Goal: Task Accomplishment & Management: Manage account settings

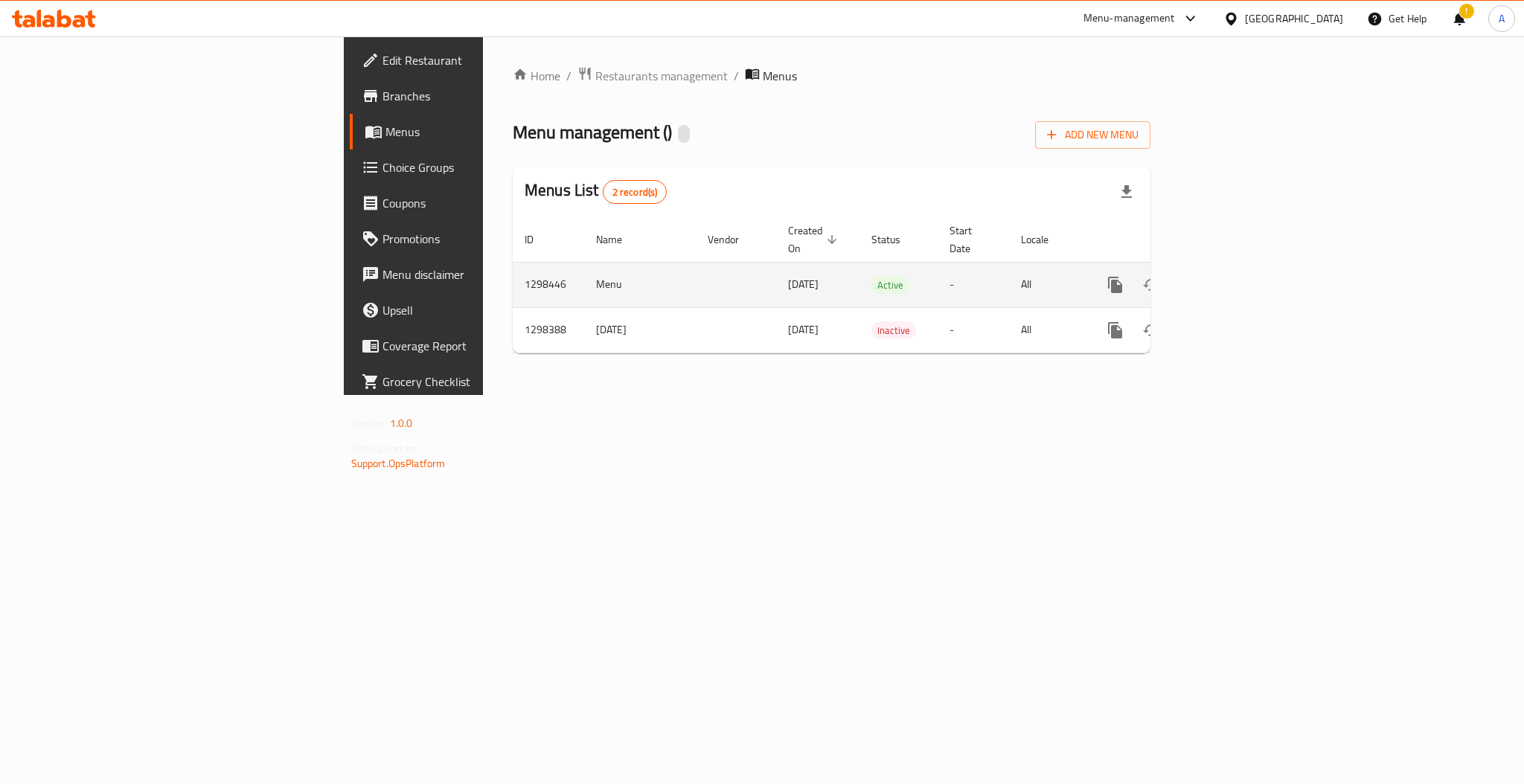
click at [1240, 267] on link "enhanced table" at bounding box center [1223, 285] width 36 height 36
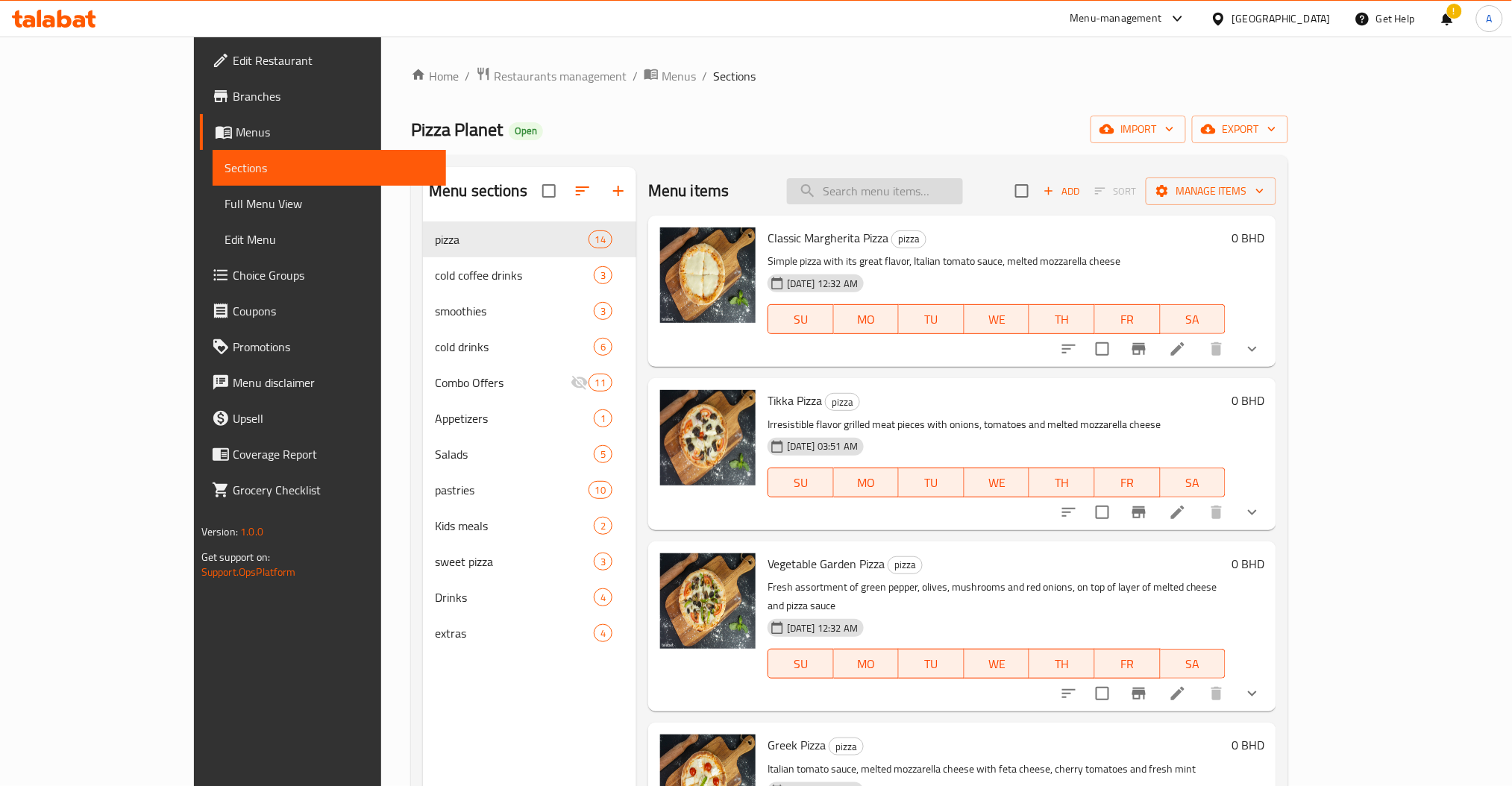
click at [963, 197] on input "search" at bounding box center [875, 191] width 176 height 26
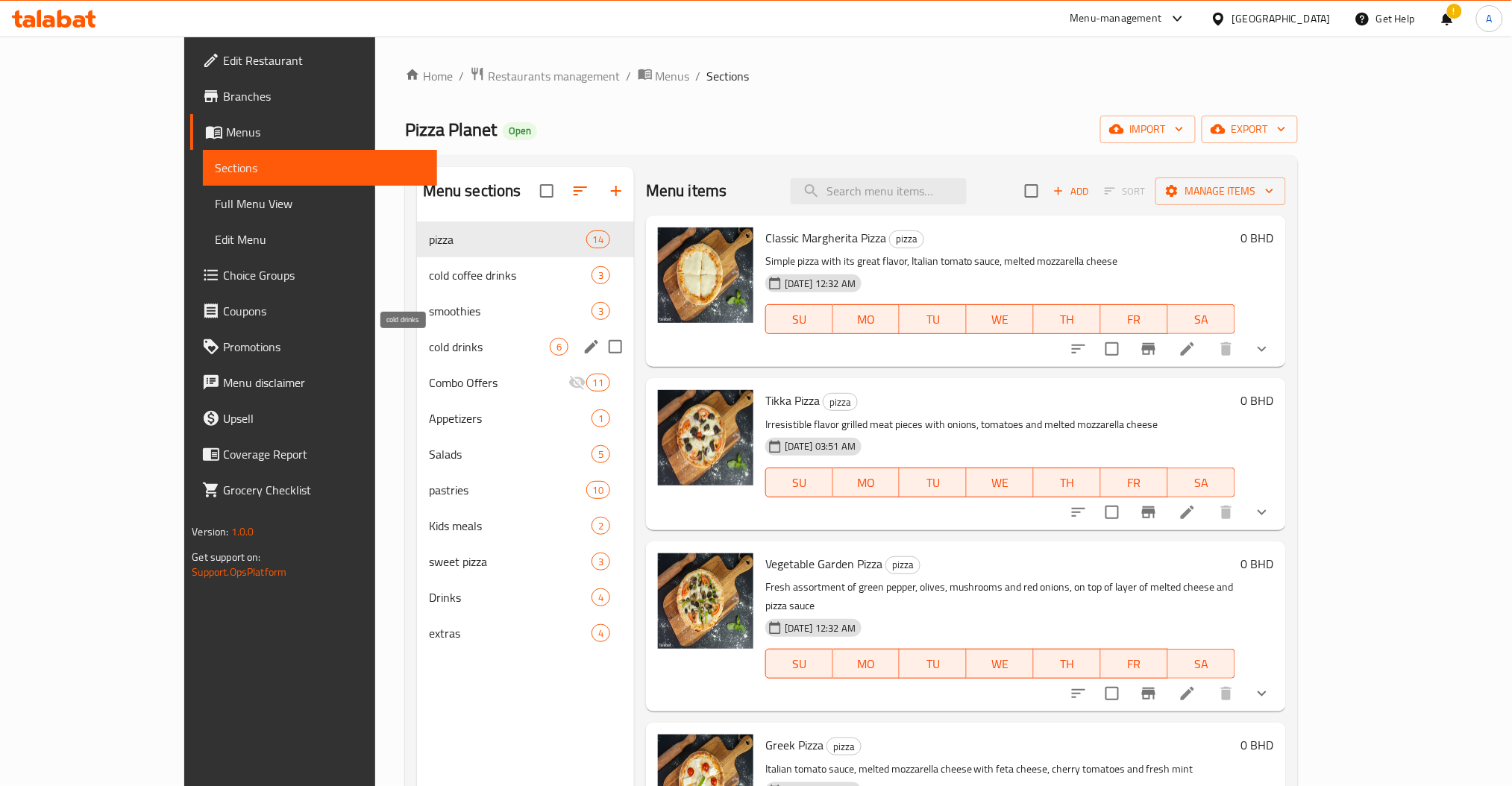
click at [429, 376] on span "Combo Offers" at bounding box center [499, 383] width 139 height 18
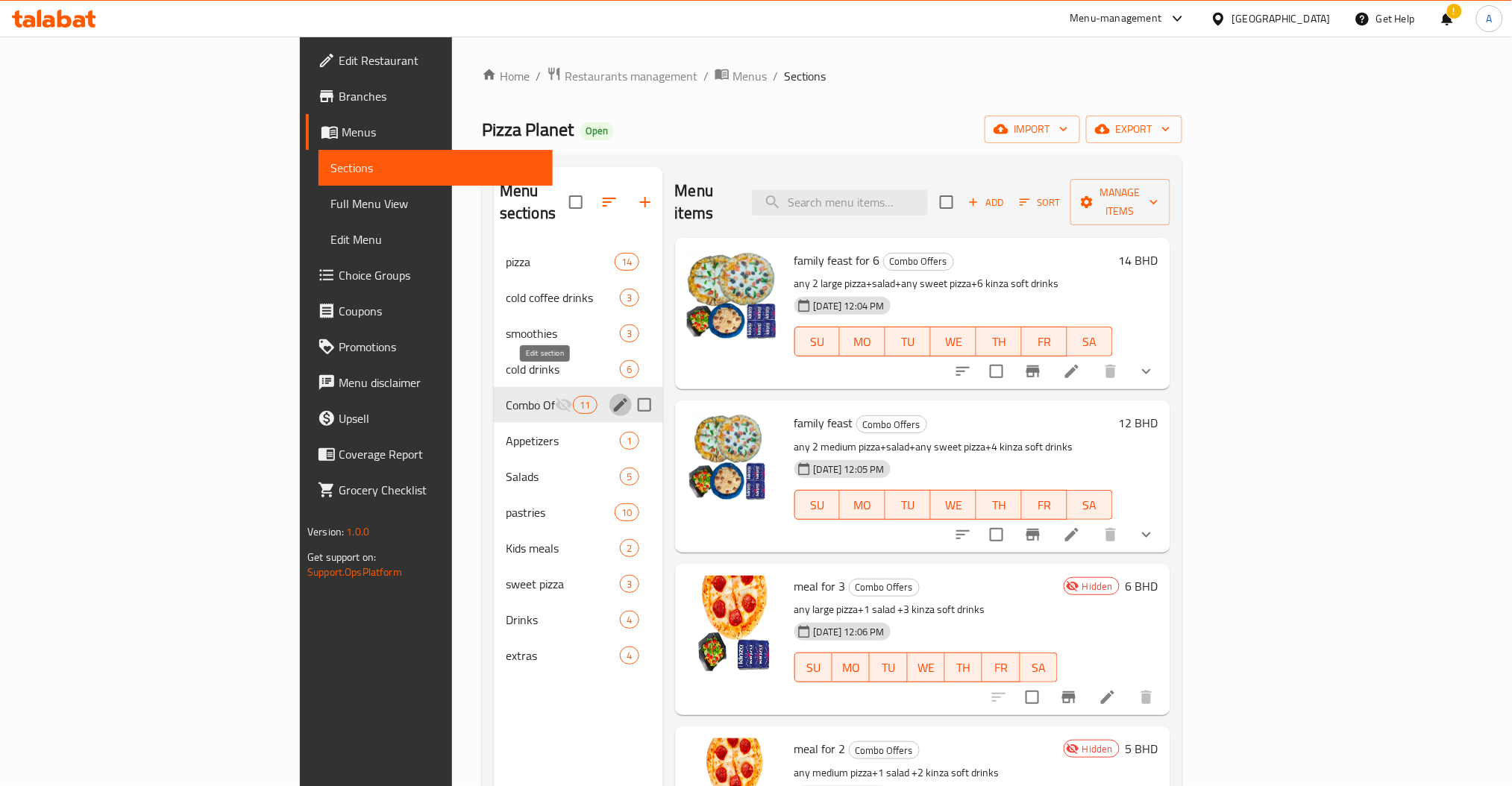
click at [612, 396] on icon "edit" at bounding box center [621, 405] width 18 height 18
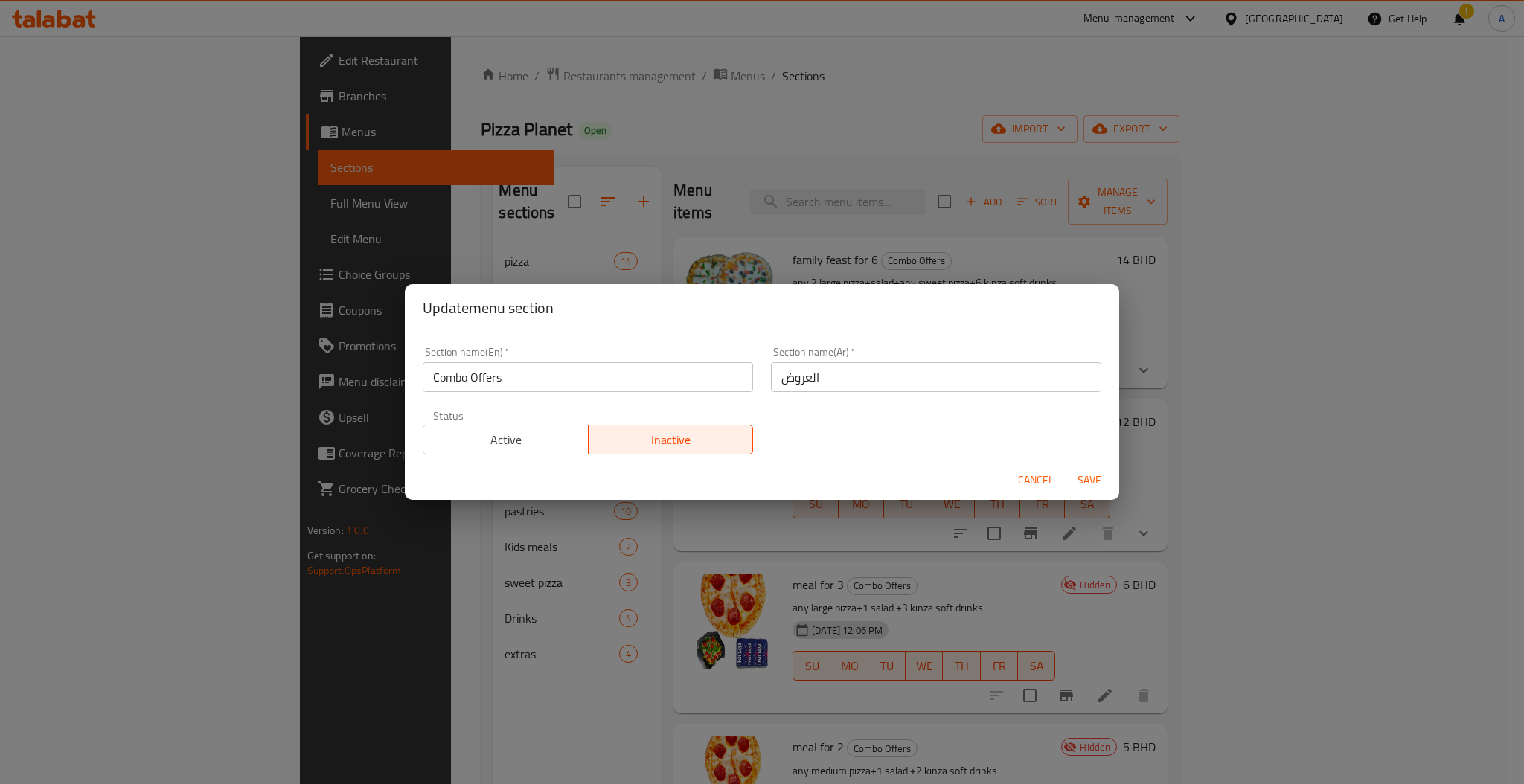
click at [522, 420] on div "Active Inactive" at bounding box center [587, 431] width 330 height 44
click at [537, 438] on span "Active" at bounding box center [506, 440] width 153 height 22
click at [1077, 485] on span "Save" at bounding box center [1089, 480] width 36 height 19
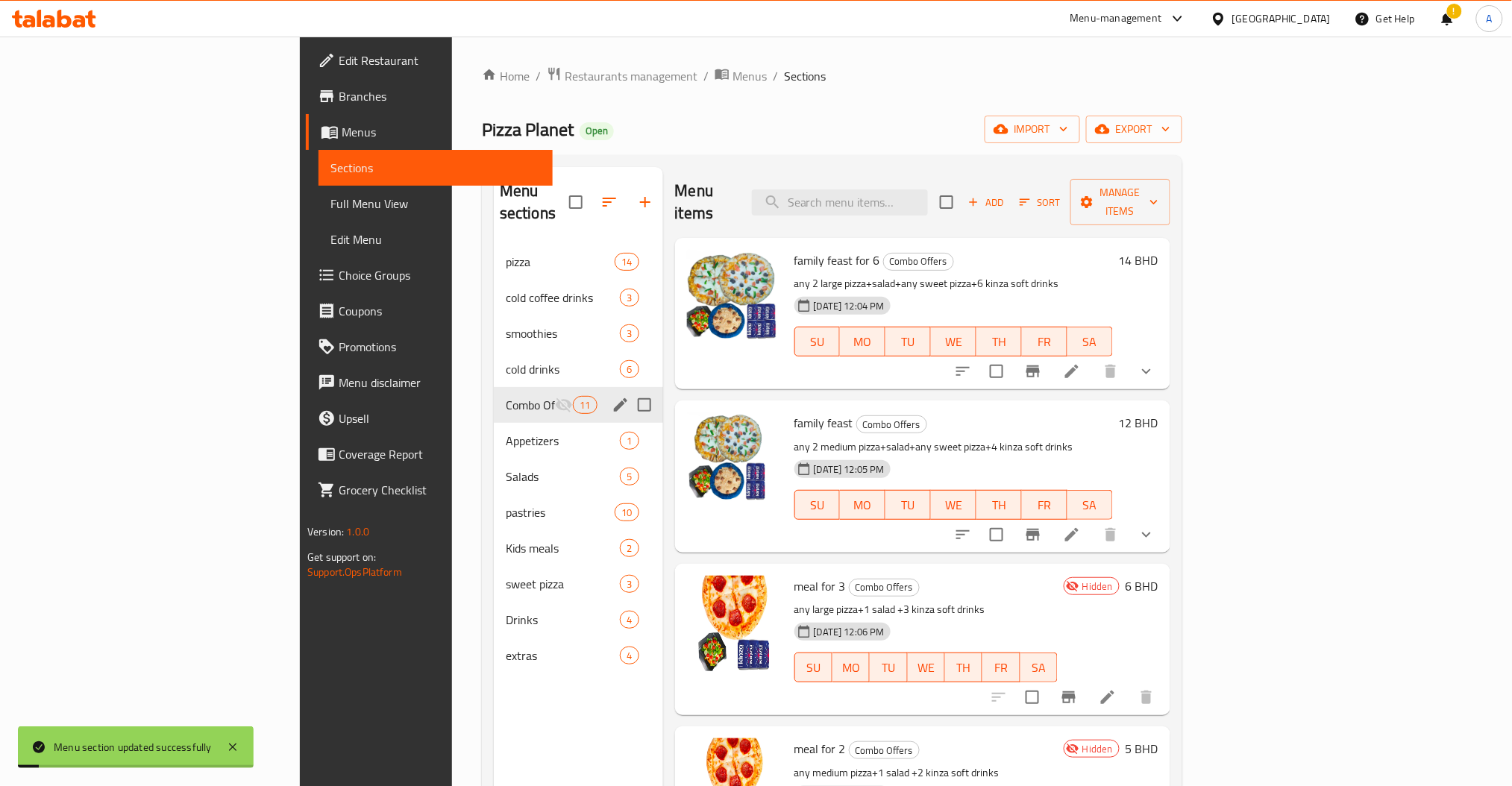
click at [982, 412] on h6 "family feast Combo Offers" at bounding box center [954, 422] width 319 height 21
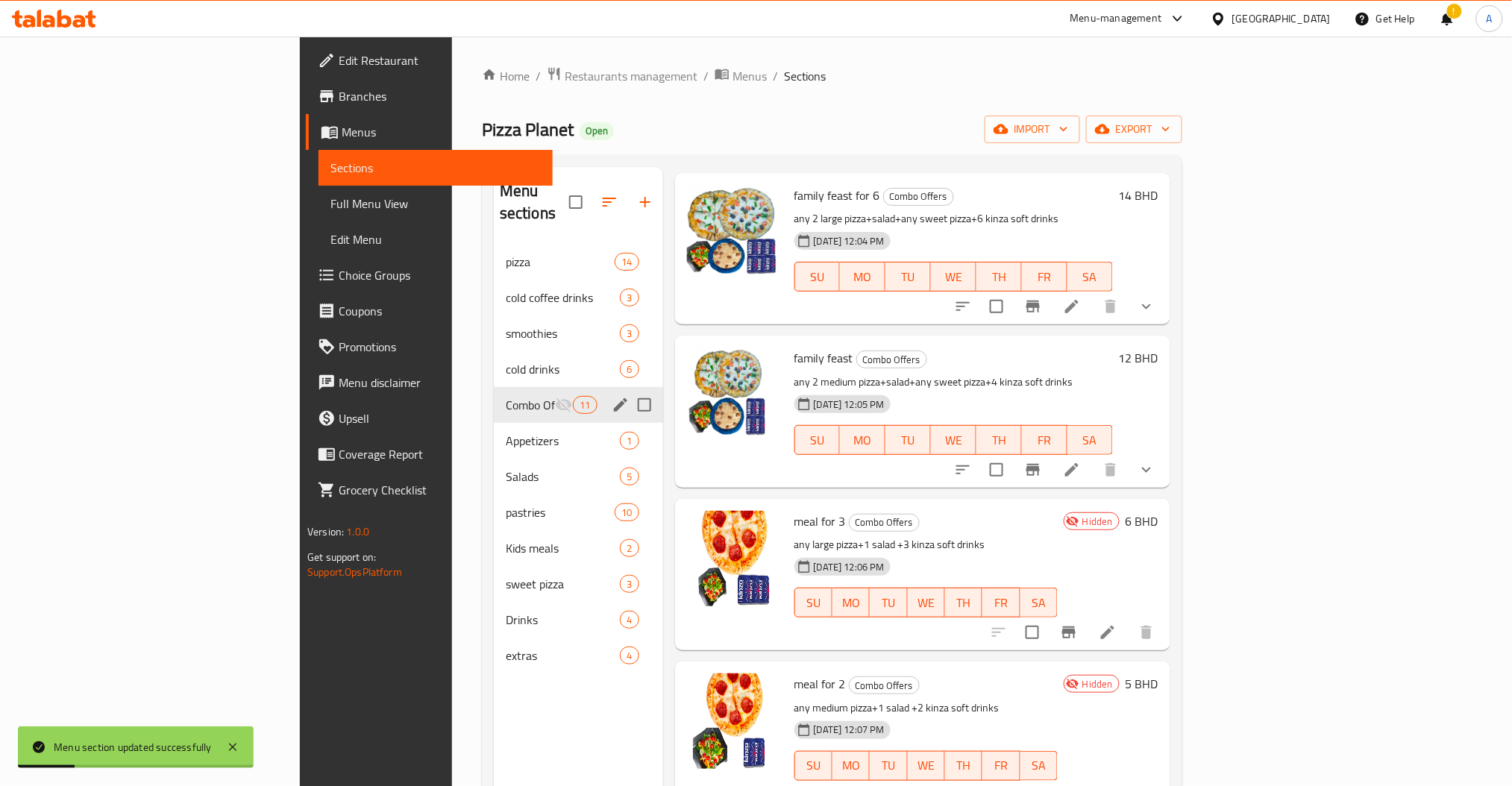
scroll to position [99, 0]
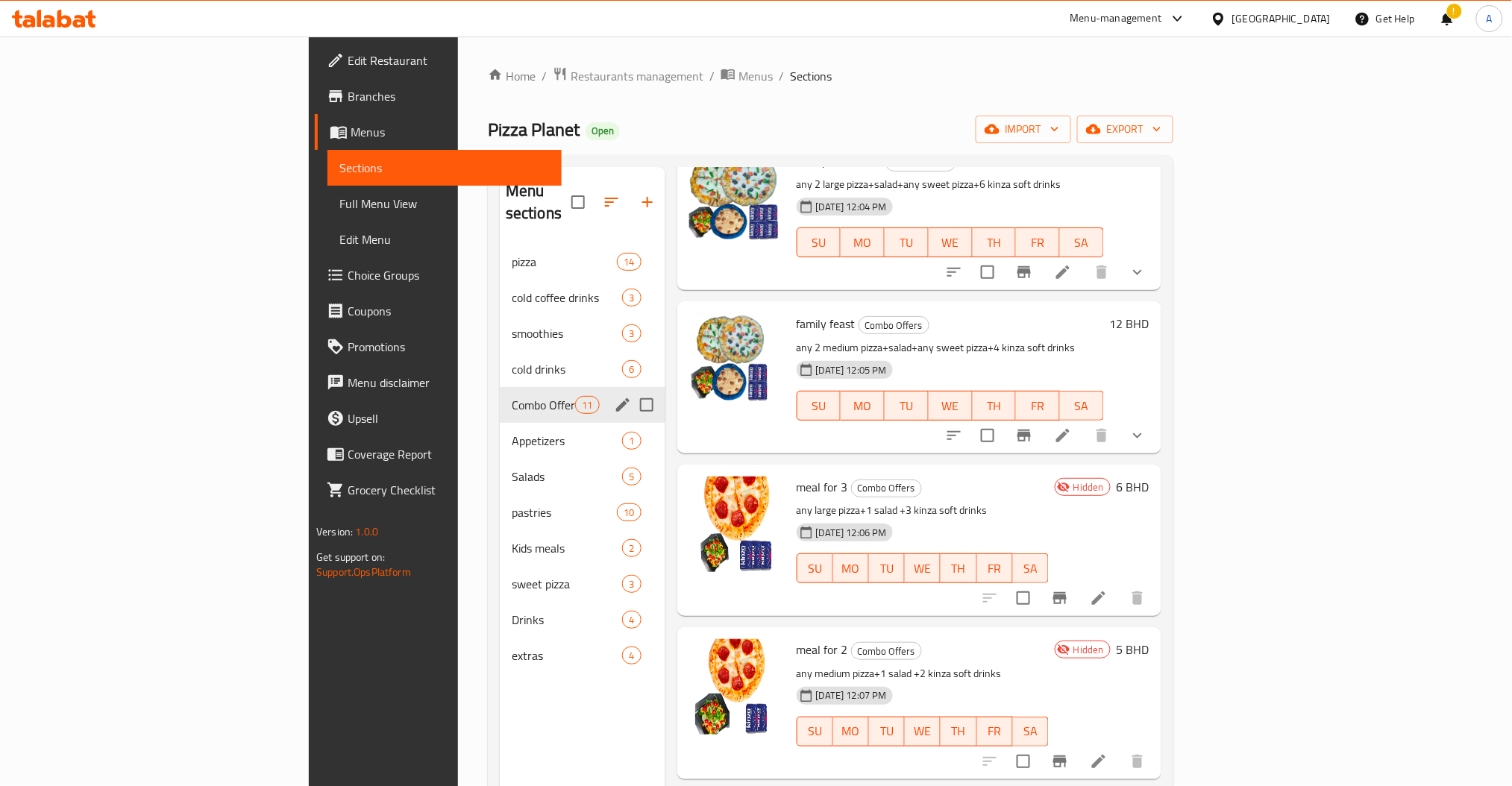
click at [1108, 589] on icon at bounding box center [1099, 598] width 18 height 18
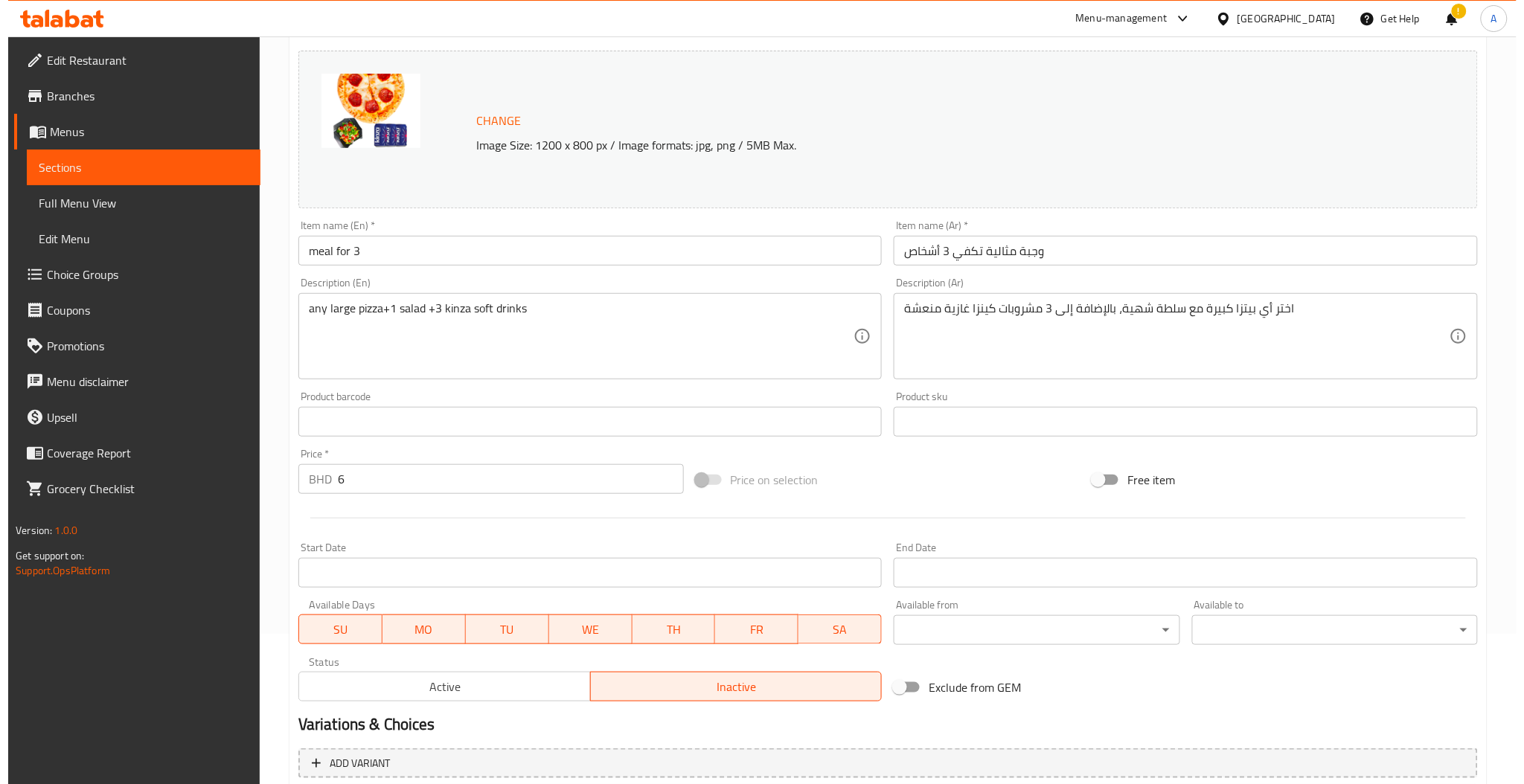
scroll to position [286, 0]
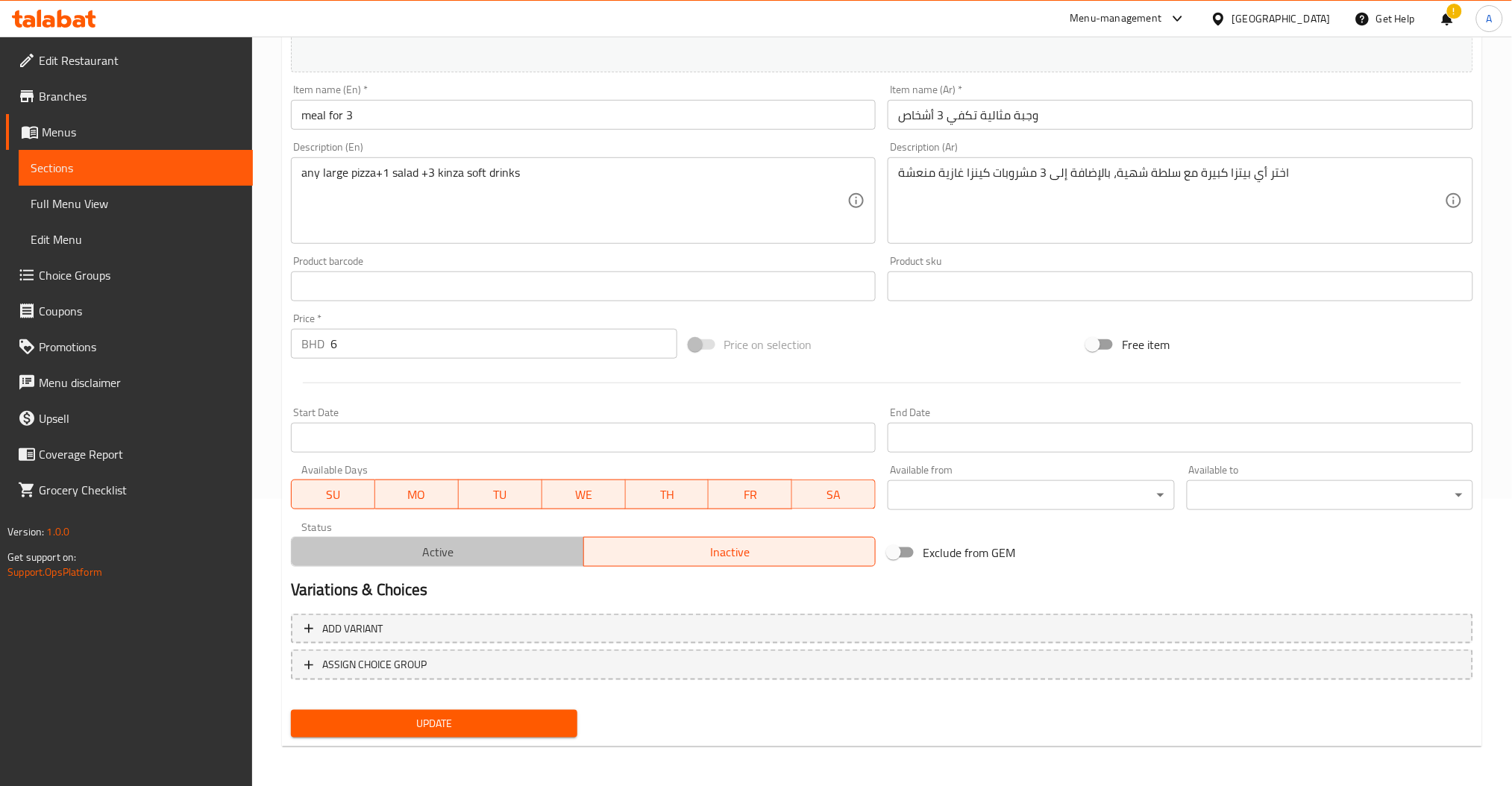
click at [415, 553] on span "Active" at bounding box center [438, 553] width 281 height 22
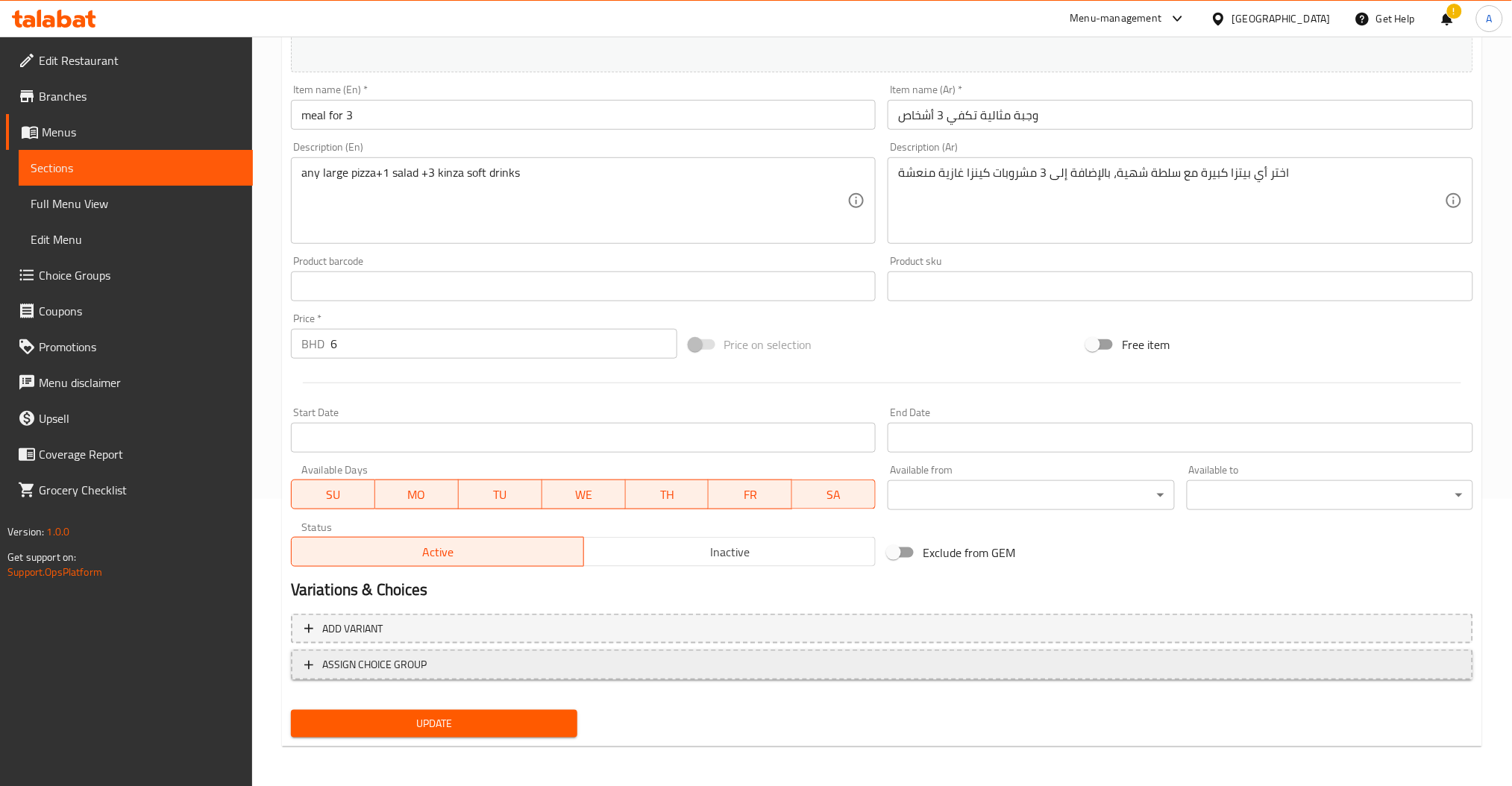
click at [414, 657] on span "ASSIGN CHOICE GROUP" at bounding box center [374, 665] width 104 height 19
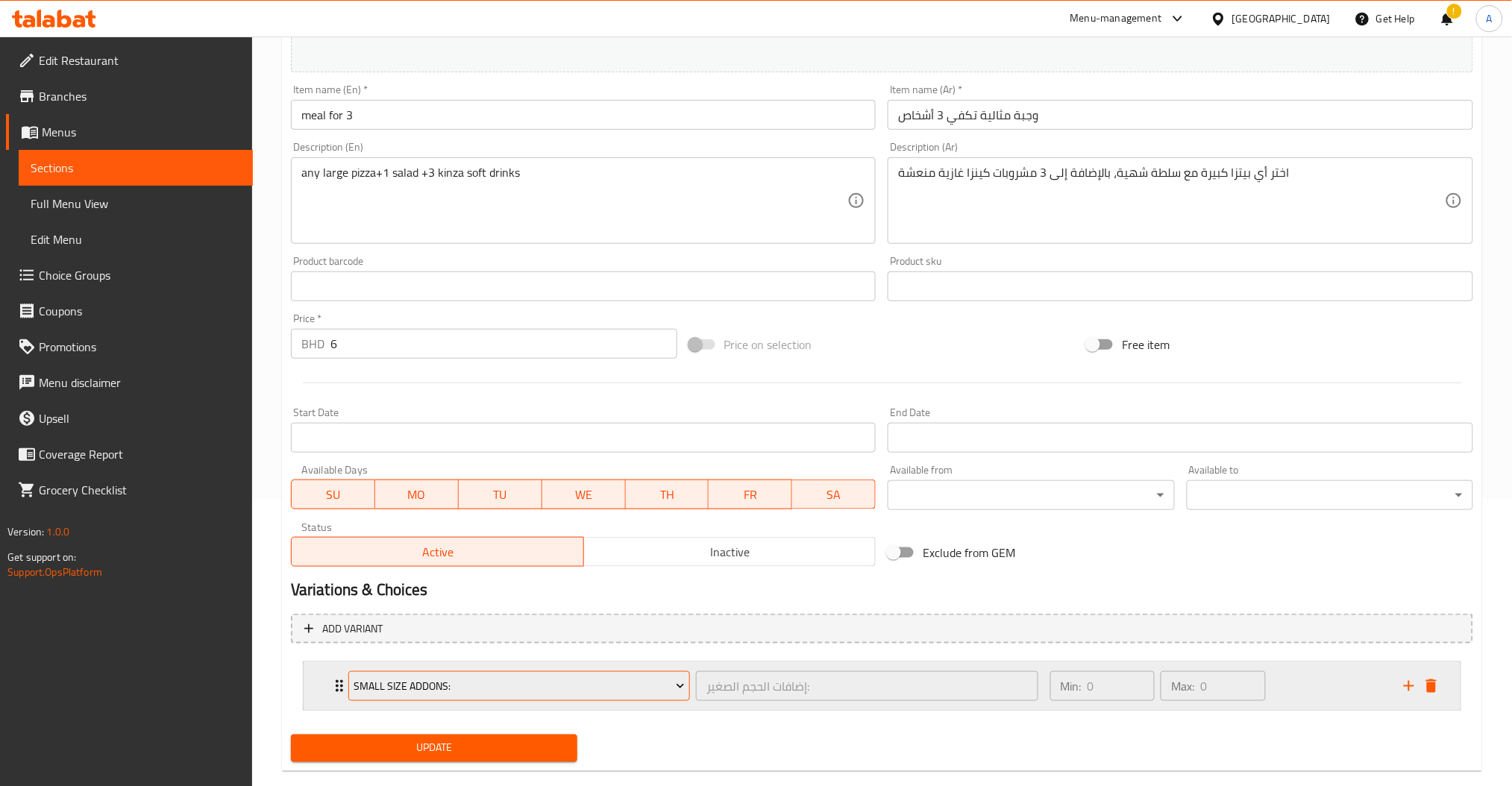
click at [457, 696] on button "Small Size Addons:" at bounding box center [519, 686] width 342 height 30
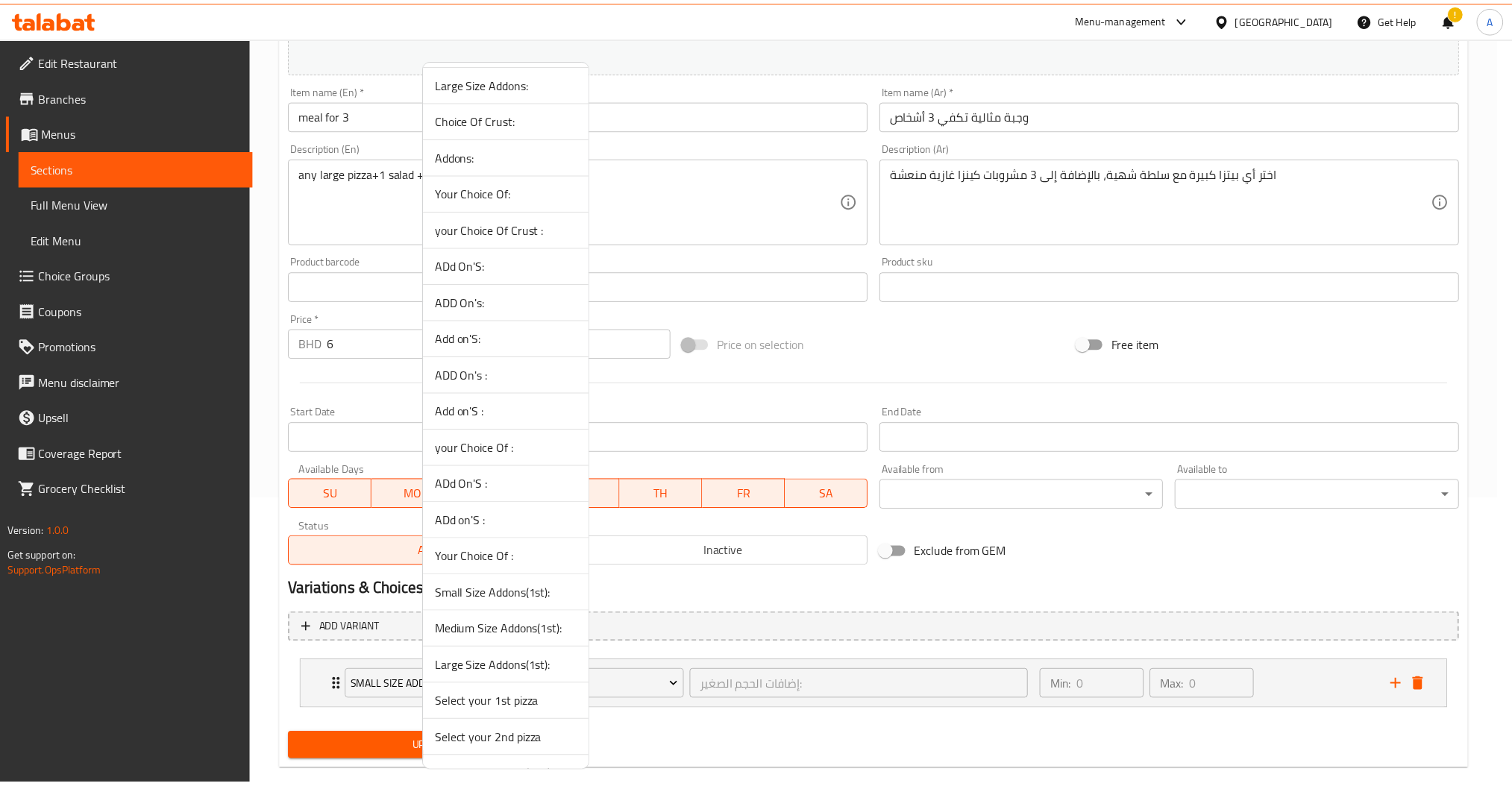
scroll to position [138, 0]
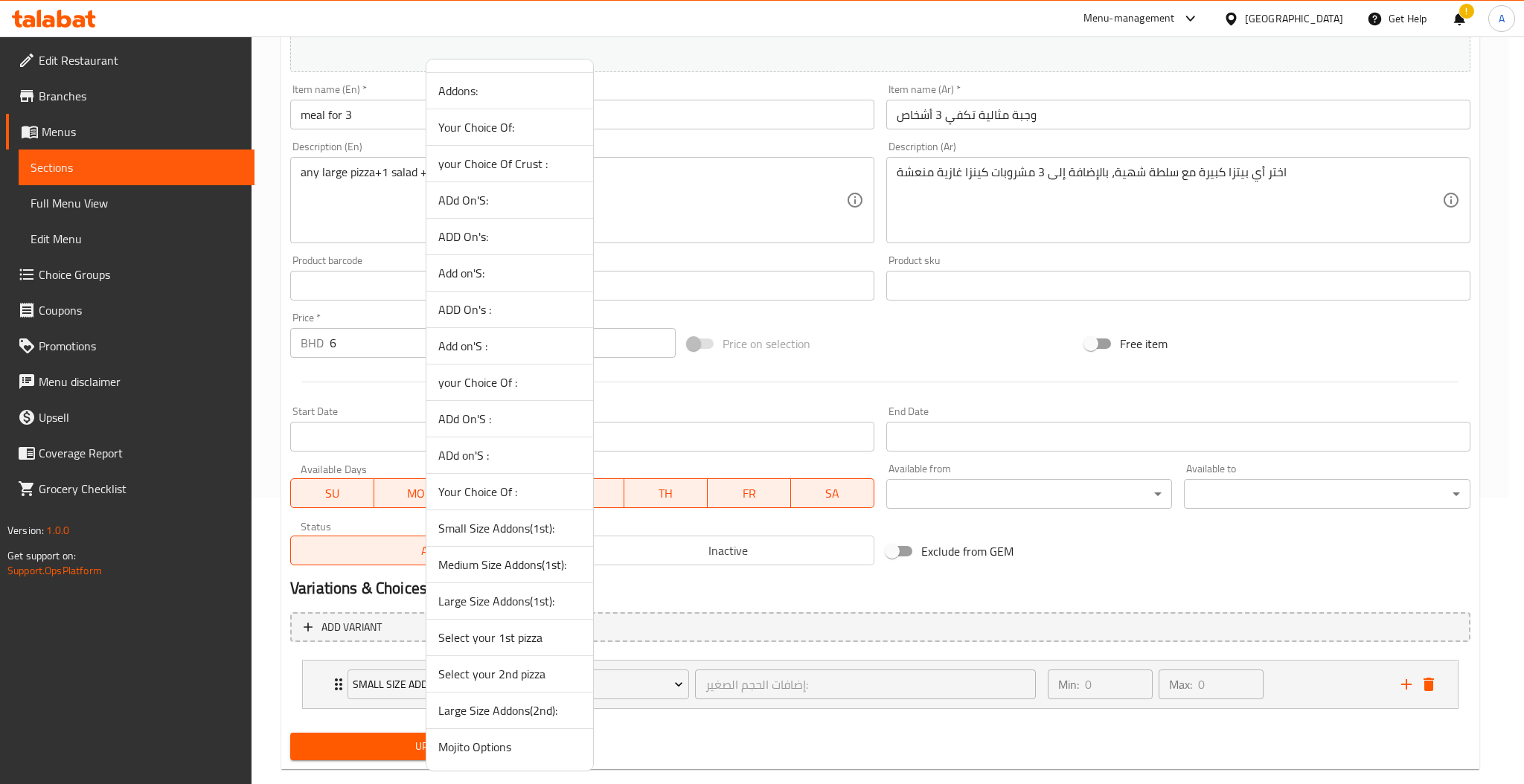
click at [494, 638] on span "Select your 1st pizza" at bounding box center [510, 638] width 143 height 18
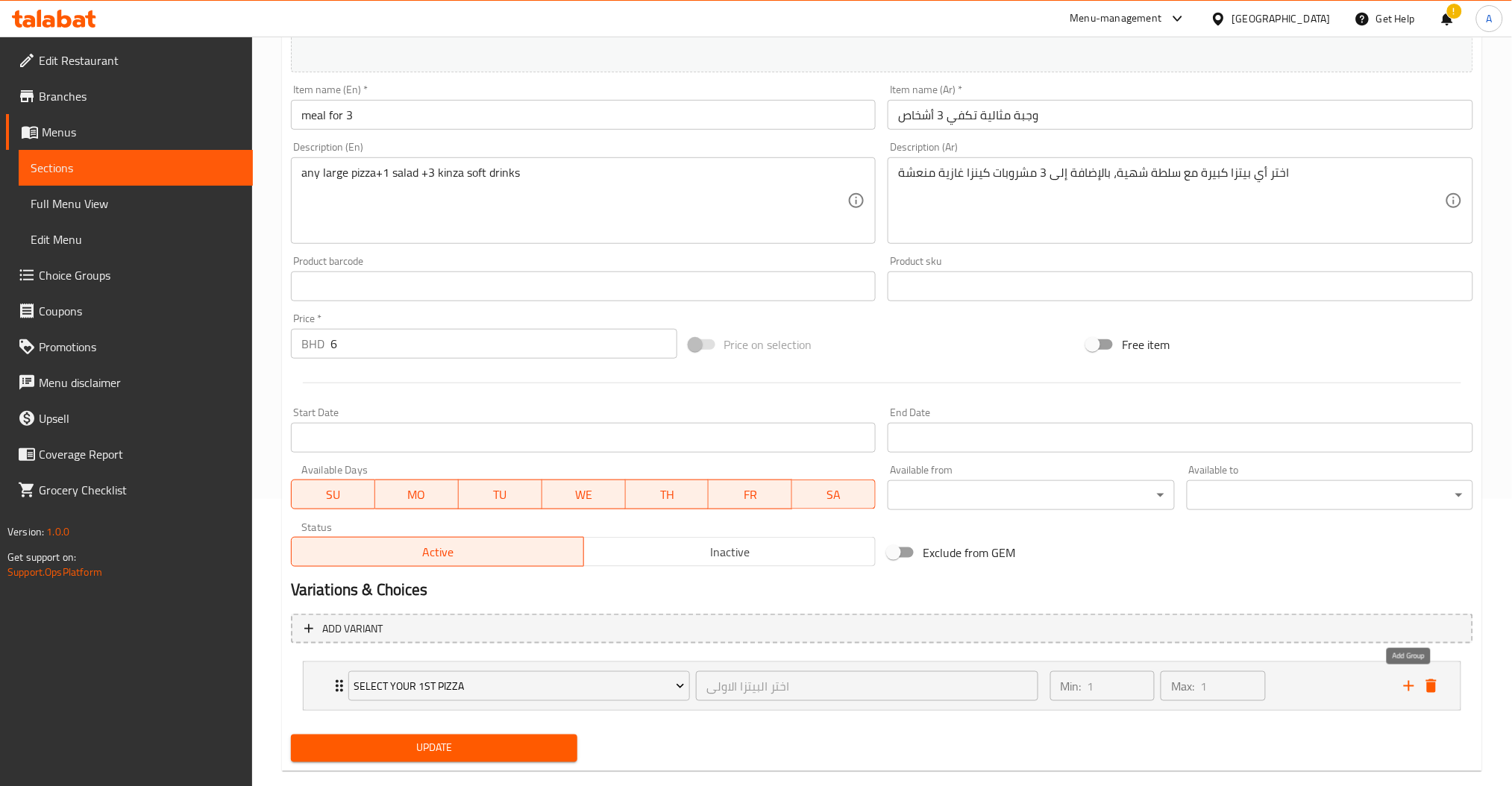
drag, startPoint x: 1407, startPoint y: 687, endPoint x: 949, endPoint y: 583, distance: 469.7
click at [1407, 687] on icon "add" at bounding box center [1410, 687] width 18 height 18
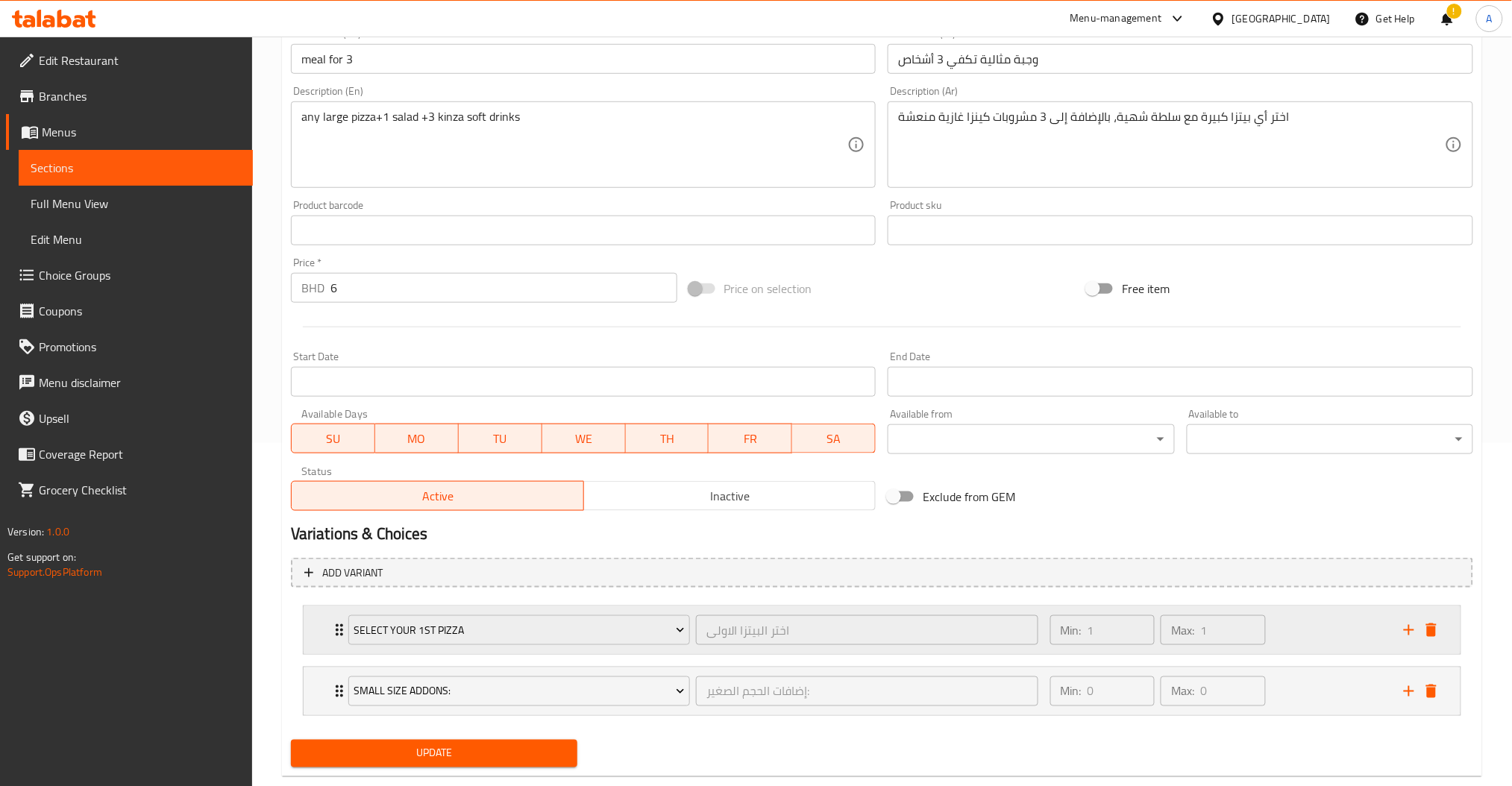
scroll to position [374, 0]
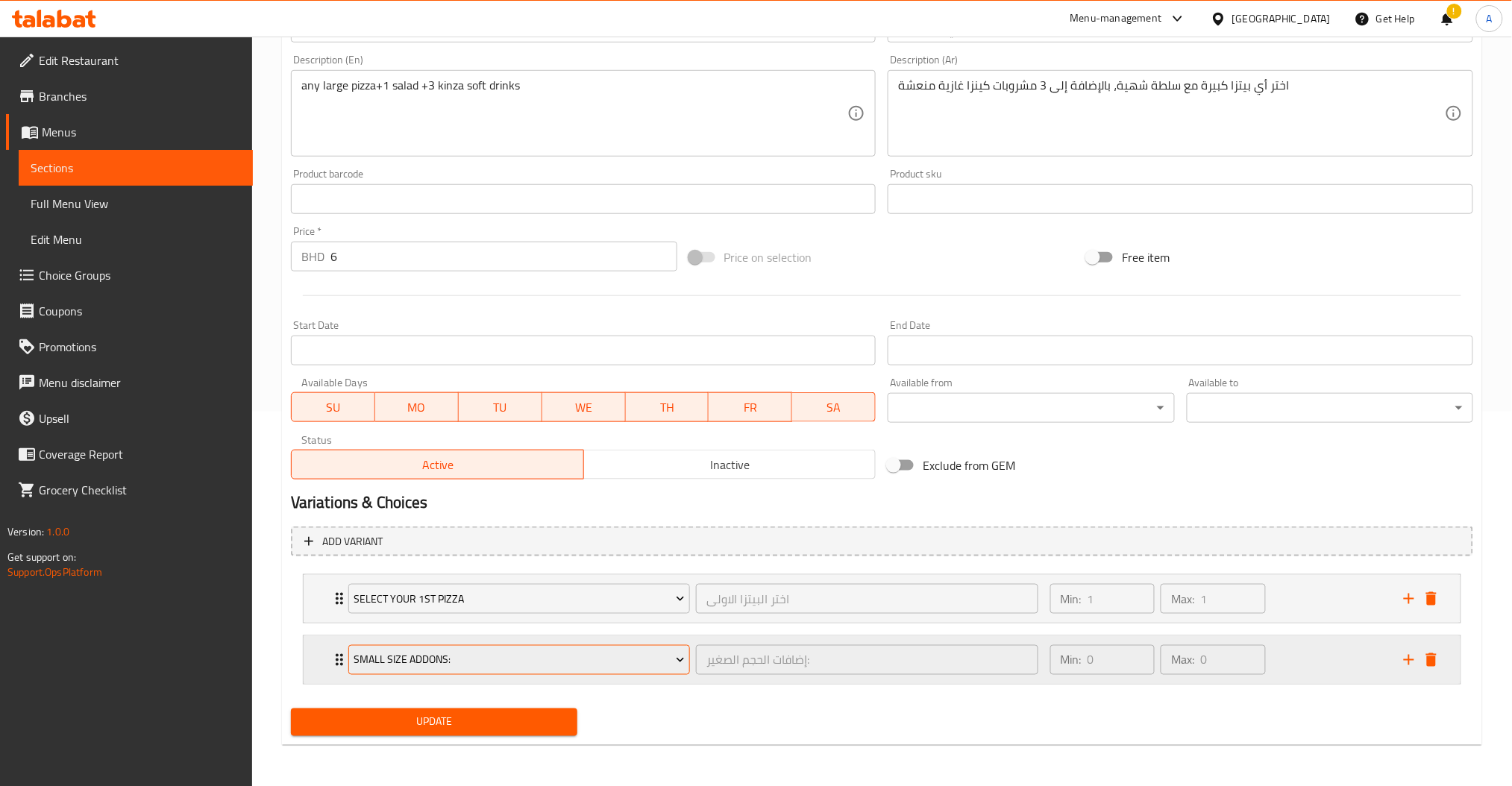
click at [456, 658] on span "Small Size Addons:" at bounding box center [519, 660] width 331 height 19
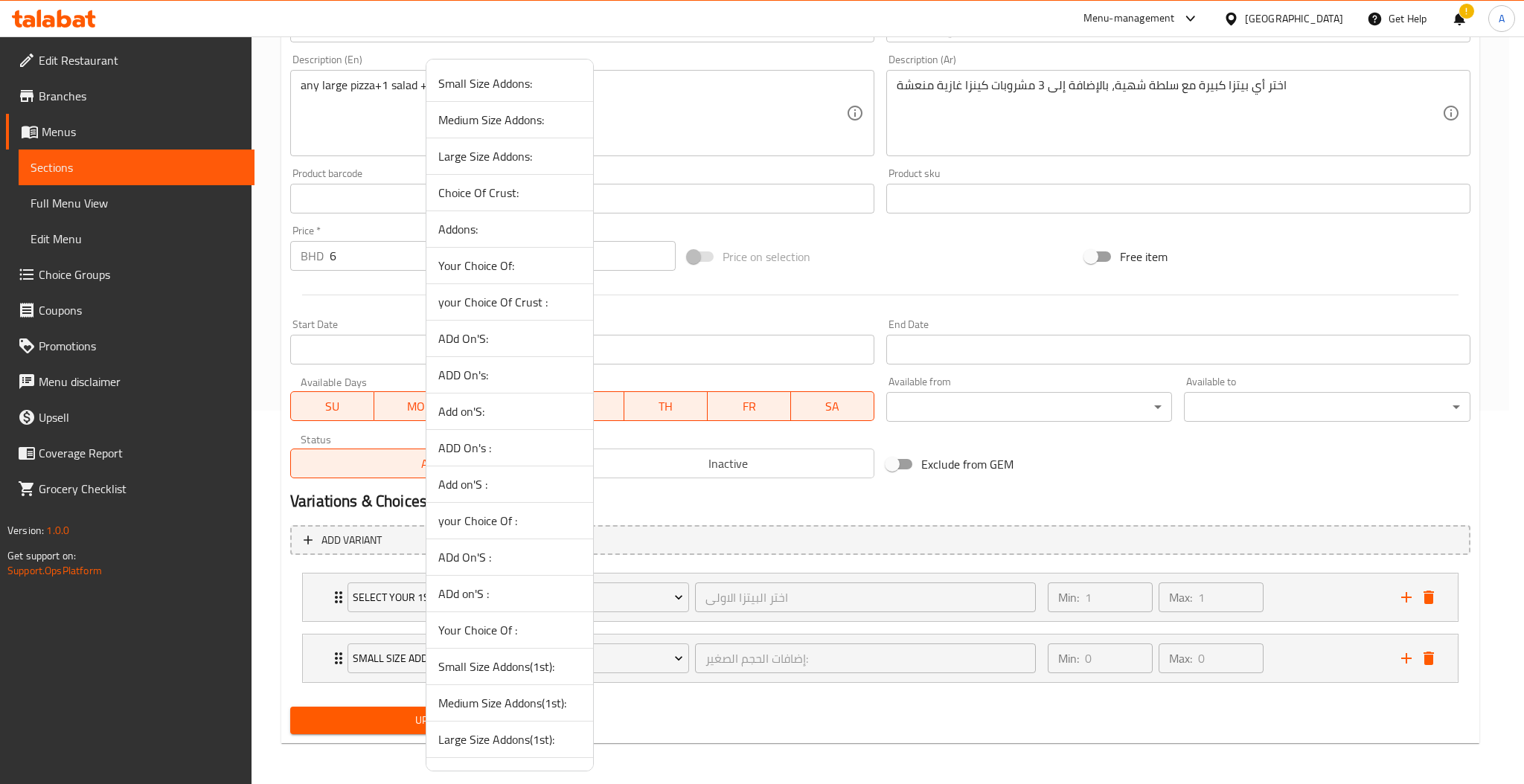
click at [522, 160] on span "Large Size Addons:" at bounding box center [510, 156] width 143 height 18
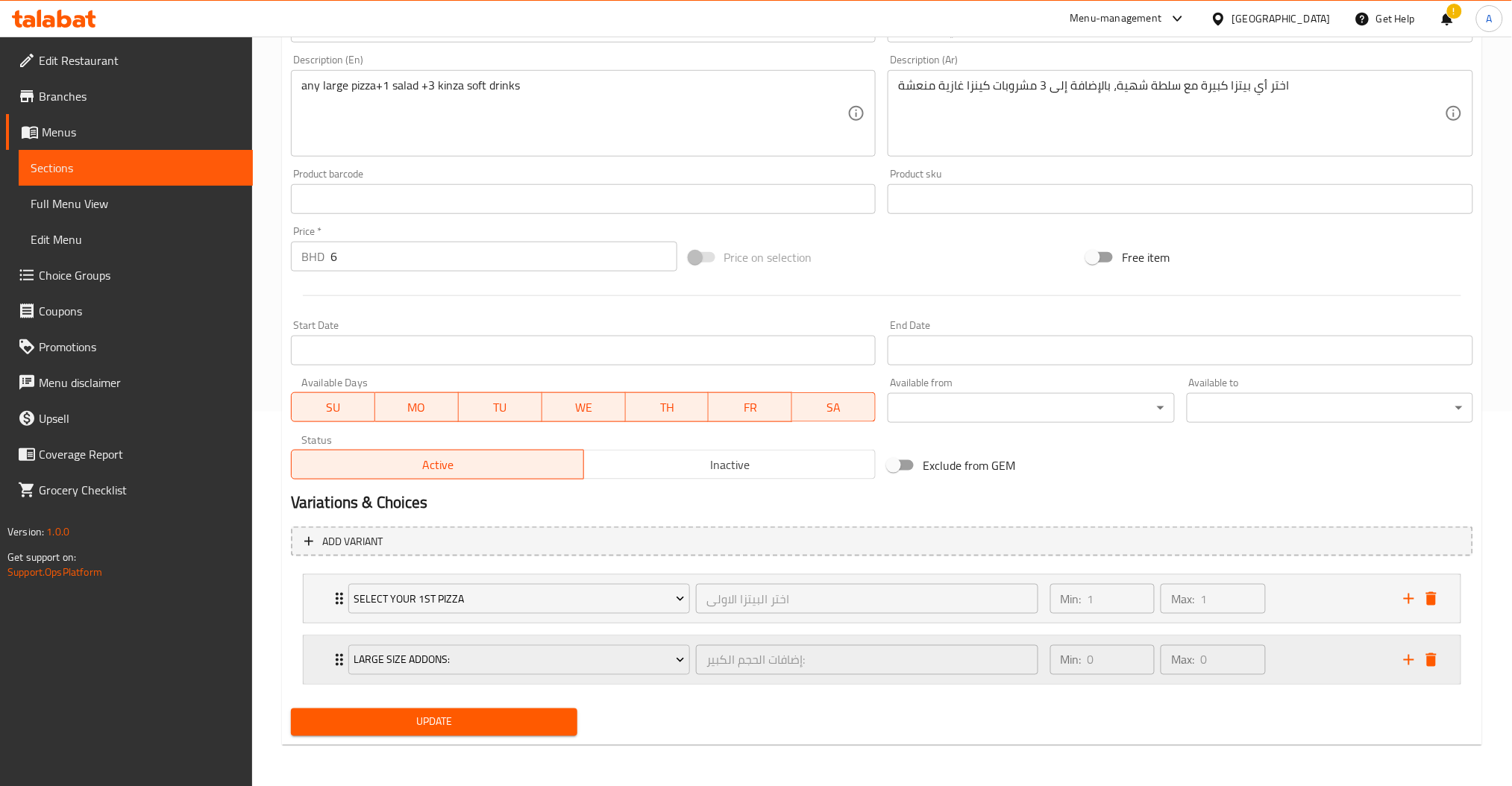
click at [1324, 669] on div "Min: 0 ​ Max: 0 ​" at bounding box center [1218, 659] width 354 height 48
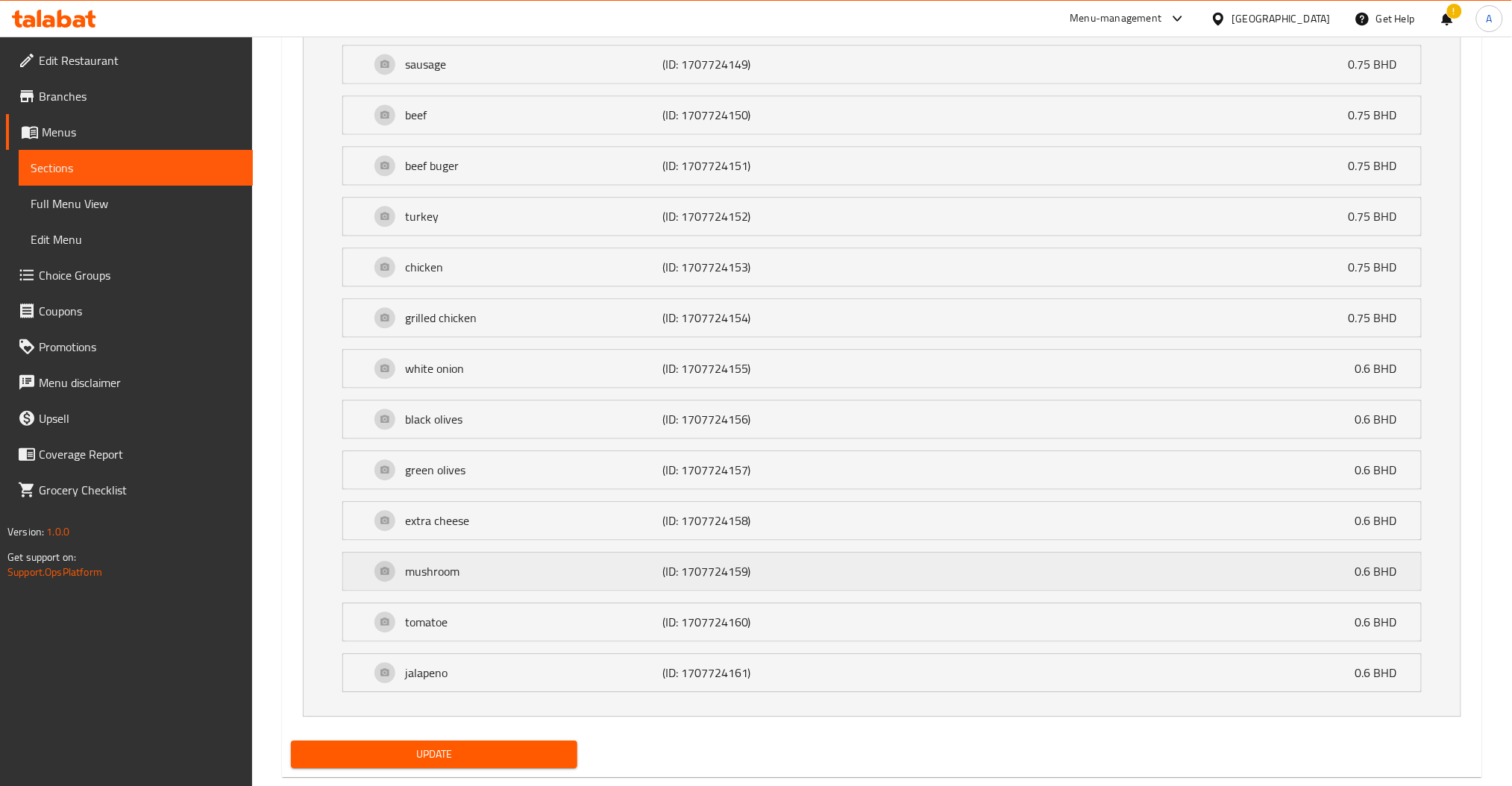
scroll to position [1167, 0]
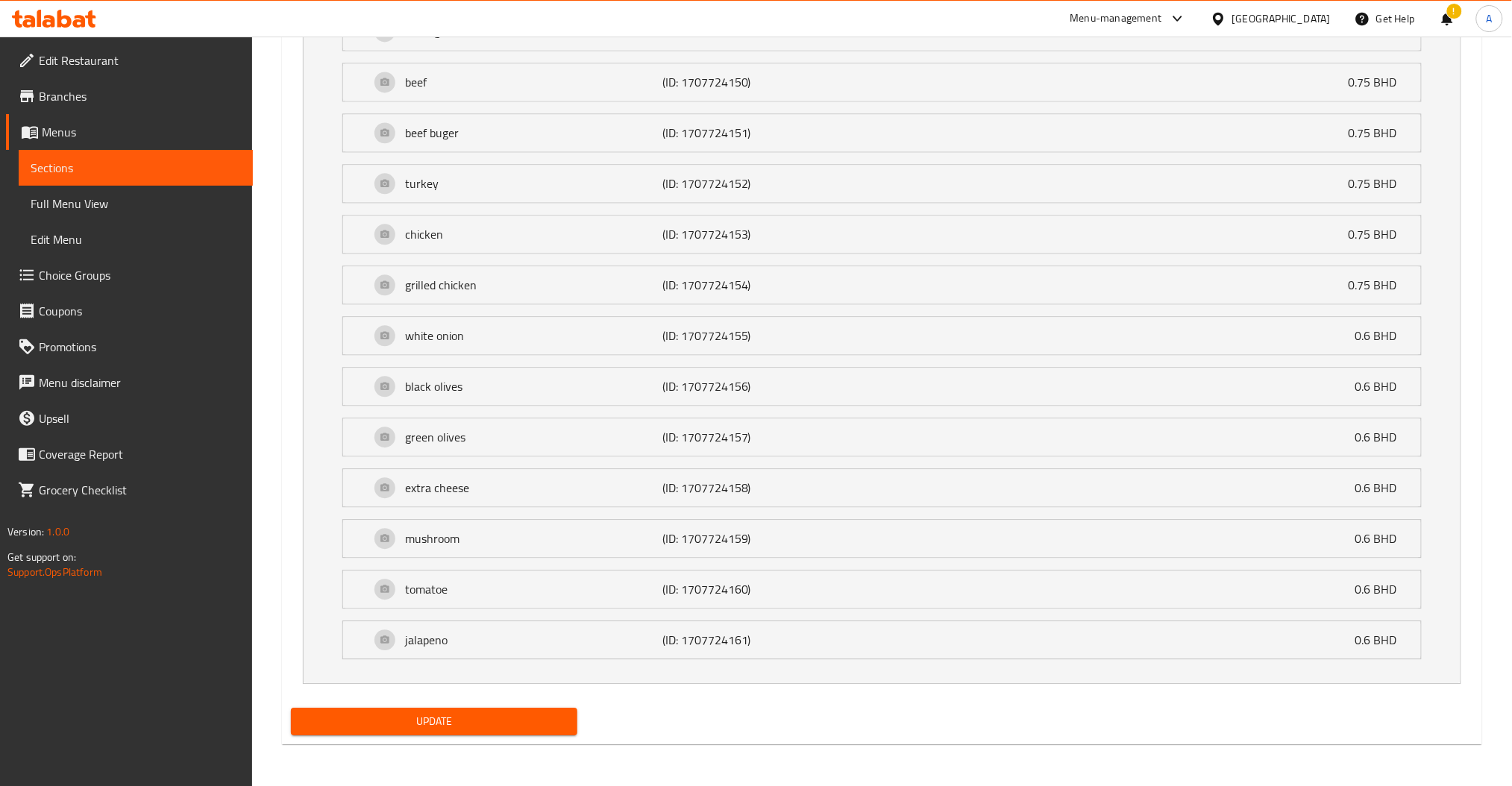
click at [394, 720] on span "Update" at bounding box center [434, 721] width 262 height 19
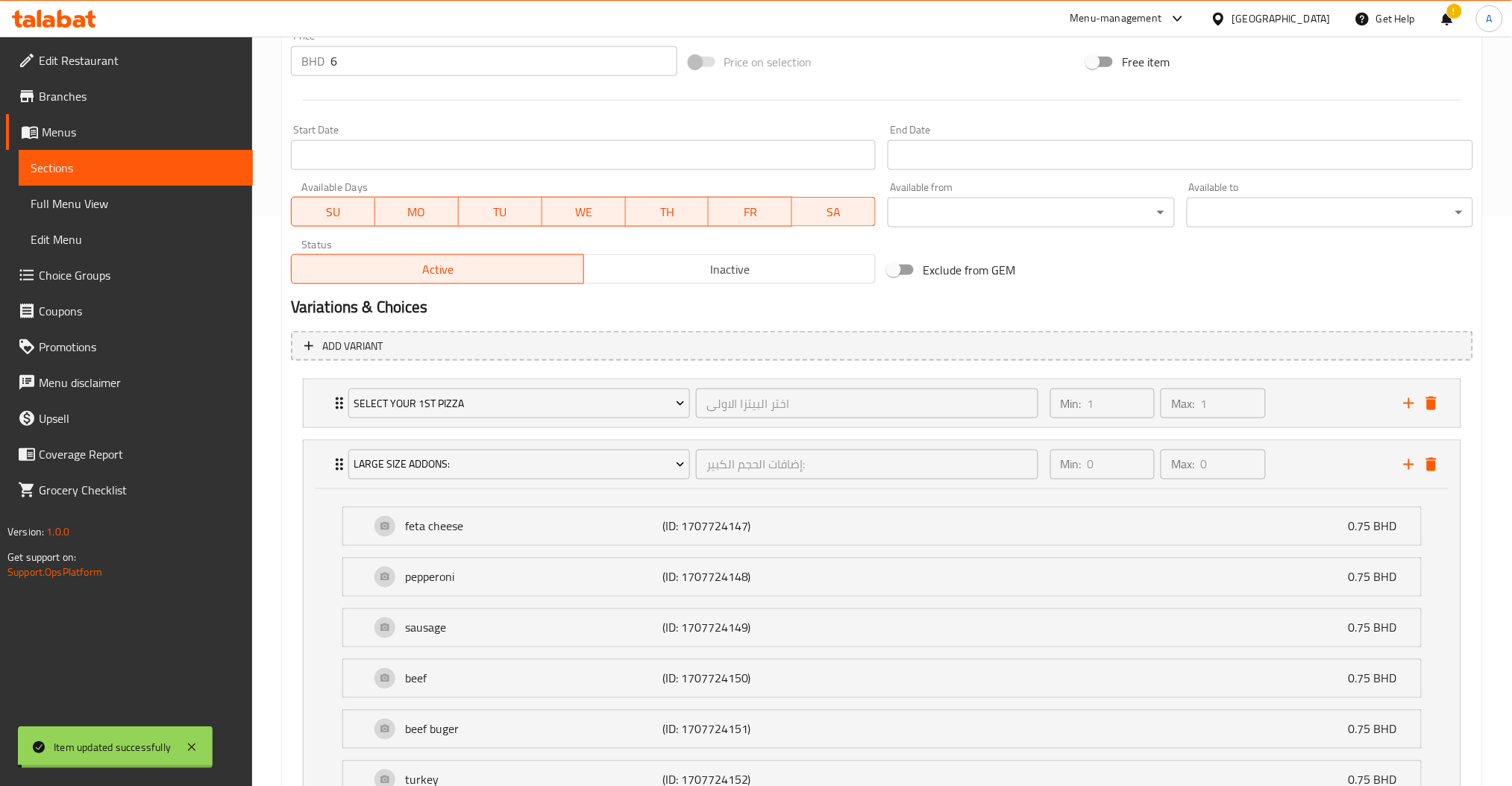
scroll to position [0, 0]
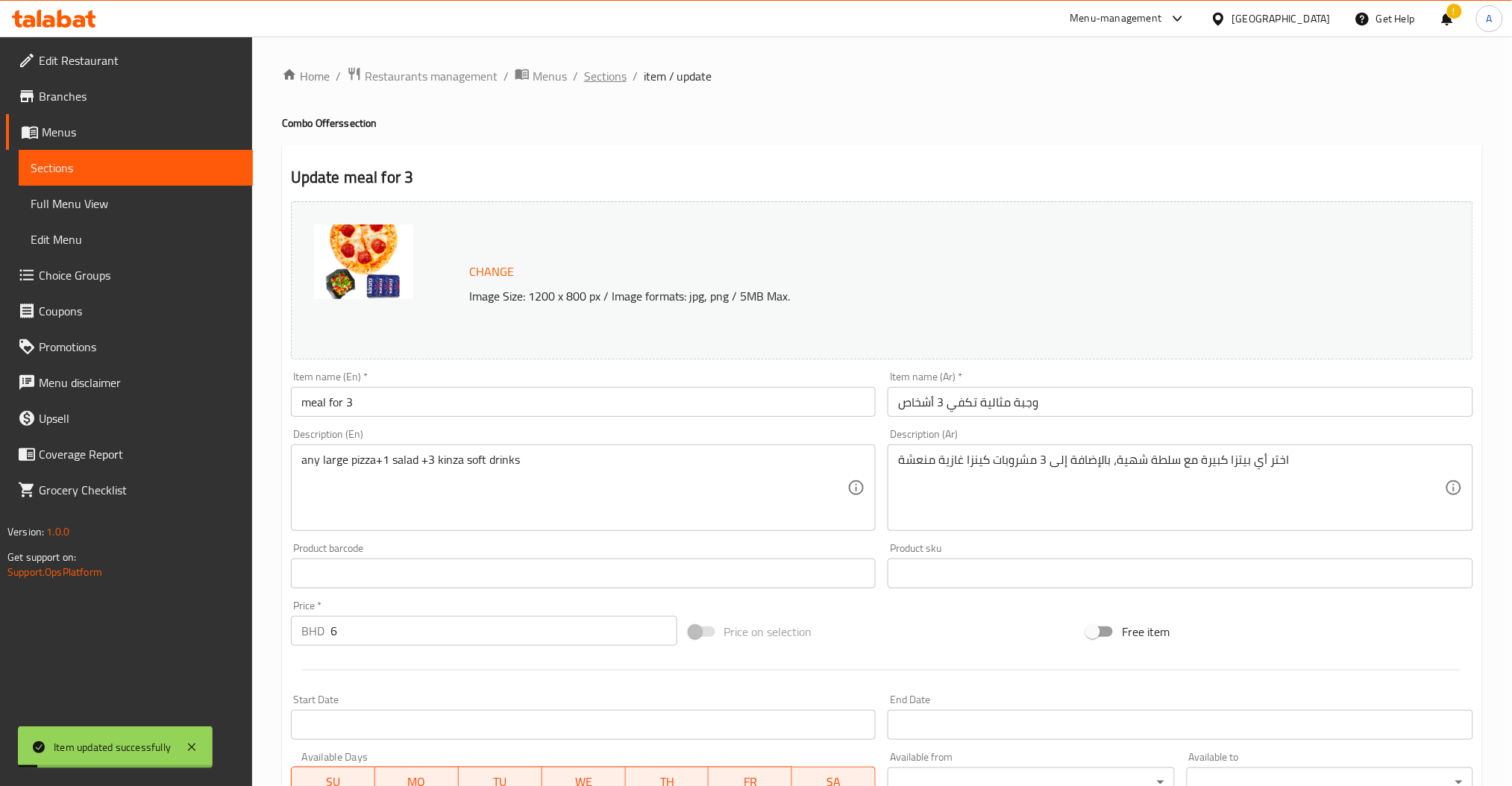
click at [614, 80] on span "Sections" at bounding box center [605, 76] width 43 height 18
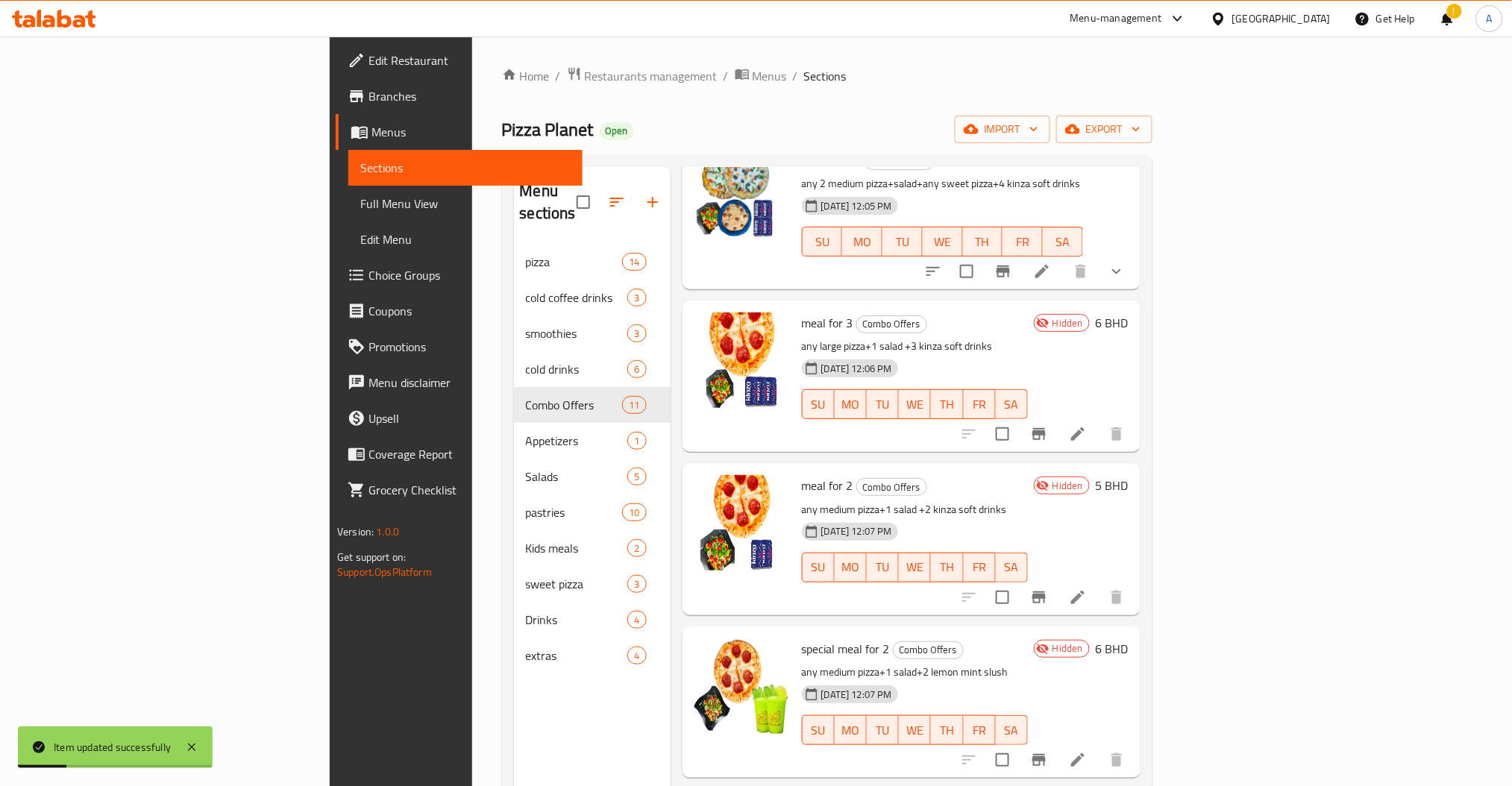
scroll to position [298, 0]
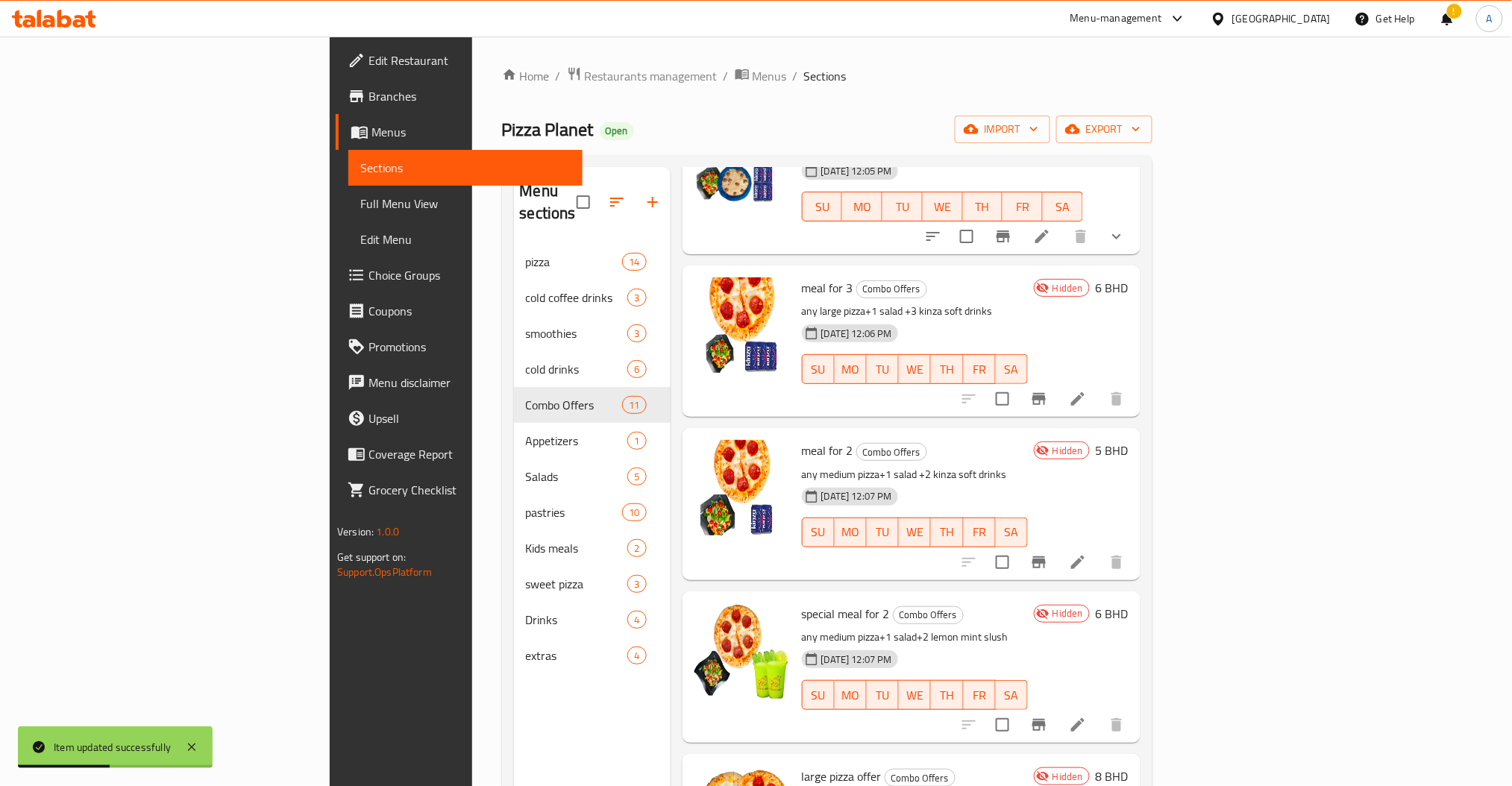
click at [1099, 549] on li at bounding box center [1078, 563] width 42 height 27
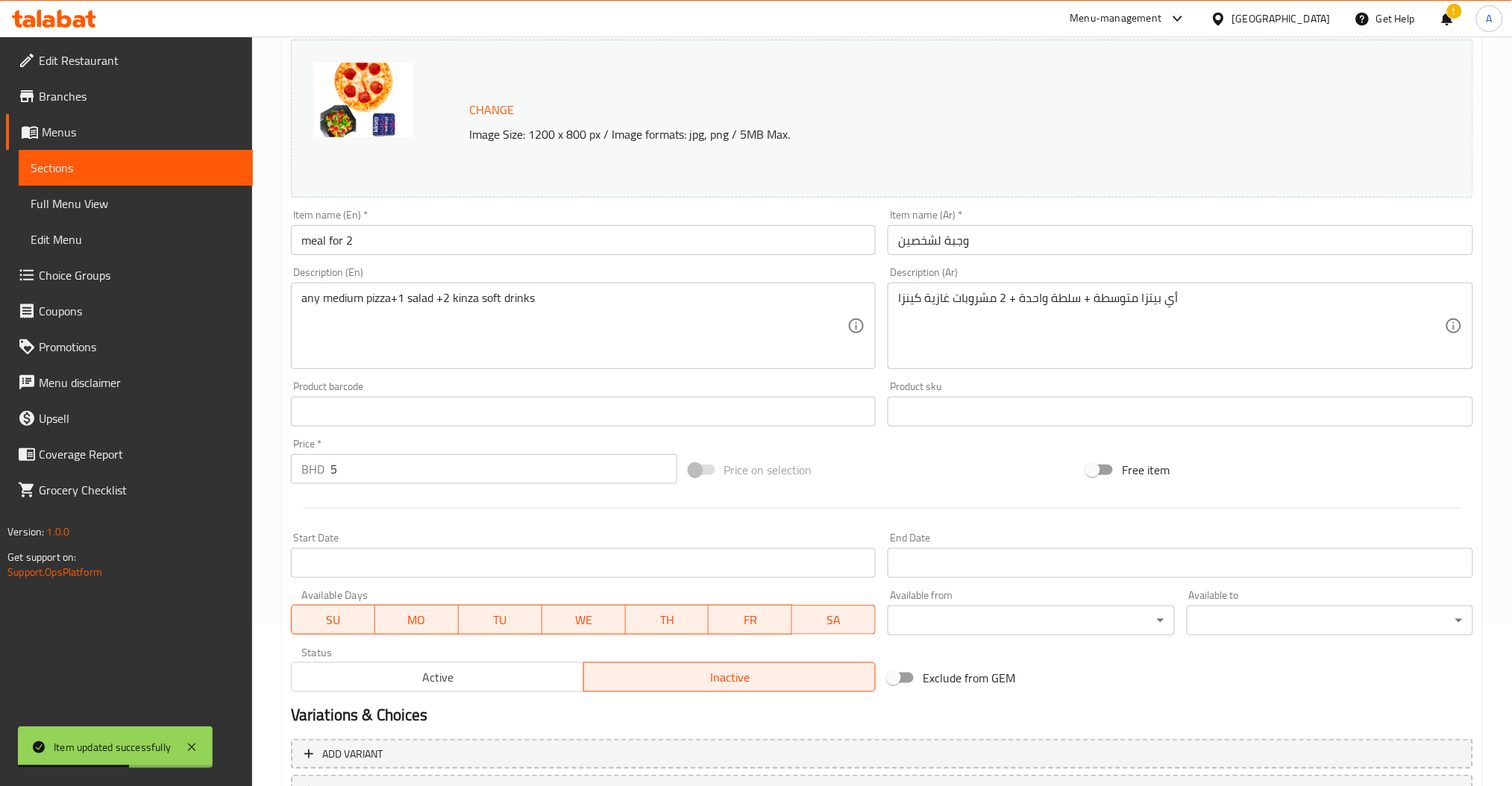
scroll to position [287, 0]
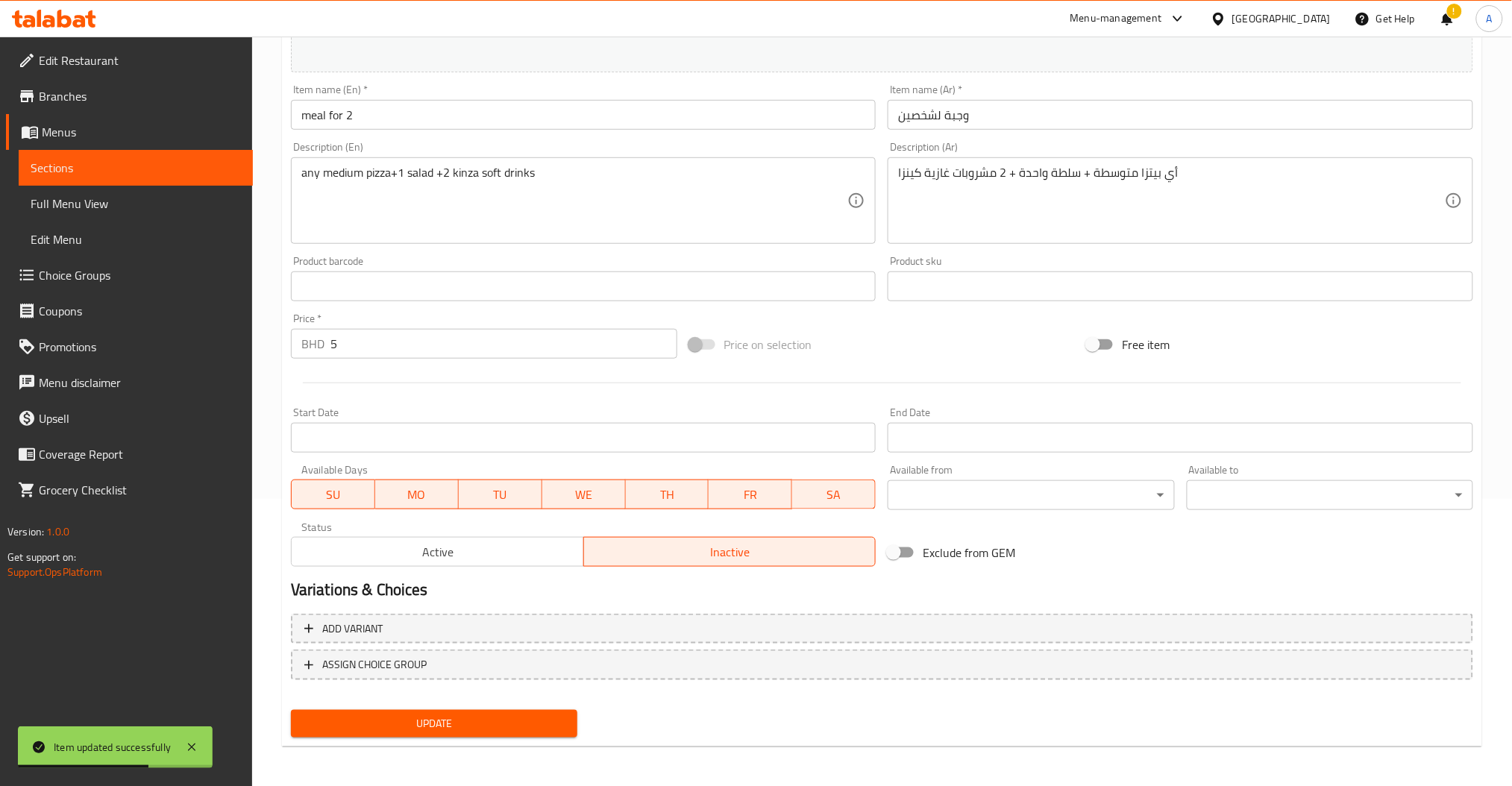
click at [419, 691] on nav at bounding box center [882, 692] width 1183 height 12
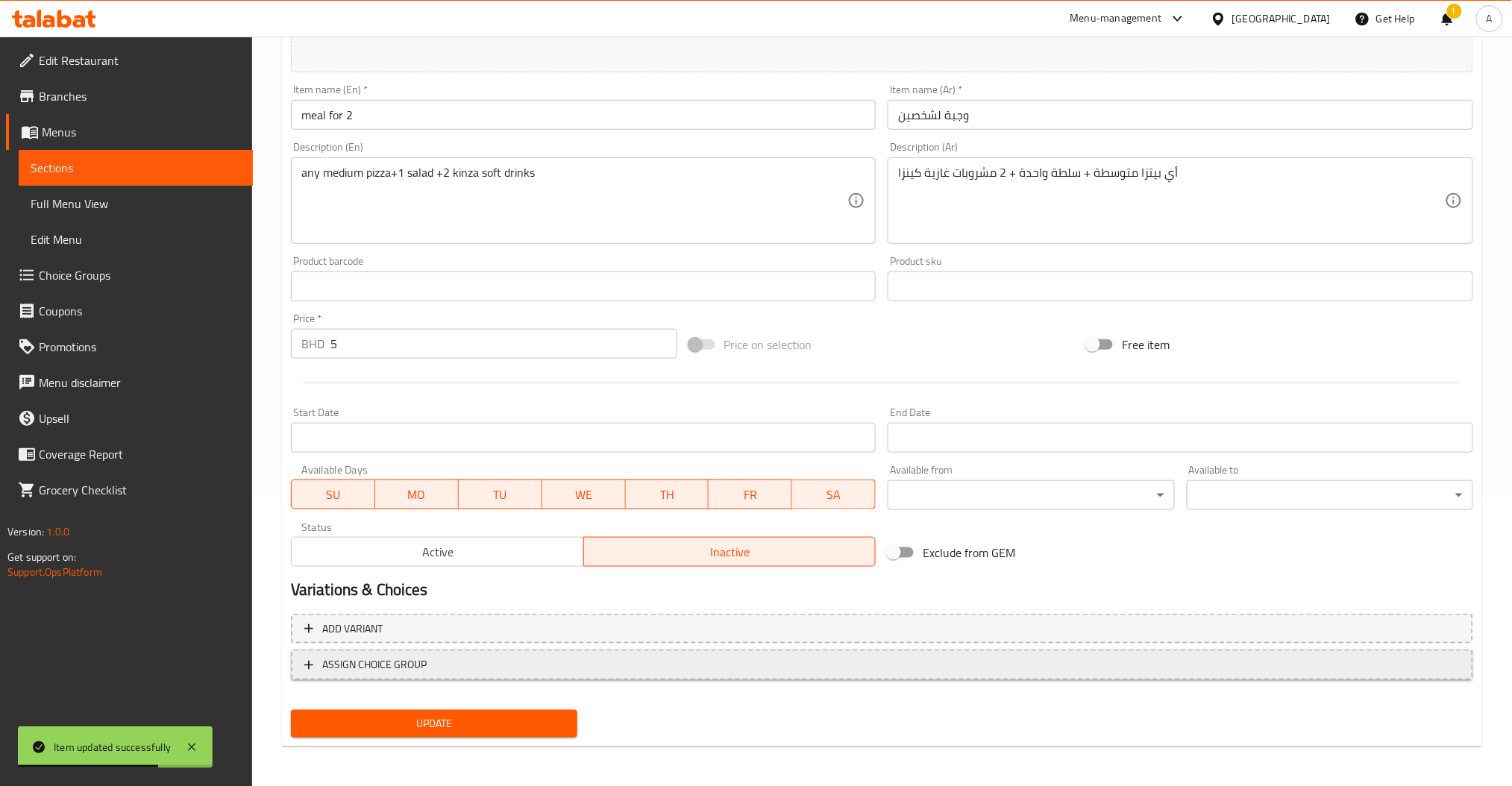
click at [423, 669] on span "ASSIGN CHOICE GROUP" at bounding box center [374, 665] width 104 height 19
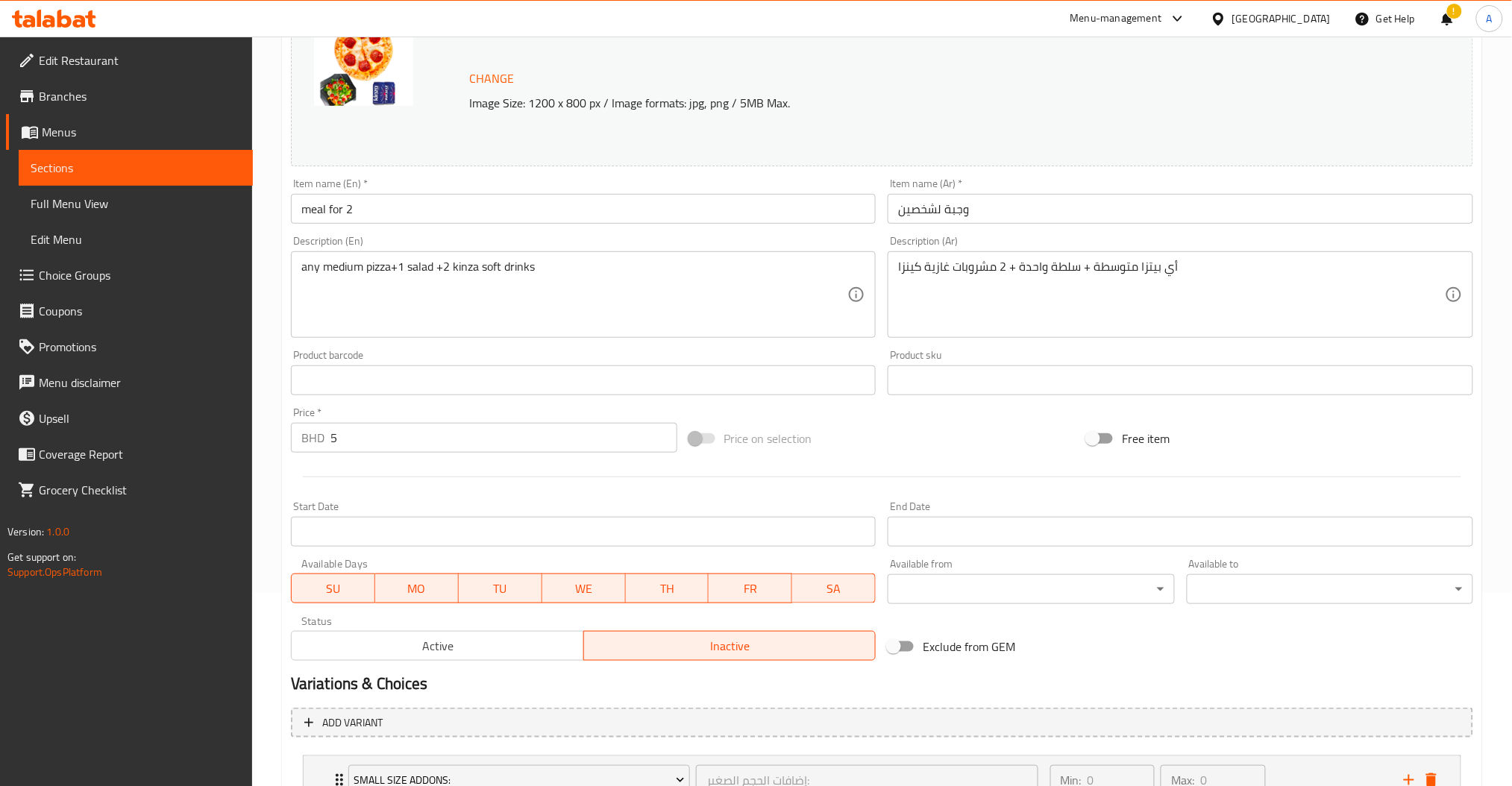
scroll to position [313, 0]
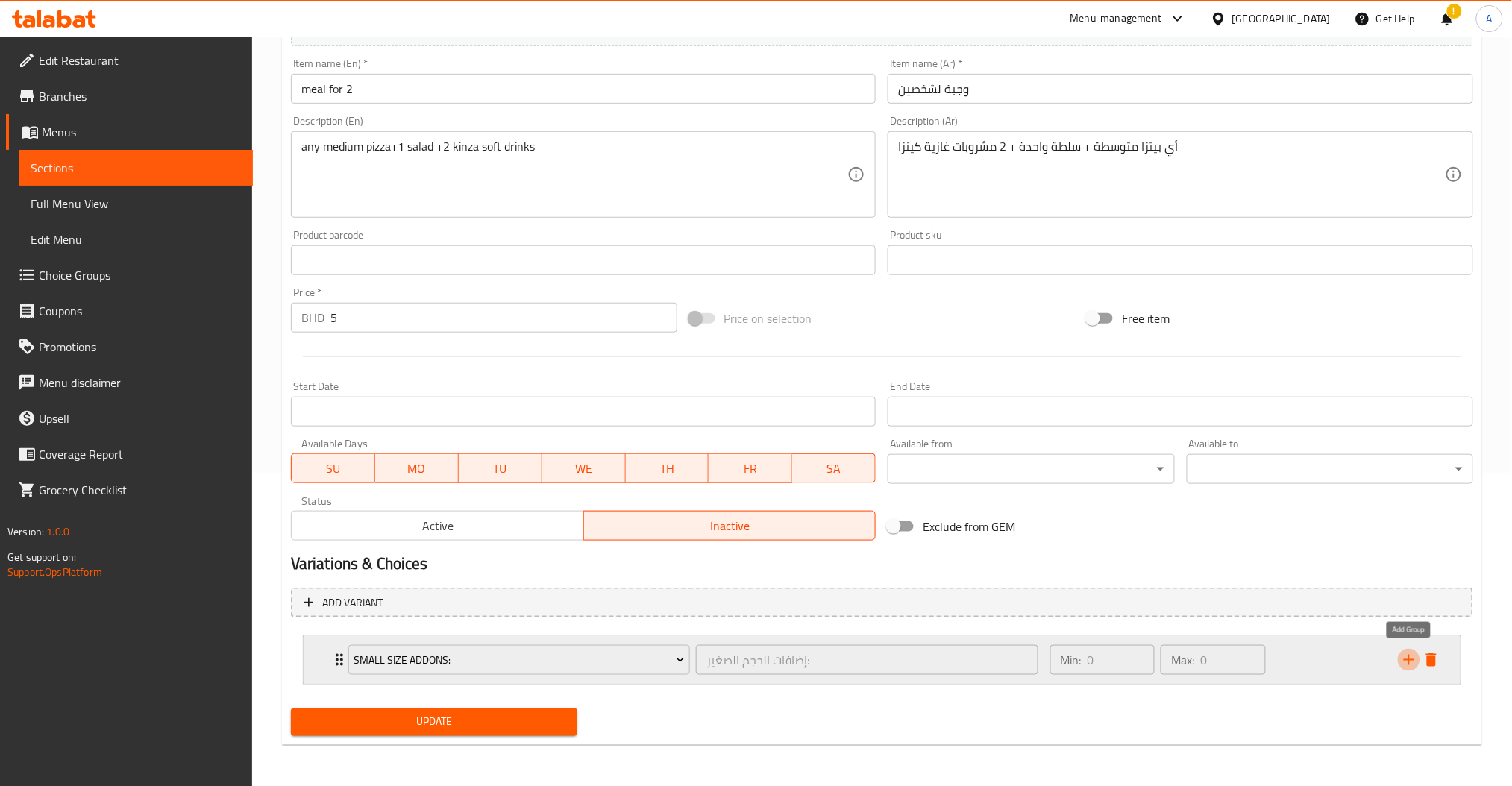
click at [1410, 656] on icon "add" at bounding box center [1410, 660] width 11 height 11
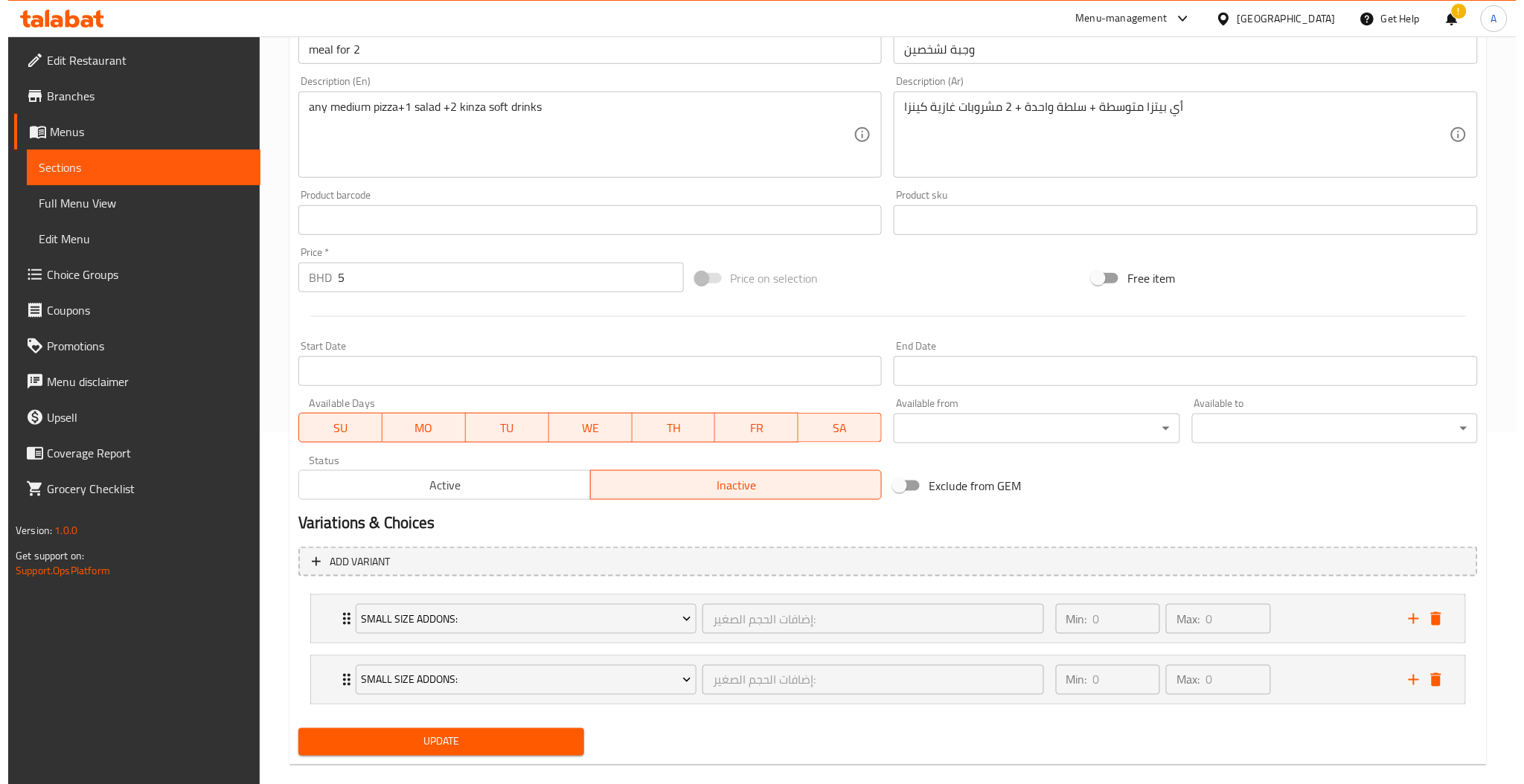
scroll to position [374, 0]
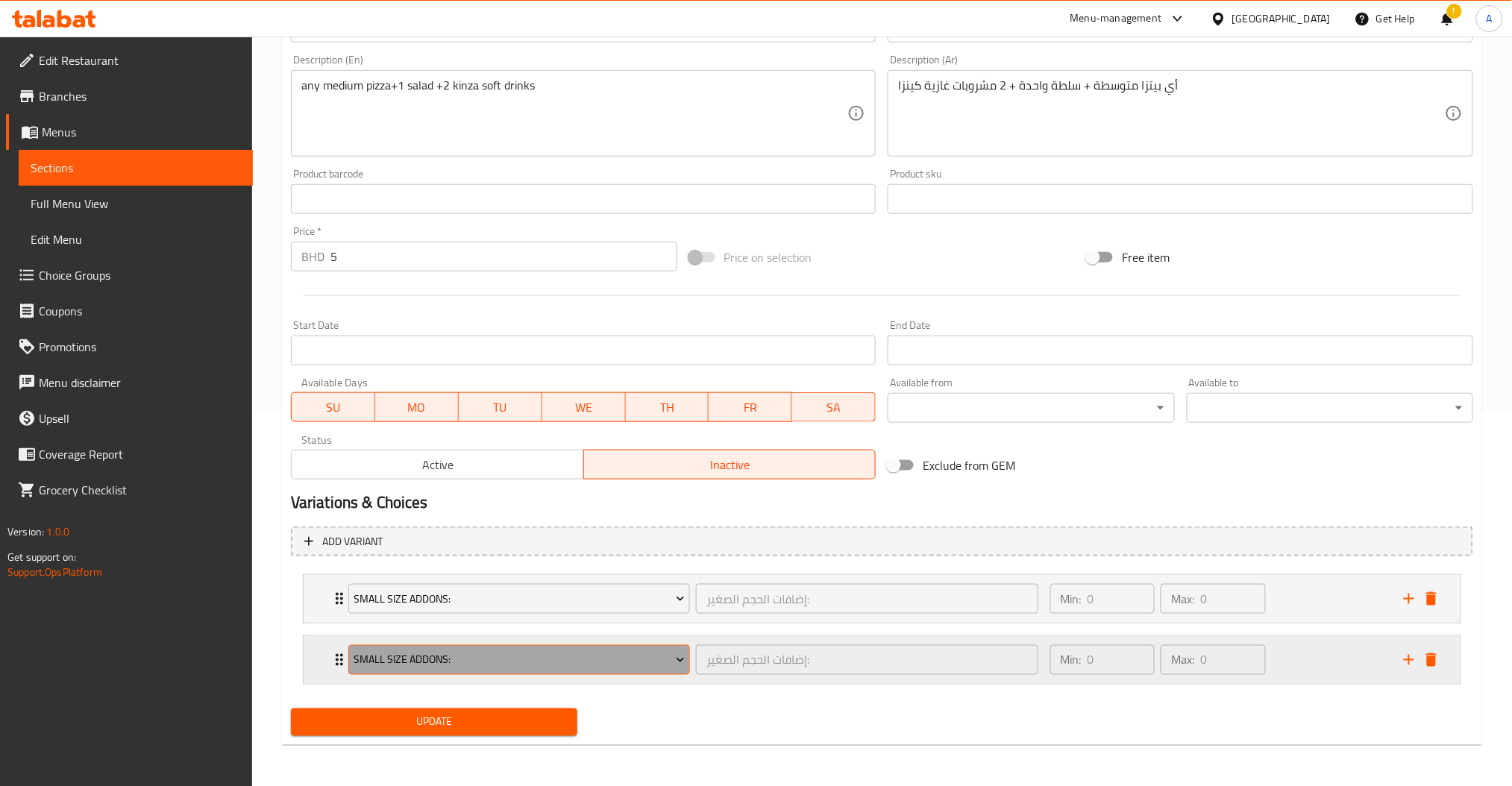
click at [455, 673] on button "Small Size Addons:" at bounding box center [519, 659] width 342 height 30
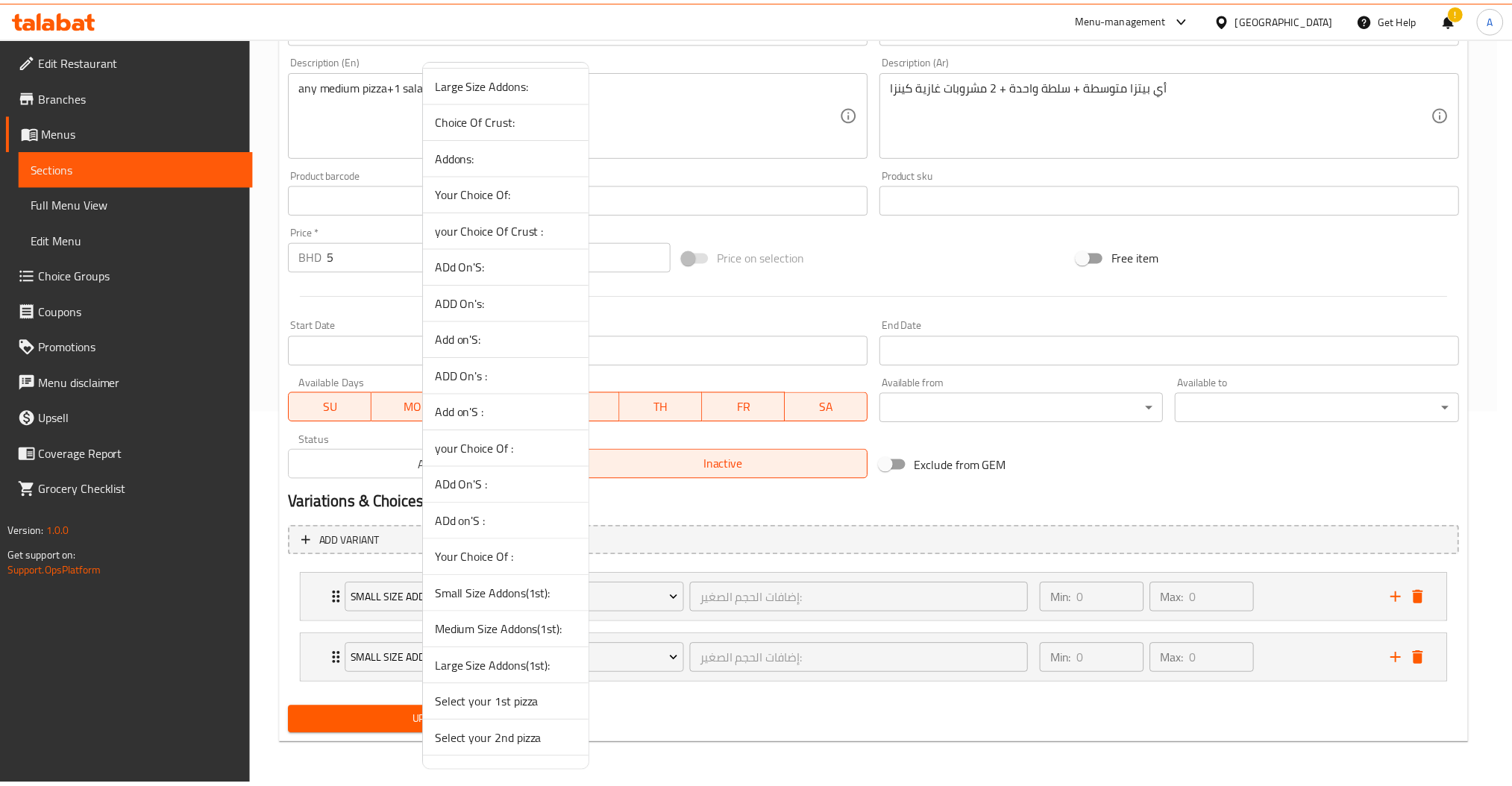
scroll to position [138, 0]
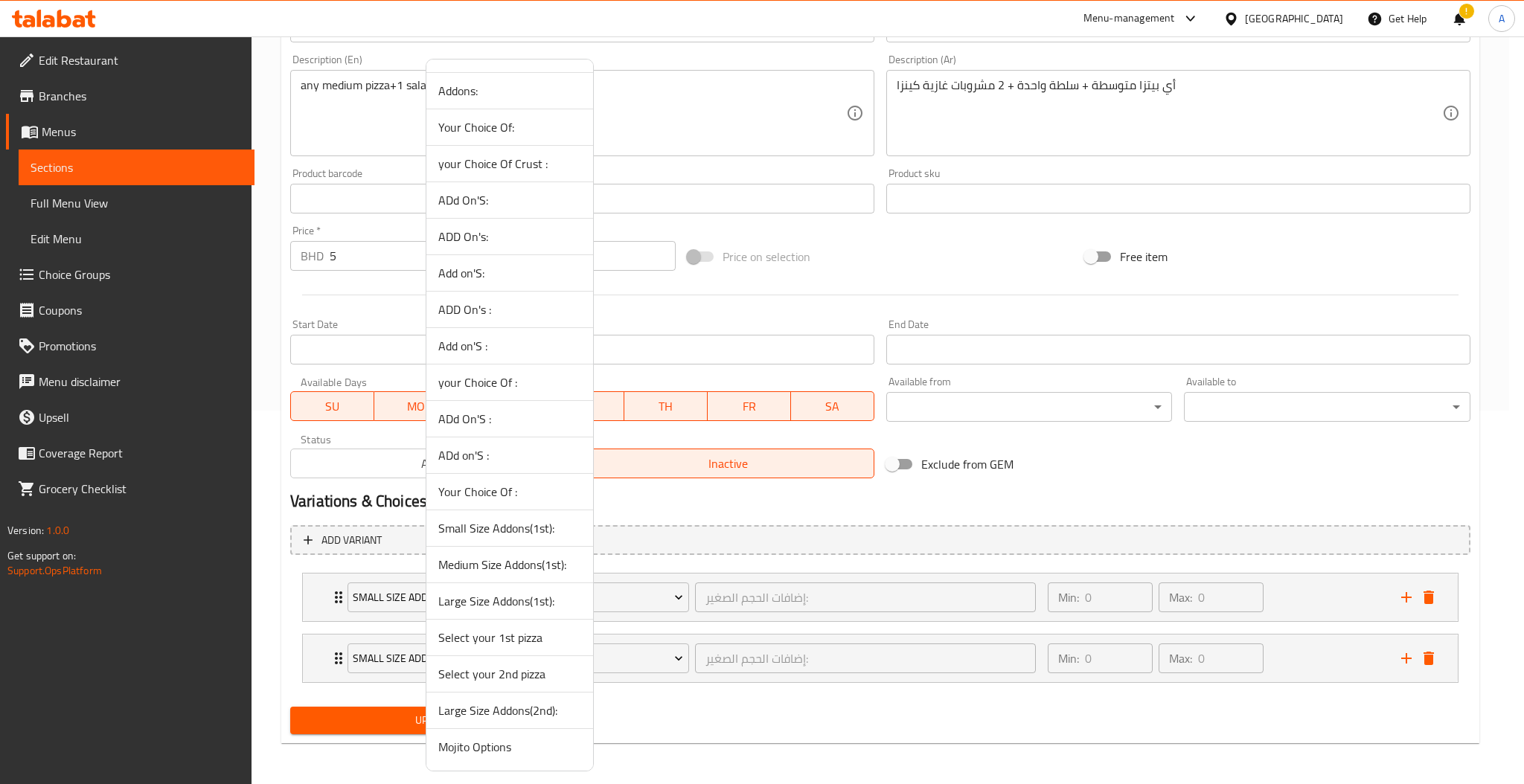
click at [1198, 663] on div at bounding box center [762, 392] width 1524 height 784
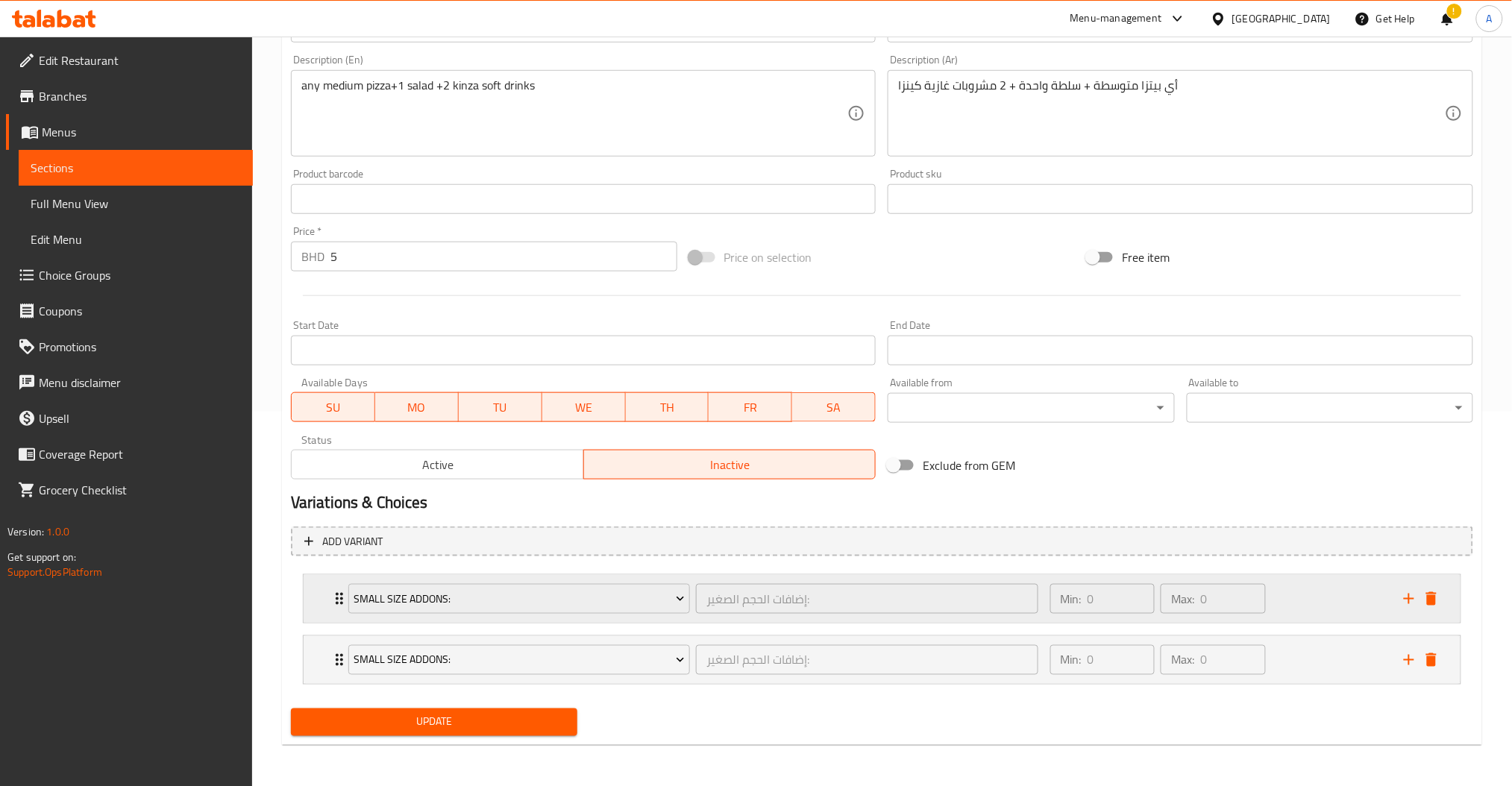
click at [1320, 590] on div "Min: 0 ​ Max: 0 ​" at bounding box center [1218, 599] width 354 height 48
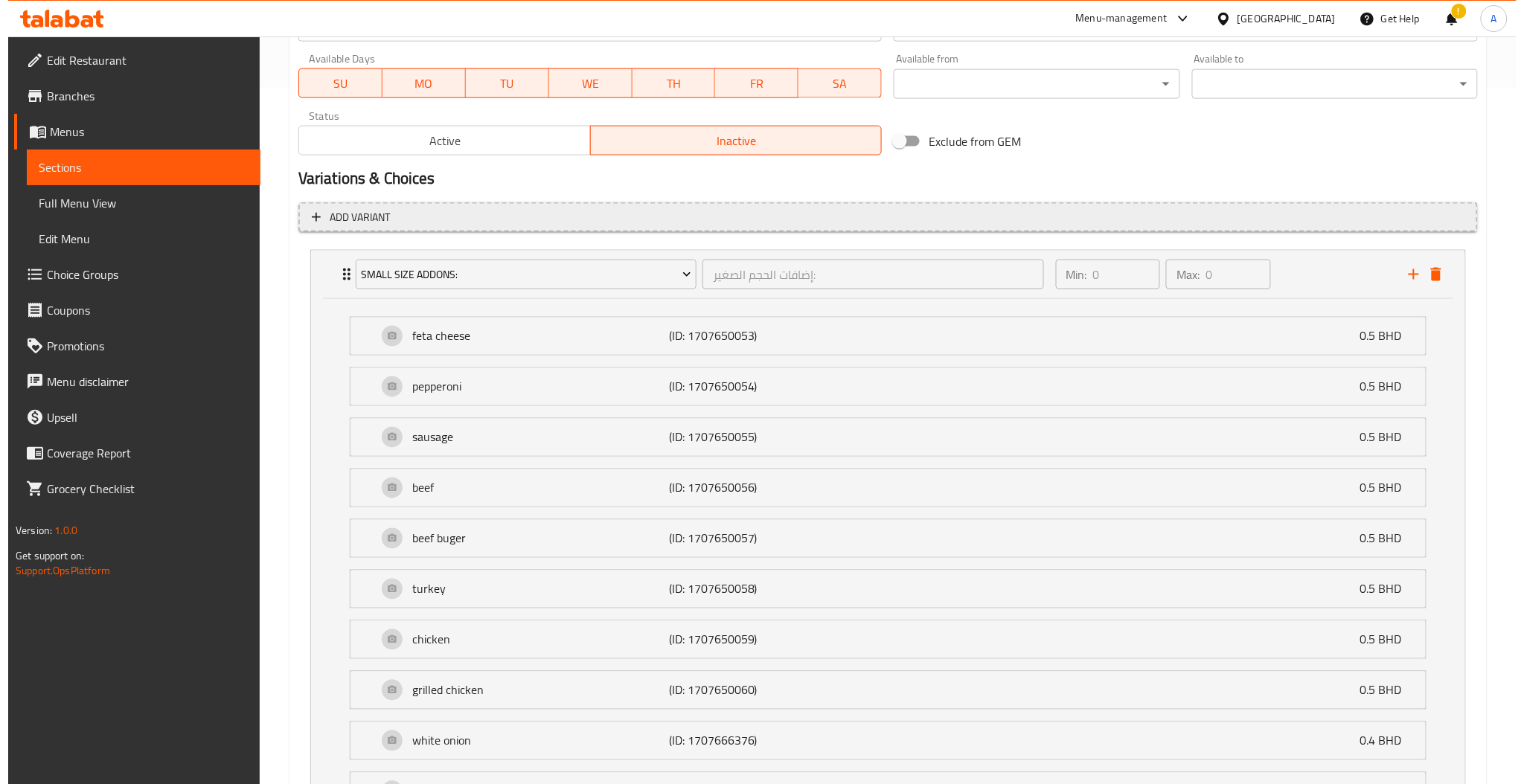
scroll to position [668, 0]
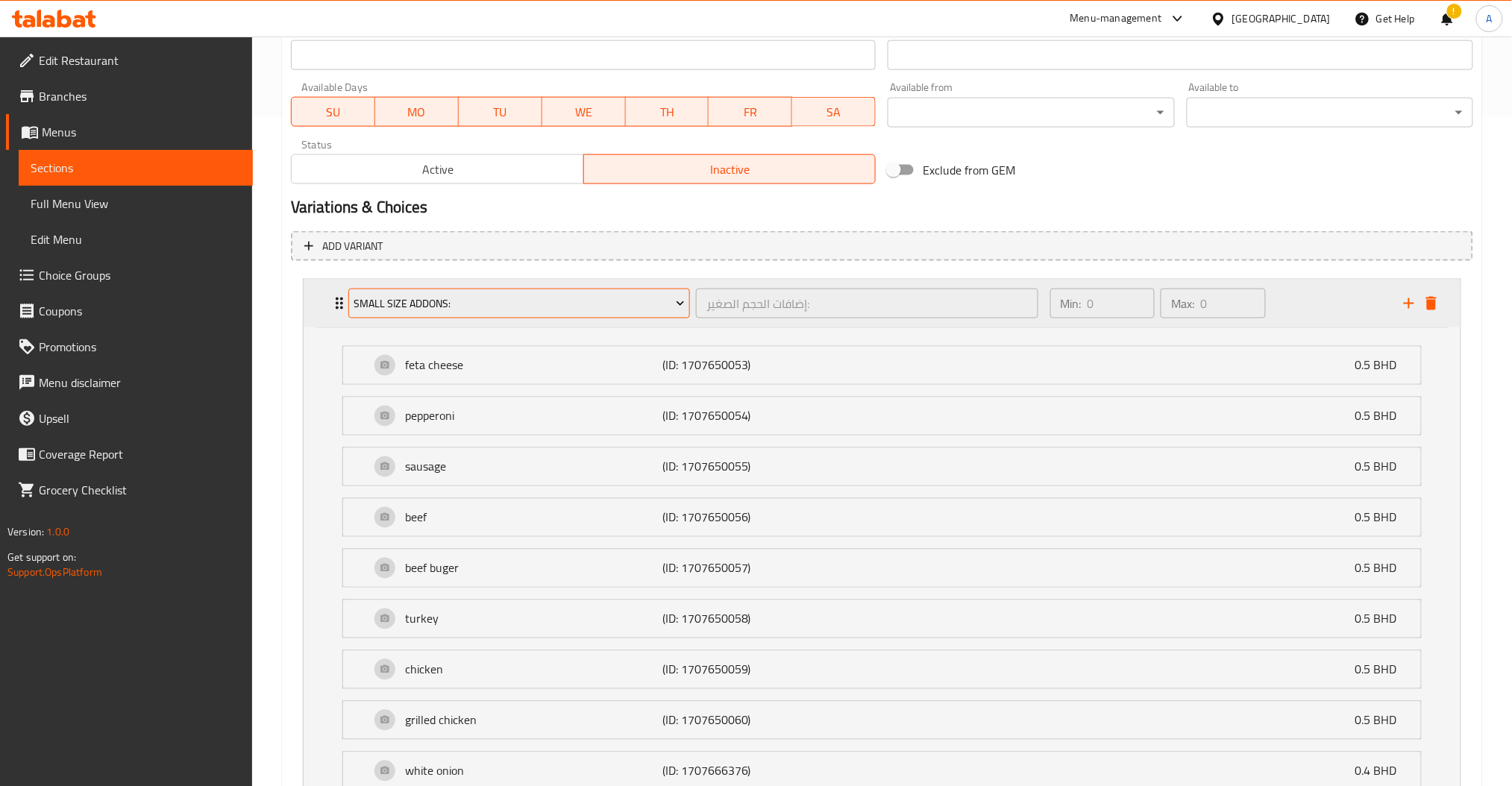
click at [440, 302] on span "Small Size Addons:" at bounding box center [519, 304] width 331 height 19
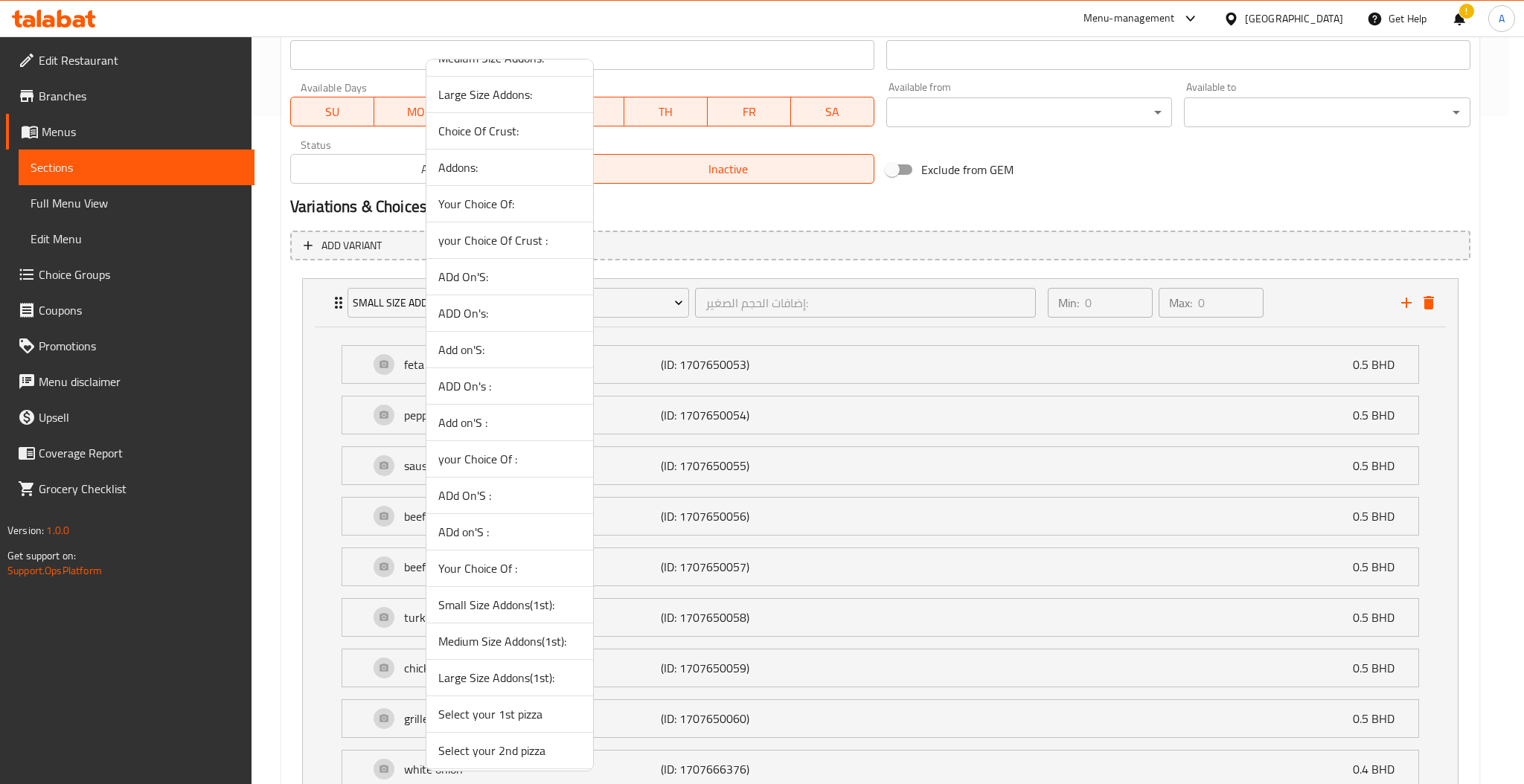
scroll to position [0, 0]
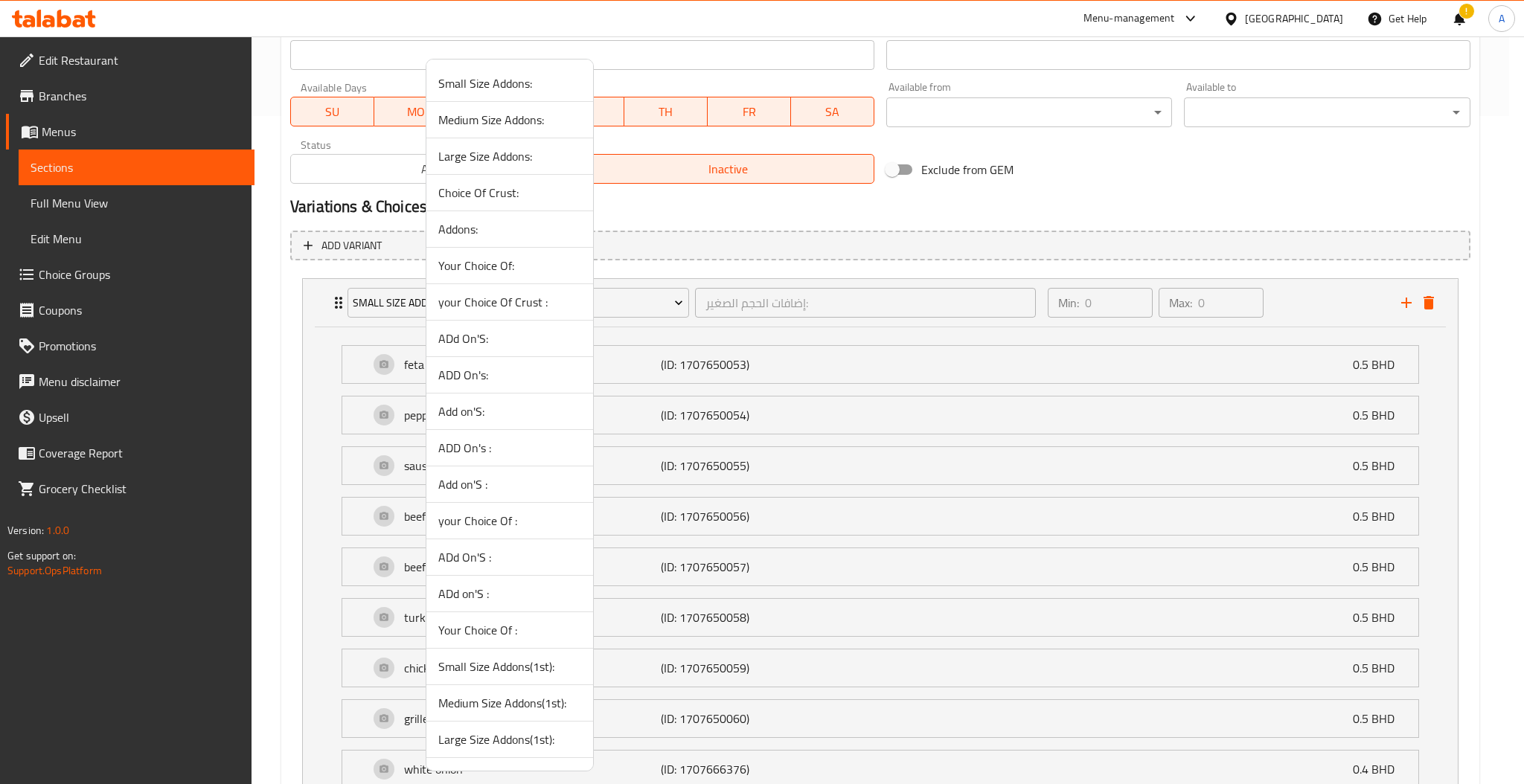
click at [513, 124] on span "Medium Size Addons:" at bounding box center [510, 120] width 143 height 18
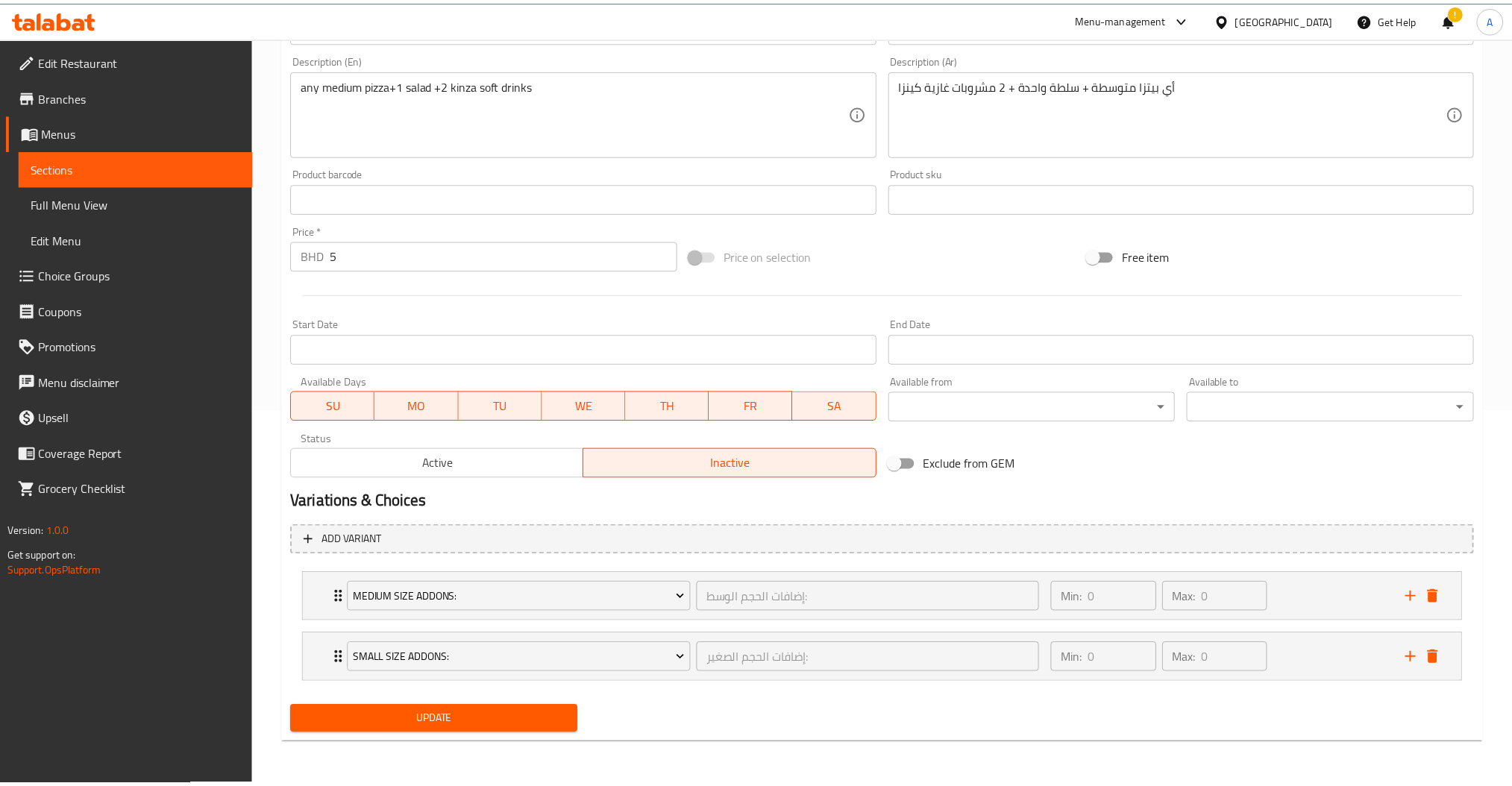
scroll to position [374, 0]
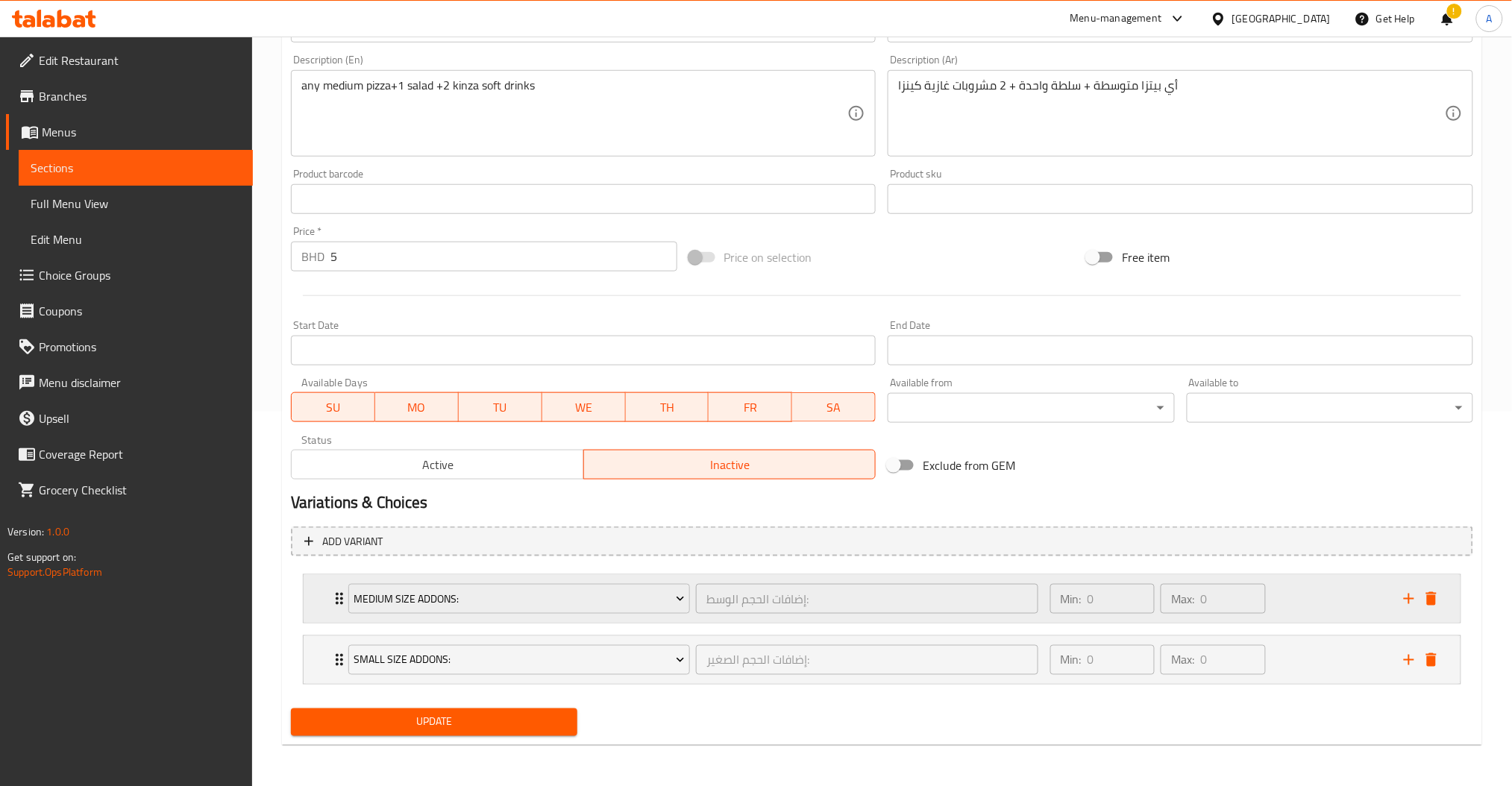
click at [1284, 580] on div "Min: 0 ​ Max: 0 ​" at bounding box center [1218, 599] width 354 height 48
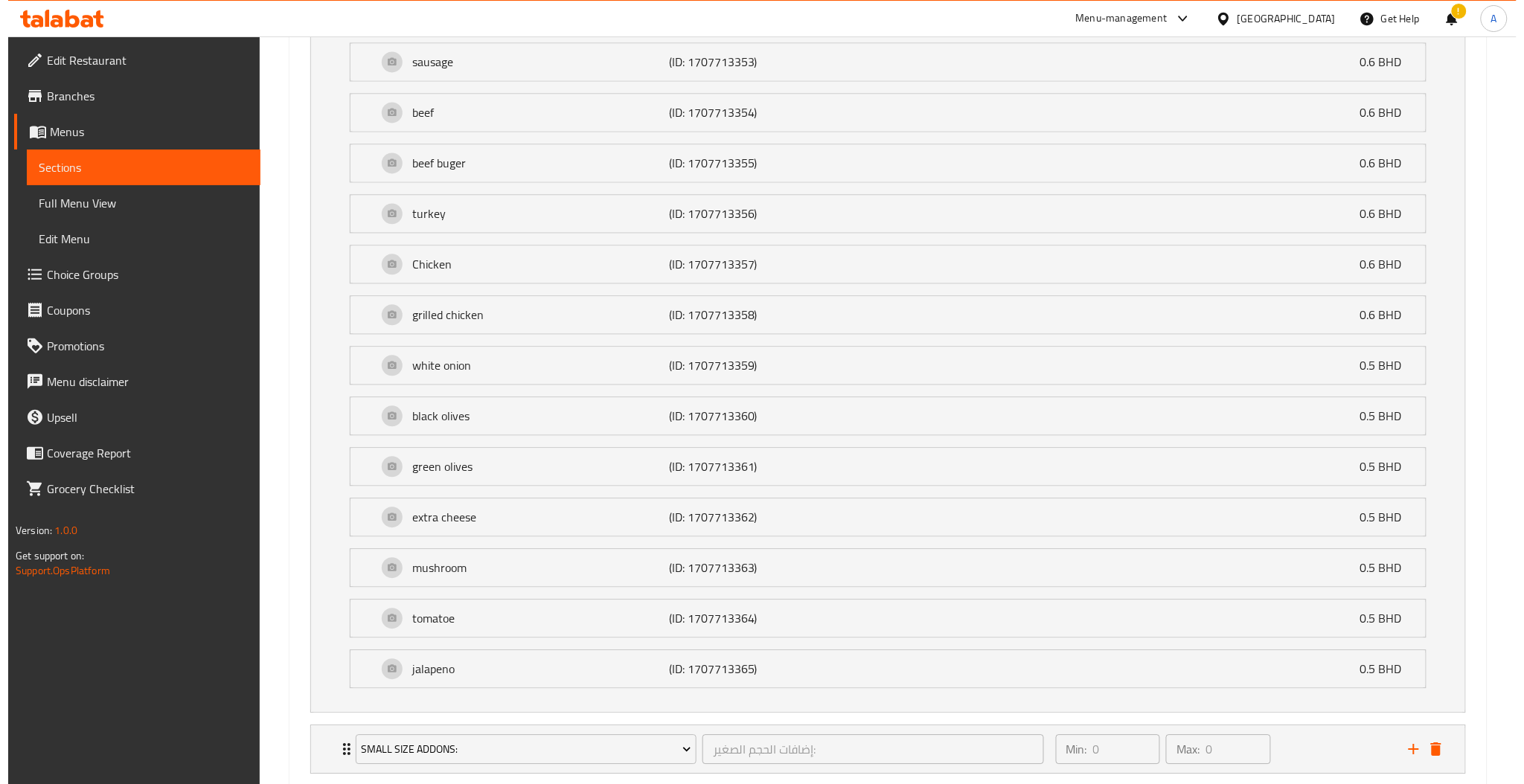
scroll to position [1164, 0]
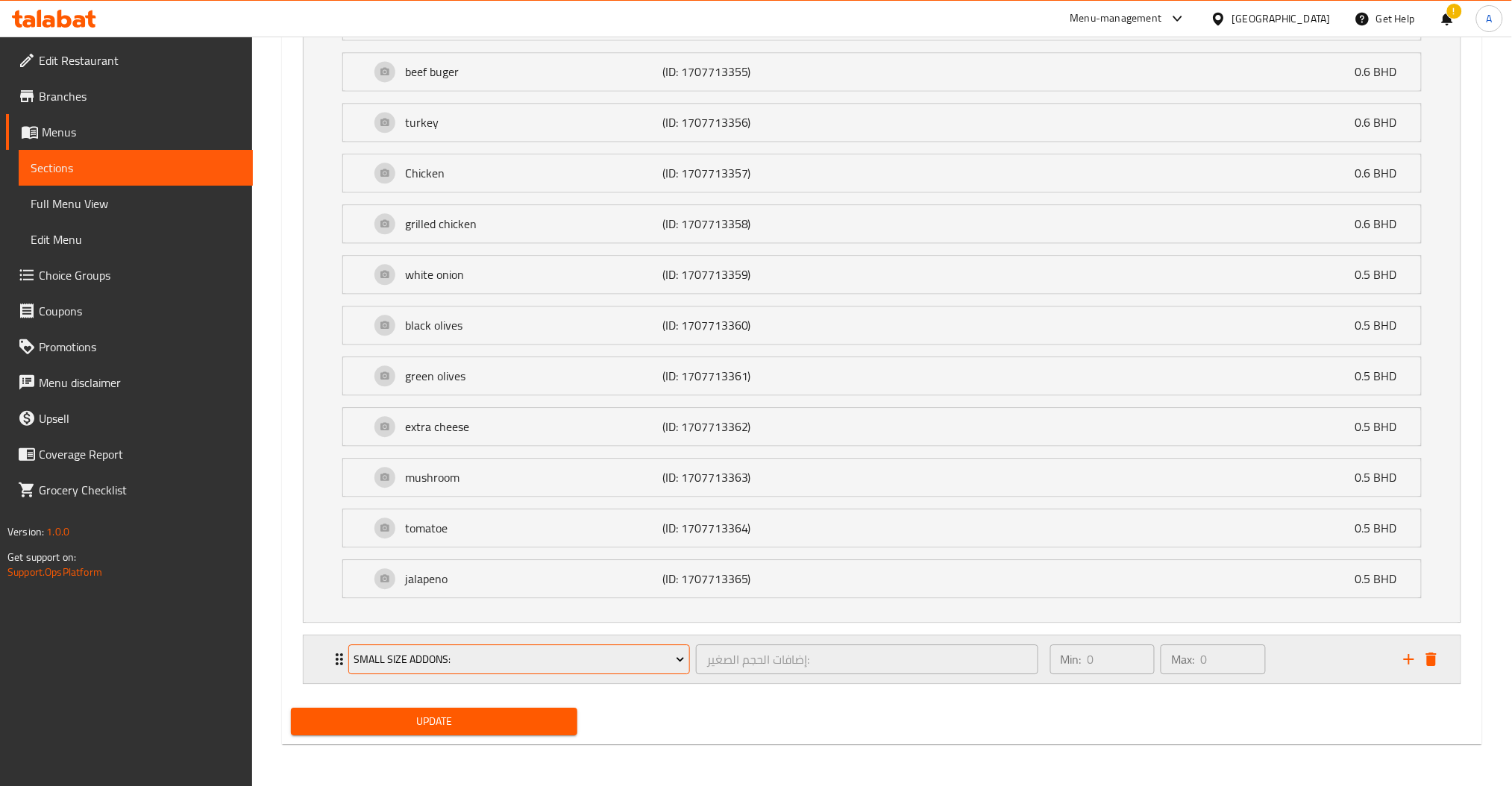
click at [536, 666] on span "Small Size Addons:" at bounding box center [519, 659] width 331 height 19
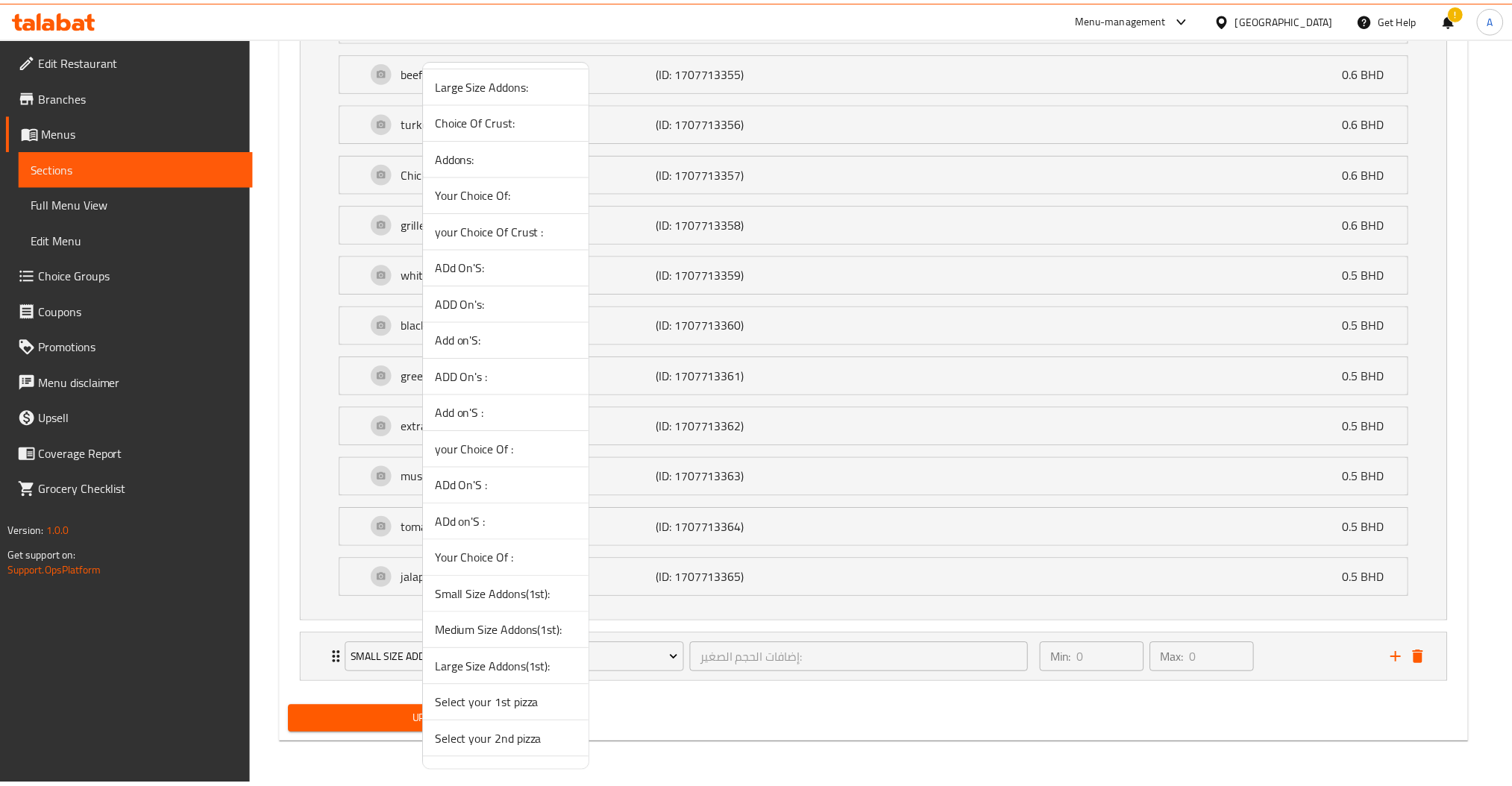
scroll to position [138, 0]
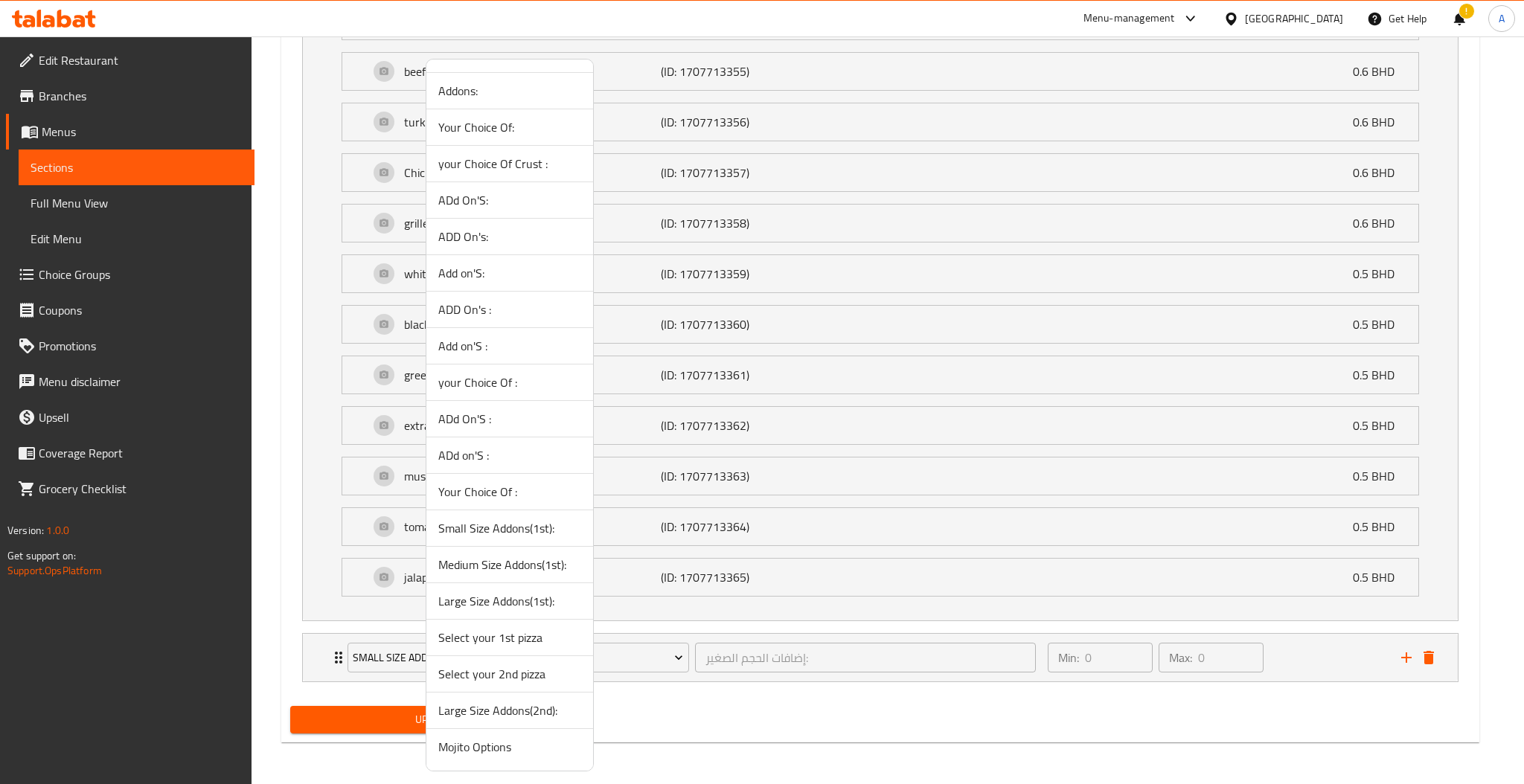
click at [495, 569] on span "Medium Size Addons(1st):" at bounding box center [510, 565] width 143 height 18
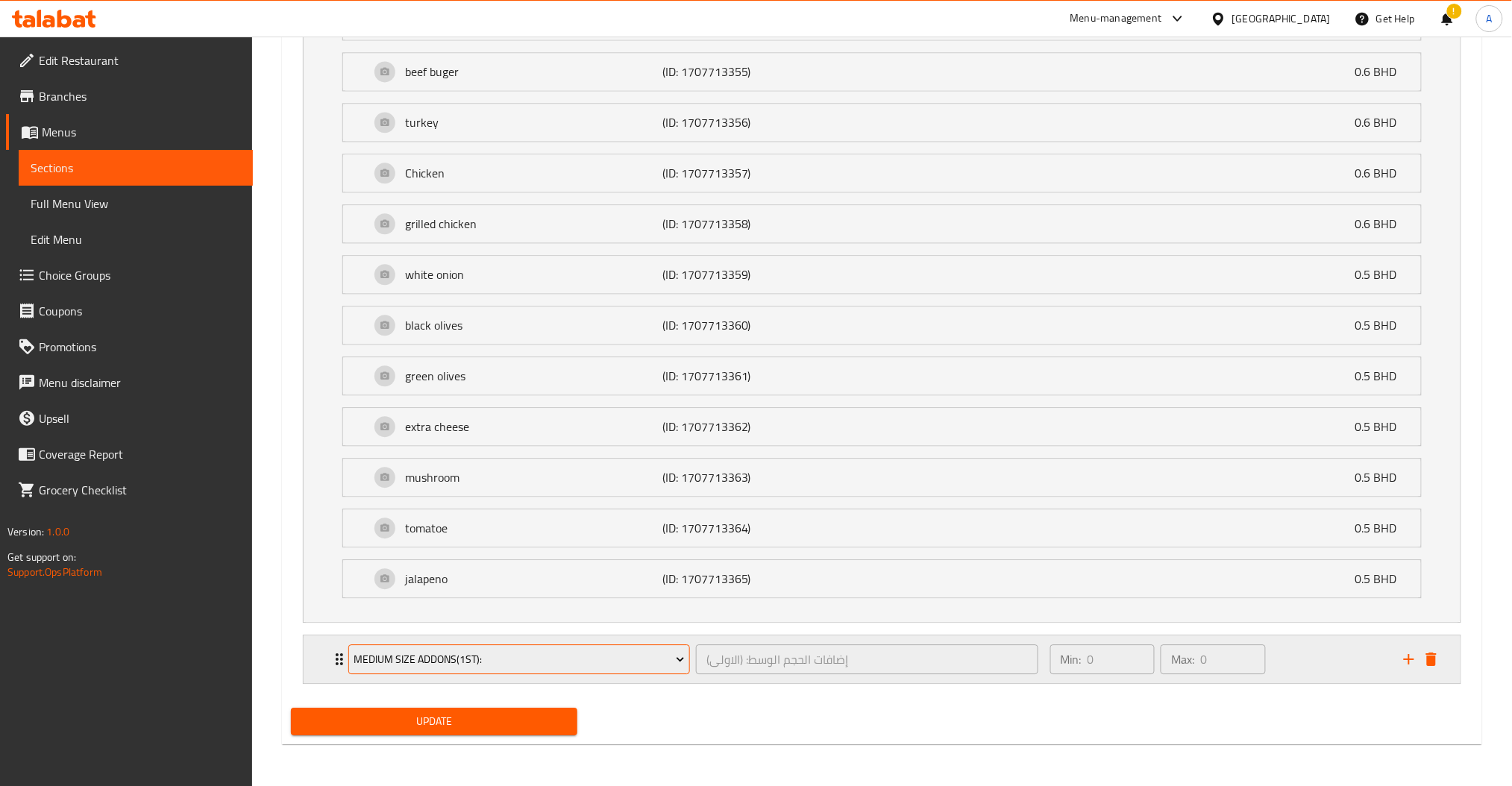
click at [495, 654] on span "Medium Size Addons(1st):" at bounding box center [519, 659] width 331 height 19
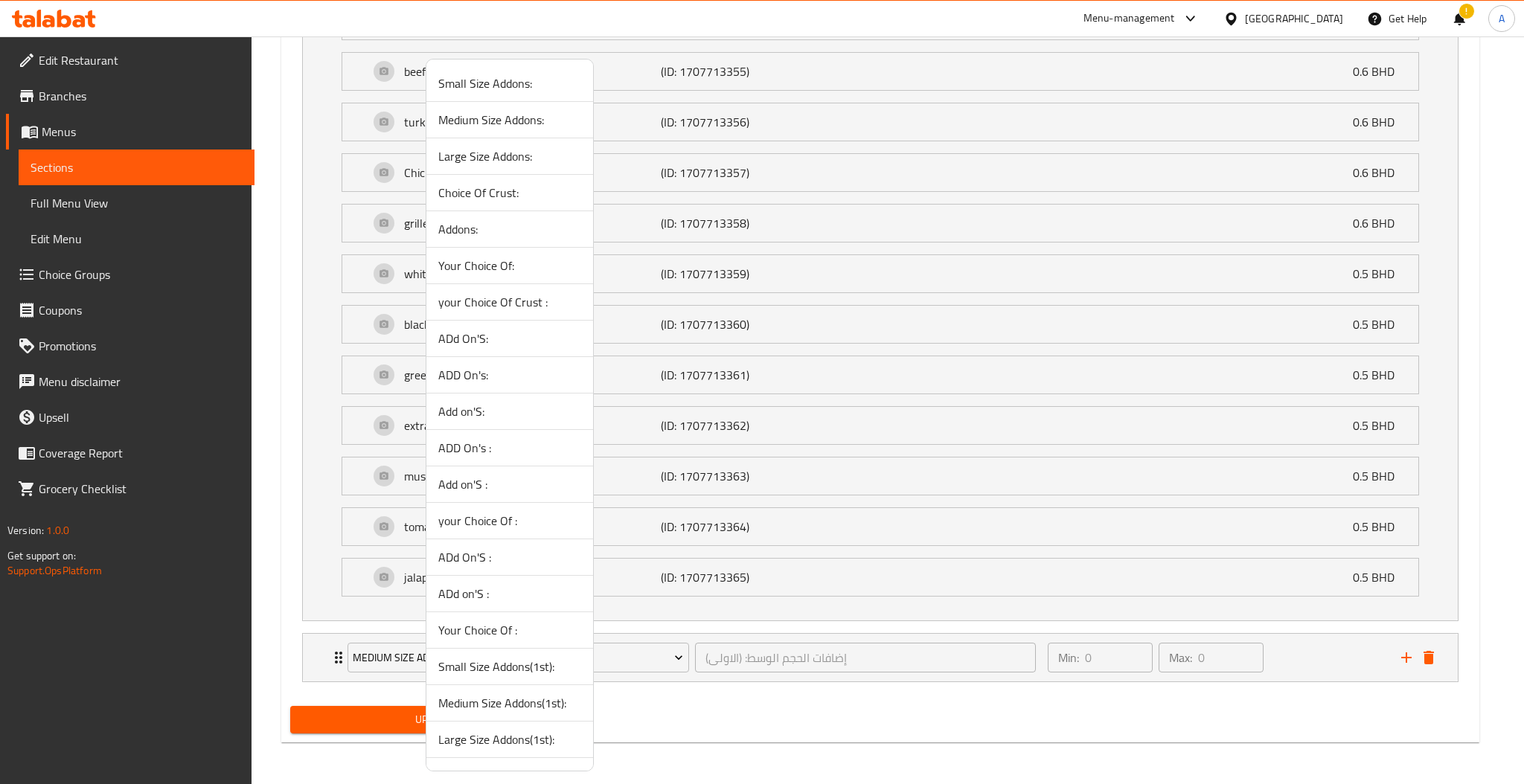
click at [1314, 659] on div at bounding box center [762, 392] width 1524 height 784
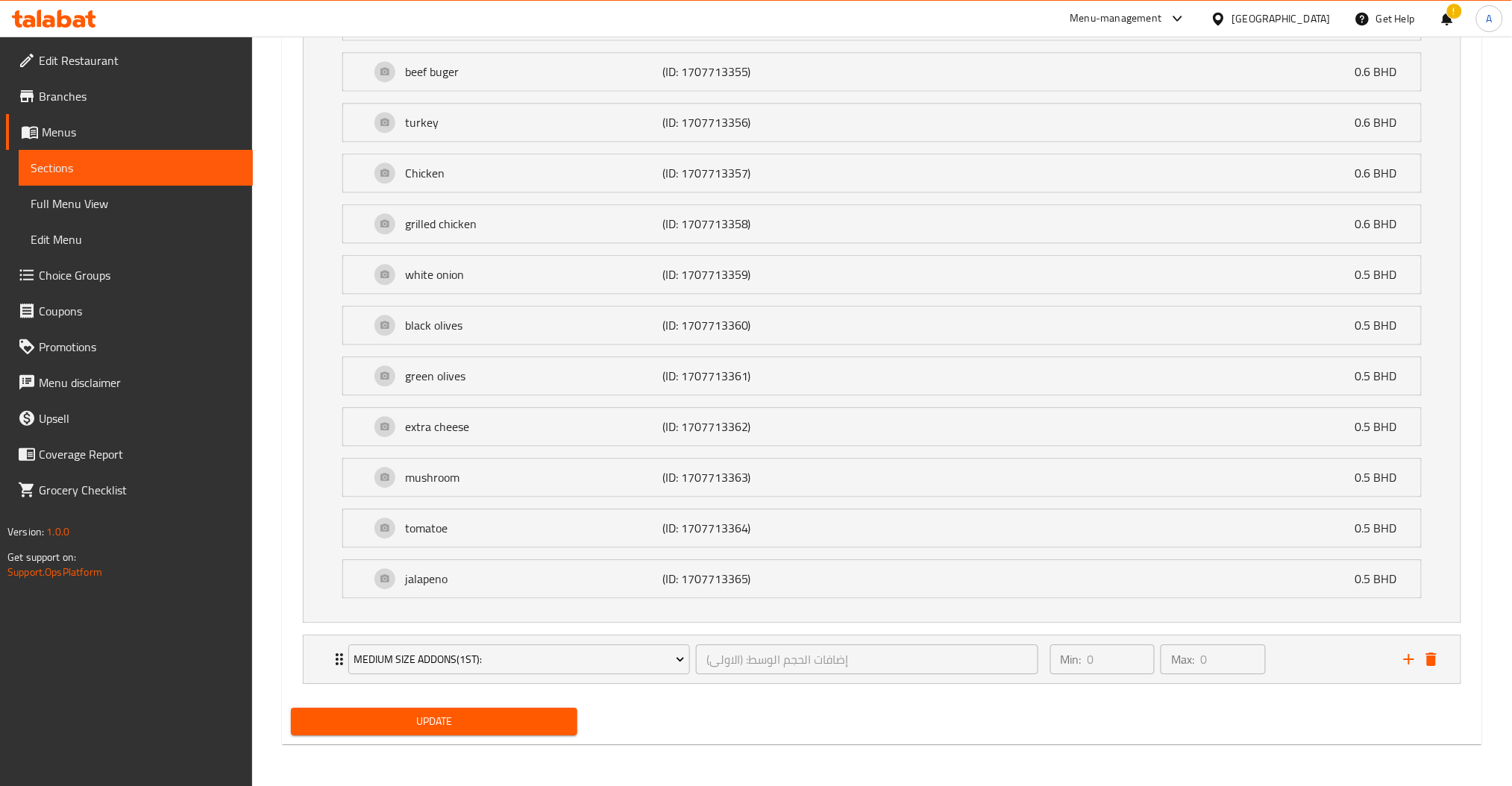
click at [1317, 661] on div "Min: 0 ​ Max: 0 ​" at bounding box center [1218, 658] width 354 height 48
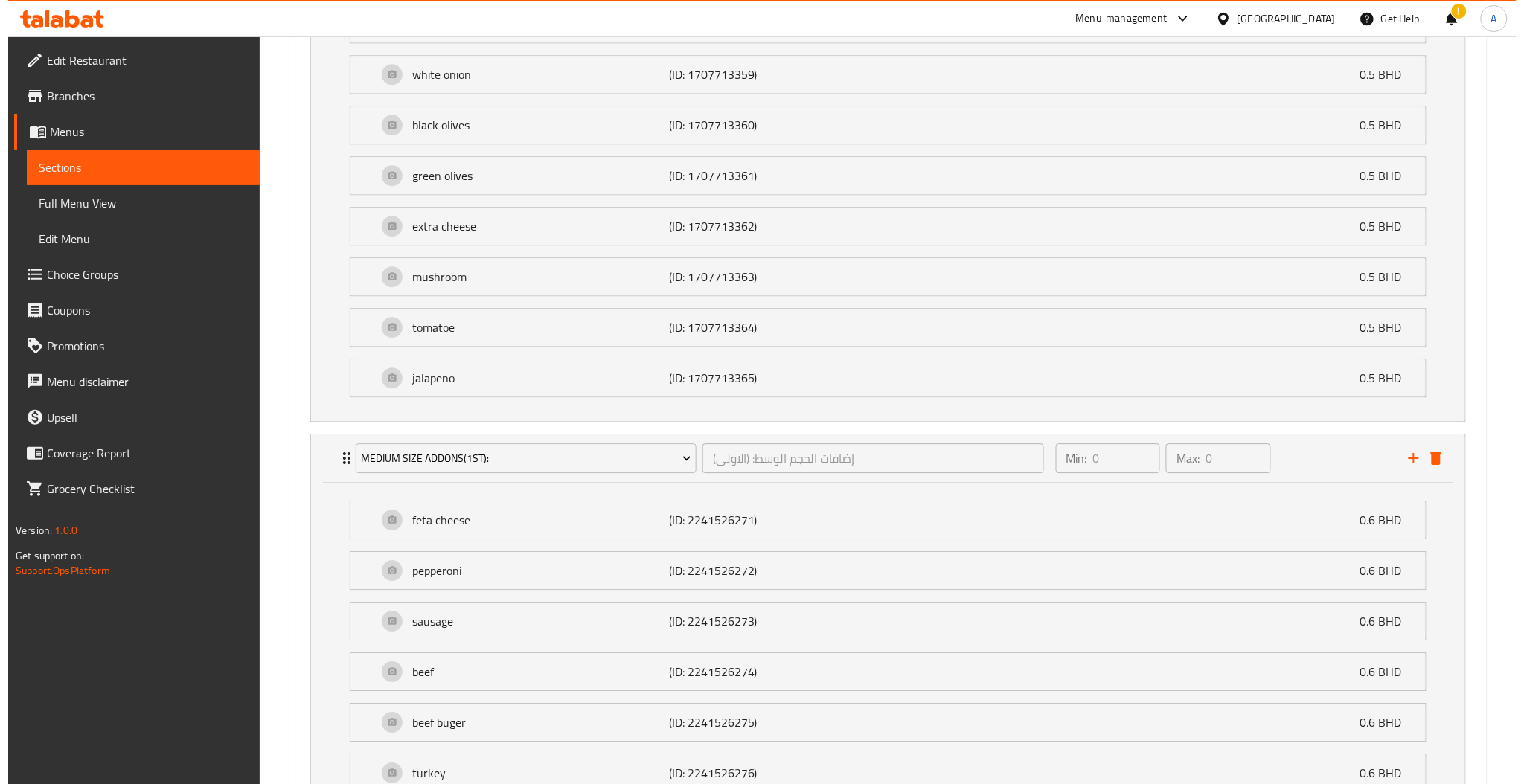
scroll to position [1362, 0]
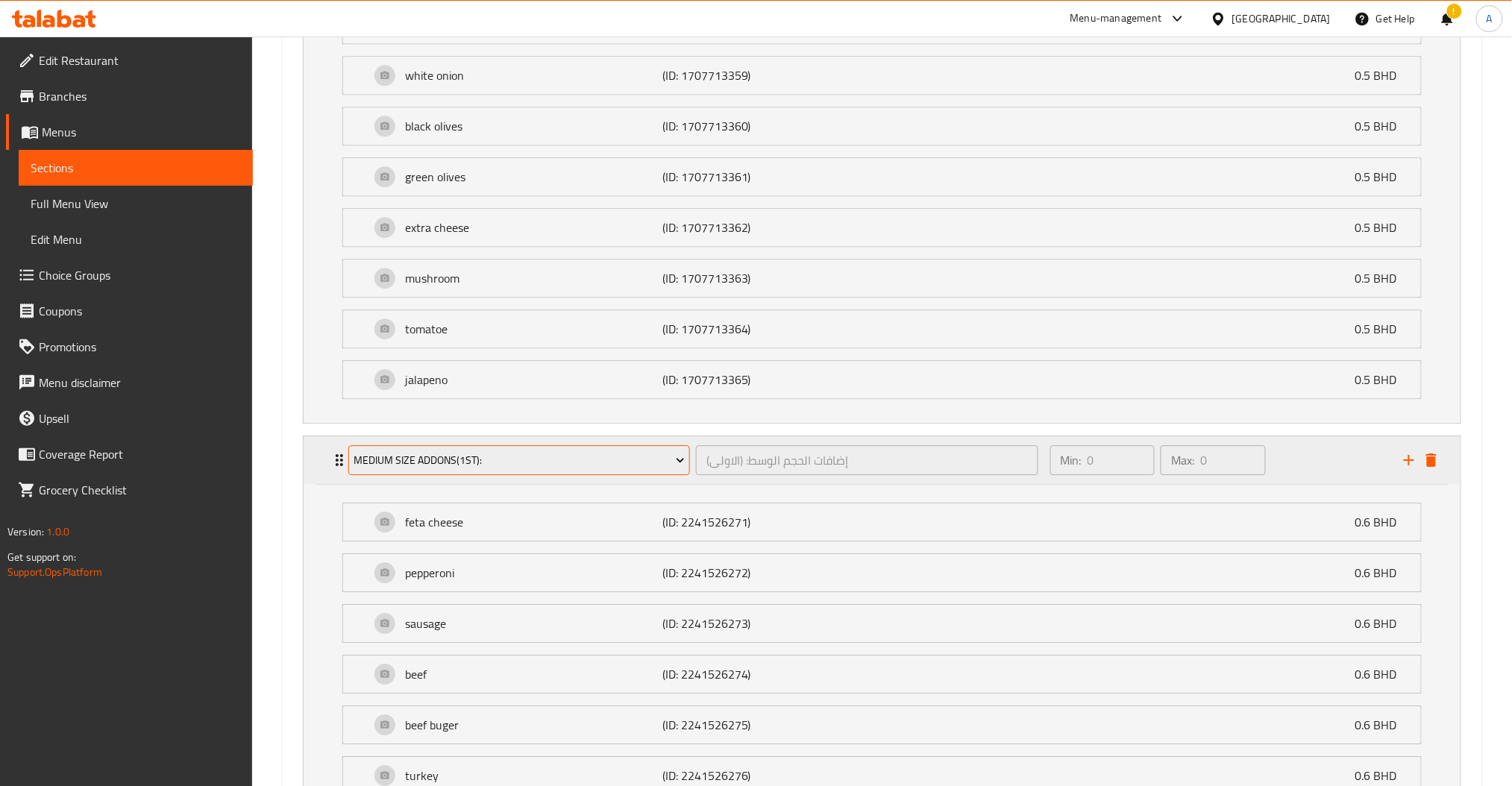
click at [511, 454] on span "Medium Size Addons(1st):" at bounding box center [519, 460] width 331 height 19
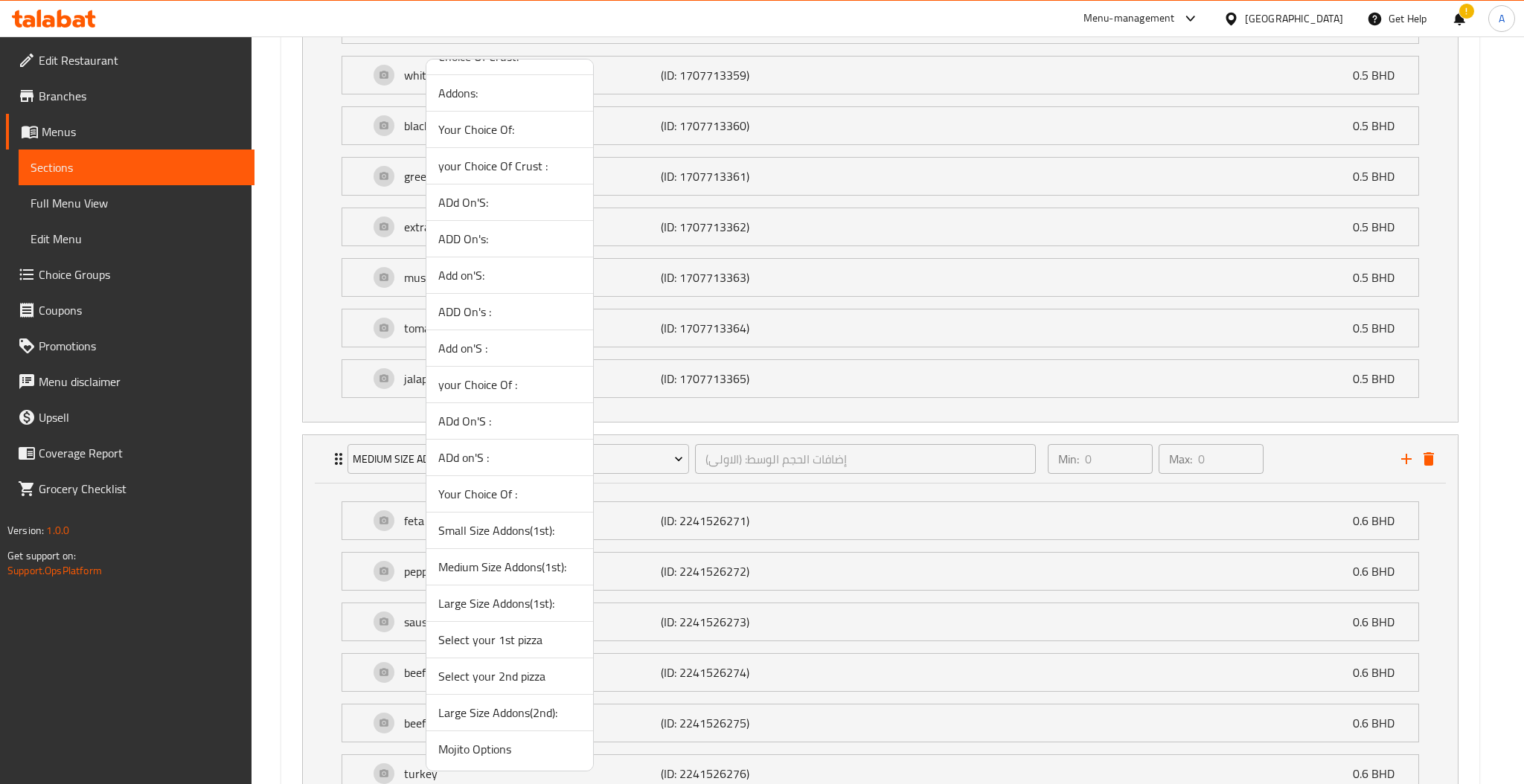
scroll to position [138, 0]
click at [507, 638] on span "Select your 1st pizza" at bounding box center [510, 638] width 143 height 18
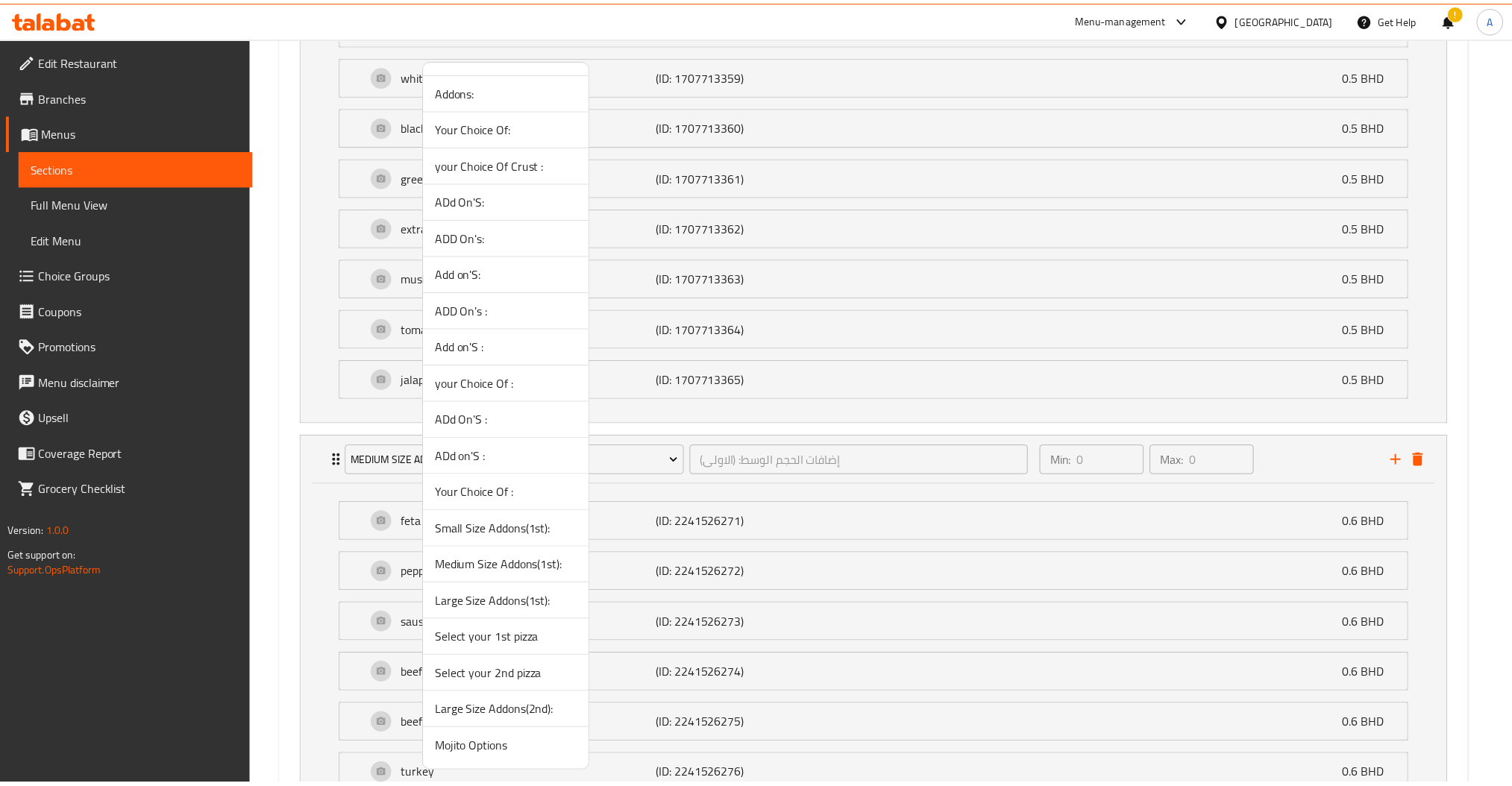
scroll to position [1167, 0]
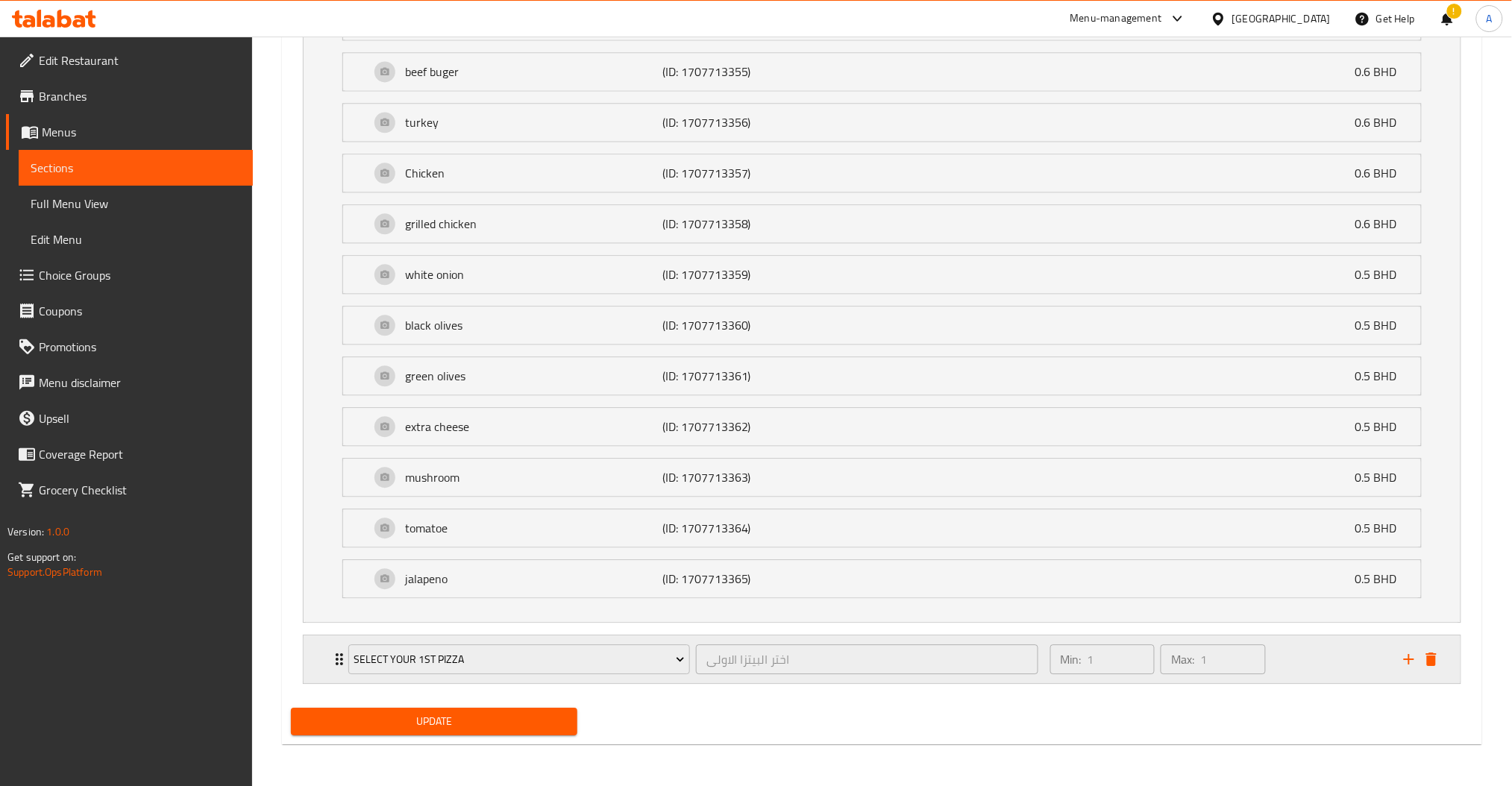
click at [1302, 661] on div "Min: 1 ​ Max: 1 ​" at bounding box center [1218, 658] width 354 height 48
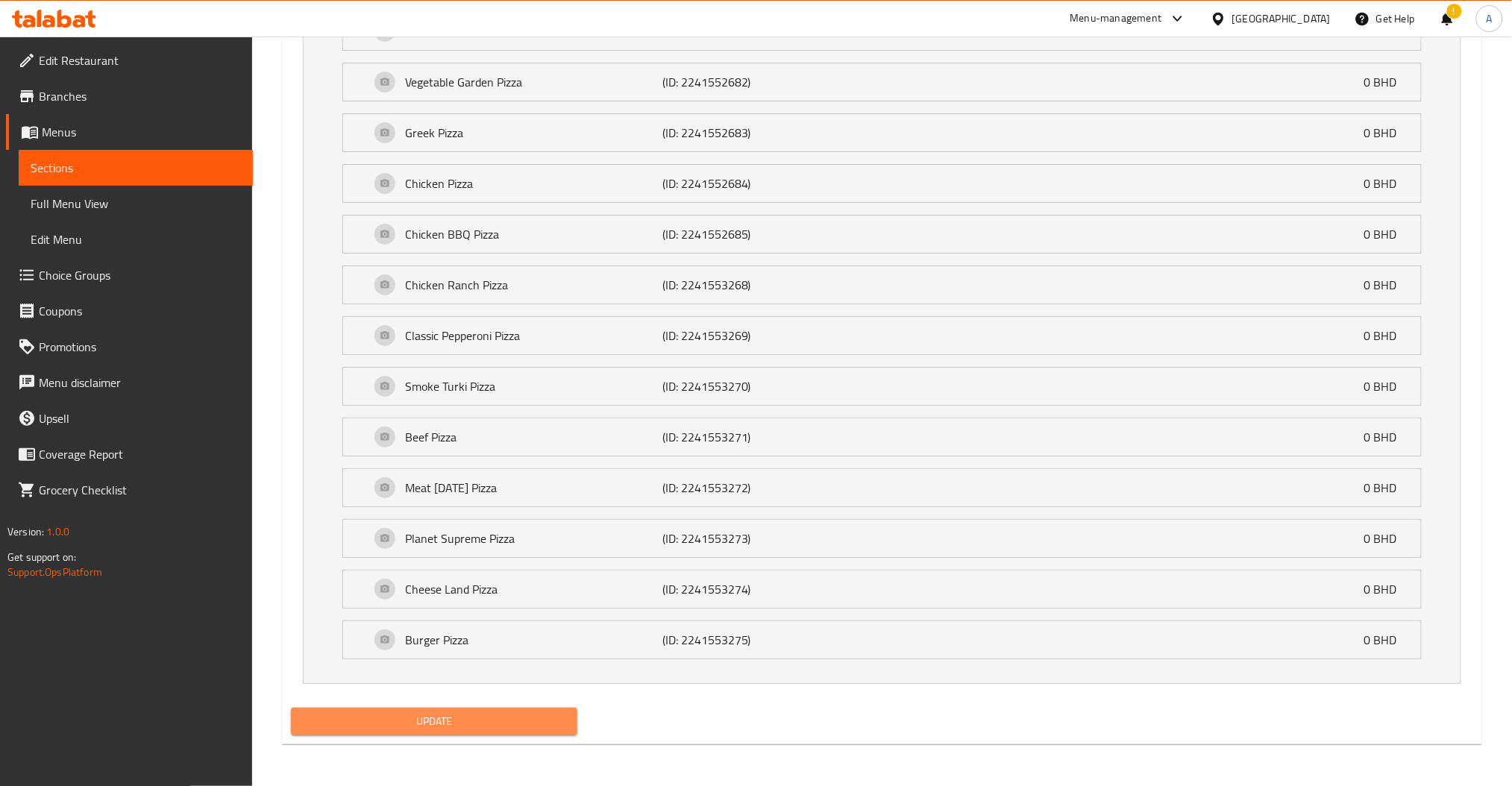
click at [481, 713] on span "Update" at bounding box center [434, 721] width 262 height 19
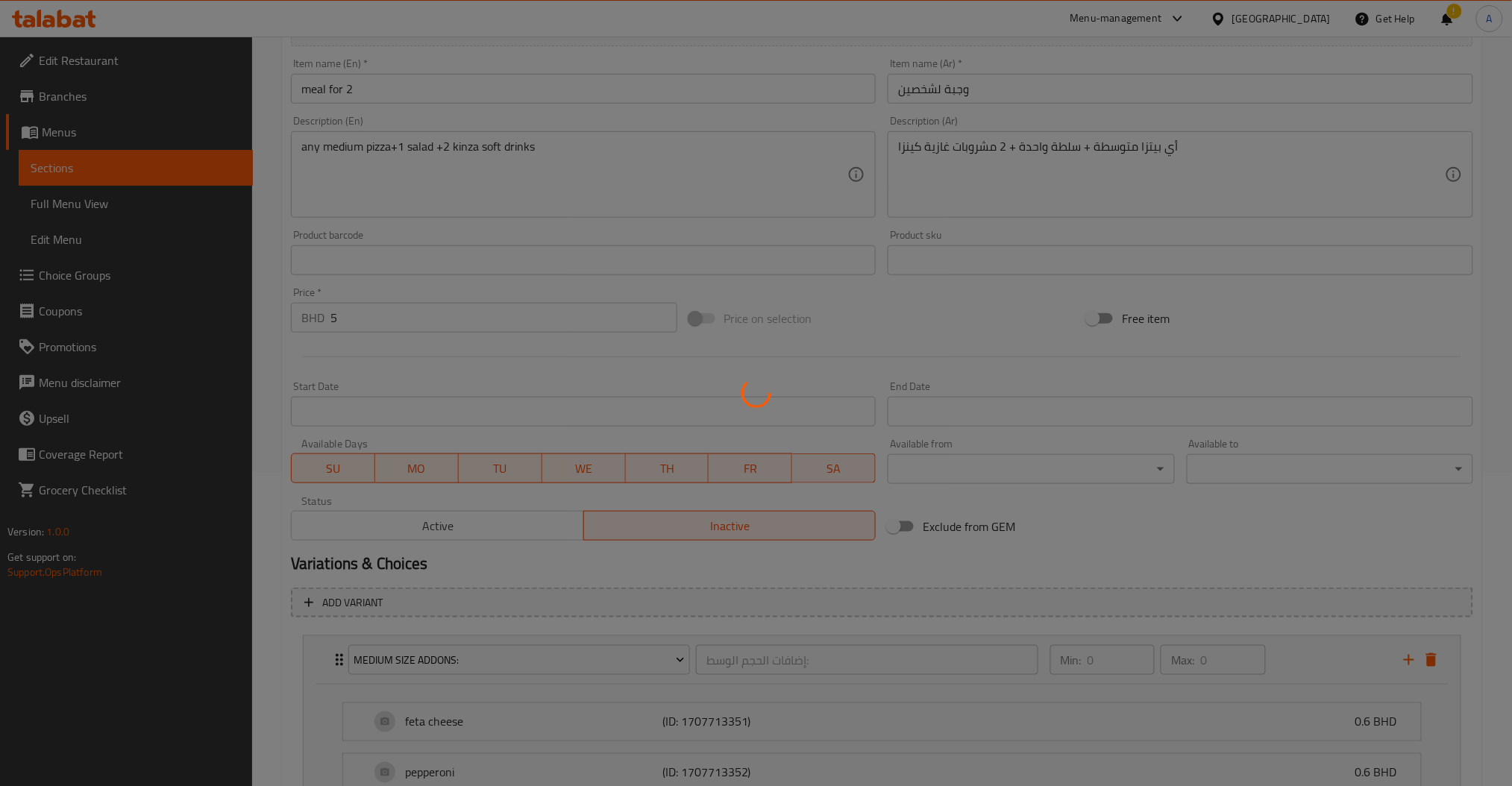
scroll to position [219, 0]
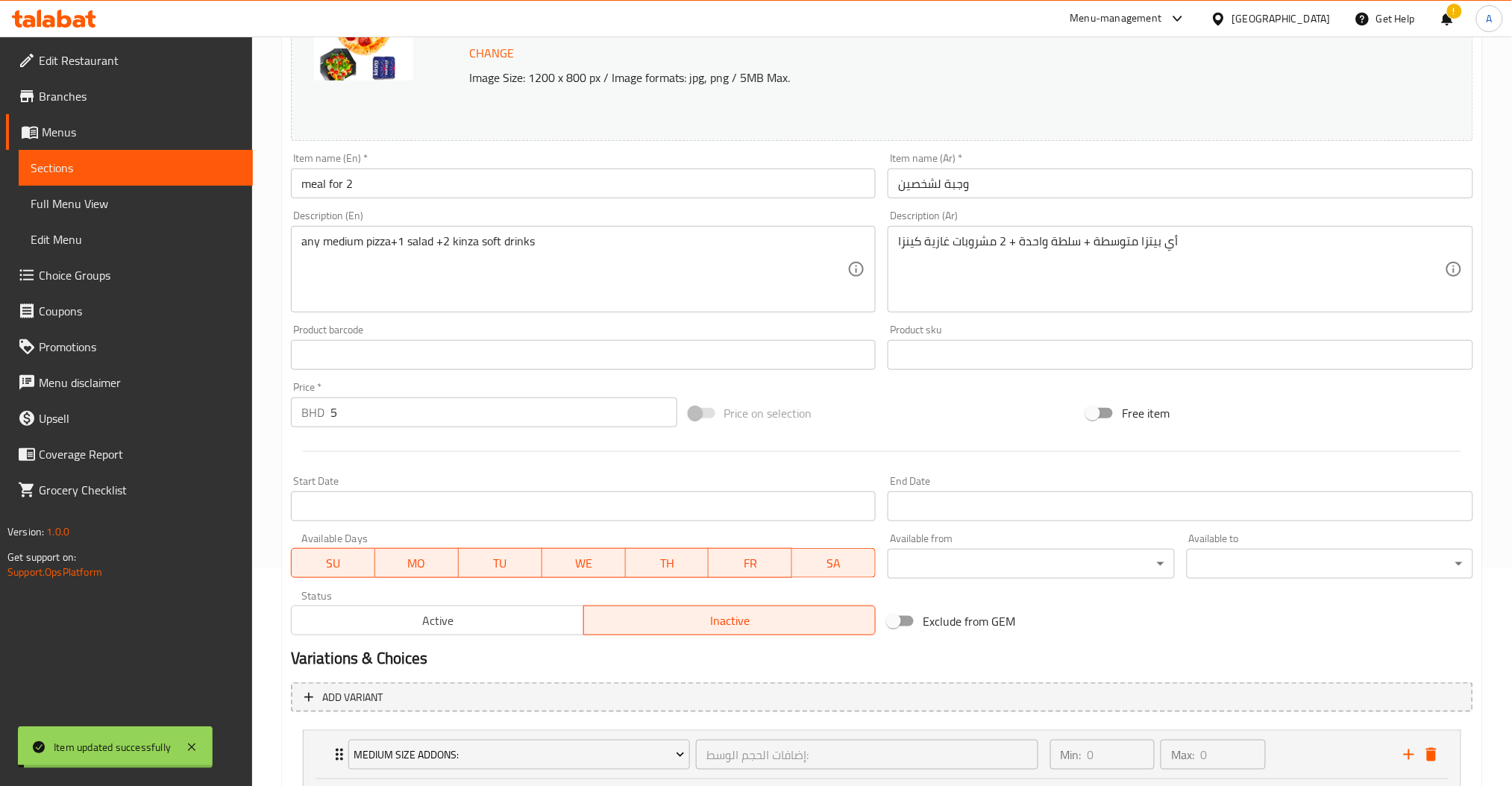
click at [440, 623] on span "Active" at bounding box center [438, 620] width 281 height 22
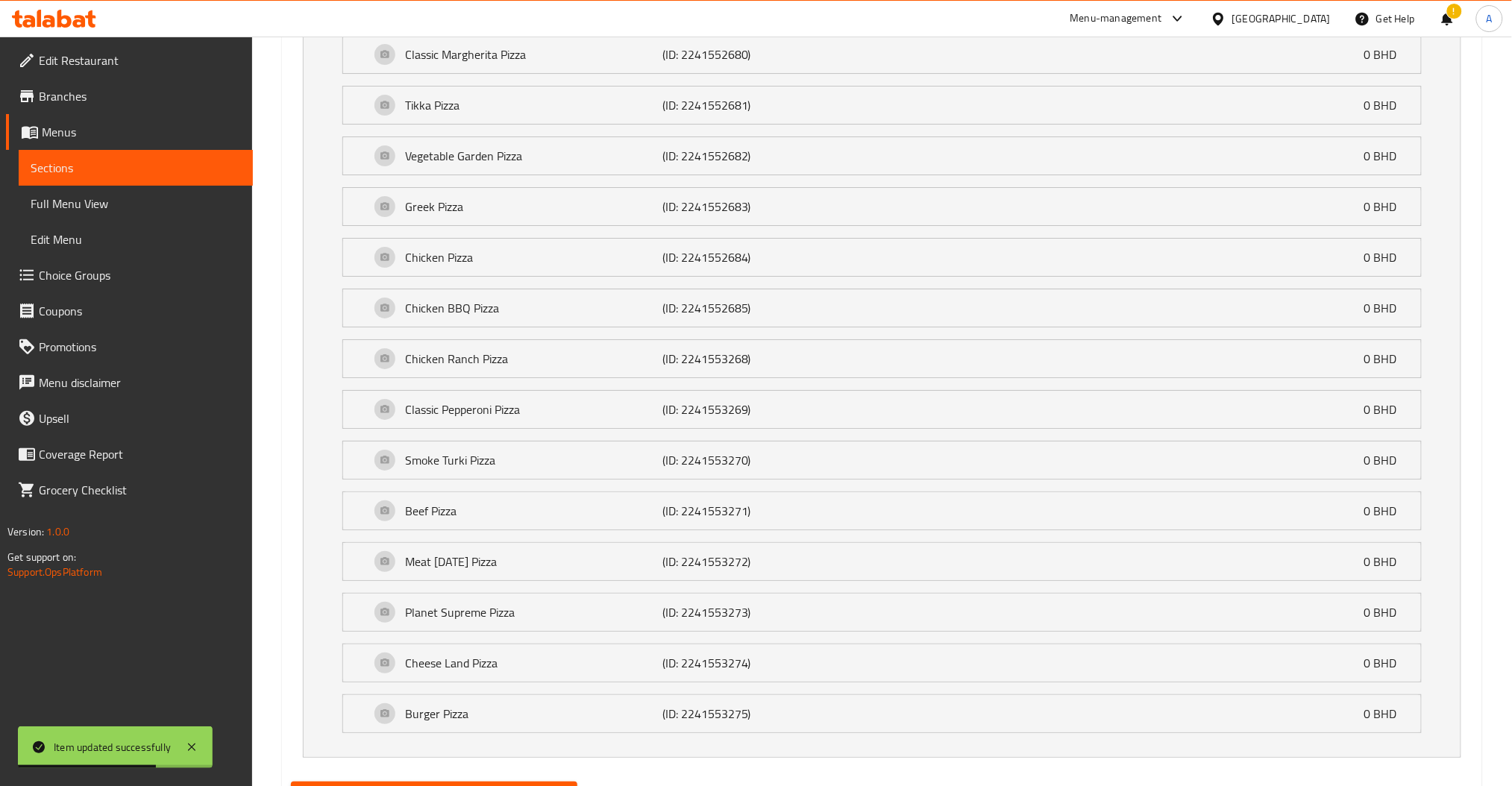
scroll to position [1909, 0]
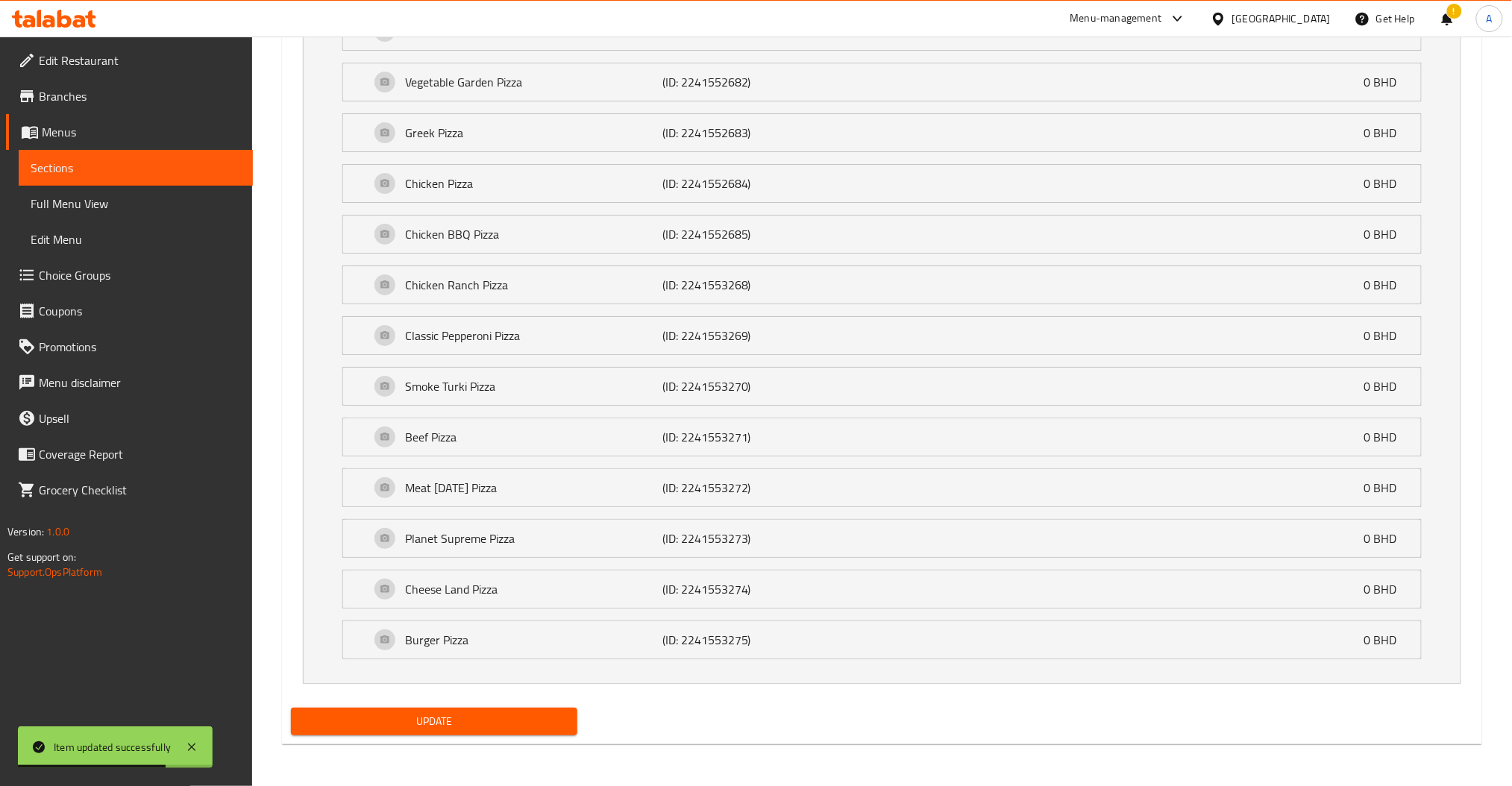
click at [466, 737] on div "Update" at bounding box center [434, 722] width 299 height 40
click at [469, 735] on button "Update" at bounding box center [434, 721] width 287 height 28
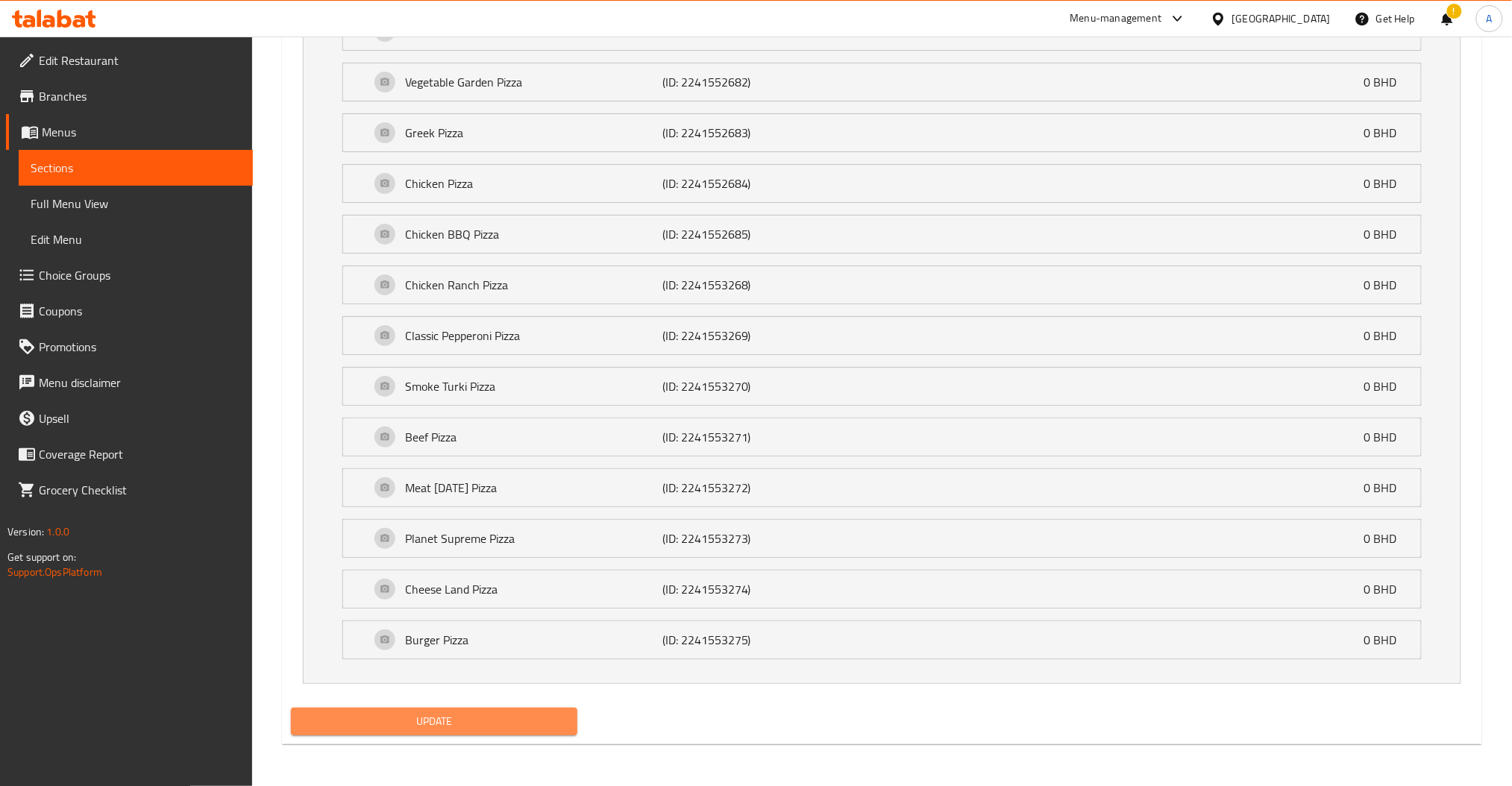
click at [496, 713] on span "Update" at bounding box center [434, 721] width 262 height 19
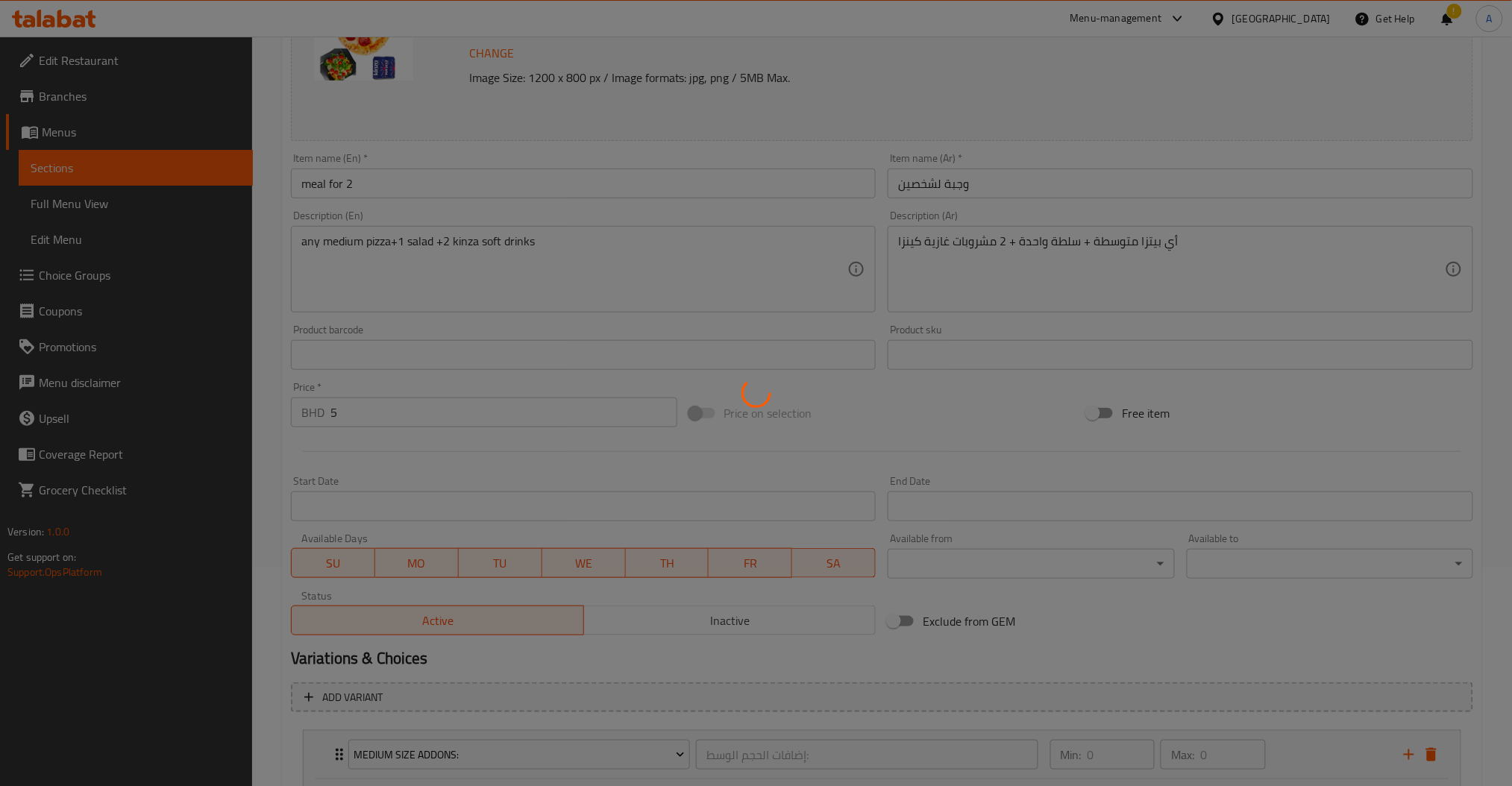
scroll to position [0, 0]
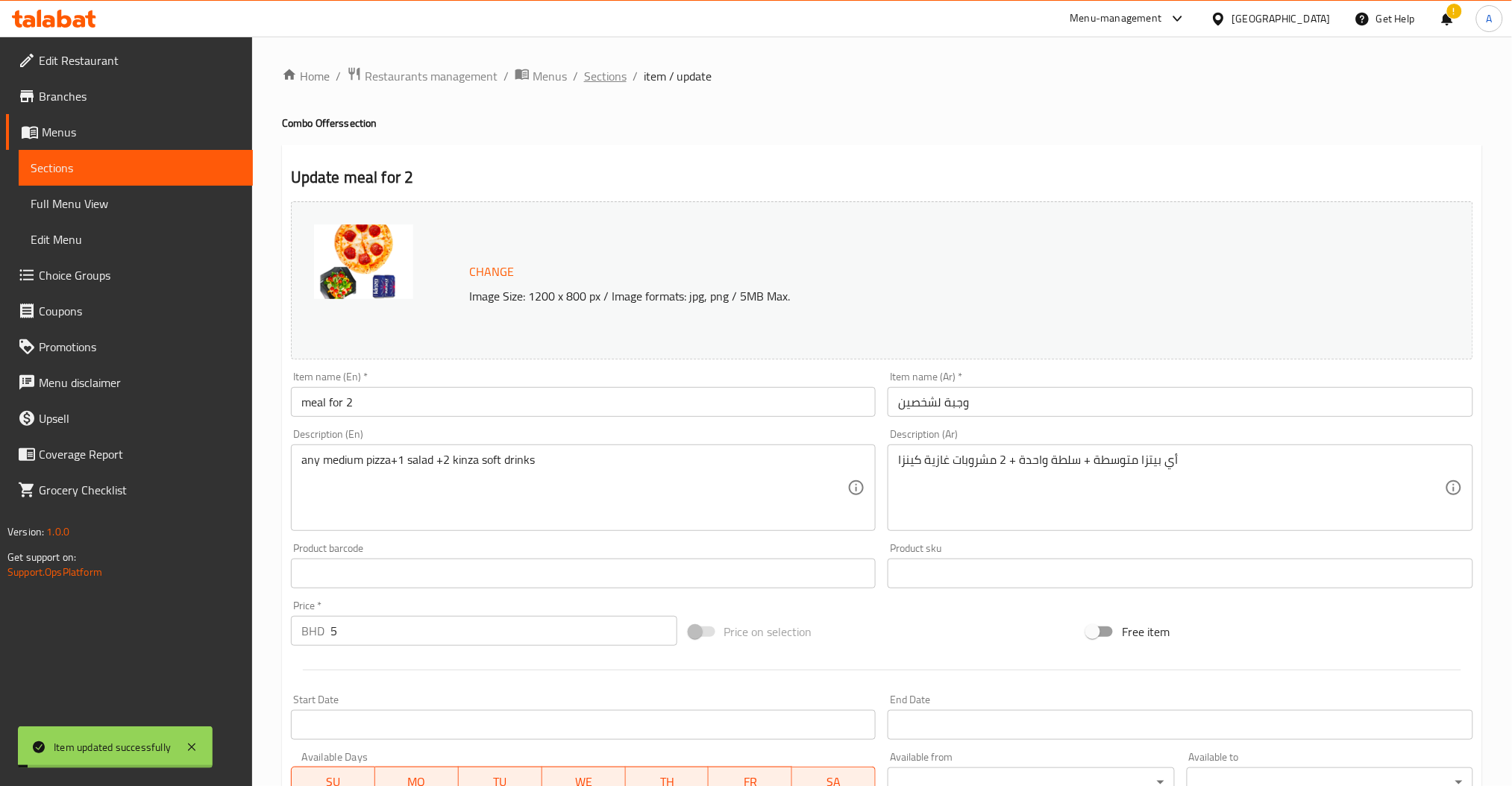
click at [603, 78] on span "Sections" at bounding box center [605, 76] width 43 height 18
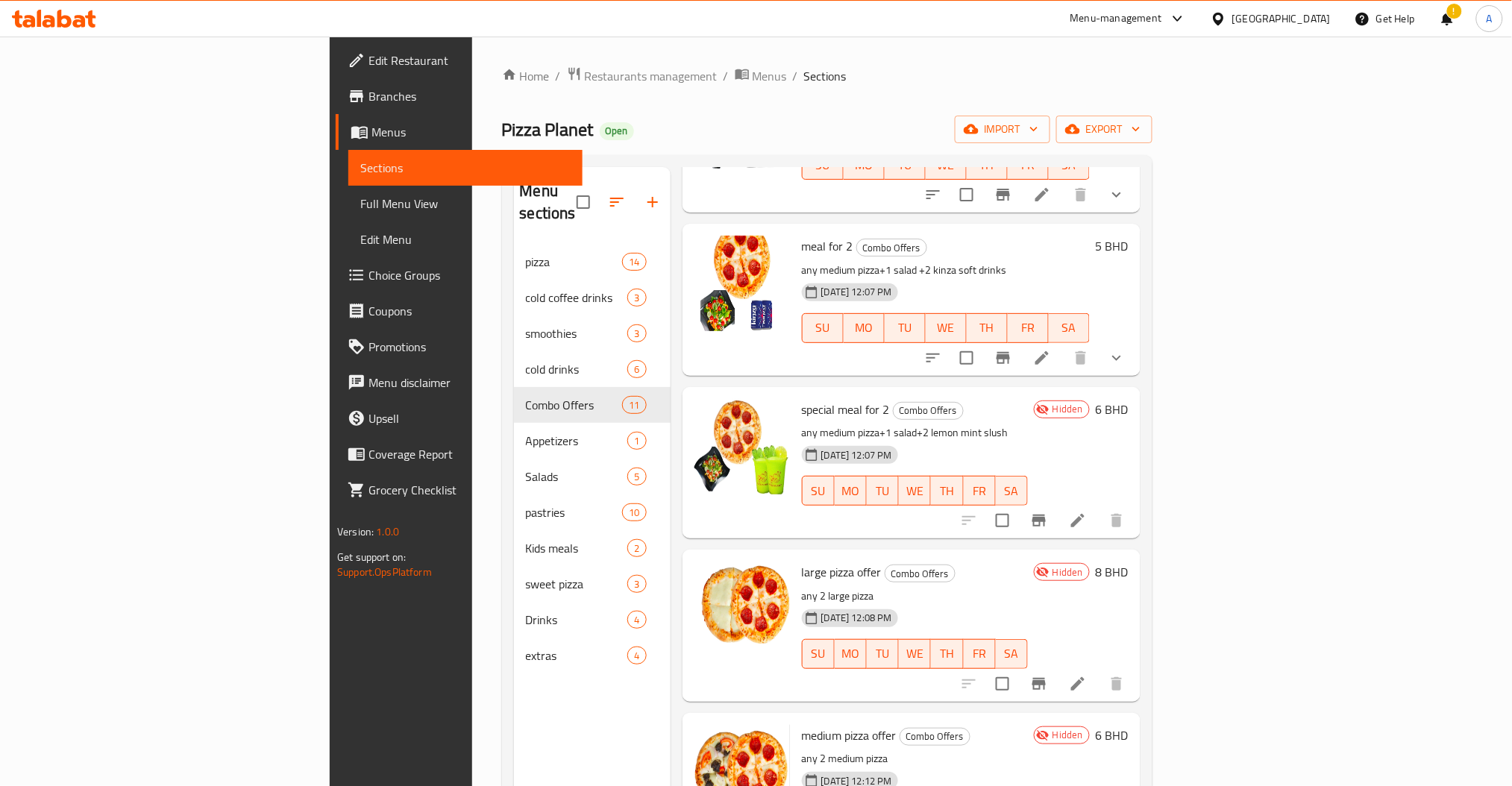
scroll to position [298, 0]
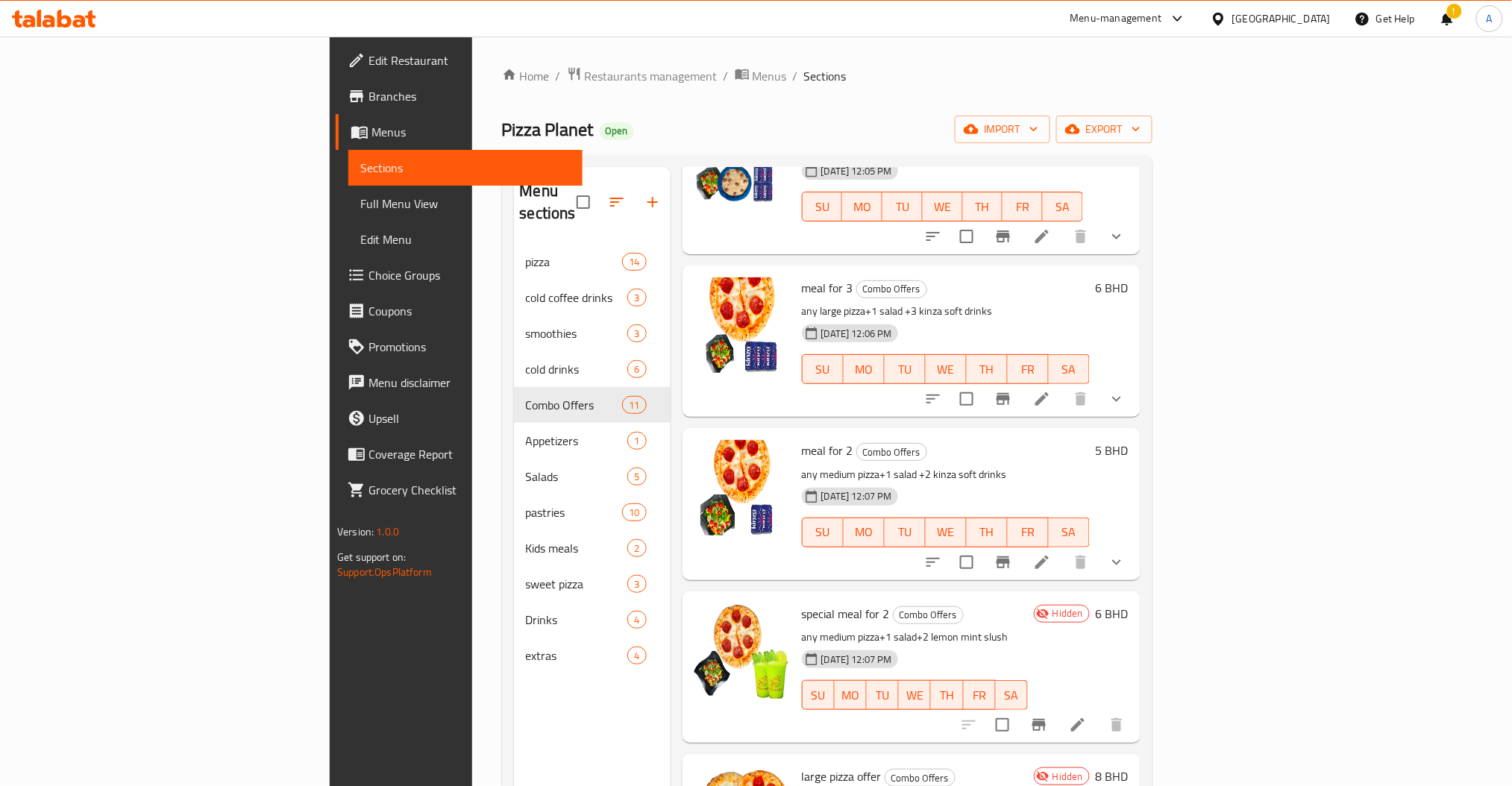
click at [1087, 716] on icon at bounding box center [1079, 725] width 18 height 18
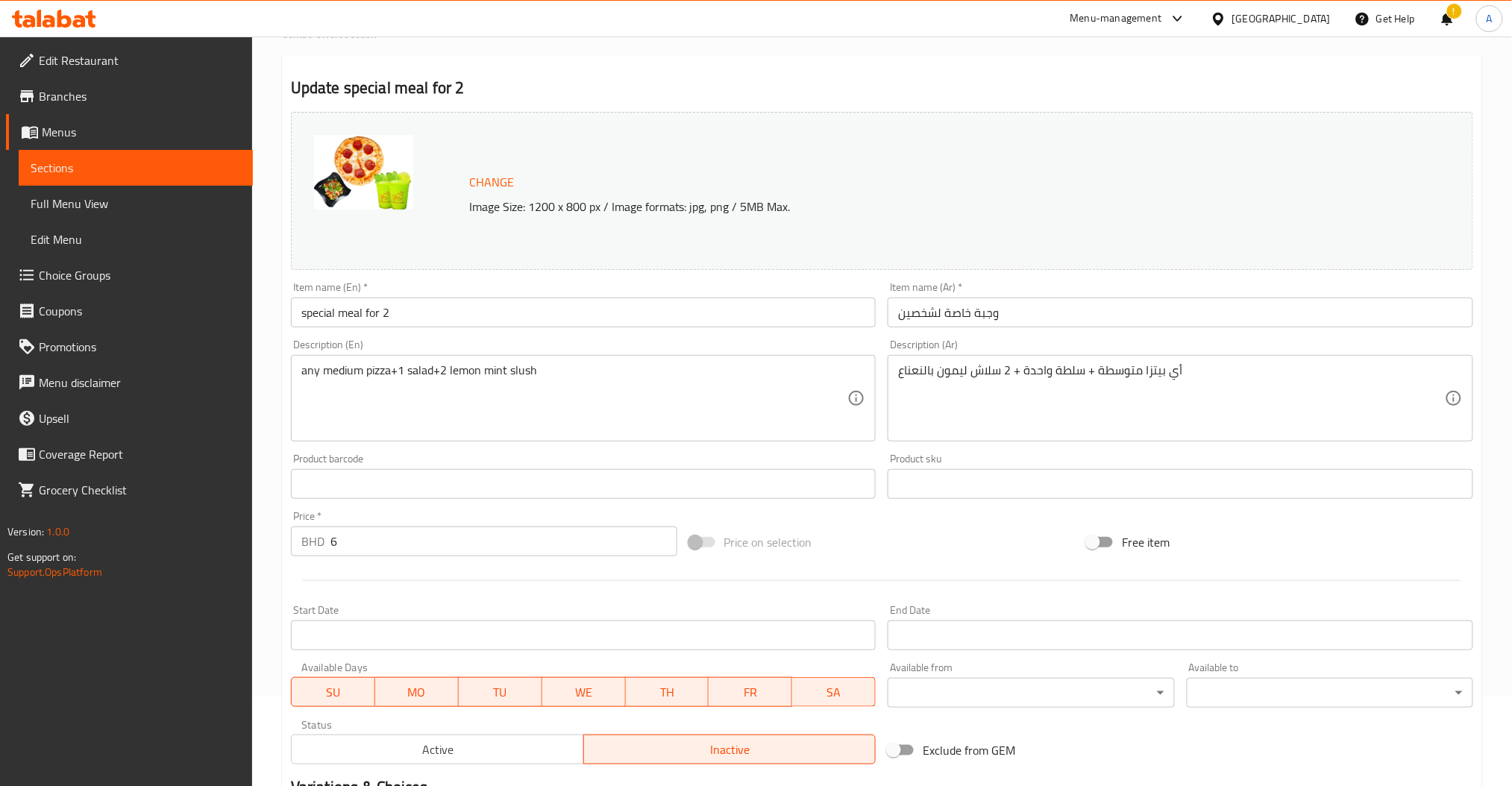
scroll to position [287, 0]
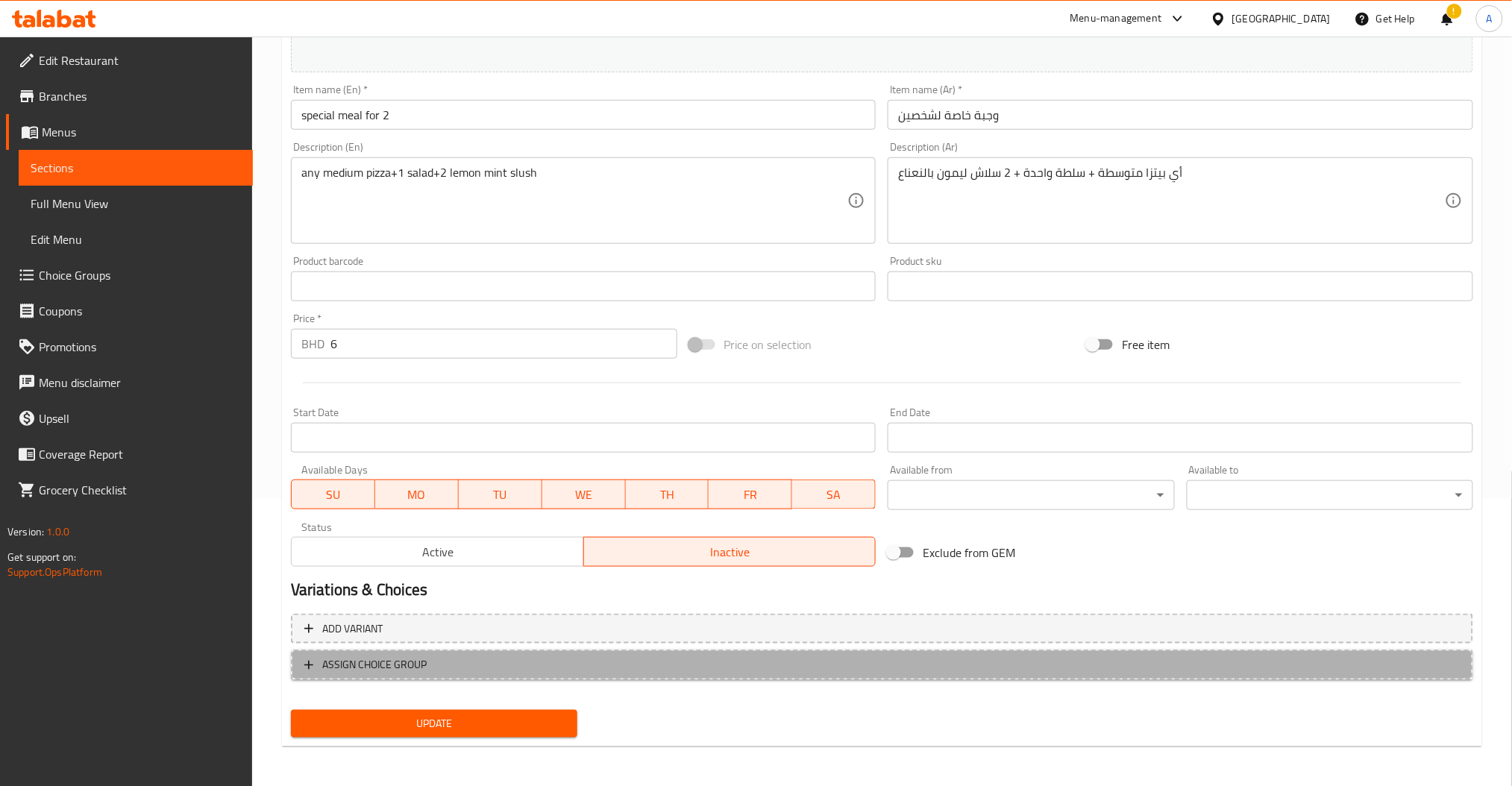
click at [397, 666] on span "ASSIGN CHOICE GROUP" at bounding box center [374, 665] width 104 height 19
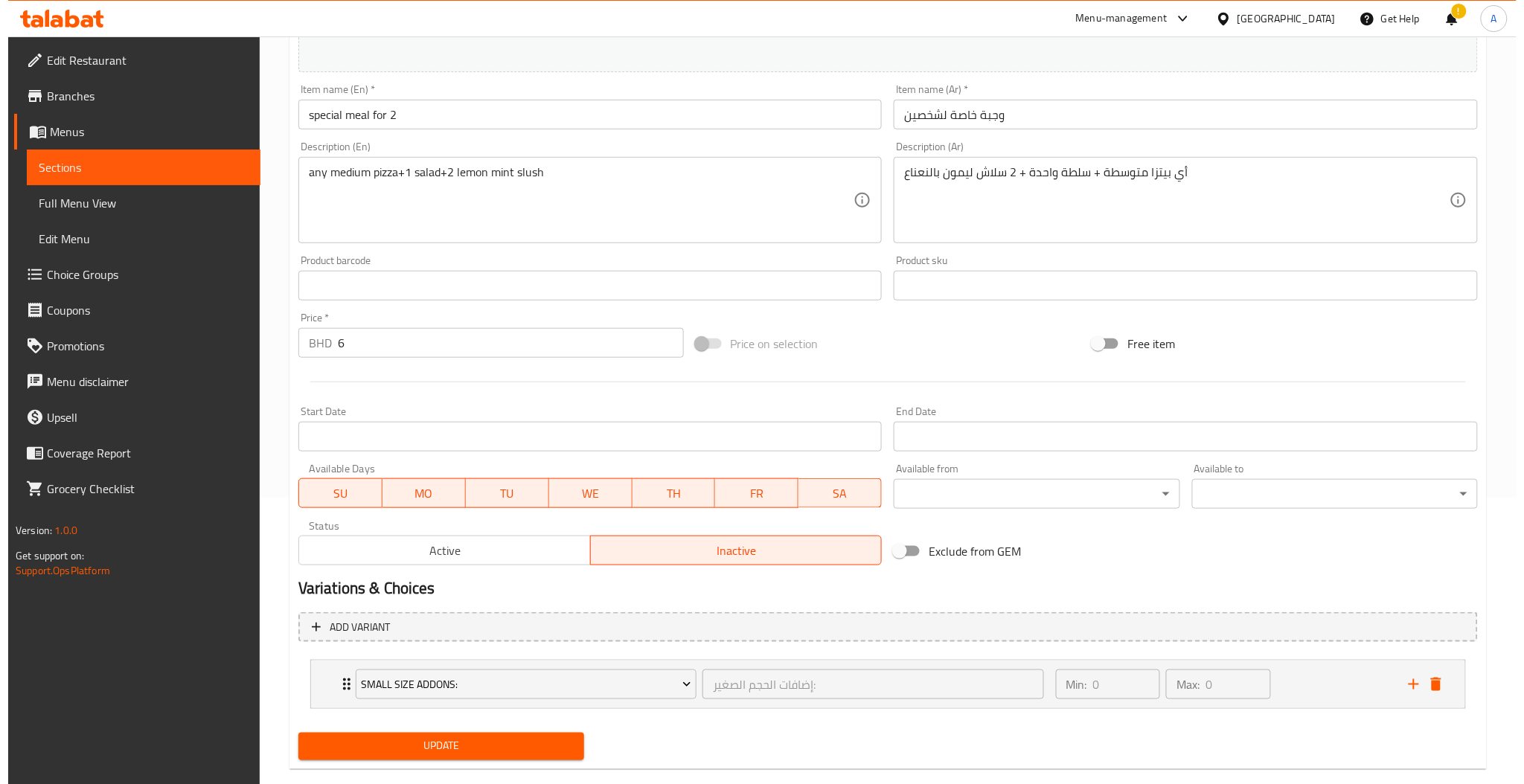
scroll to position [312, 0]
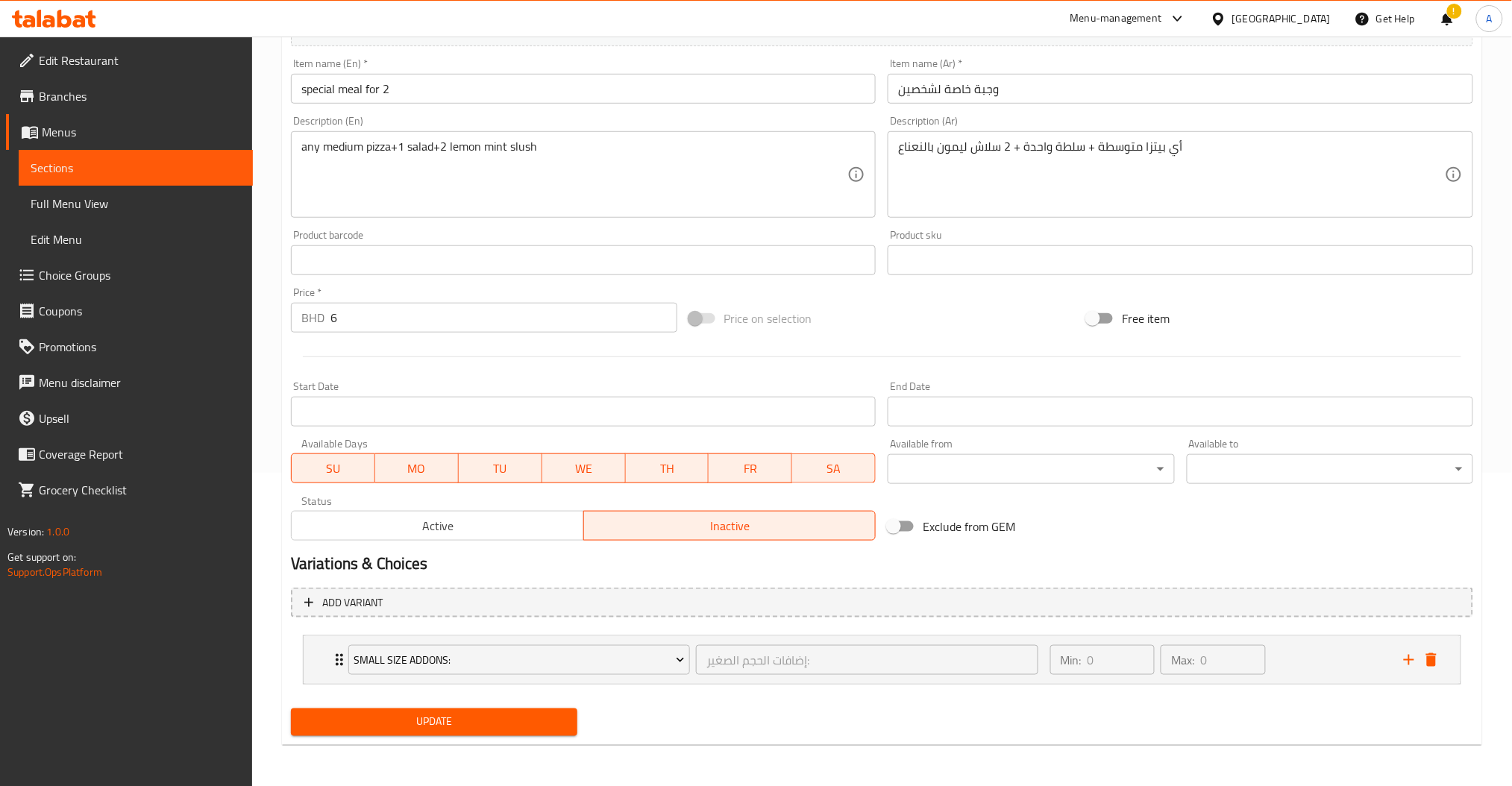
click at [474, 499] on div "Active Inactive" at bounding box center [584, 517] width 585 height 44
click at [464, 511] on div "Active Inactive" at bounding box center [584, 517] width 585 height 44
click at [432, 523] on span "Active" at bounding box center [438, 526] width 281 height 22
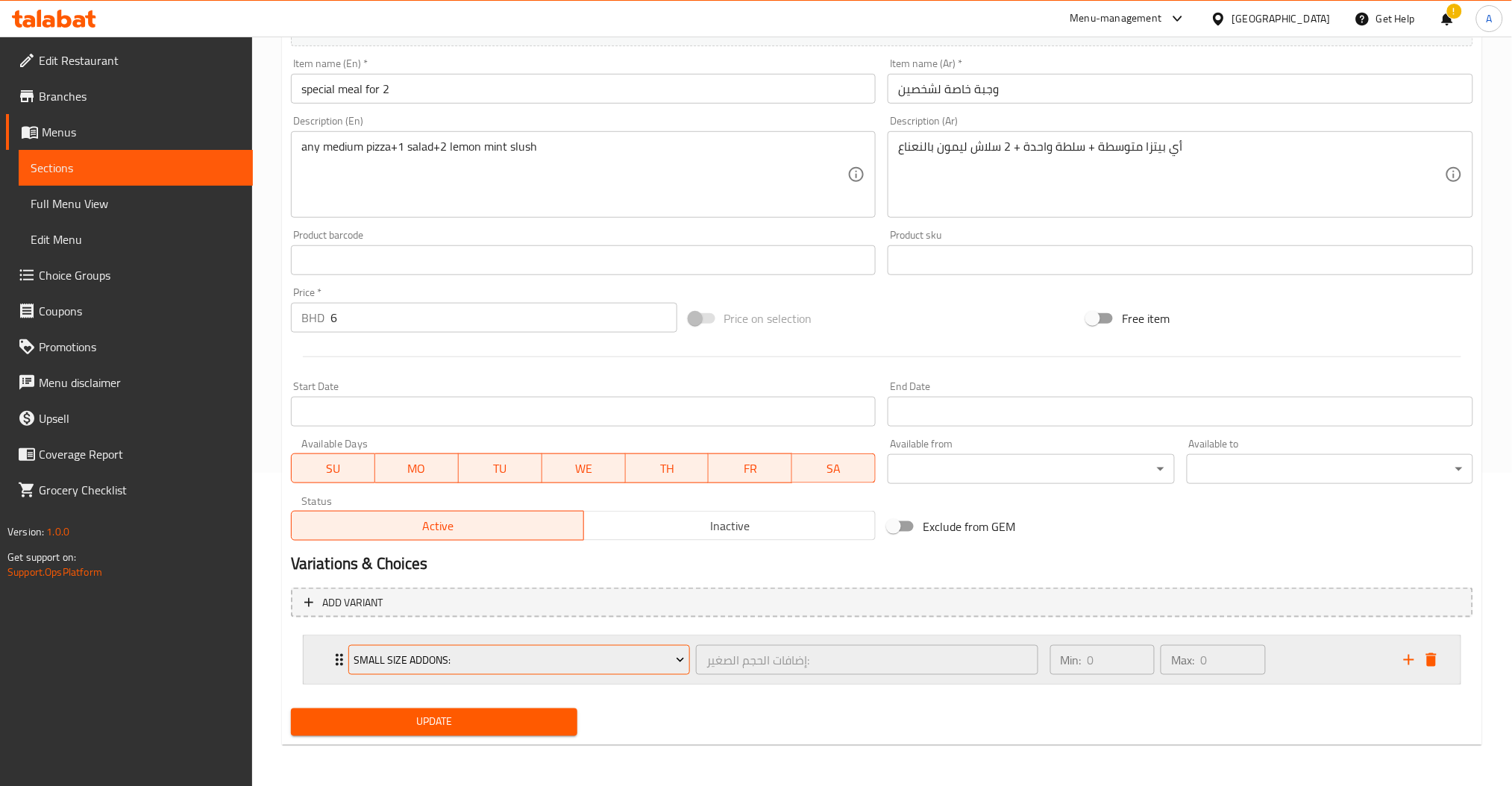
click at [461, 645] on button "Small Size Addons:" at bounding box center [519, 659] width 342 height 30
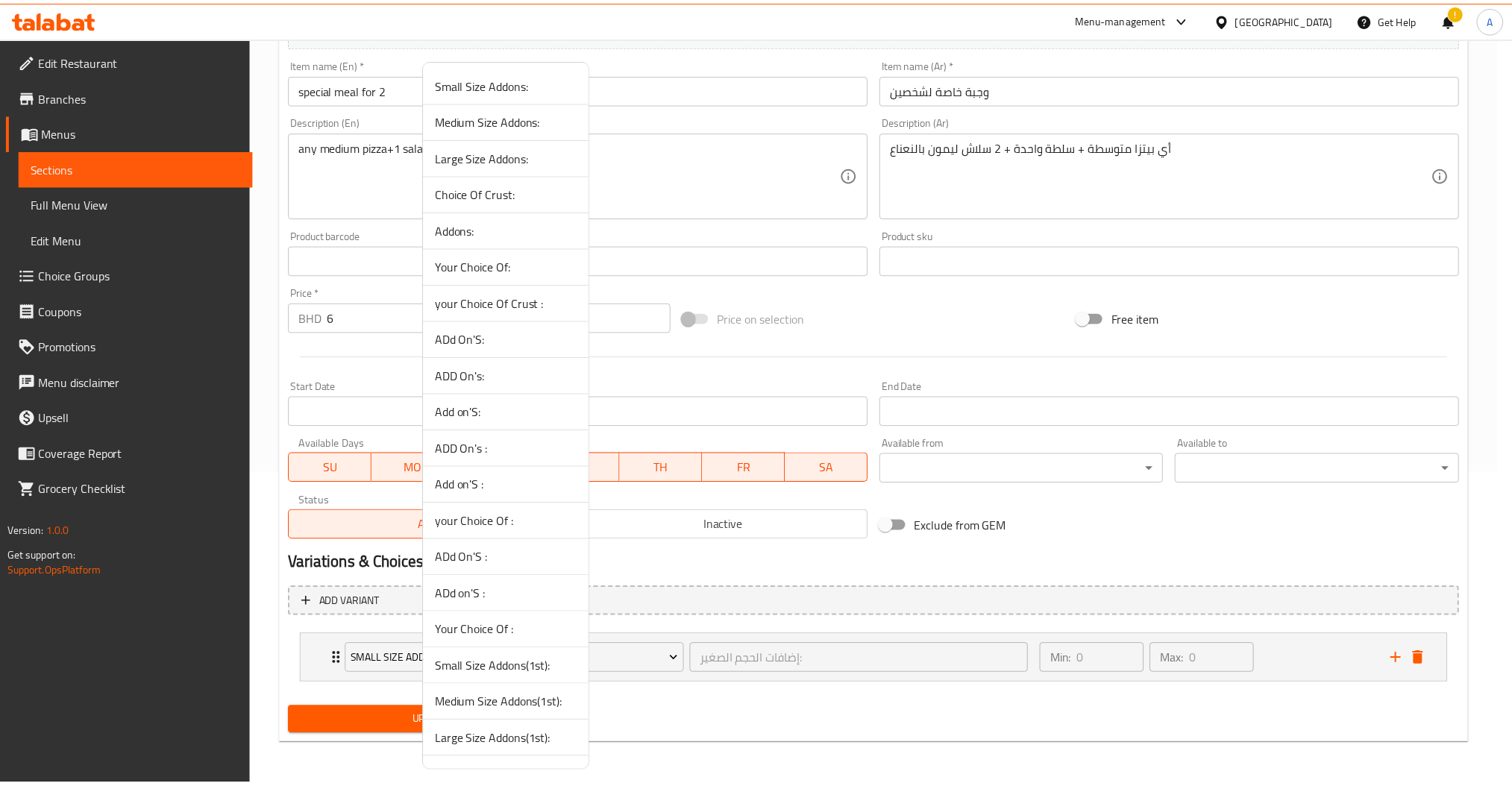
scroll to position [138, 0]
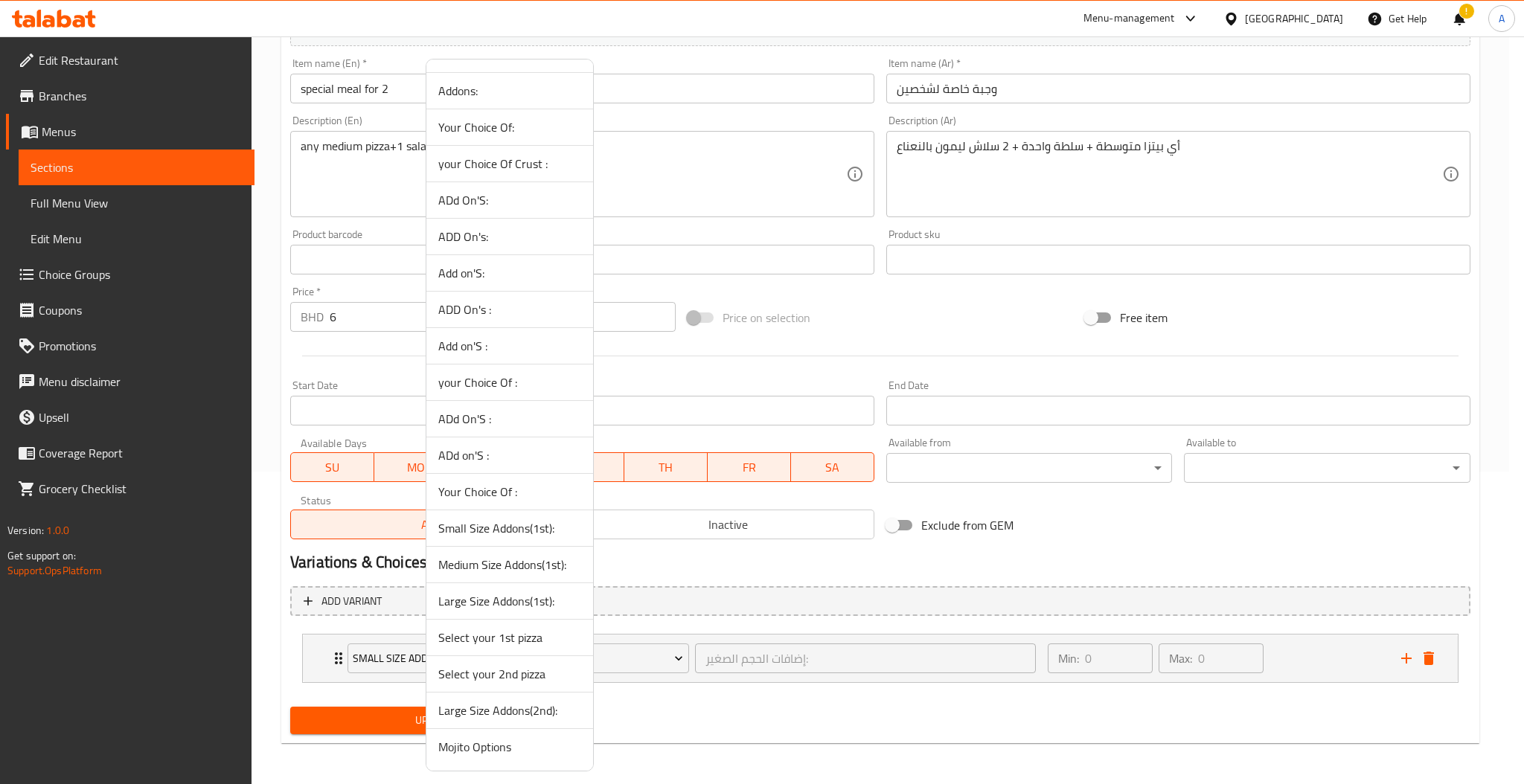
click at [485, 640] on span "Select your 1st pizza" at bounding box center [510, 638] width 143 height 18
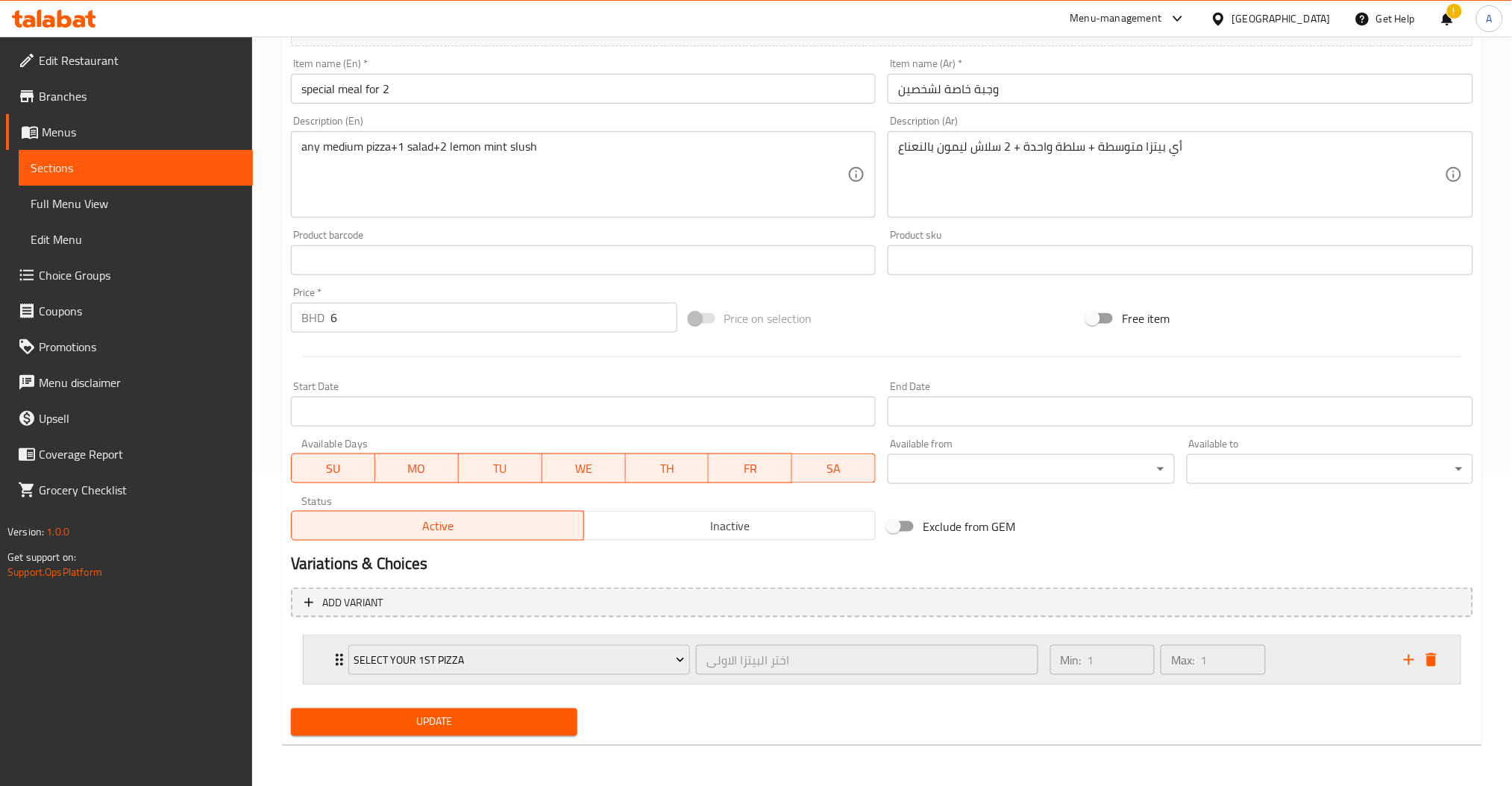
click at [1288, 673] on div "Min: 1 ​ Max: 1 ​" at bounding box center [1218, 659] width 354 height 48
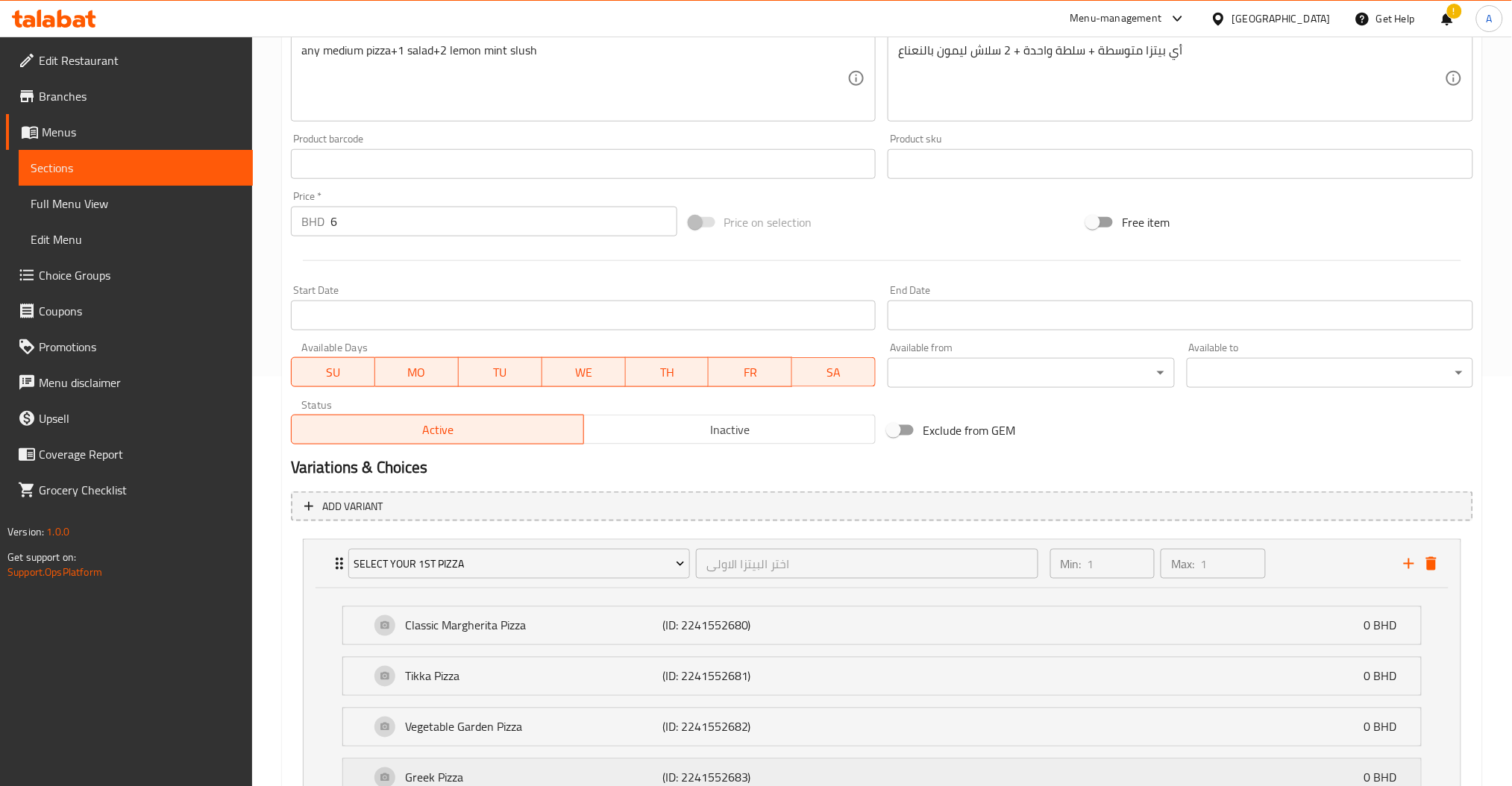
scroll to position [696, 0]
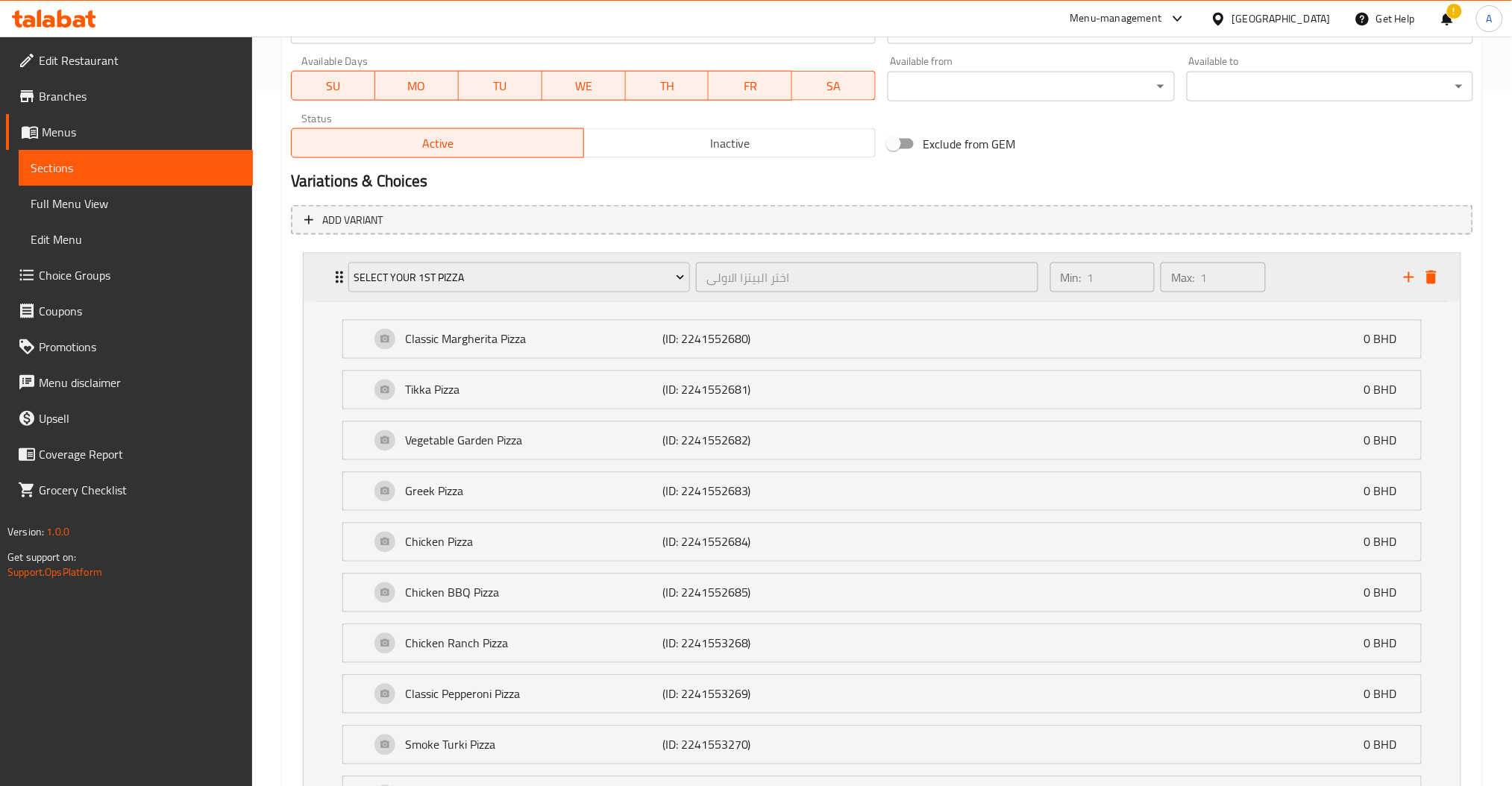
click at [1321, 271] on div "Min: 1 ​ Max: 1 ​" at bounding box center [1218, 277] width 354 height 48
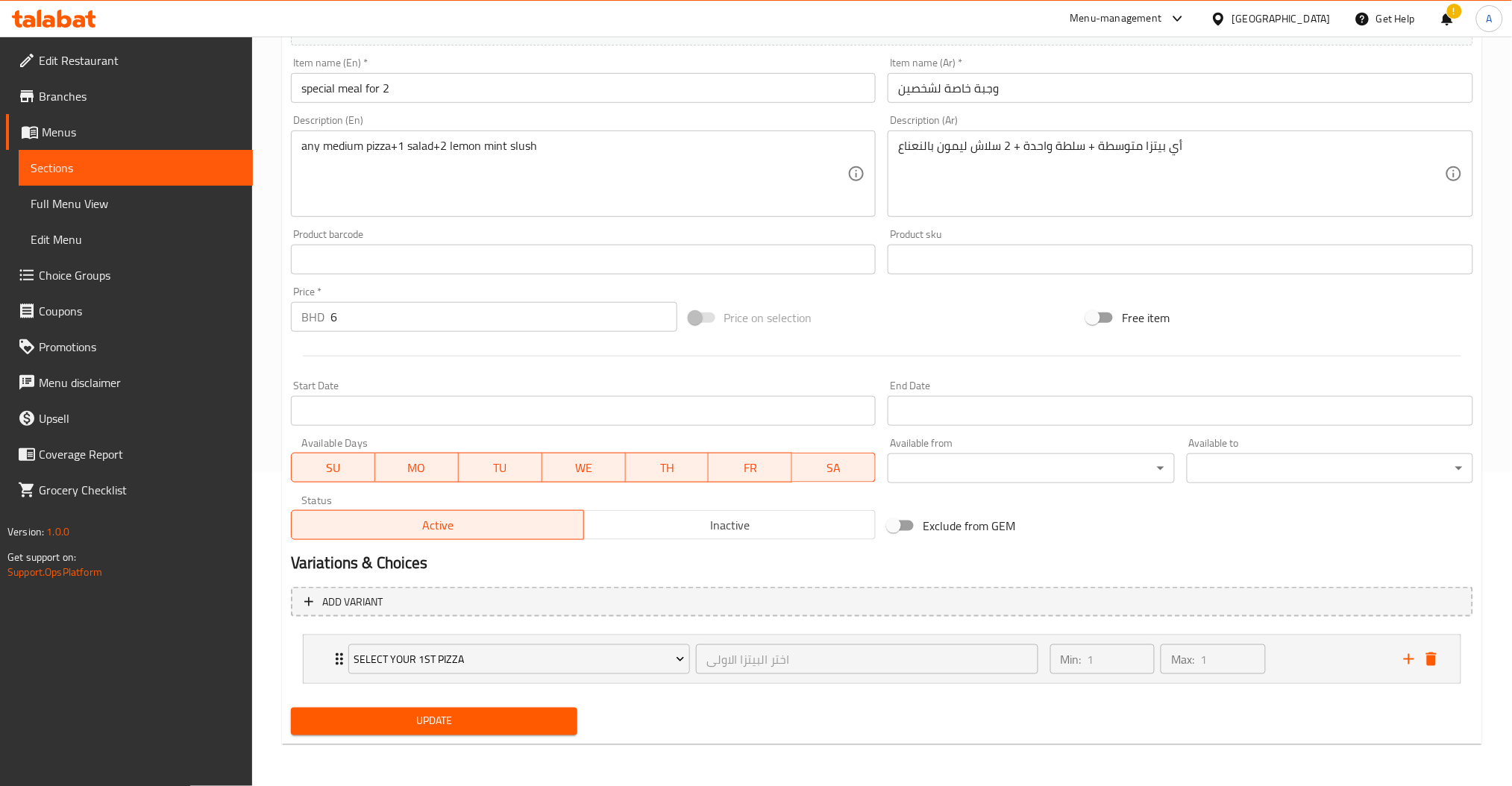
scroll to position [313, 0]
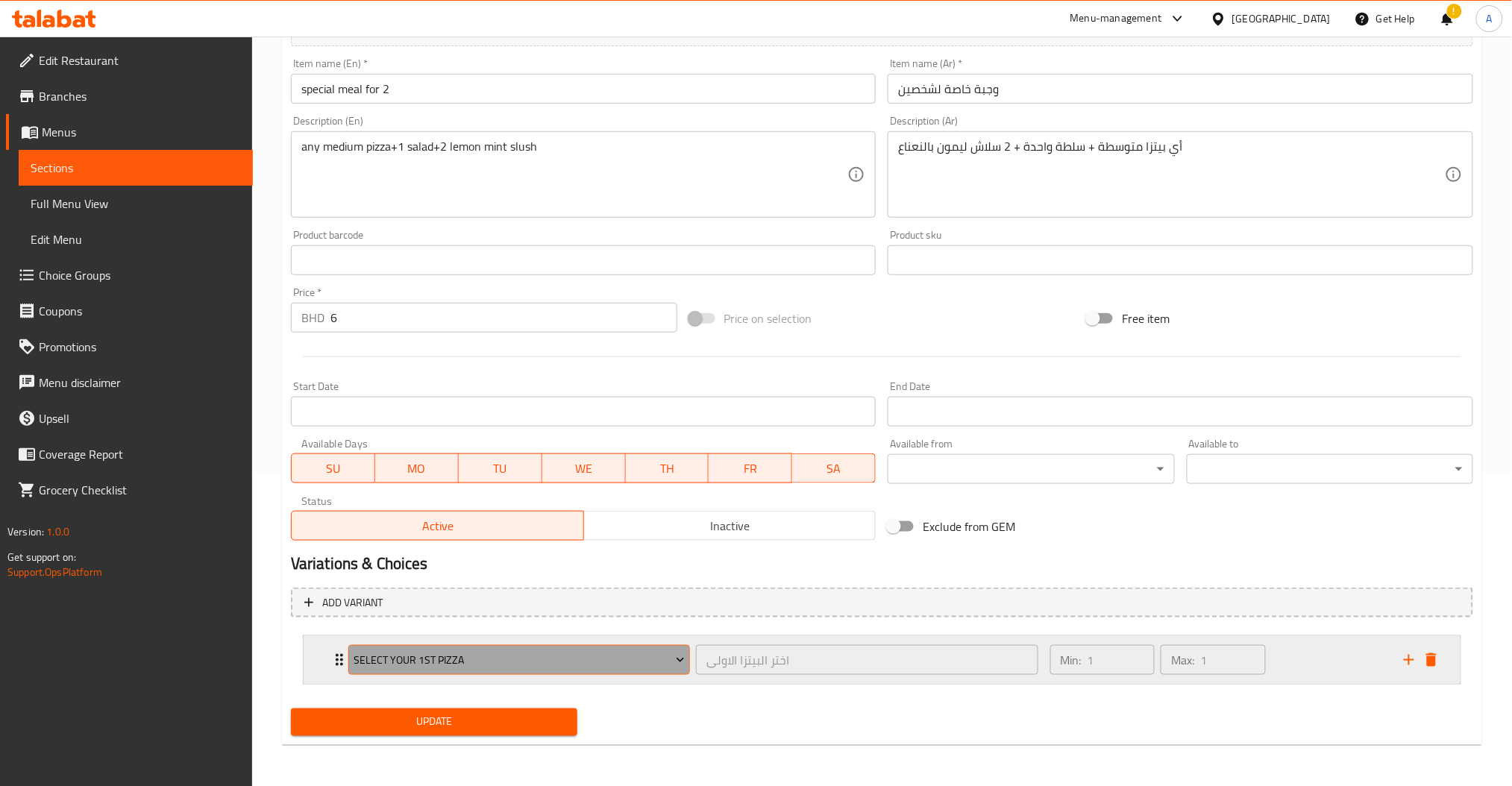
click at [445, 659] on span "Select your 1st pizza" at bounding box center [519, 660] width 331 height 19
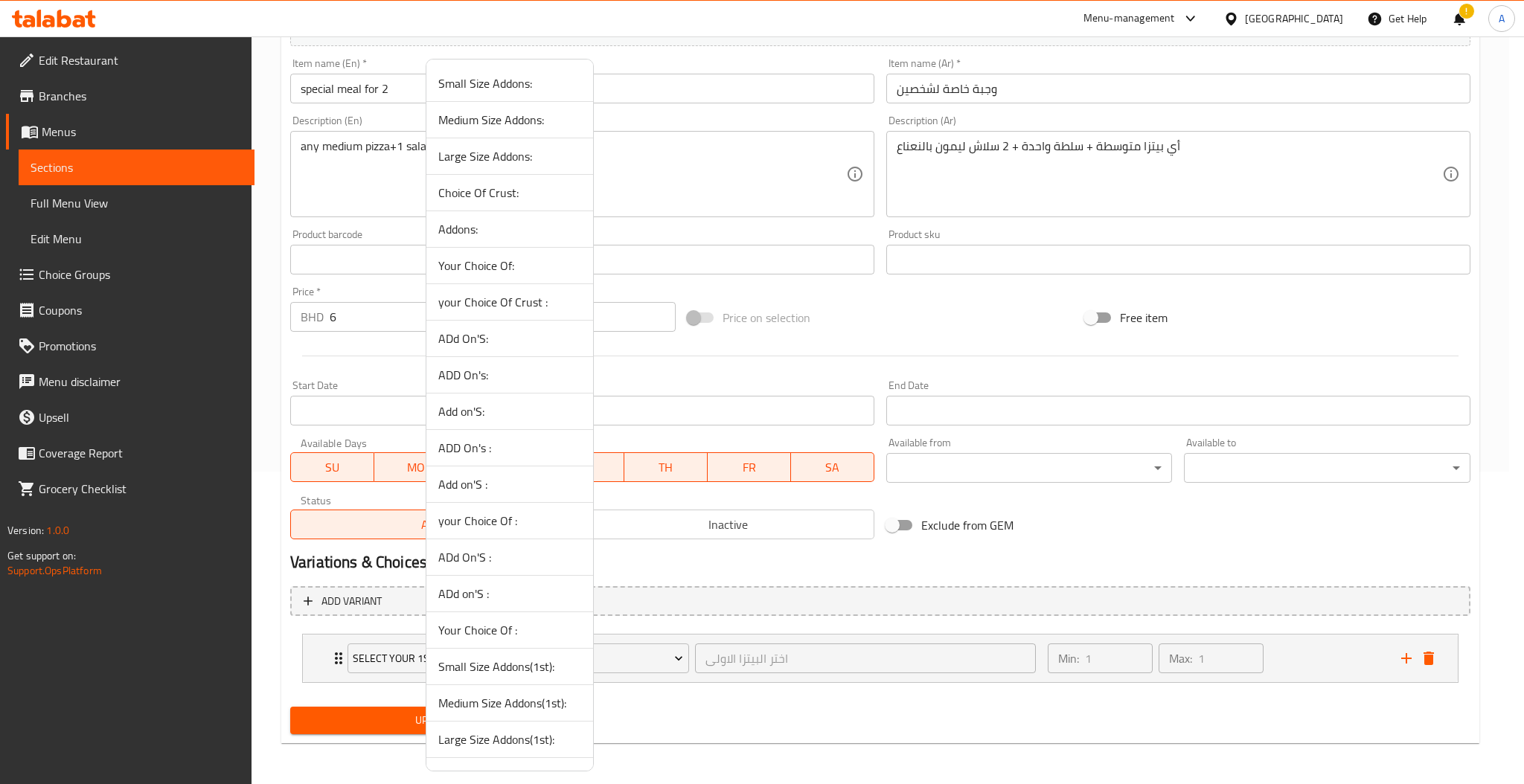
click at [1244, 714] on div at bounding box center [762, 392] width 1524 height 784
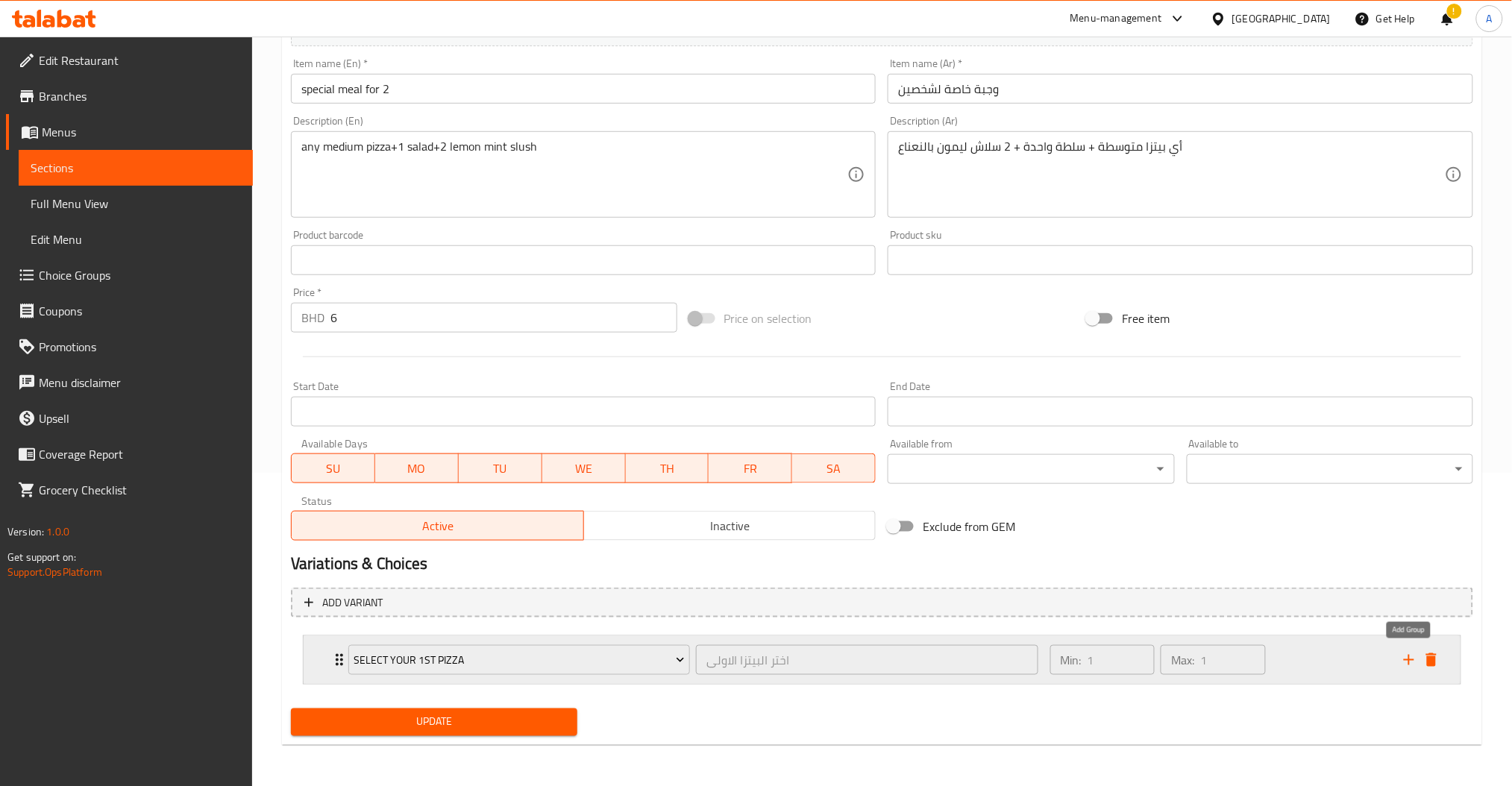
click at [1405, 656] on icon "add" at bounding box center [1410, 660] width 18 height 18
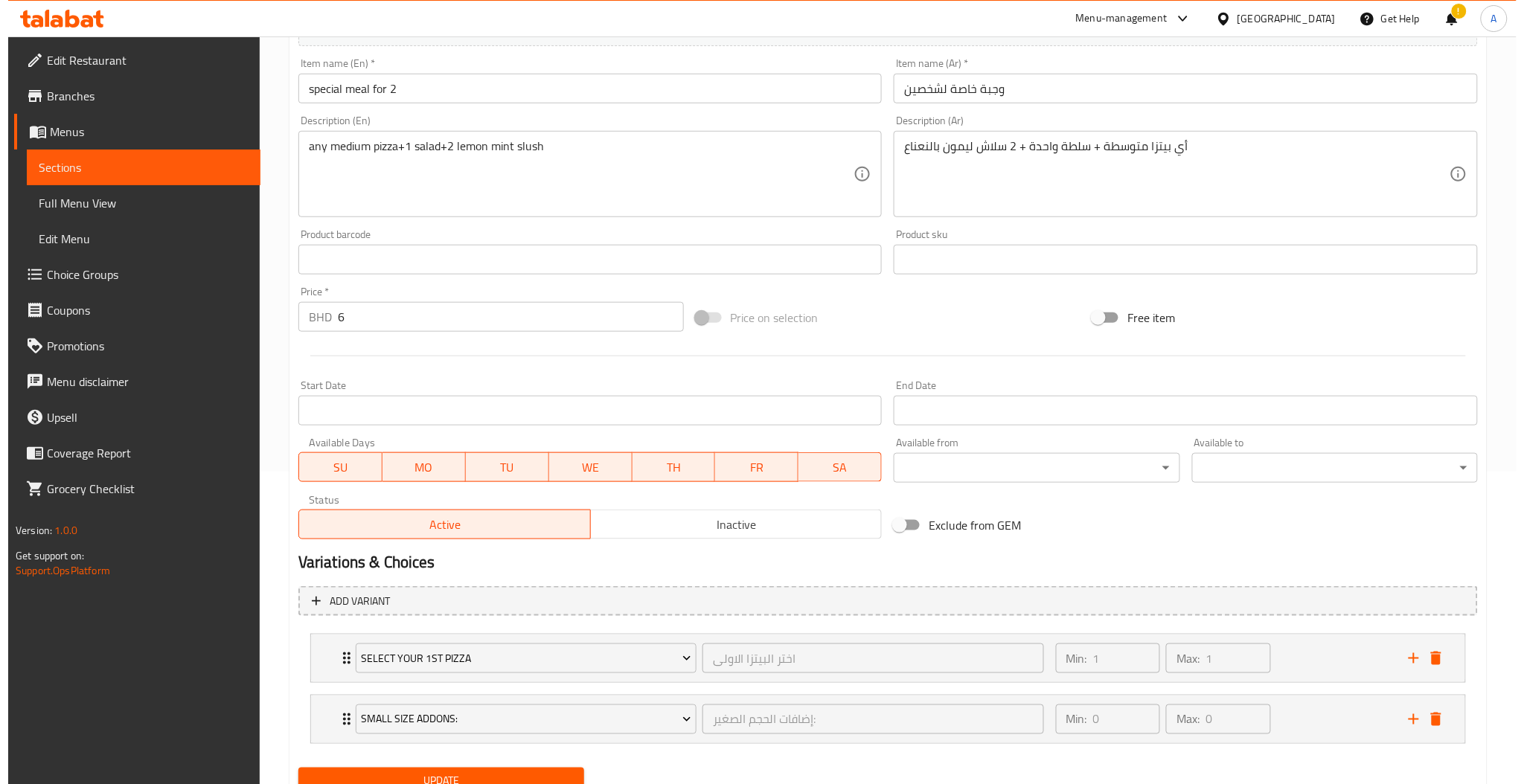
scroll to position [374, 0]
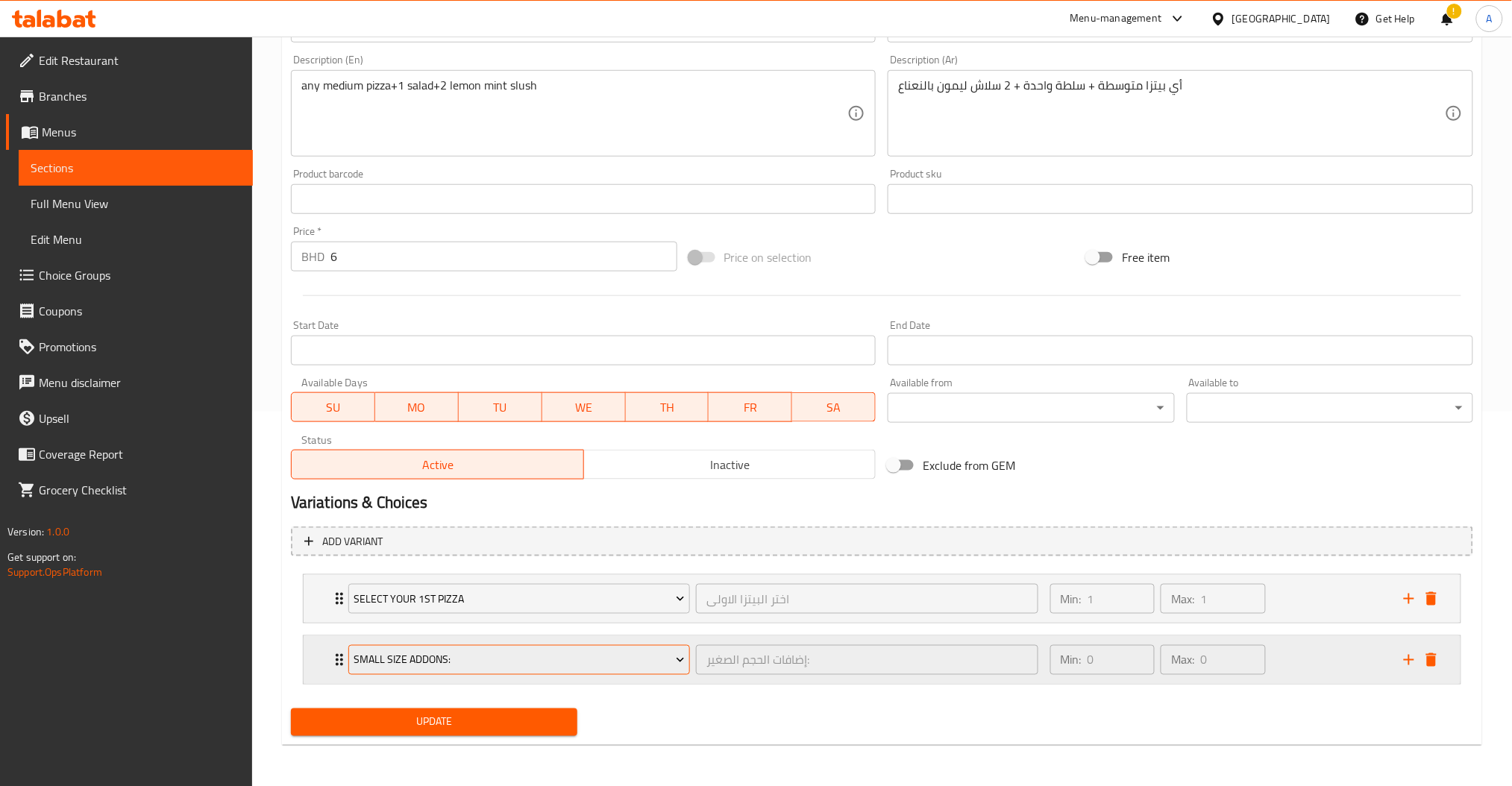
click at [434, 655] on span "Small Size Addons:" at bounding box center [519, 660] width 331 height 19
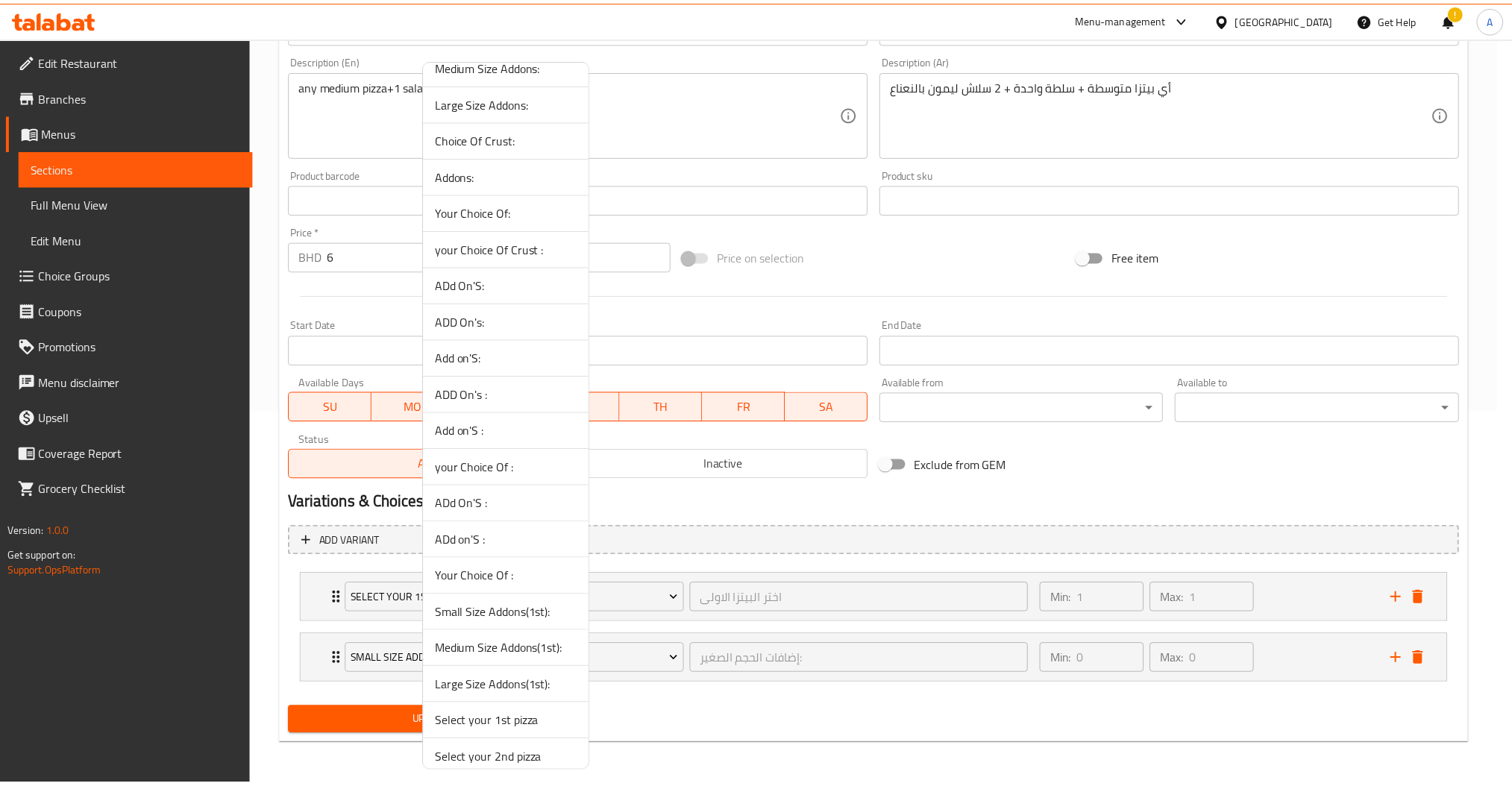
scroll to position [0, 0]
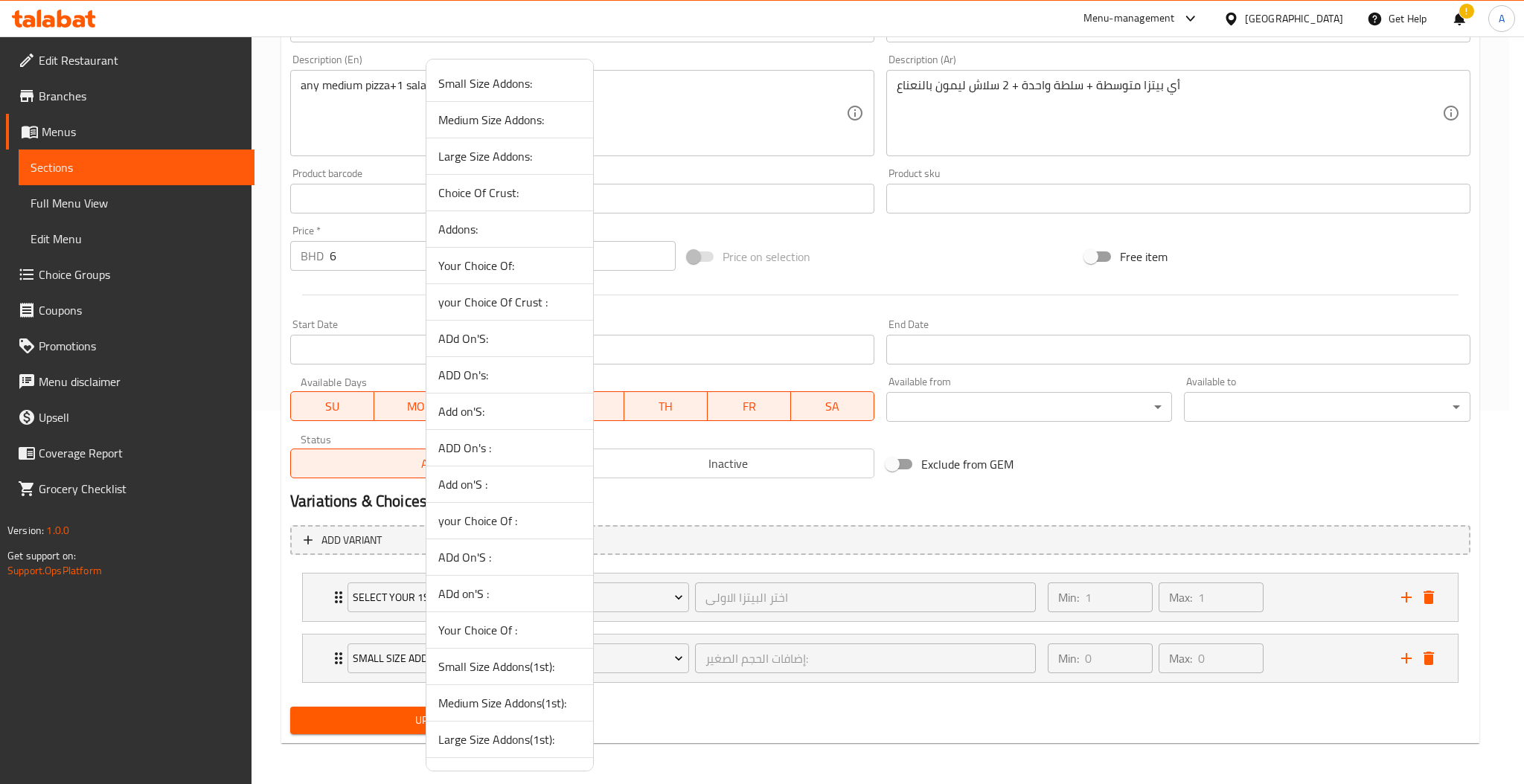
click at [516, 123] on span "Medium Size Addons:" at bounding box center [510, 120] width 143 height 18
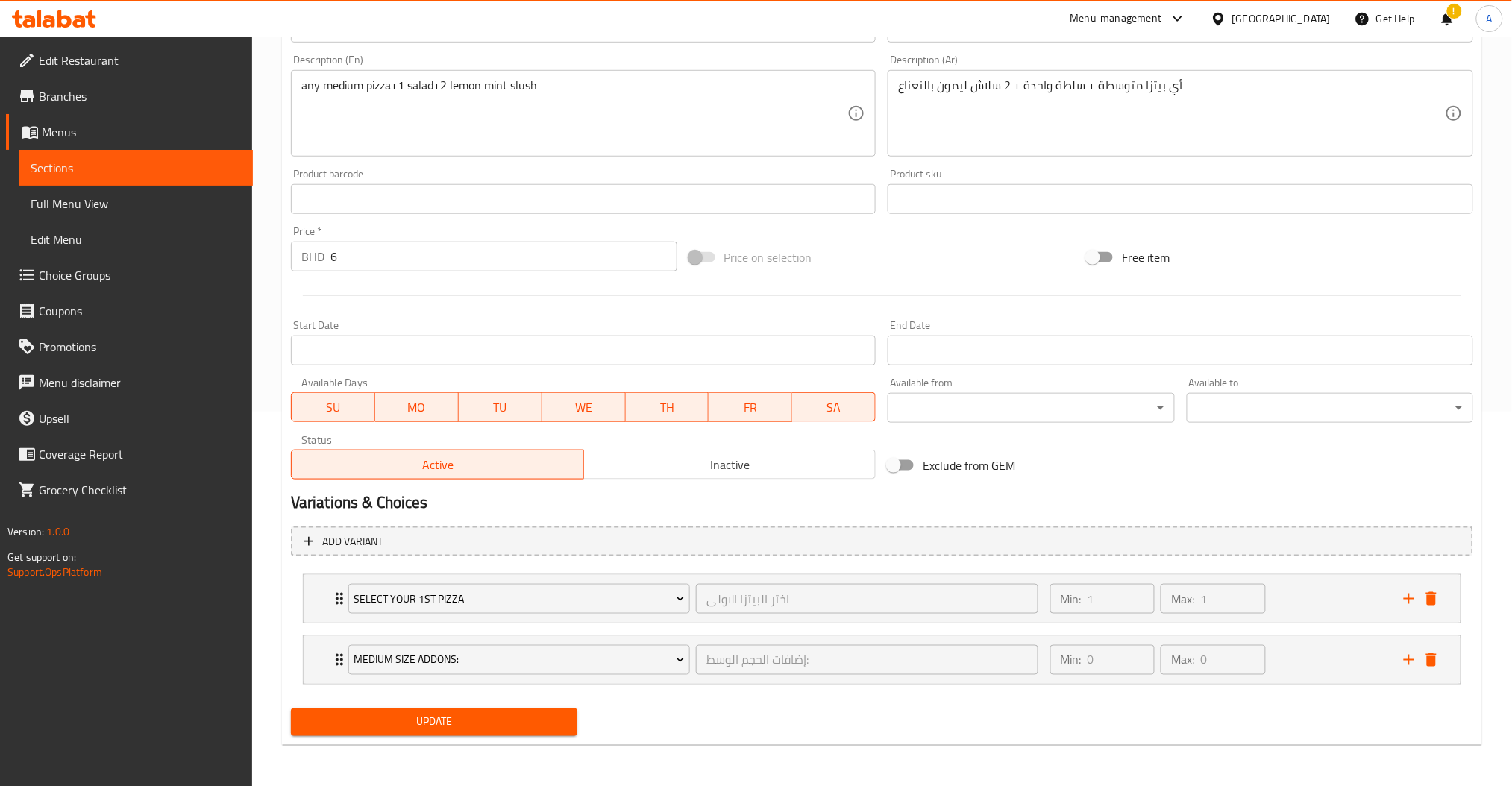
click at [1376, 684] on div "Medium Size Addons: إضافات الحجم الوسط: ​ Min: 0 ​ Max: 0 ​ feta cheese (ID: 17…" at bounding box center [882, 659] width 1158 height 49
click at [1289, 651] on div "Min: 0 ​ Max: 0 ​" at bounding box center [1218, 659] width 354 height 48
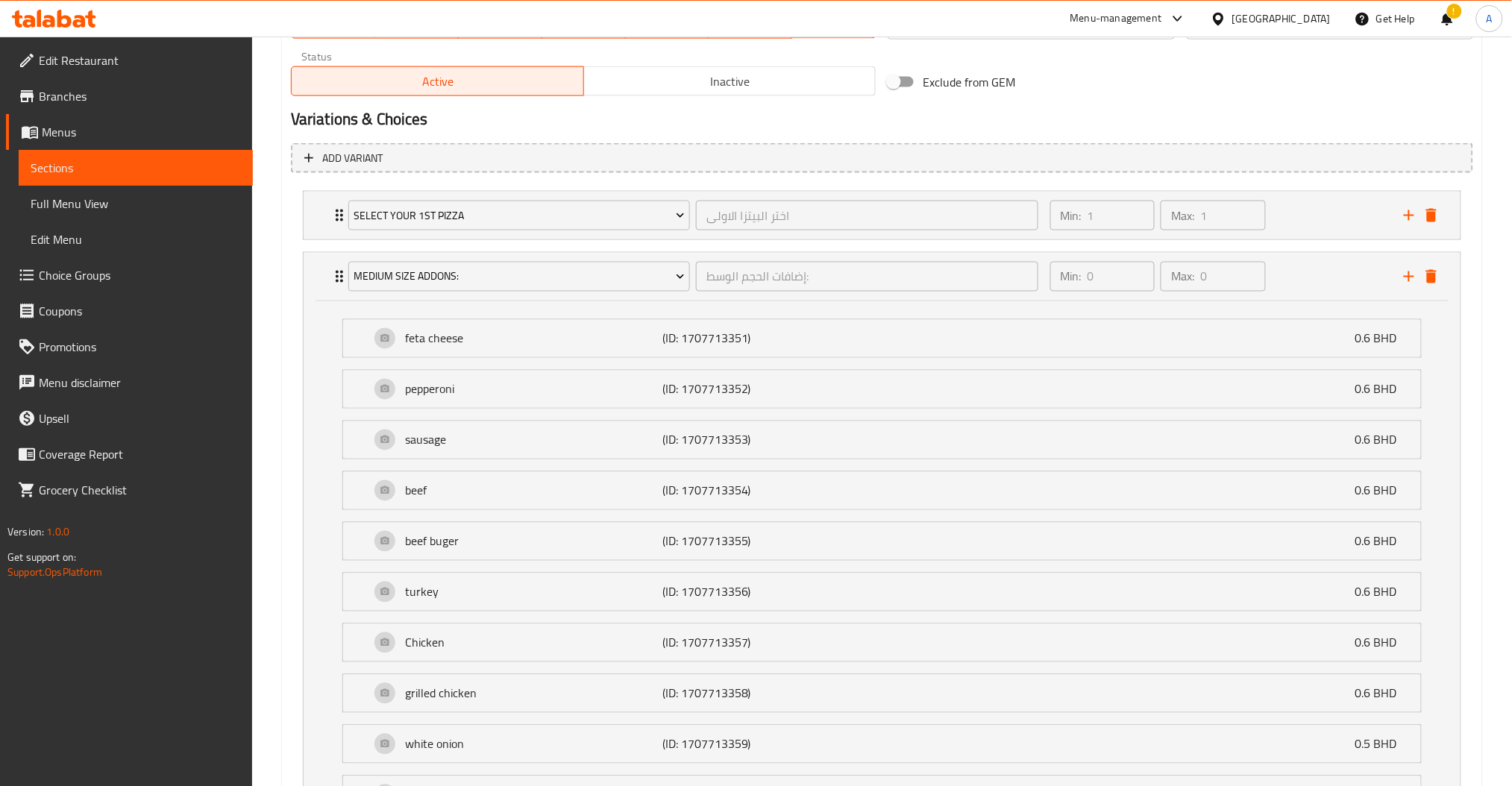
scroll to position [1167, 0]
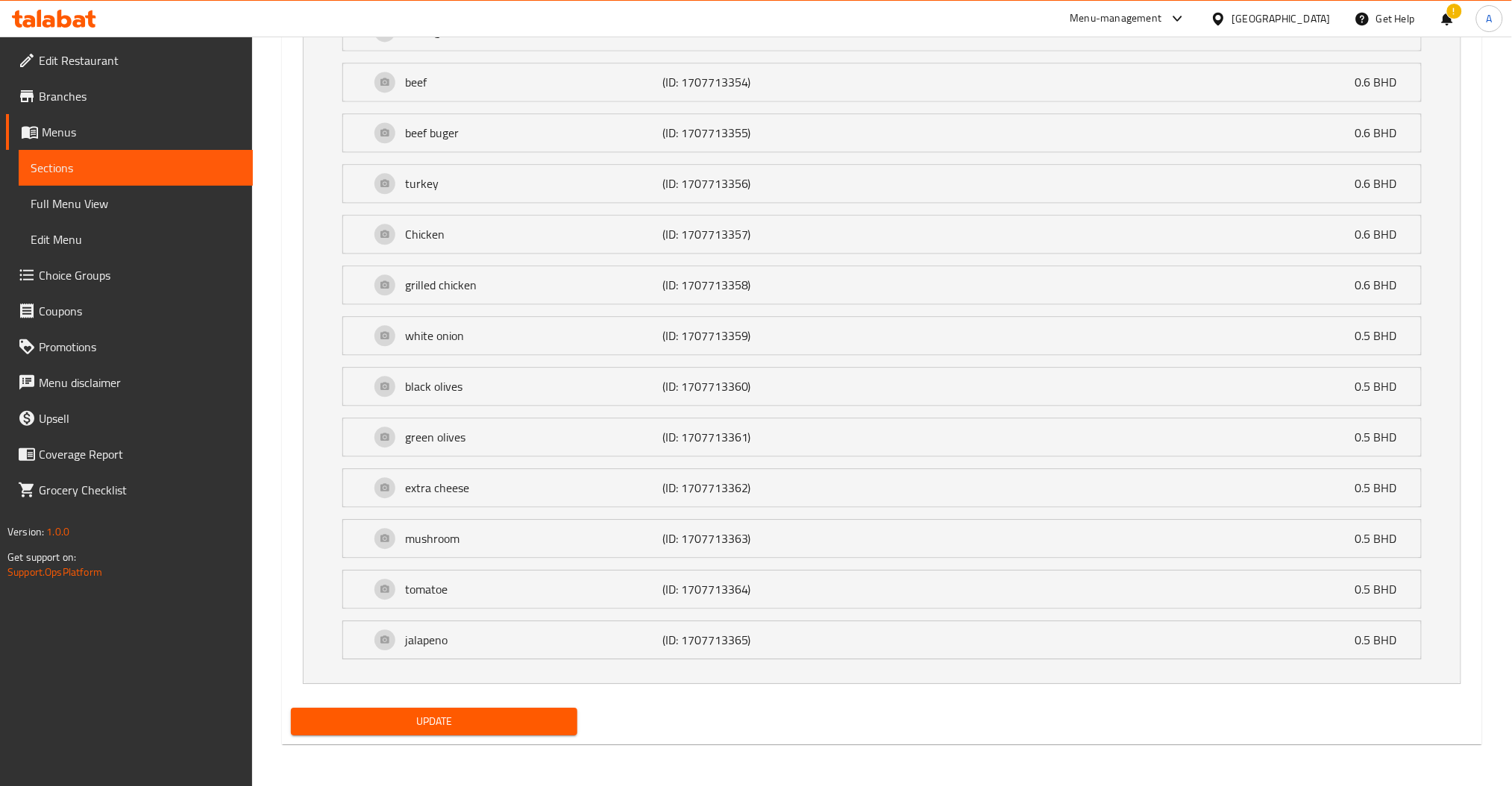
click at [496, 690] on li "Medium Size Addons: إضافات الحجم الوسط: ​ Min: 0 ​ Max: 0 ​ feta cheese (ID: 17…" at bounding box center [882, 263] width 1183 height 852
click at [492, 710] on button "Update" at bounding box center [434, 721] width 287 height 28
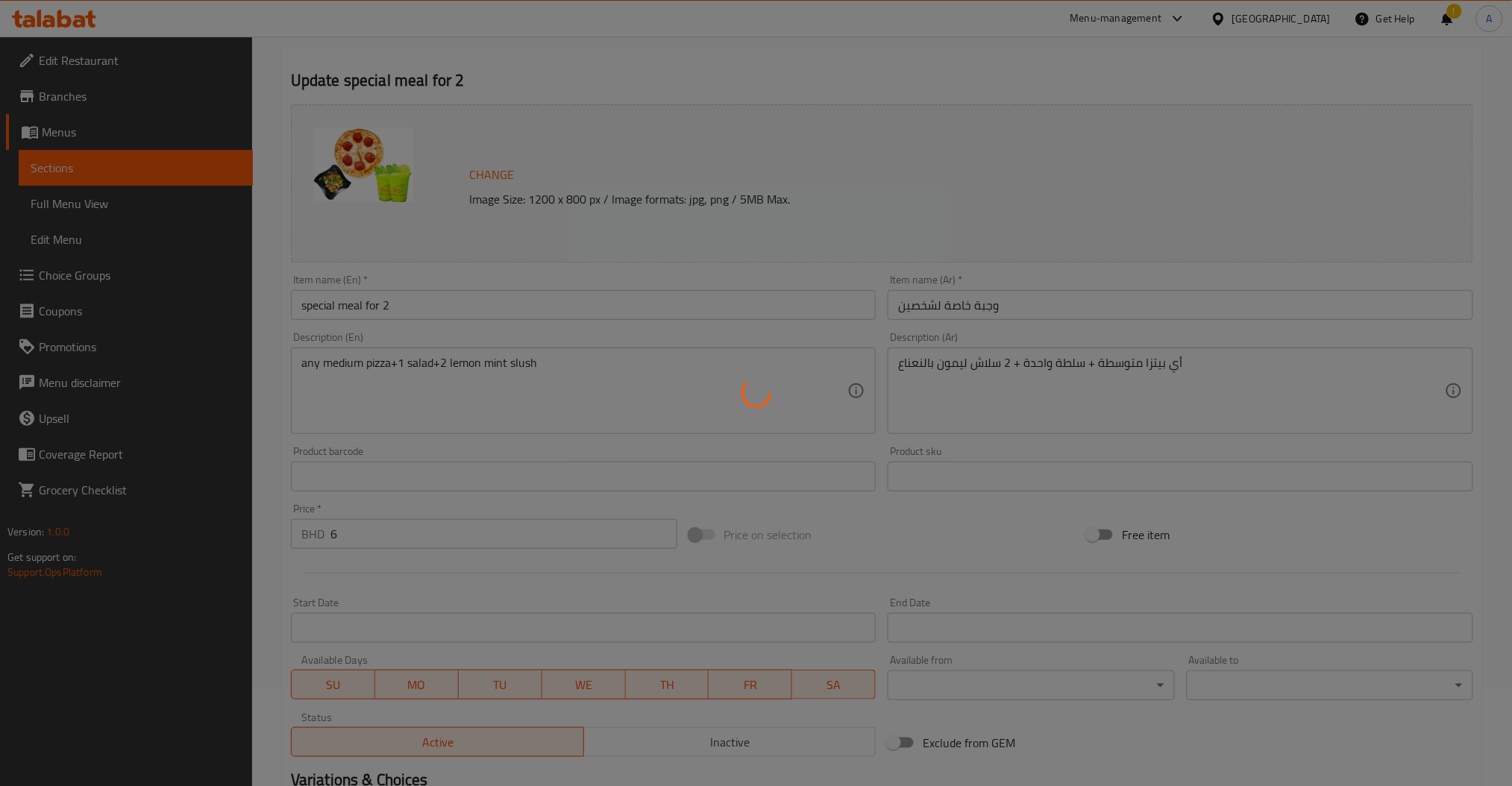
scroll to position [0, 0]
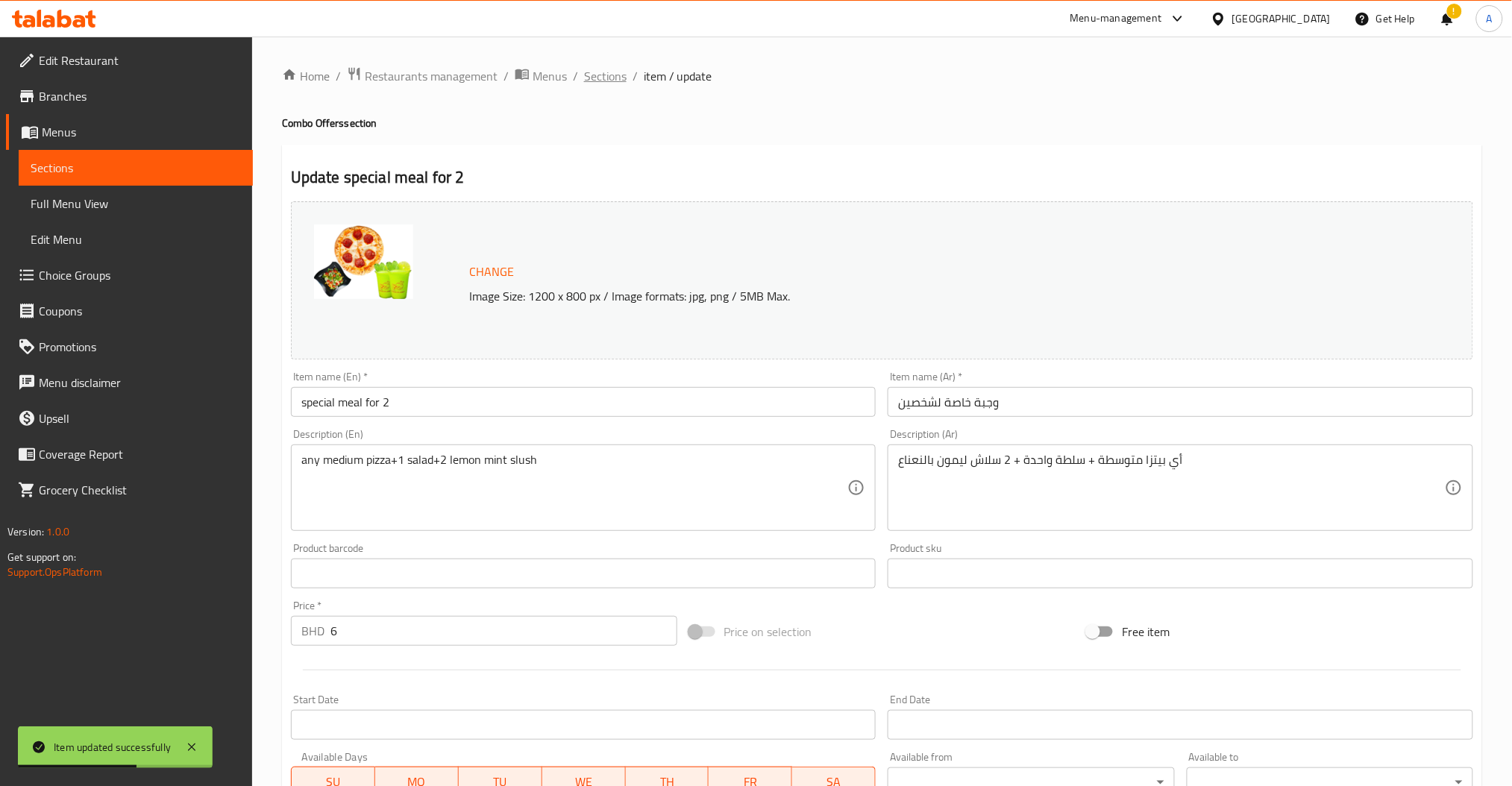
click at [612, 77] on span "Sections" at bounding box center [605, 76] width 43 height 18
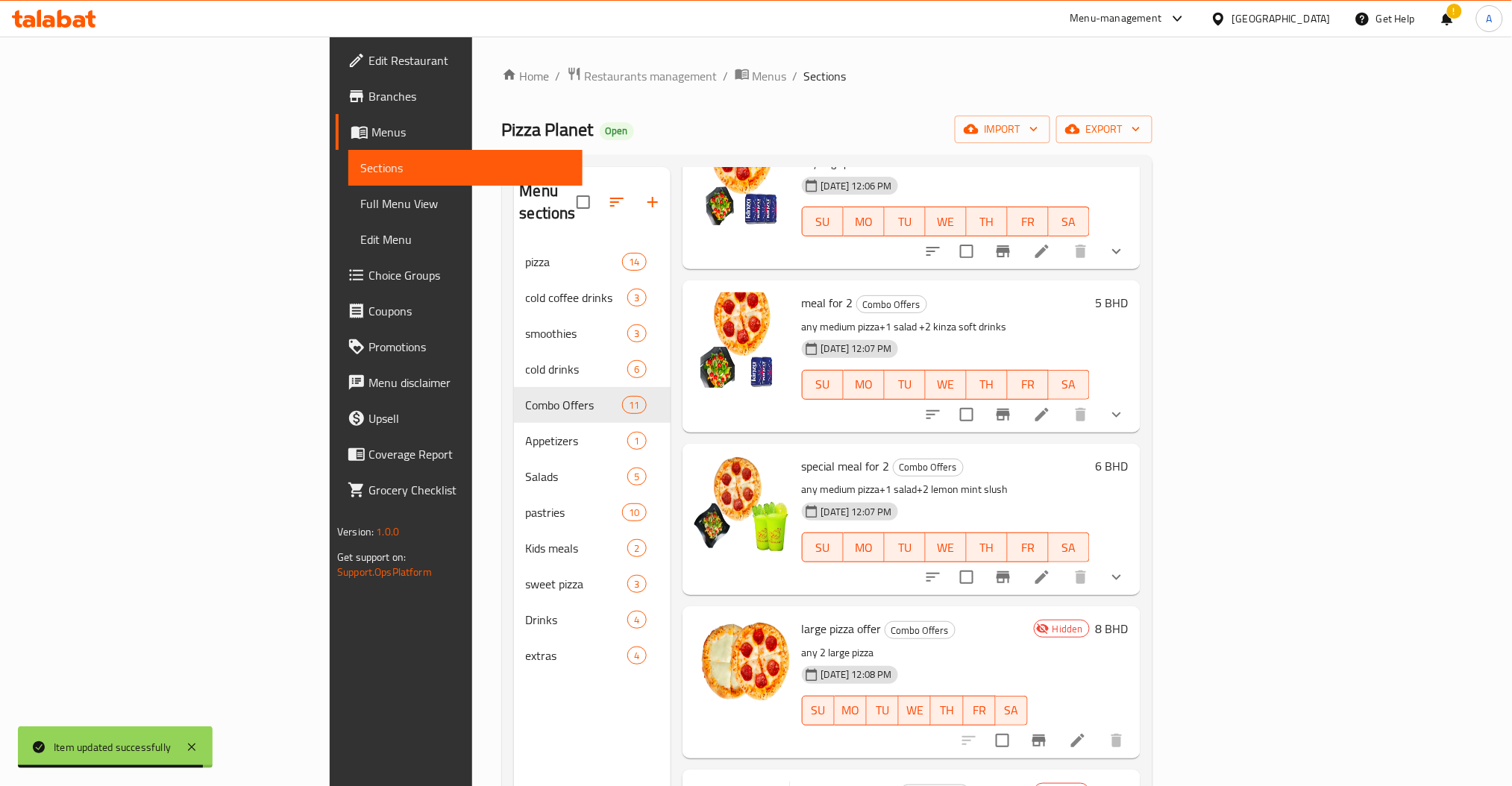
scroll to position [545, 0]
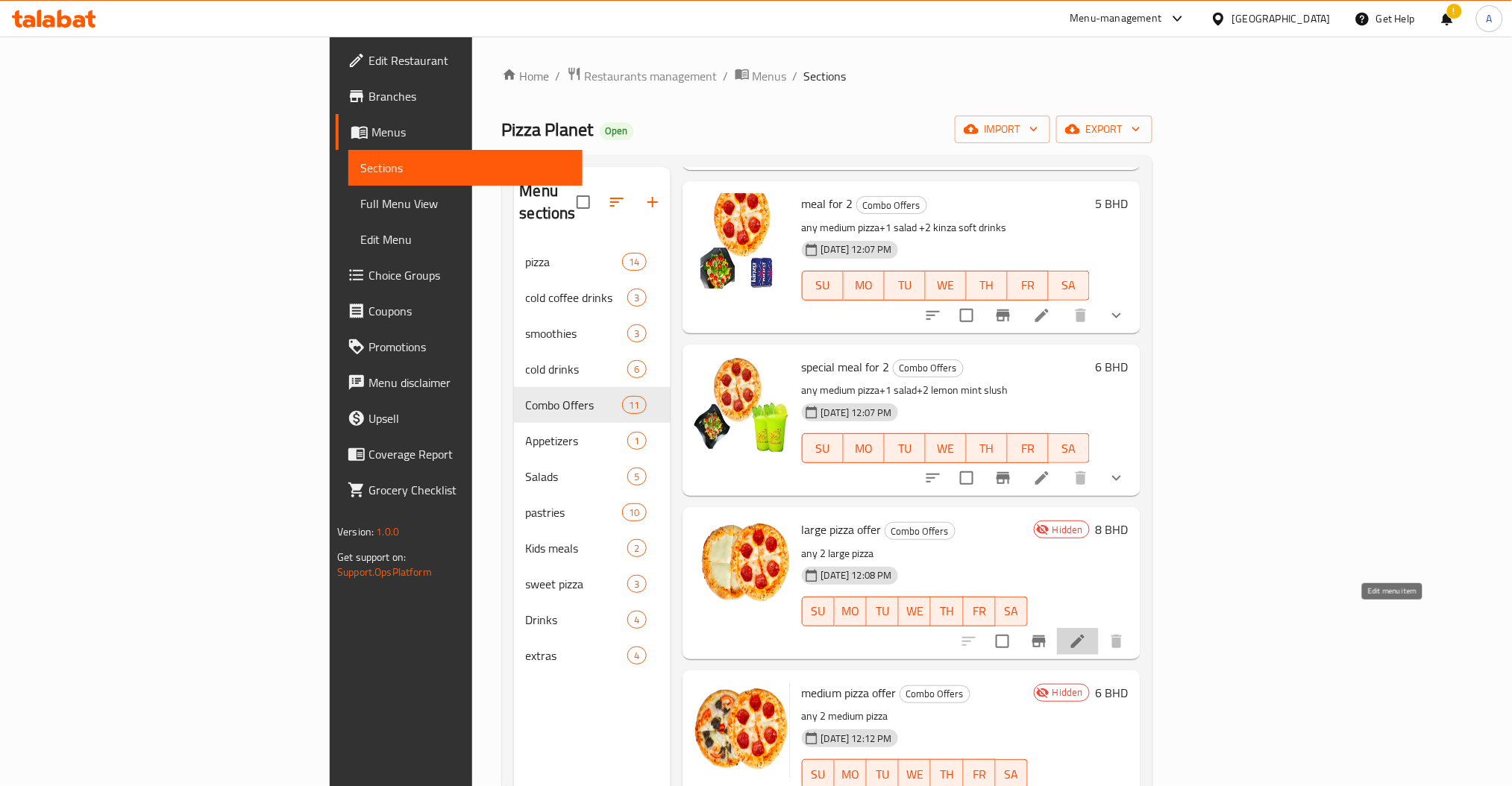
click at [1085, 635] on icon at bounding box center [1078, 641] width 14 height 14
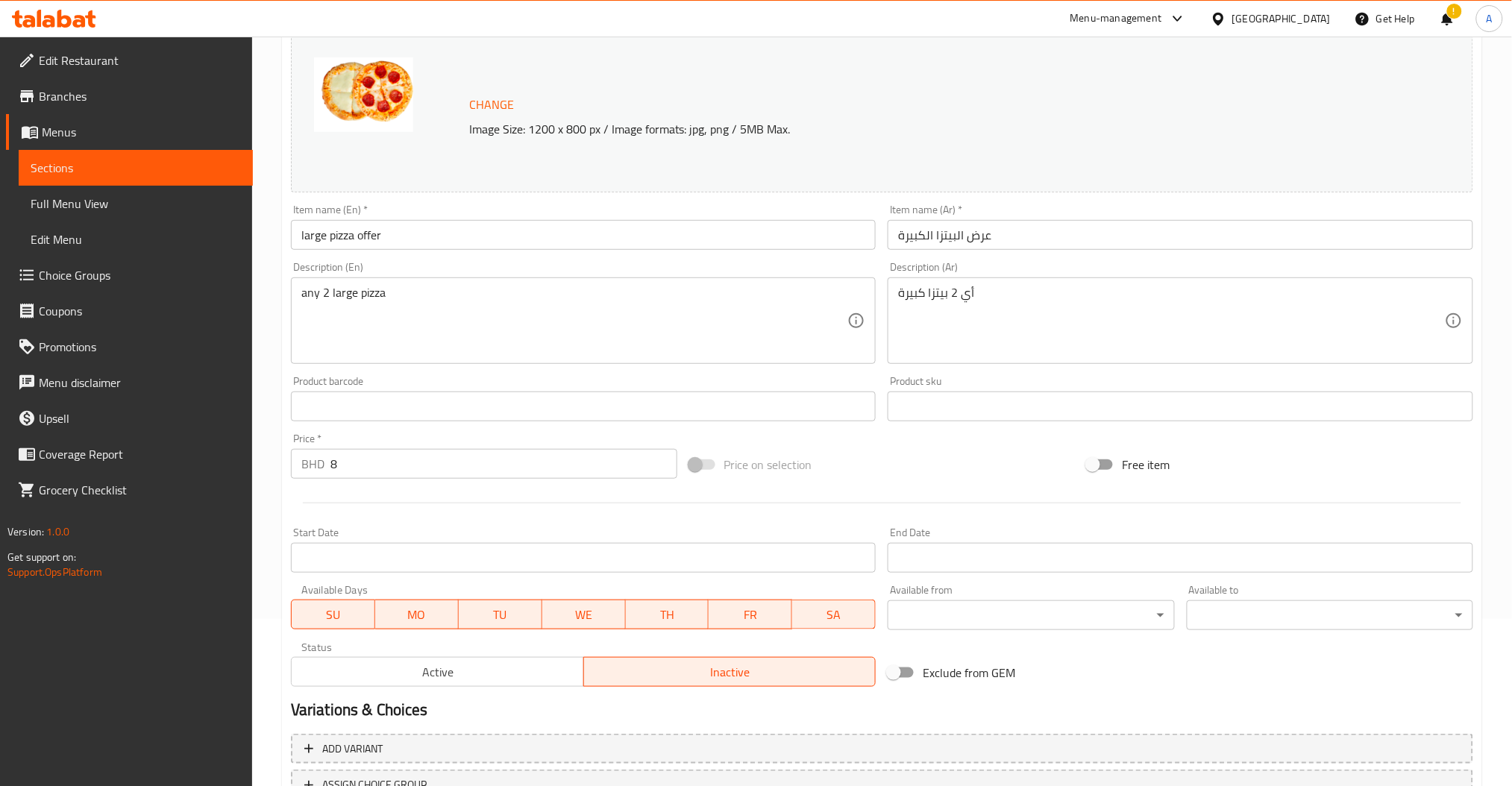
scroll to position [287, 0]
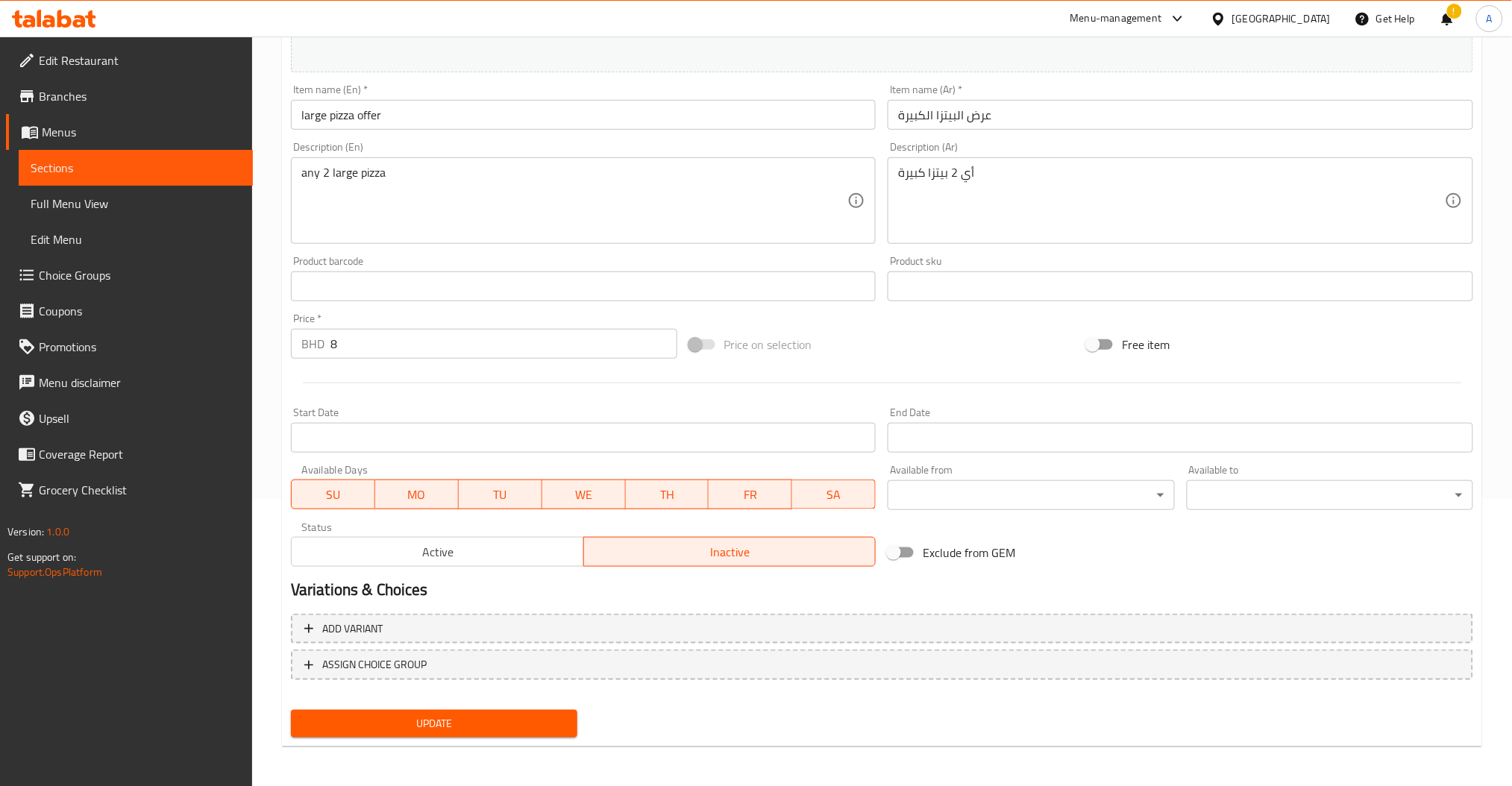
click at [363, 550] on span "Active" at bounding box center [438, 553] width 281 height 22
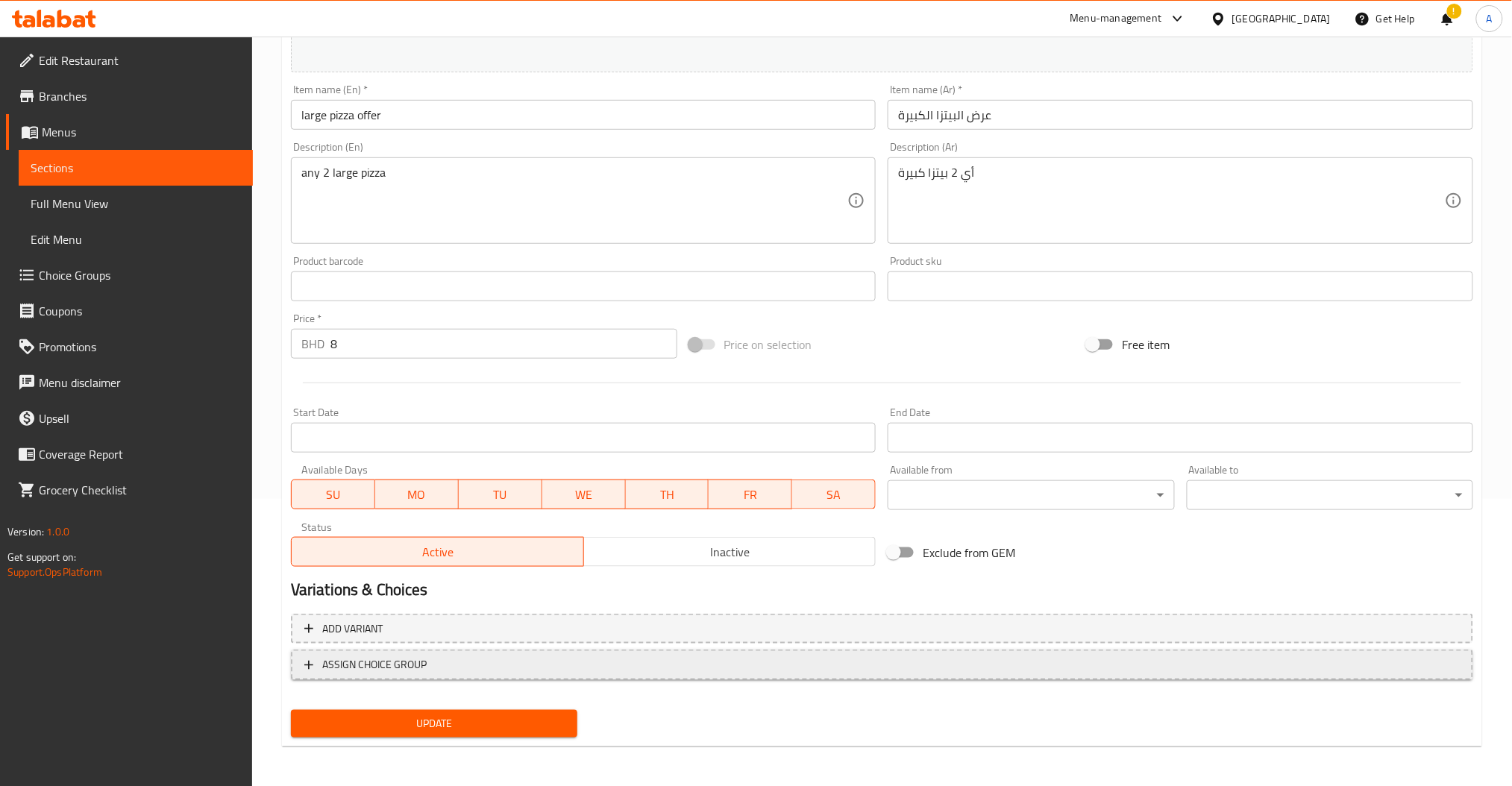
click at [435, 658] on span "ASSIGN CHOICE GROUP" at bounding box center [881, 665] width 1155 height 19
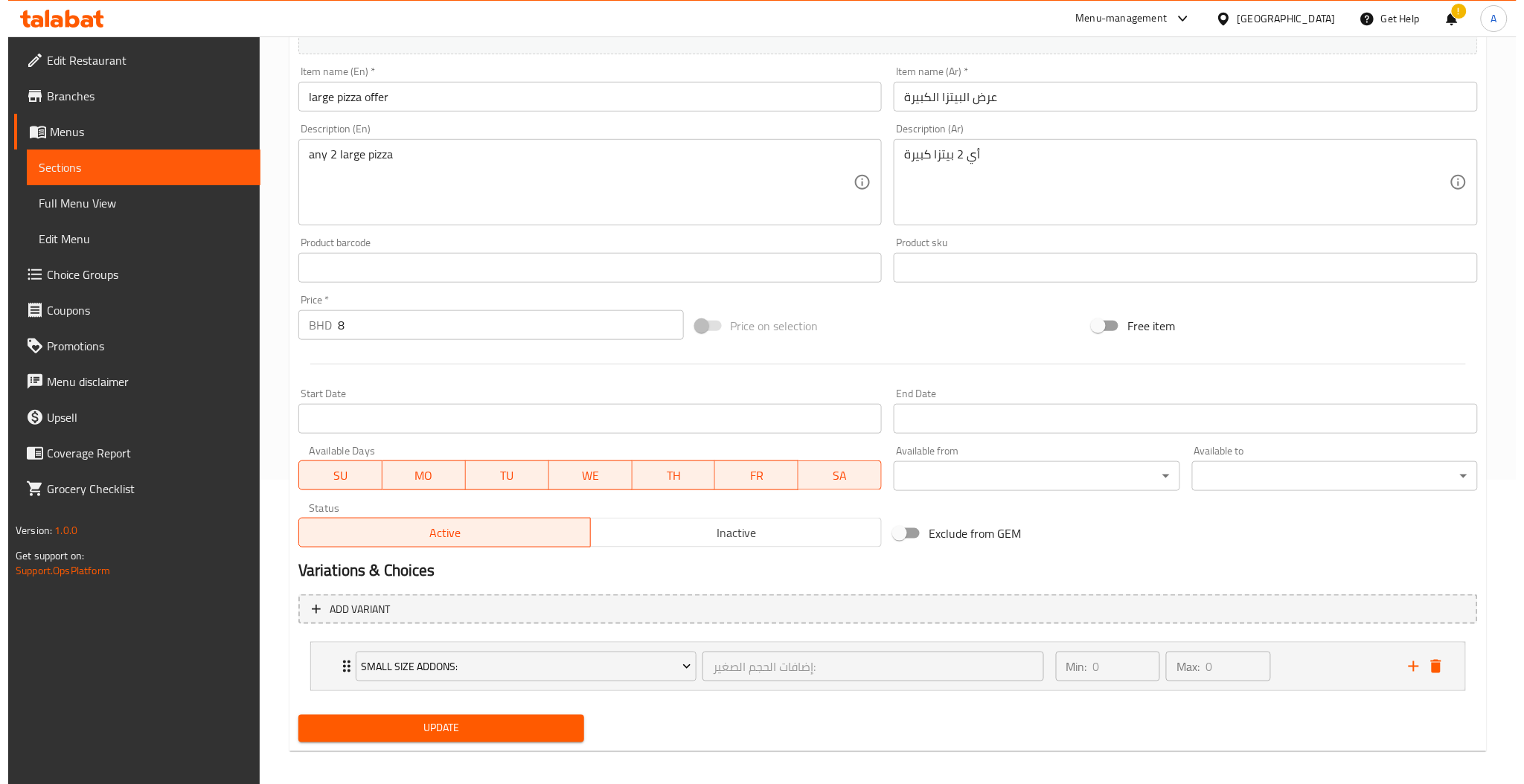
scroll to position [312, 0]
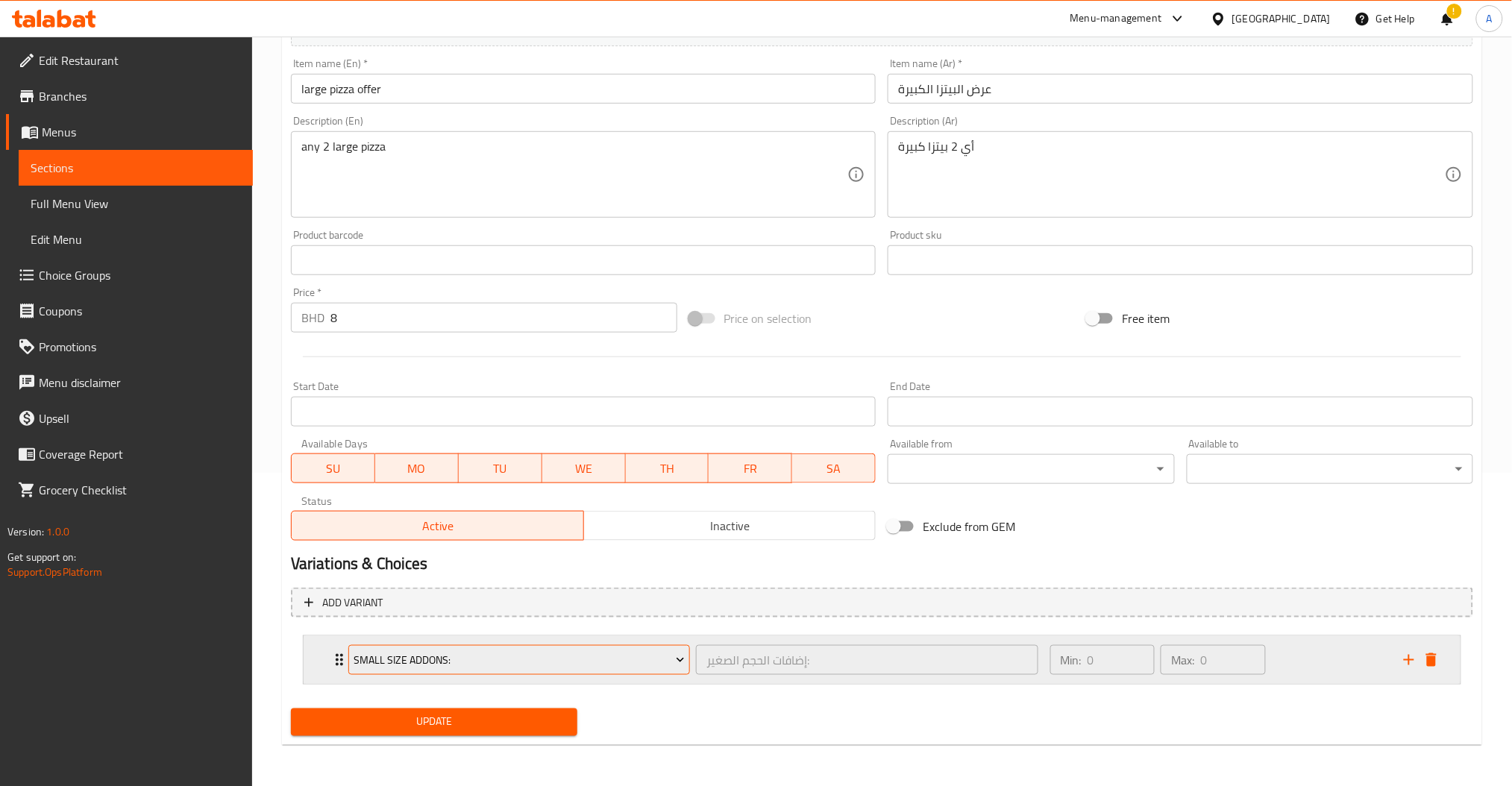
click at [539, 659] on span "Small Size Addons:" at bounding box center [519, 660] width 331 height 19
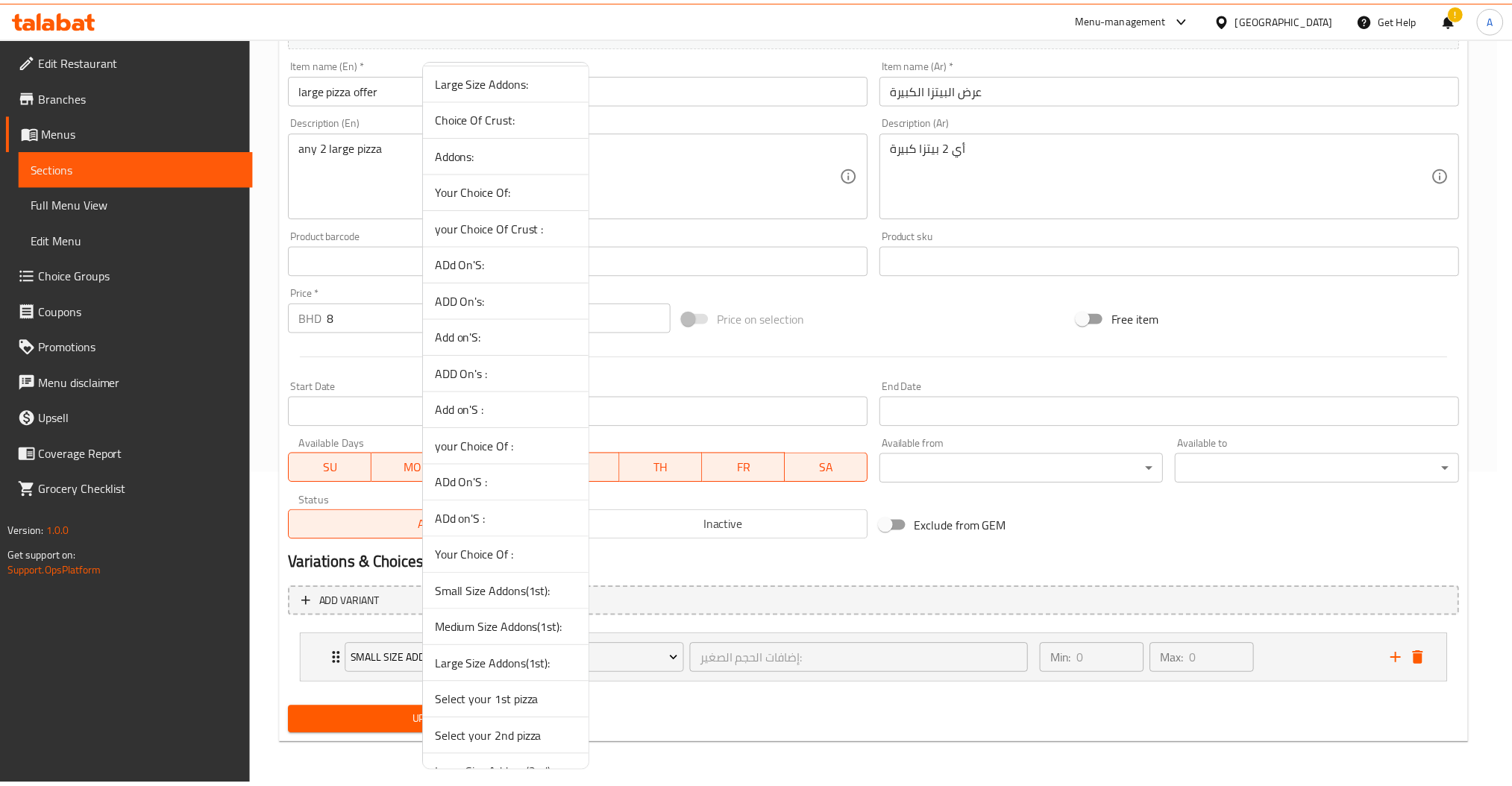
scroll to position [138, 0]
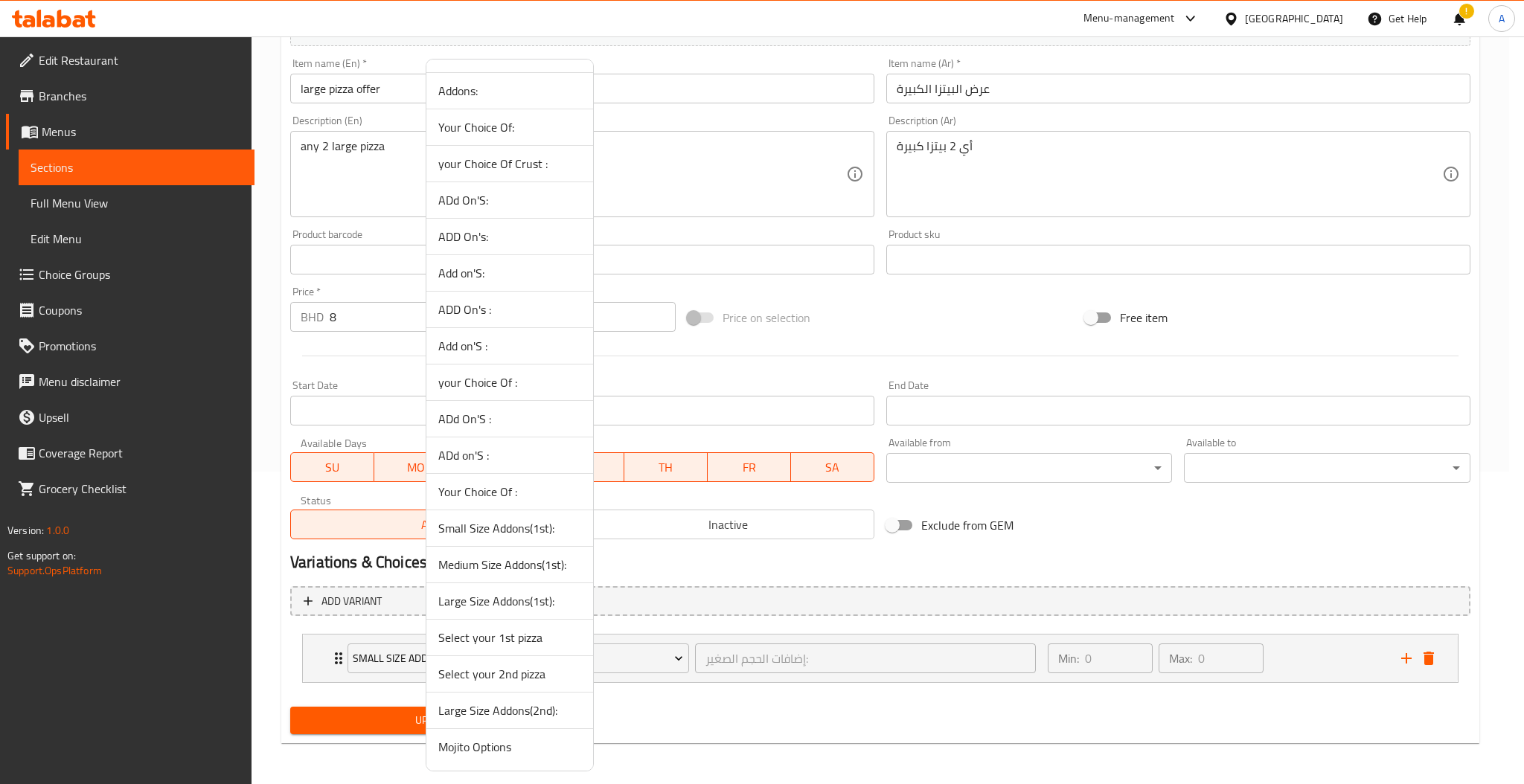
click at [500, 641] on span "Select your 1st pizza" at bounding box center [510, 638] width 143 height 18
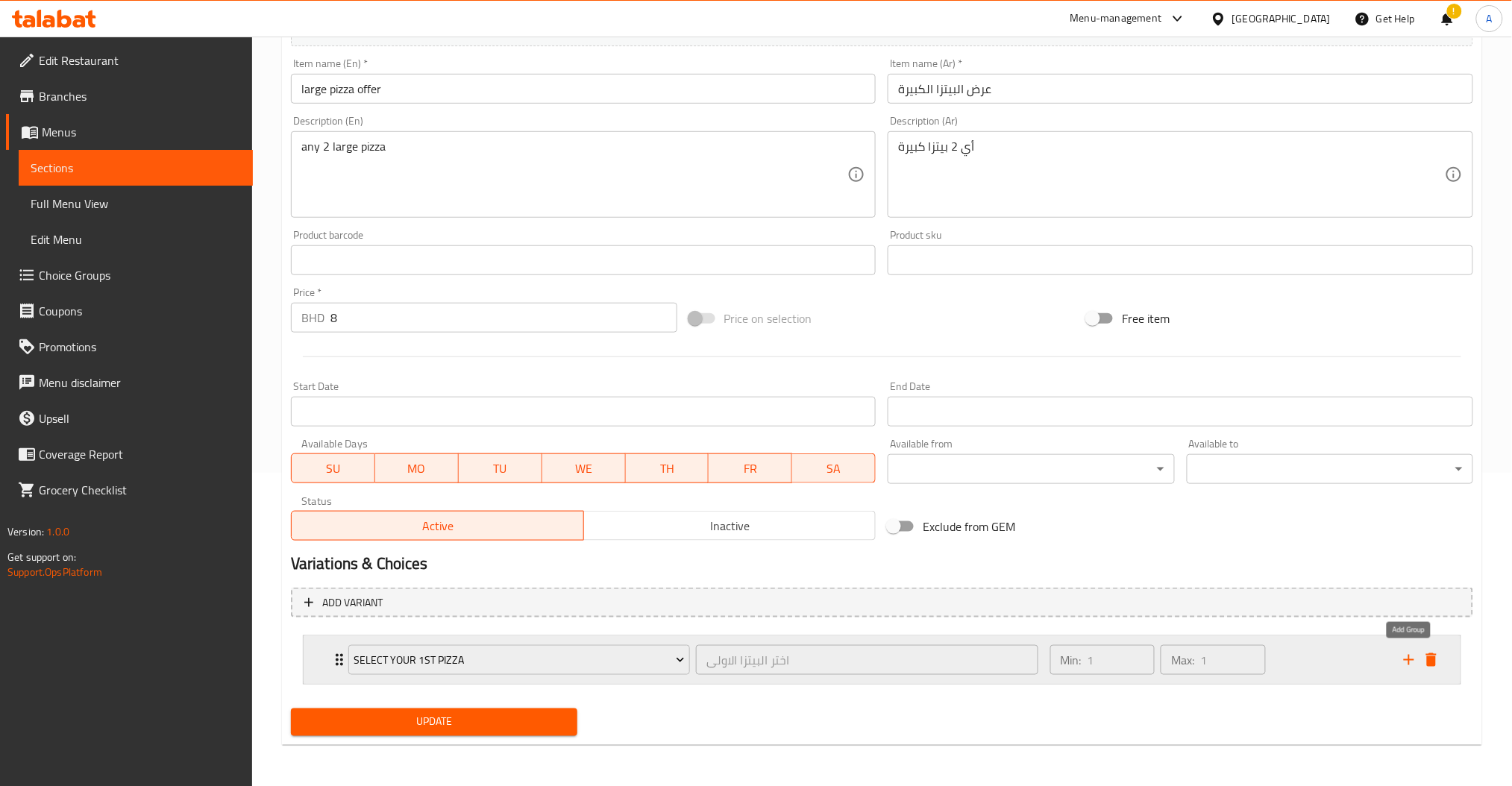
click at [1404, 659] on icon "add" at bounding box center [1410, 660] width 11 height 11
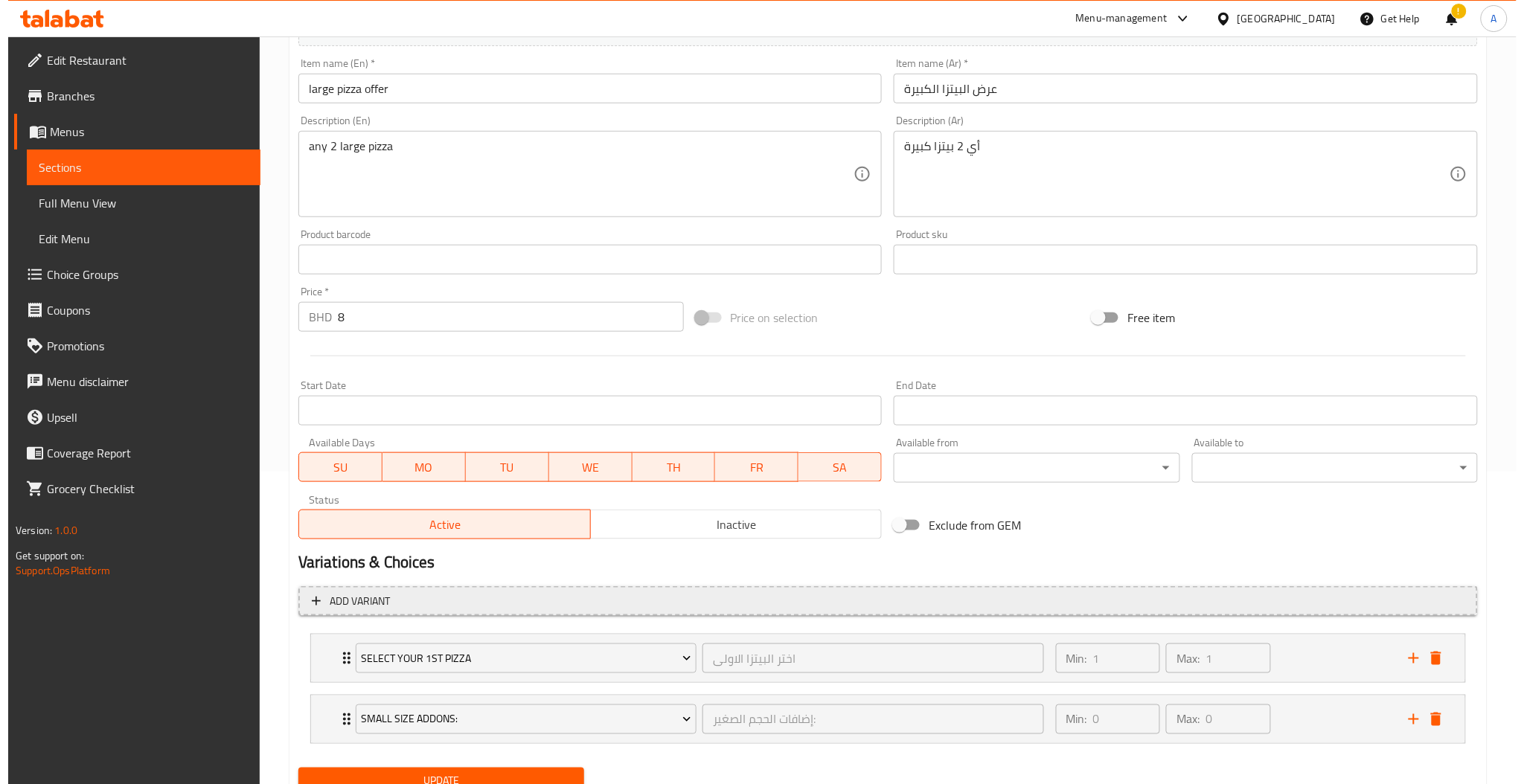
scroll to position [374, 0]
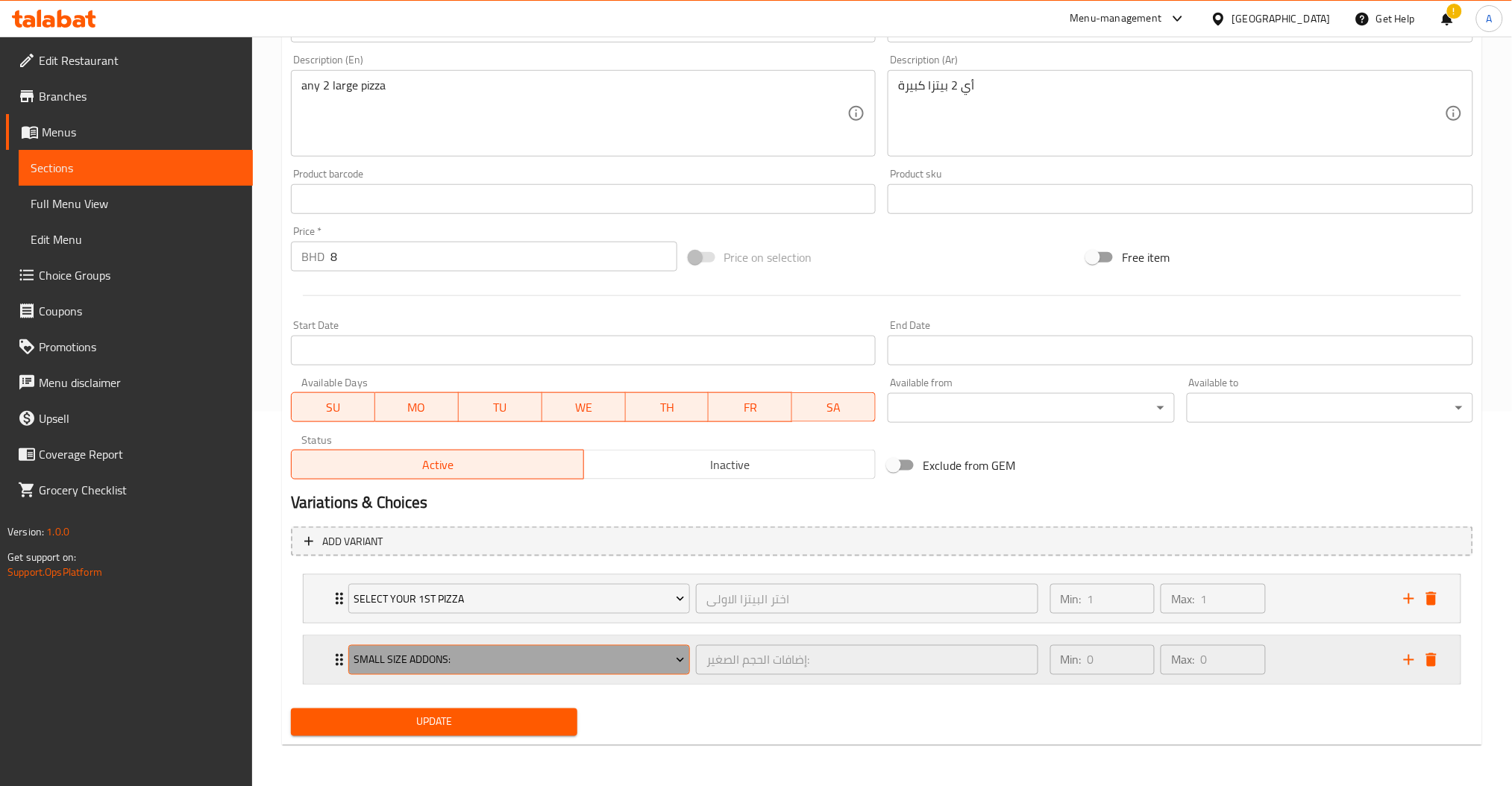
click at [551, 657] on span "Small Size Addons:" at bounding box center [519, 660] width 331 height 19
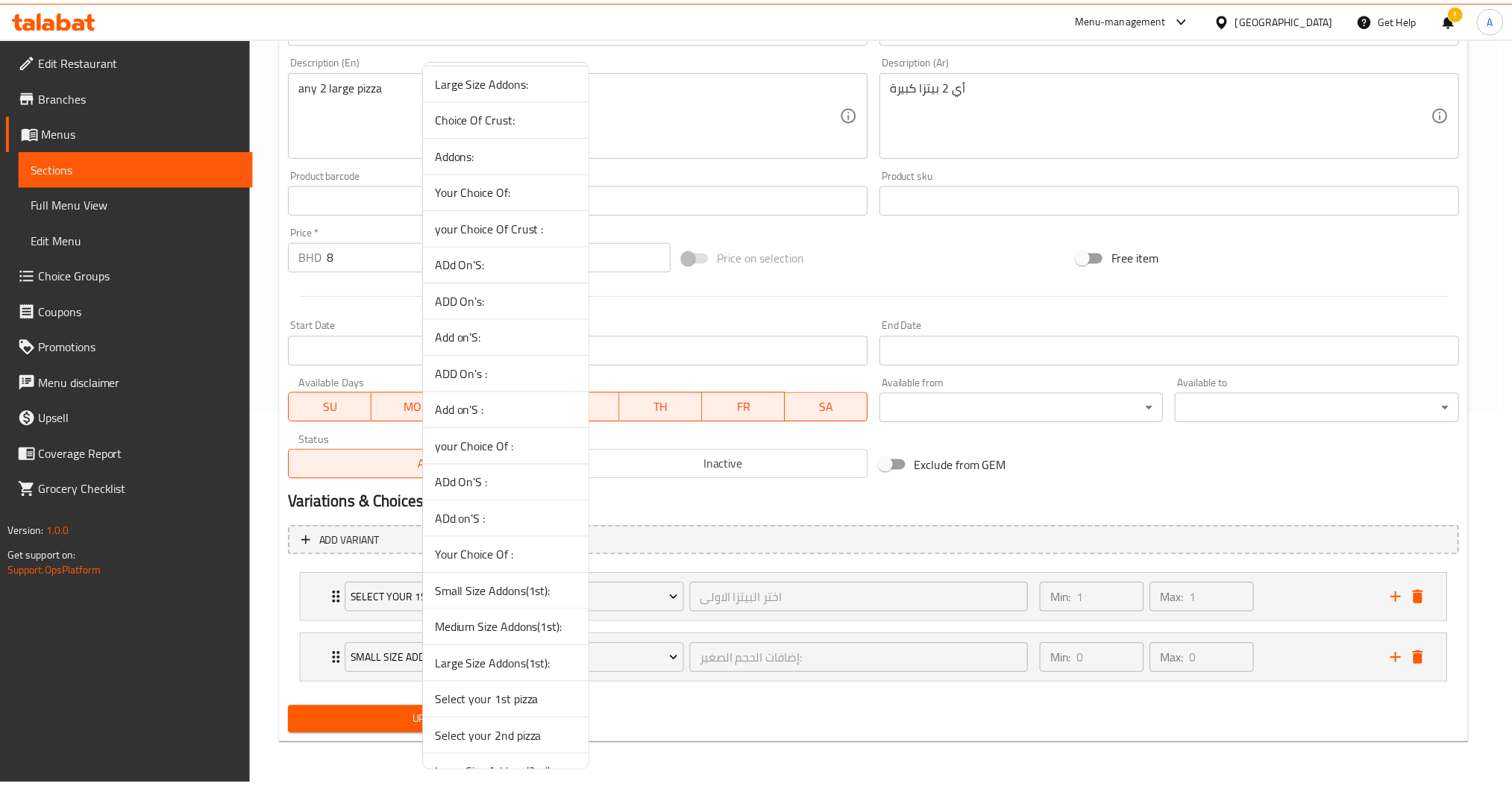
scroll to position [138, 0]
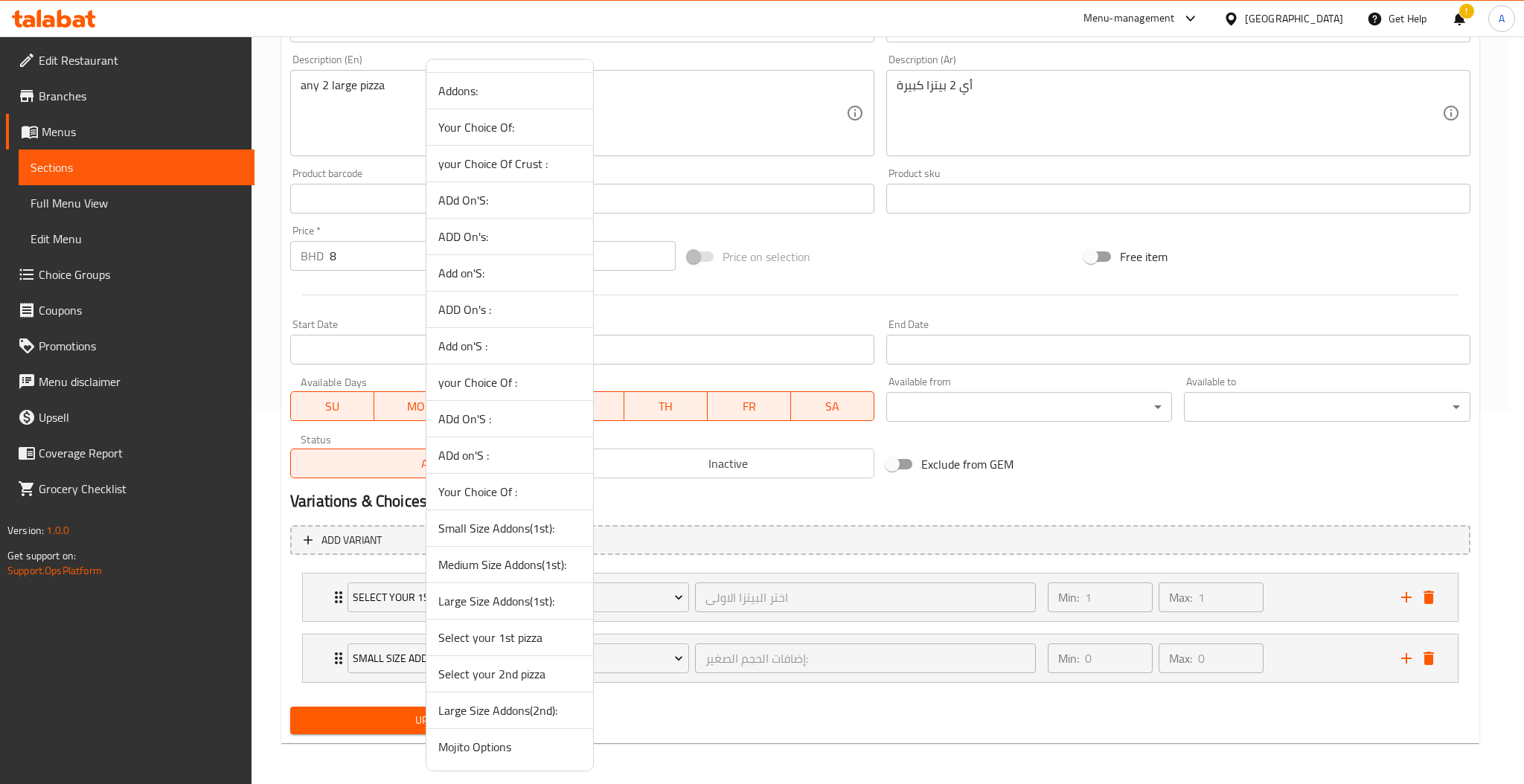
click at [503, 595] on span "Large Size Addons(1st):" at bounding box center [510, 601] width 143 height 18
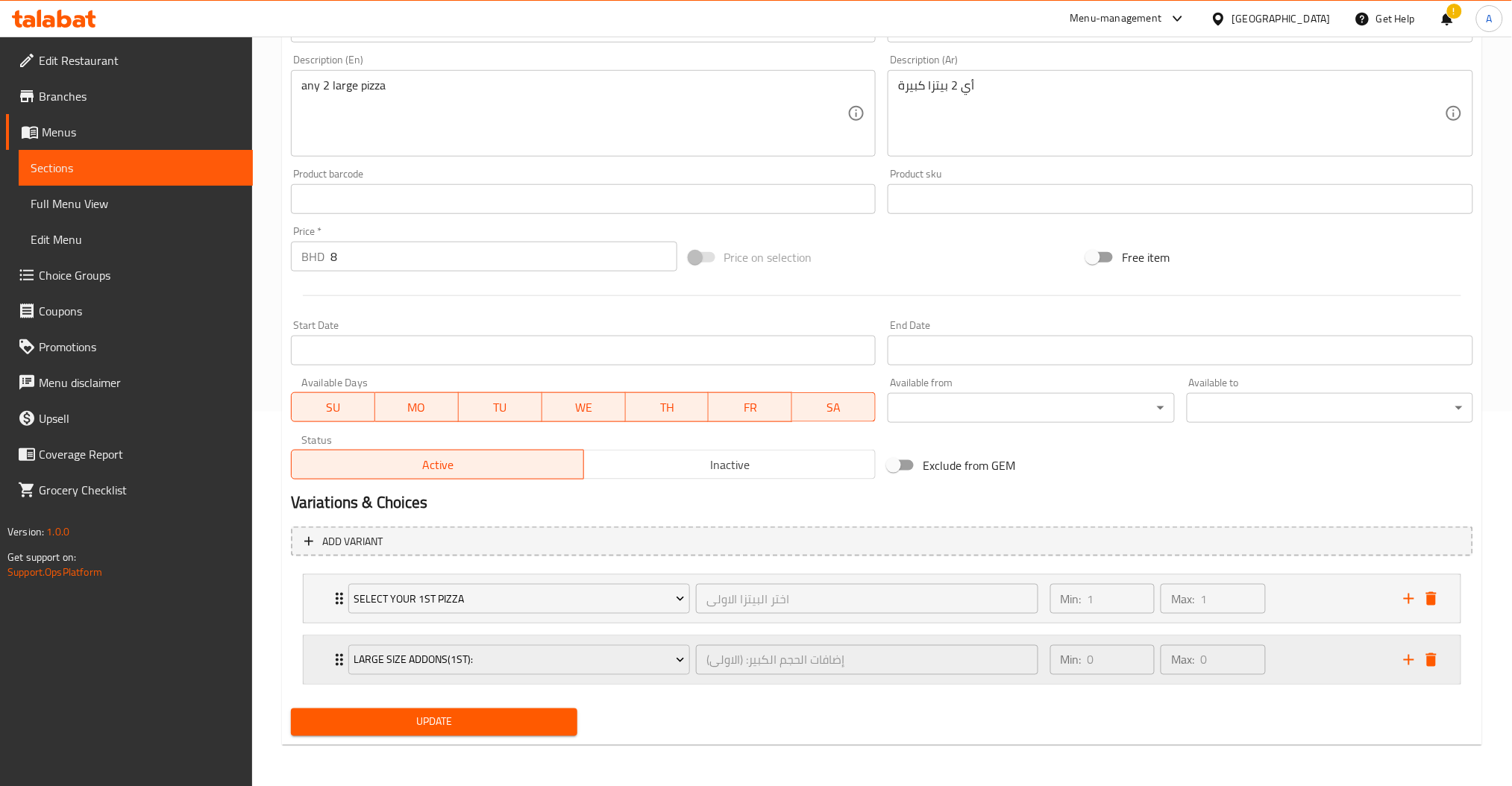
click at [1410, 652] on icon "add" at bounding box center [1410, 660] width 18 height 18
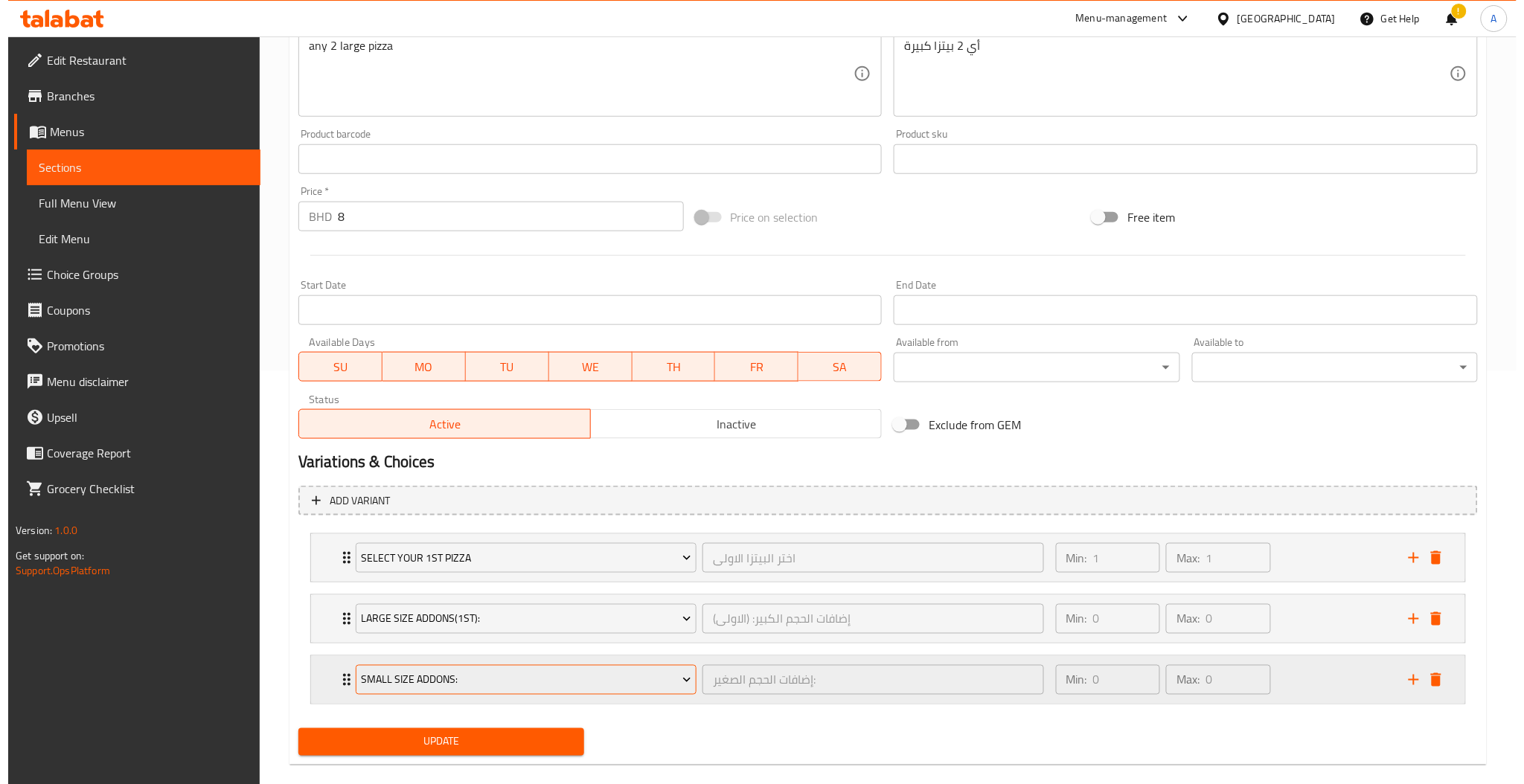
scroll to position [435, 0]
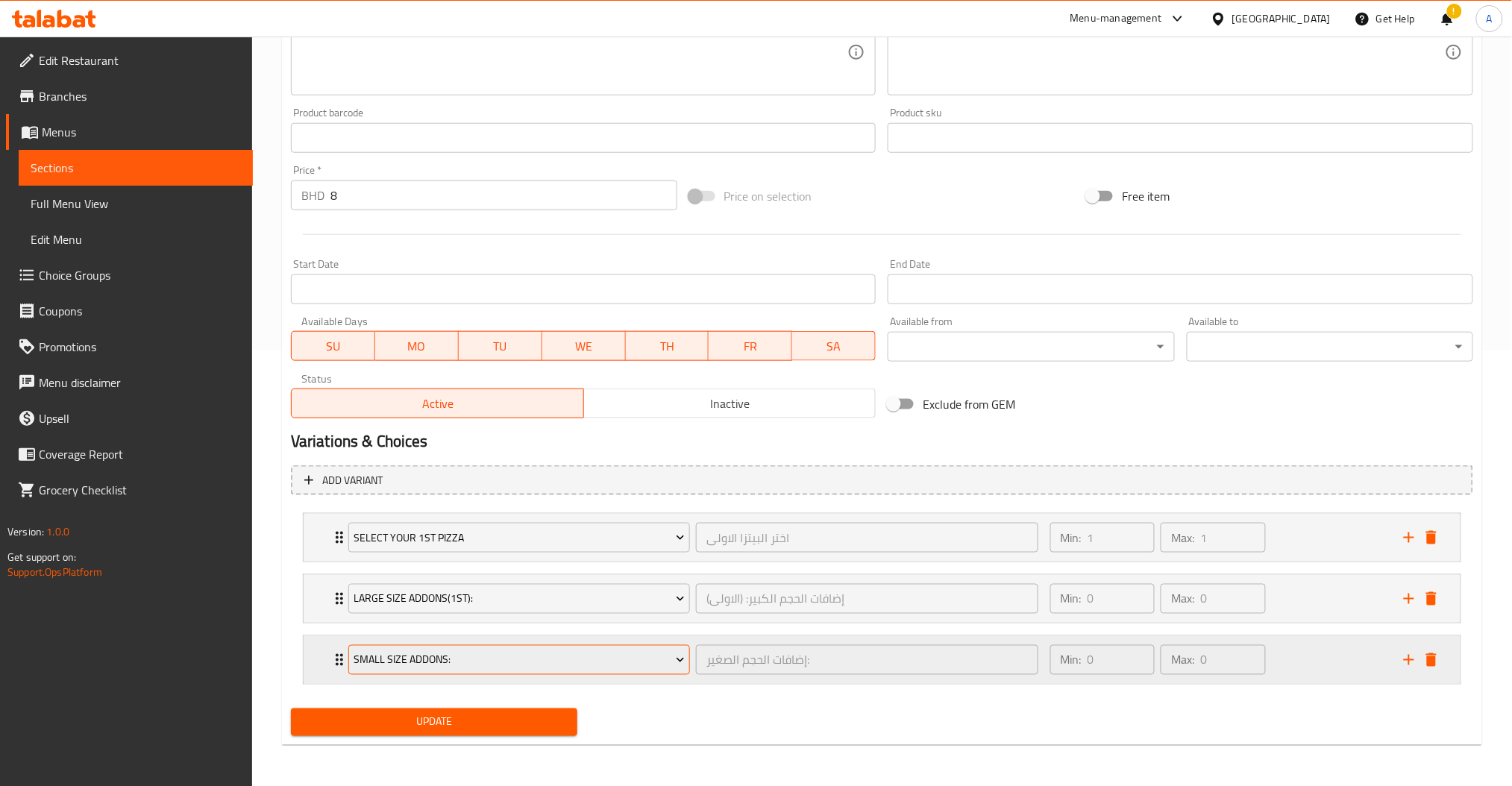
click at [493, 665] on span "Small Size Addons:" at bounding box center [519, 660] width 331 height 19
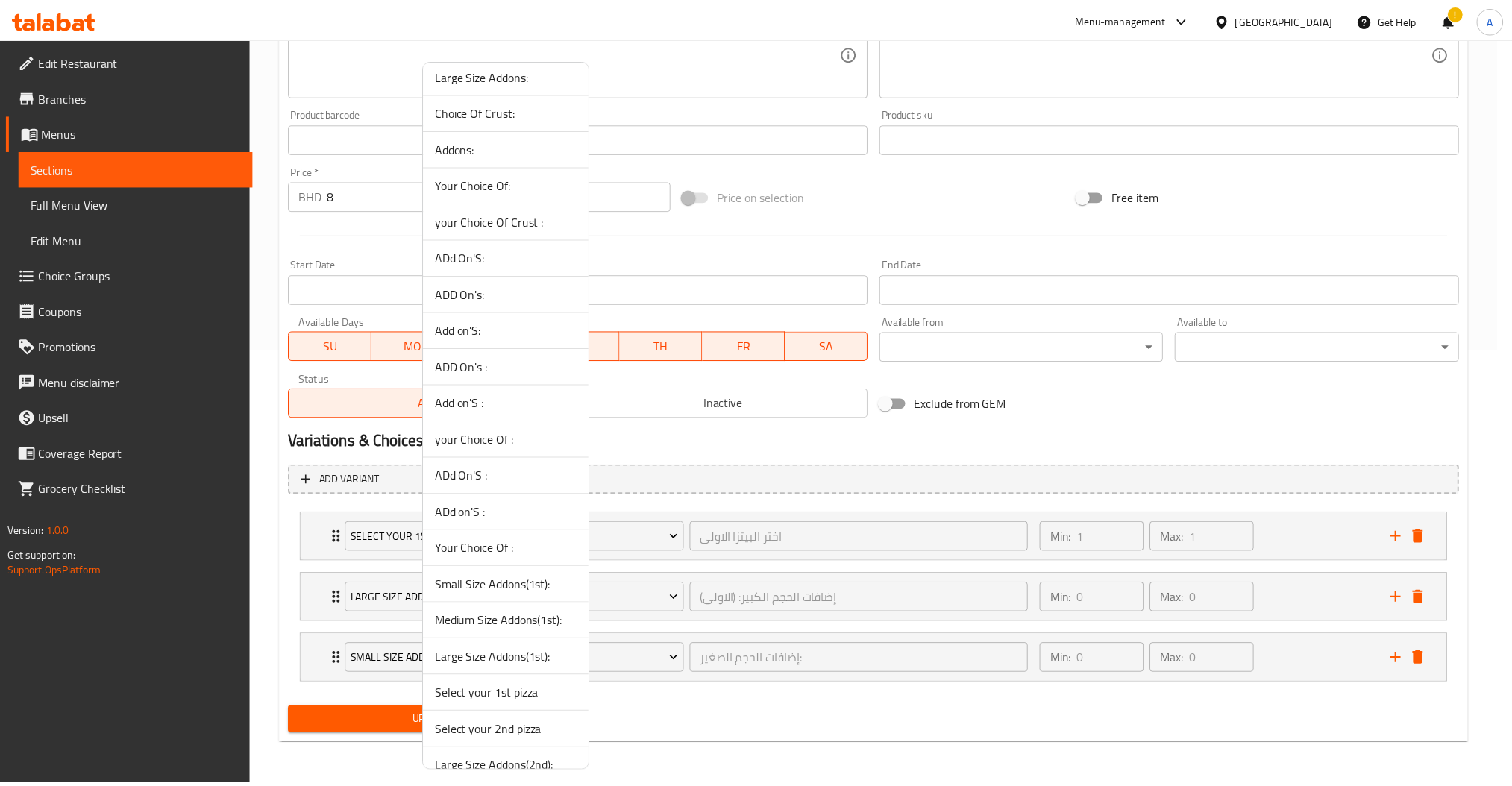
scroll to position [138, 0]
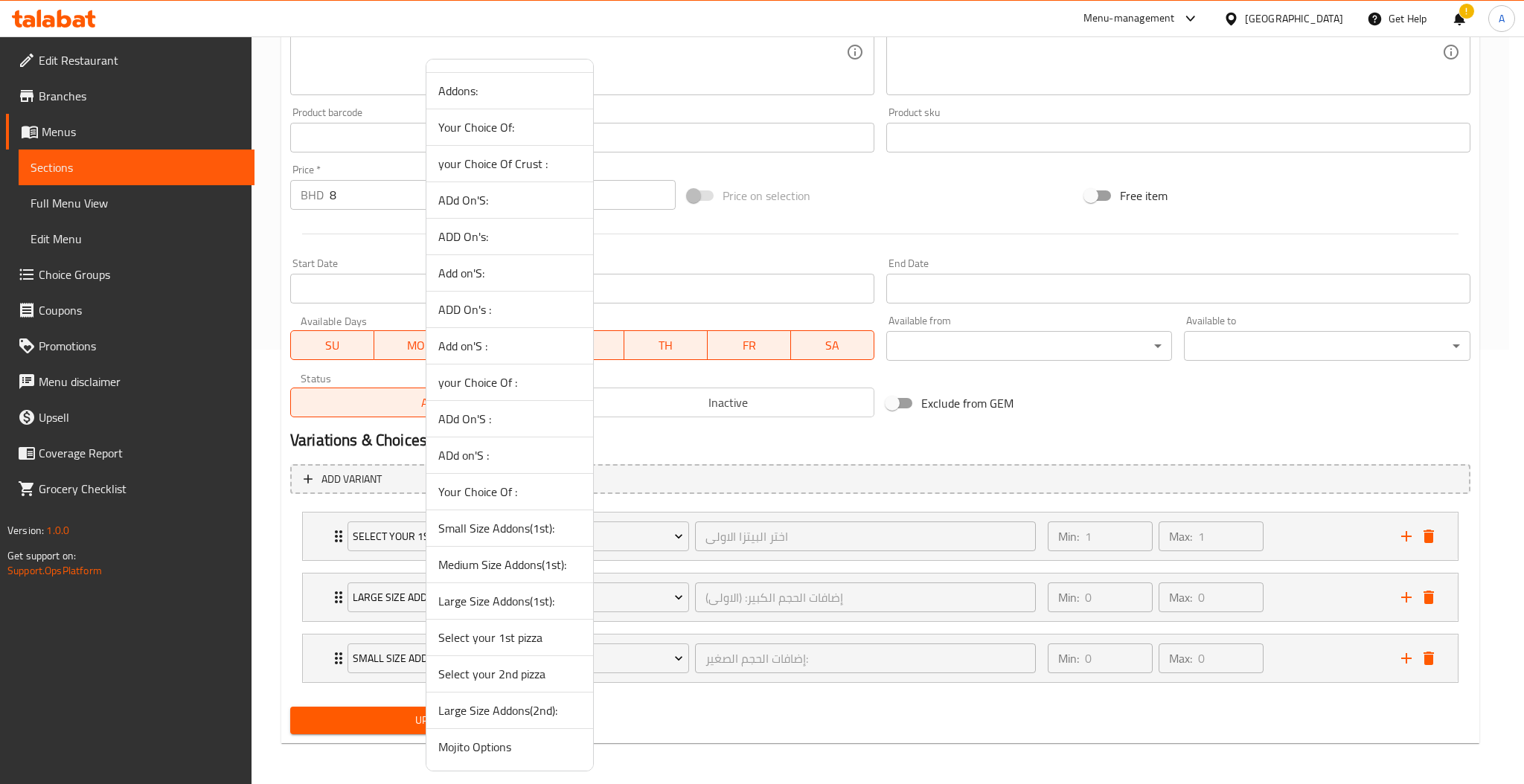
click at [511, 673] on span "Select your 2nd pizza" at bounding box center [510, 674] width 143 height 18
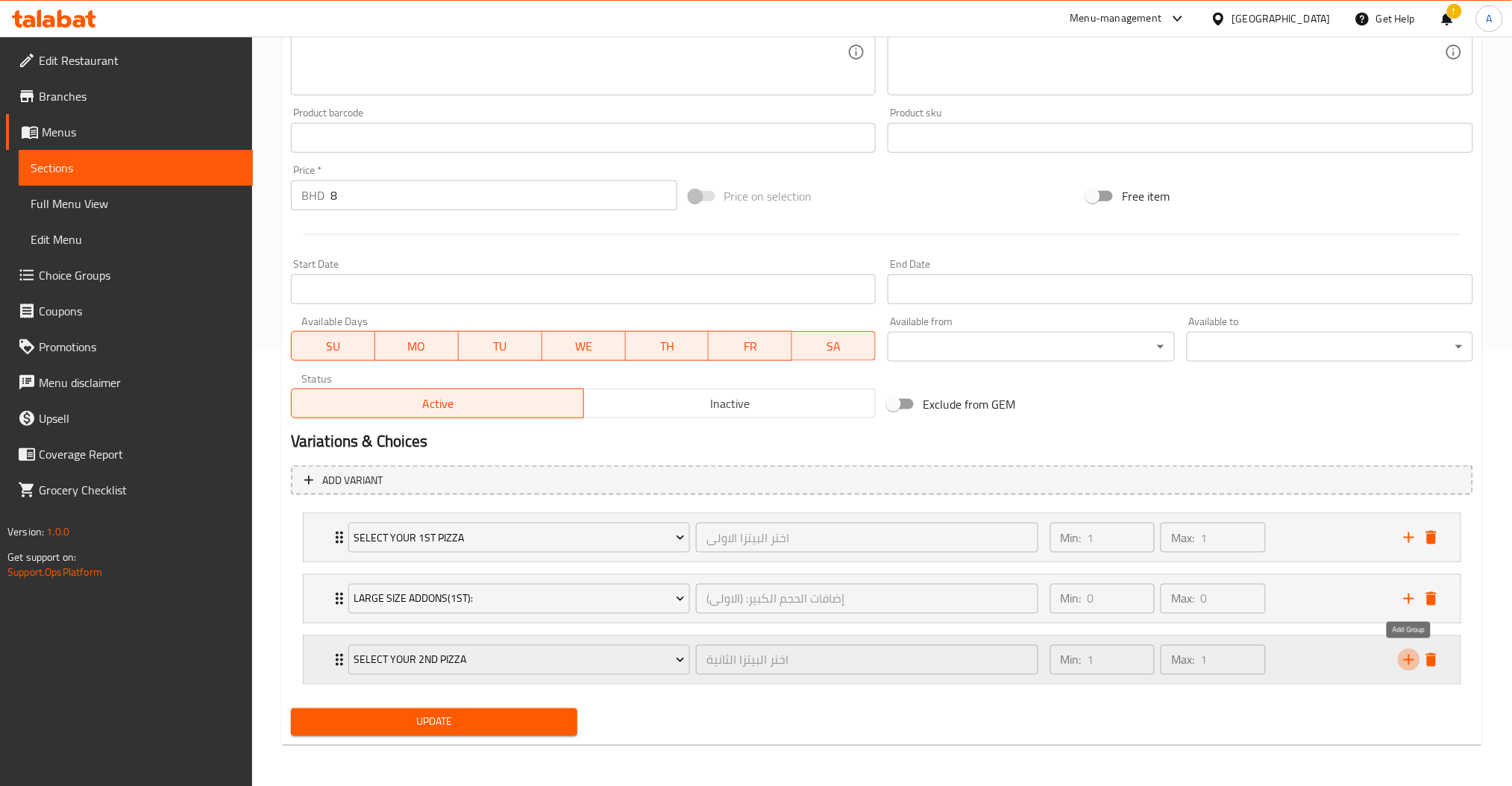
click at [1409, 657] on icon "add" at bounding box center [1410, 660] width 18 height 18
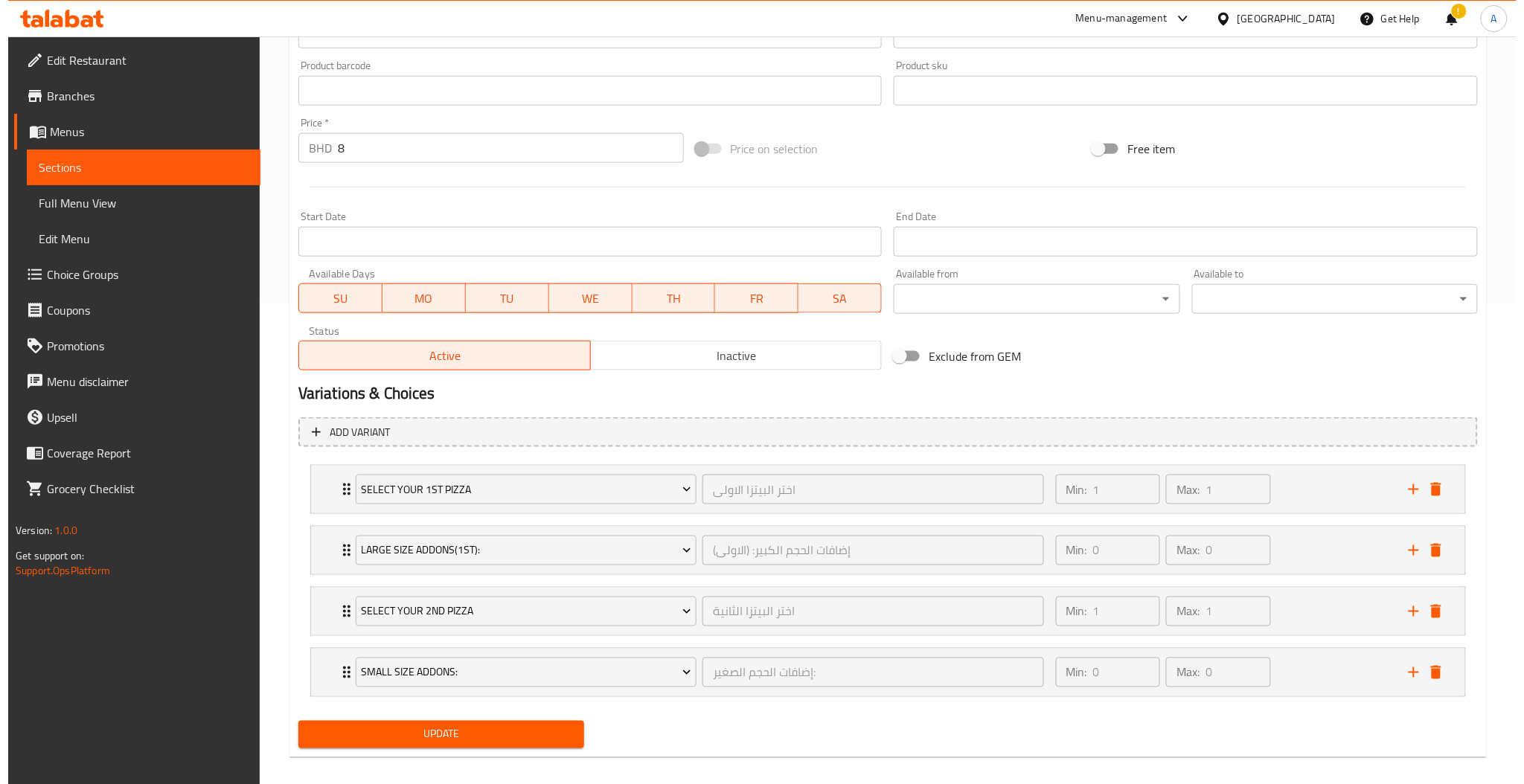
scroll to position [495, 0]
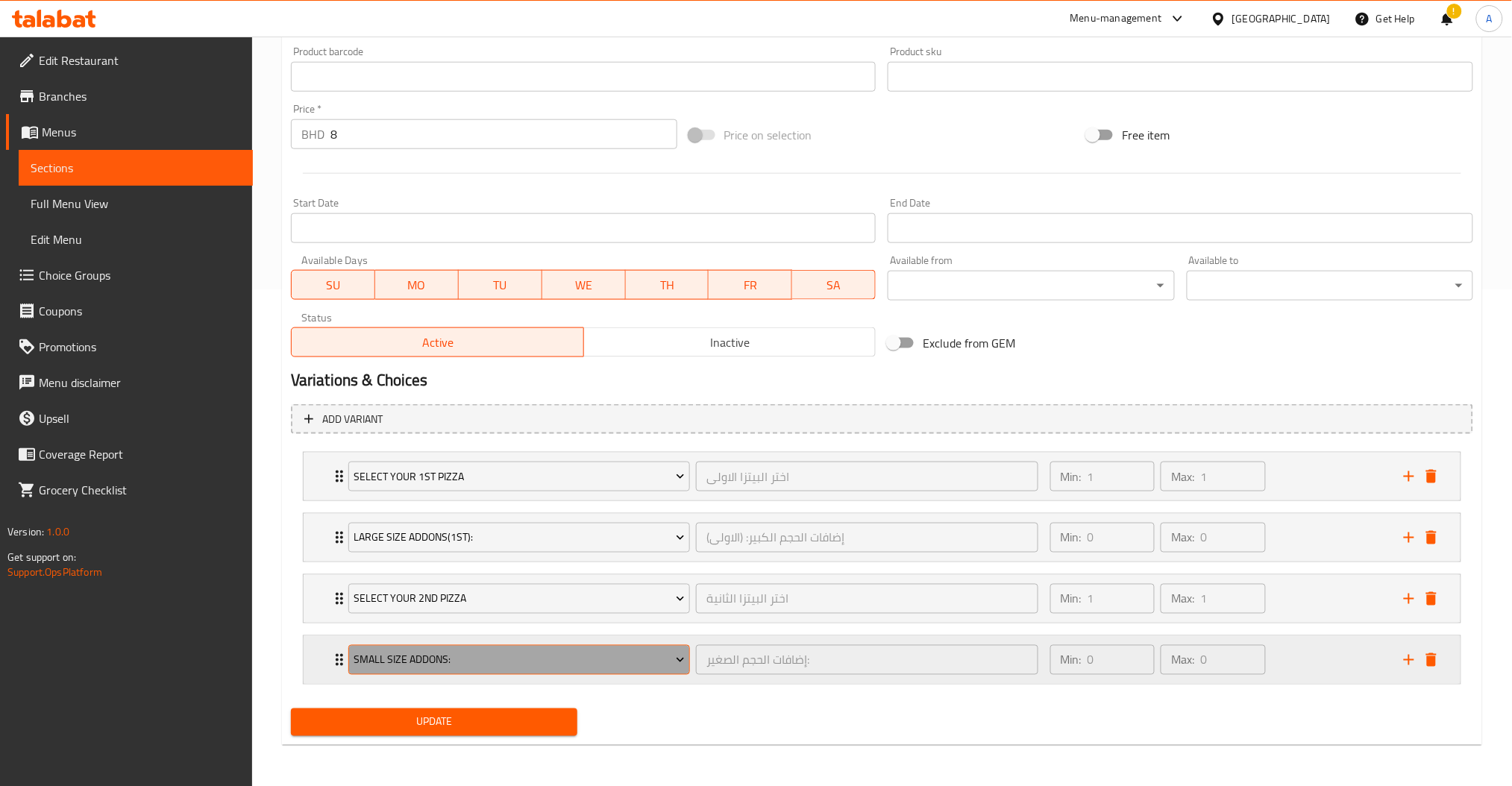
click at [449, 666] on span "Small Size Addons:" at bounding box center [519, 660] width 331 height 19
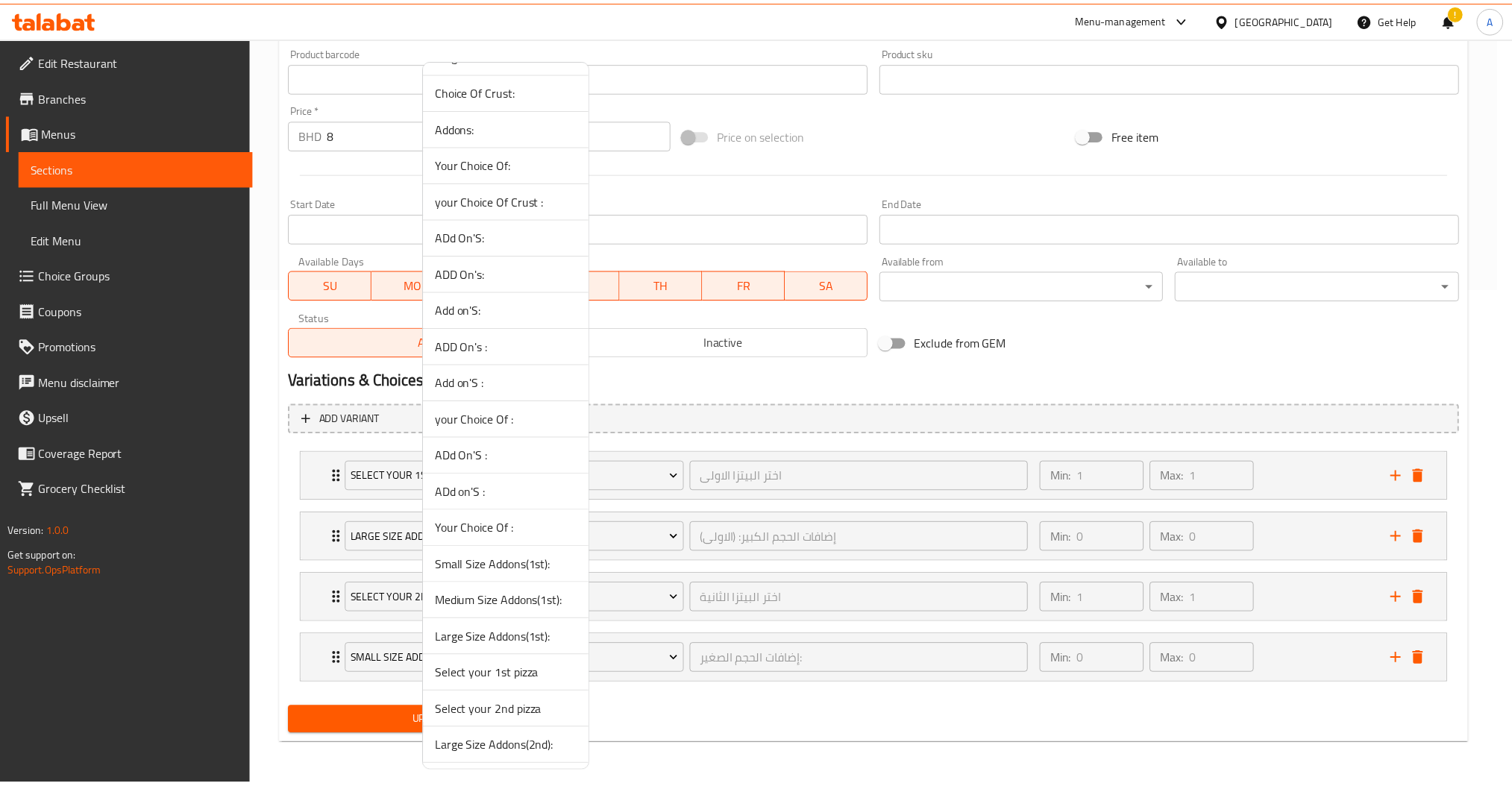
scroll to position [138, 0]
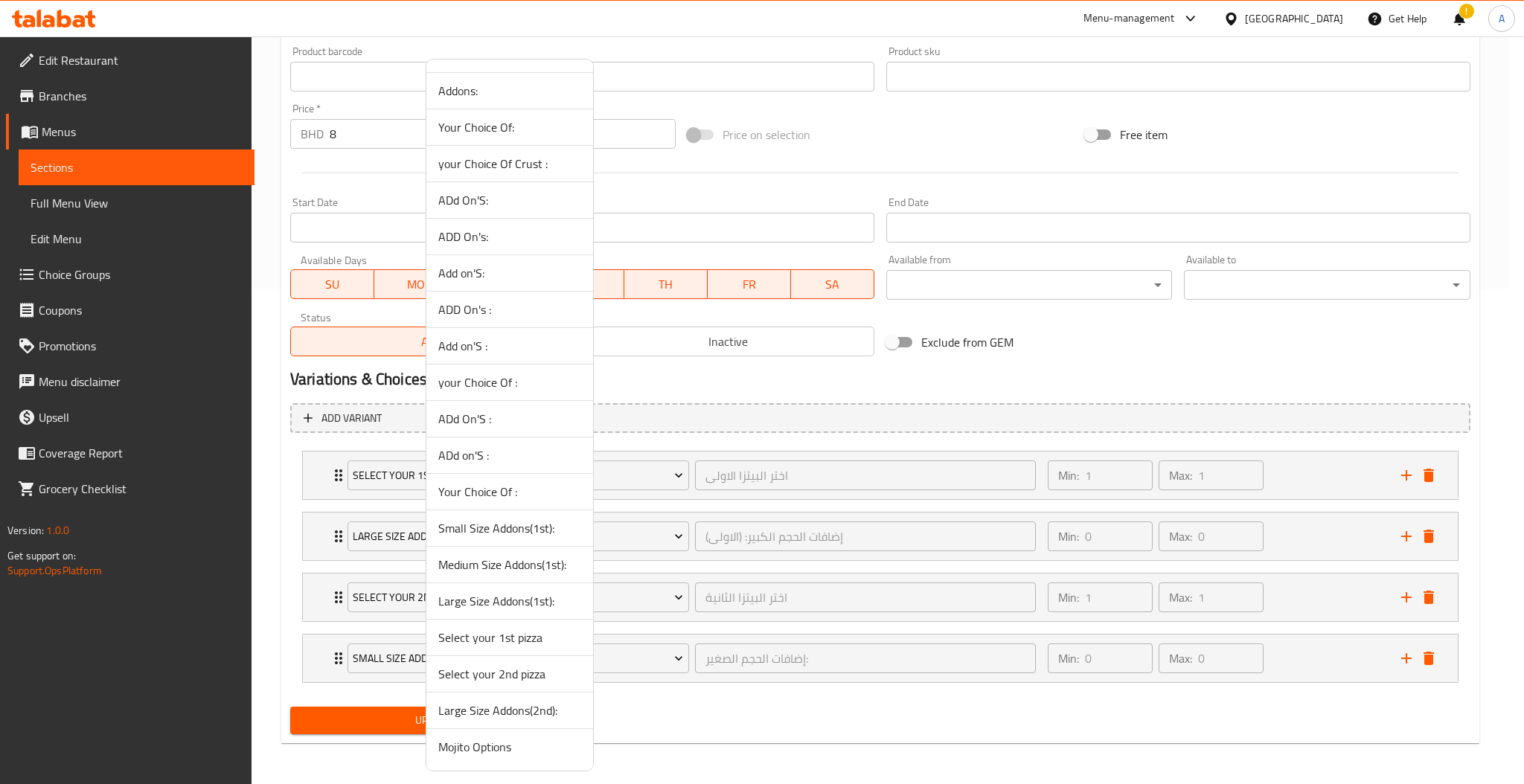
click at [528, 709] on span "Large Size Addons(2nd):" at bounding box center [510, 711] width 143 height 18
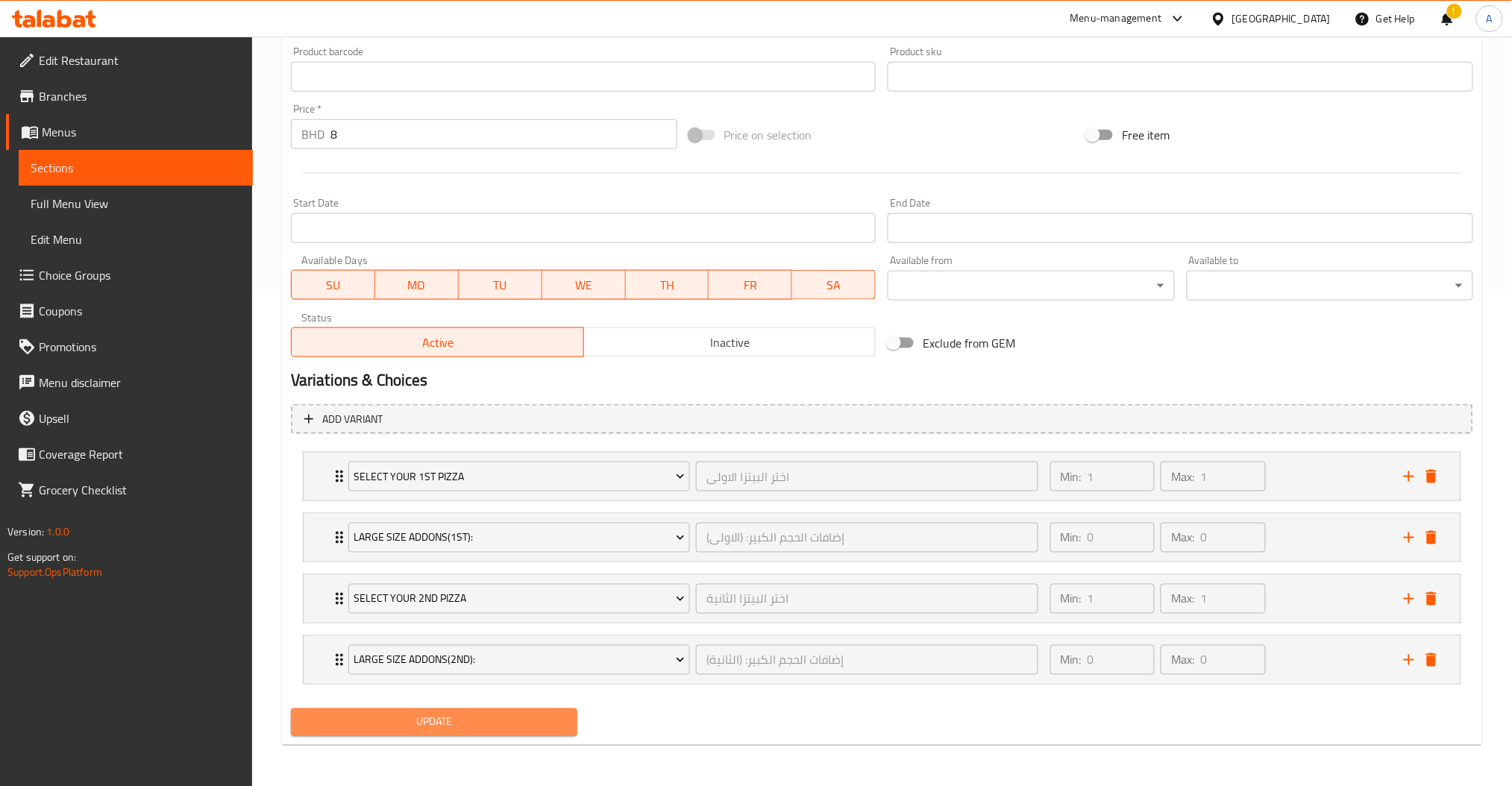
click at [499, 715] on span "Update" at bounding box center [434, 722] width 262 height 19
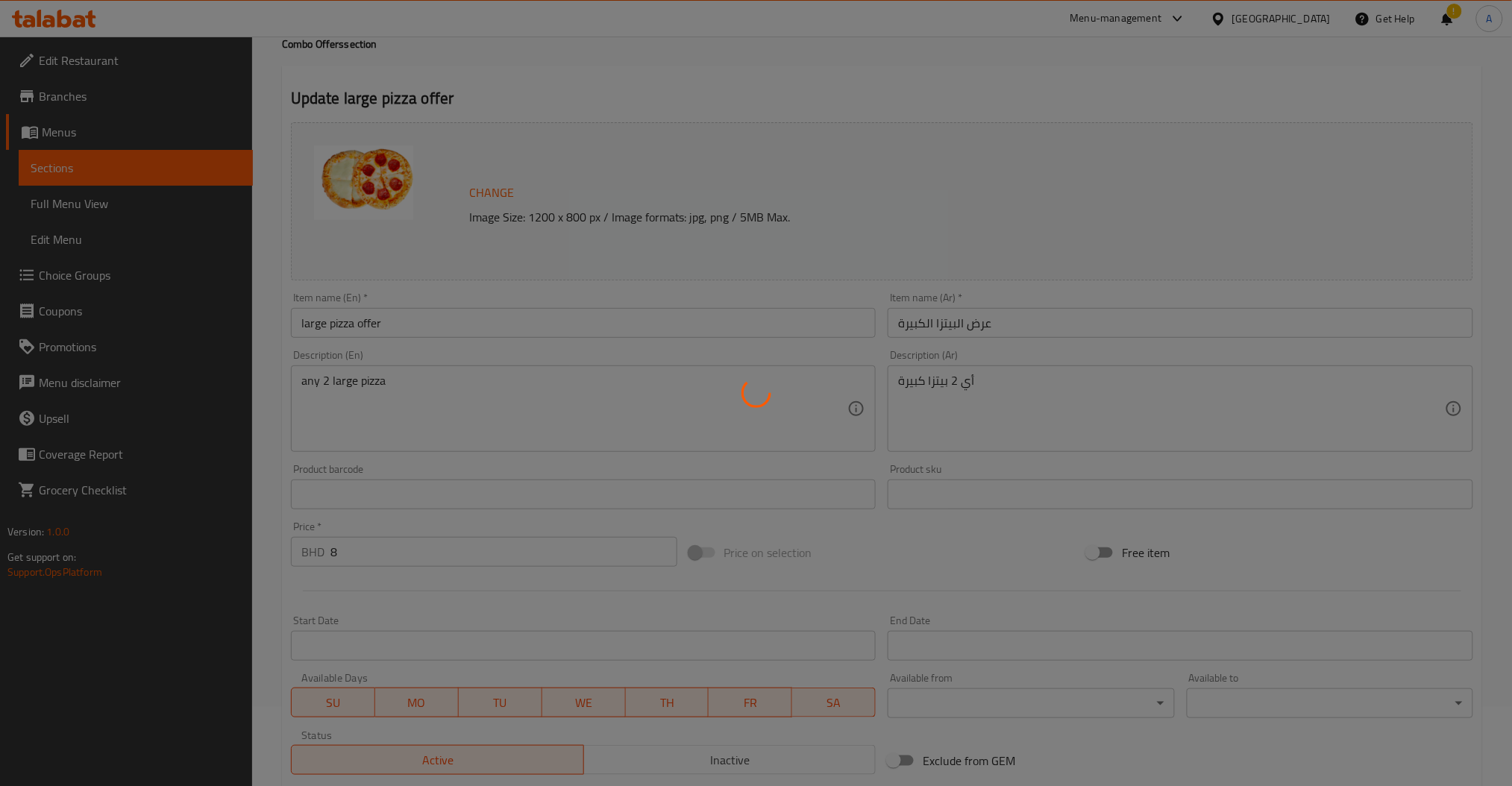
scroll to position [0, 0]
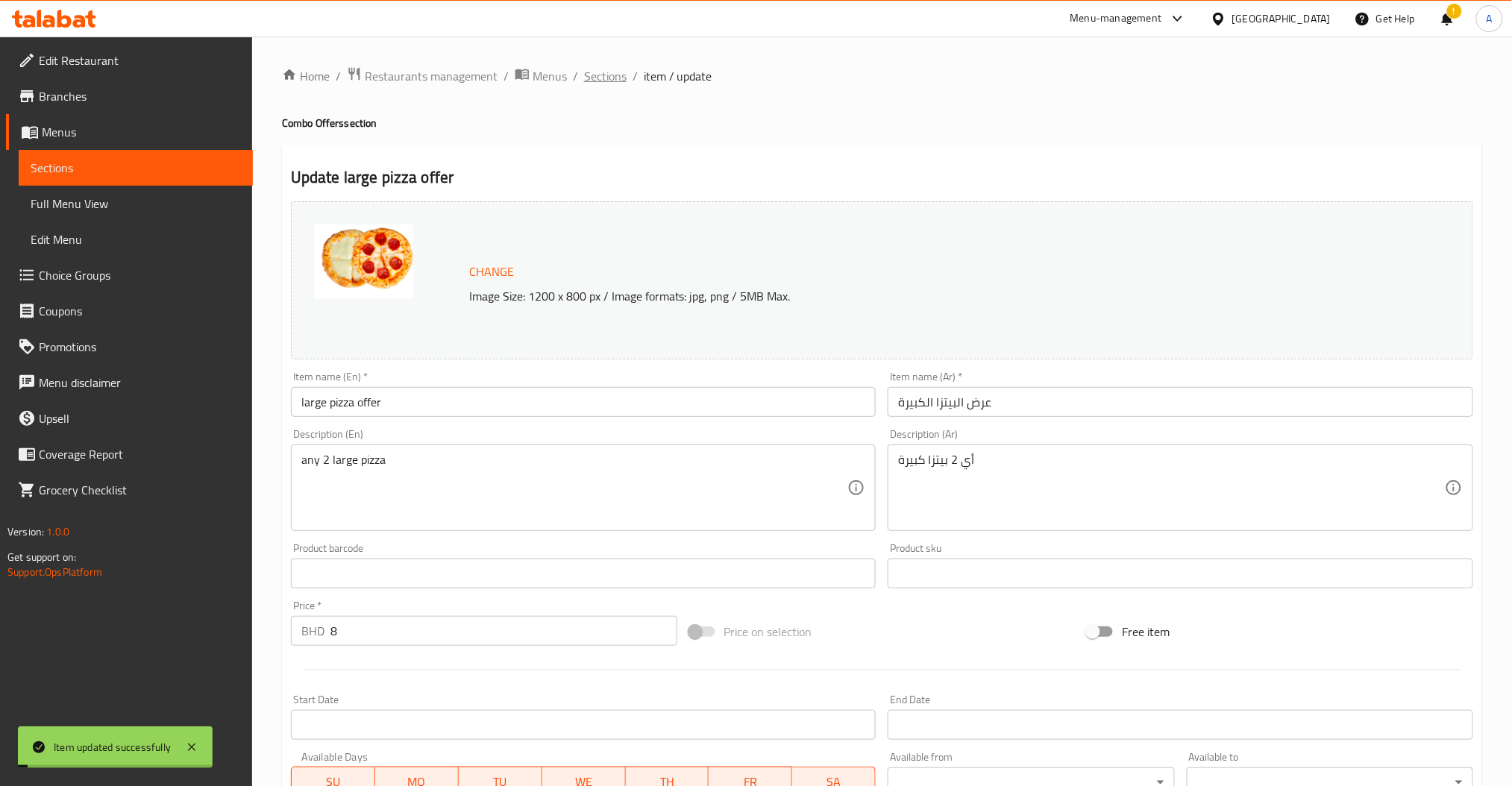
click at [601, 81] on span "Sections" at bounding box center [605, 76] width 43 height 18
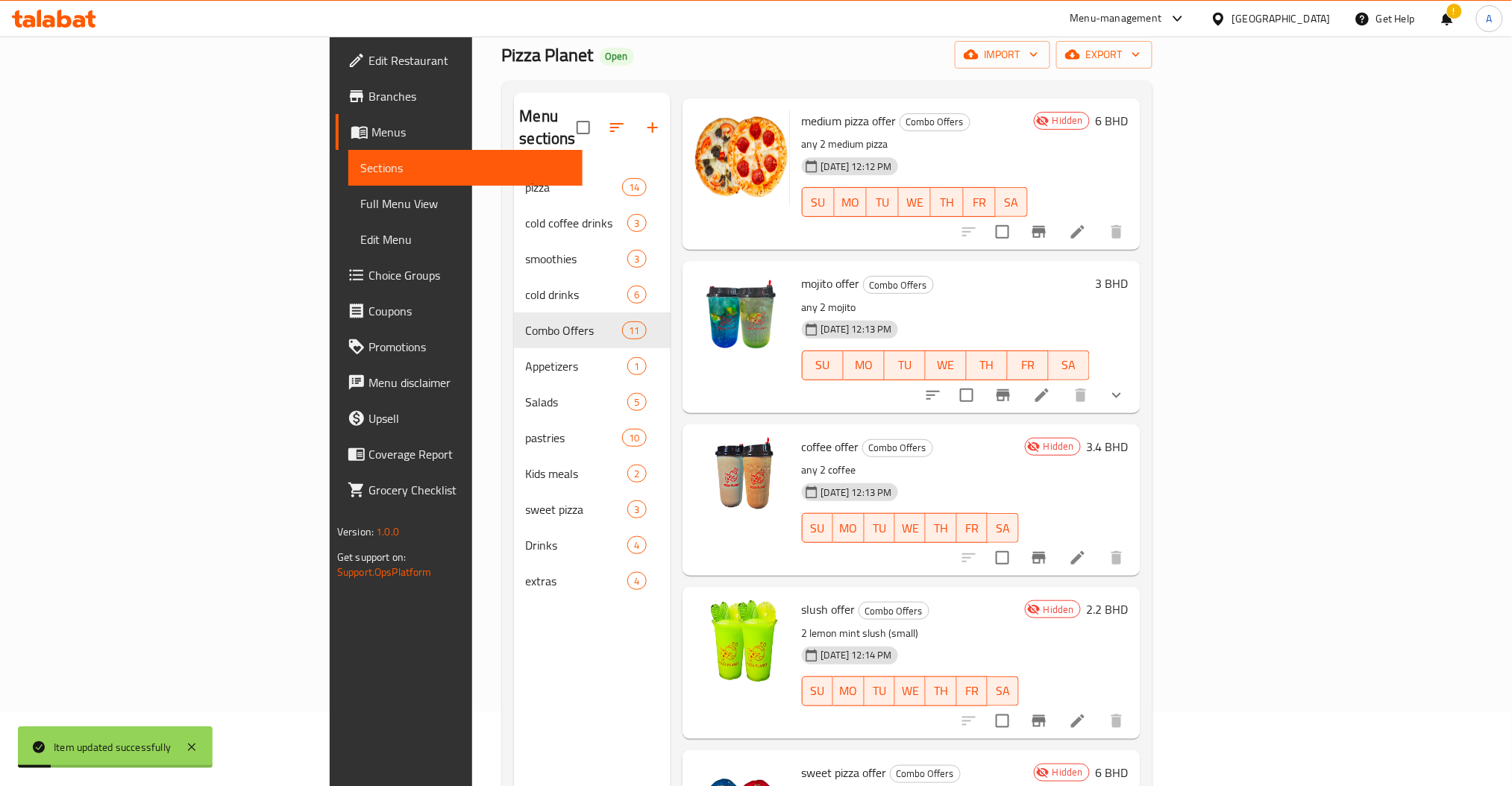
scroll to position [209, 0]
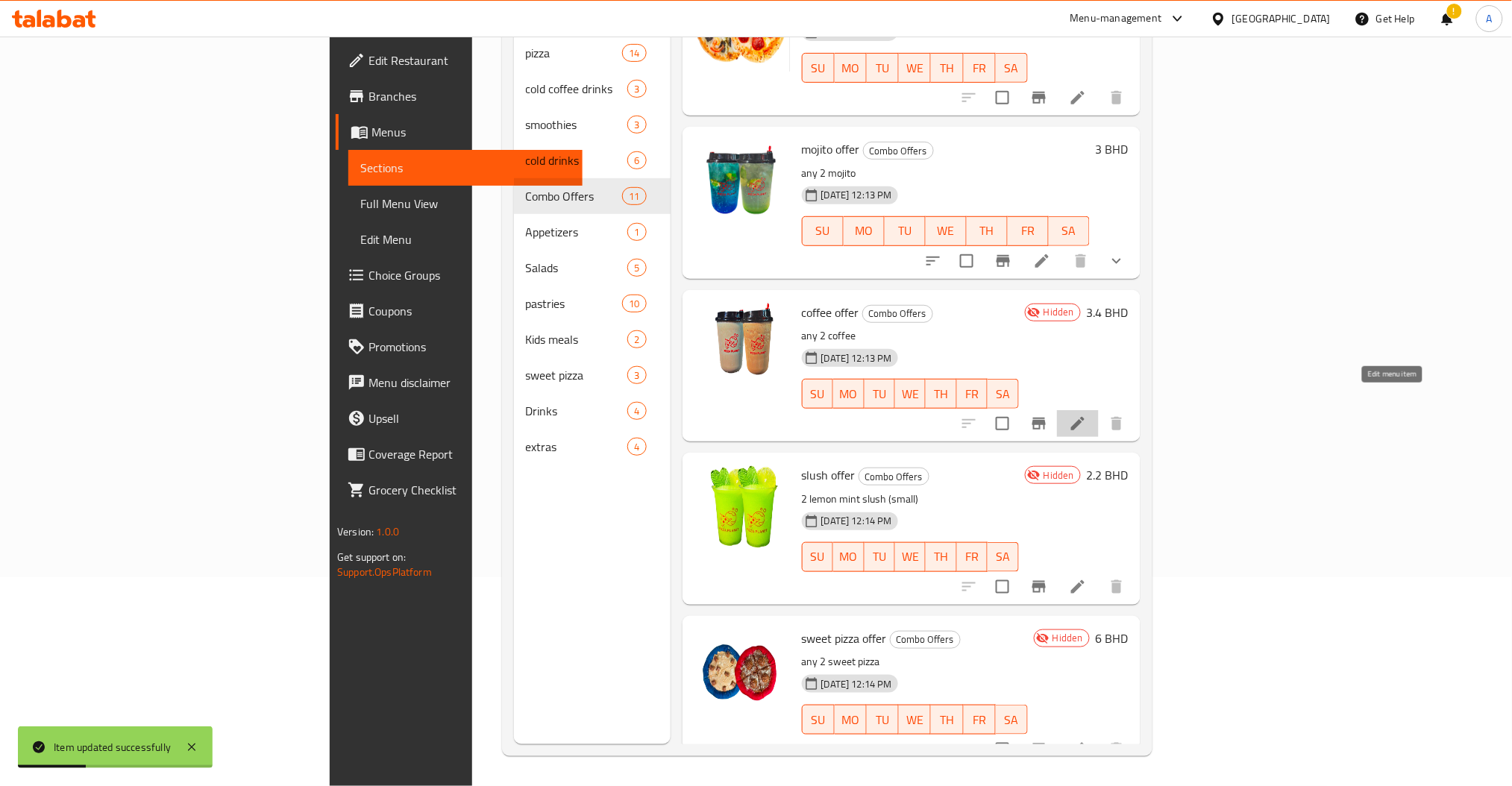
click at [1087, 414] on icon at bounding box center [1079, 423] width 18 height 18
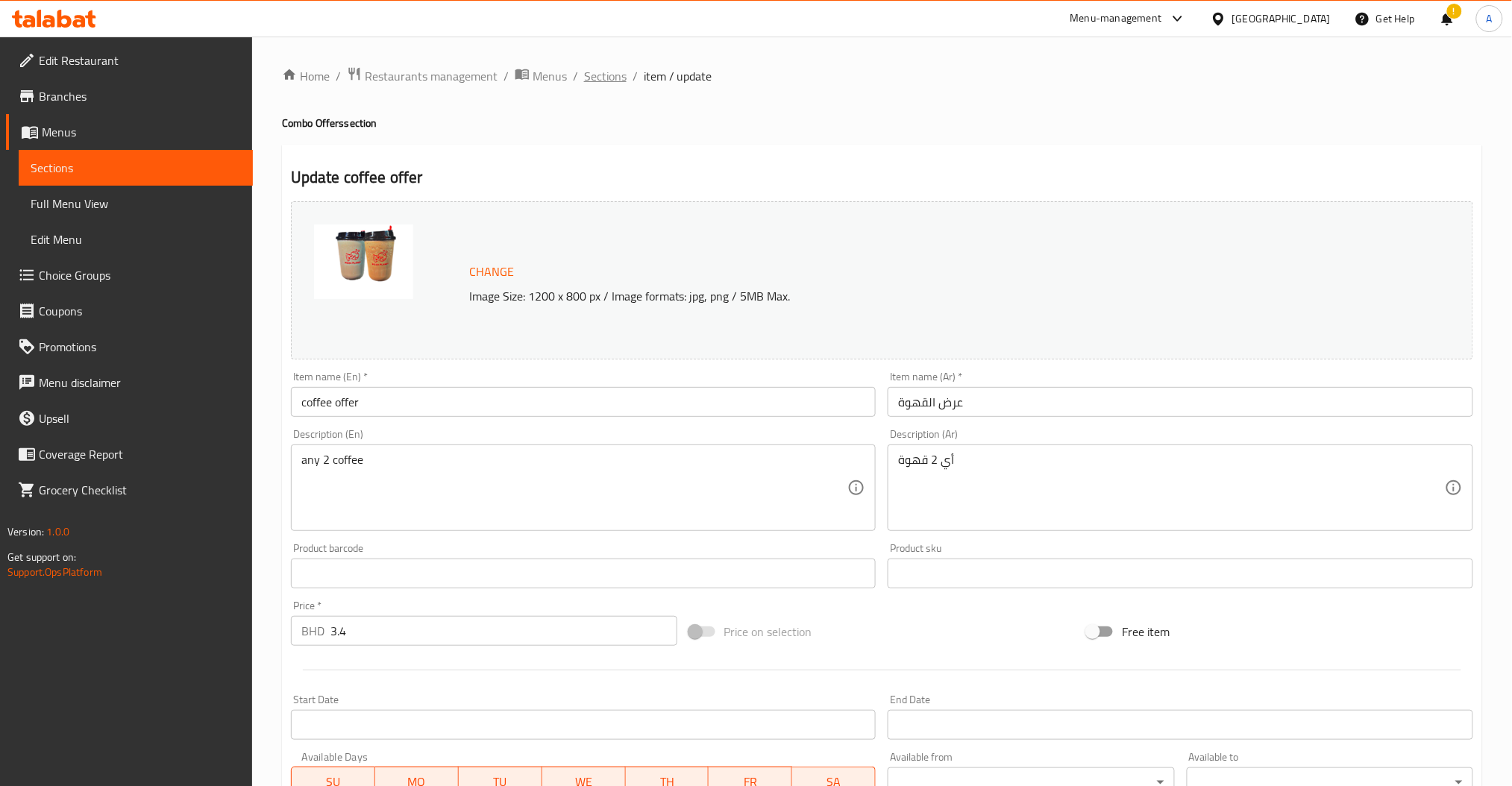
click at [603, 71] on span "Sections" at bounding box center [605, 76] width 43 height 18
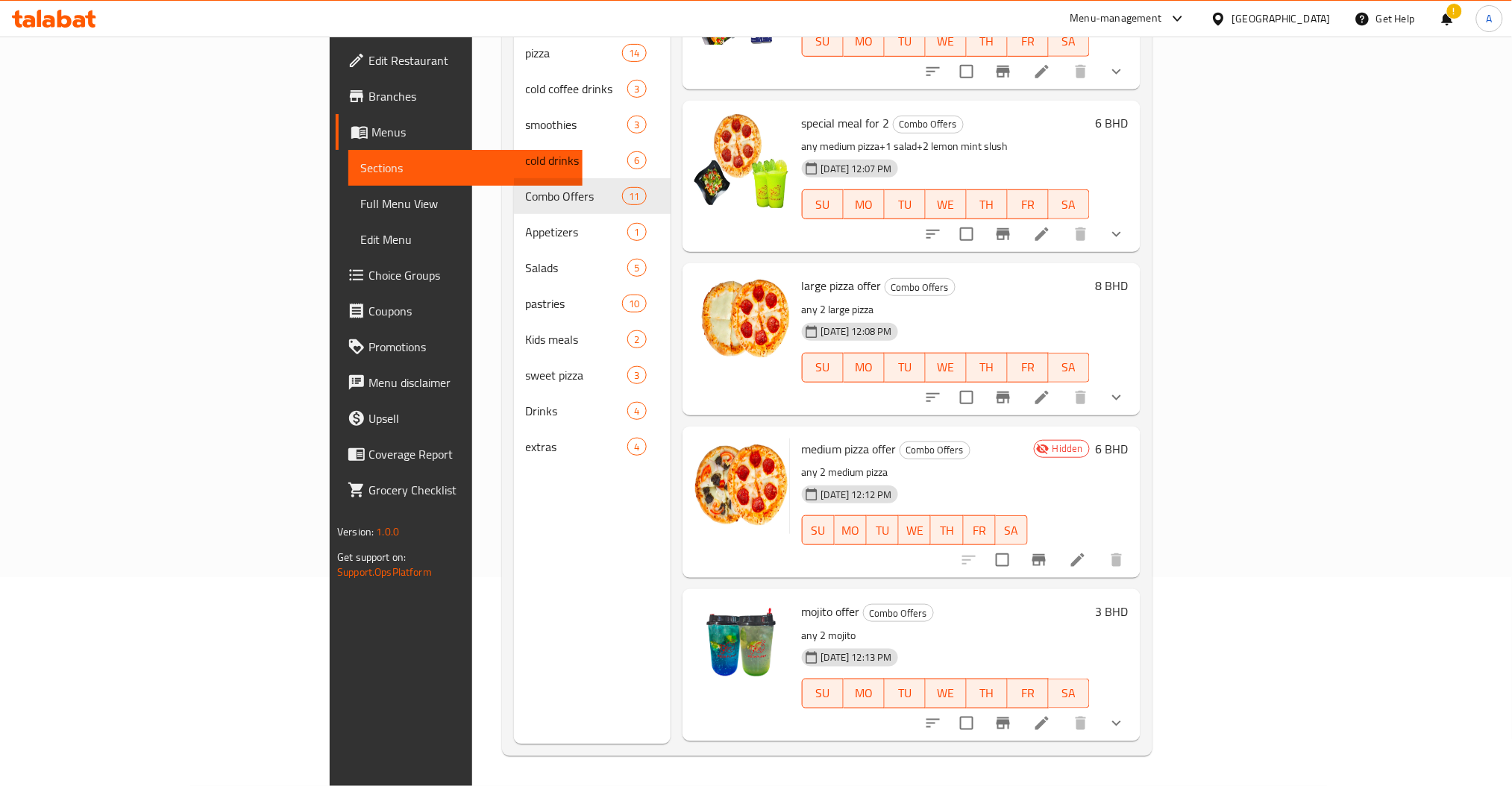
scroll to position [545, 0]
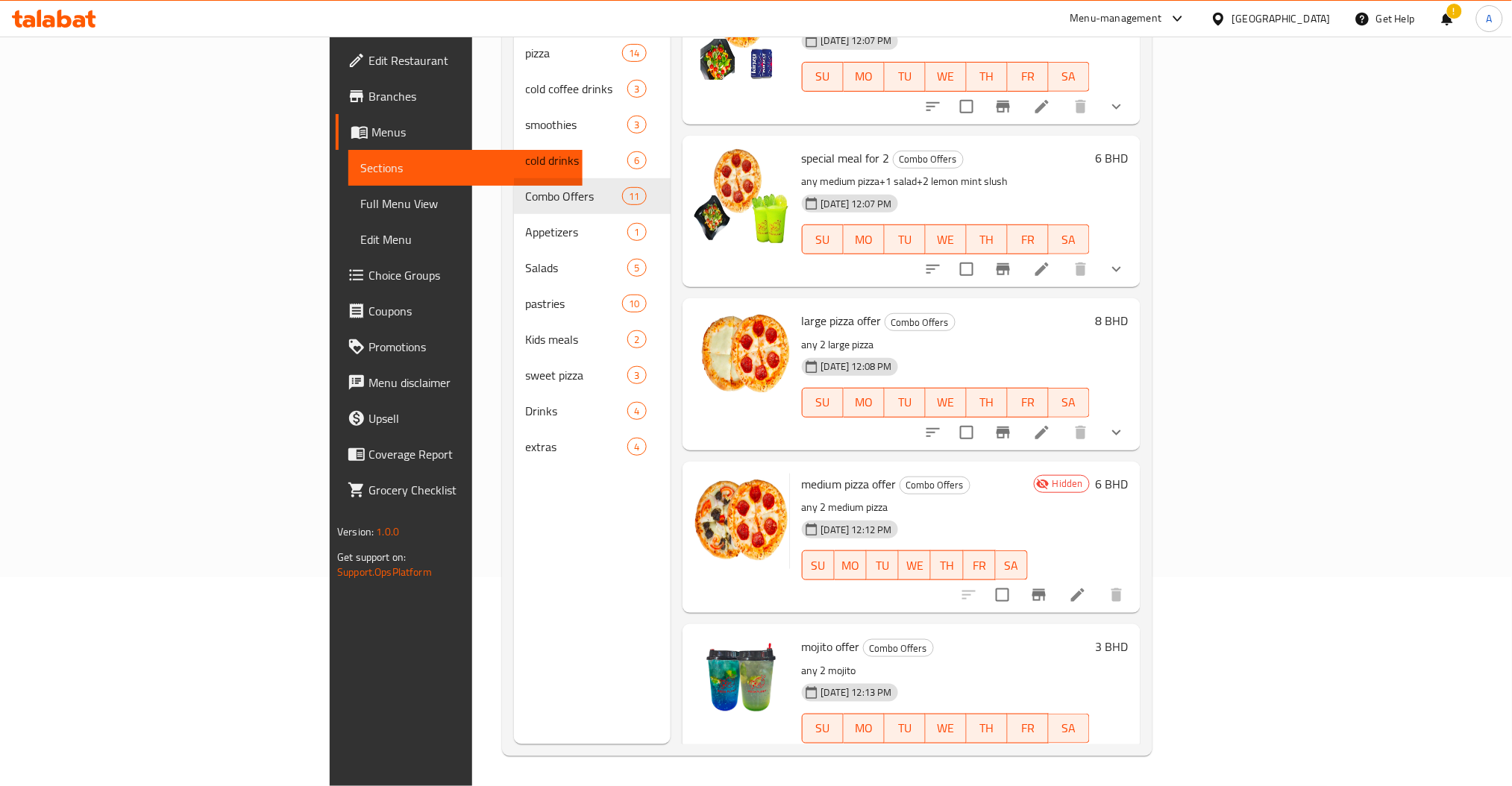
click at [1087, 586] on icon at bounding box center [1079, 595] width 18 height 18
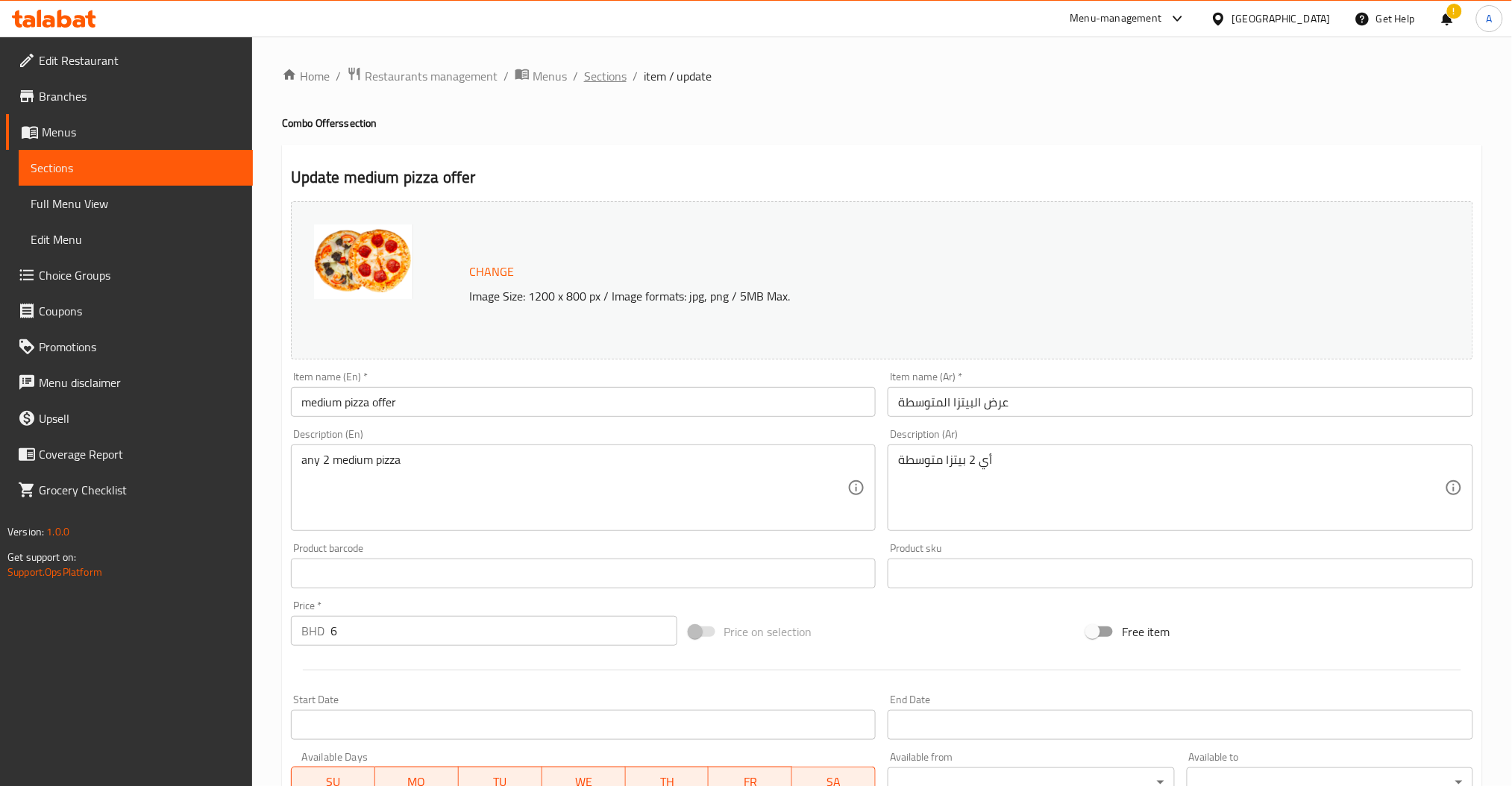
click at [607, 71] on span "Sections" at bounding box center [605, 76] width 43 height 18
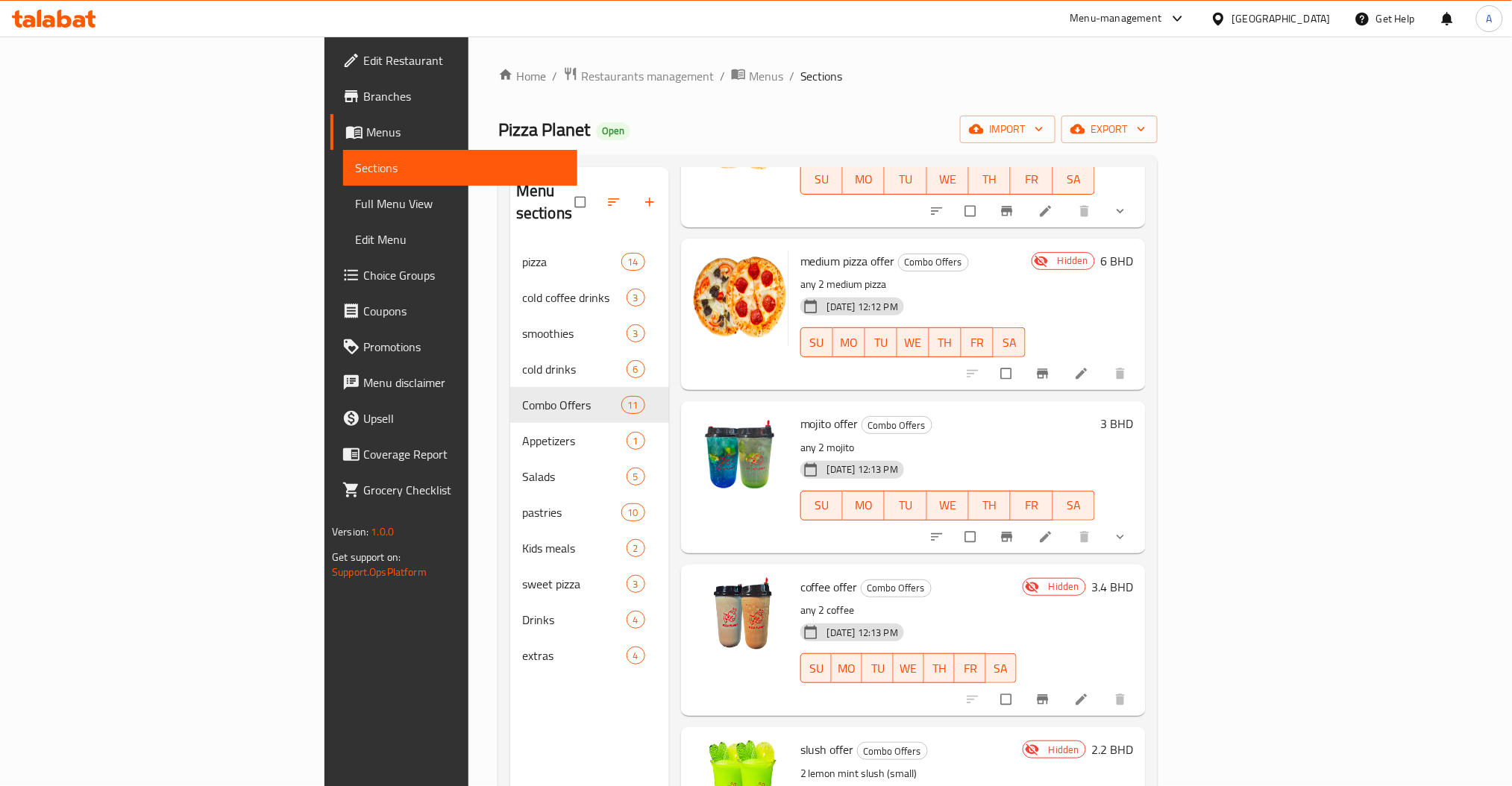
scroll to position [943, 0]
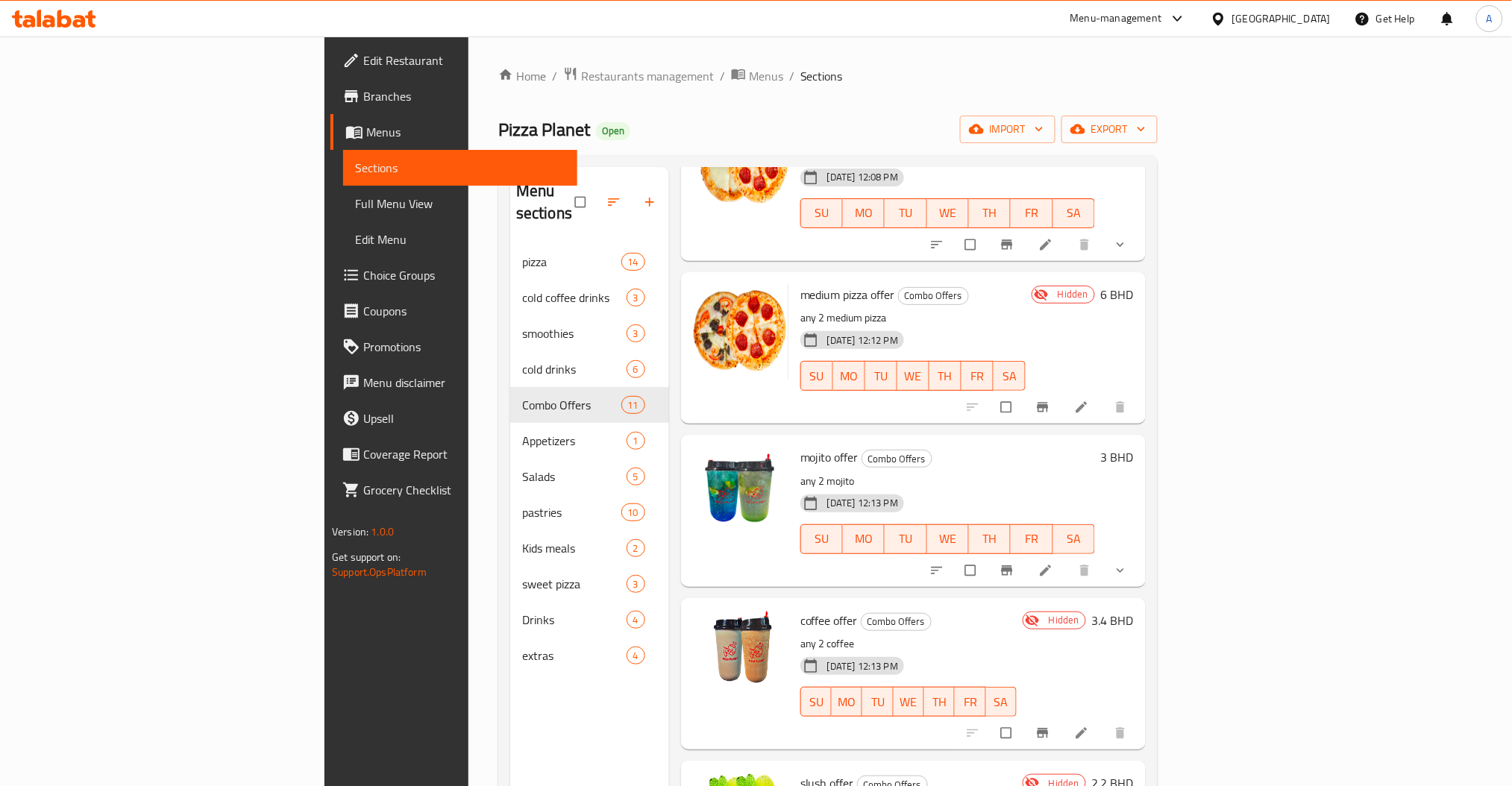
click at [1104, 397] on li at bounding box center [1083, 407] width 42 height 24
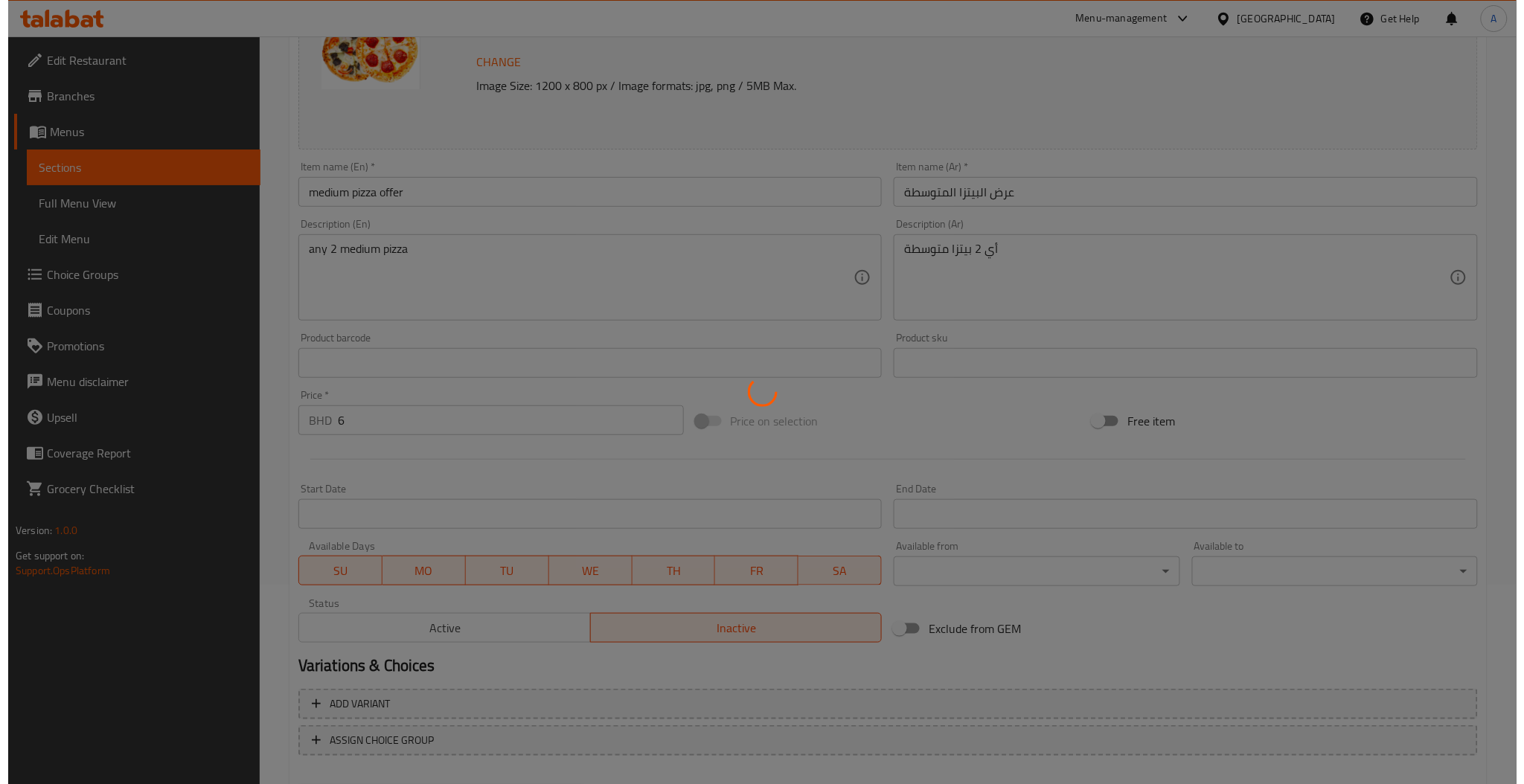
scroll to position [276, 0]
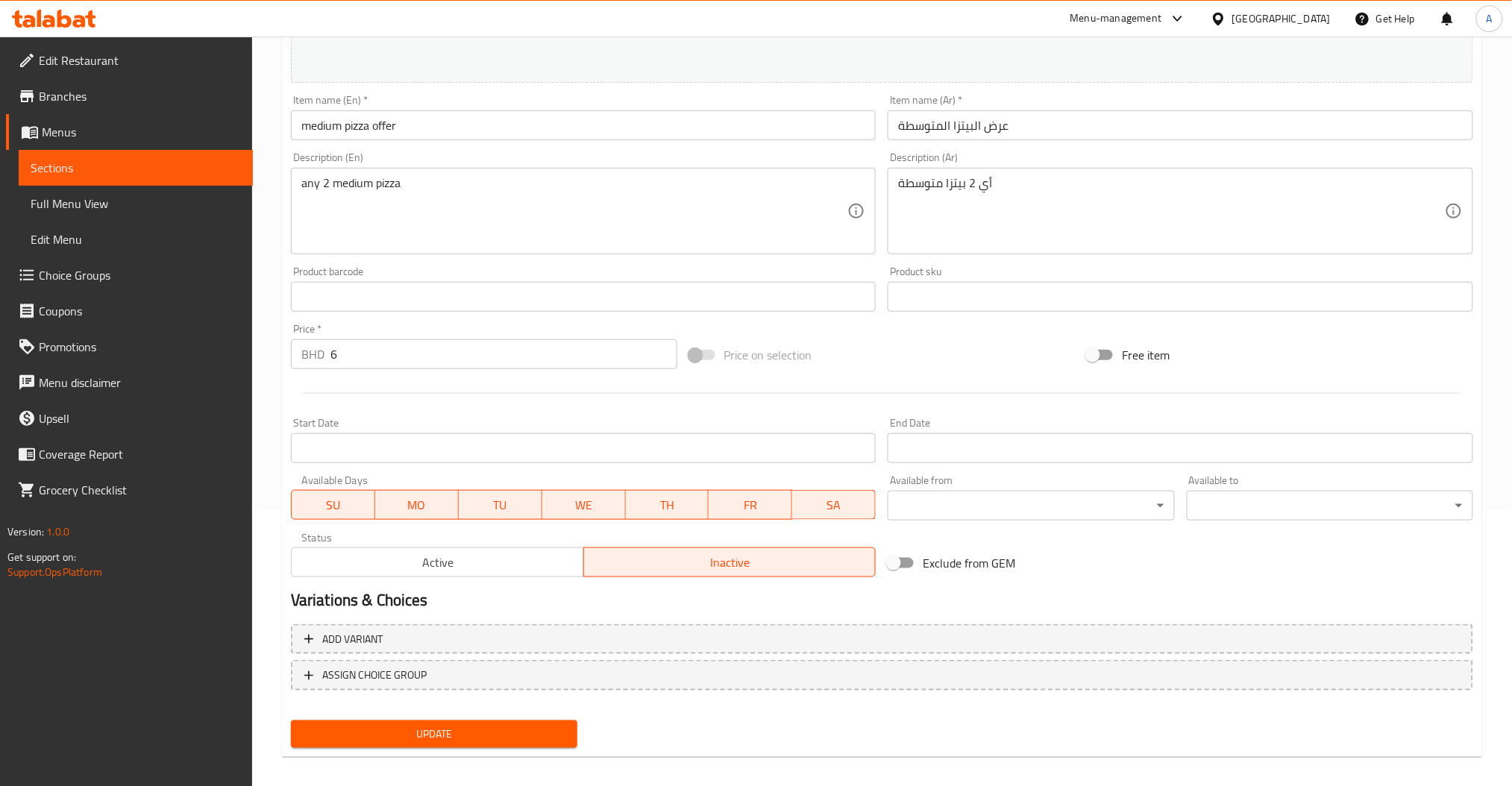
click at [421, 552] on button "Active" at bounding box center [438, 562] width 293 height 30
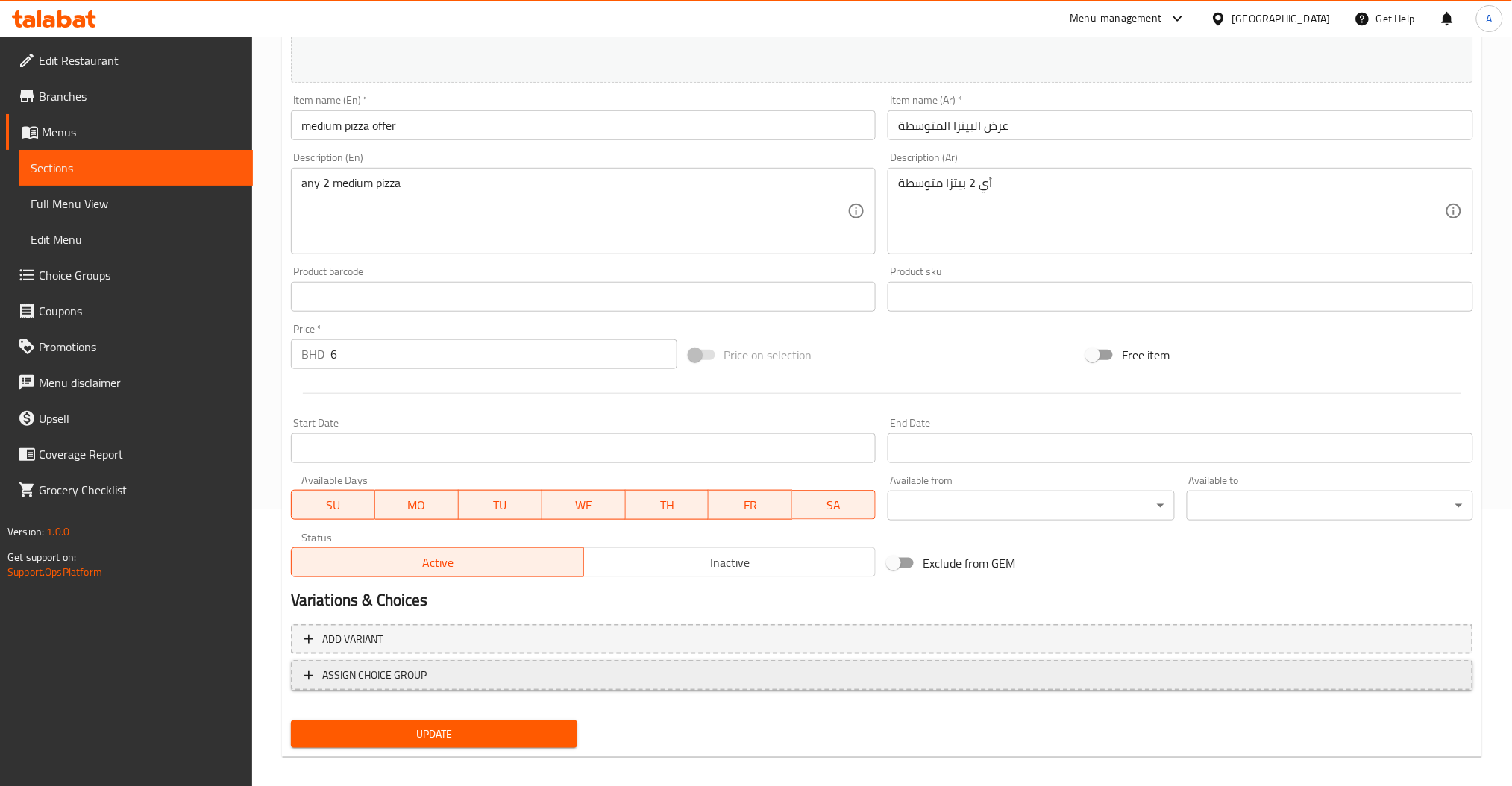
click at [402, 661] on button "ASSIGN CHOICE GROUP" at bounding box center [882, 676] width 1183 height 31
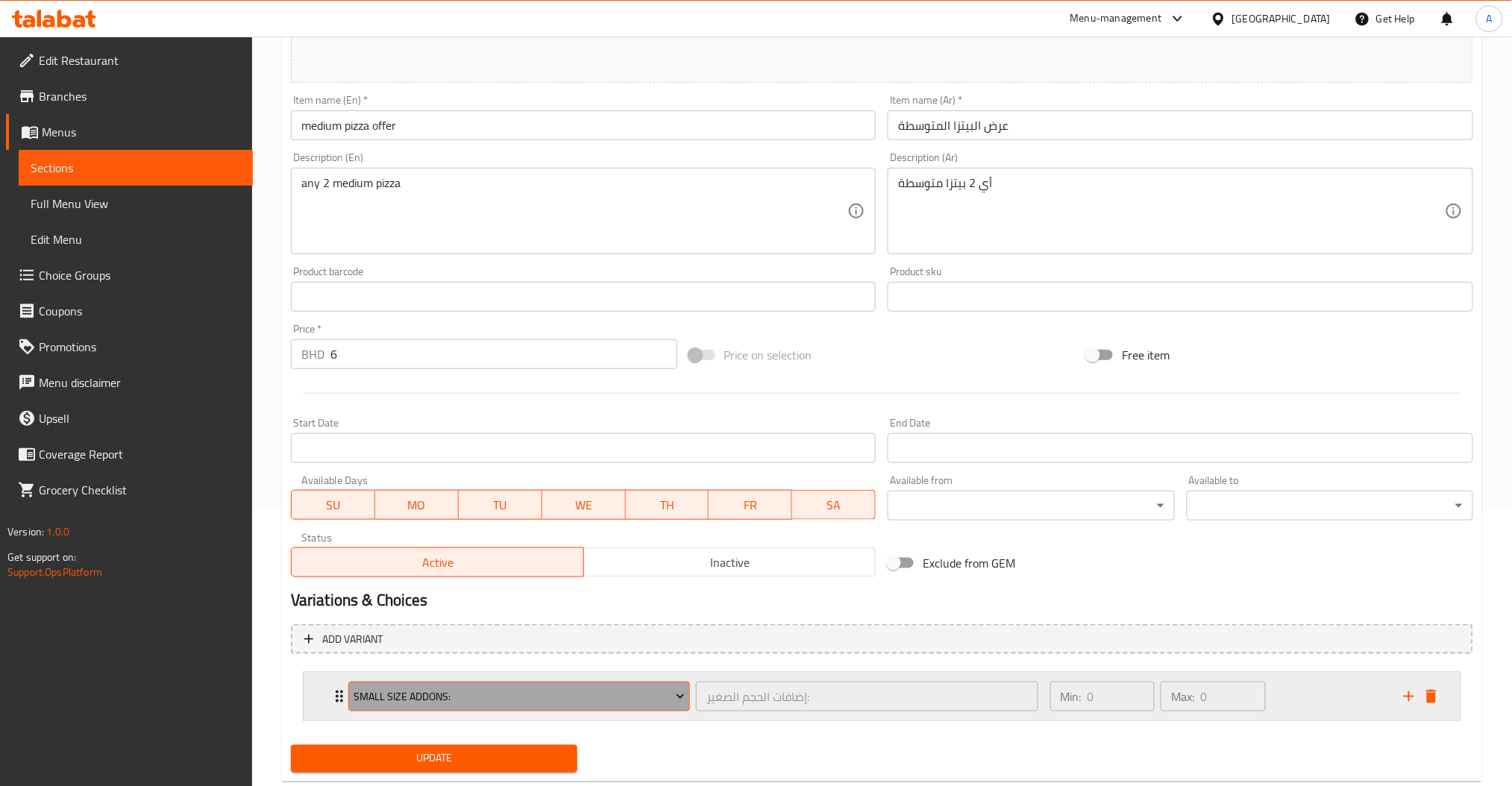
click at [410, 694] on span "Small Size Addons:" at bounding box center [519, 696] width 331 height 19
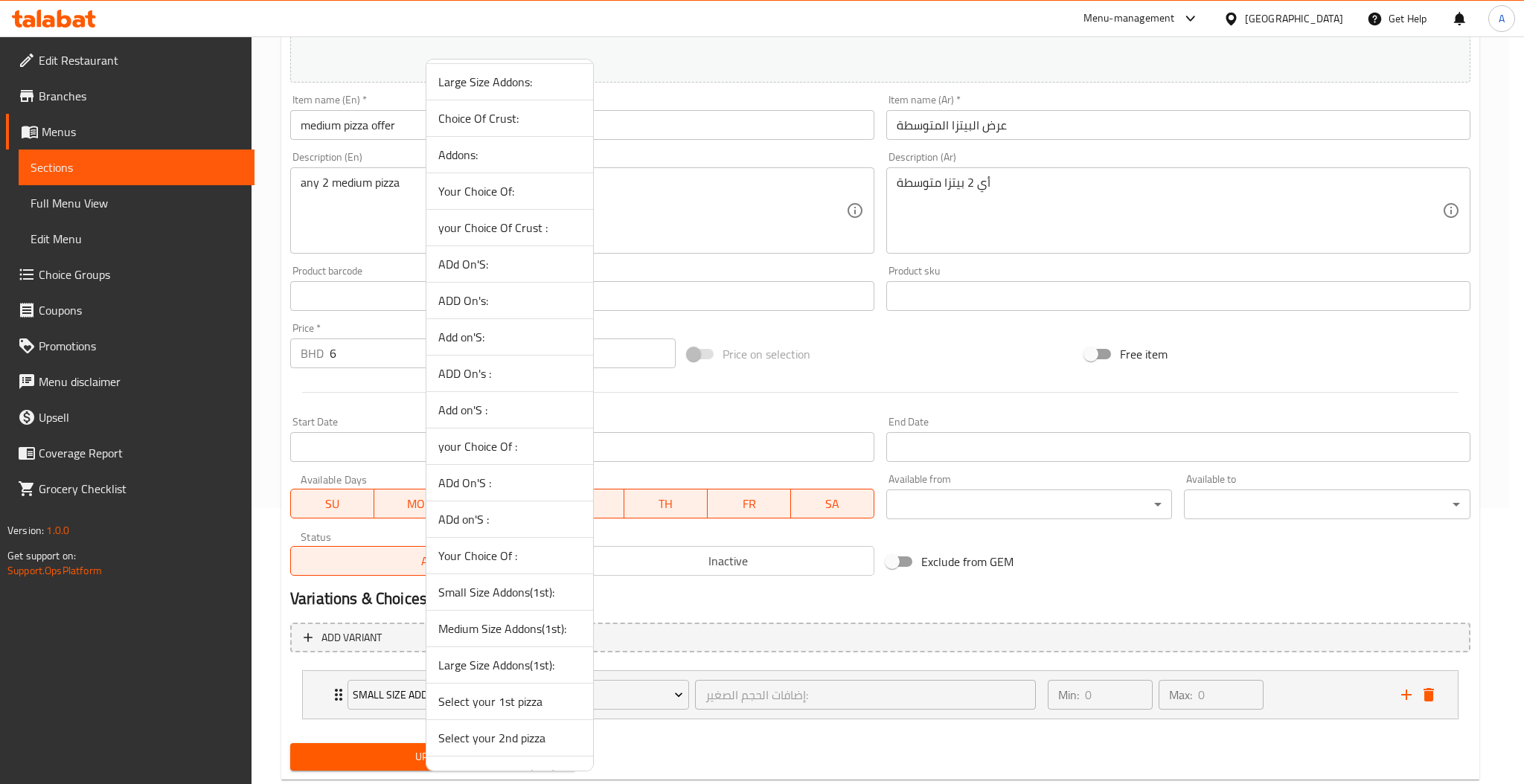
scroll to position [138, 0]
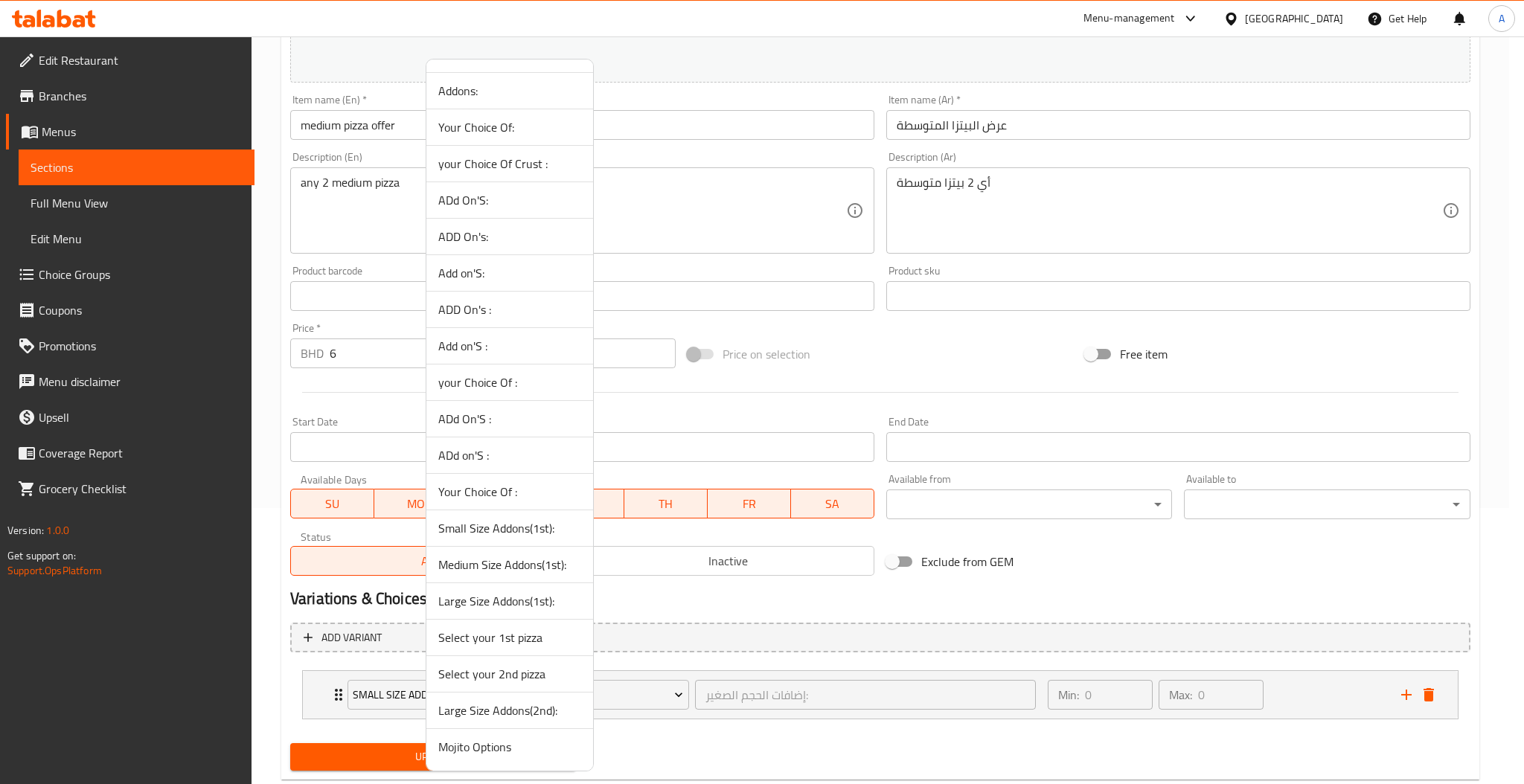
click at [507, 647] on span "Select your 1st pizza" at bounding box center [510, 638] width 143 height 18
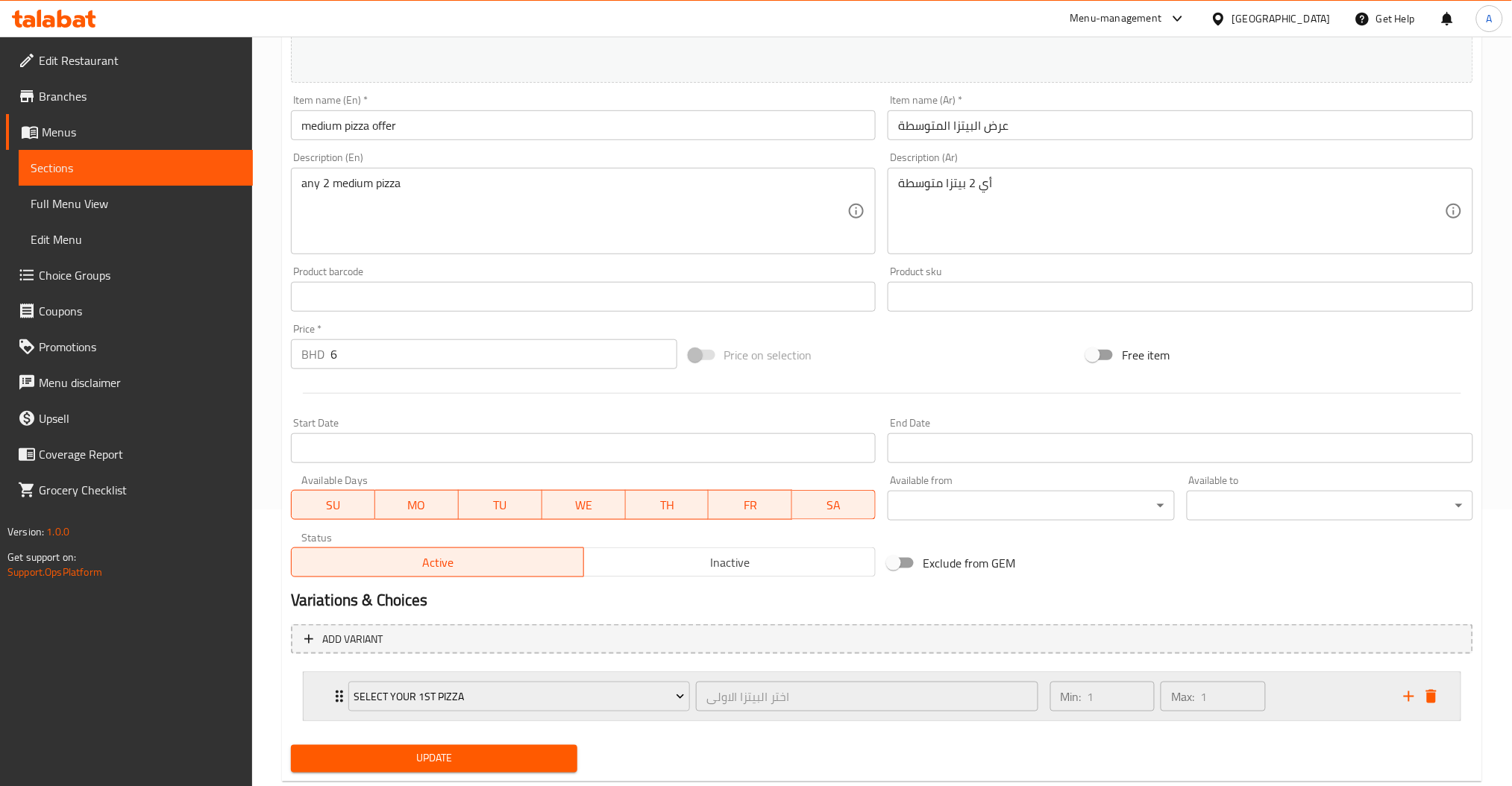
click at [1402, 696] on icon "add" at bounding box center [1410, 696] width 18 height 18
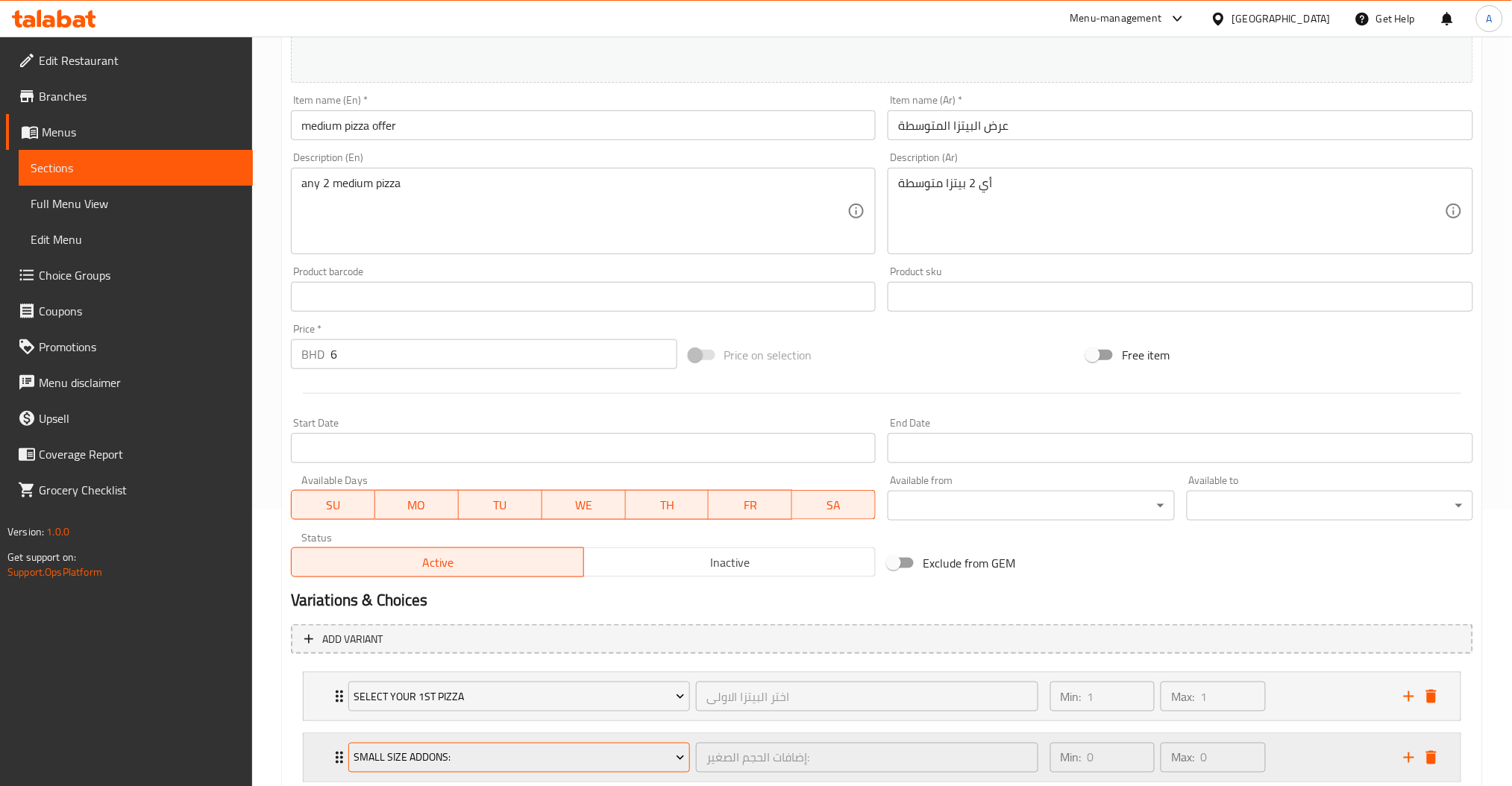
click at [476, 762] on span "Small Size Addons:" at bounding box center [519, 758] width 331 height 19
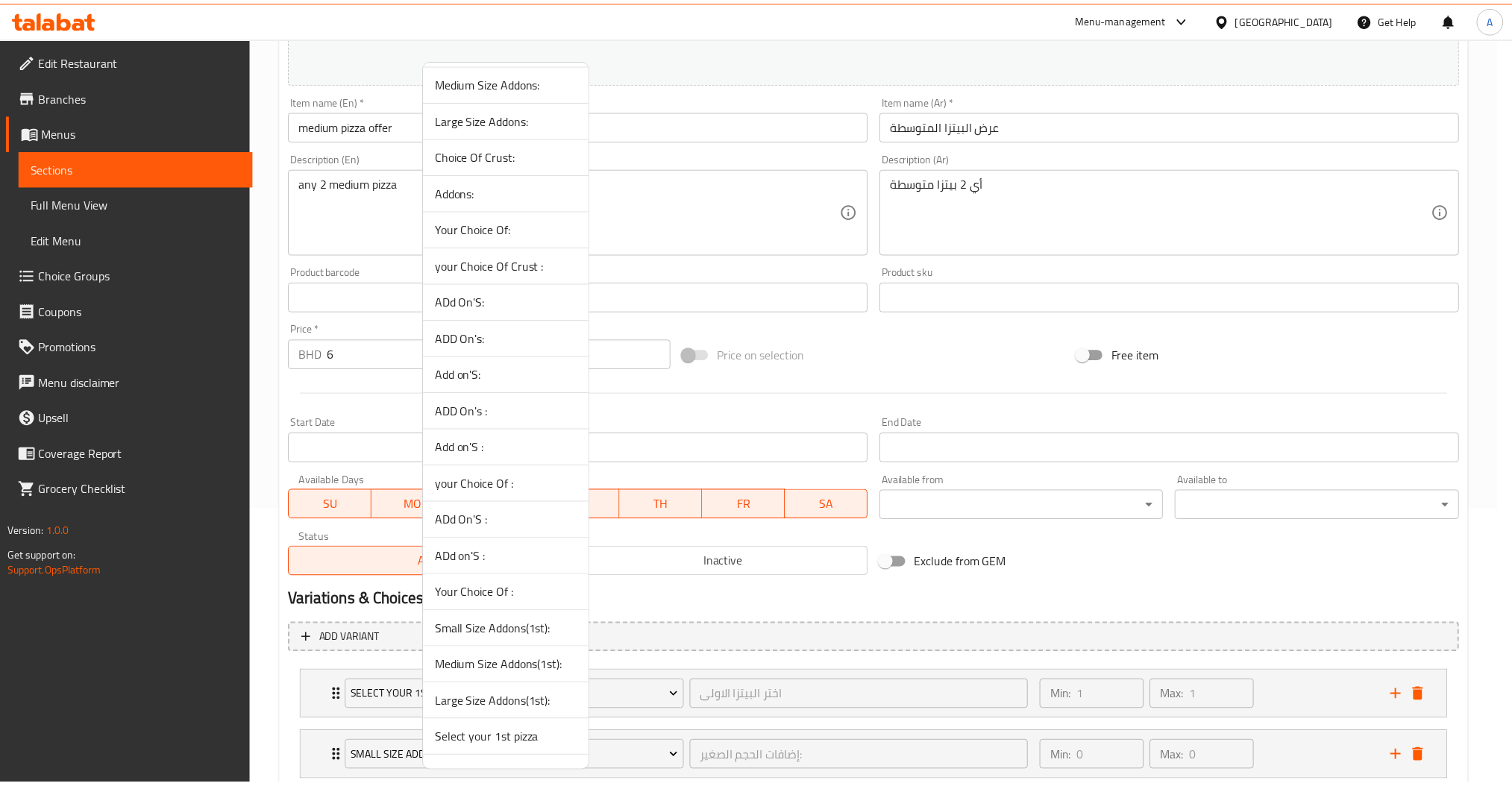
scroll to position [0, 0]
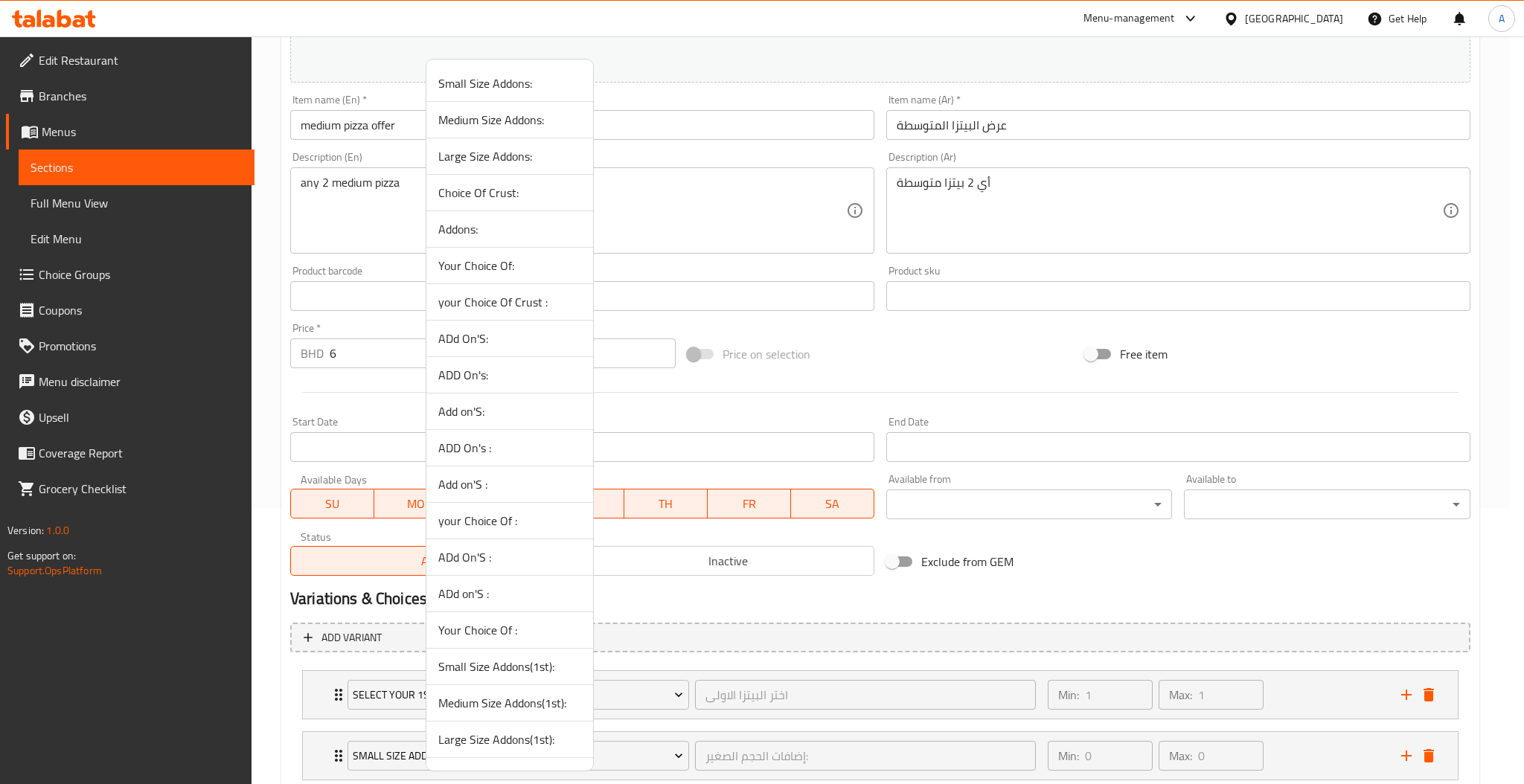
click at [519, 125] on span "Medium Size Addons:" at bounding box center [510, 120] width 143 height 18
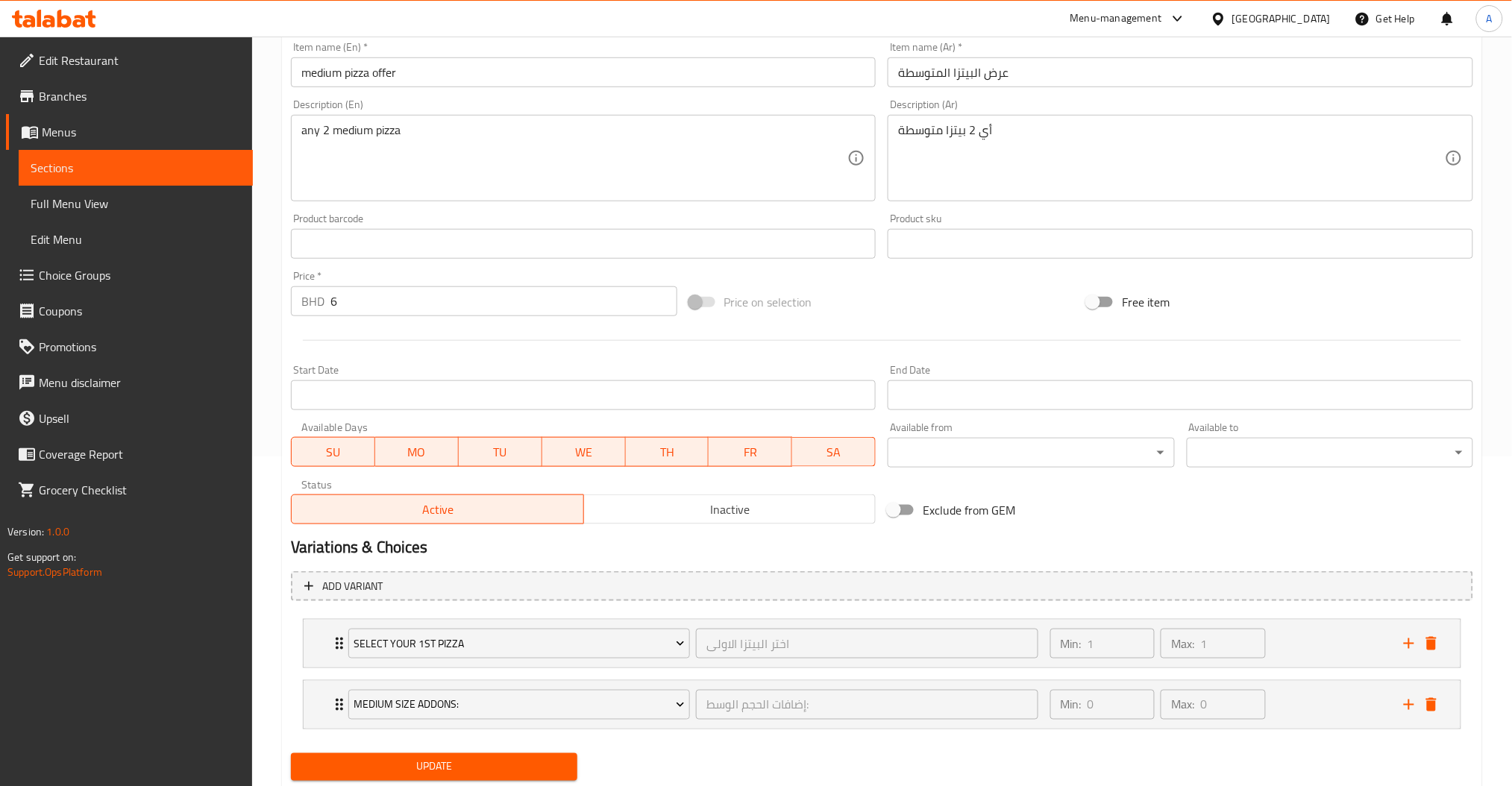
scroll to position [374, 0]
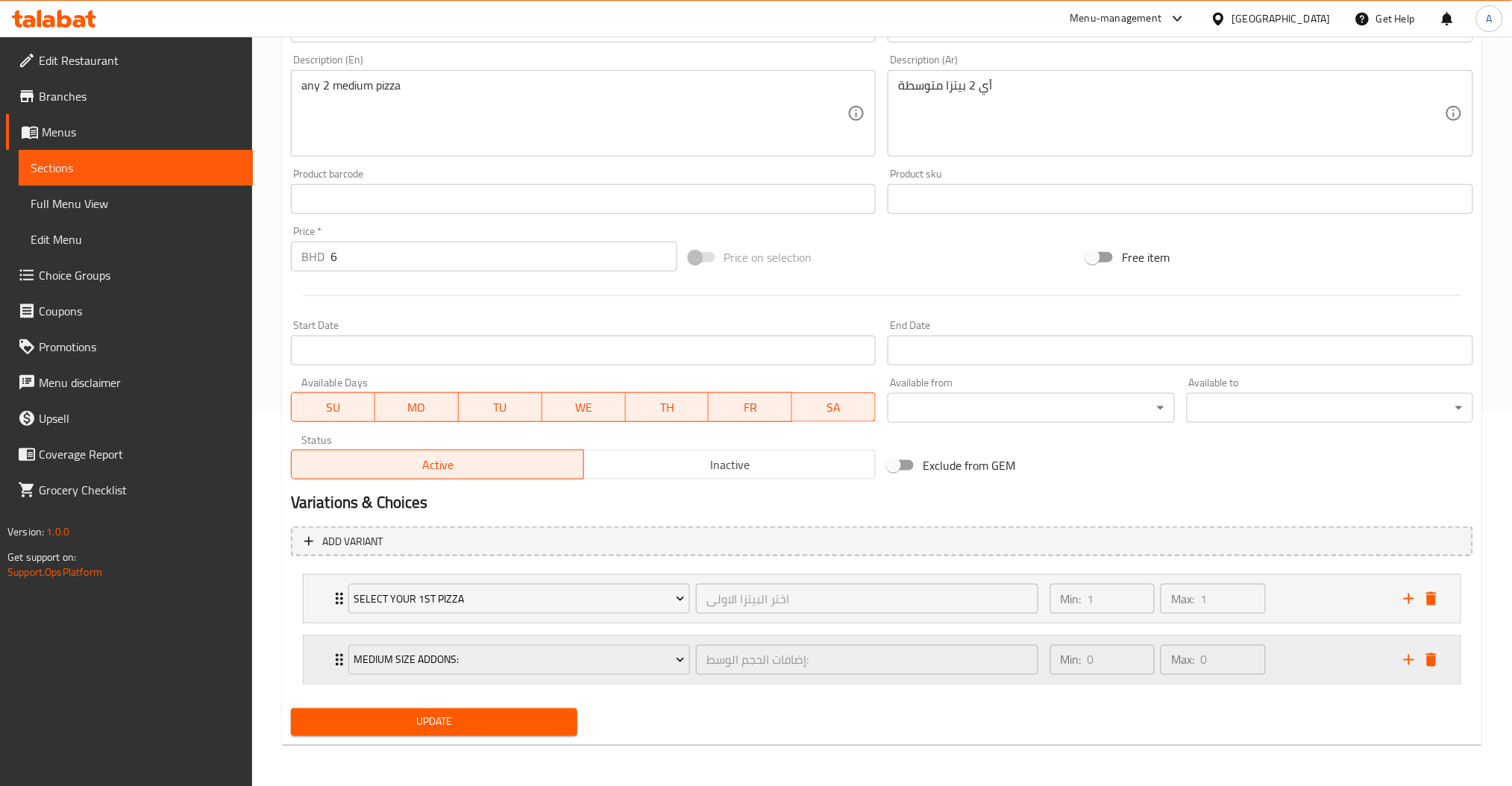
click at [1411, 666] on icon "add" at bounding box center [1410, 660] width 18 height 18
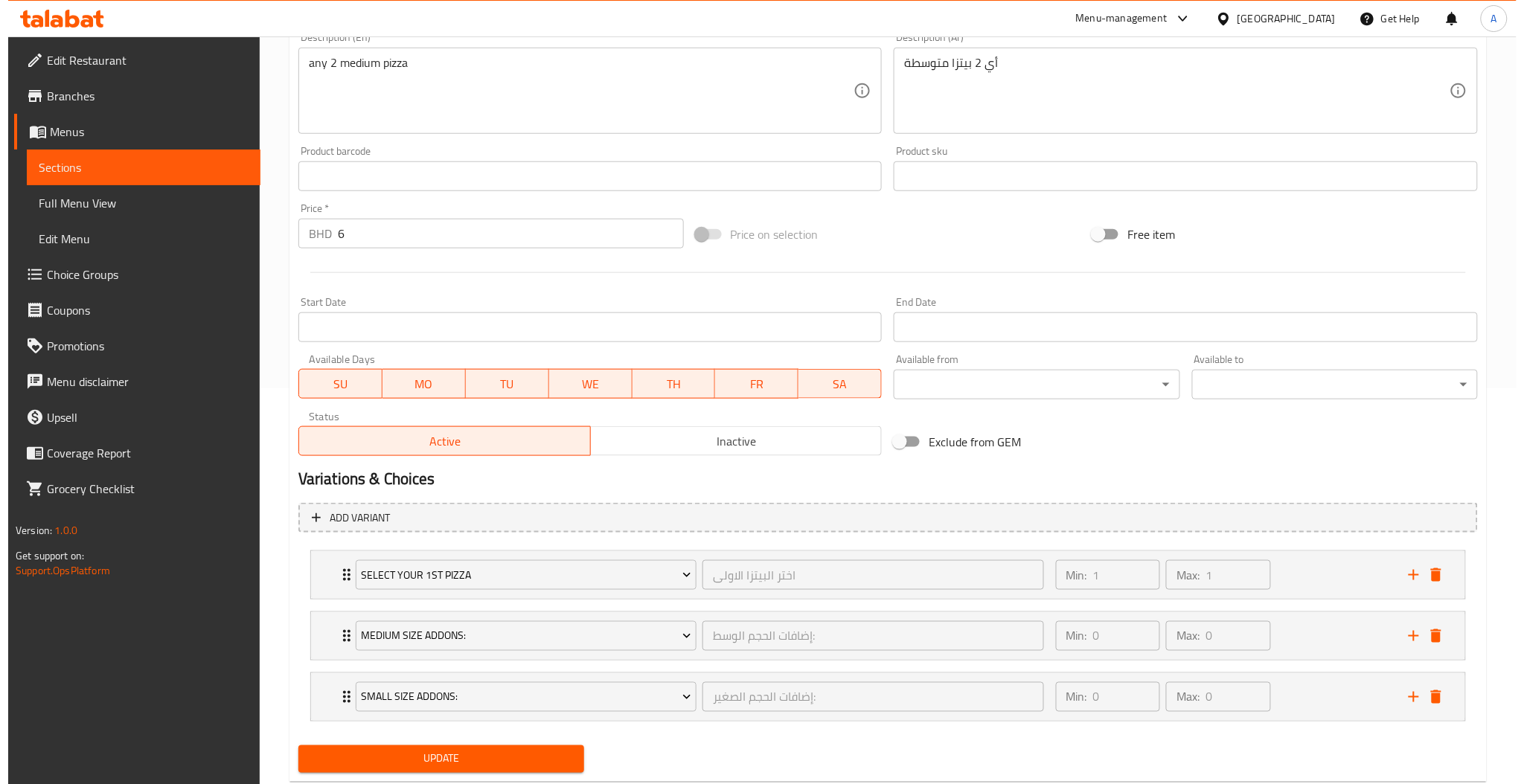
scroll to position [435, 0]
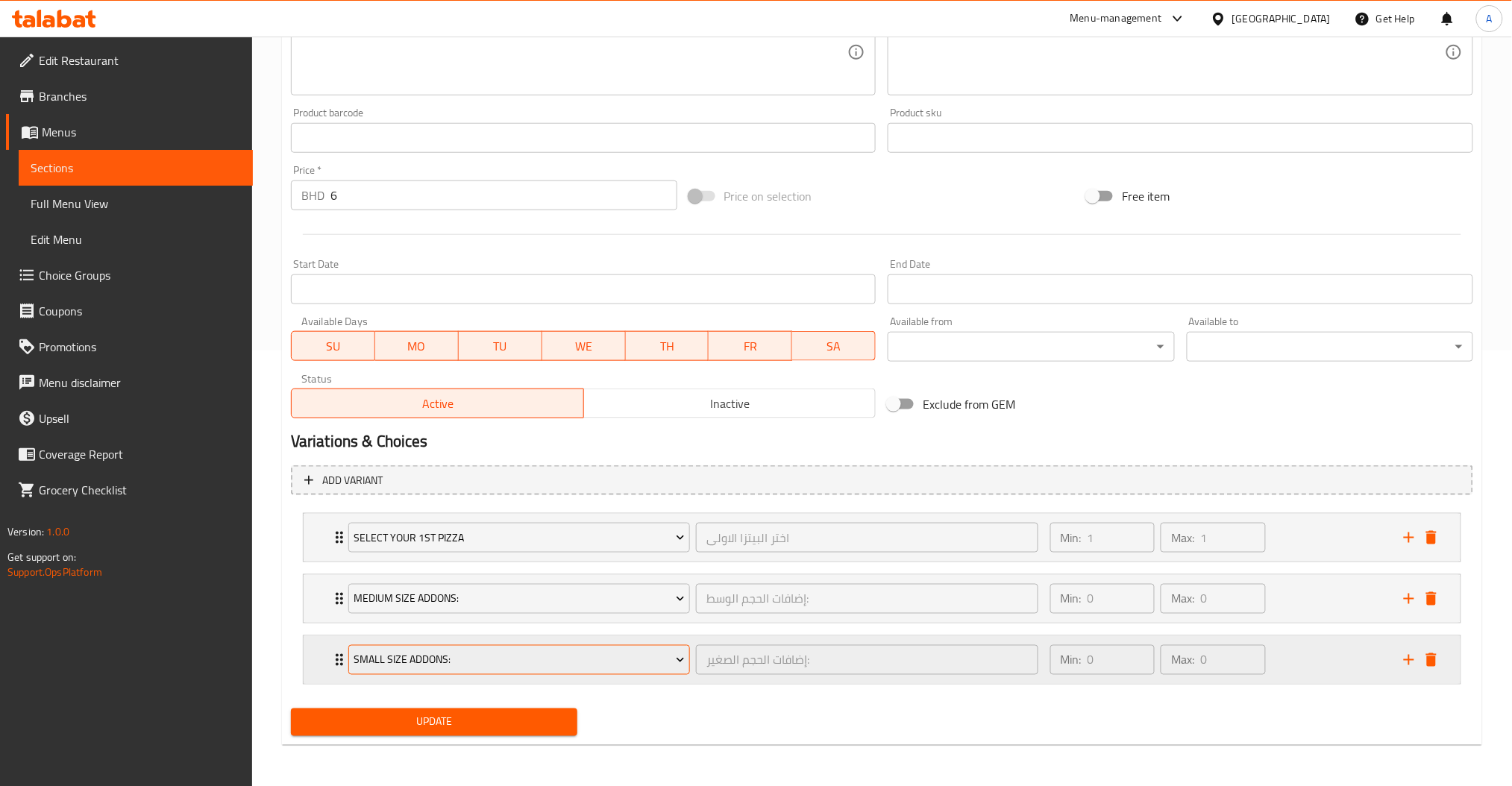
click at [504, 659] on span "Small Size Addons:" at bounding box center [519, 660] width 331 height 19
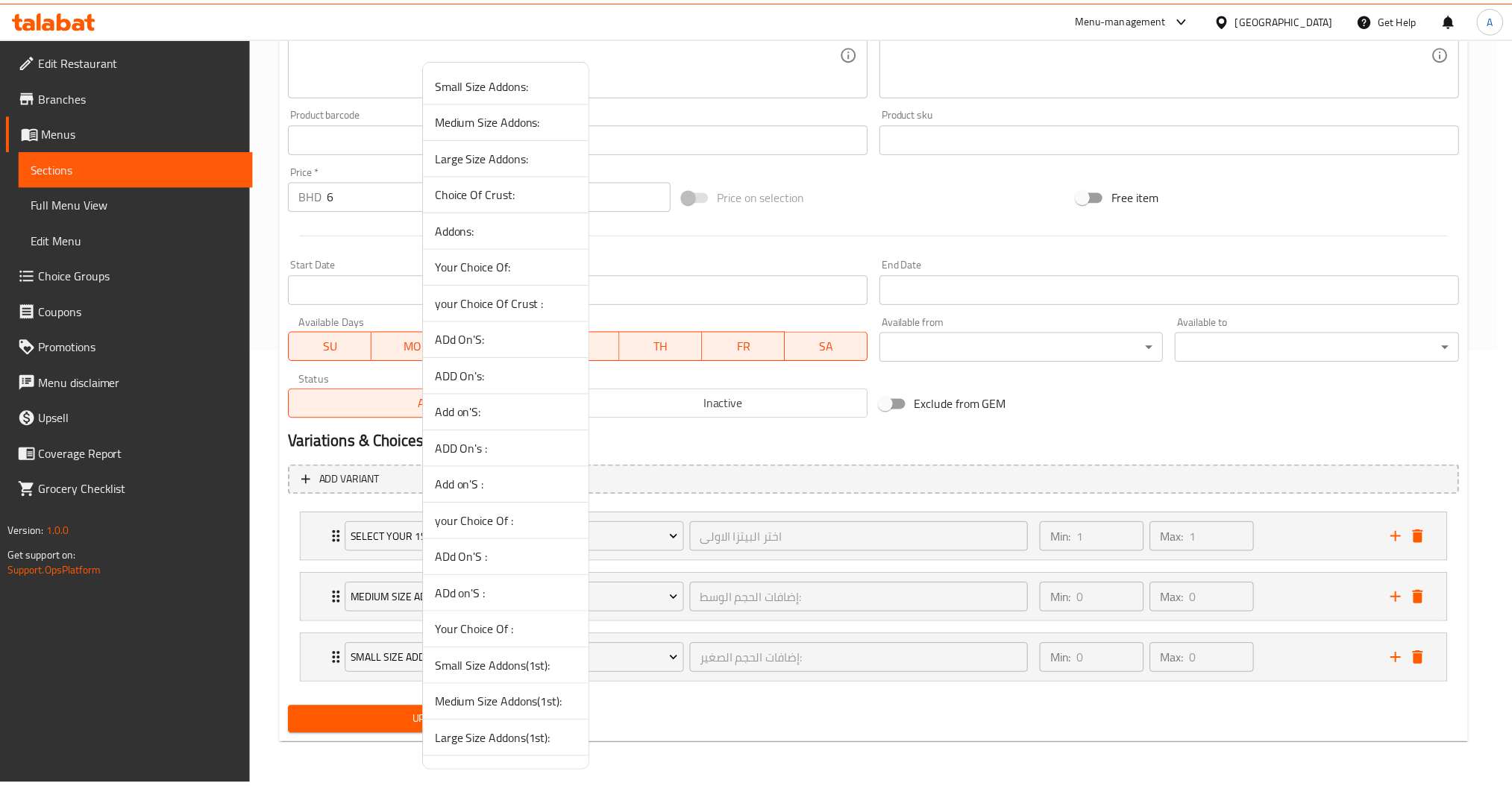
scroll to position [138, 0]
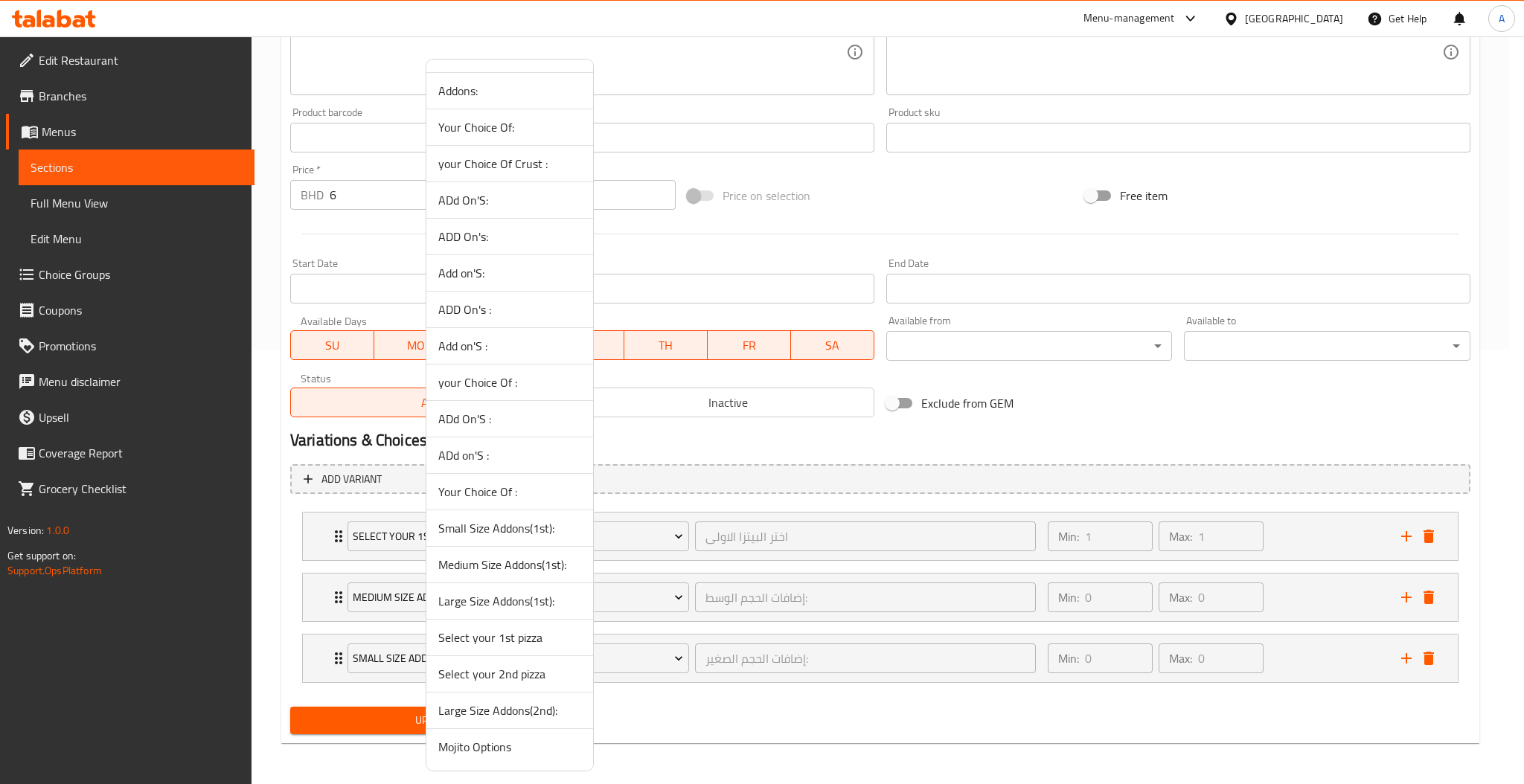
click at [519, 673] on span "Select your 2nd pizza" at bounding box center [510, 674] width 143 height 18
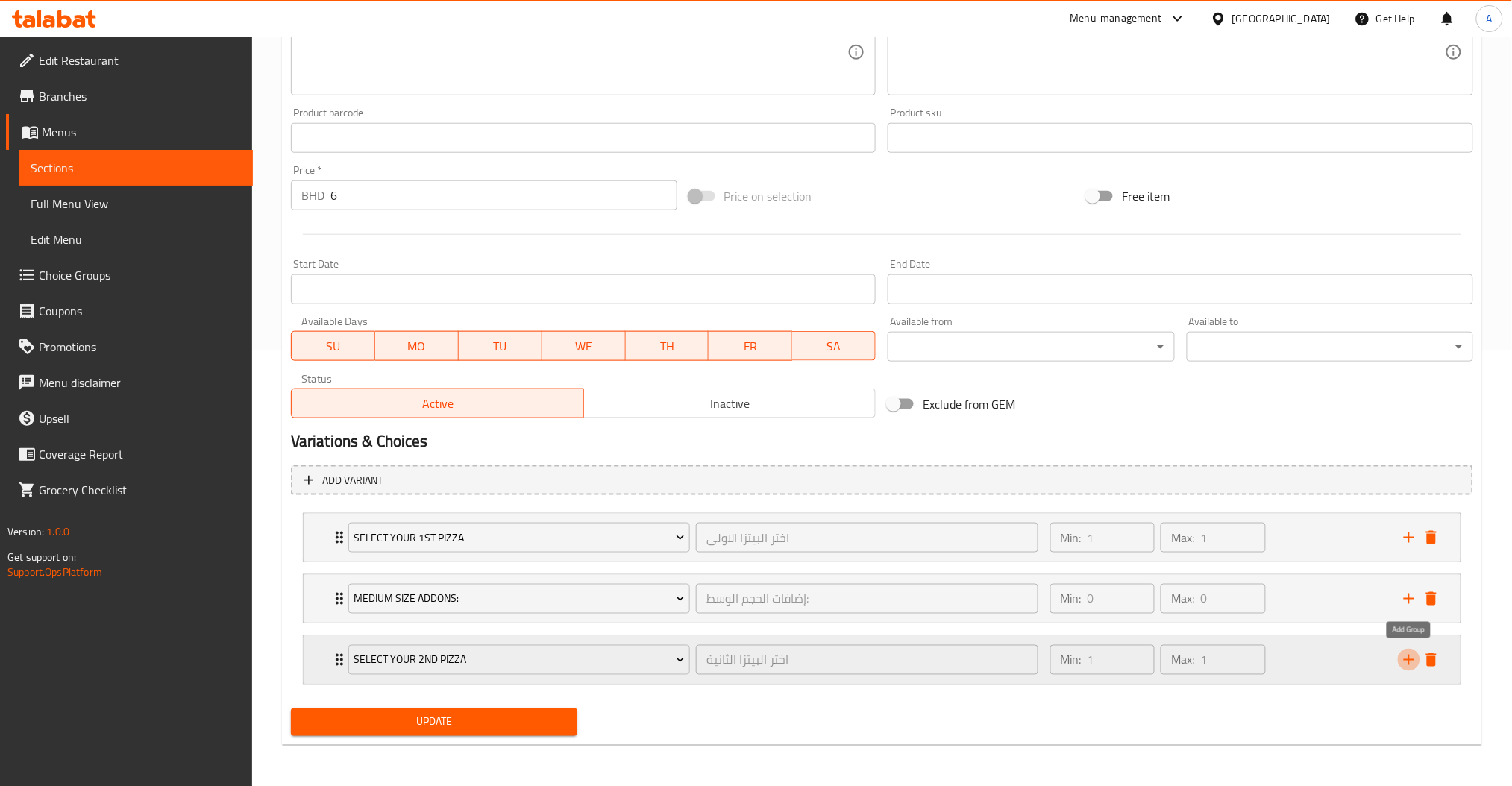
click at [1412, 662] on icon "add" at bounding box center [1410, 660] width 18 height 18
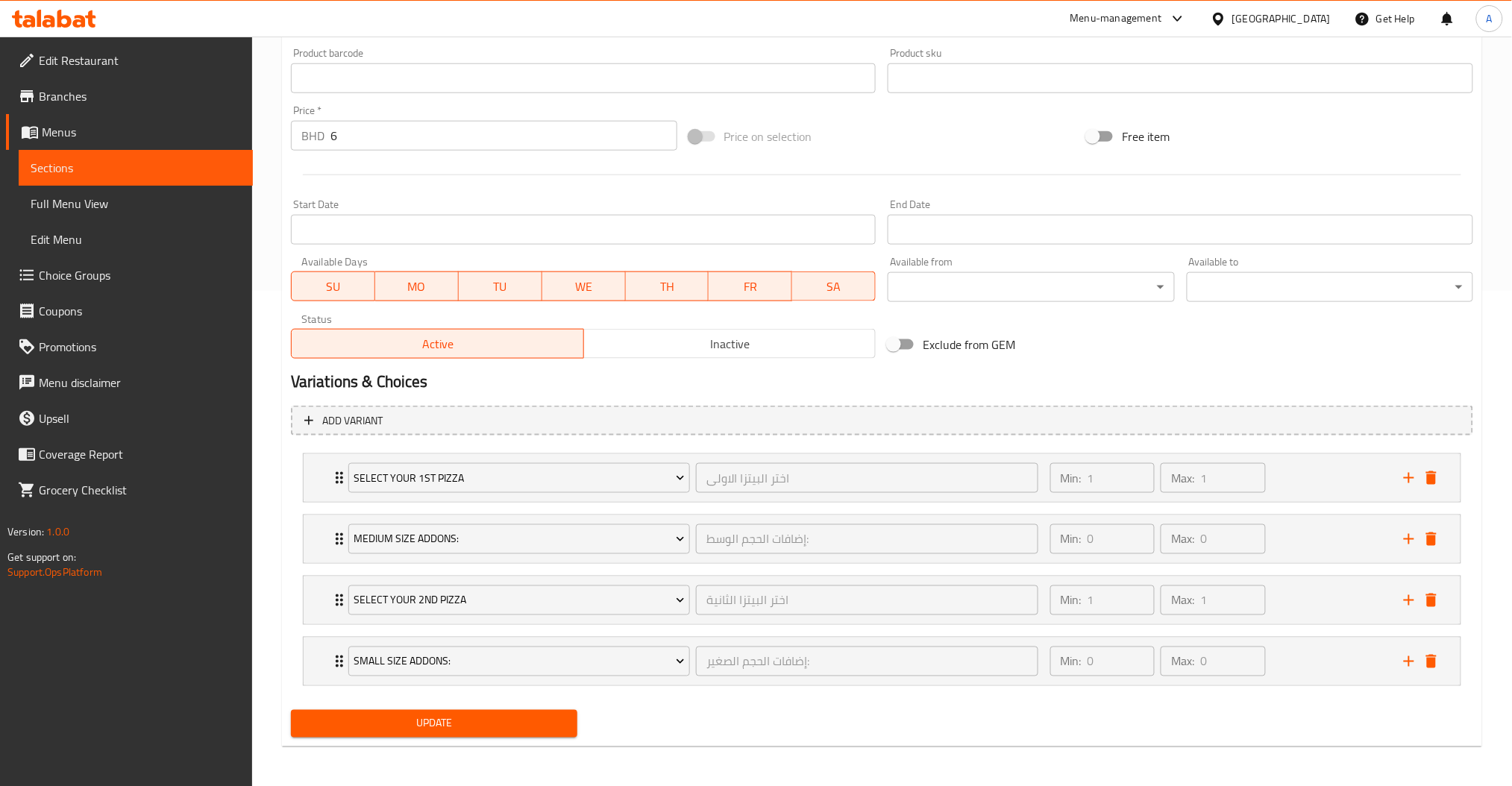
scroll to position [497, 0]
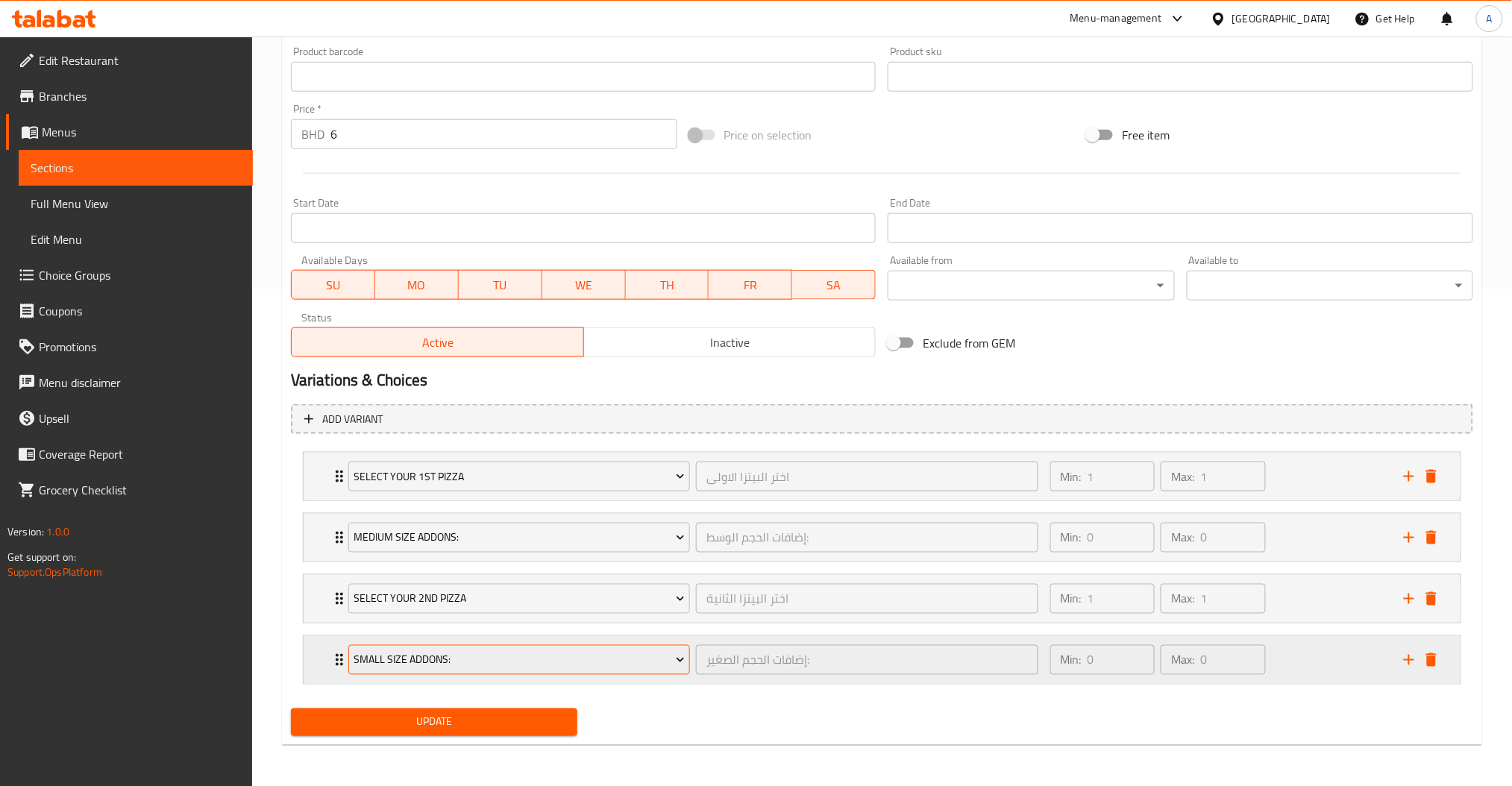
click at [476, 667] on span "Small Size Addons:" at bounding box center [519, 660] width 331 height 19
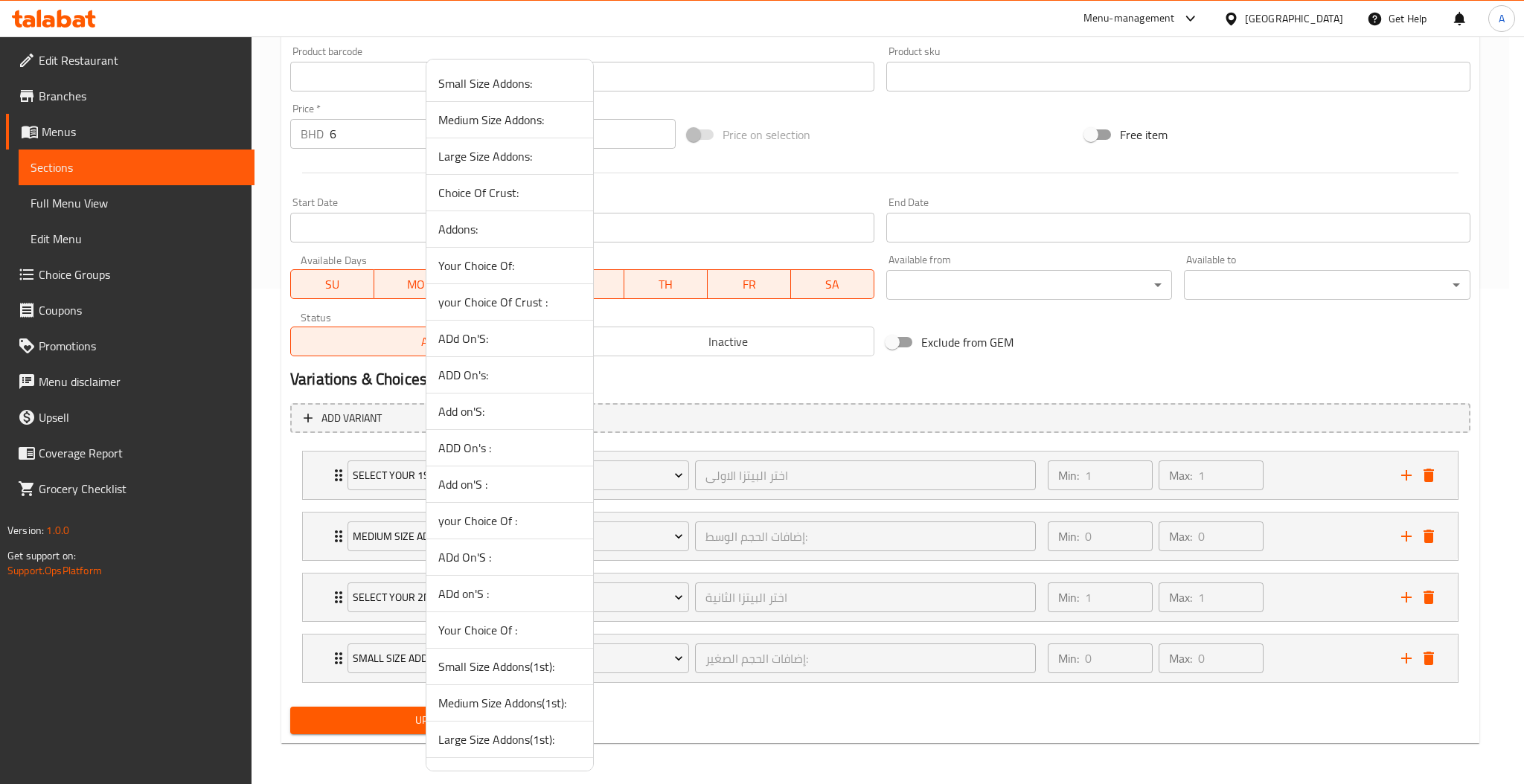
click at [485, 116] on span "Medium Size Addons:" at bounding box center [510, 120] width 143 height 18
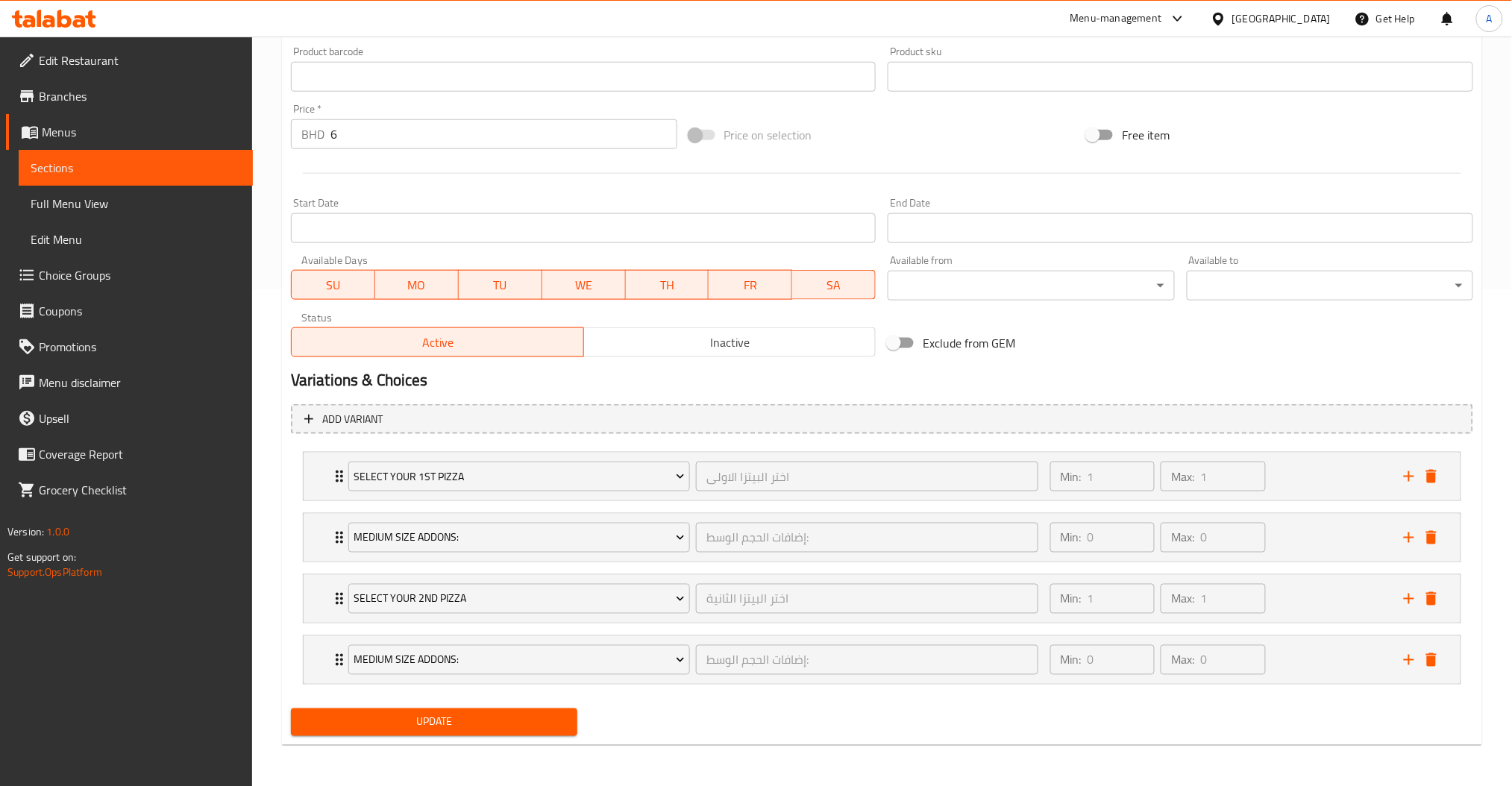
click at [462, 722] on span "Update" at bounding box center [434, 722] width 262 height 19
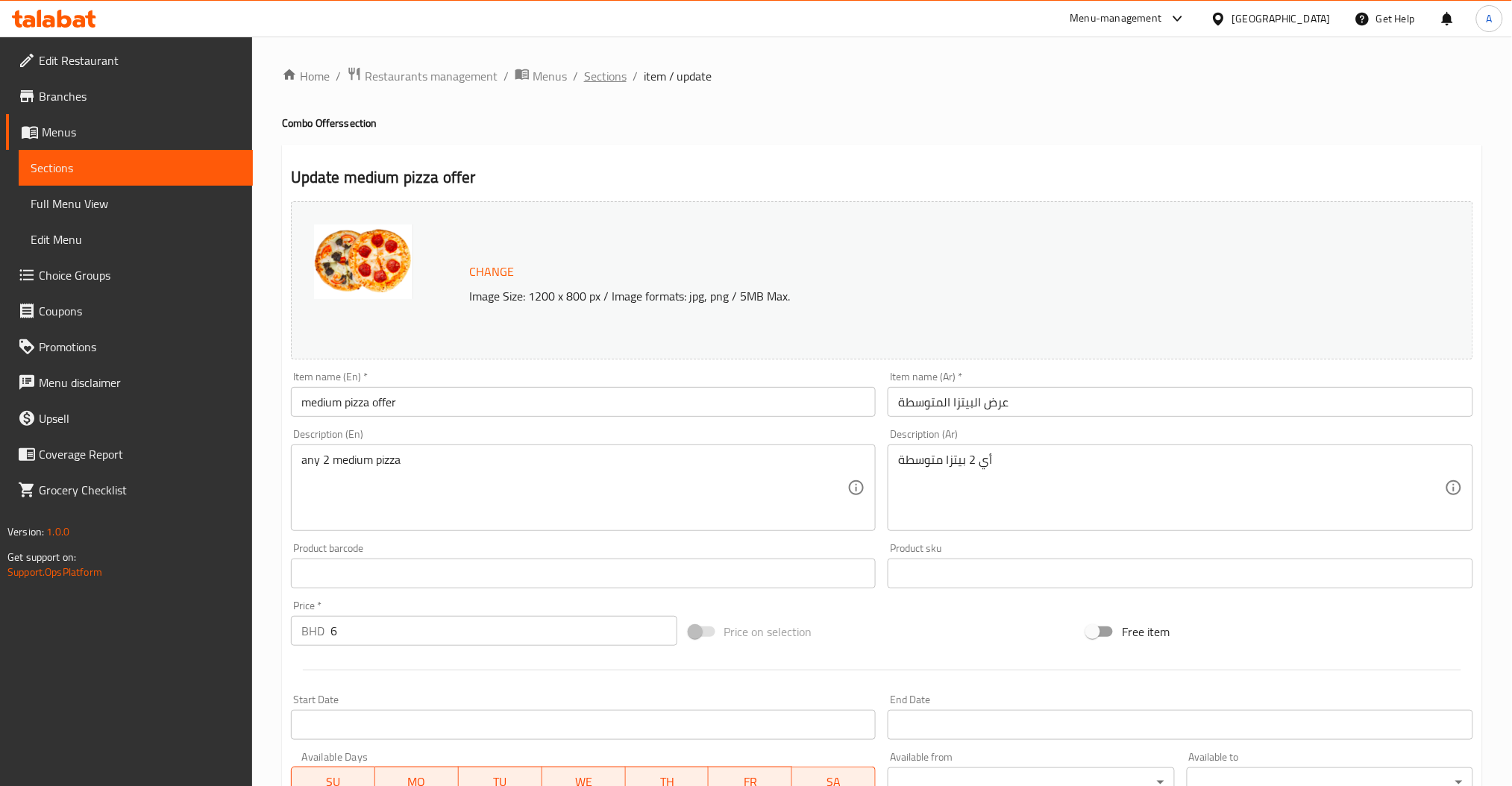
click at [593, 71] on span "Sections" at bounding box center [605, 76] width 43 height 18
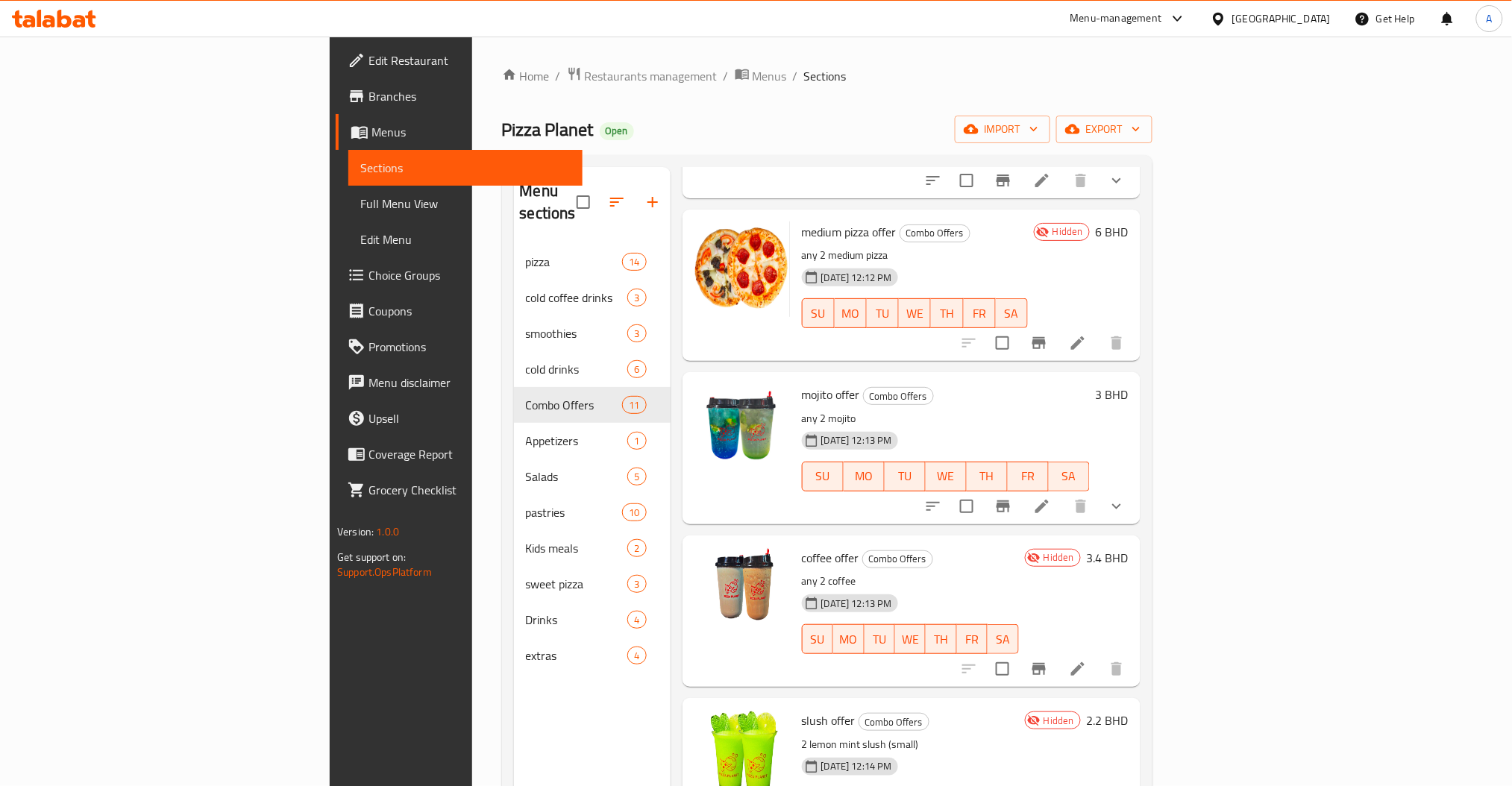
scroll to position [943, 0]
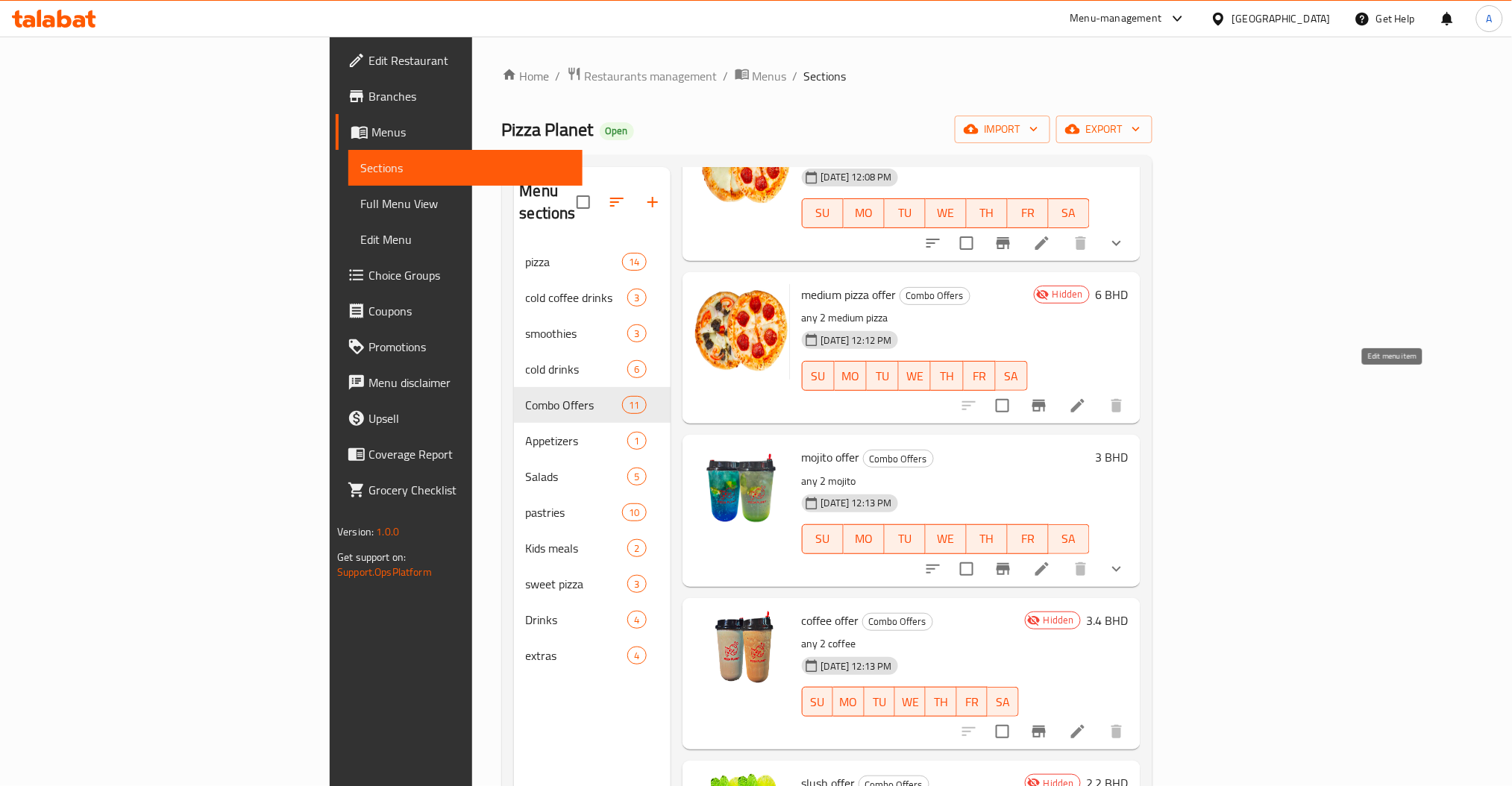
click at [1087, 397] on icon at bounding box center [1079, 406] width 18 height 18
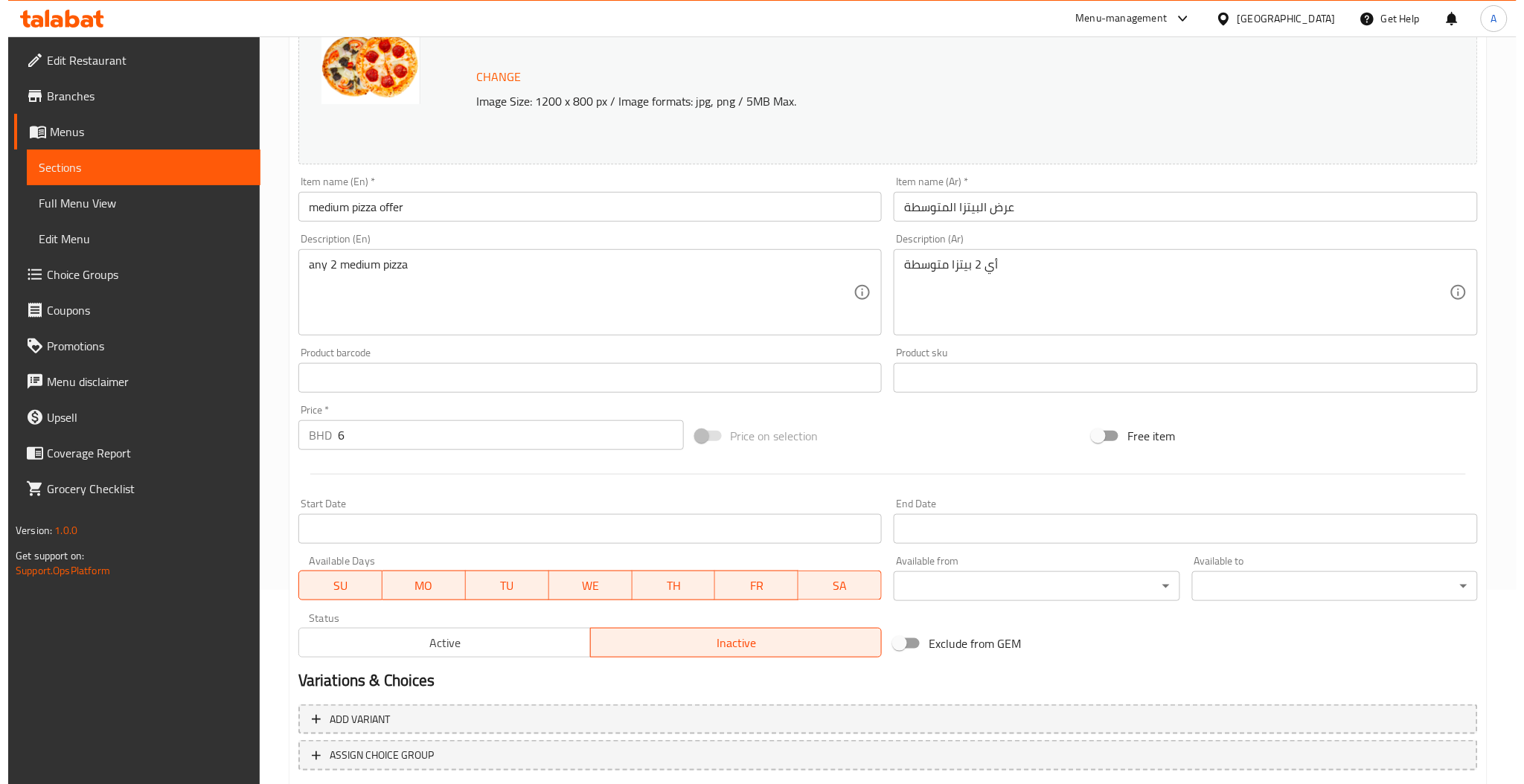
scroll to position [286, 0]
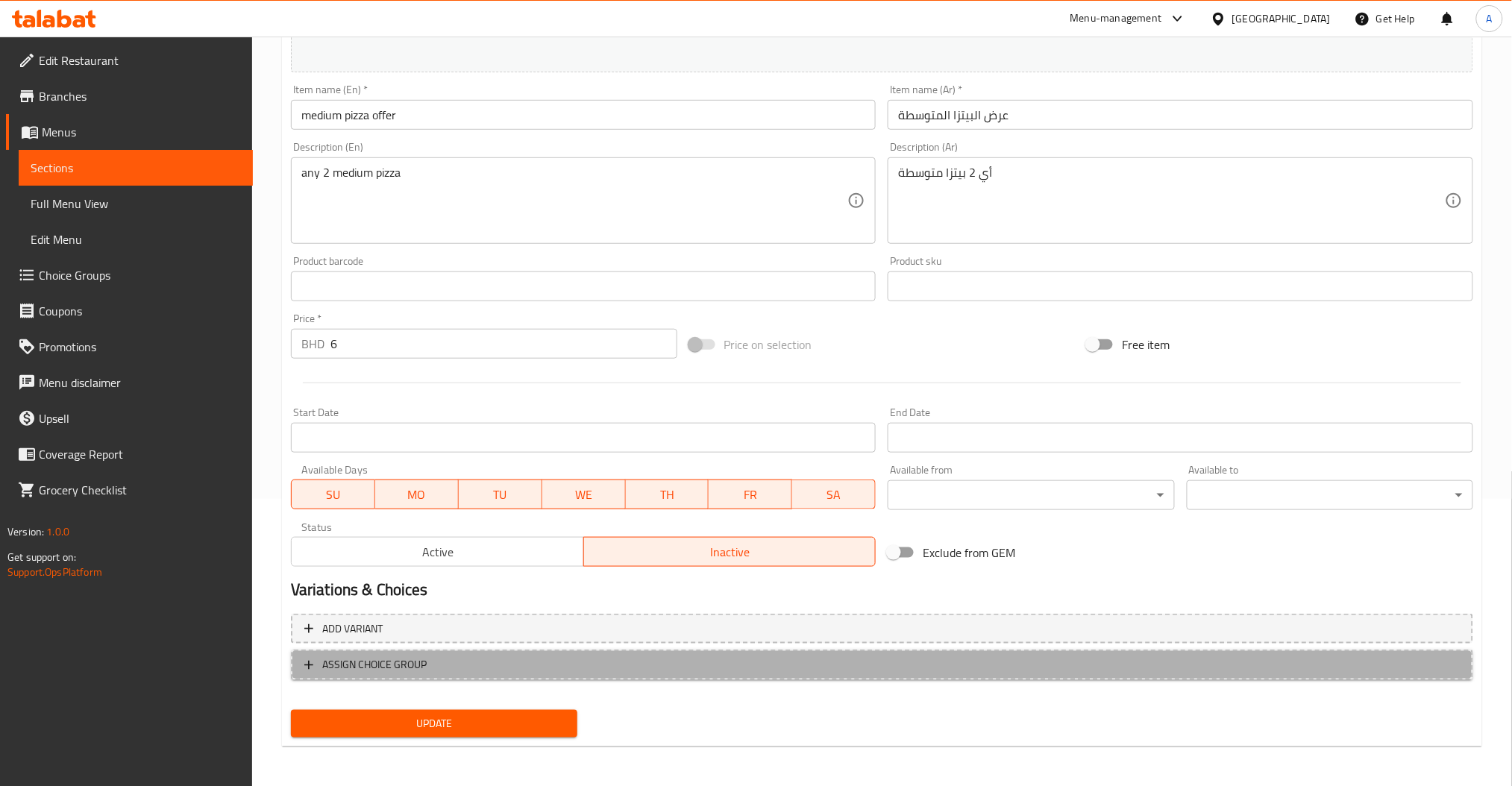
click at [425, 667] on span "ASSIGN CHOICE GROUP" at bounding box center [374, 665] width 104 height 19
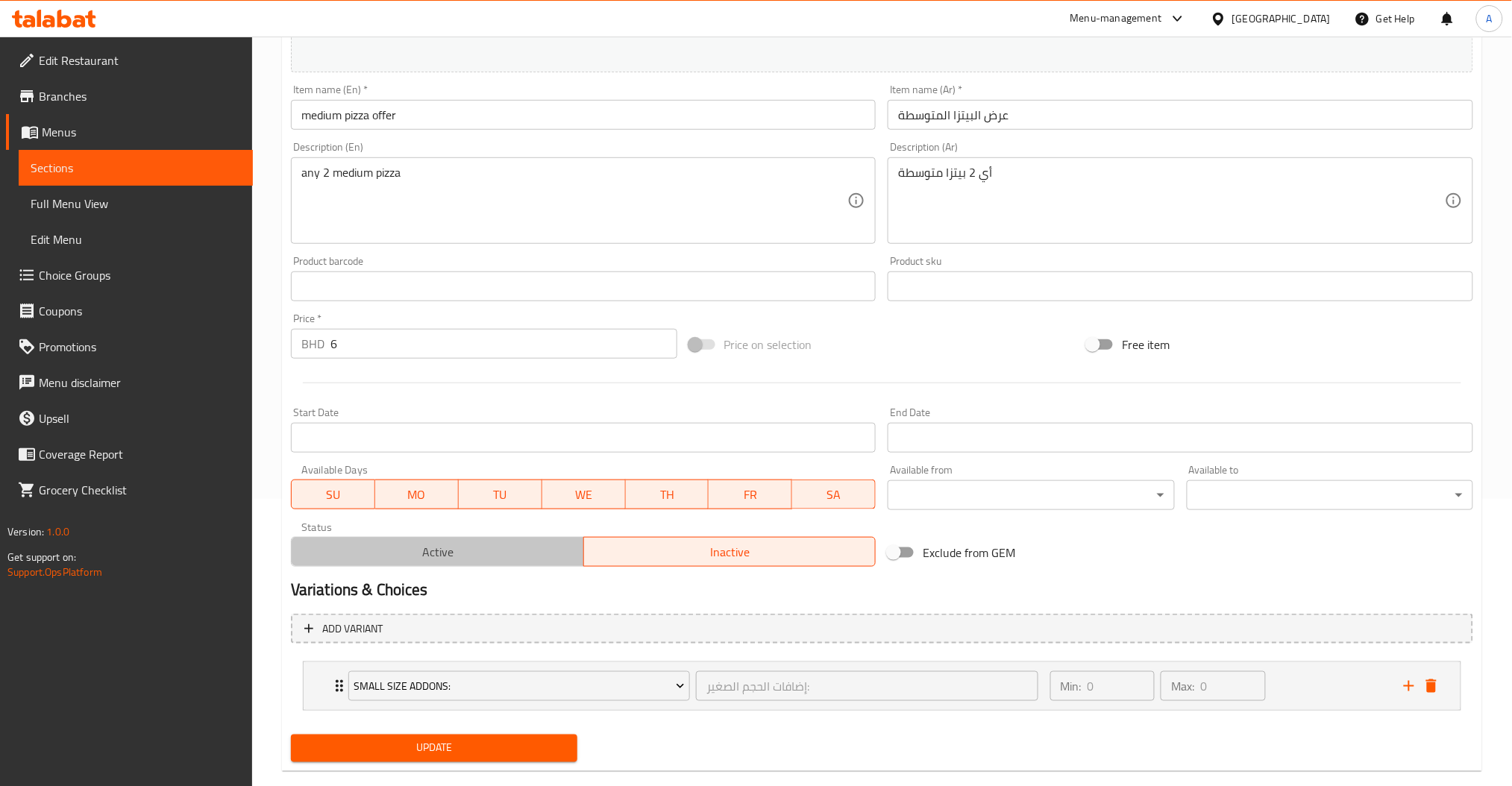
click at [456, 554] on span "Active" at bounding box center [438, 553] width 281 height 22
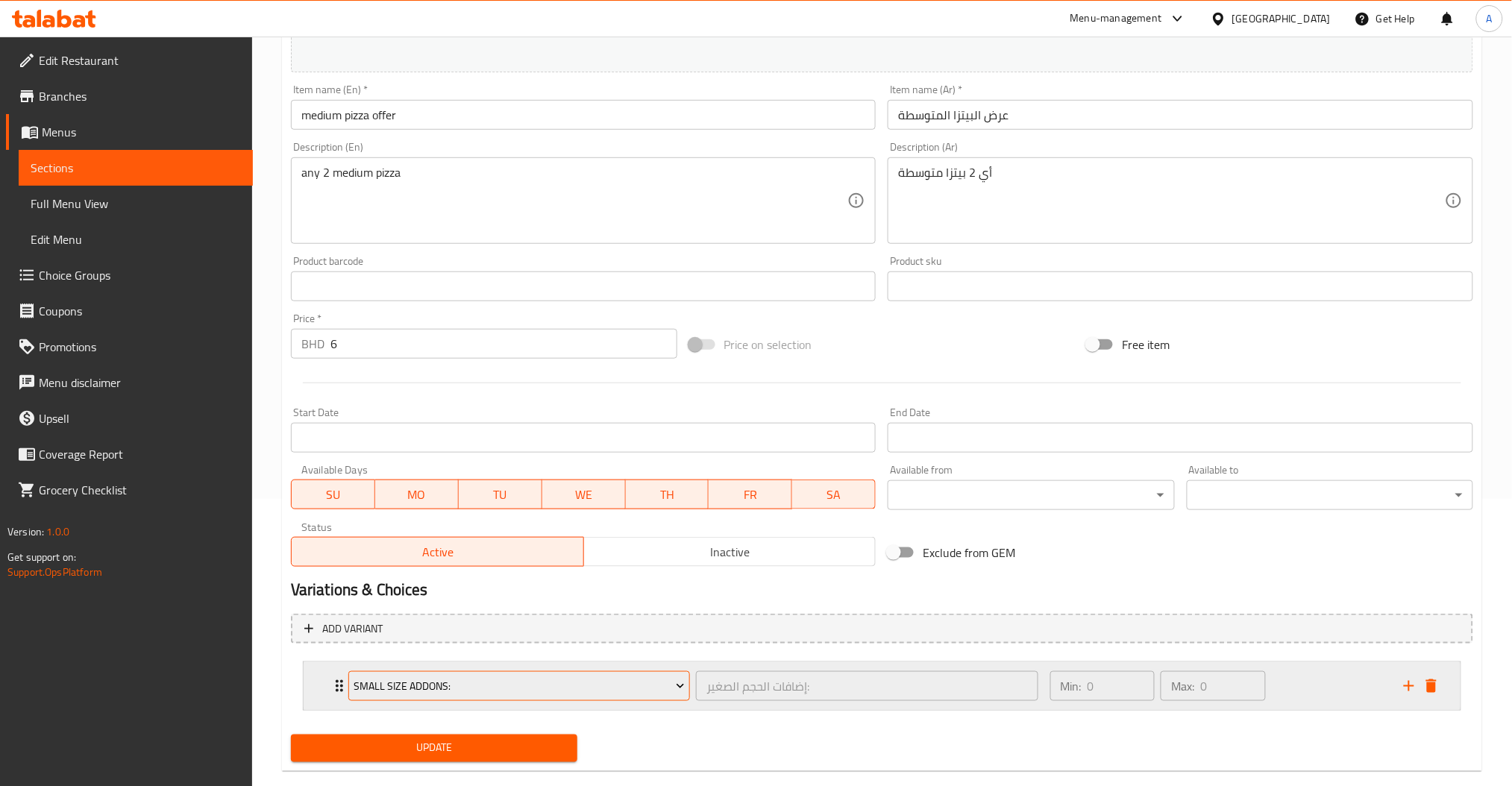
click at [472, 674] on button "Small Size Addons:" at bounding box center [519, 686] width 342 height 30
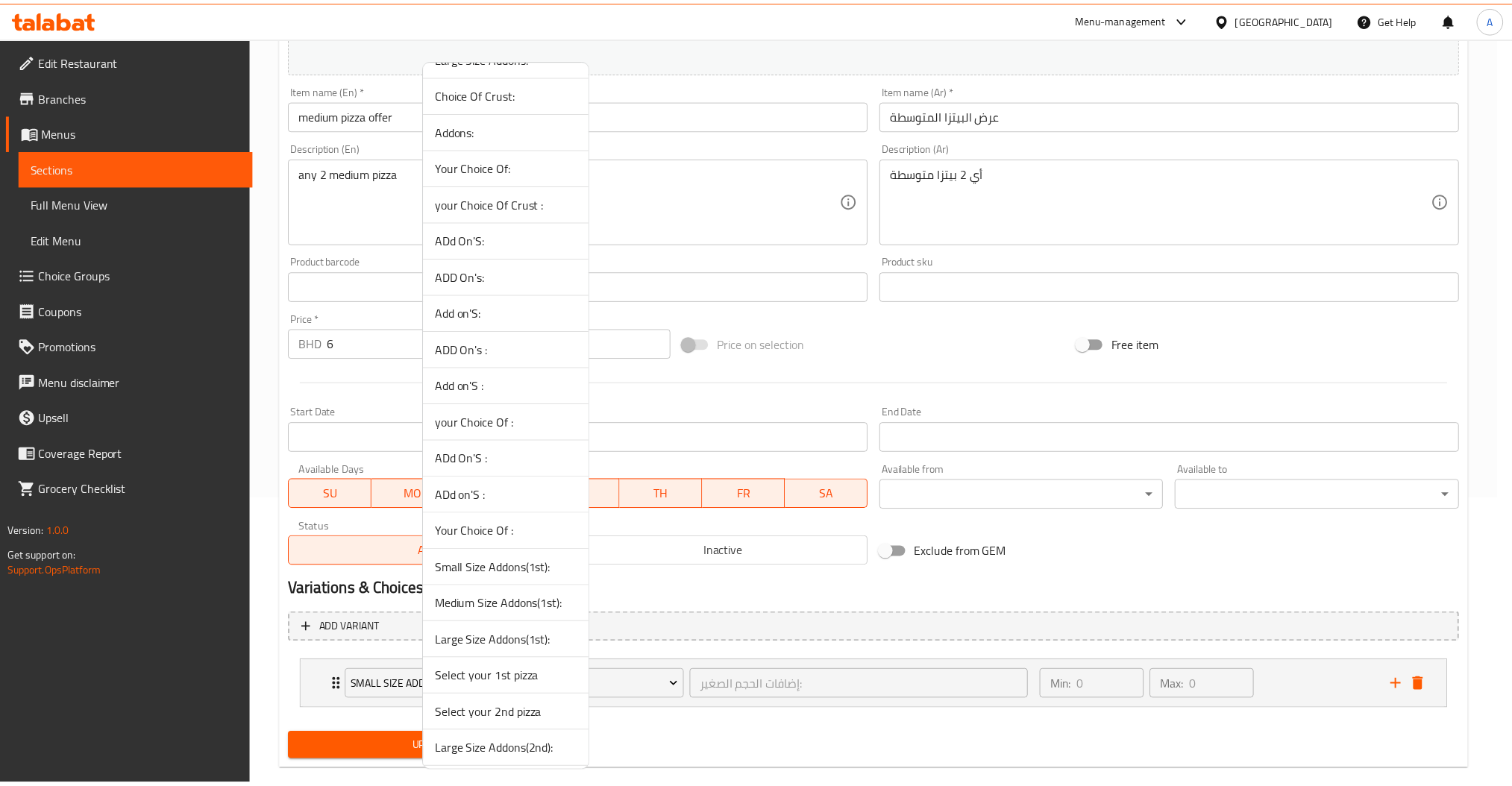
scroll to position [138, 0]
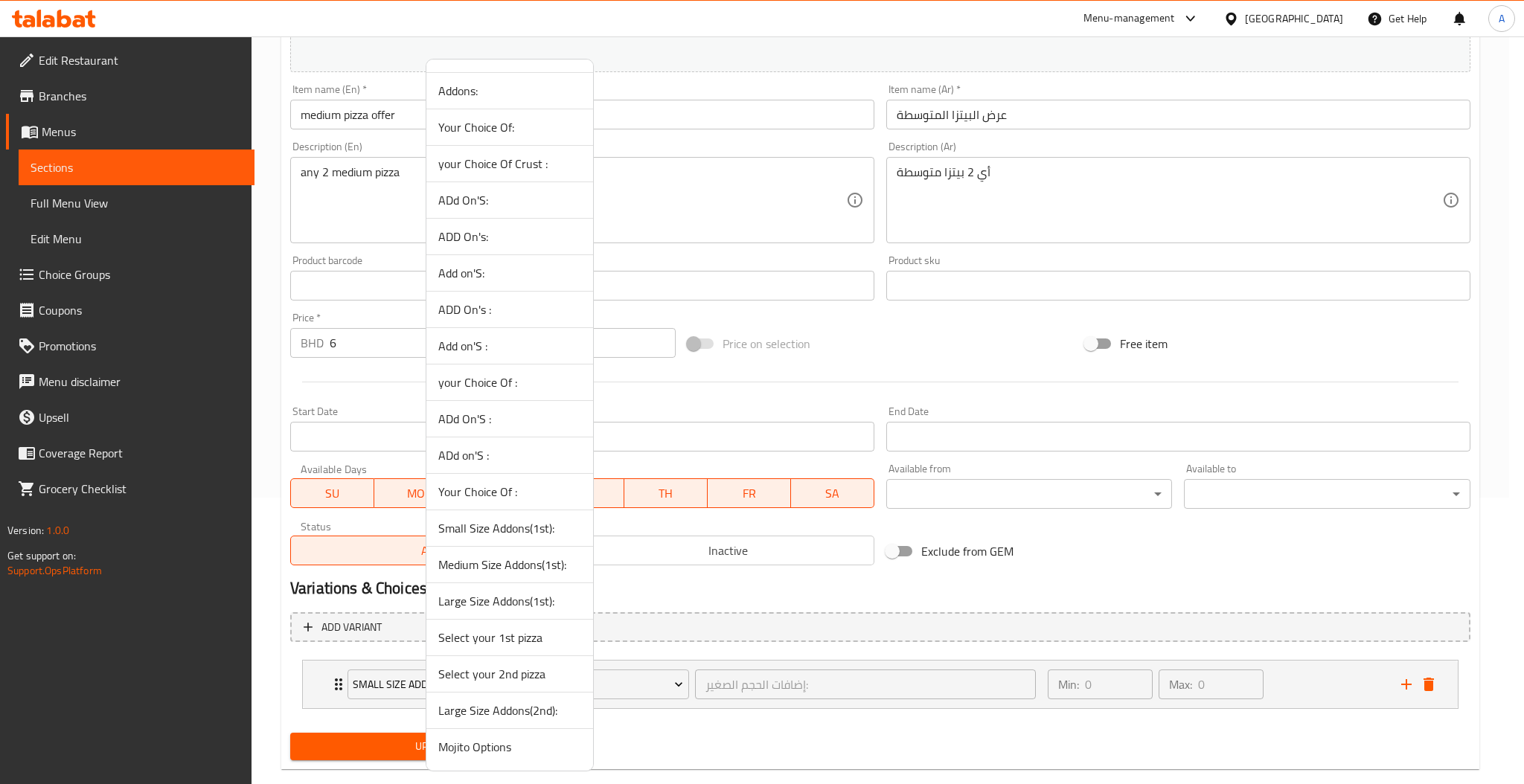
click at [508, 633] on span "Select your 1st pizza" at bounding box center [510, 638] width 143 height 18
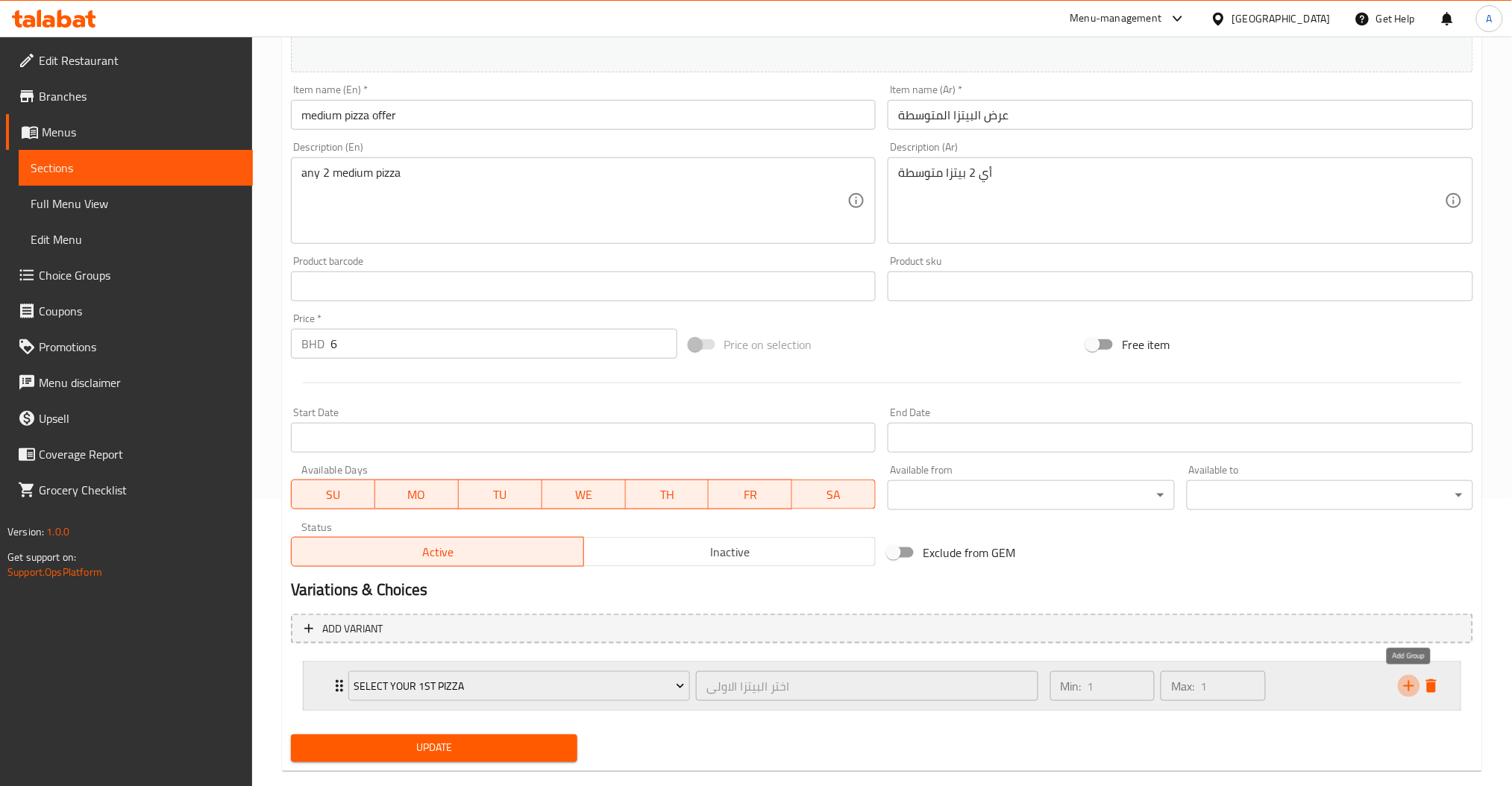
click at [1409, 682] on icon "add" at bounding box center [1410, 687] width 18 height 18
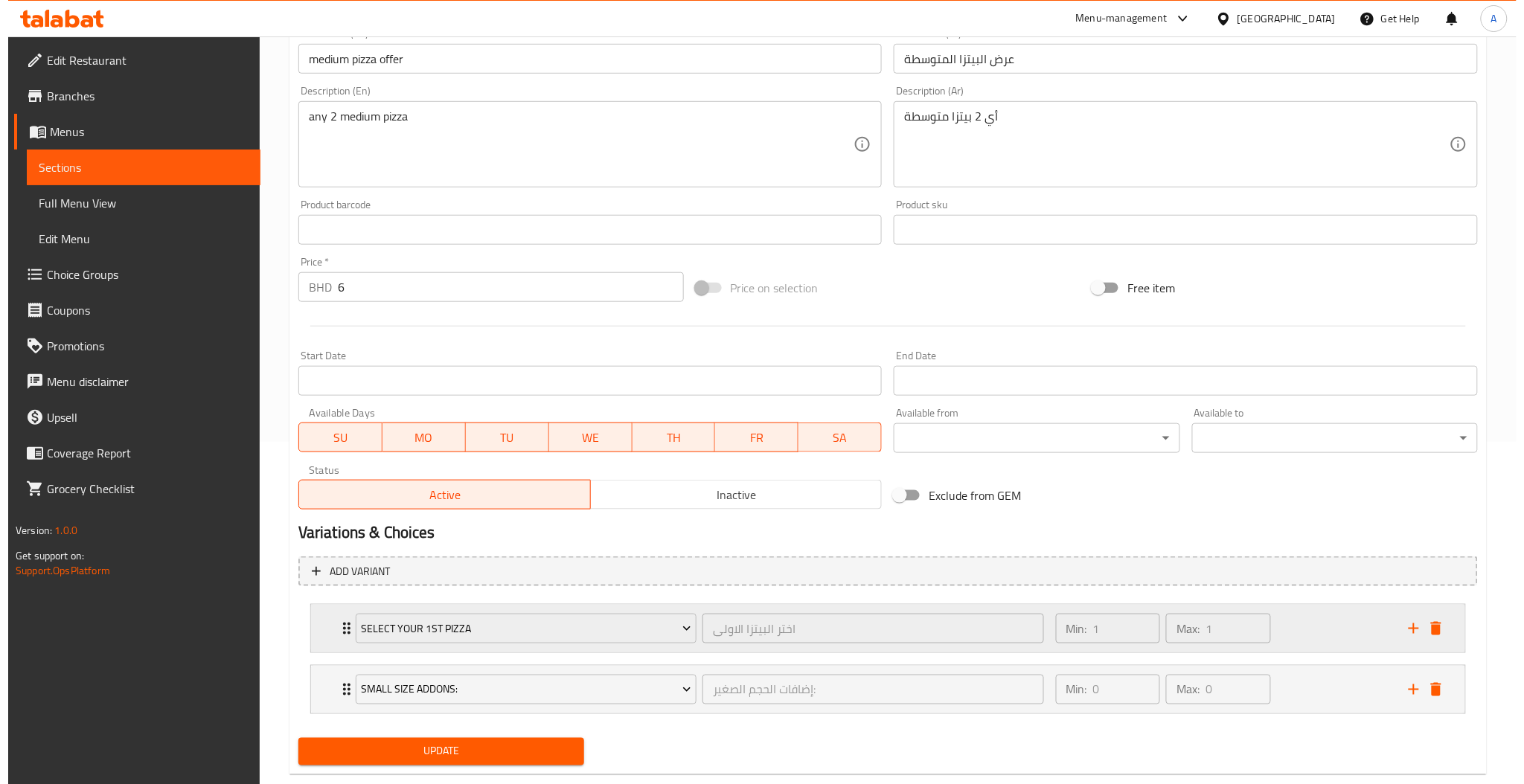
scroll to position [374, 0]
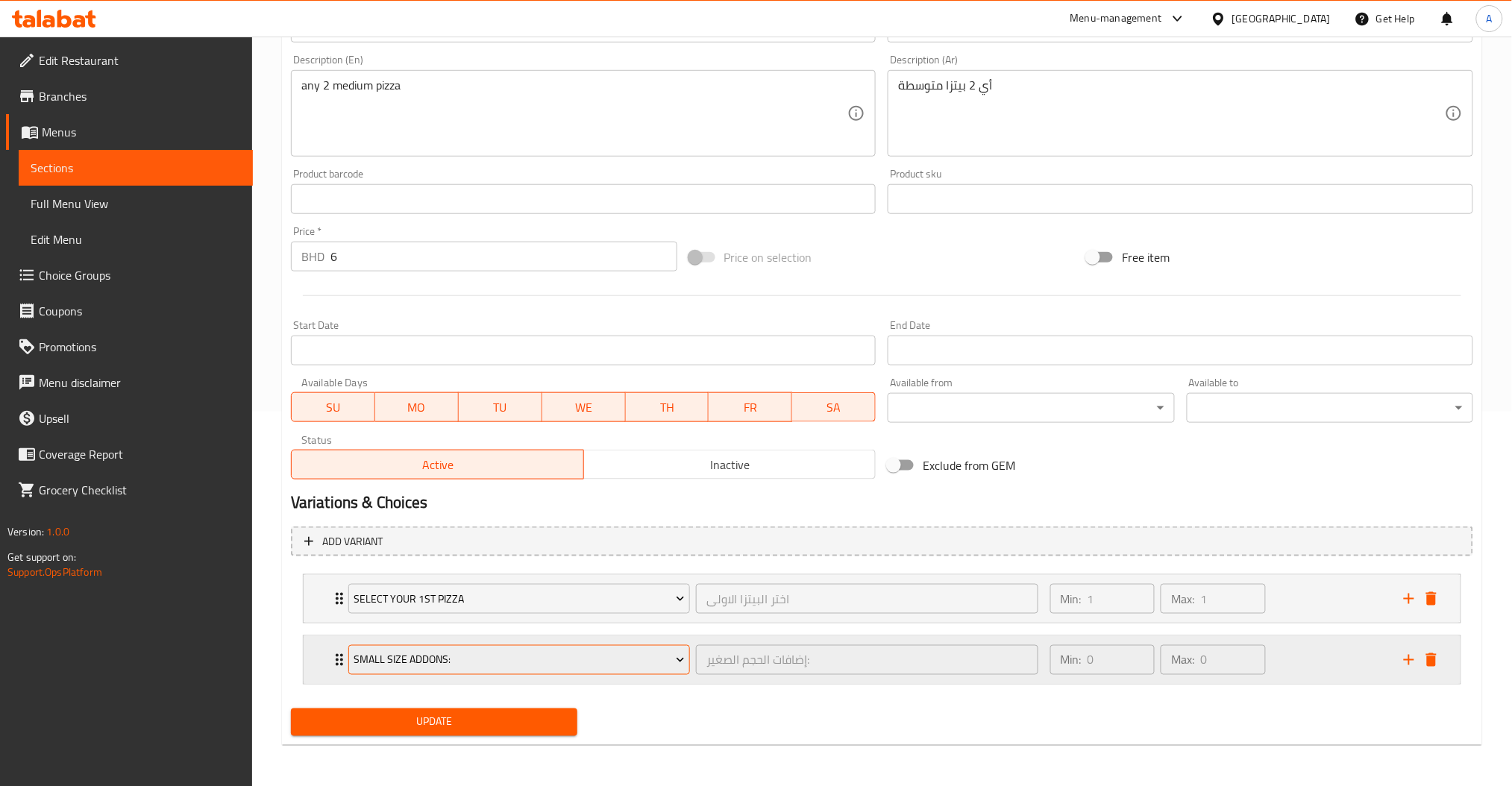
click at [455, 660] on span "Small Size Addons:" at bounding box center [519, 660] width 331 height 19
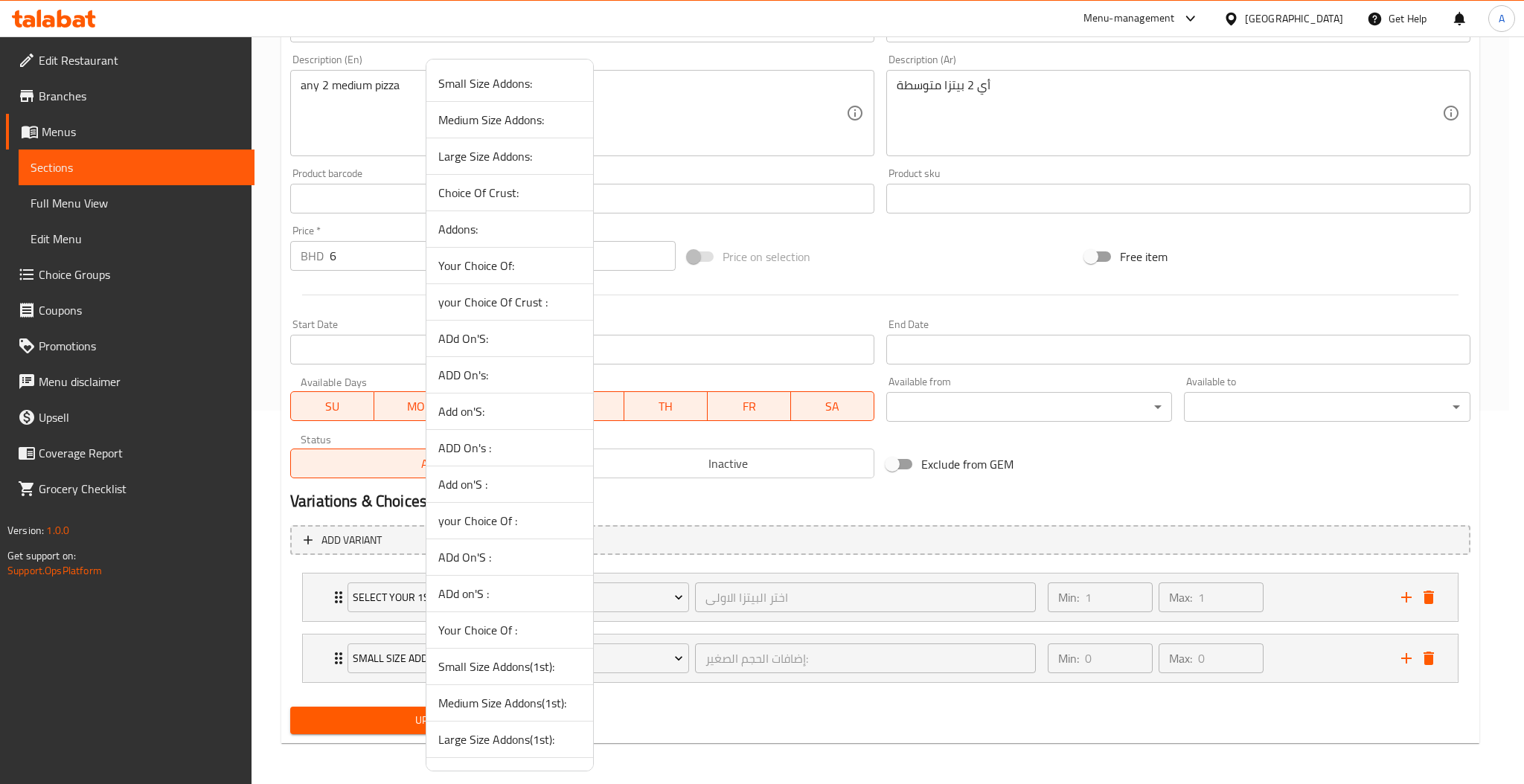
click at [990, 744] on div at bounding box center [762, 392] width 1524 height 784
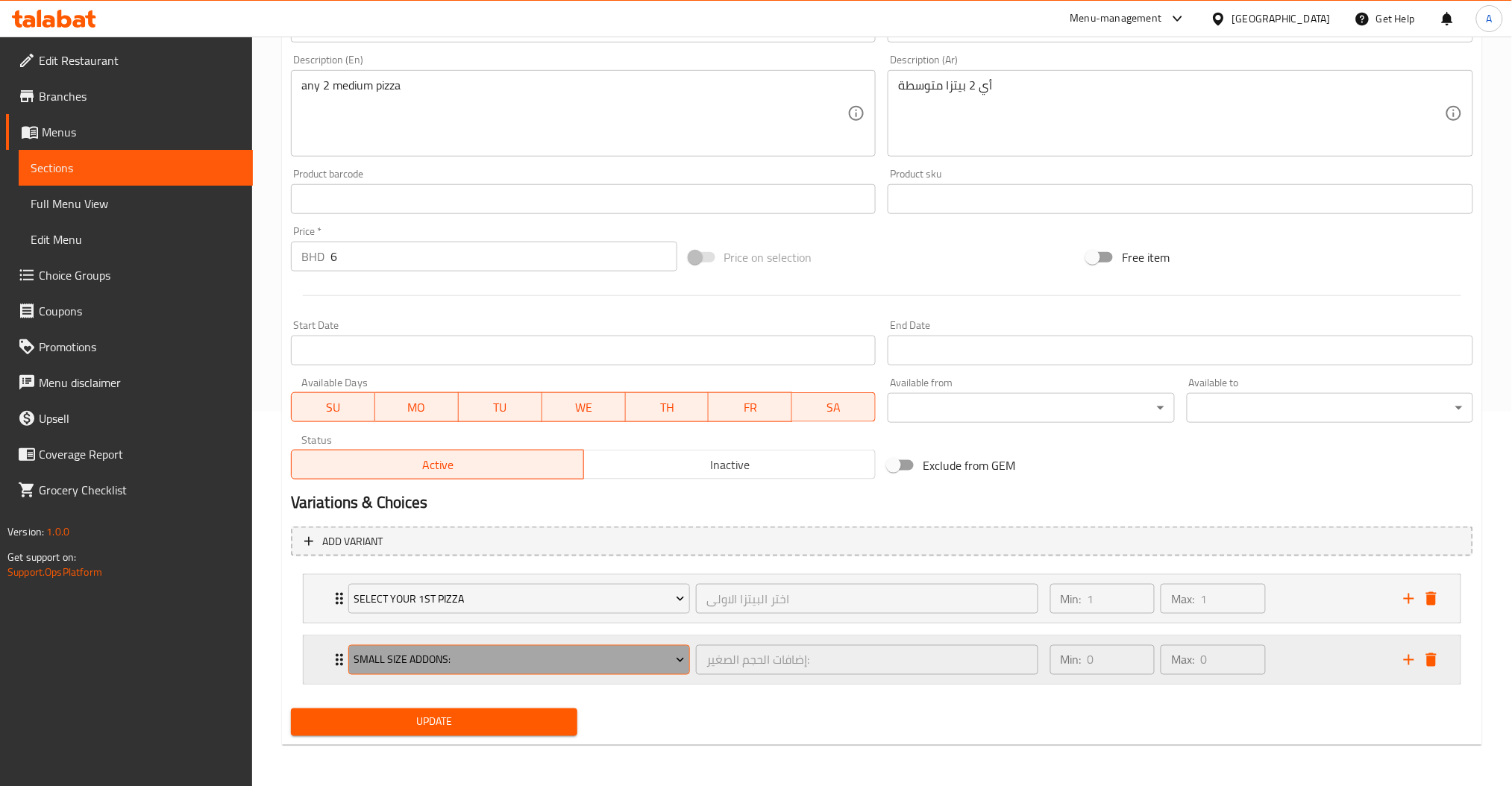
click at [440, 655] on span "Small Size Addons:" at bounding box center [519, 660] width 331 height 19
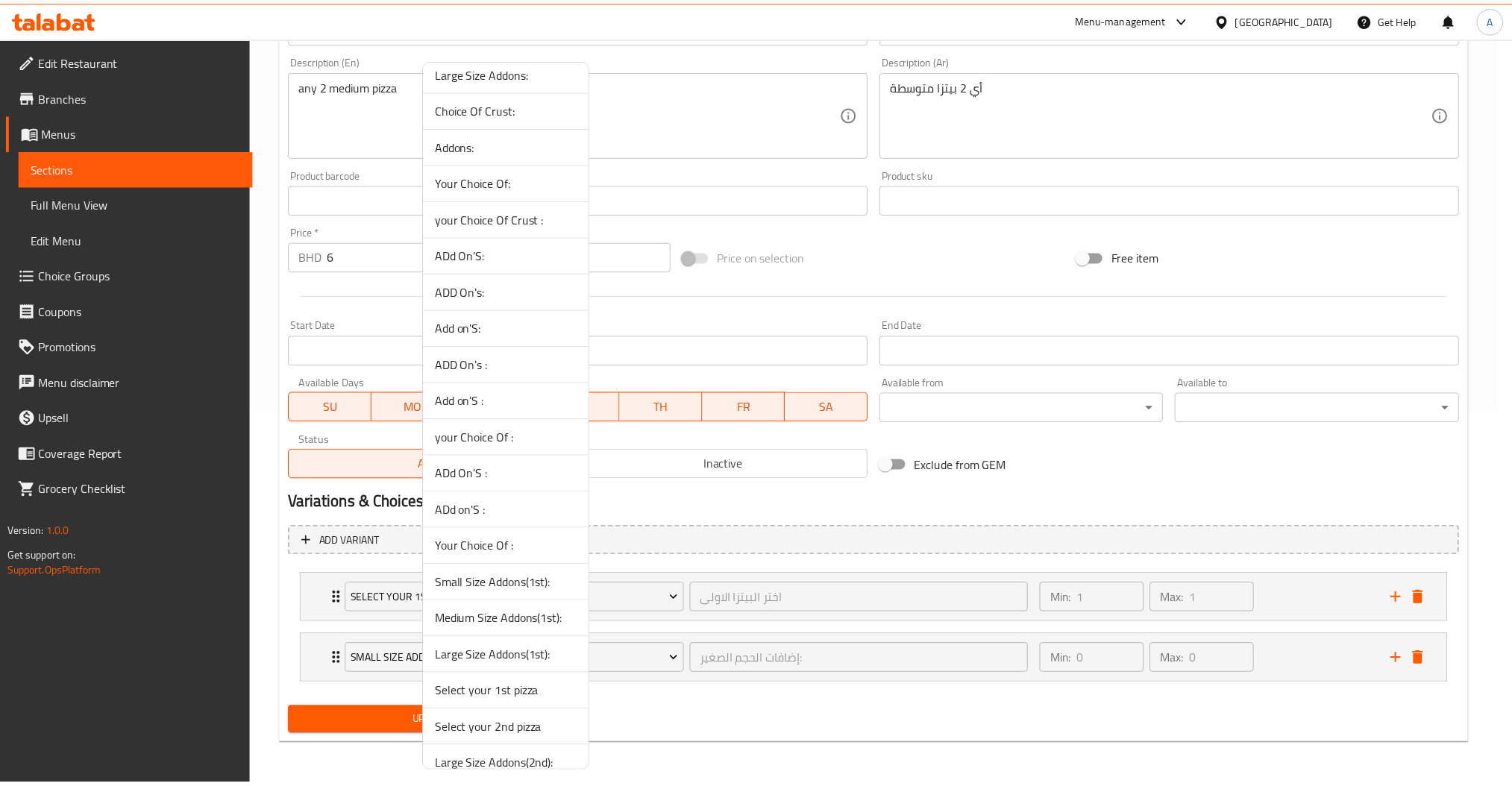
scroll to position [138, 0]
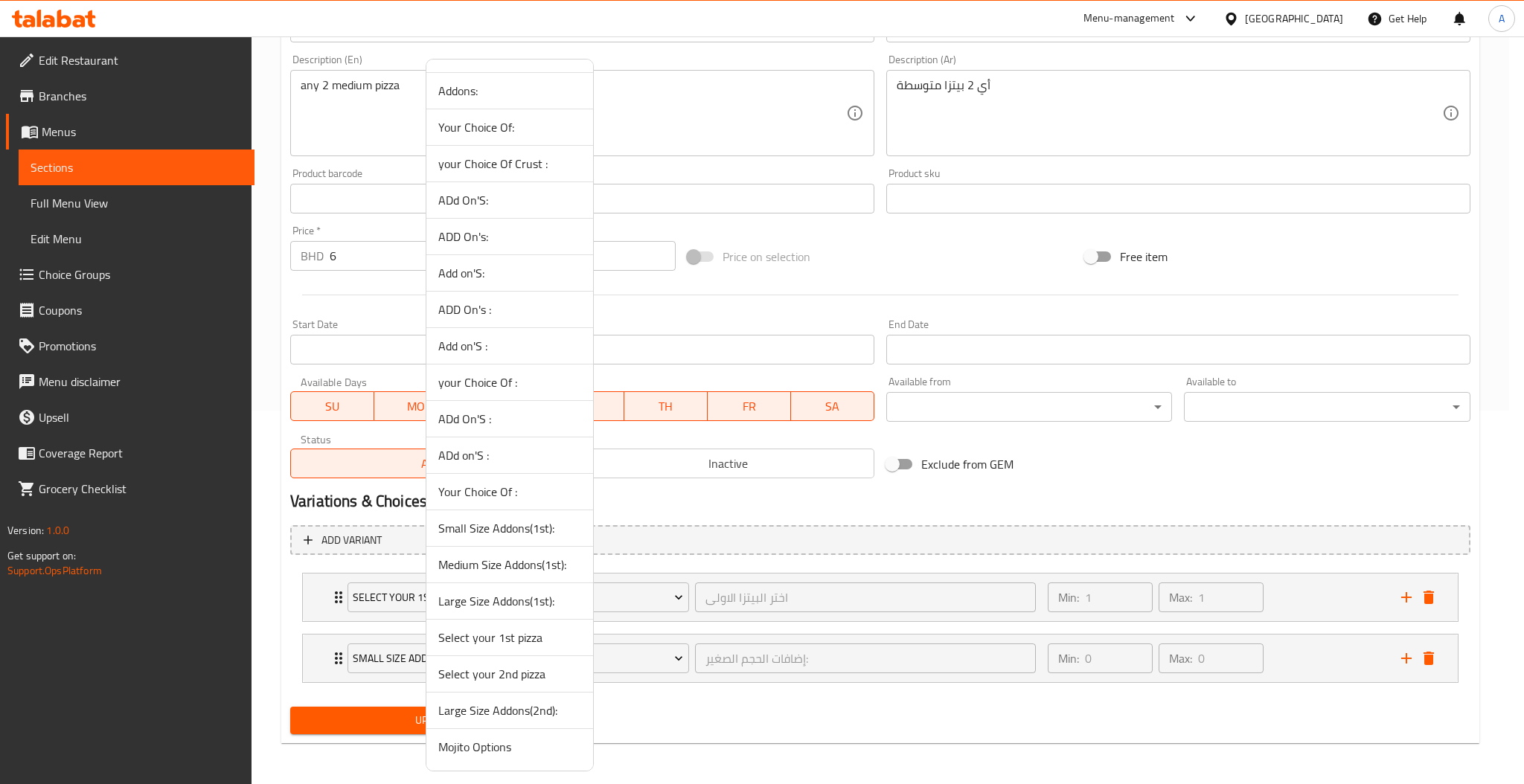
click at [516, 563] on span "Medium Size Addons(1st):" at bounding box center [510, 565] width 143 height 18
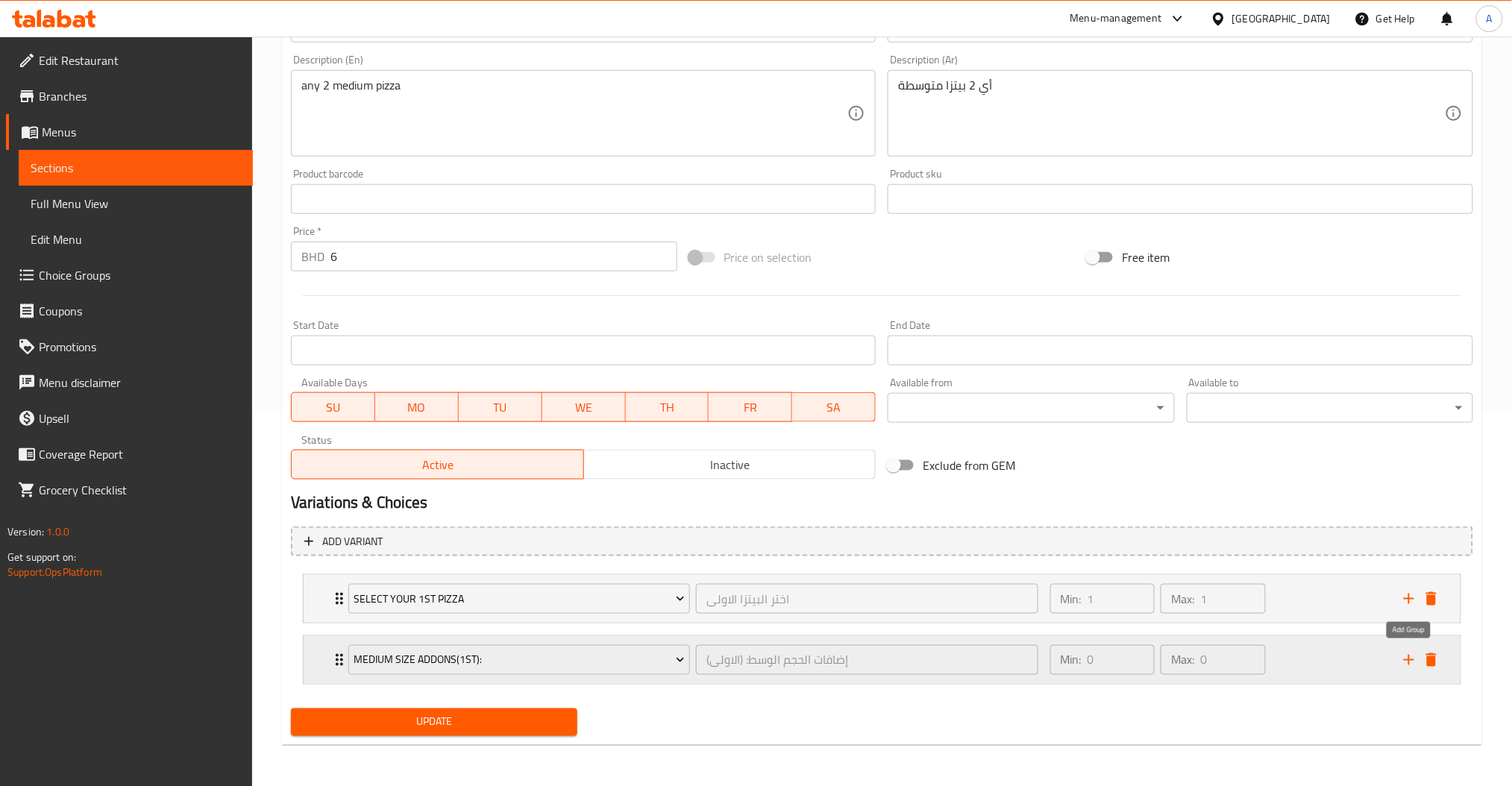
click at [1407, 659] on icon "add" at bounding box center [1410, 660] width 11 height 11
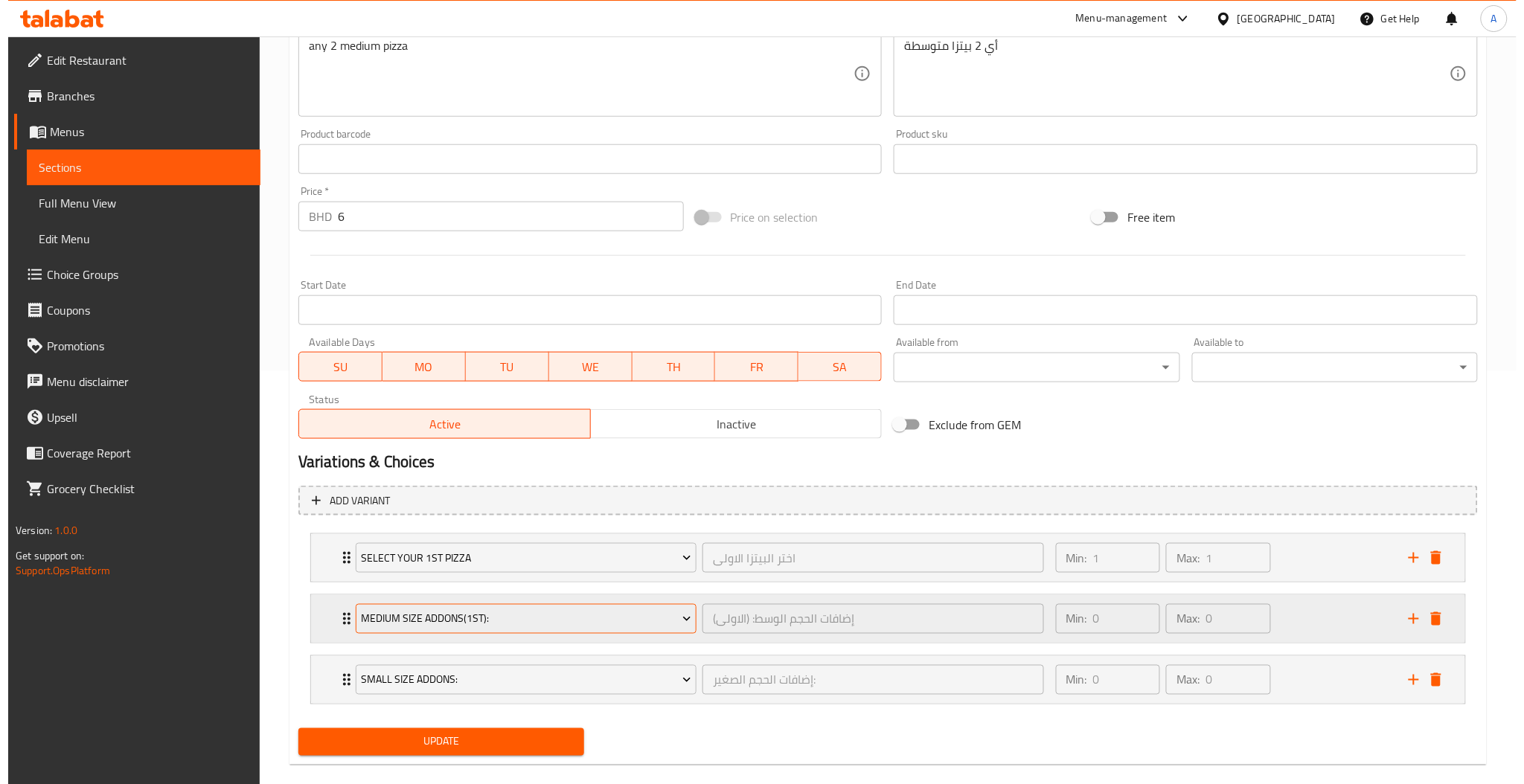
scroll to position [435, 0]
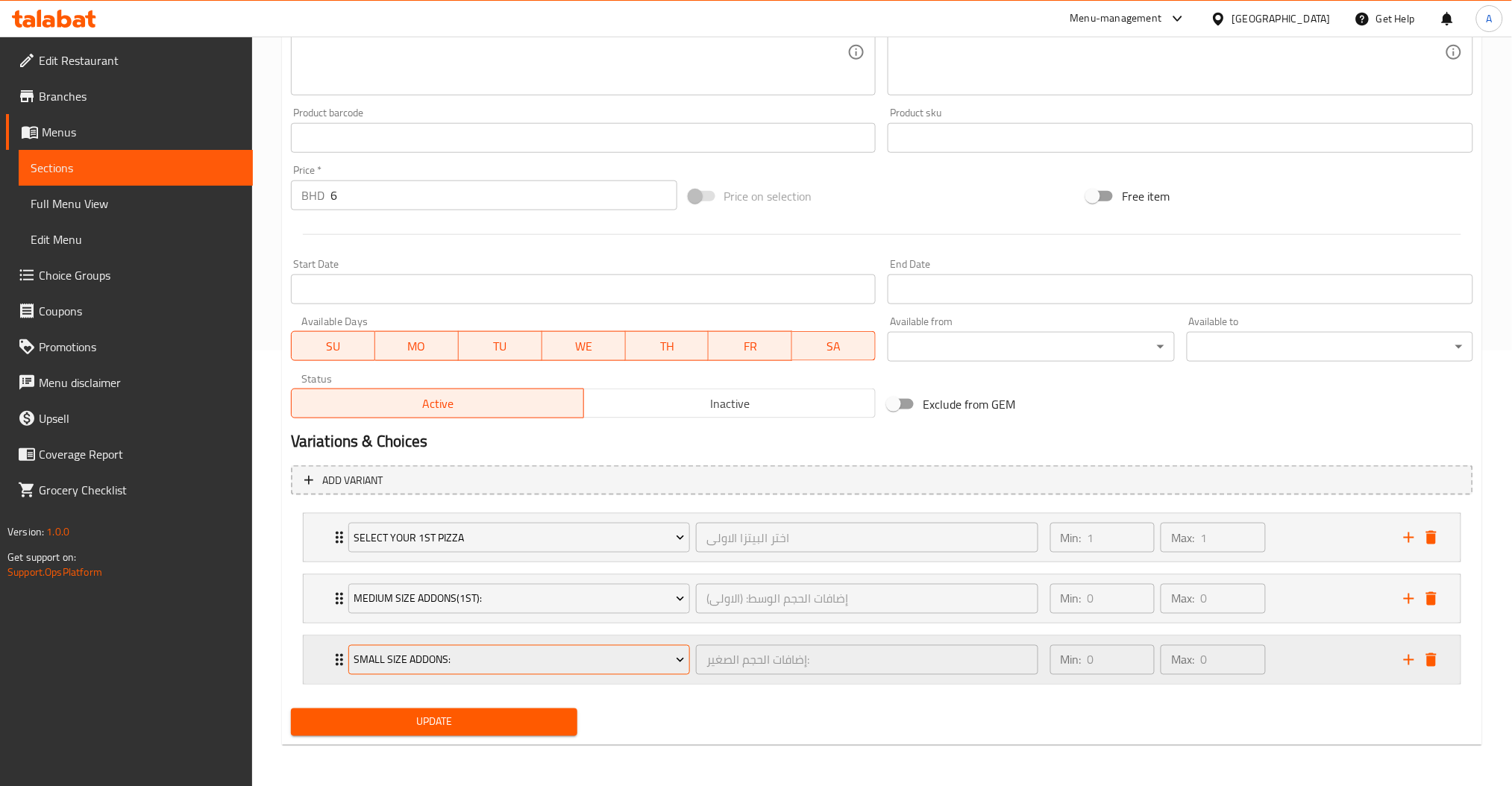
click at [547, 656] on span "Small Size Addons:" at bounding box center [519, 660] width 331 height 19
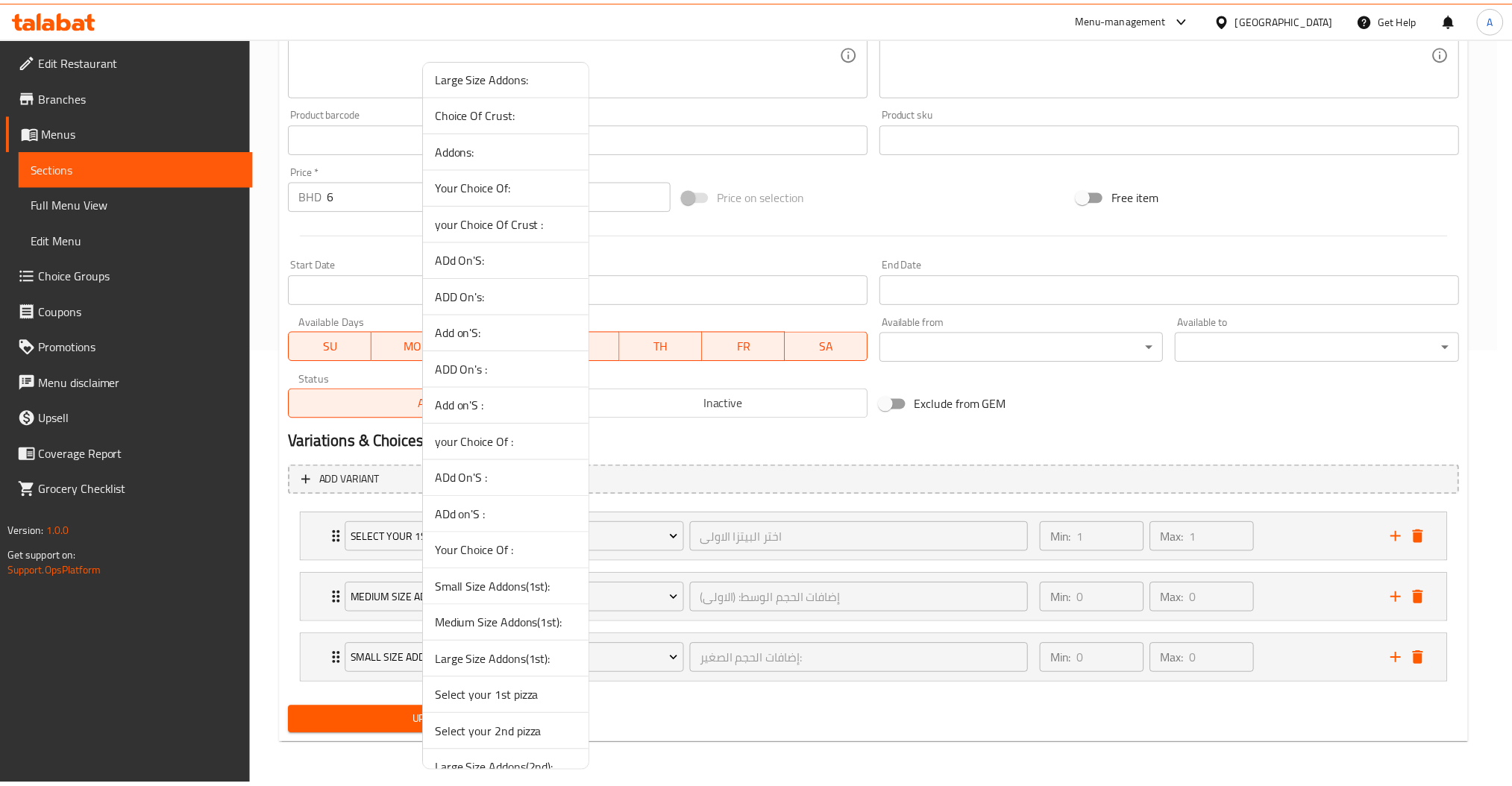
scroll to position [138, 0]
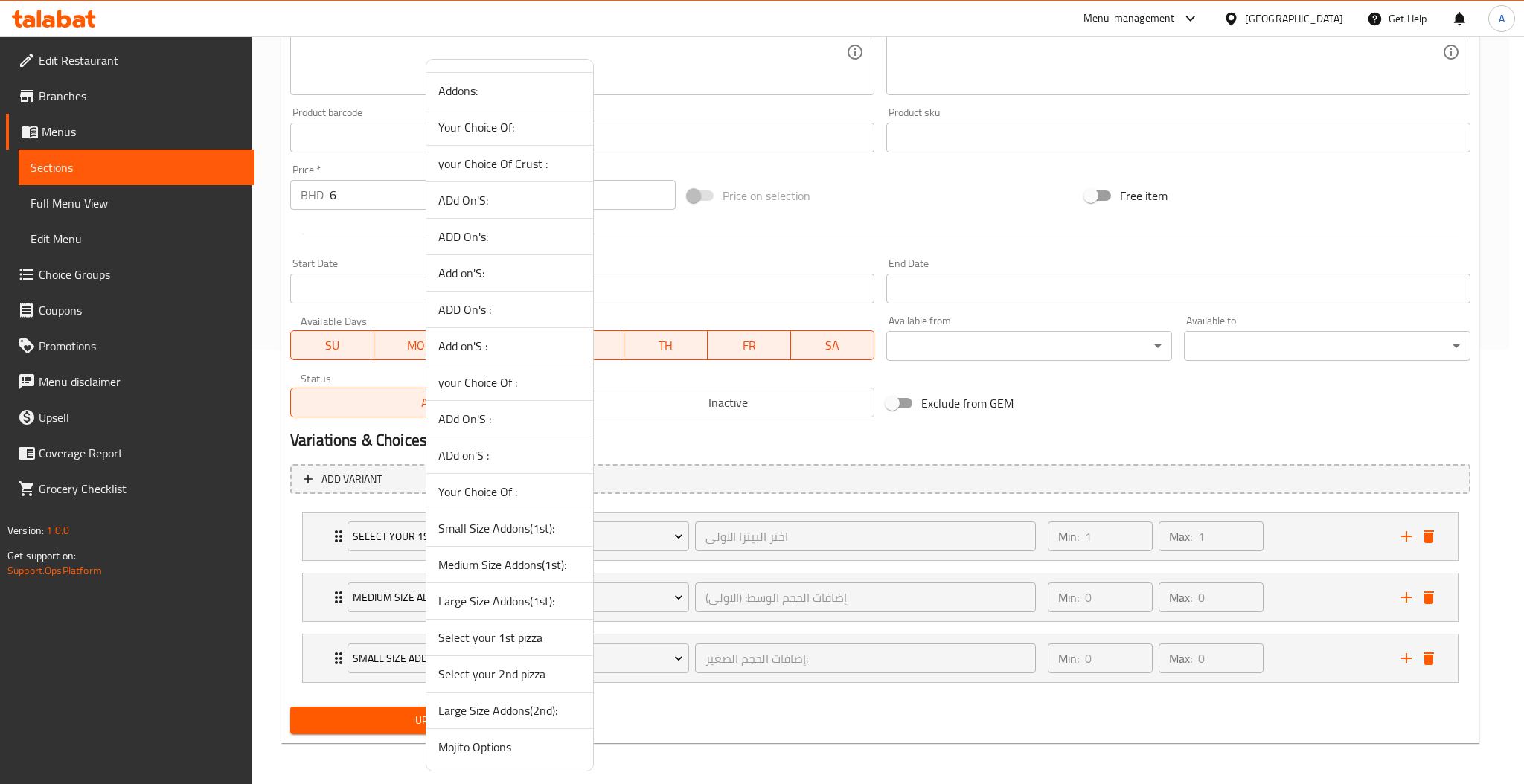
click at [498, 672] on span "Select your 2nd pizza" at bounding box center [510, 674] width 143 height 18
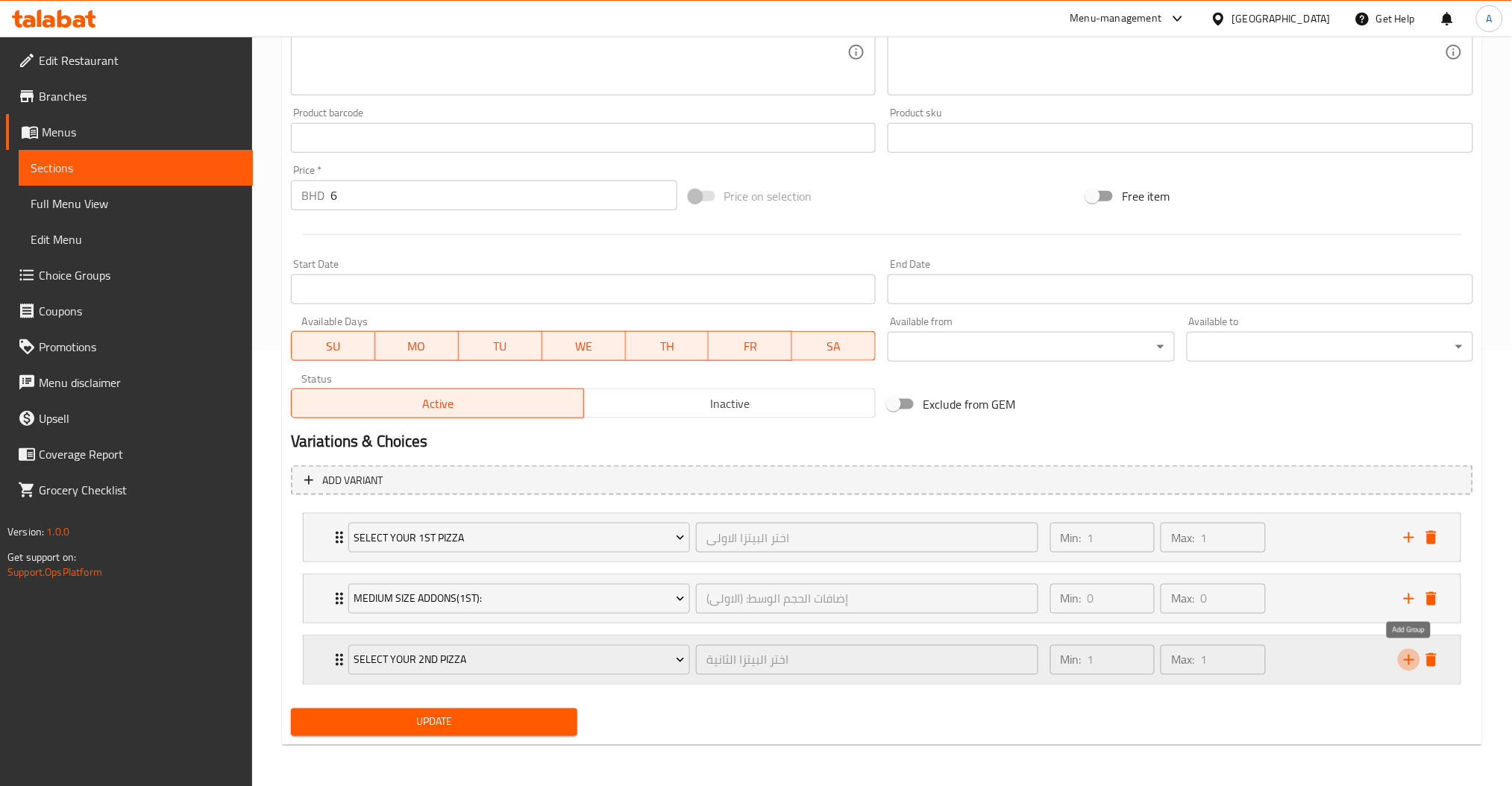
click at [1410, 661] on icon "add" at bounding box center [1410, 660] width 11 height 11
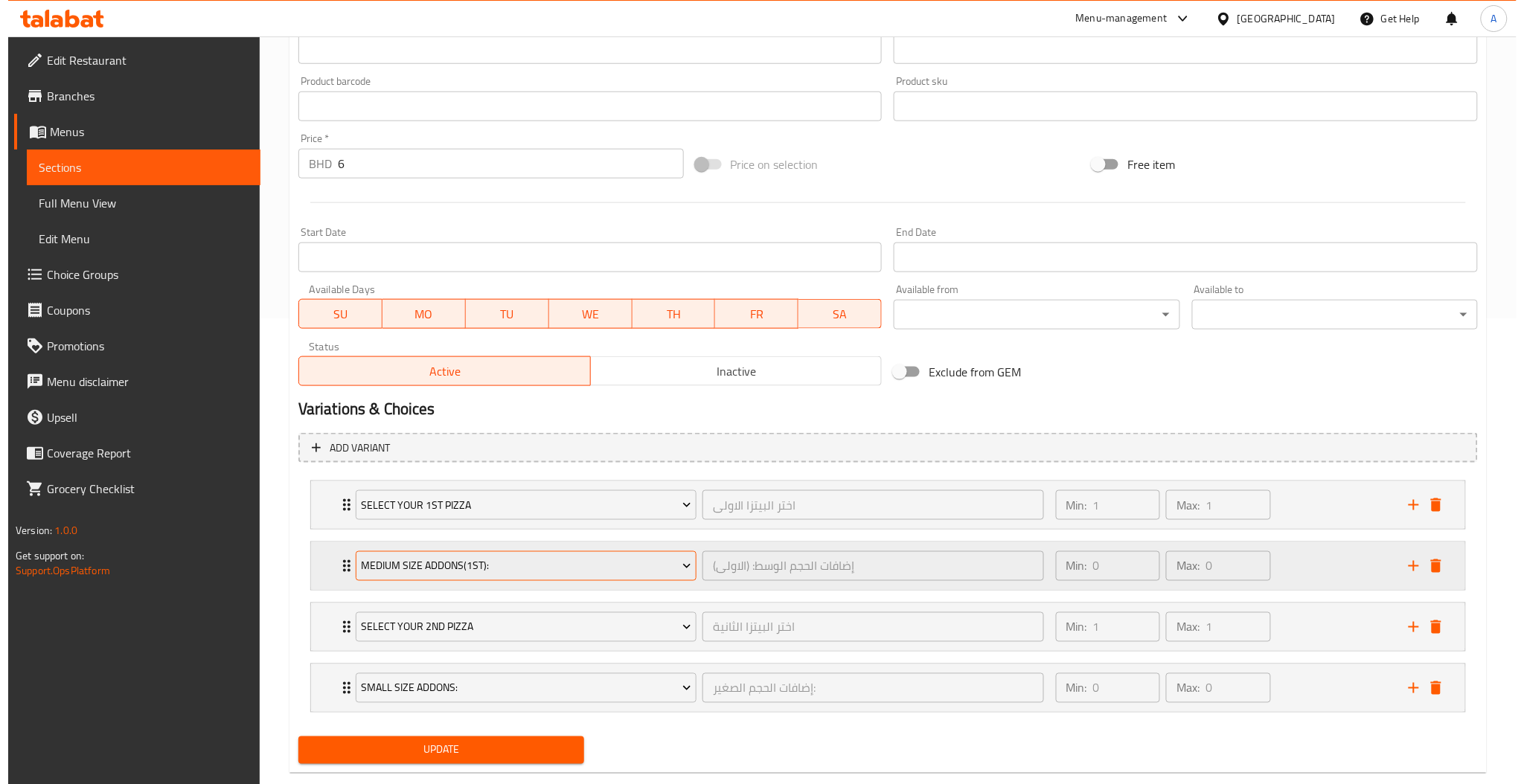
scroll to position [495, 0]
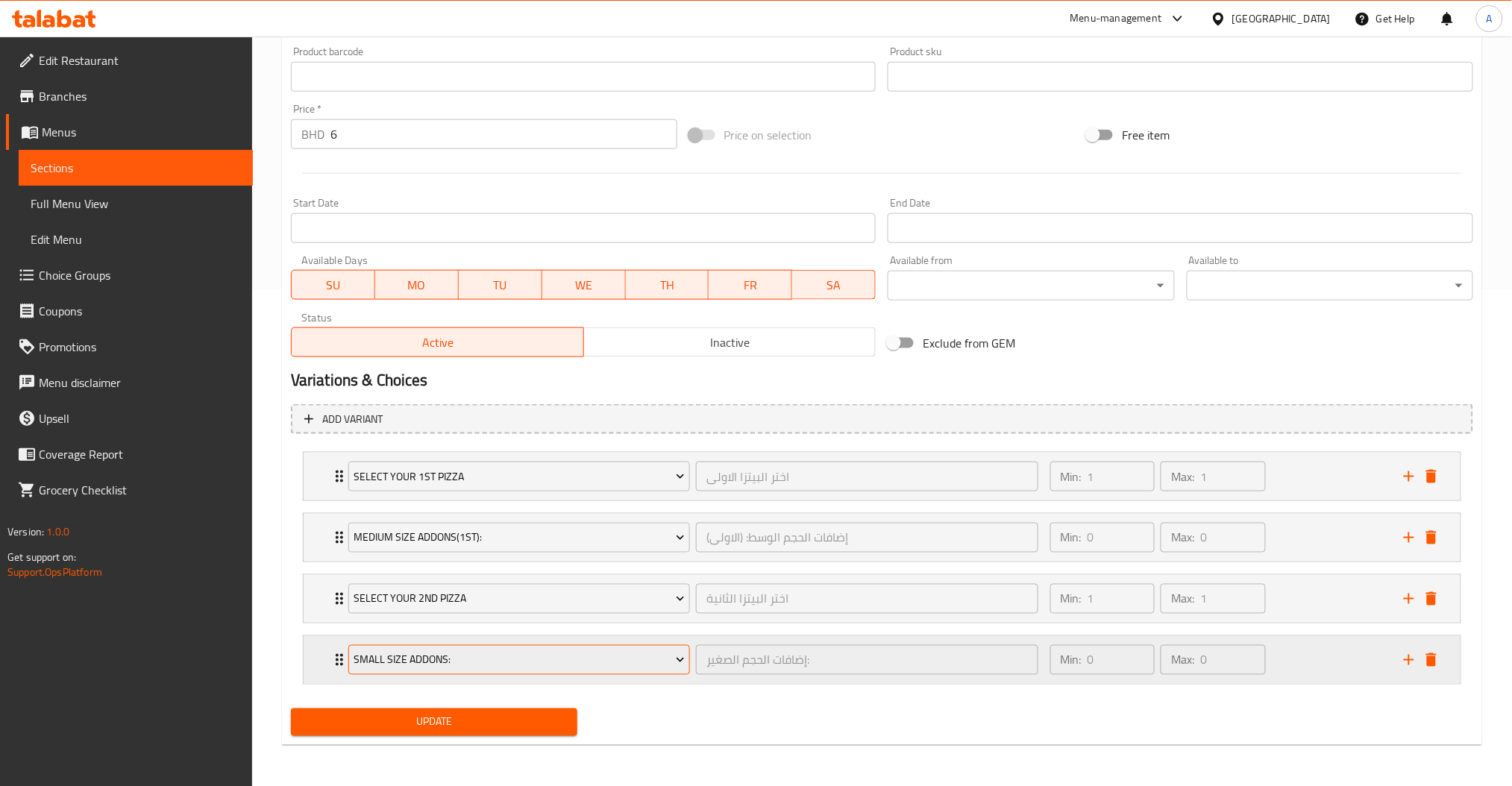
click at [490, 661] on span "Small Size Addons:" at bounding box center [519, 660] width 331 height 19
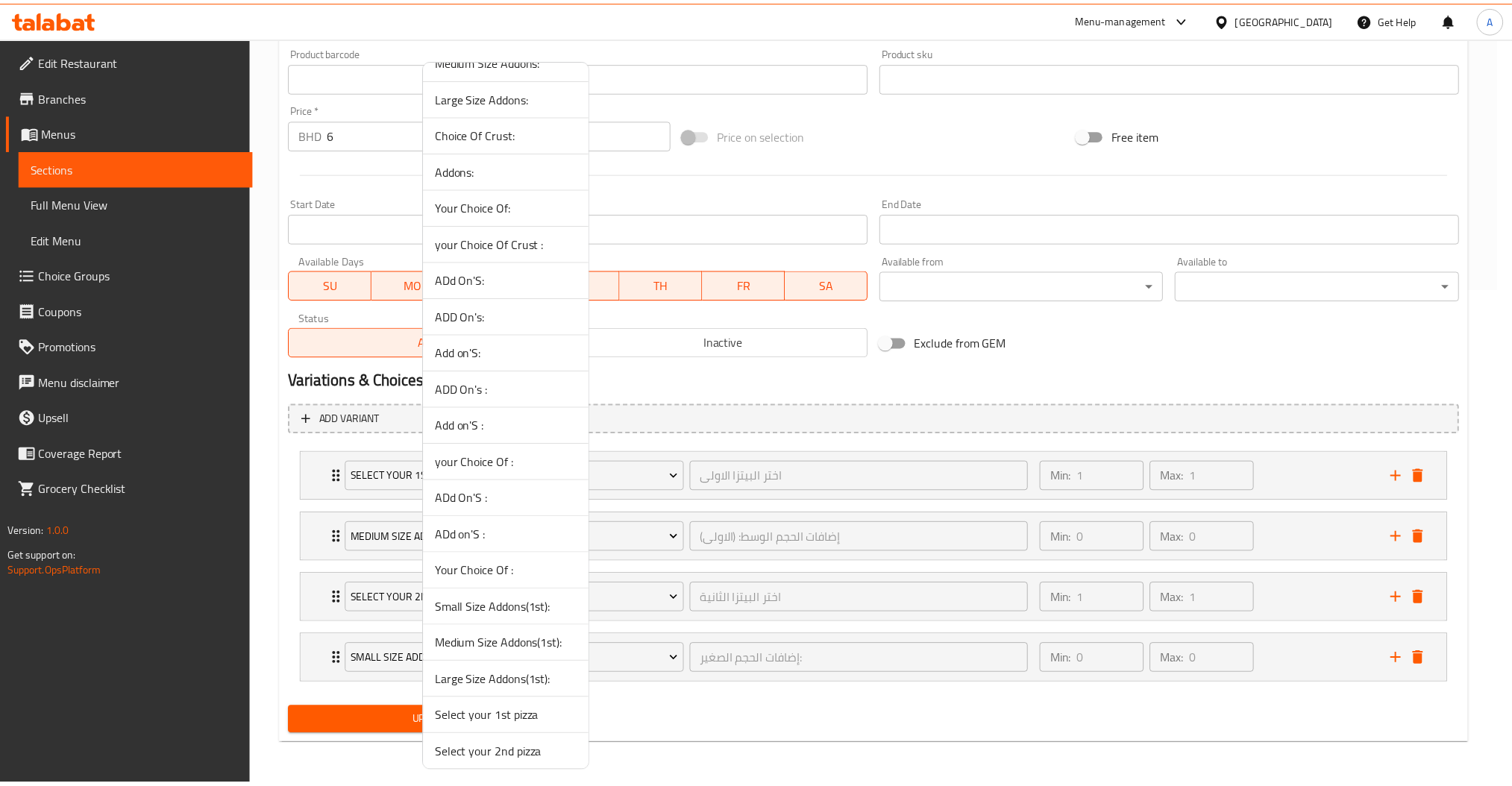
scroll to position [0, 0]
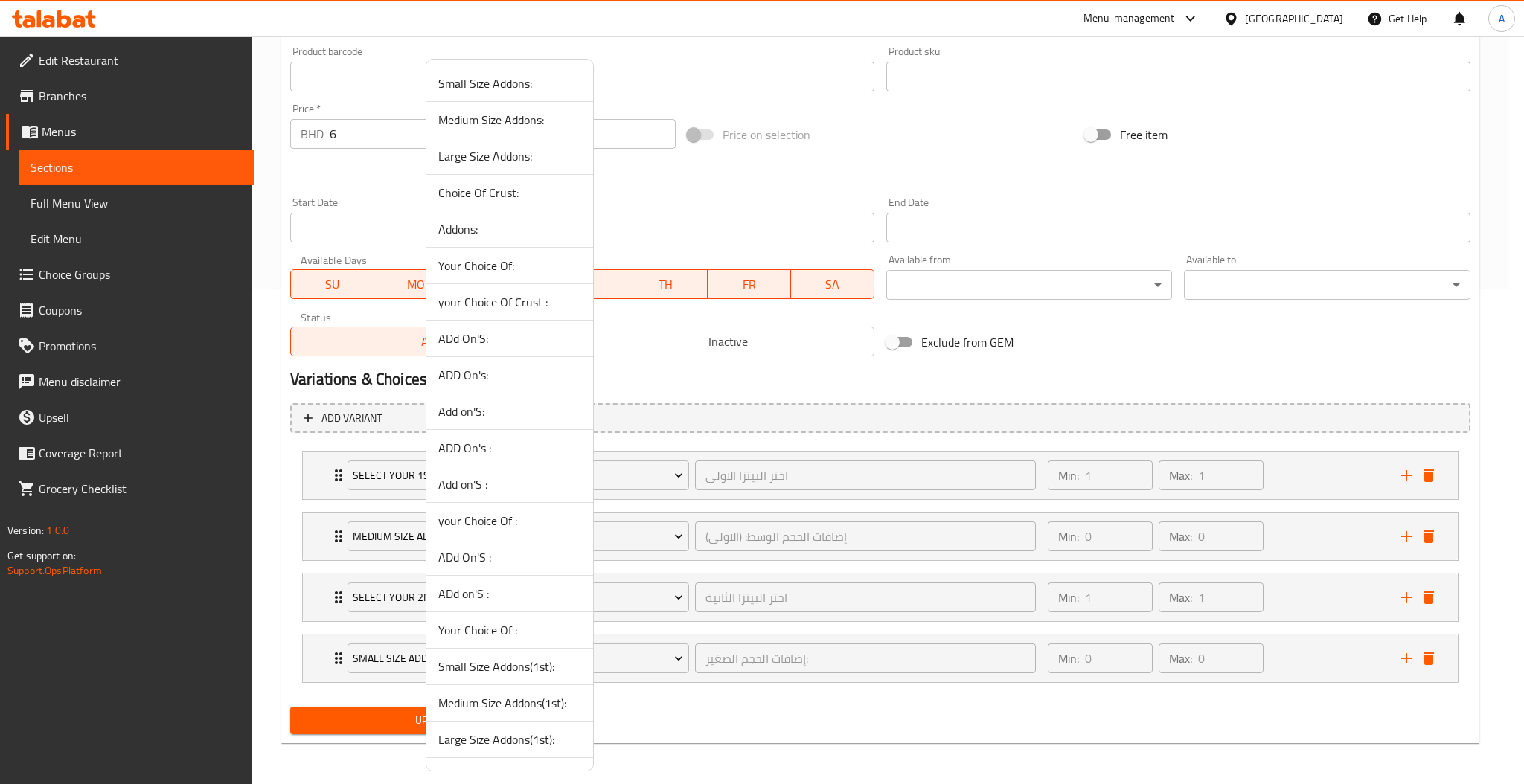
click at [502, 121] on span "Medium Size Addons:" at bounding box center [510, 120] width 143 height 18
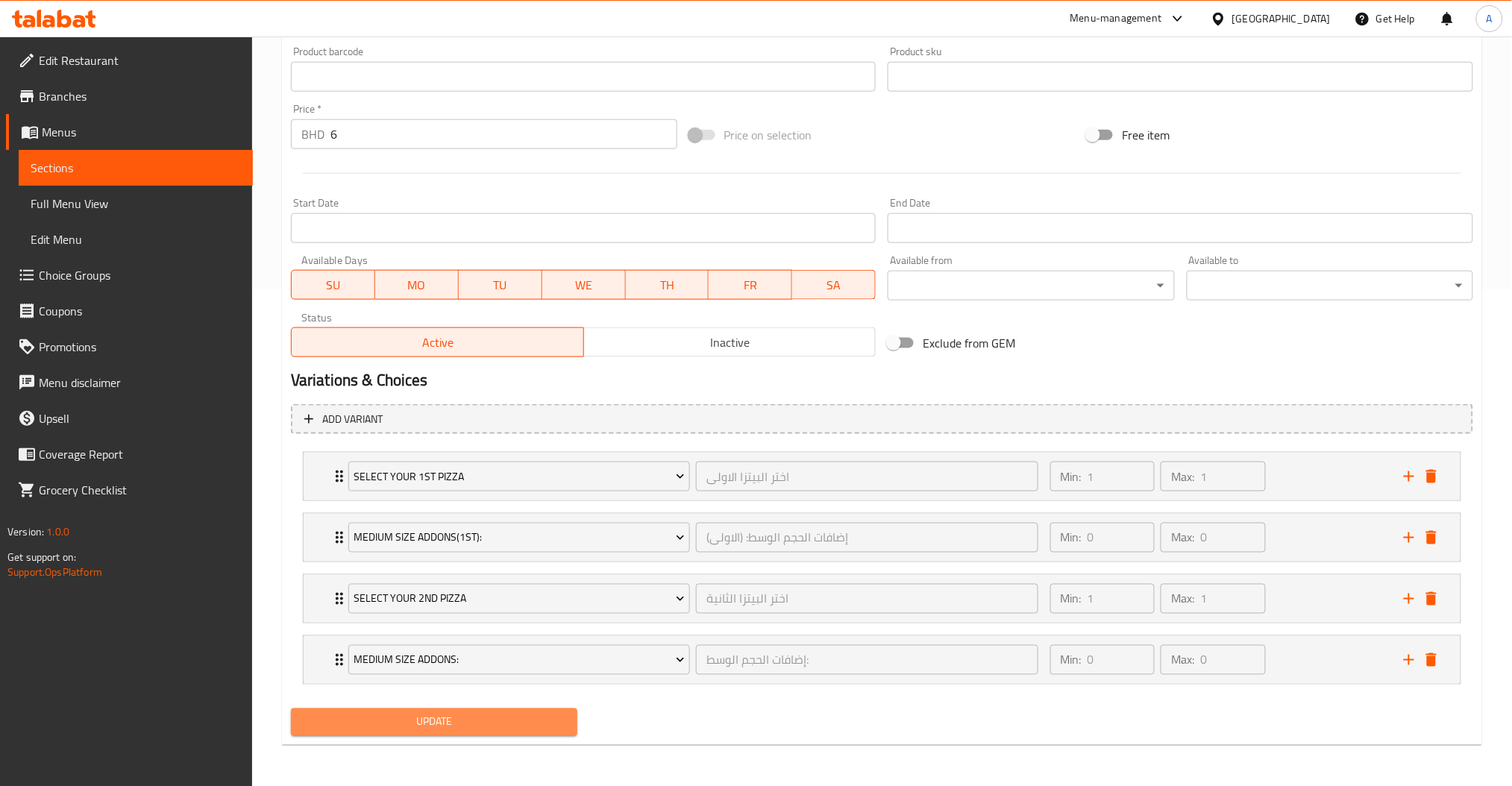
click at [512, 716] on span "Update" at bounding box center [434, 722] width 262 height 19
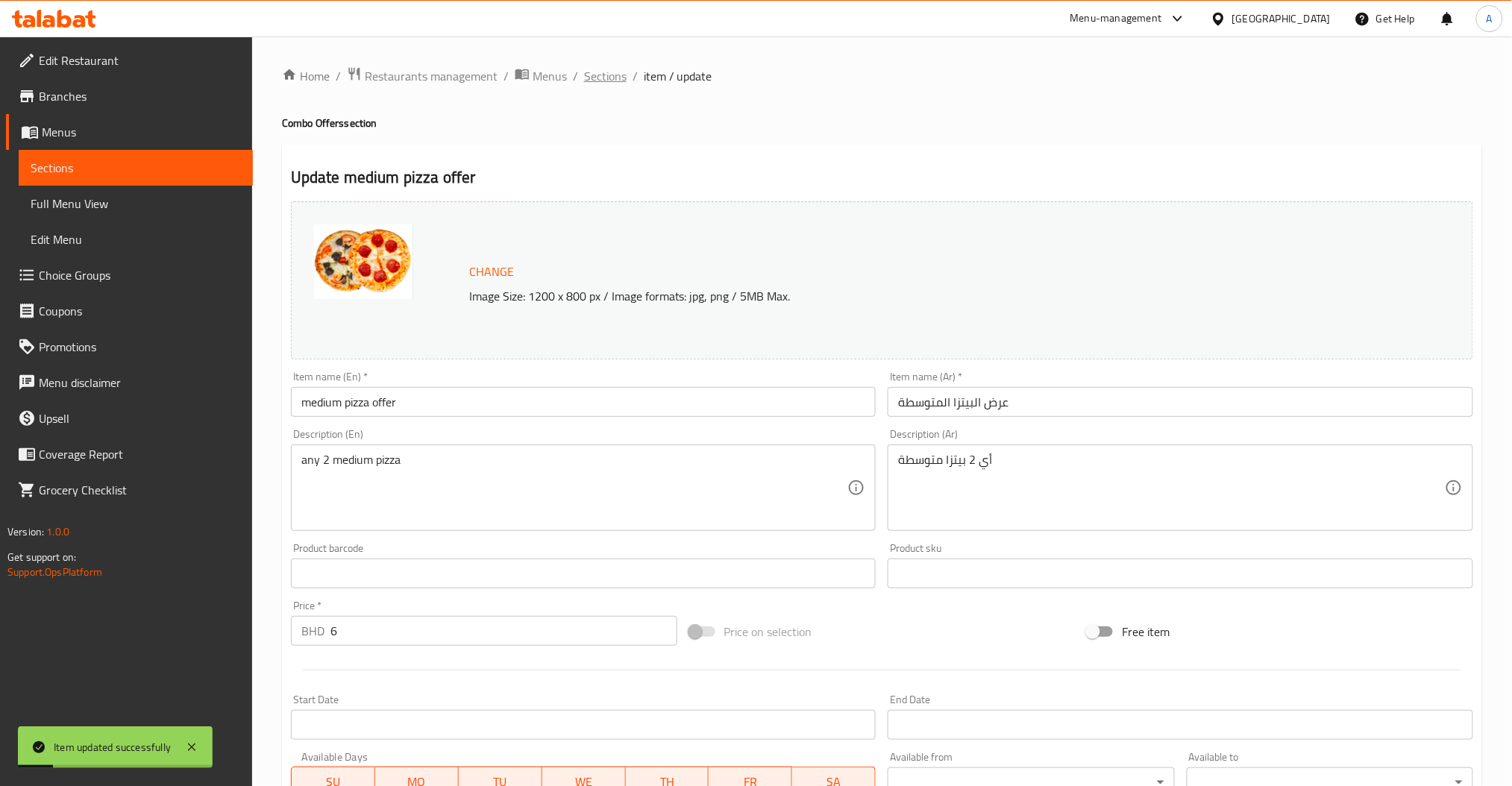
click at [593, 71] on span "Sections" at bounding box center [605, 76] width 43 height 18
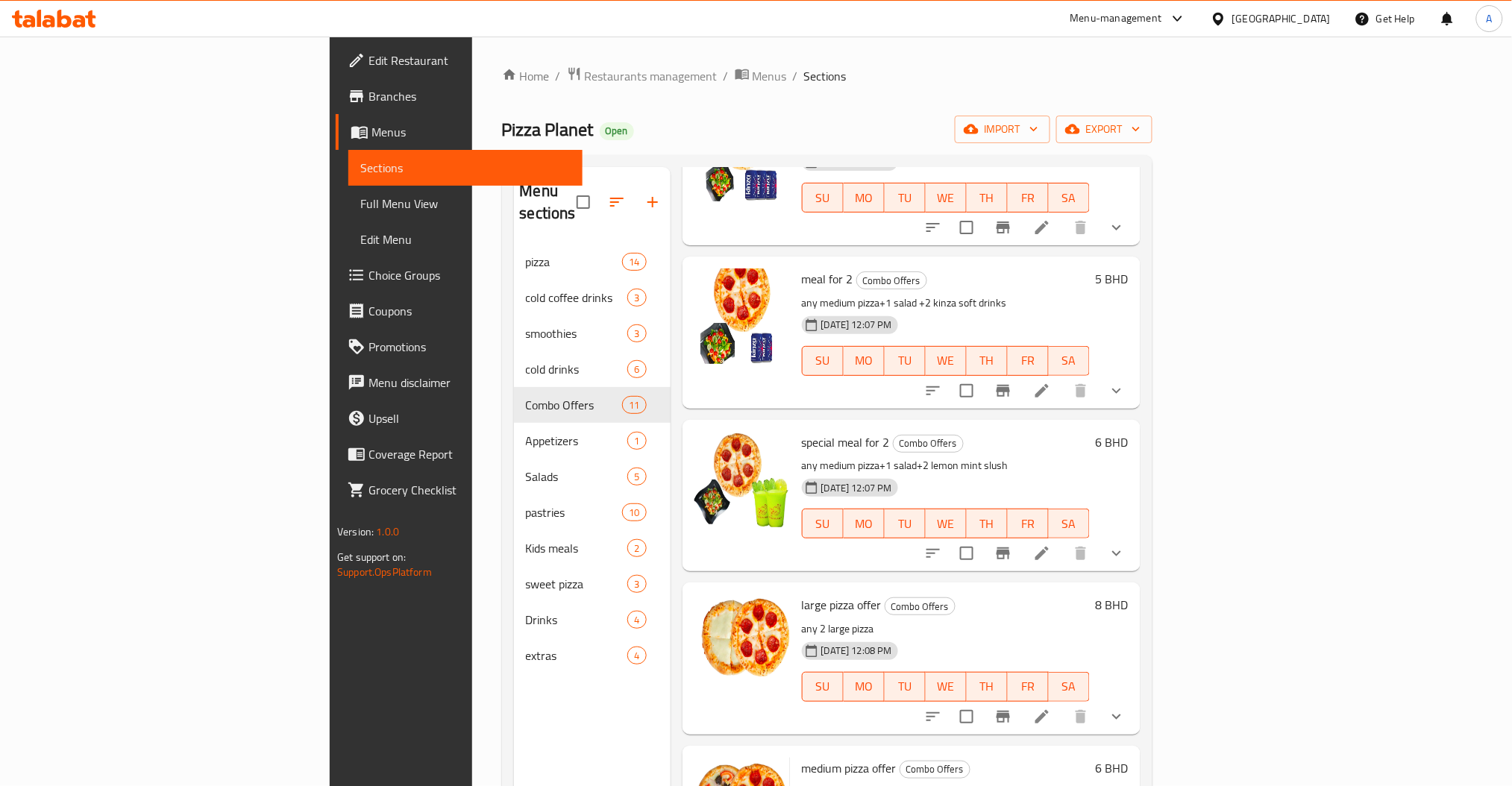
scroll to position [895, 0]
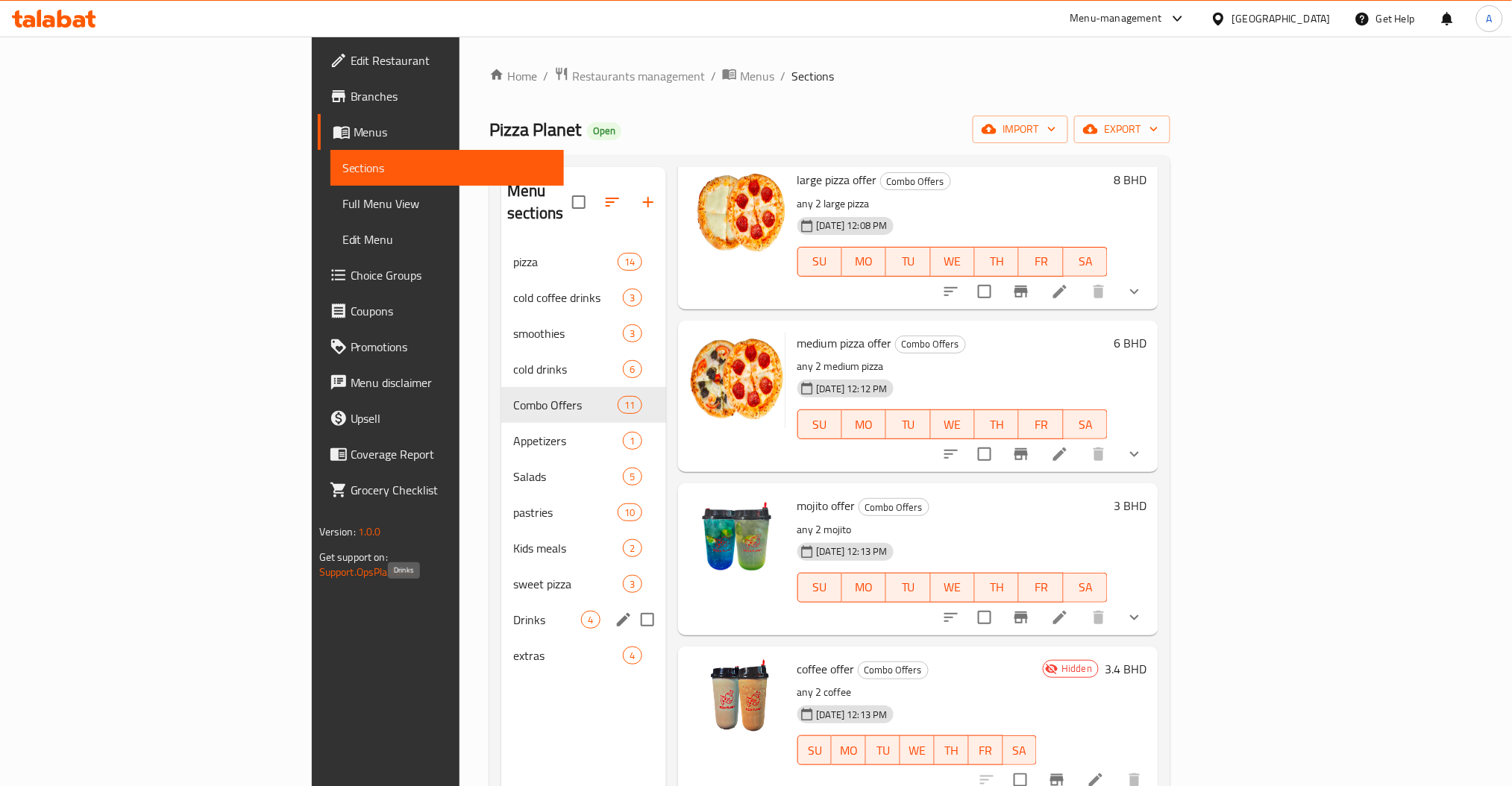
click at [513, 611] on span "Drinks" at bounding box center [547, 620] width 68 height 18
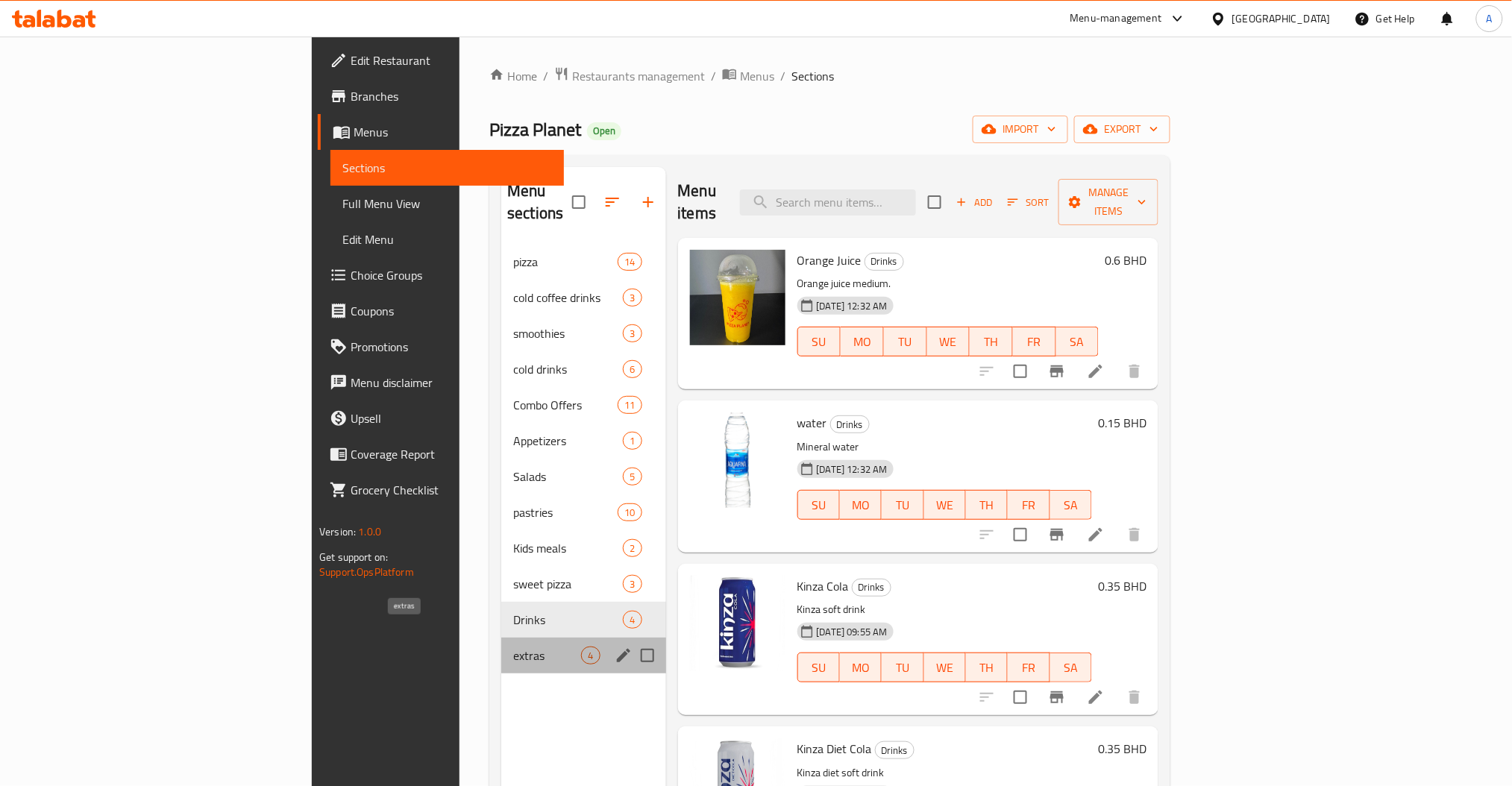
click at [513, 647] on span "extras" at bounding box center [547, 656] width 68 height 18
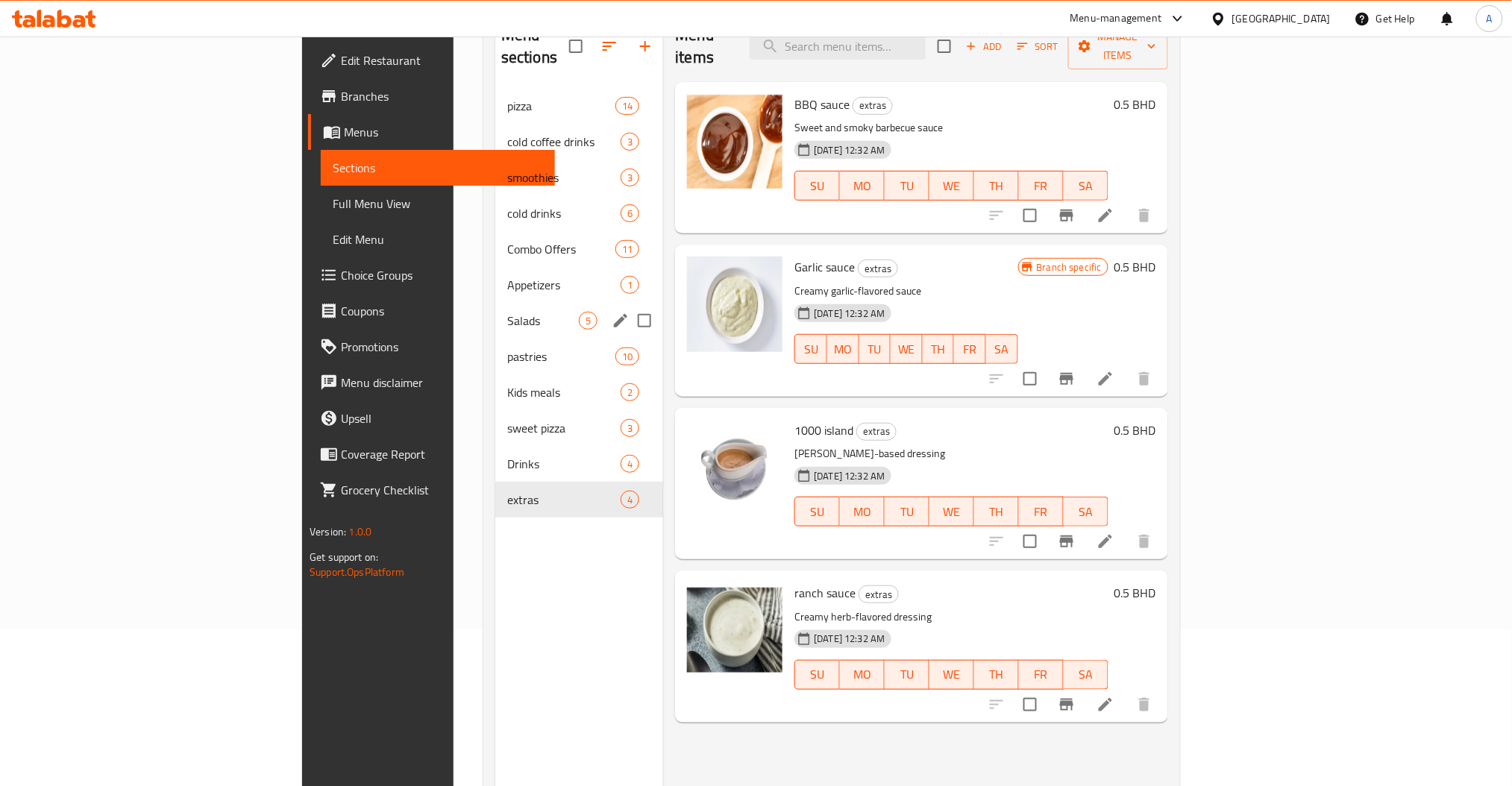
scroll to position [109, 0]
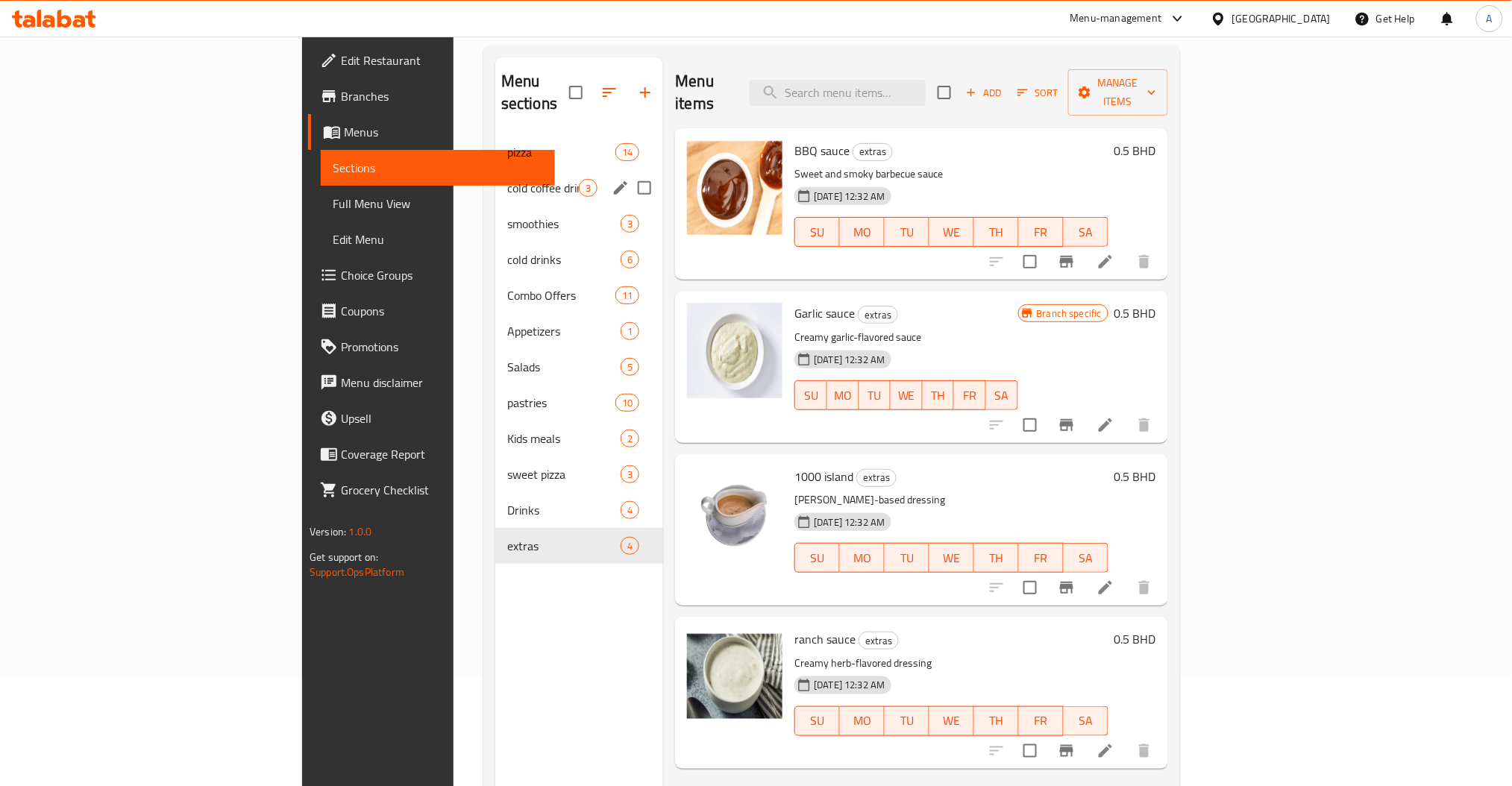
click at [508, 179] on span "cold coffee drinks" at bounding box center [543, 188] width 71 height 18
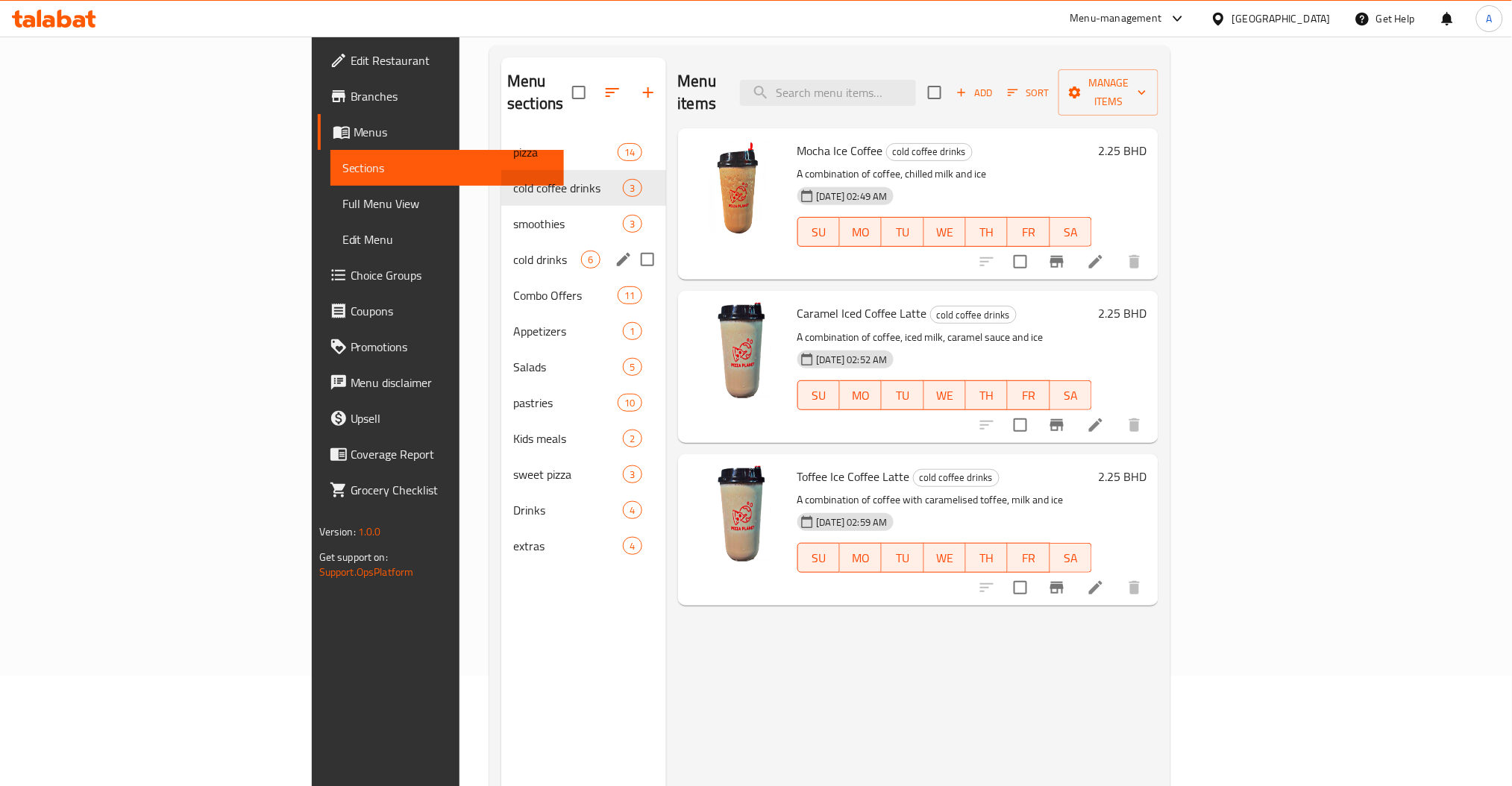
click at [501, 241] on div "cold drinks 6" at bounding box center [583, 260] width 164 height 36
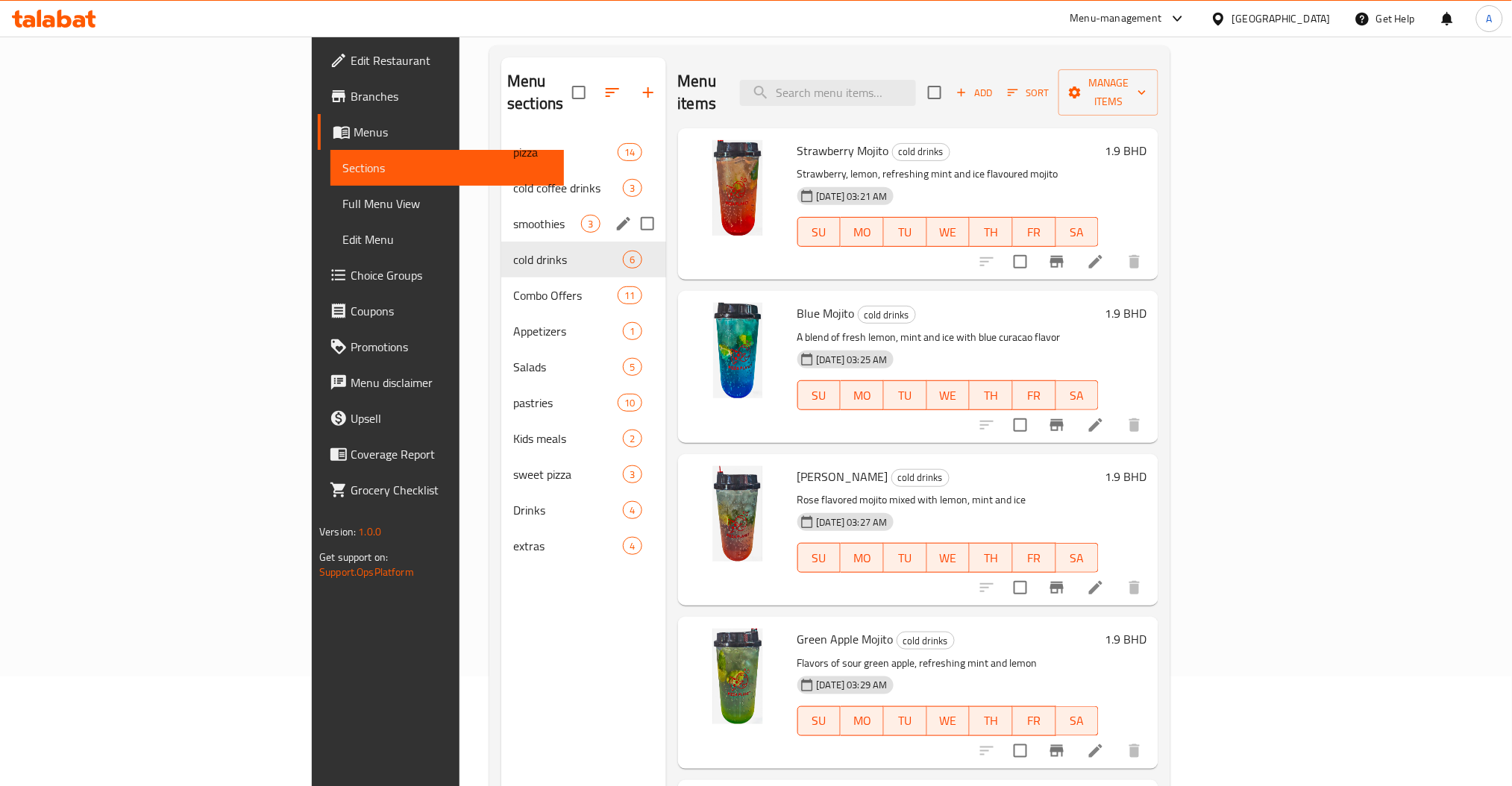
click at [513, 179] on span "cold coffee drinks" at bounding box center [567, 188] width 109 height 18
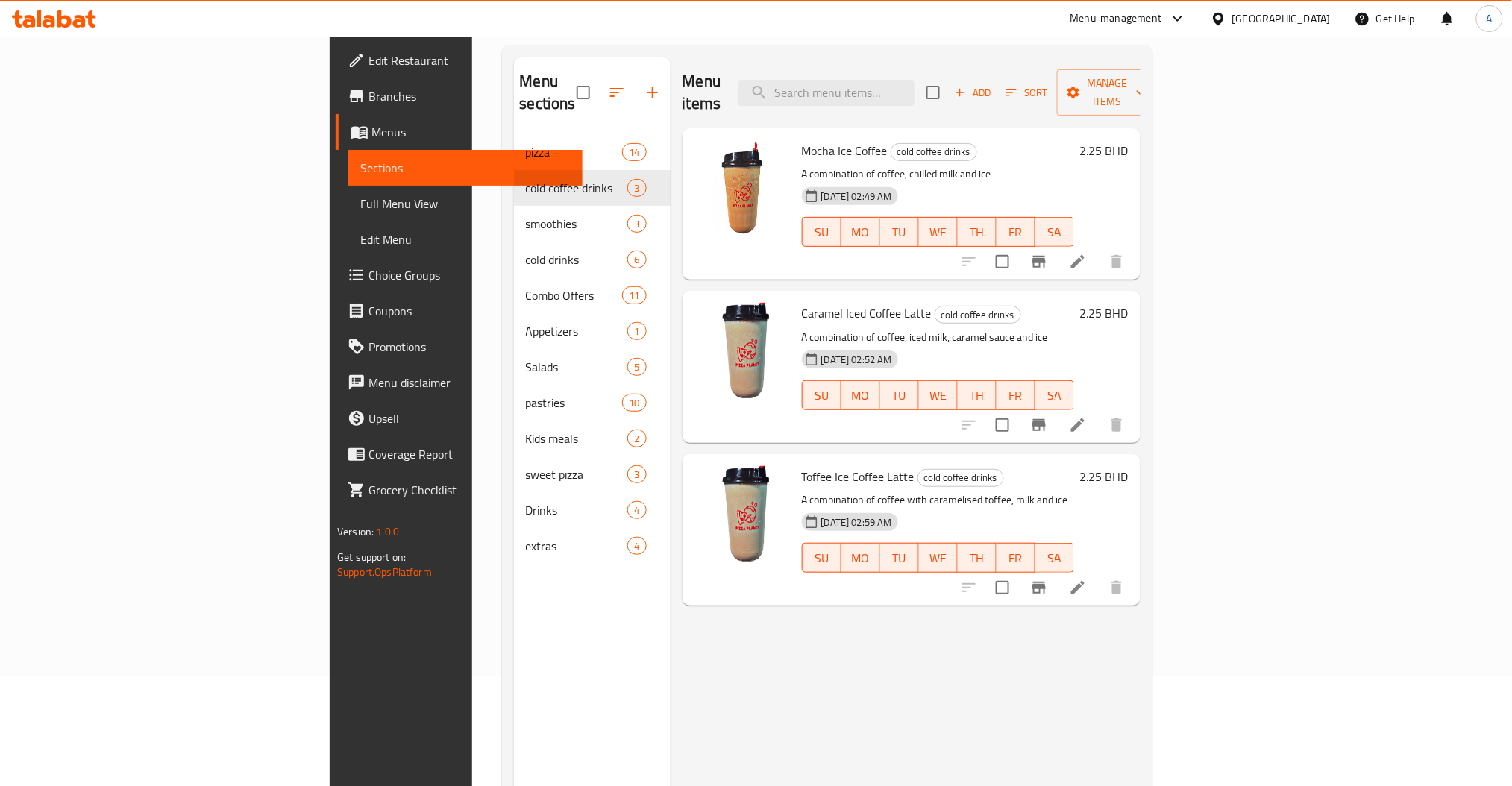
click at [372, 130] on span "Menus" at bounding box center [471, 132] width 199 height 18
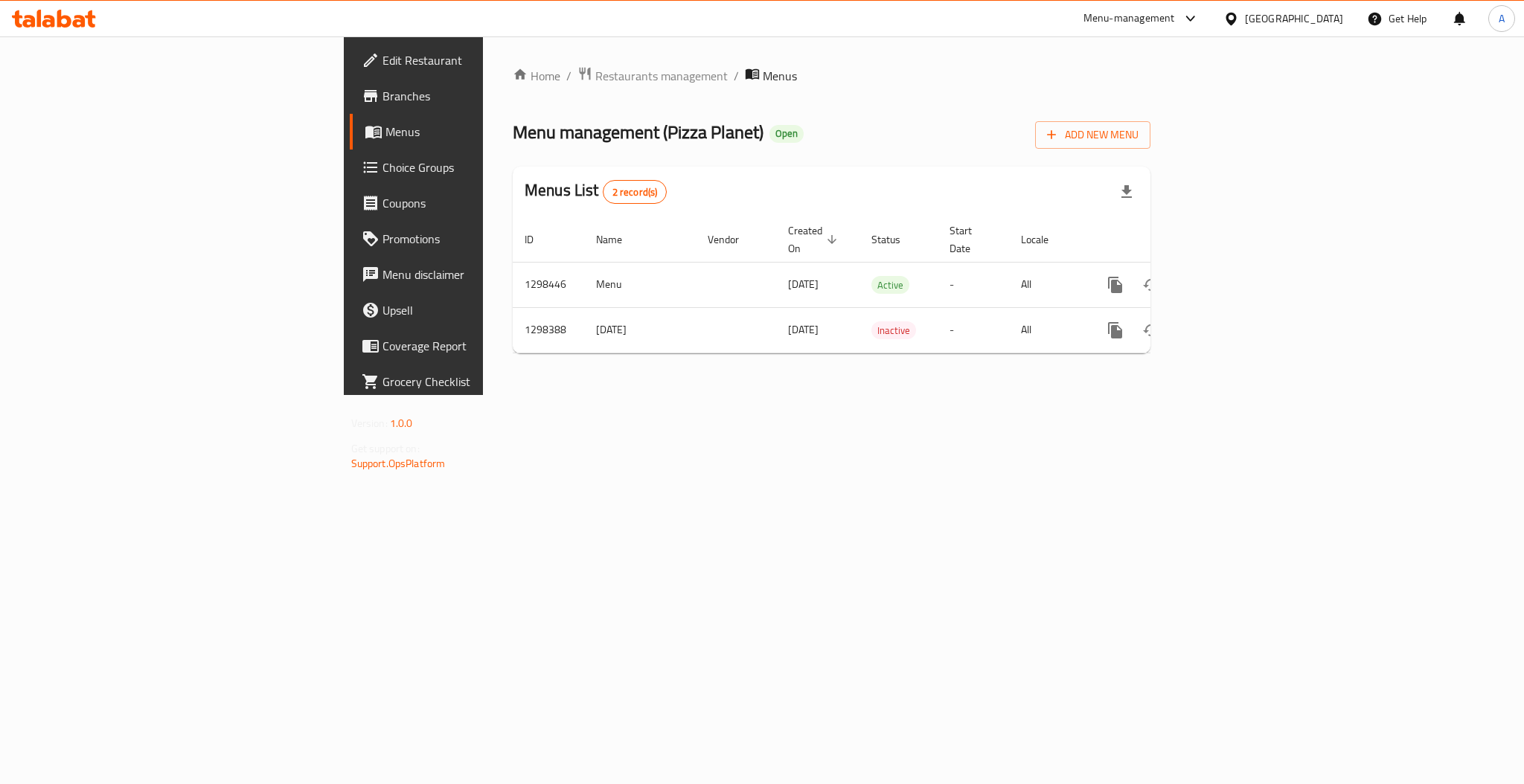
click at [383, 164] on span "Choice Groups" at bounding box center [485, 168] width 204 height 18
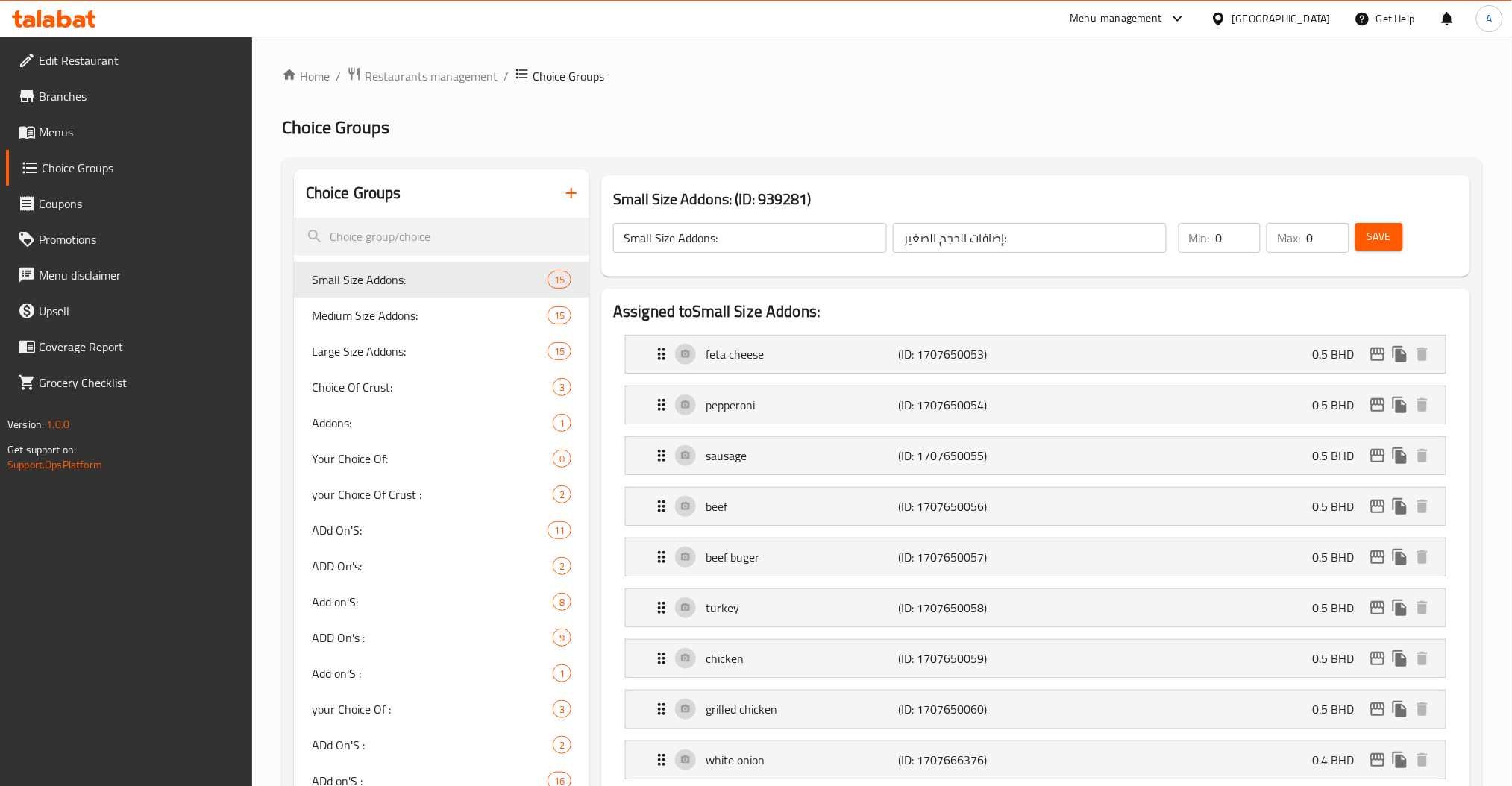
click at [553, 187] on div "Choice Groups" at bounding box center [442, 194] width 296 height 49
click at [569, 188] on icon "button" at bounding box center [572, 194] width 18 height 18
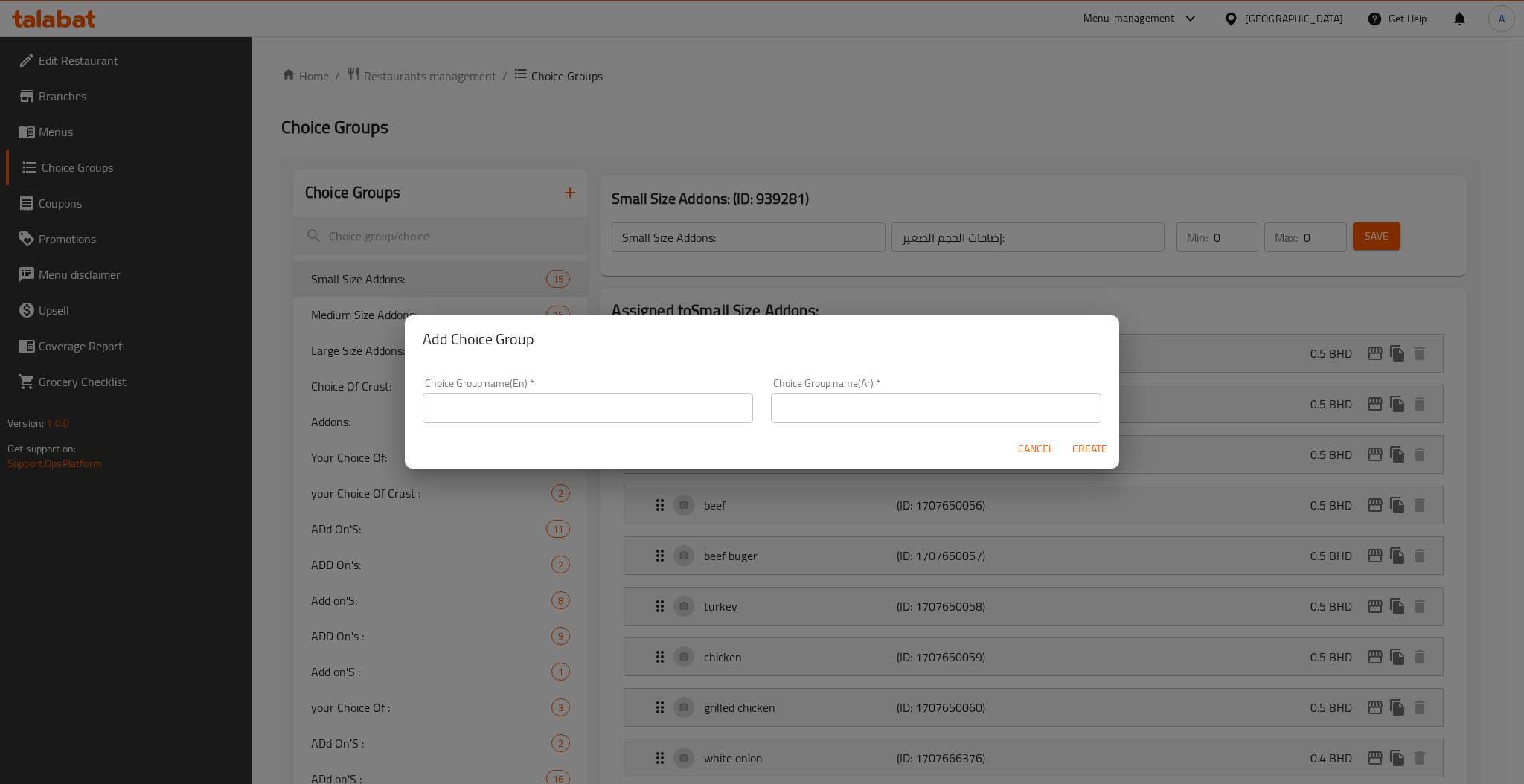
click at [545, 397] on input "text" at bounding box center [587, 408] width 330 height 30
type input "Choice of 1st coffee"
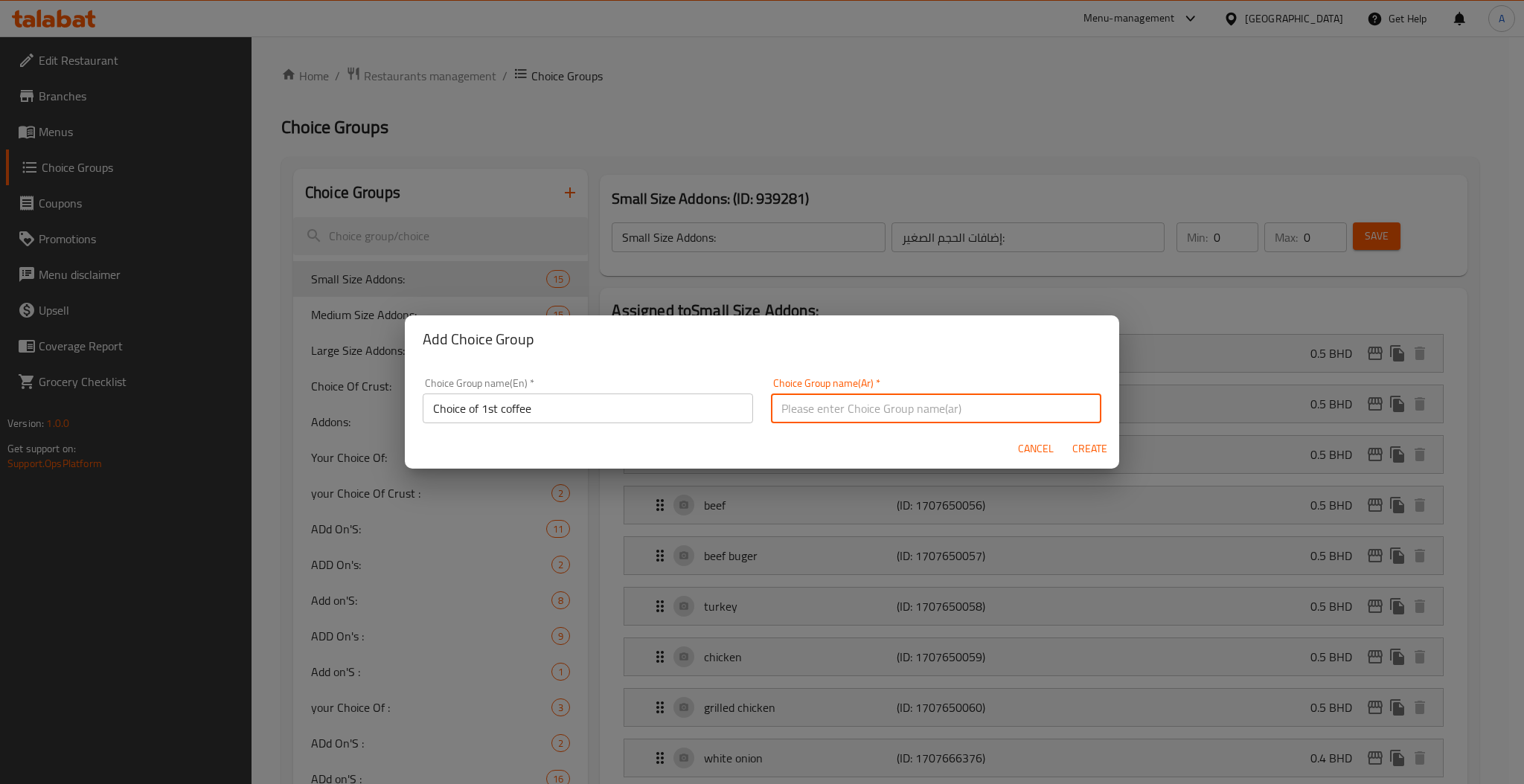
type input "ا"
type input "اختيار القهوة"
click at [1066, 435] on button "Create" at bounding box center [1089, 448] width 48 height 28
type input "Choice of 1st coffee"
type input "اختيار القهوة"
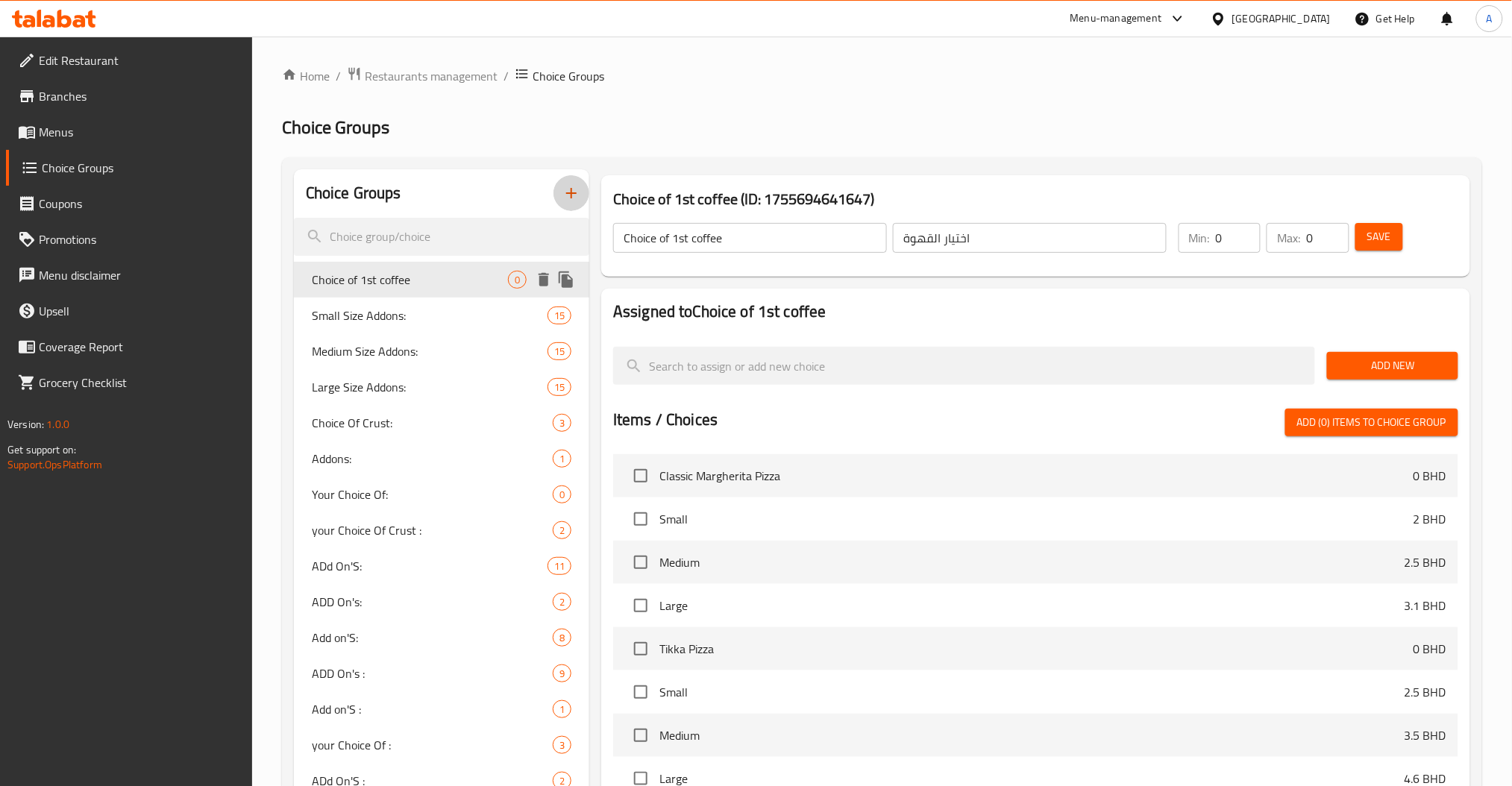
click at [409, 287] on span "Choice of 1st coffee" at bounding box center [410, 279] width 196 height 18
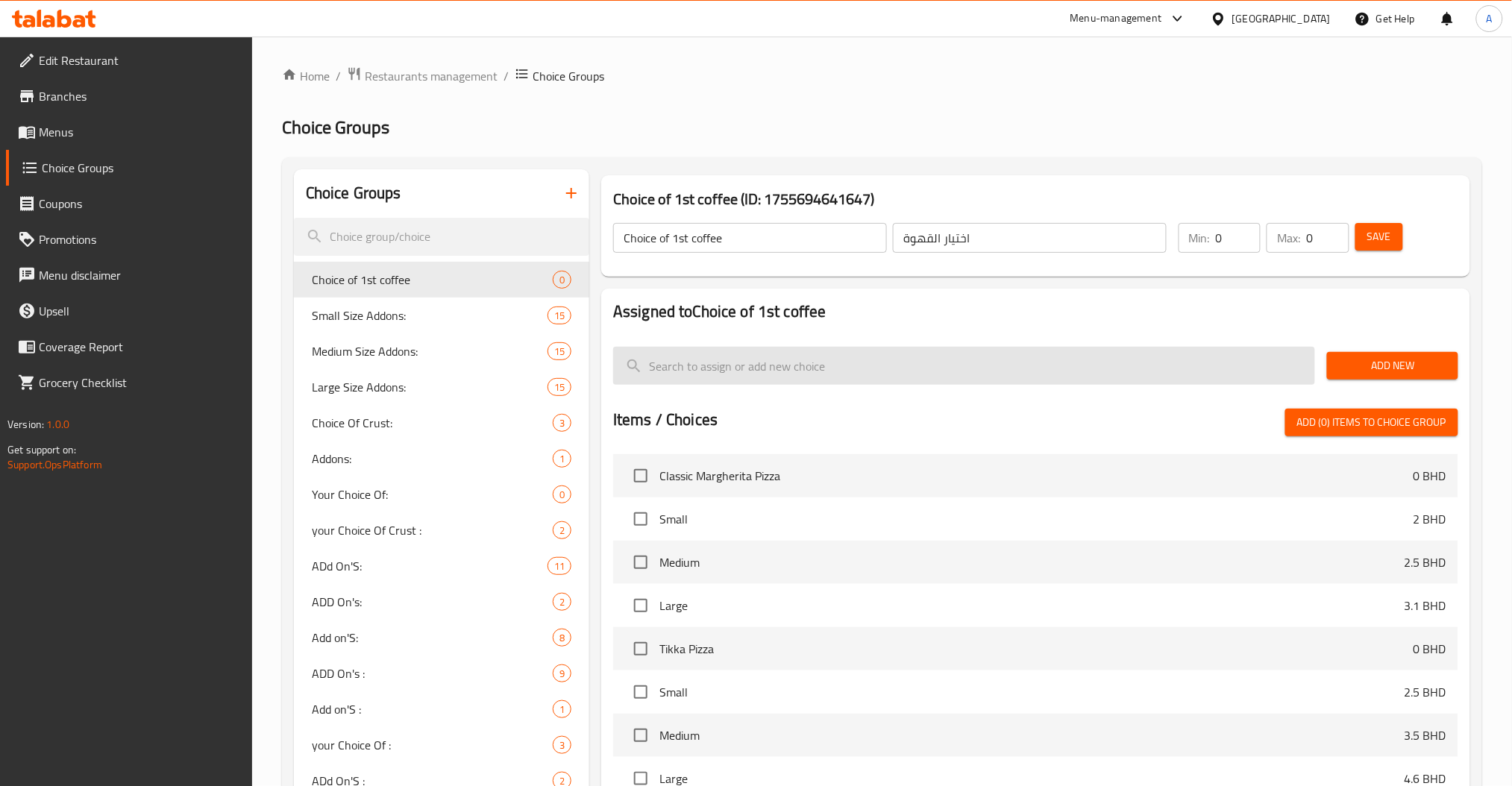
click at [778, 367] on input "search" at bounding box center [965, 365] width 702 height 38
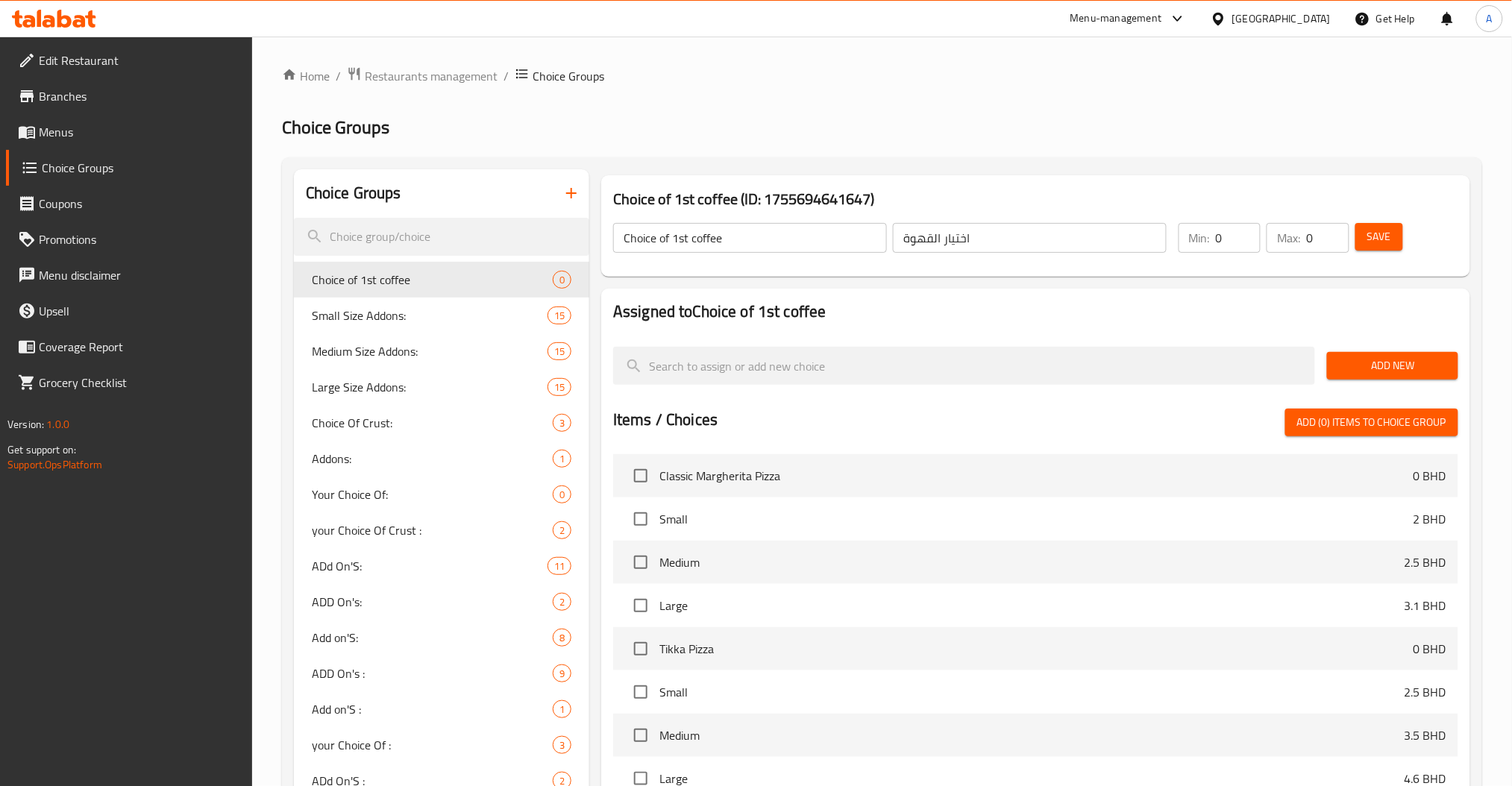
click at [1389, 364] on span "Add New" at bounding box center [1393, 365] width 107 height 19
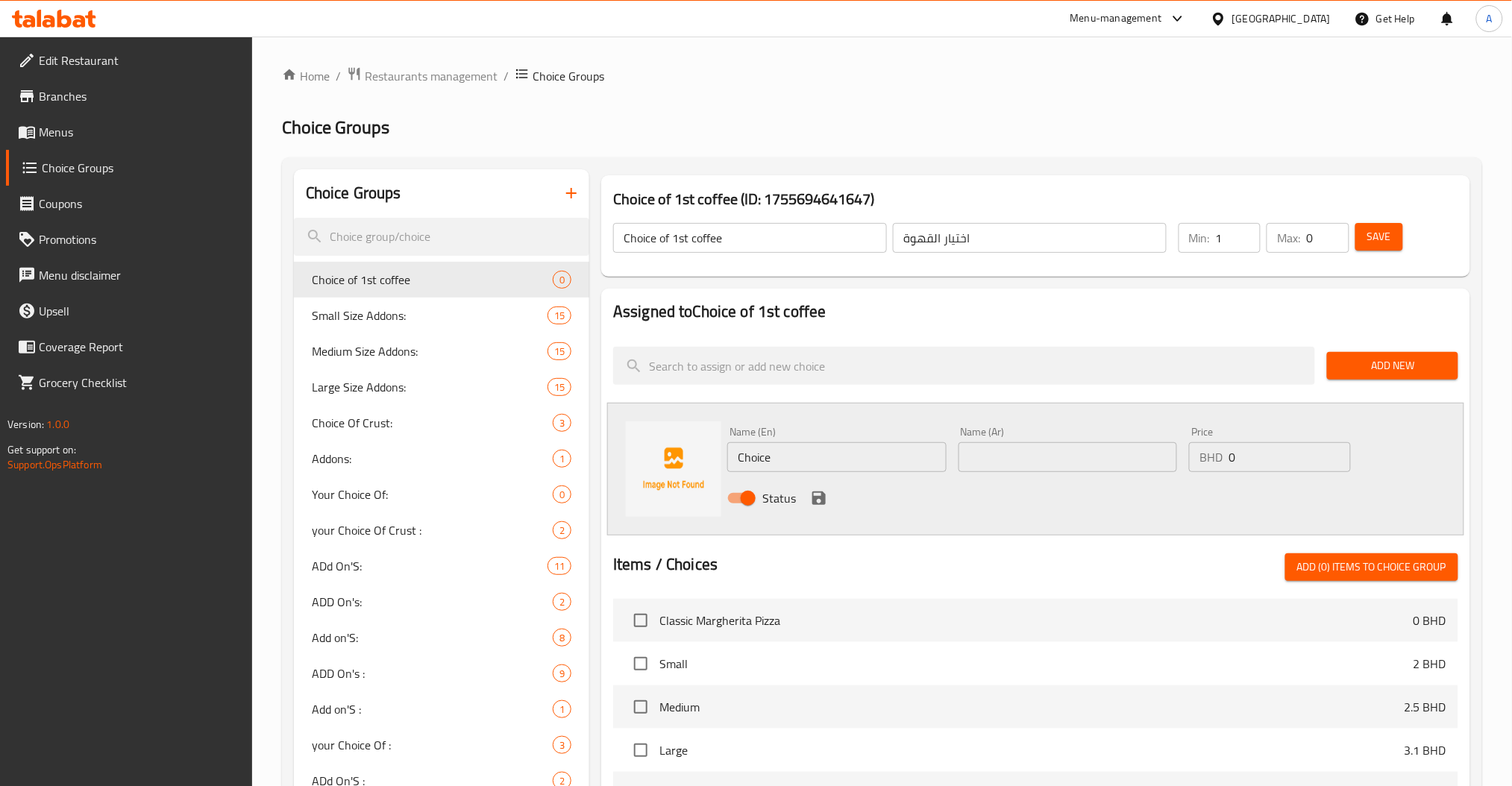
type input "1"
click at [1248, 233] on input "1" at bounding box center [1238, 238] width 44 height 30
type input "1"
click at [1328, 231] on input "1" at bounding box center [1327, 238] width 43 height 30
drag, startPoint x: 784, startPoint y: 460, endPoint x: 652, endPoint y: 454, distance: 132.1
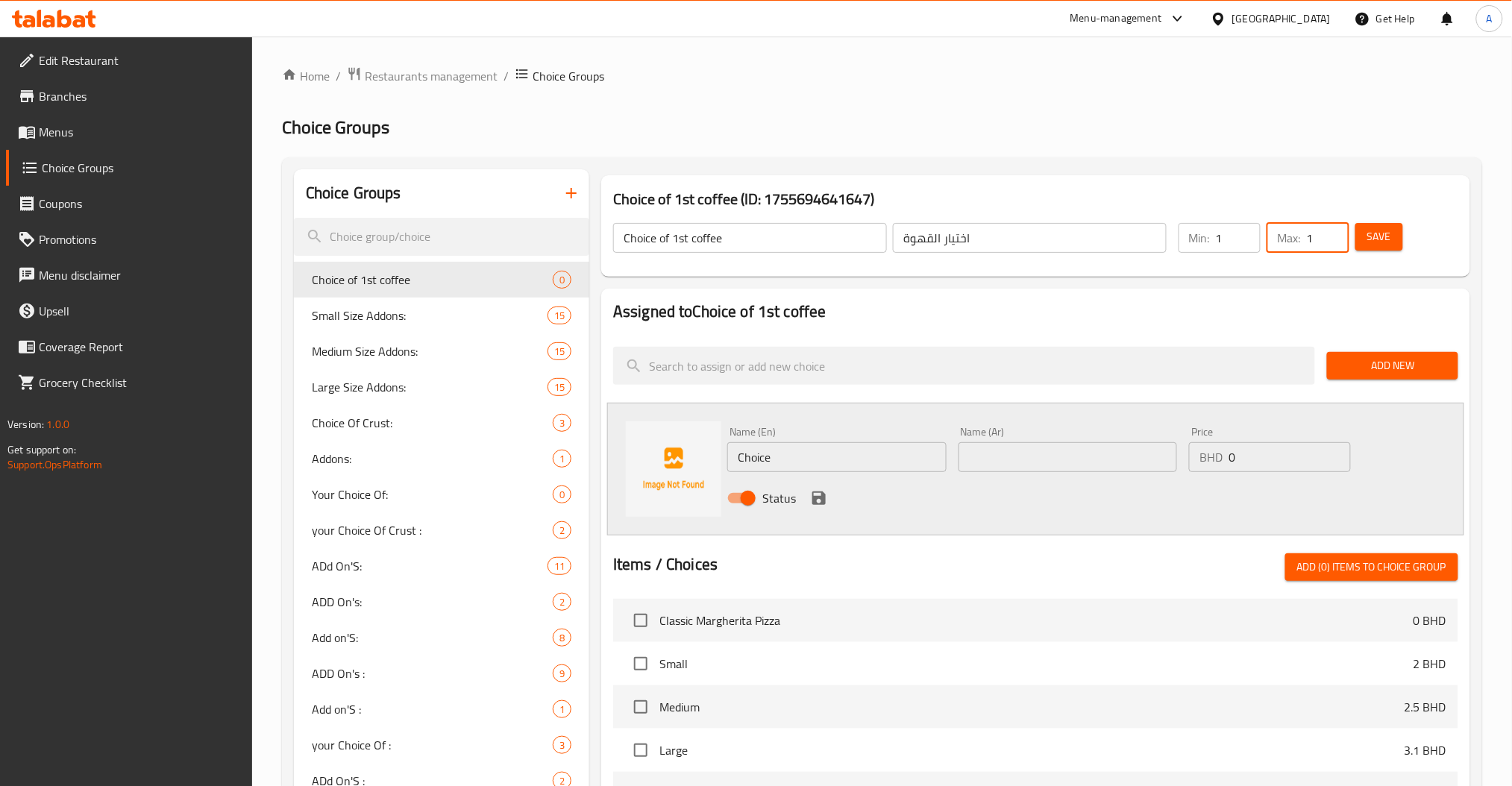
click at [676, 453] on div "Name (En) Choice Name (En) Name (Ar) Name (Ar) Price BHD 0 Price Status" at bounding box center [1035, 469] width 857 height 133
paste input "Mocha Ice Coffe"
type input "Mocha Ice Coffee"
click at [1004, 454] on input "text" at bounding box center [1069, 457] width 219 height 30
paste input "قهوة موكا مثلجة"
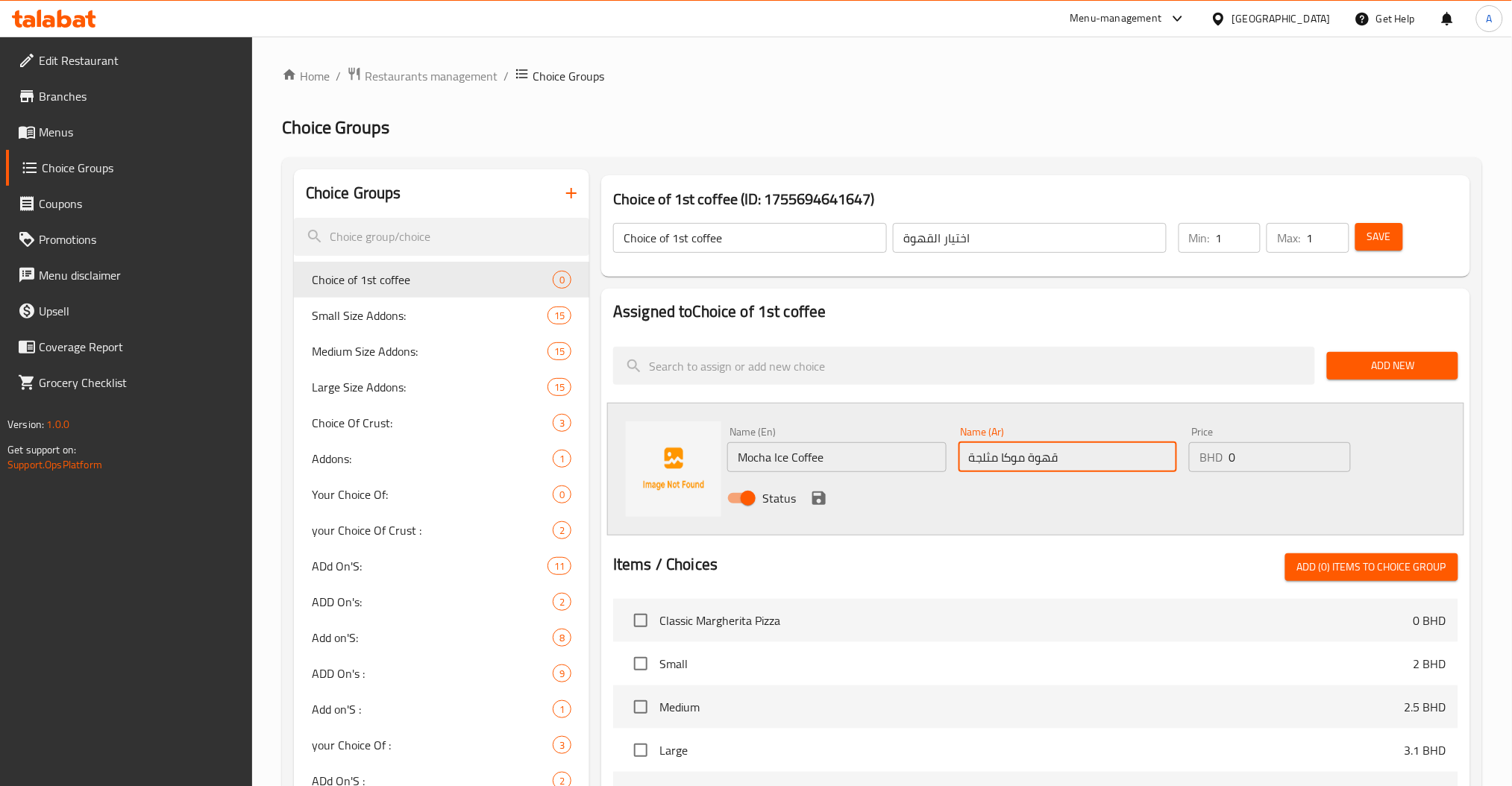
type input "قهوة موكا مثلجة"
drag, startPoint x: 825, startPoint y: 495, endPoint x: 892, endPoint y: 477, distance: 69.4
click at [825, 495] on icon "save" at bounding box center [819, 497] width 14 height 14
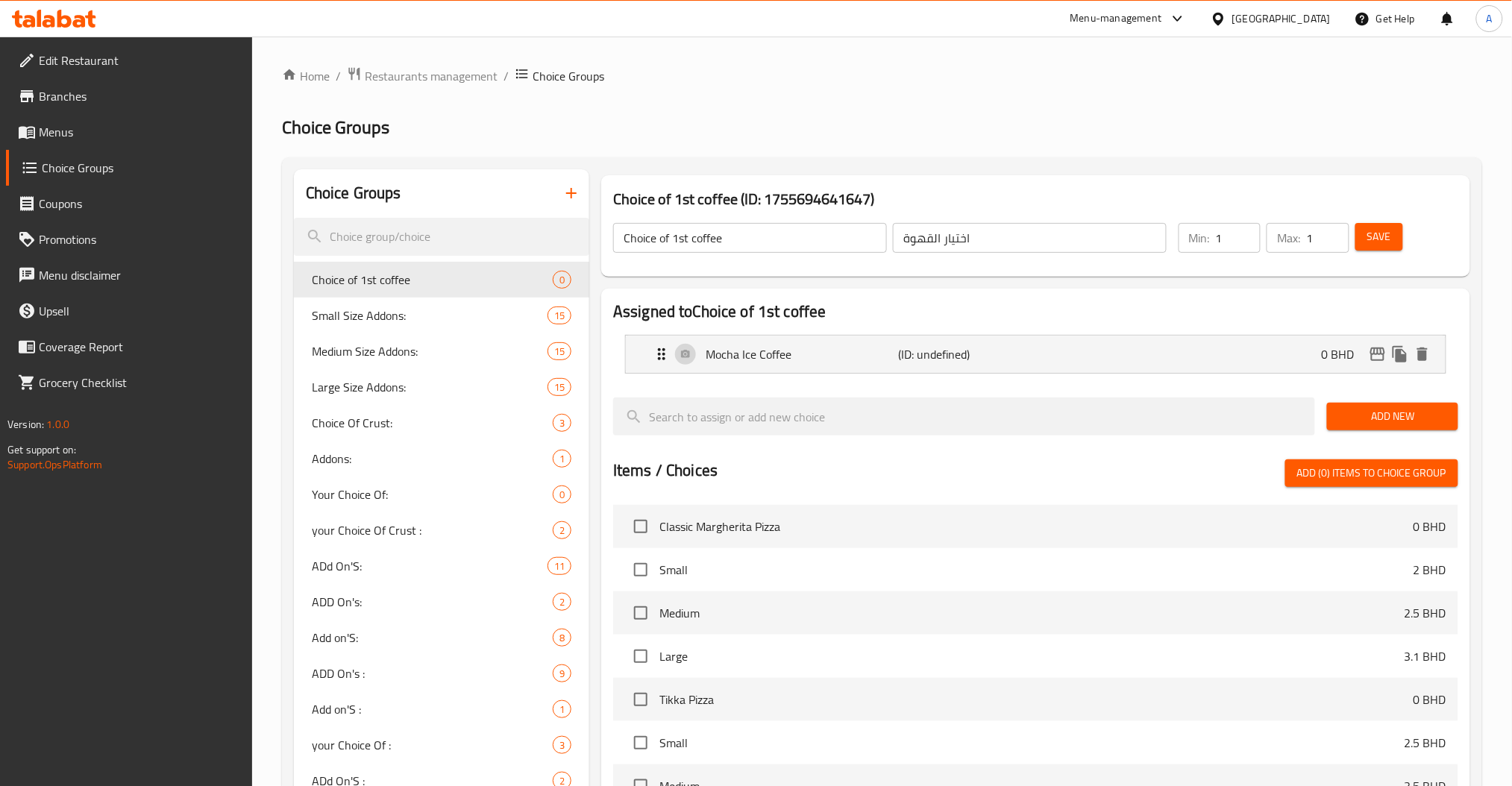
click at [1365, 417] on span "Add New" at bounding box center [1393, 416] width 107 height 19
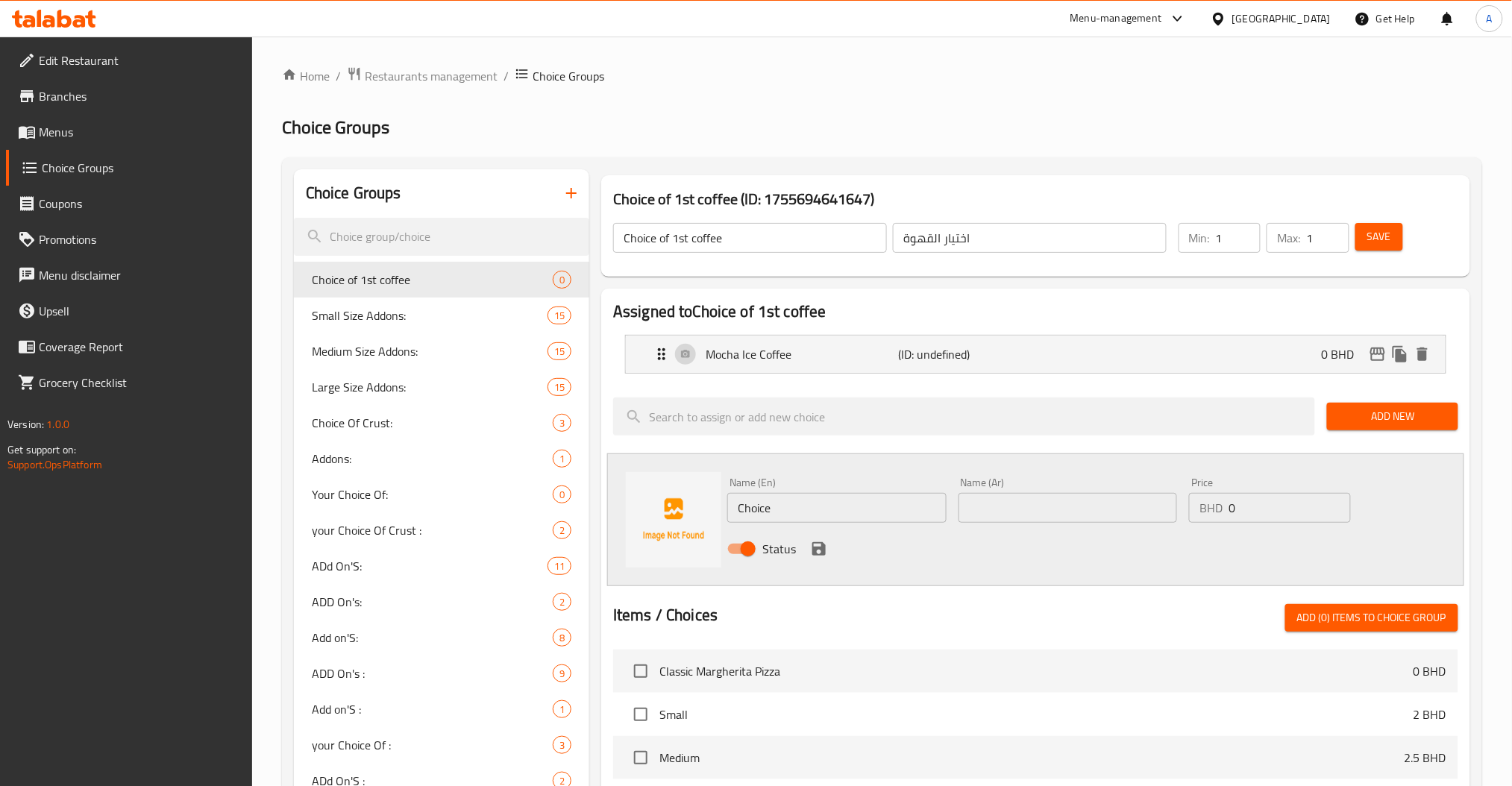
drag, startPoint x: 749, startPoint y: 507, endPoint x: 700, endPoint y: 506, distance: 49.0
click at [723, 506] on div "Name (En) Choice Name (En)" at bounding box center [837, 499] width 232 height 57
paste input "aramel Iced Coffee Latt"
type input "Caramel Iced Coffee Latte"
click at [1064, 499] on input "text" at bounding box center [1069, 507] width 219 height 30
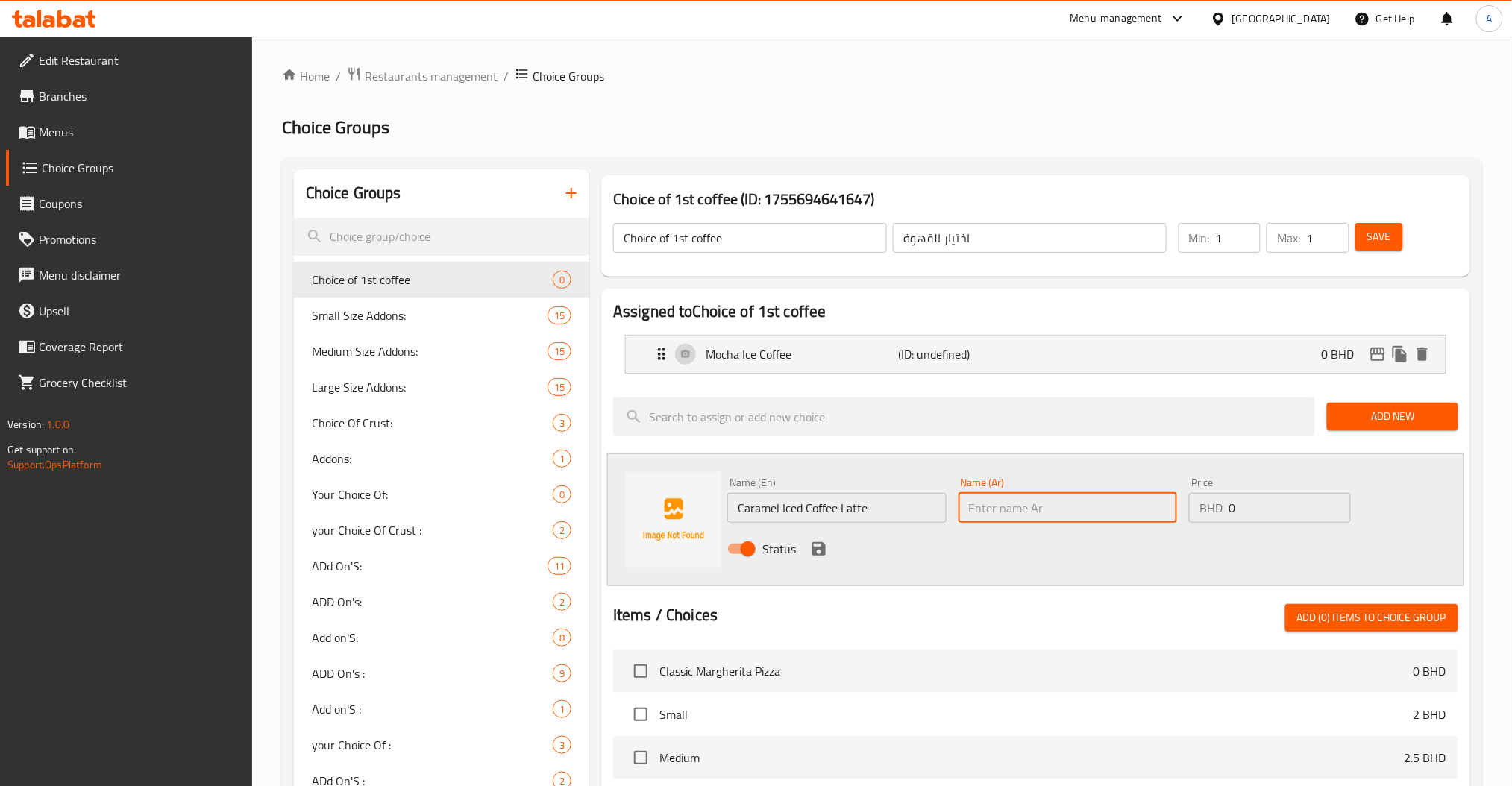
paste input "قهوة كراميل مثلجة لاتيه"
type input "قهوة كراميل مثلجة لاتيه"
click at [817, 546] on icon "save" at bounding box center [819, 549] width 18 height 18
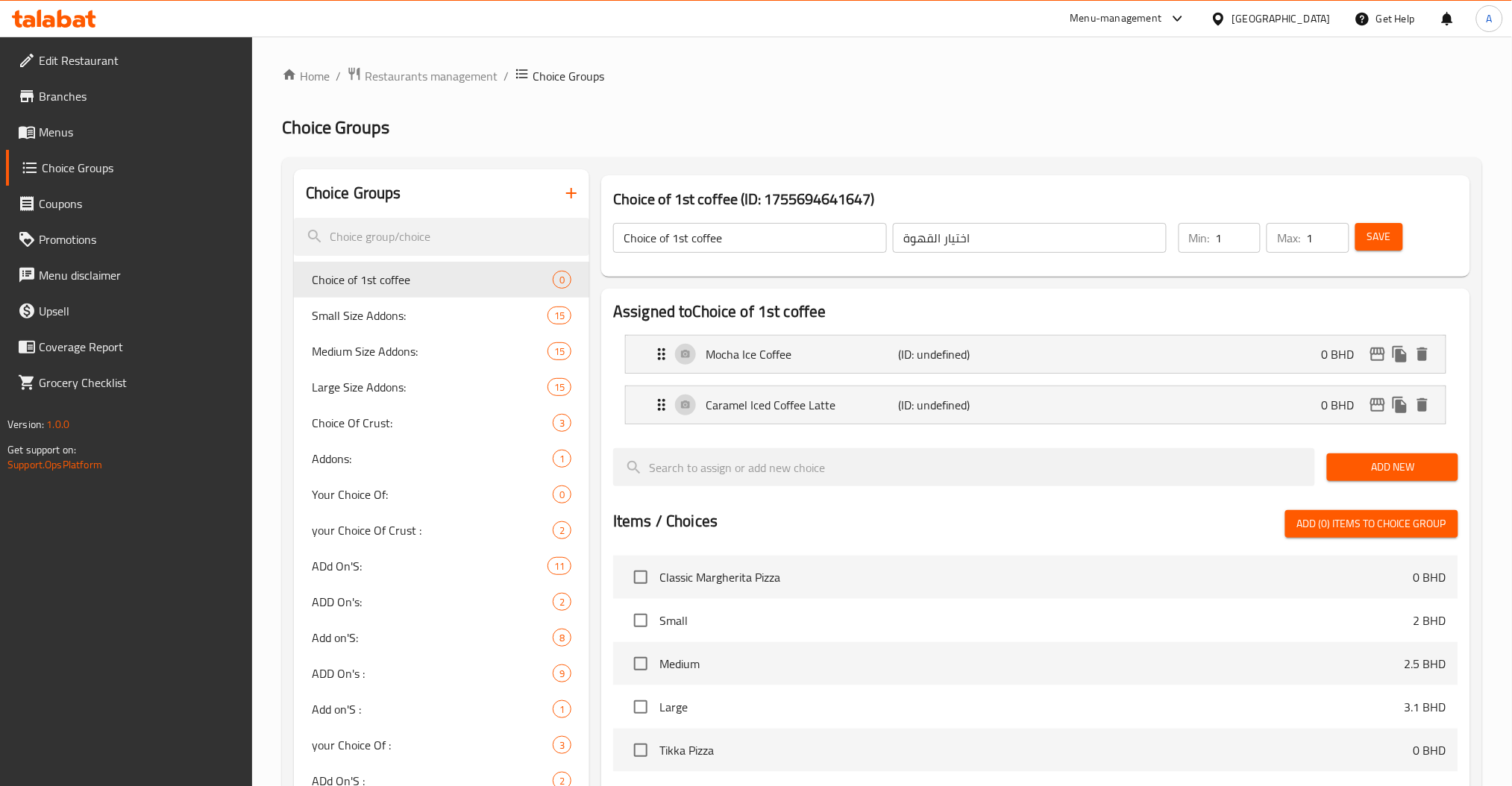
click at [1354, 469] on span "Add New" at bounding box center [1393, 467] width 107 height 19
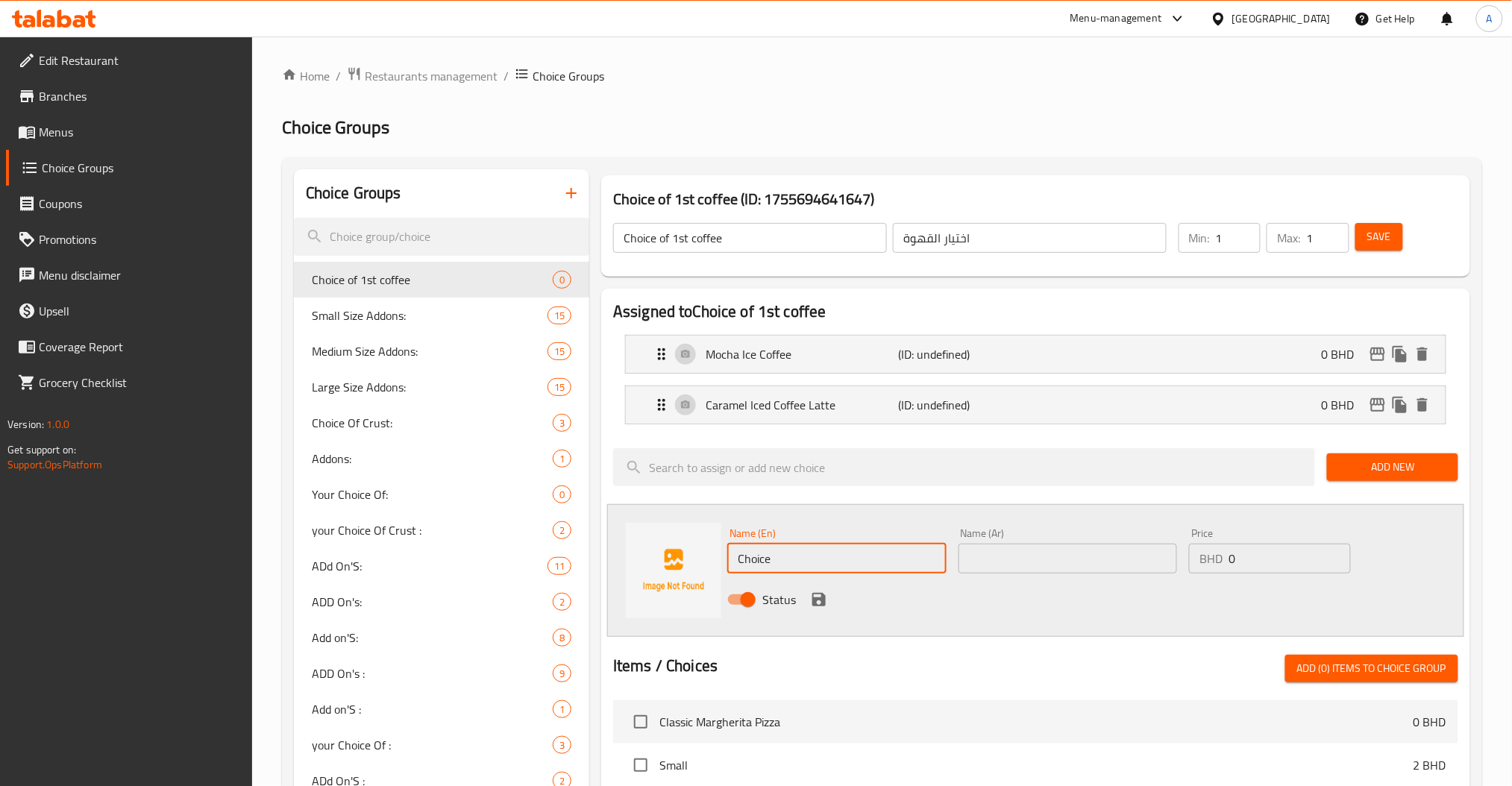
drag, startPoint x: 813, startPoint y: 559, endPoint x: 726, endPoint y: 560, distance: 87.0
click at [773, 560] on input "Choice" at bounding box center [837, 558] width 219 height 30
paste input "Toffee Ice Coffee Latte"
click at [861, 563] on input "ChoiceToffee Ice Coffee Latte" at bounding box center [837, 558] width 219 height 30
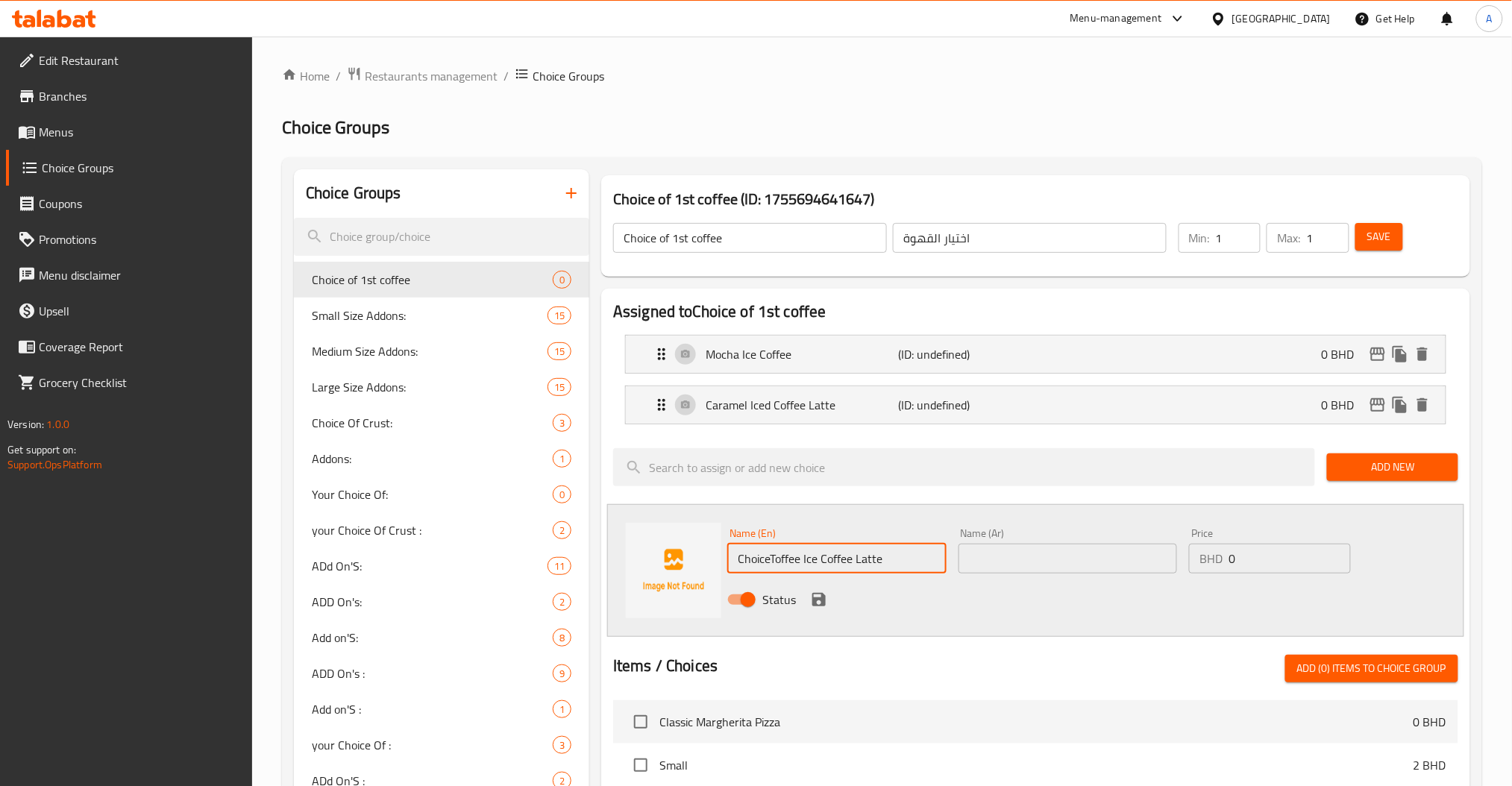
click at [861, 563] on input "ChoiceToffee Ice Coffee Latte" at bounding box center [837, 558] width 219 height 30
paste input "text"
type input "Toffee Ice Coffee Latte"
click at [1098, 558] on input "text" at bounding box center [1069, 558] width 219 height 30
paste input "قهوة لاتيه مثلجة بالتوفي"
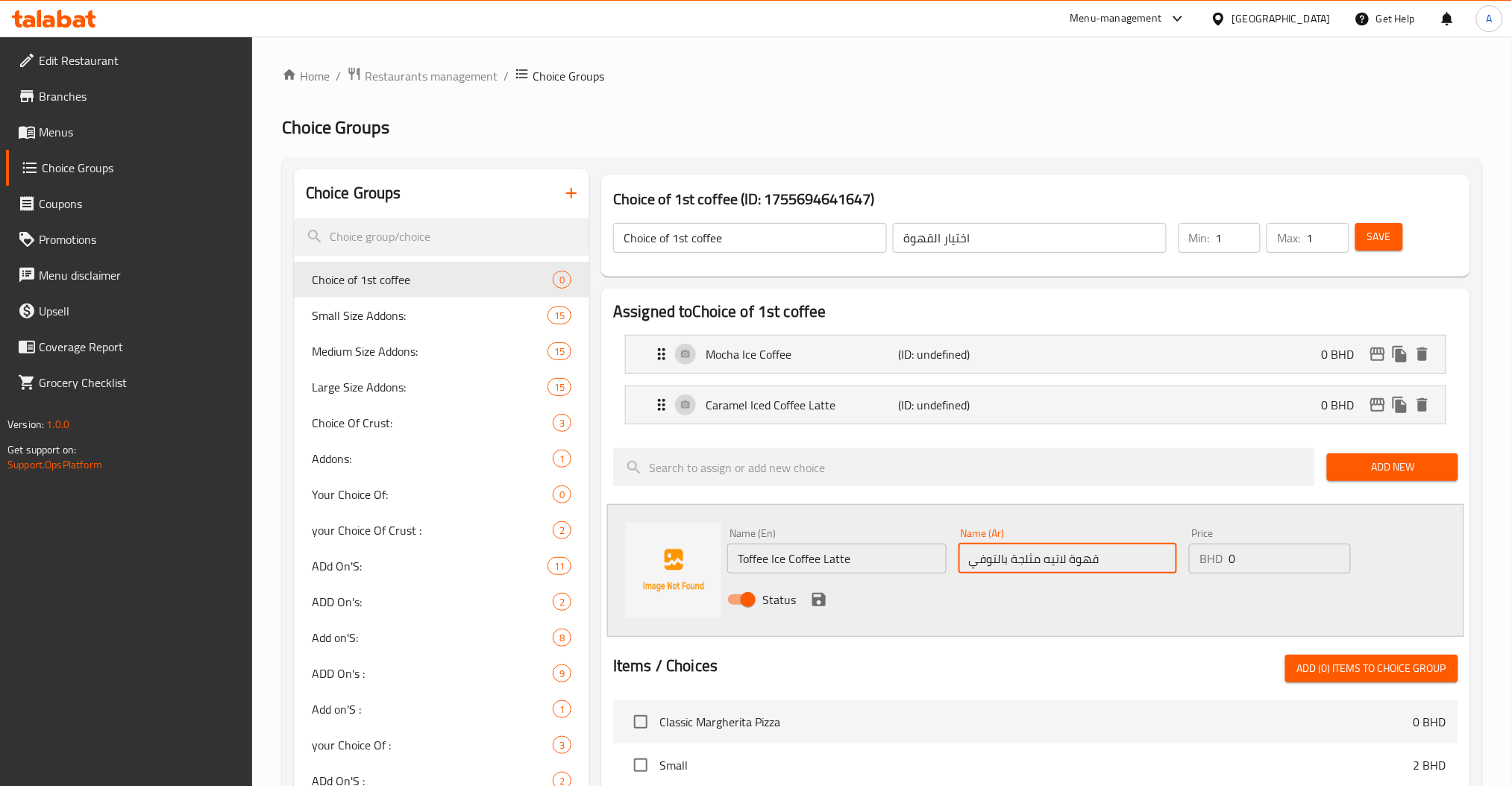
type input "قهوة لاتيه مثلجة بالتوفي"
click at [815, 595] on icon "save" at bounding box center [819, 600] width 18 height 18
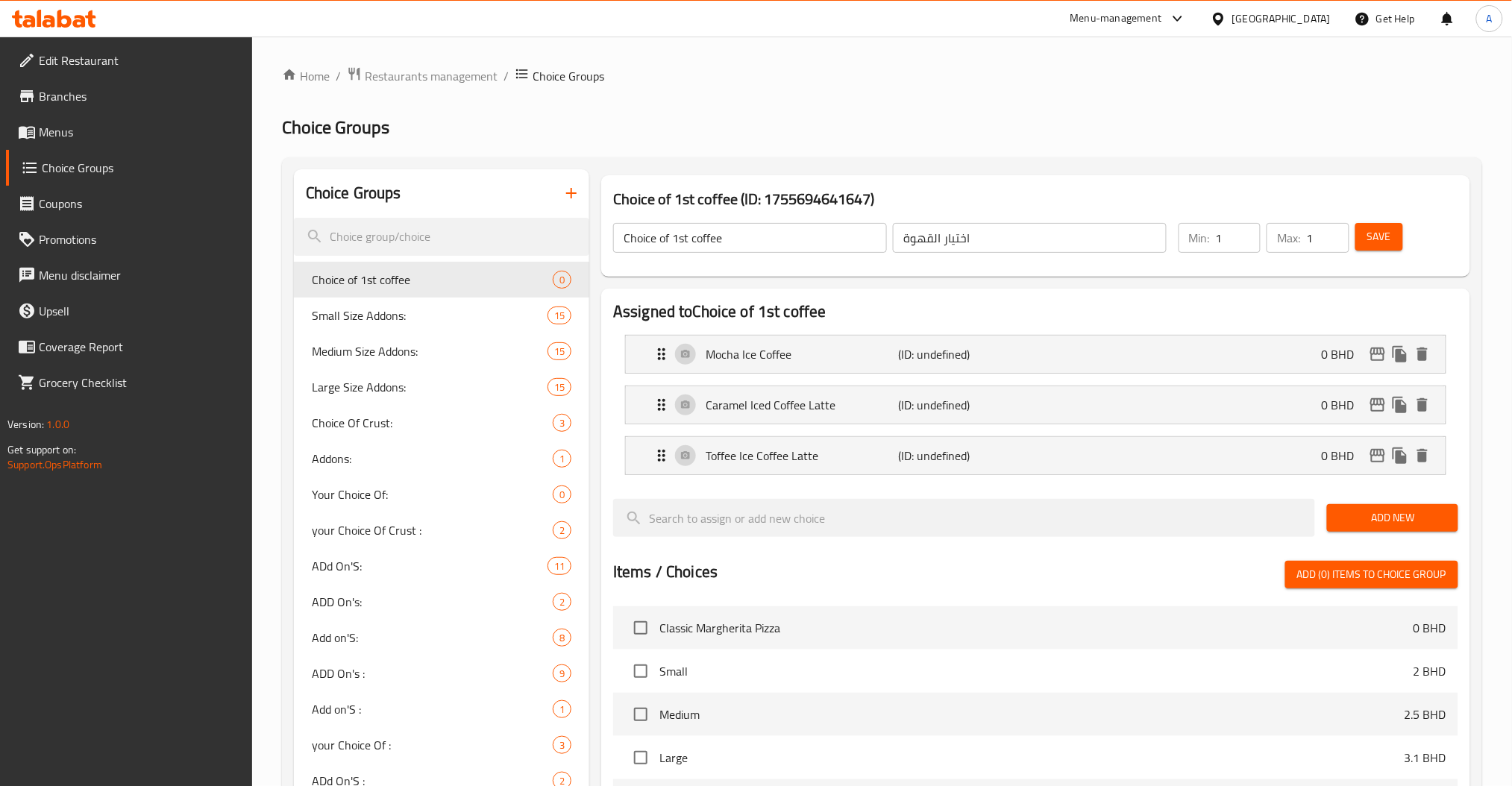
click at [1371, 246] on span "Save" at bounding box center [1379, 236] width 24 height 19
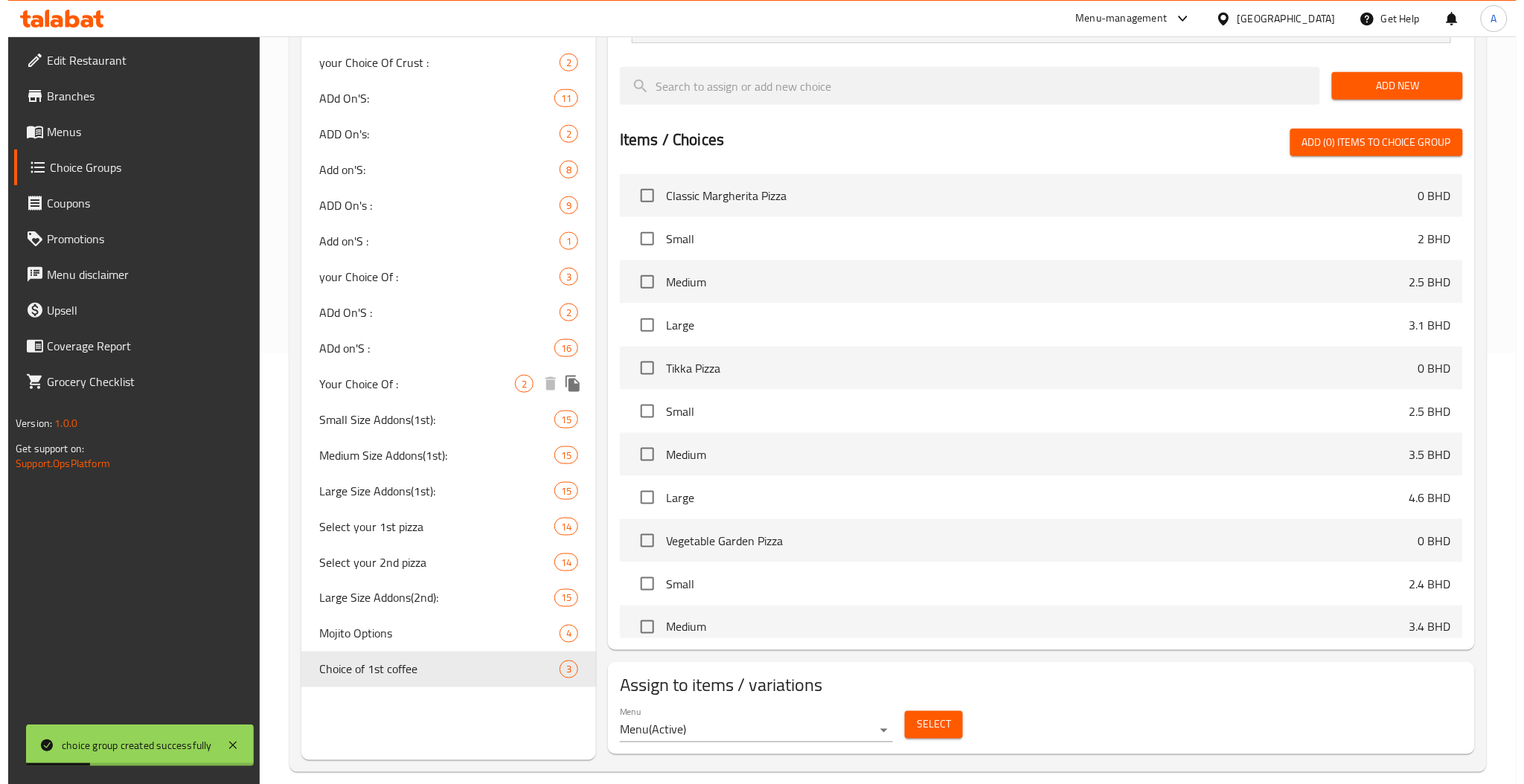
scroll to position [449, 0]
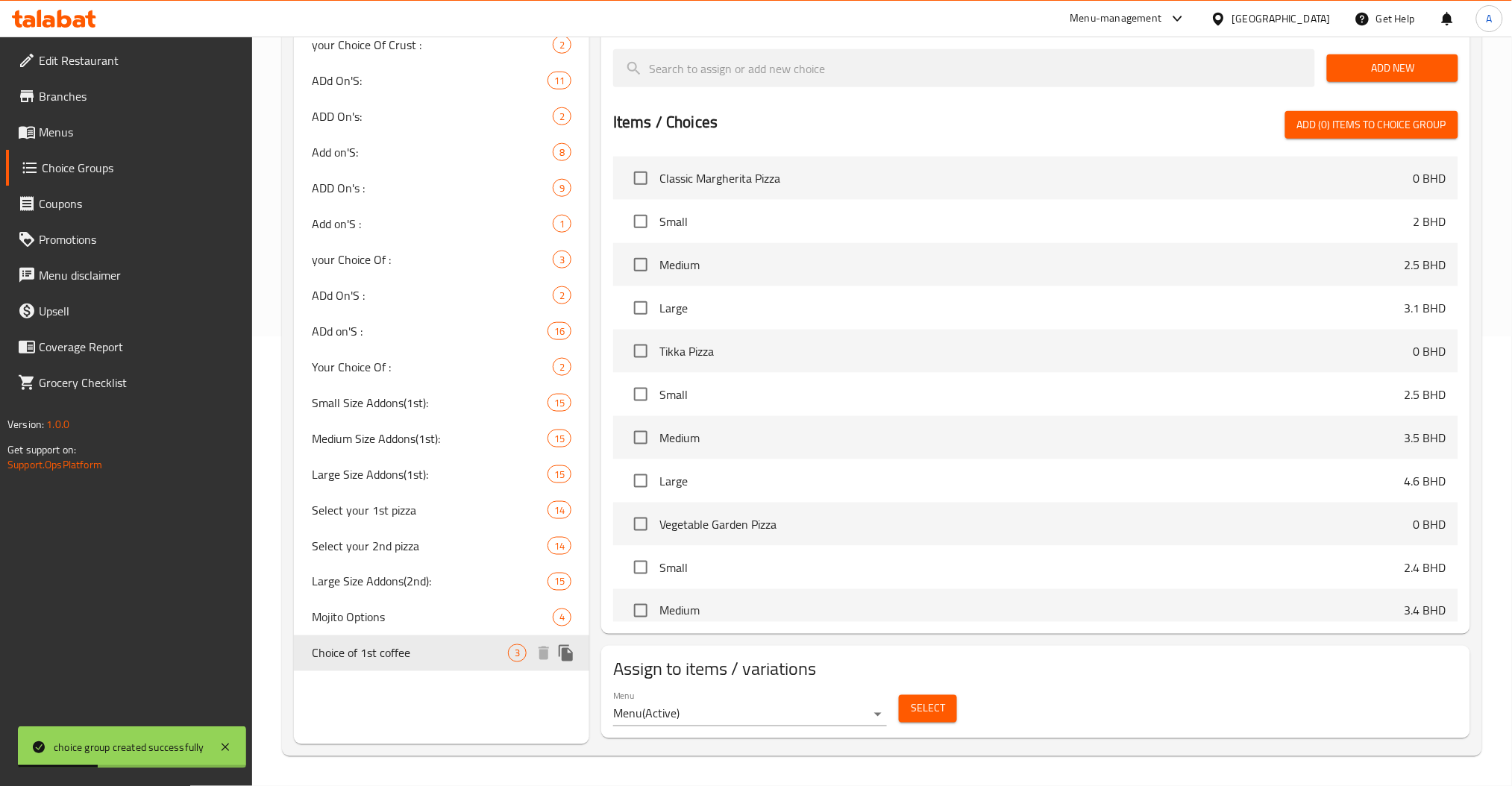
click at [567, 652] on icon "duplicate" at bounding box center [566, 653] width 14 height 16
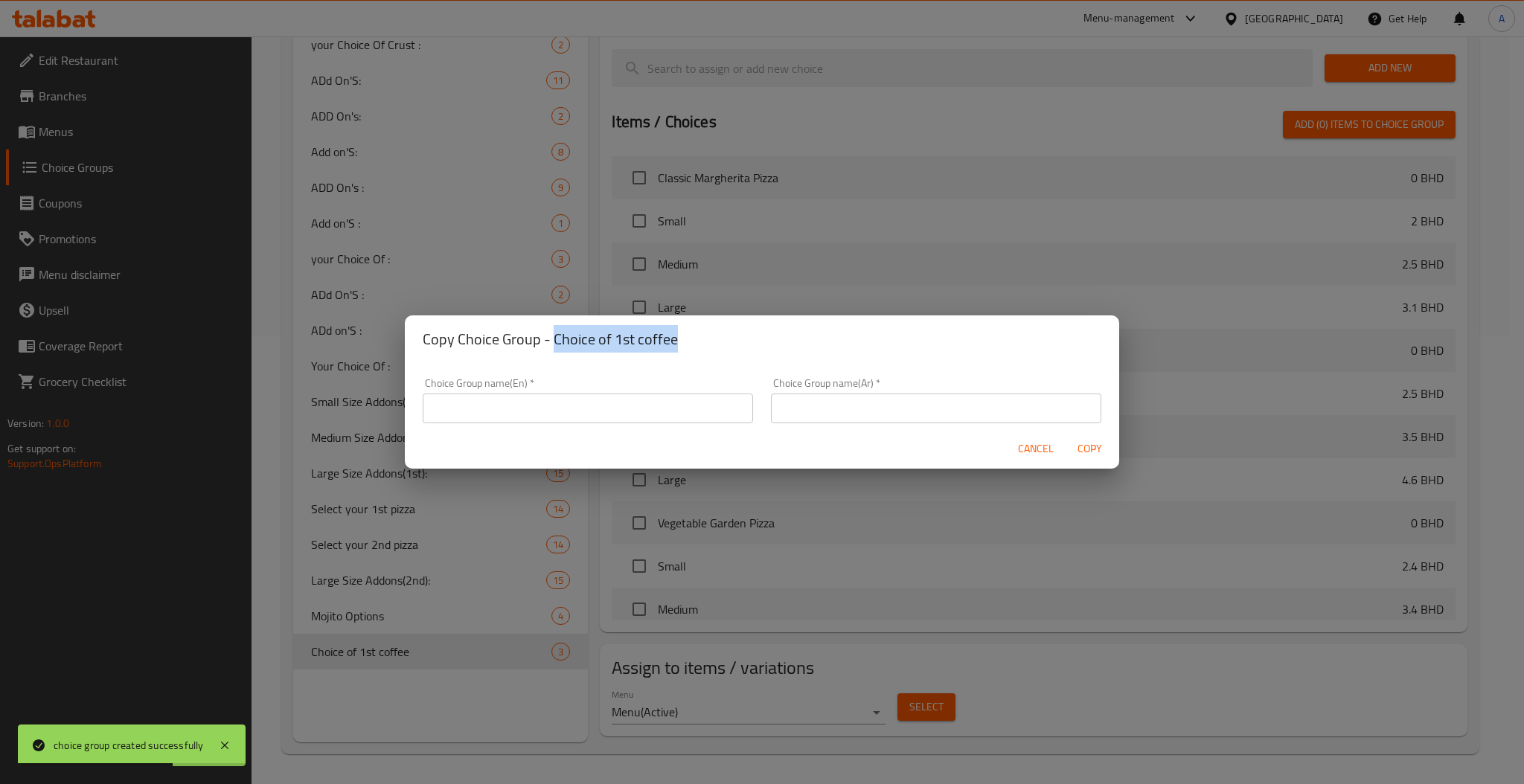
drag, startPoint x: 686, startPoint y: 343, endPoint x: 552, endPoint y: 350, distance: 134.2
click at [552, 350] on h2 "Copy Choice Group - Choice of 1st coffee" at bounding box center [762, 339] width 679 height 23
copy h2 "Choice of 1st coffee"
click at [528, 409] on input "text" at bounding box center [587, 408] width 330 height 30
paste input "Choice of 1st coffee"
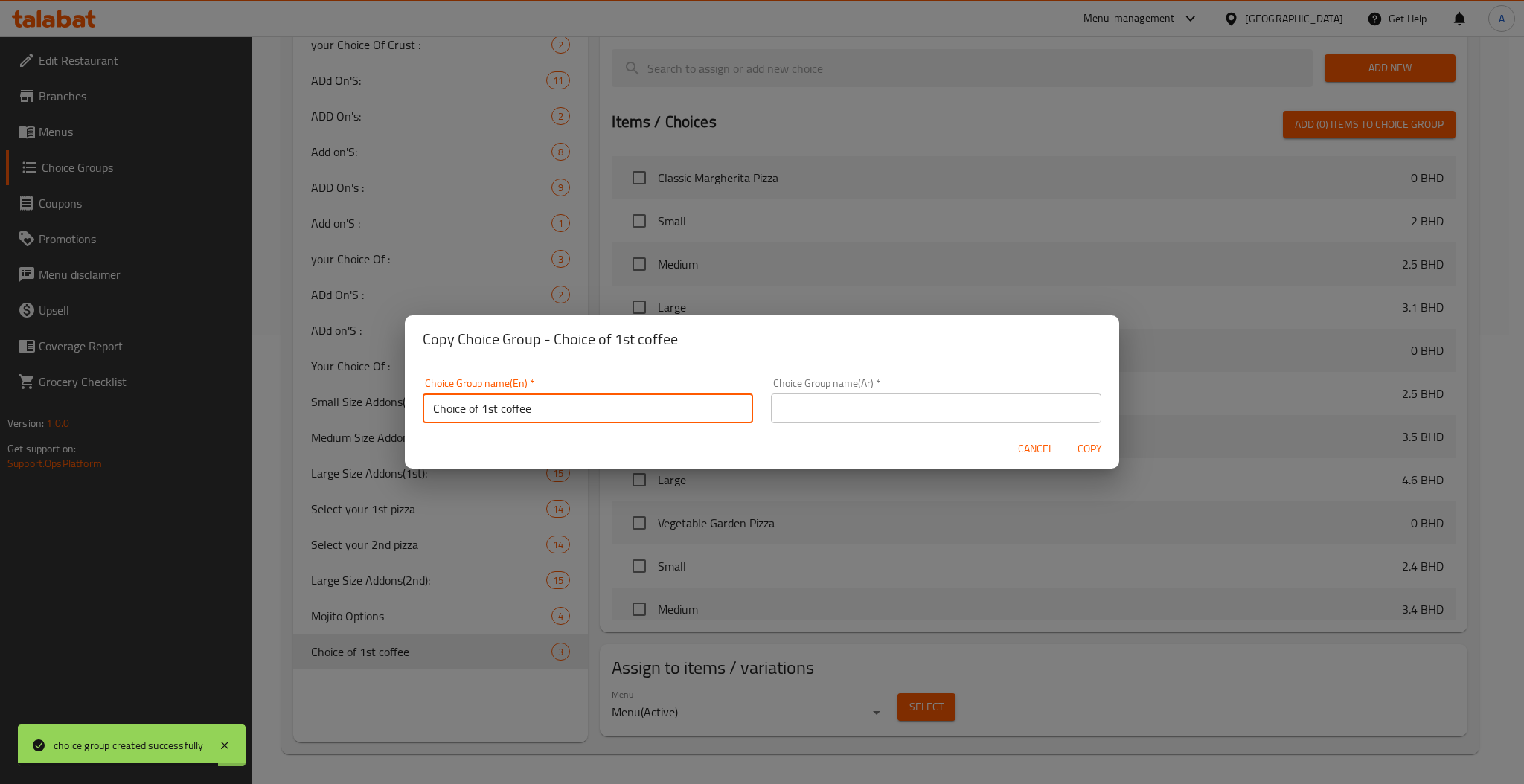
click at [495, 405] on input "Choice of 1st coffee" at bounding box center [587, 408] width 330 height 30
type input "Choice of 2nd coffee"
click at [838, 424] on div "Choice Group name(Ar)   * Choice Group name(Ar) *" at bounding box center [936, 401] width 348 height 63
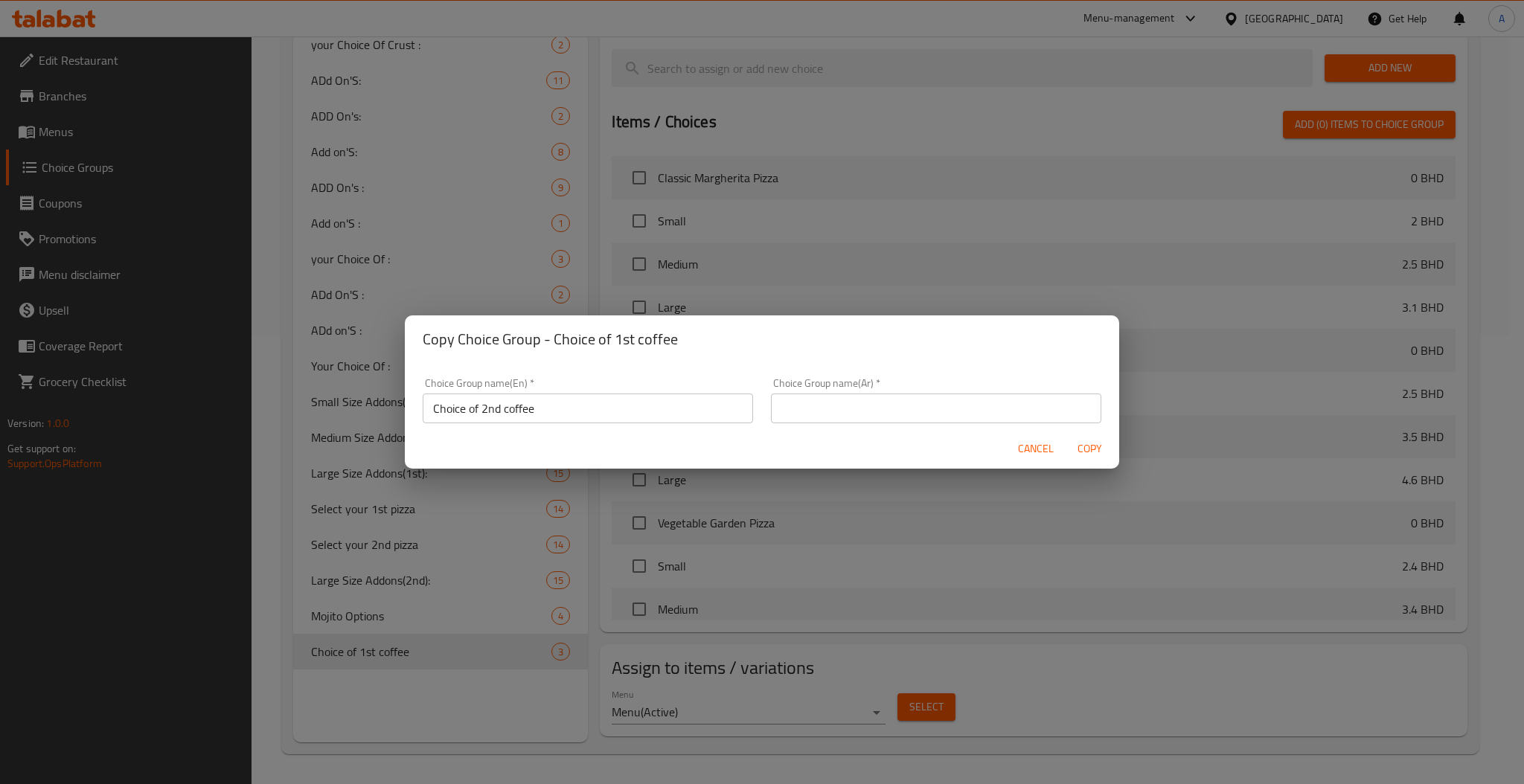
click at [838, 421] on div "Choice Group name(Ar)   * Choice Group name(Ar) *" at bounding box center [936, 401] width 348 height 63
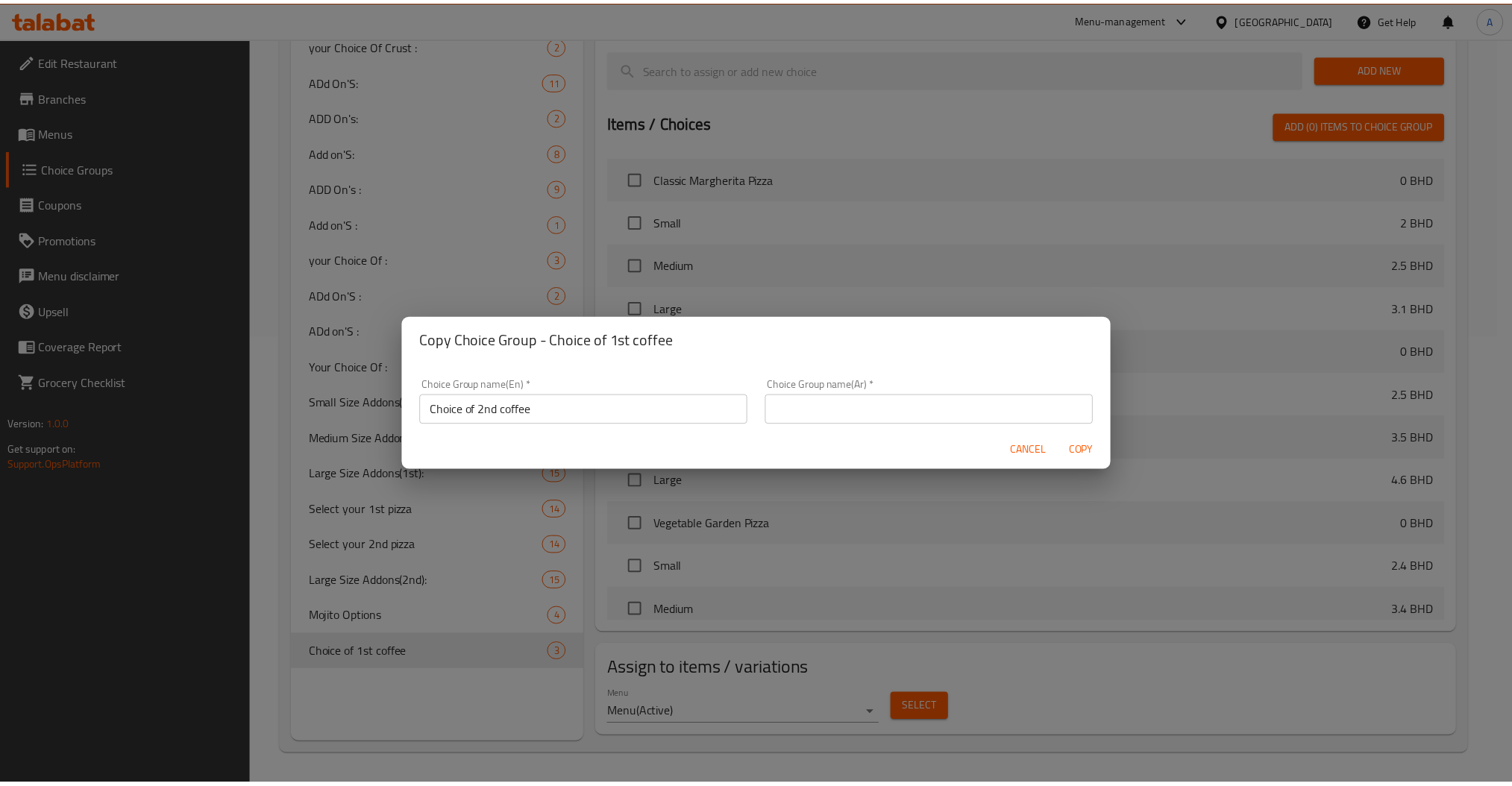
scroll to position [4, 0]
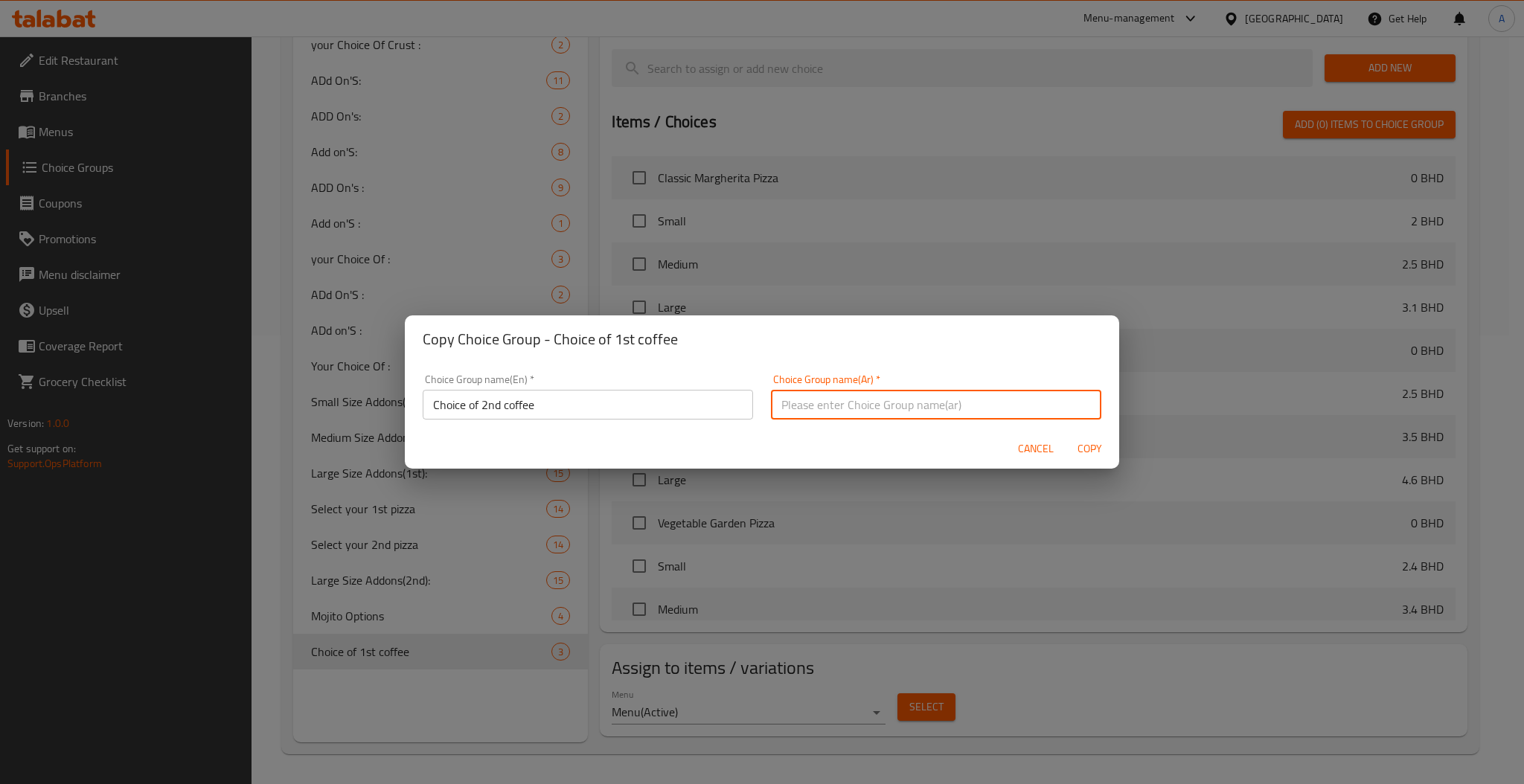
click at [892, 394] on input "text" at bounding box center [936, 404] width 330 height 30
type input "اختيار القهوة"
click at [1066, 435] on button "Copy" at bounding box center [1089, 448] width 48 height 28
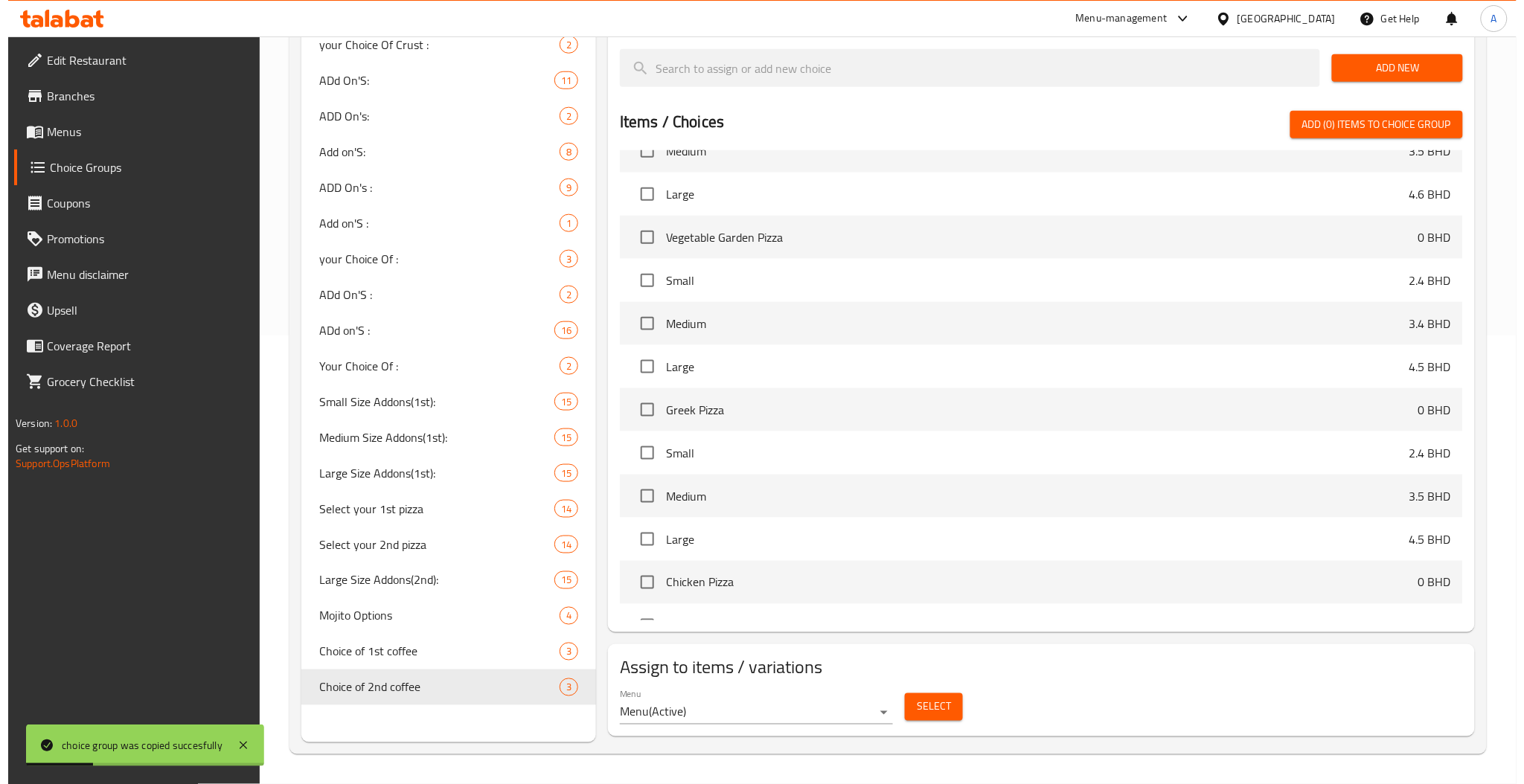
scroll to position [396, 0]
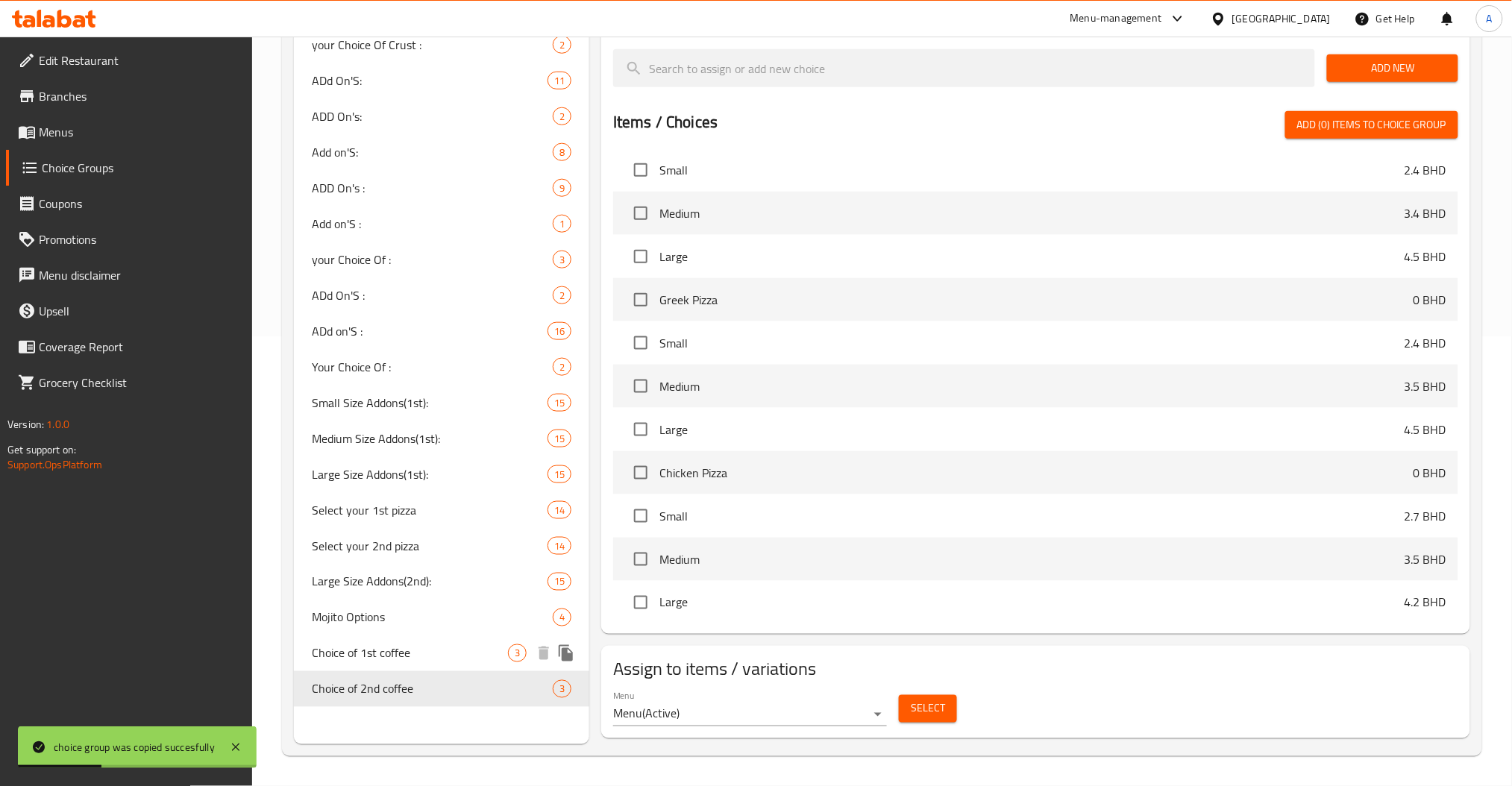
click at [443, 656] on span "Choice of 1st coffee" at bounding box center [410, 653] width 196 height 18
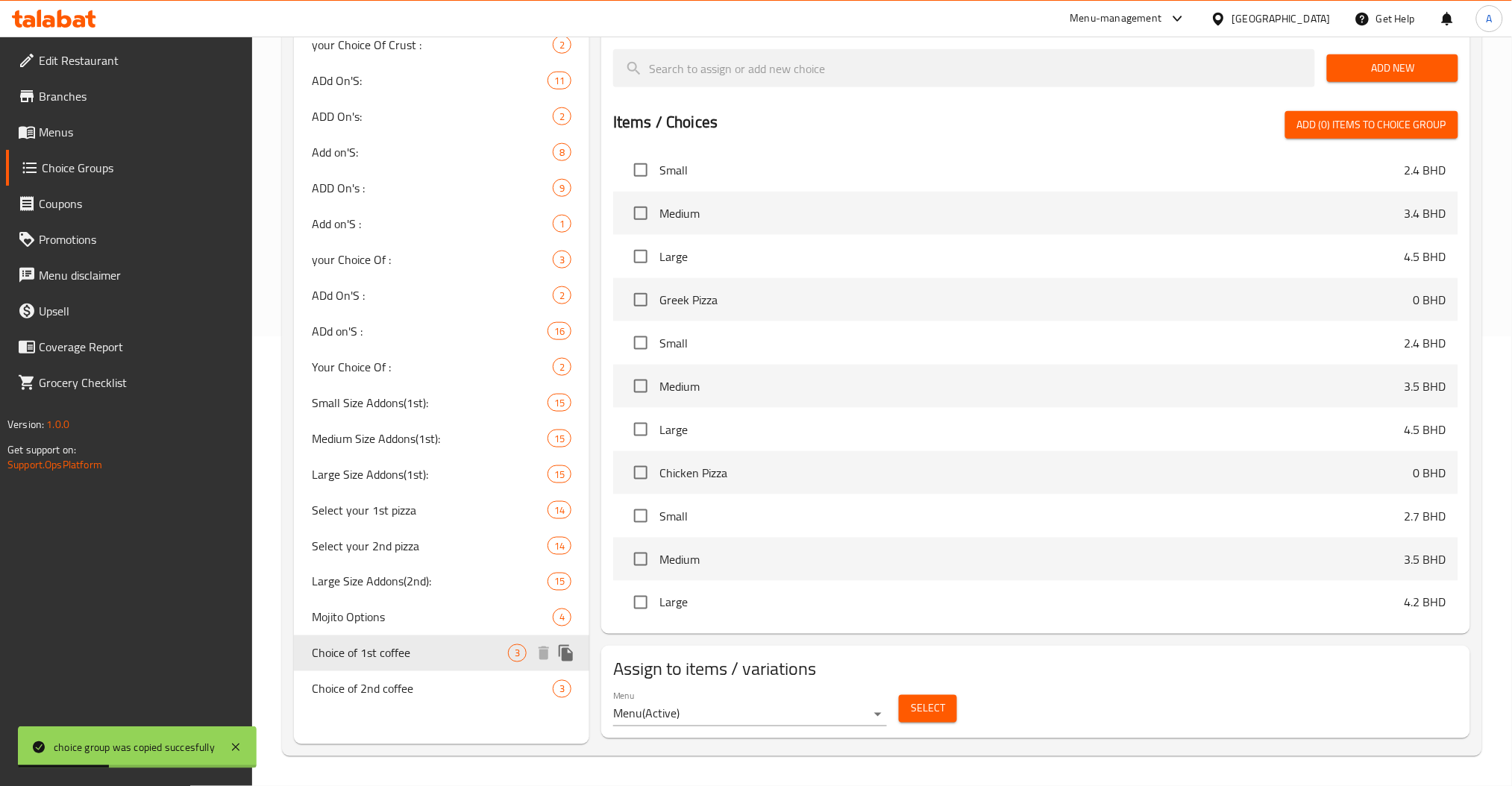
type input "Choice of 1st coffee"
click at [929, 704] on span "Select" at bounding box center [928, 708] width 34 height 19
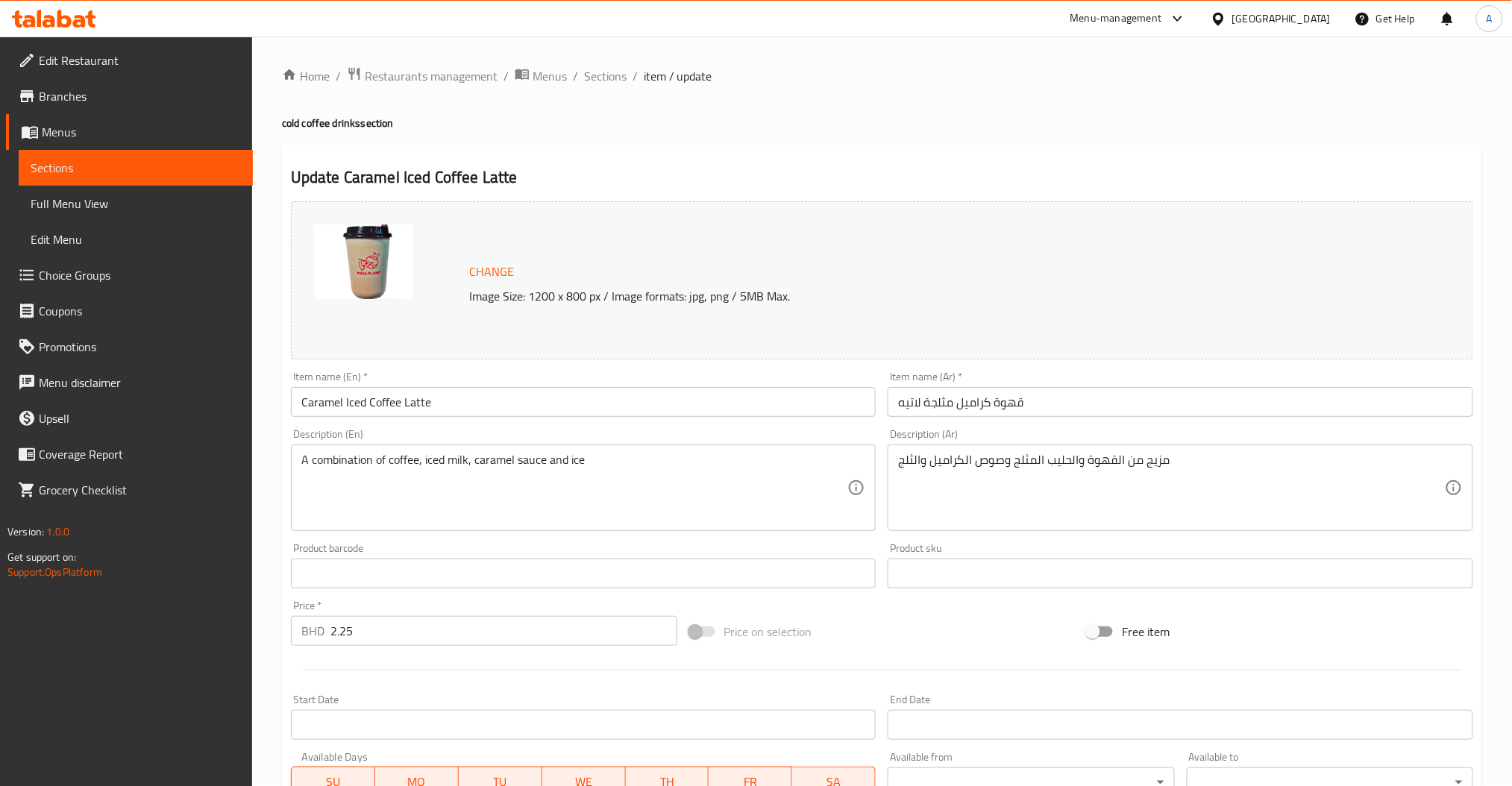
click at [442, 398] on input "Caramel Iced Coffee Latte" at bounding box center [584, 402] width 585 height 30
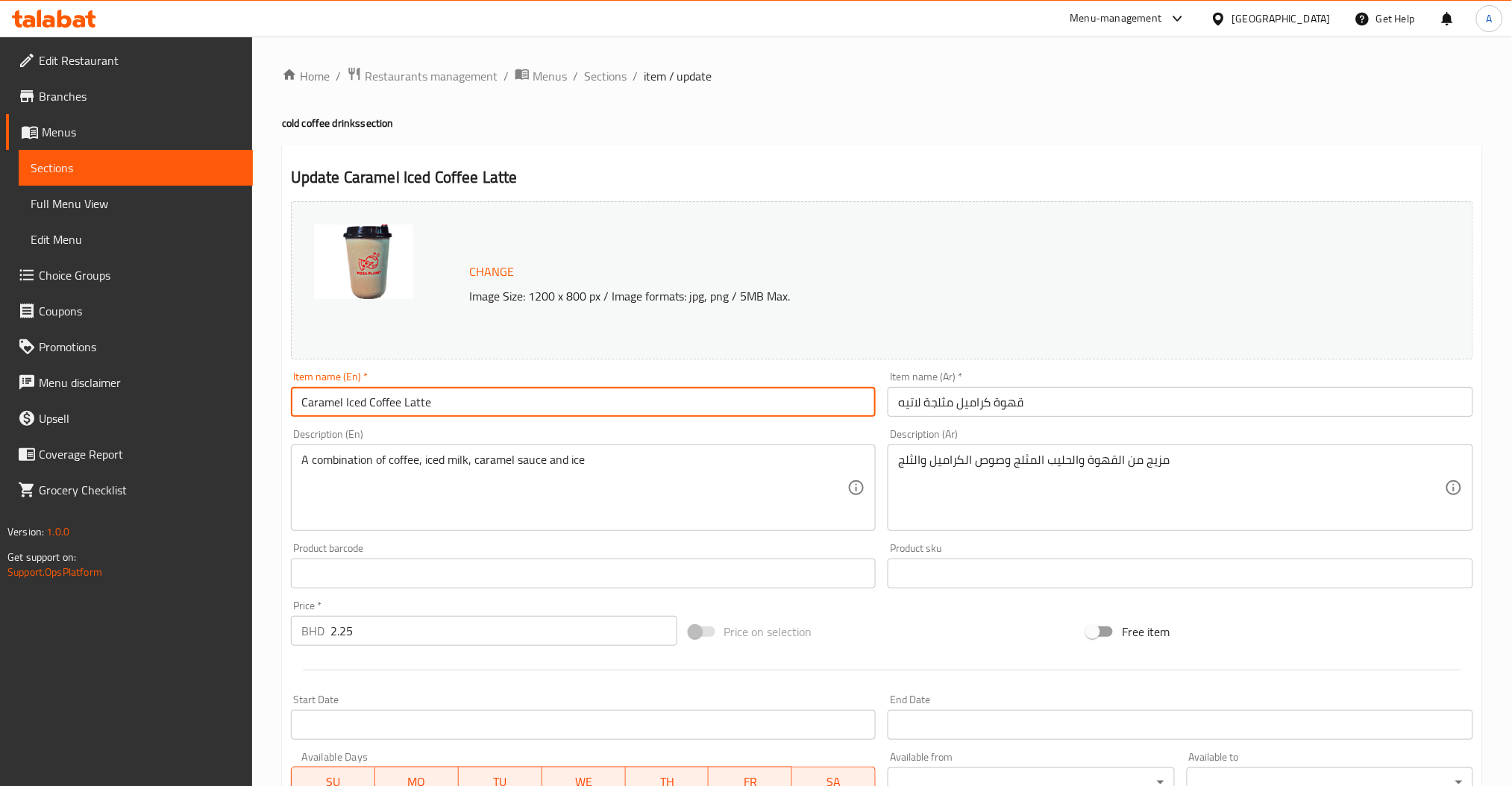
click at [442, 398] on input "Caramel Iced Coffee Latte" at bounding box center [584, 402] width 585 height 30
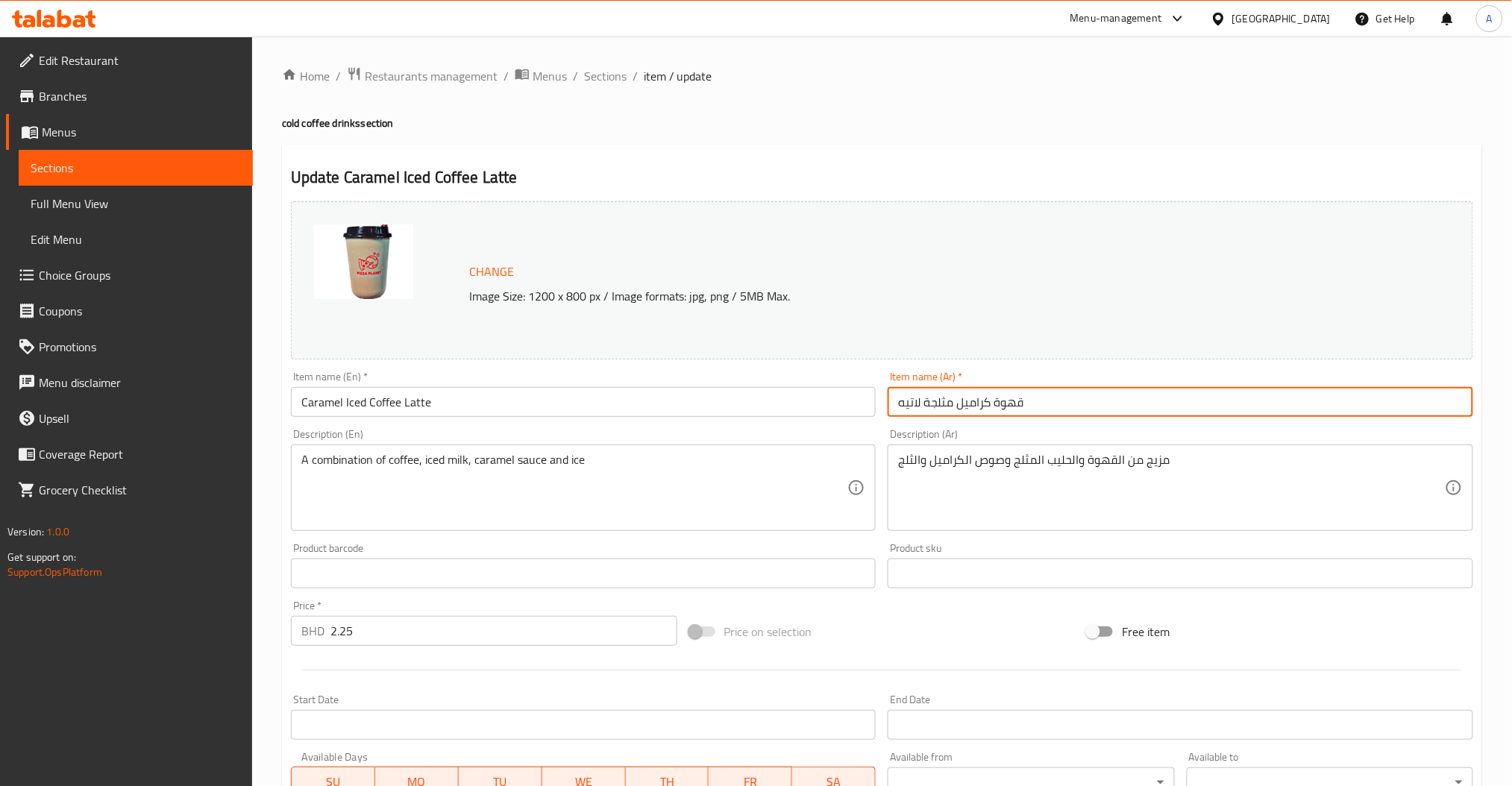
click at [957, 403] on input "قهوة كراميل مثلجة لاتيه" at bounding box center [1180, 402] width 585 height 30
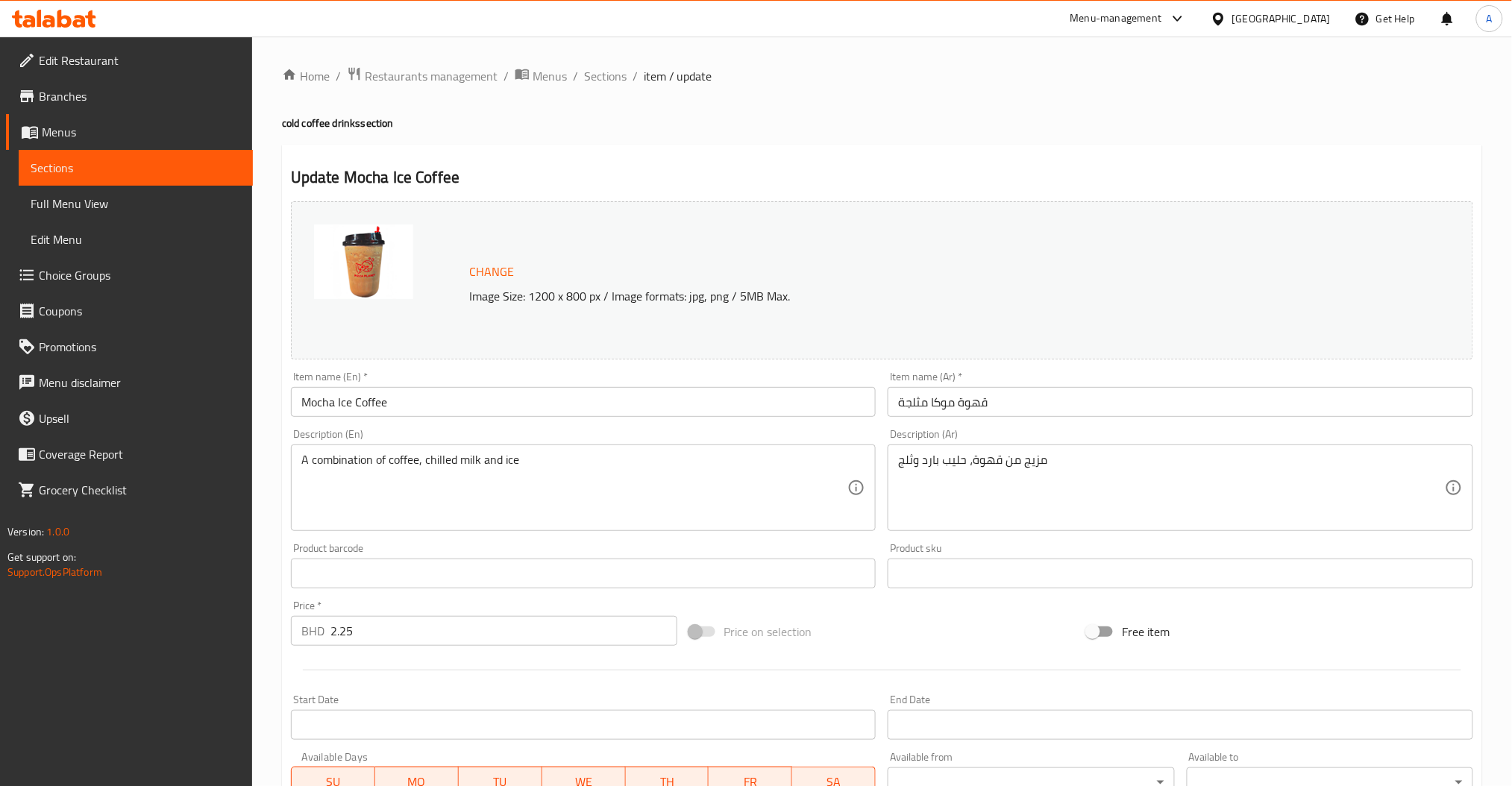
click at [438, 419] on div "Item name (En)   * Mocha Ice Coffee Item name (En) *" at bounding box center [584, 393] width 597 height 57
click at [432, 391] on input "Mocha Ice Coffee" at bounding box center [584, 402] width 585 height 30
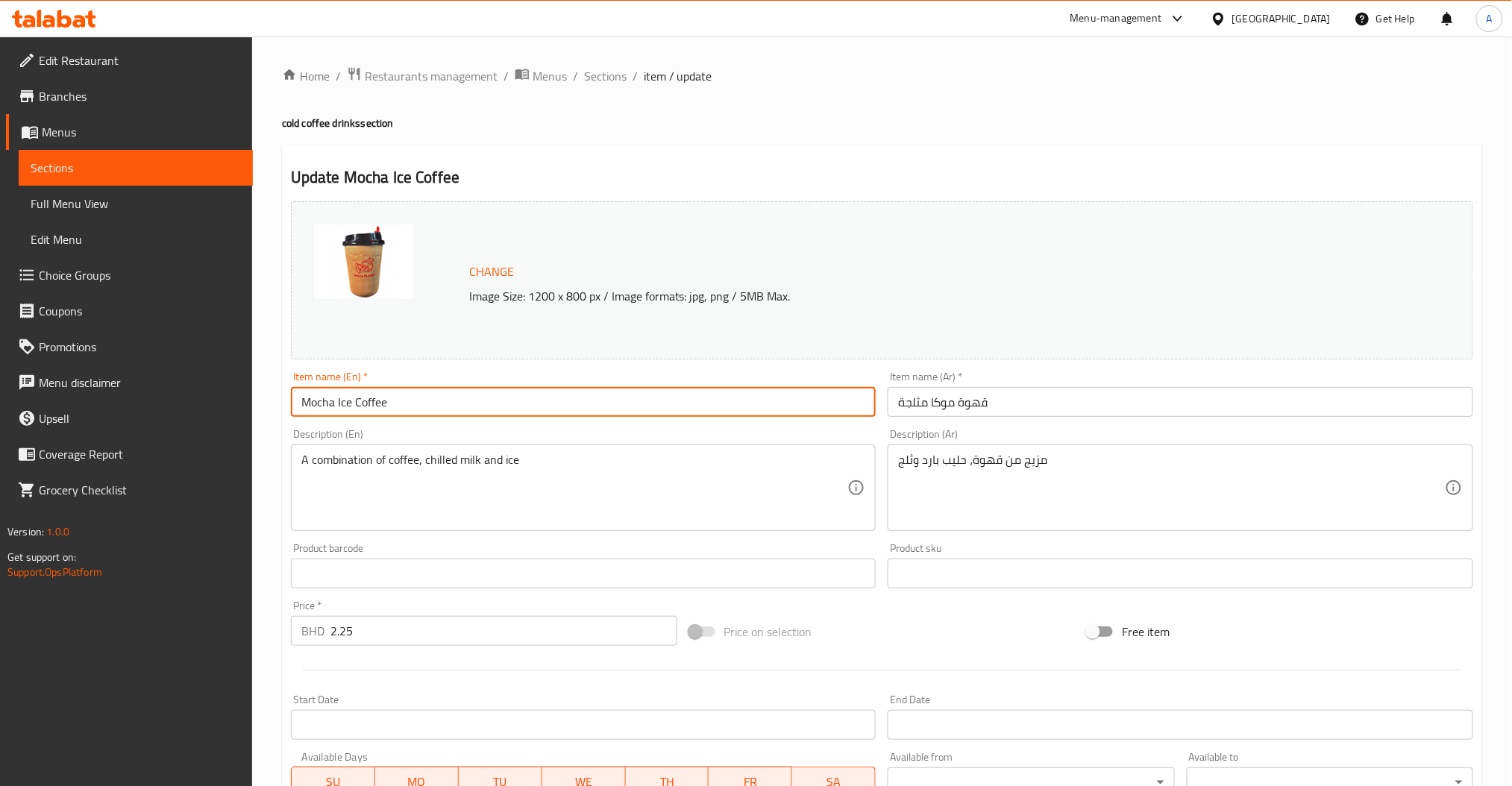
click at [432, 391] on input "Mocha Ice Coffee" at bounding box center [584, 402] width 585 height 30
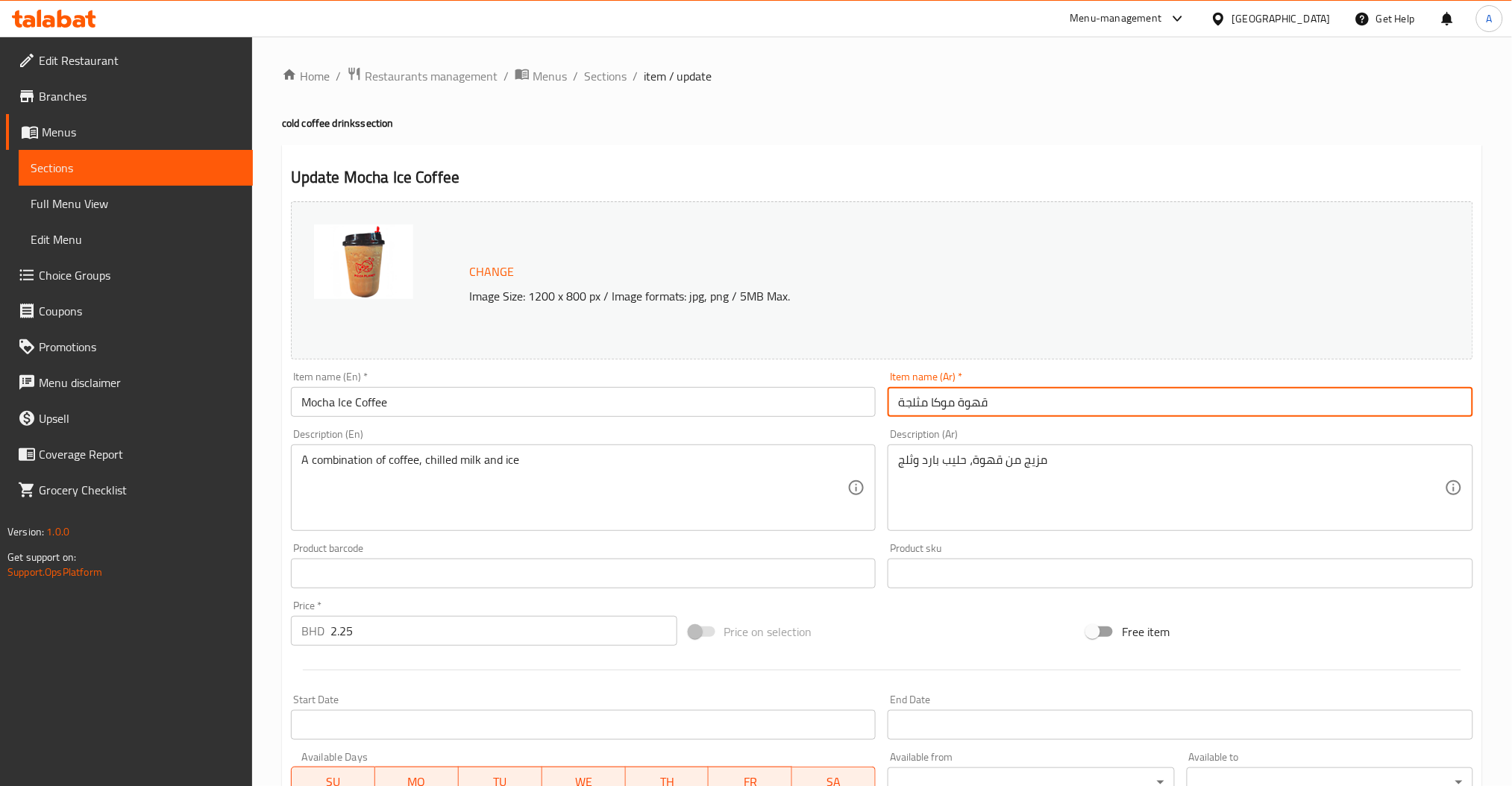
click at [970, 402] on input "قهوة موكا مثلجة" at bounding box center [1180, 402] width 585 height 30
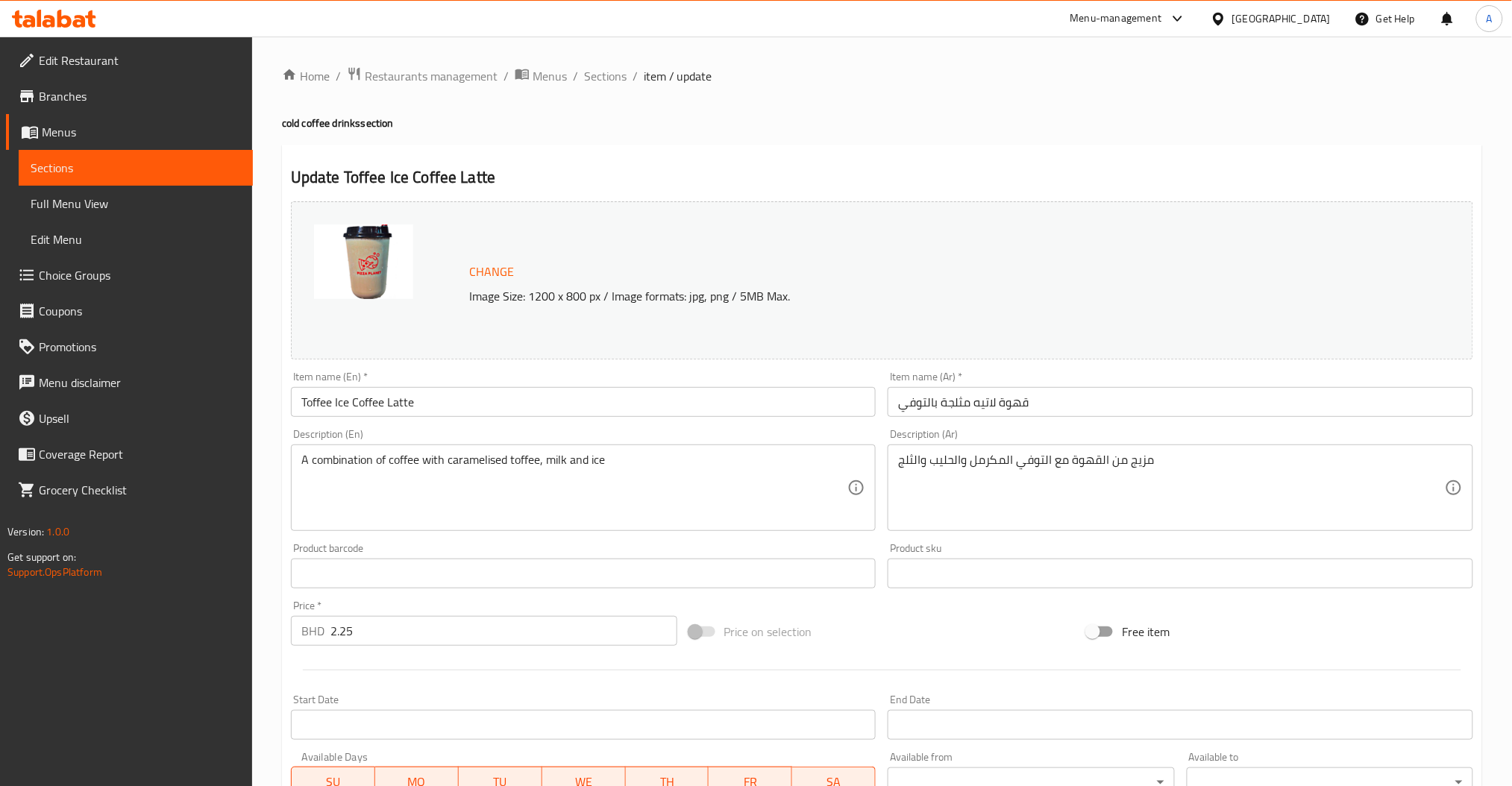
drag, startPoint x: 419, startPoint y: 409, endPoint x: 251, endPoint y: 402, distance: 168.1
click at [270, 402] on div "Home / Restaurants management / Menus / Sections / item / update cold coffee dr…" at bounding box center [882, 555] width 1260 height 1039
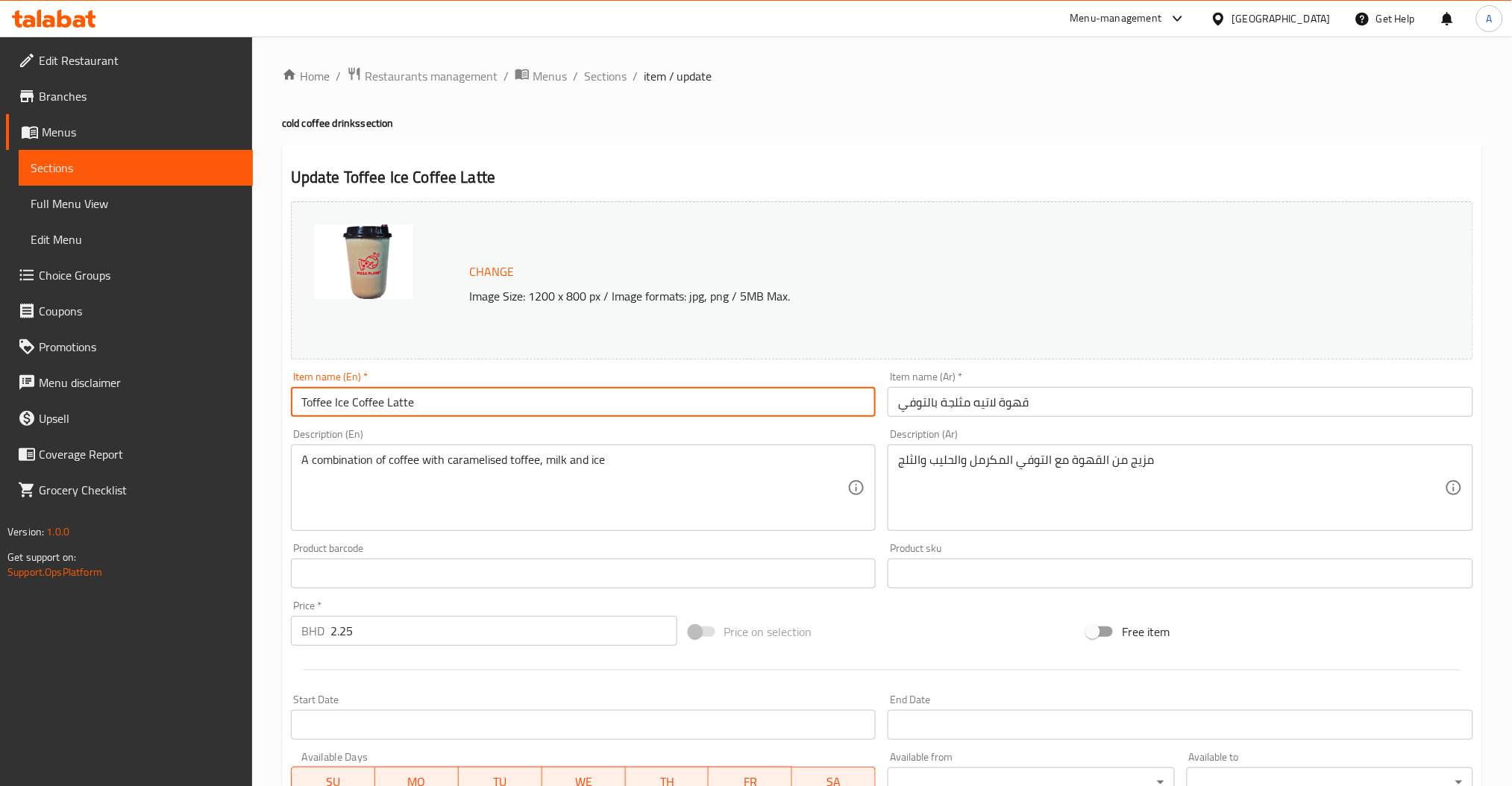
click at [948, 406] on input "قهوة لاتيه مثلجة بالتوفي" at bounding box center [1180, 402] width 585 height 30
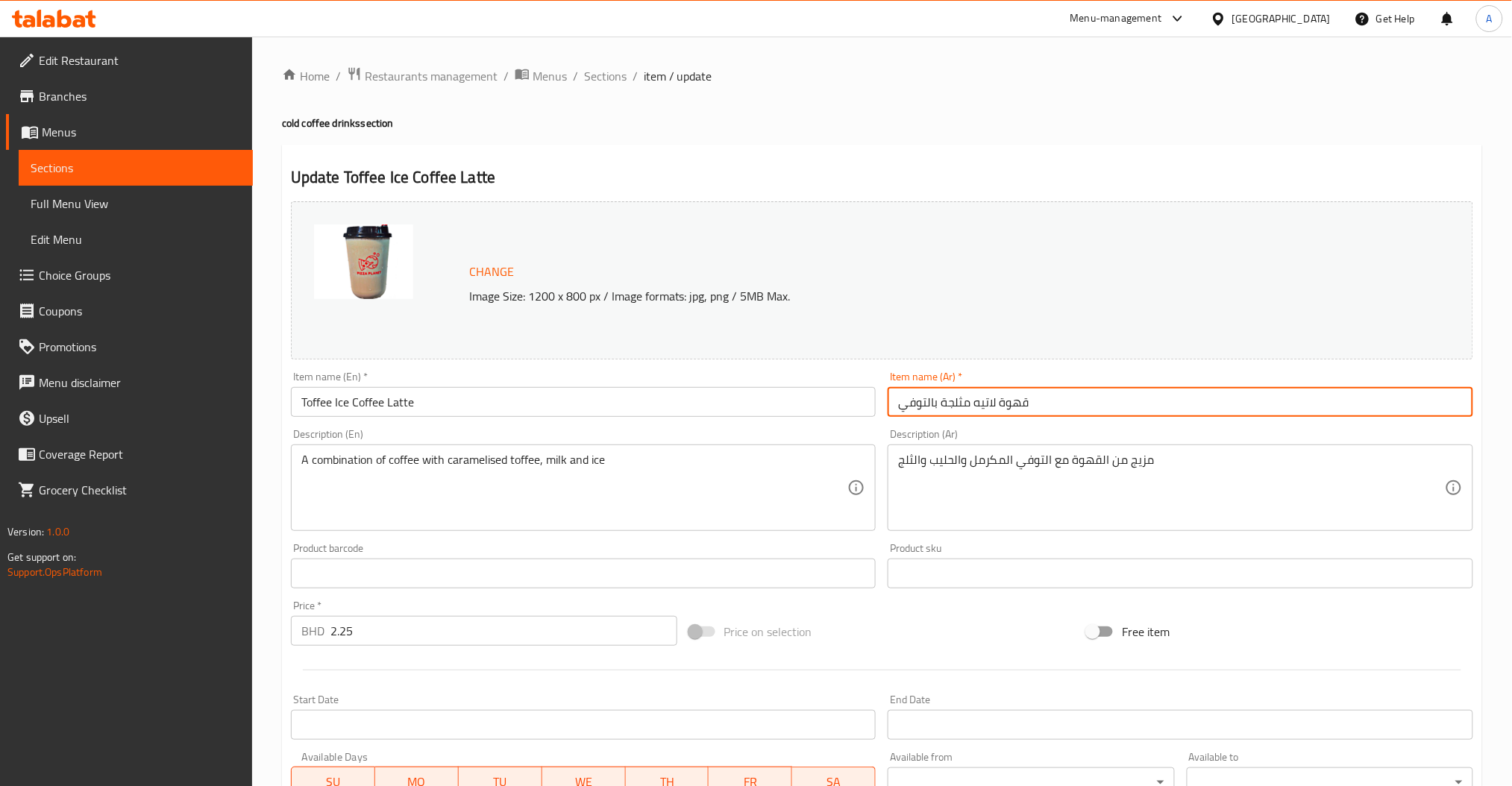
click at [948, 406] on input "قهوة لاتيه مثلجة بالتوفي" at bounding box center [1180, 402] width 585 height 30
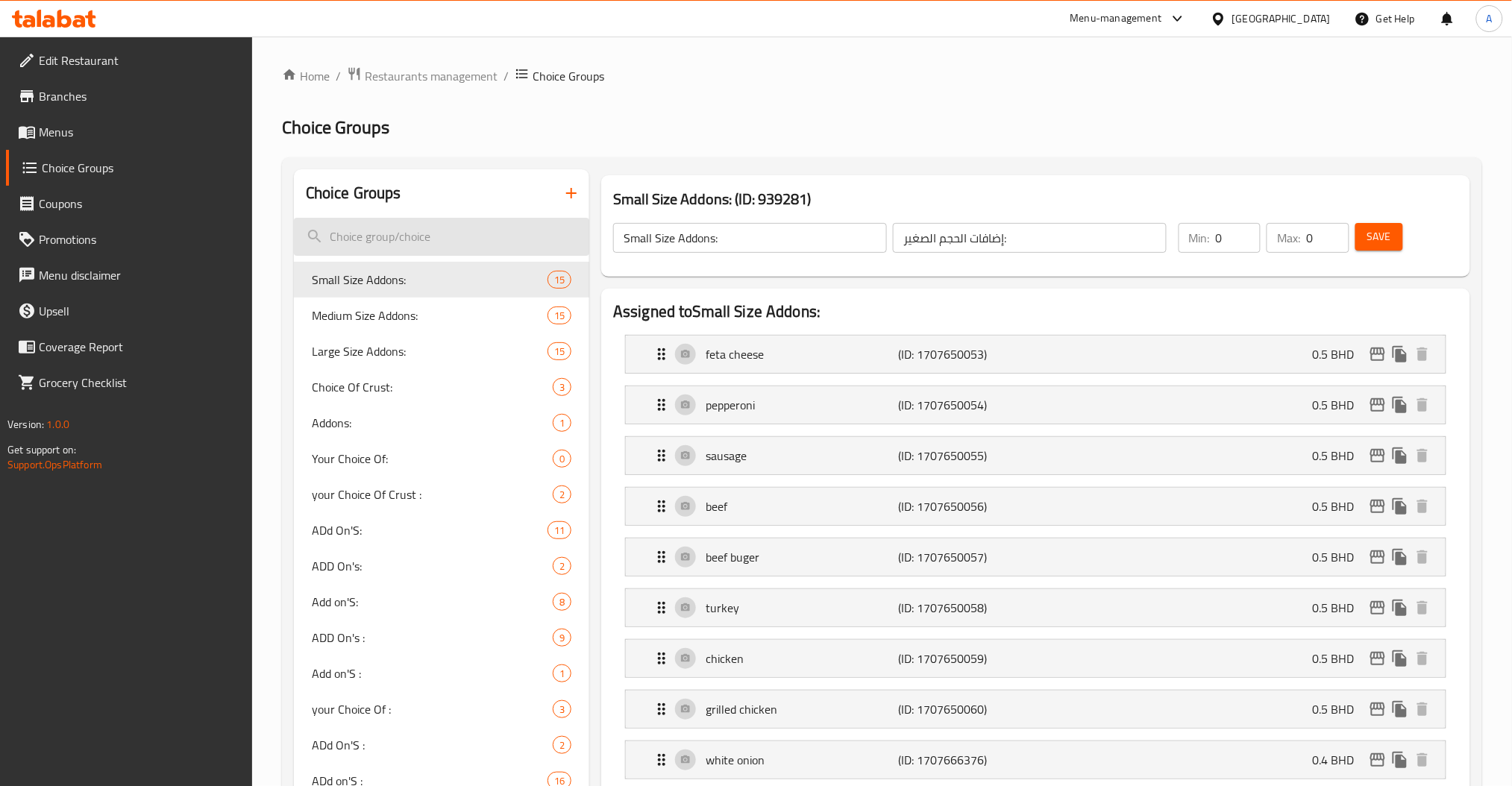
click at [454, 232] on input "search" at bounding box center [442, 237] width 296 height 38
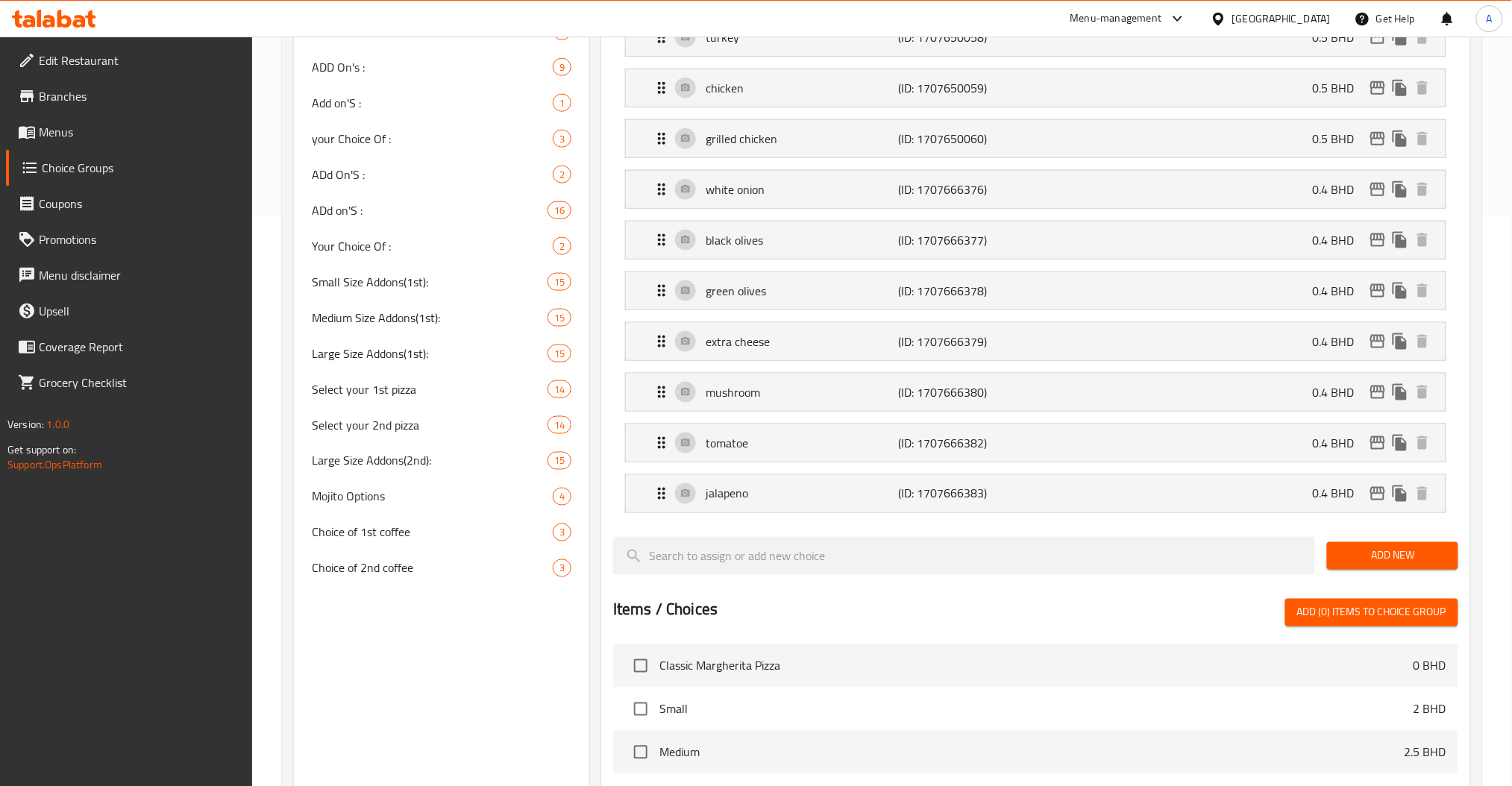
scroll to position [597, 0]
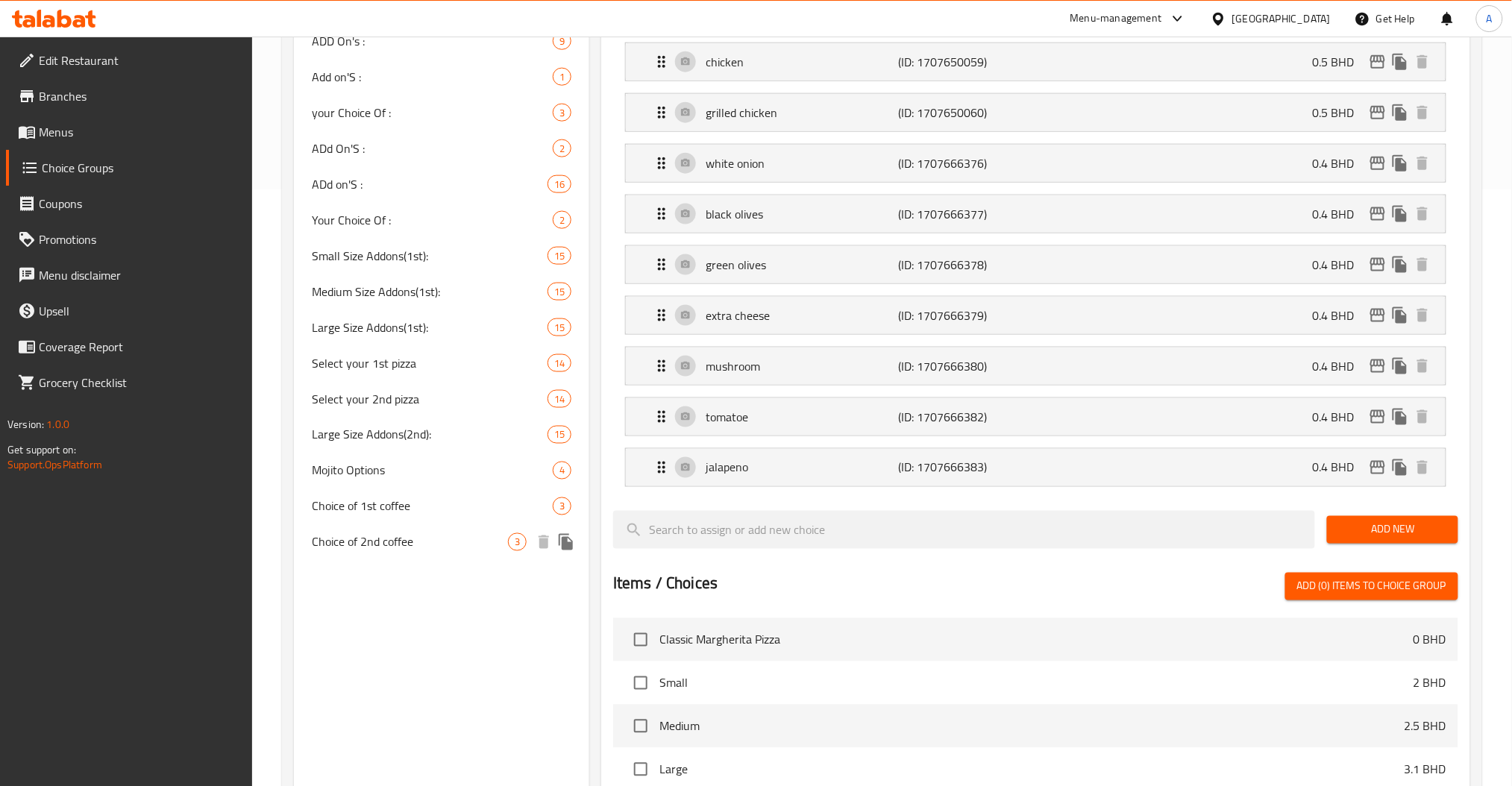
click at [341, 516] on span "Choice of 1st coffee" at bounding box center [433, 507] width 241 height 18
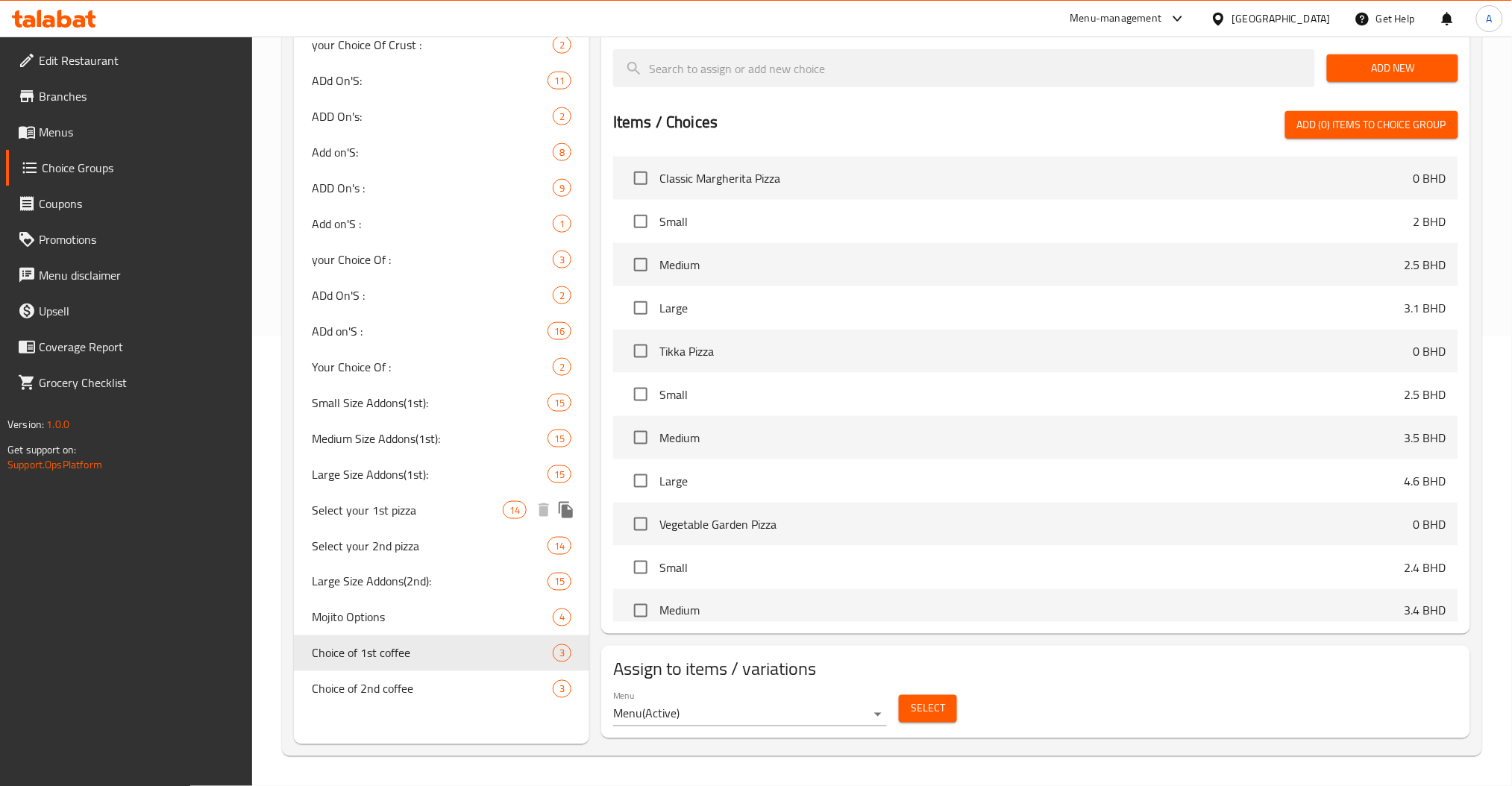
type input "Choice of 1st coffee"
type input "اختيار القهوة"
type input "1"
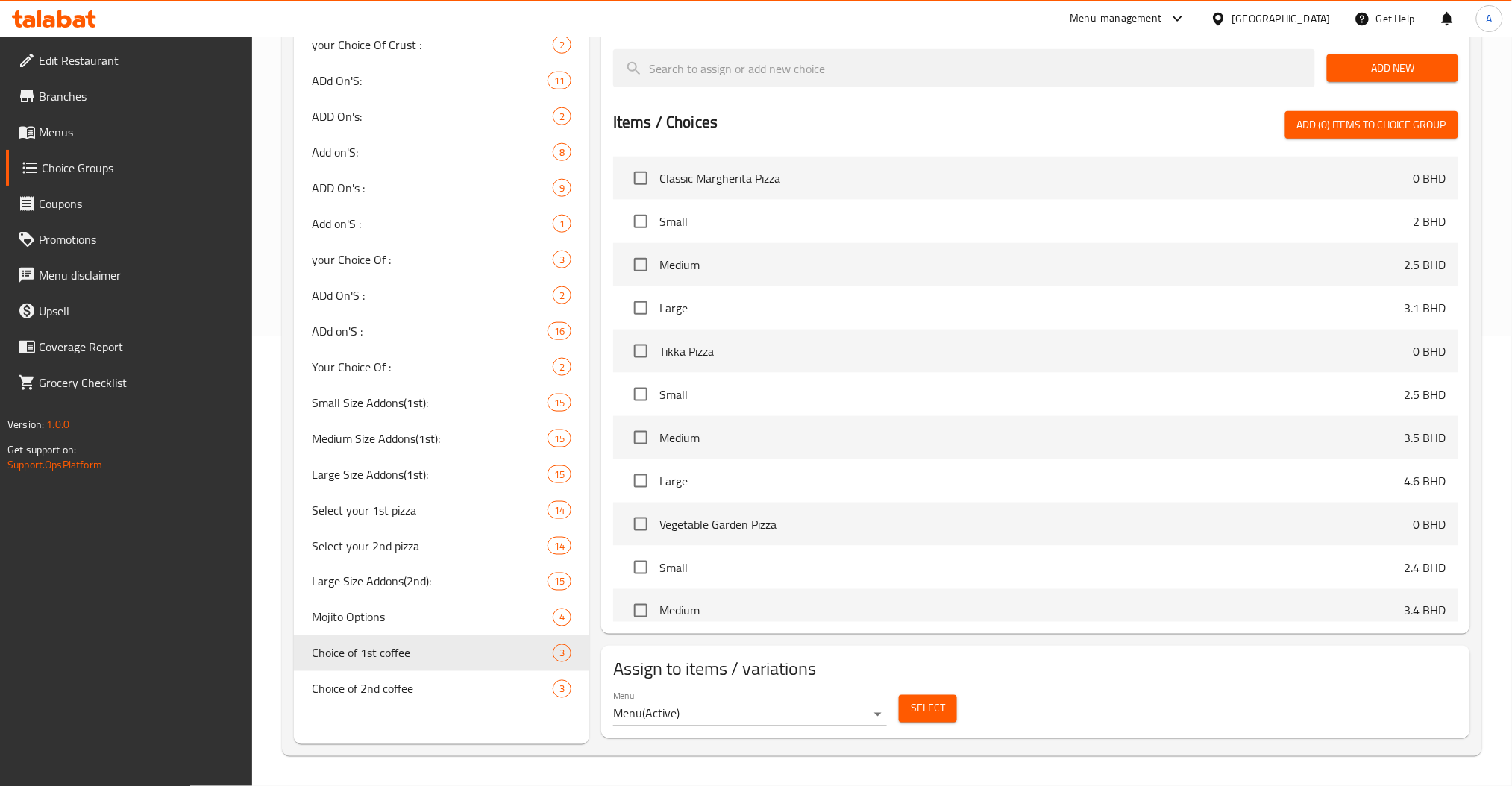
click at [909, 706] on button "Select" at bounding box center [928, 708] width 58 height 28
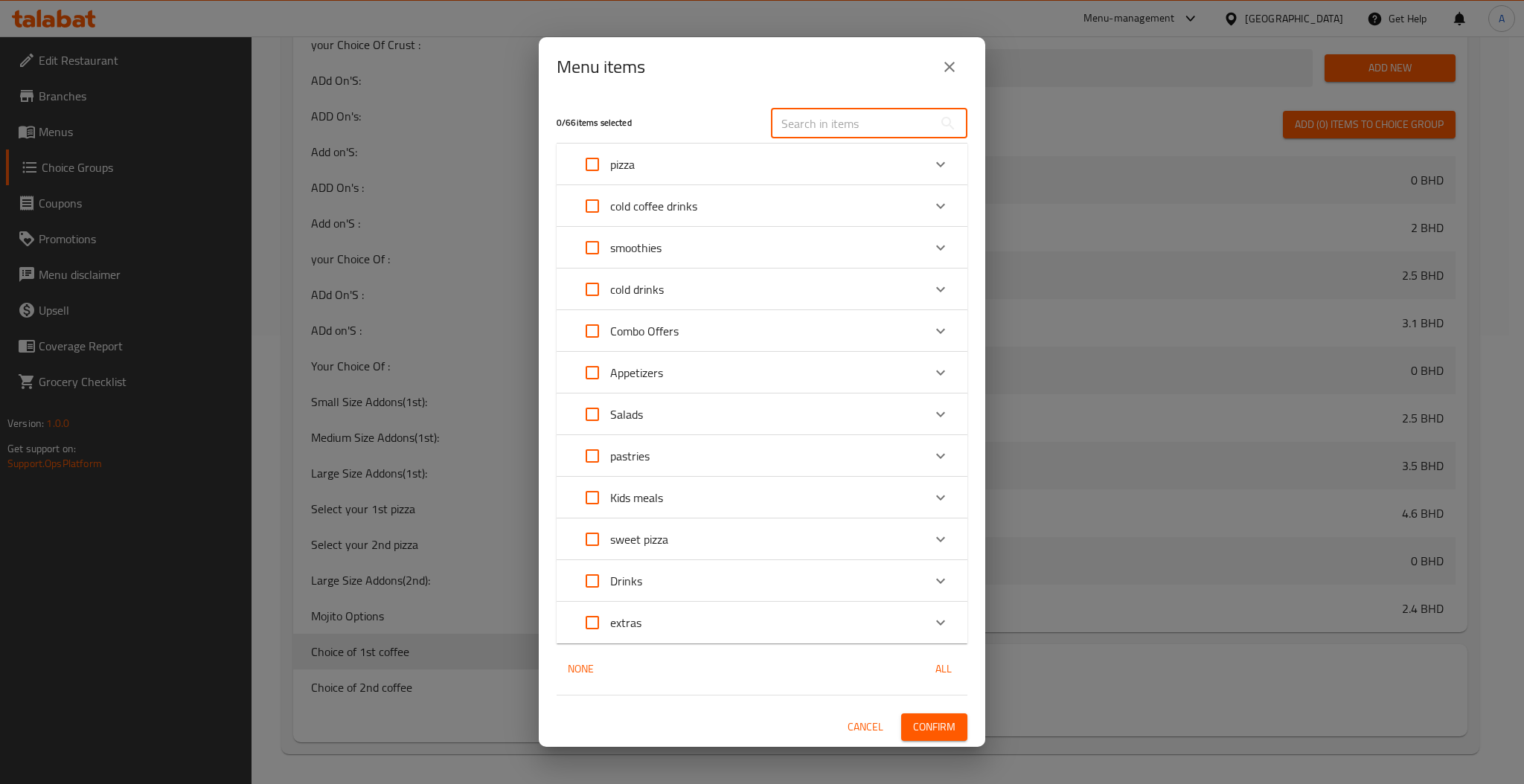
click at [791, 115] on input "text" at bounding box center [852, 123] width 162 height 30
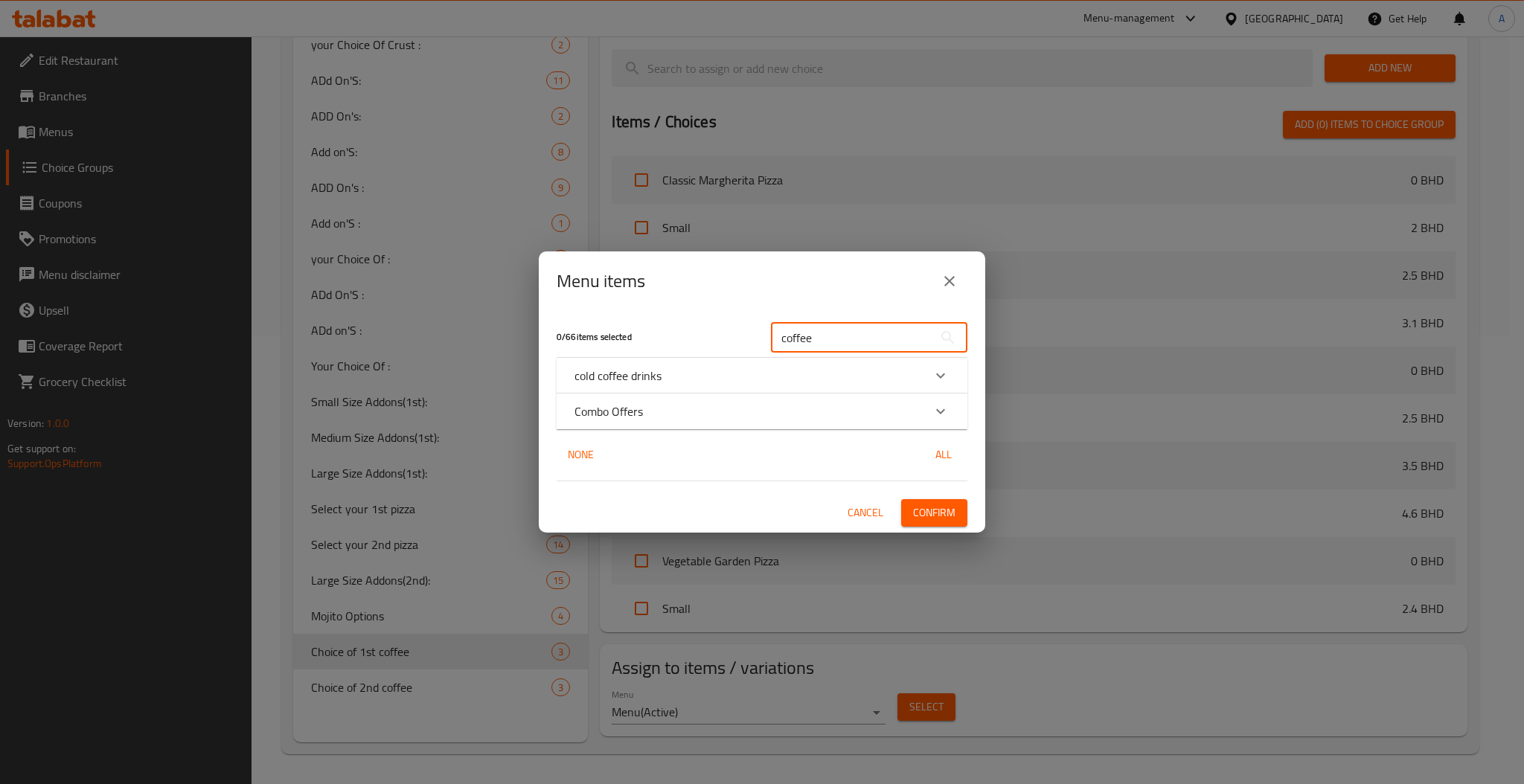
type input "coffee"
click at [947, 405] on icon "Expand" at bounding box center [940, 411] width 18 height 18
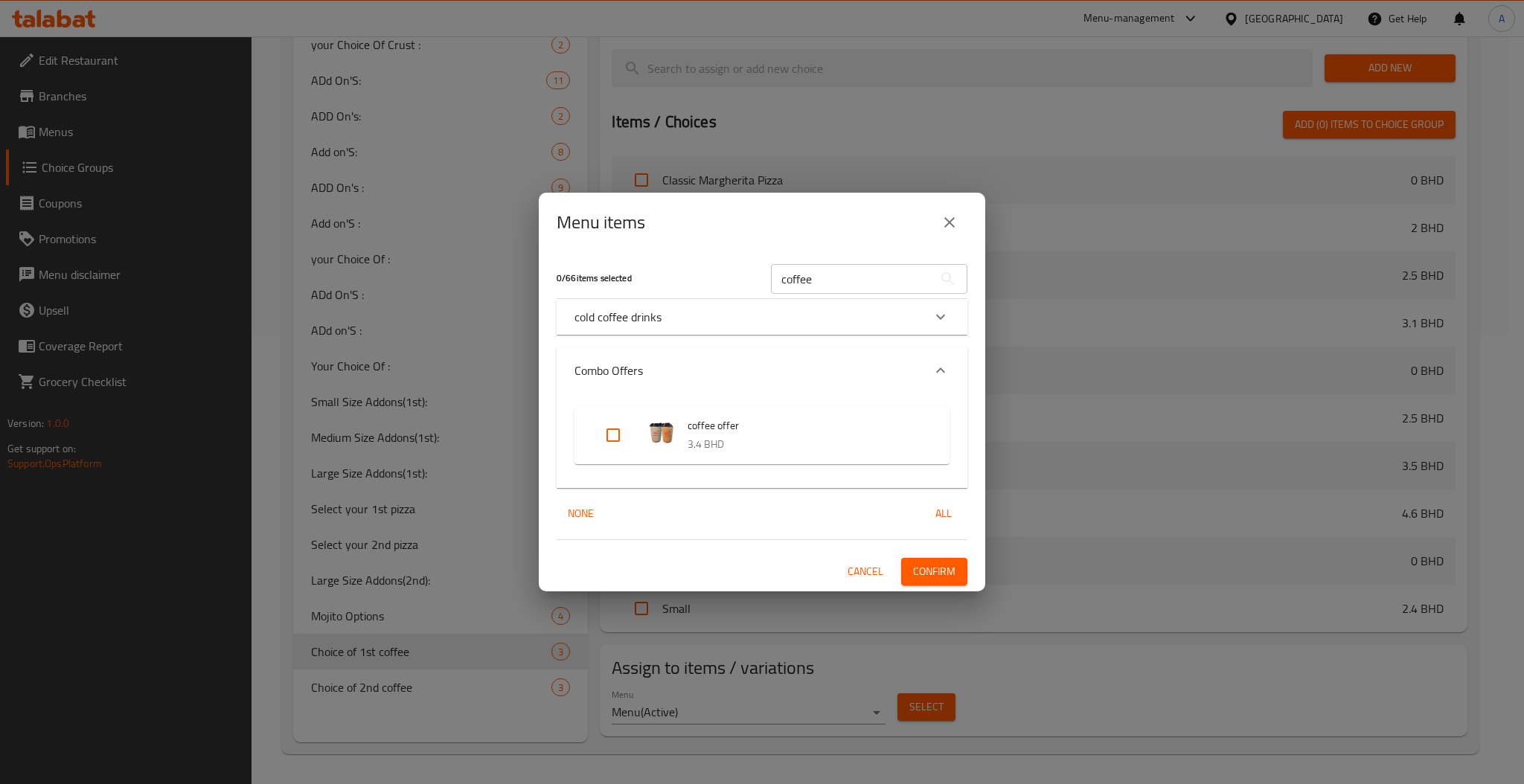
click at [625, 435] on input "Expand" at bounding box center [614, 436] width 36 height 36
checkbox input "true"
click at [929, 575] on span "Confirm" at bounding box center [934, 571] width 42 height 19
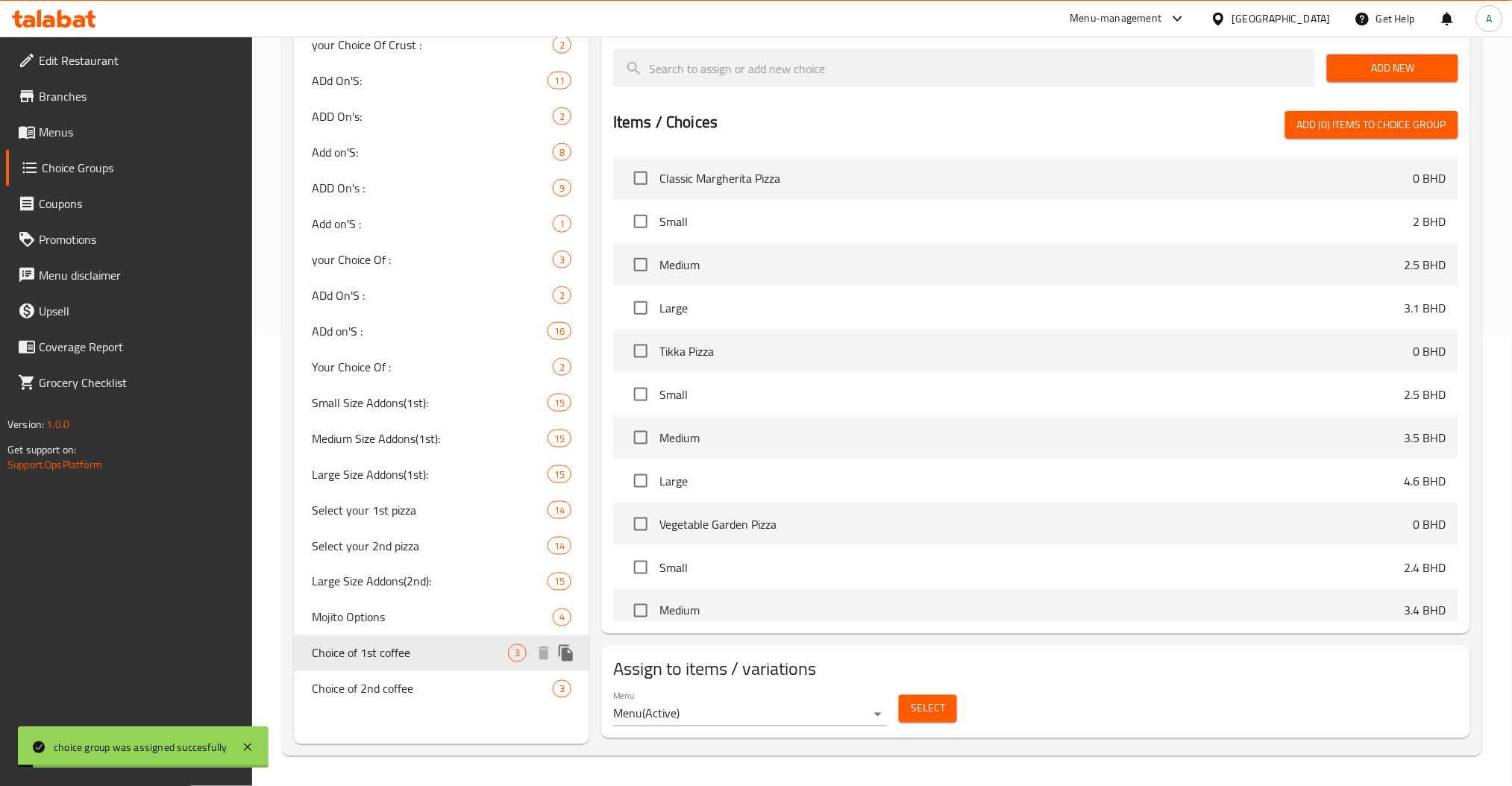
click at [395, 682] on span "Choice of 2nd coffee" at bounding box center [433, 689] width 241 height 18
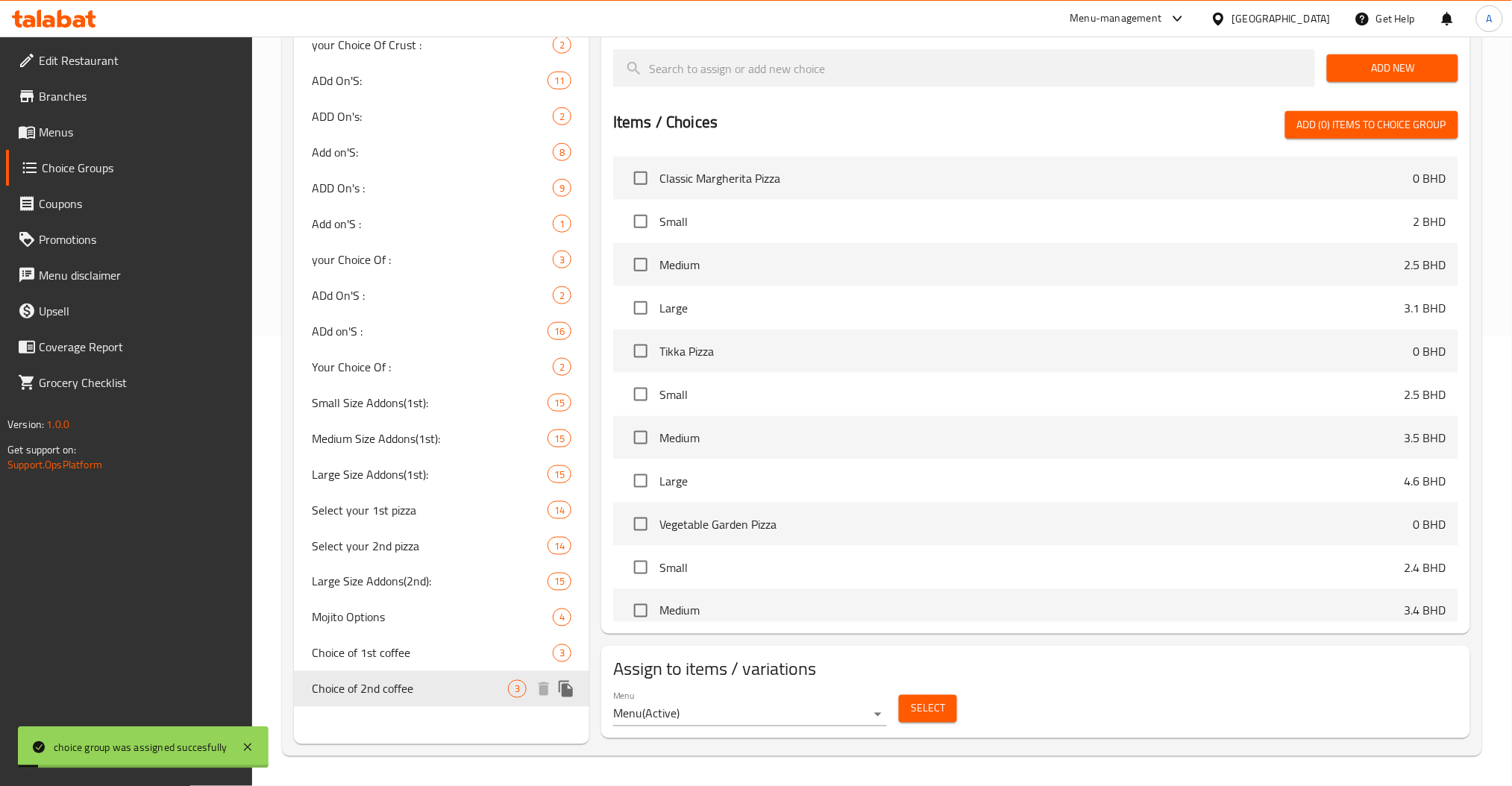
type input "Choice of 2nd coffee"
click at [395, 684] on span "Choice of 2nd coffee" at bounding box center [410, 689] width 196 height 18
click at [927, 710] on span "Select" at bounding box center [928, 708] width 34 height 19
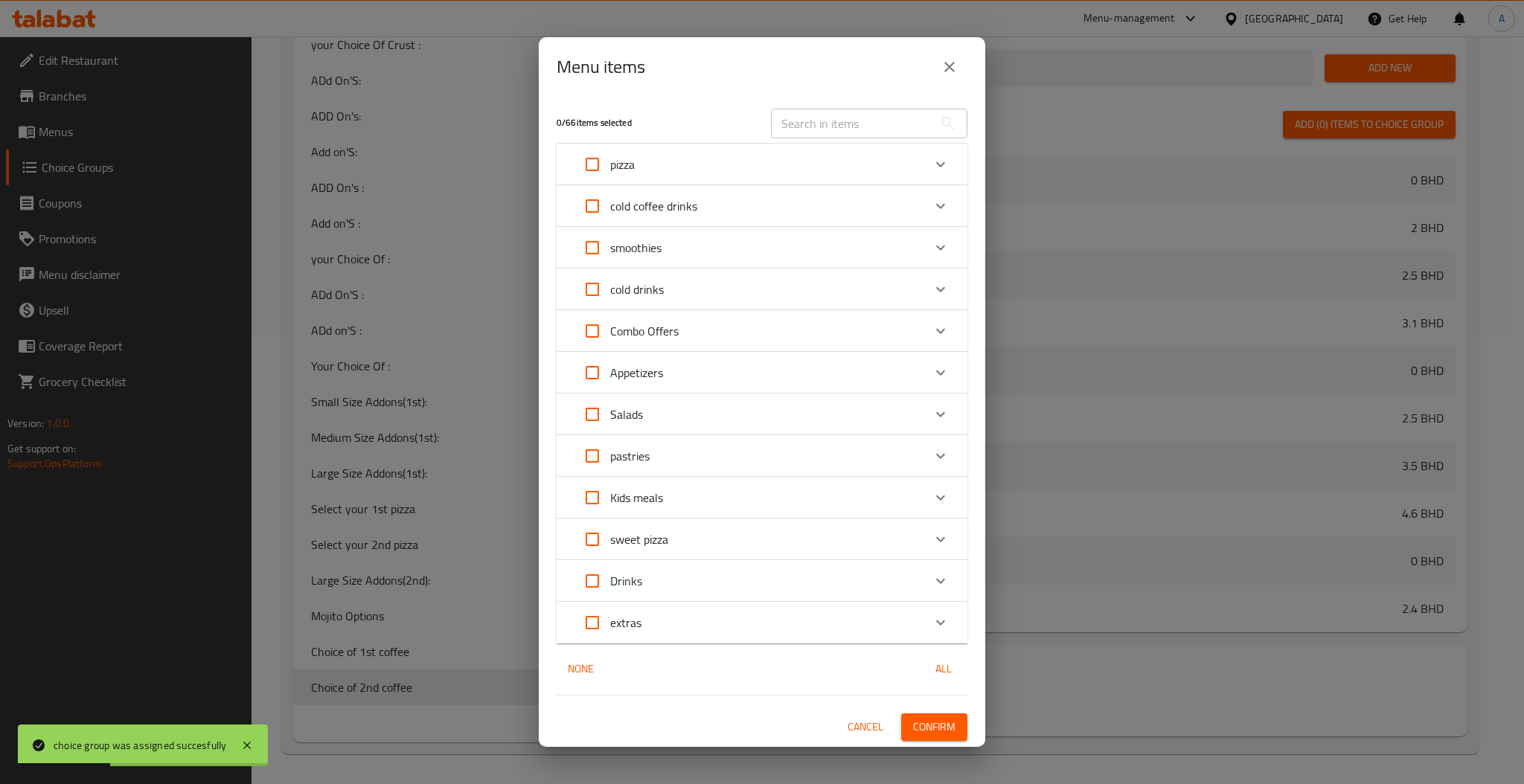
click at [821, 108] on input "text" at bounding box center [852, 123] width 162 height 30
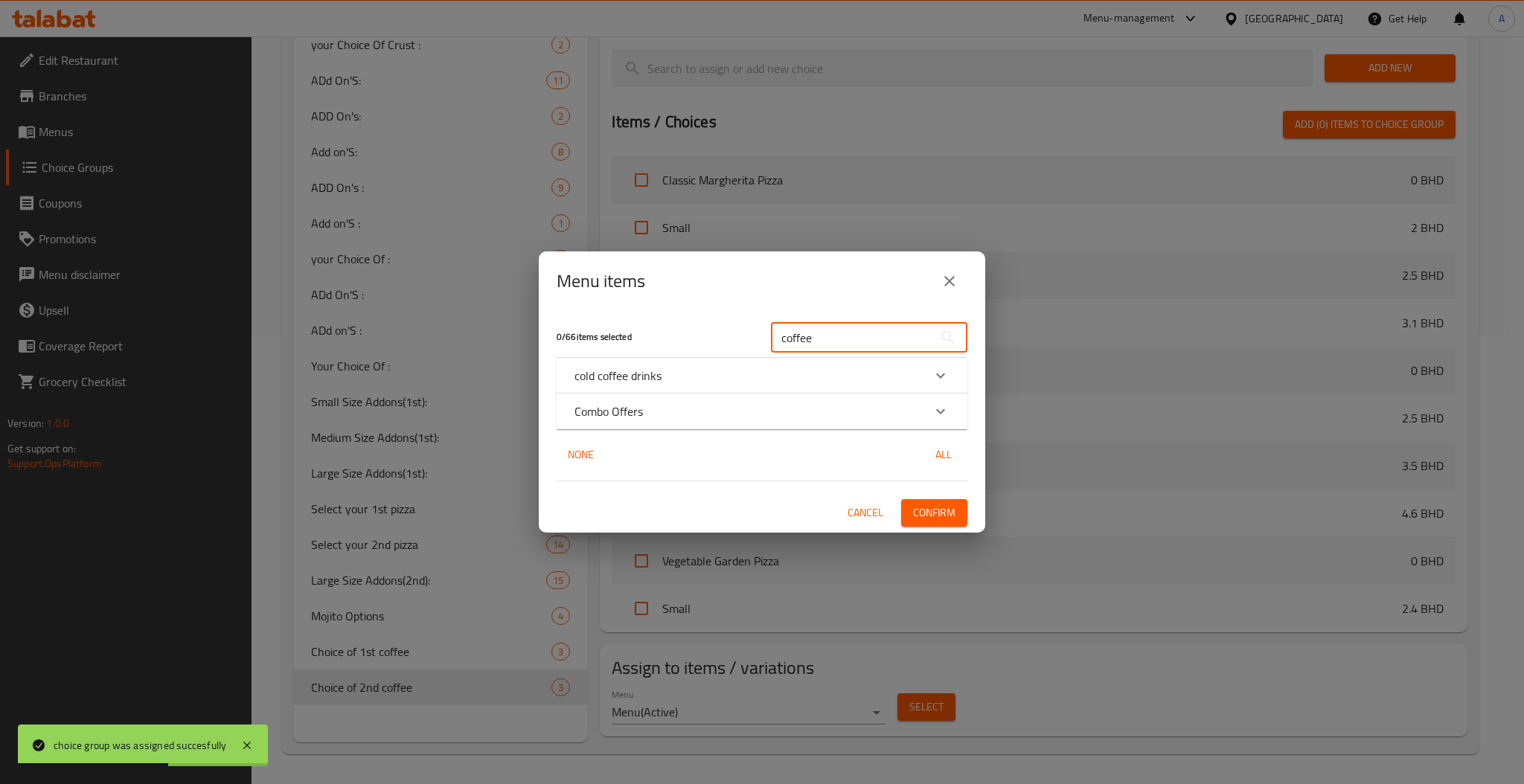
type input "coffee"
click at [920, 418] on div "Combo Offers" at bounding box center [749, 411] width 348 height 18
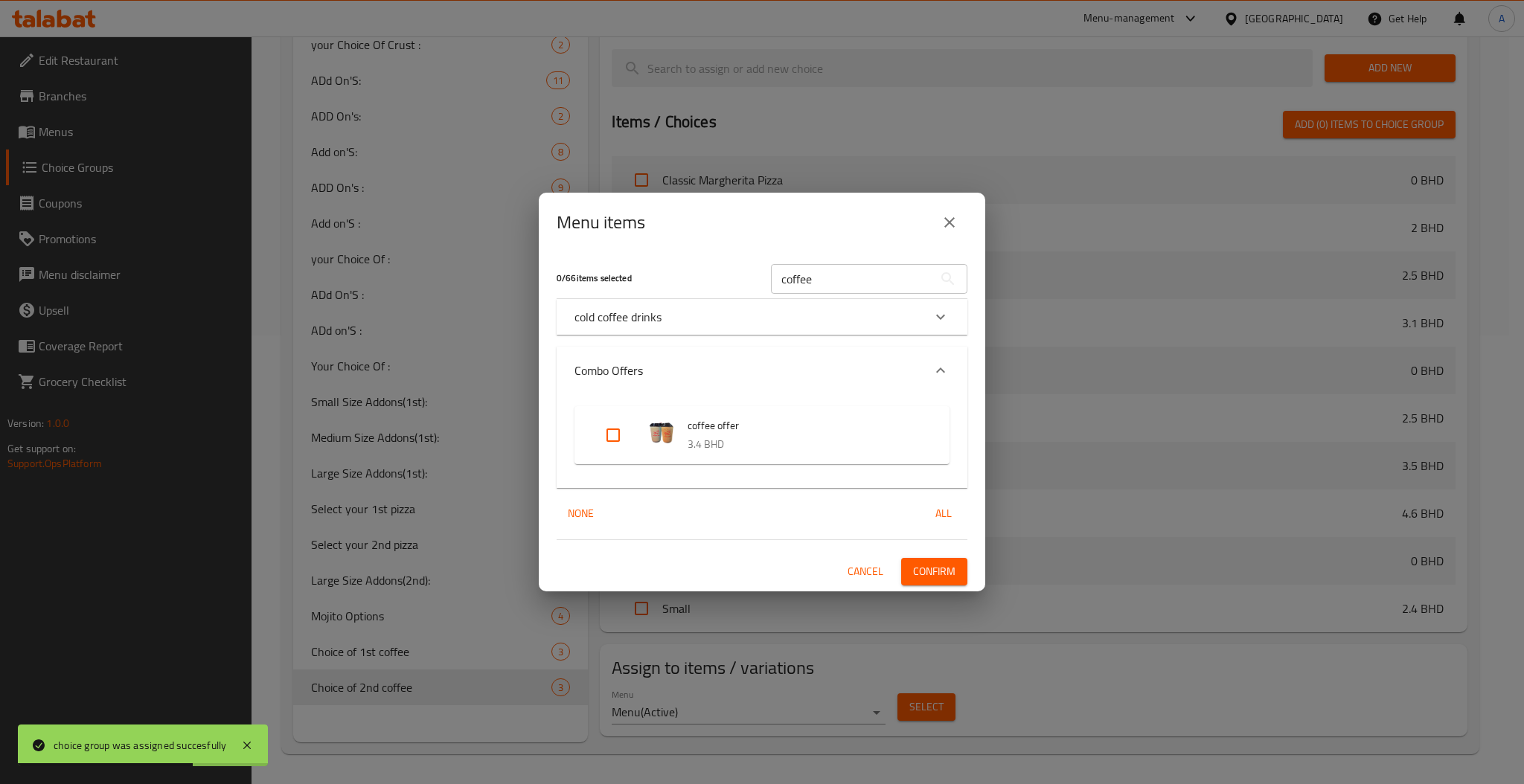
click at [611, 435] on input "Expand" at bounding box center [614, 436] width 36 height 36
checkbox input "true"
click at [933, 569] on span "Confirm" at bounding box center [934, 571] width 42 height 19
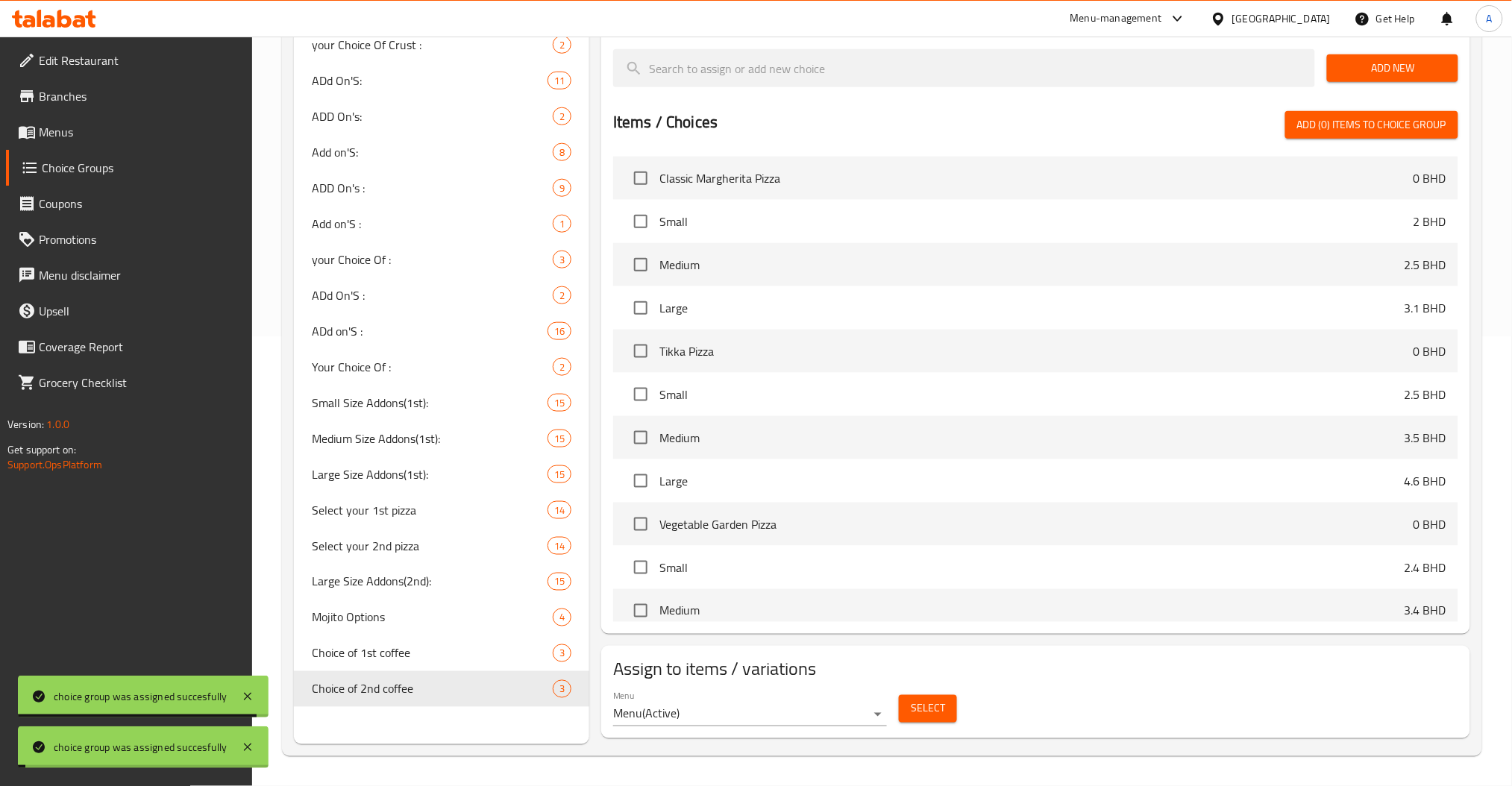
drag, startPoint x: 801, startPoint y: 668, endPoint x: 703, endPoint y: 582, distance: 130.4
click at [801, 669] on h2 "Assign to items / variations" at bounding box center [1036, 669] width 845 height 24
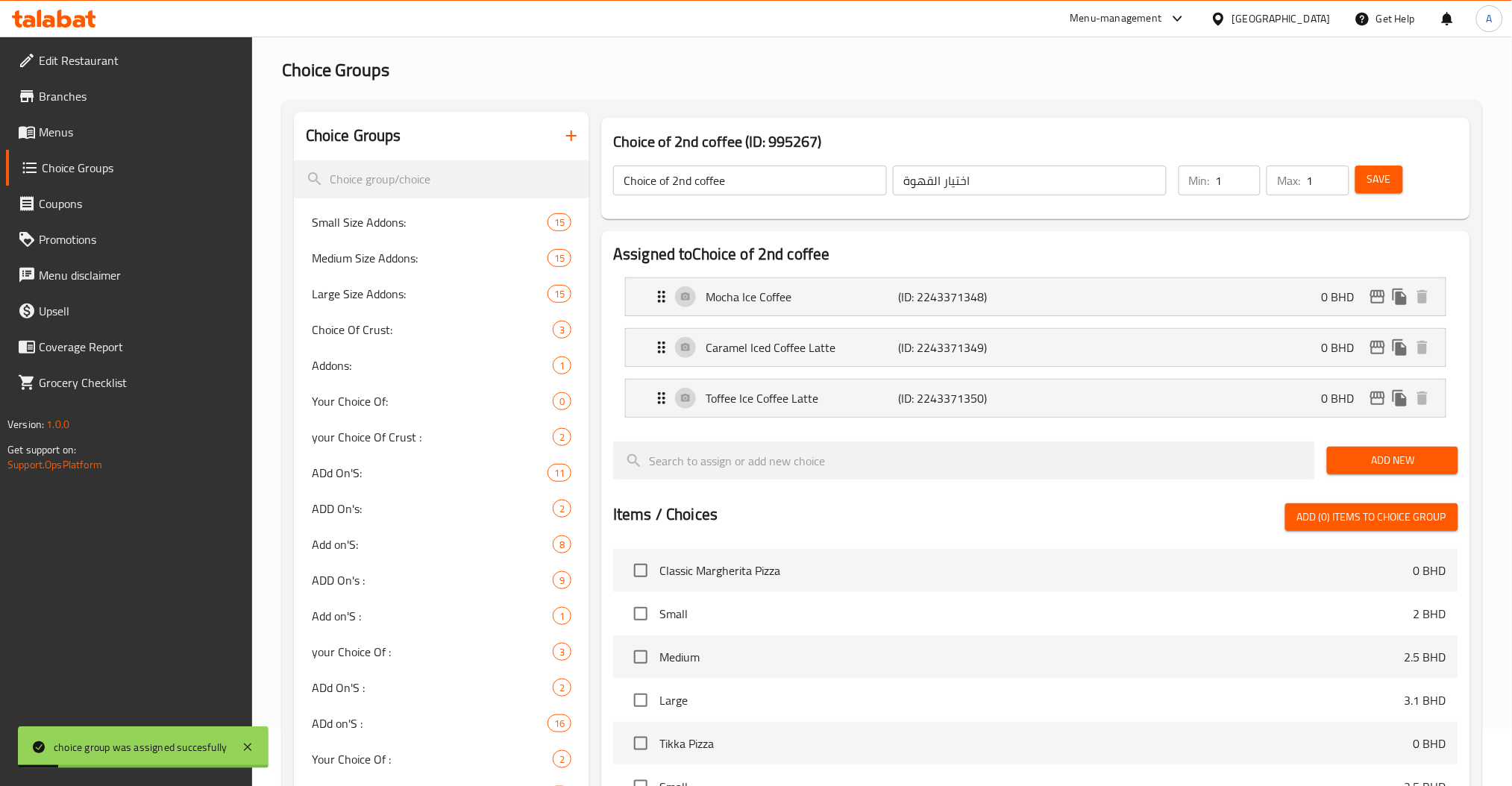
scroll to position [0, 0]
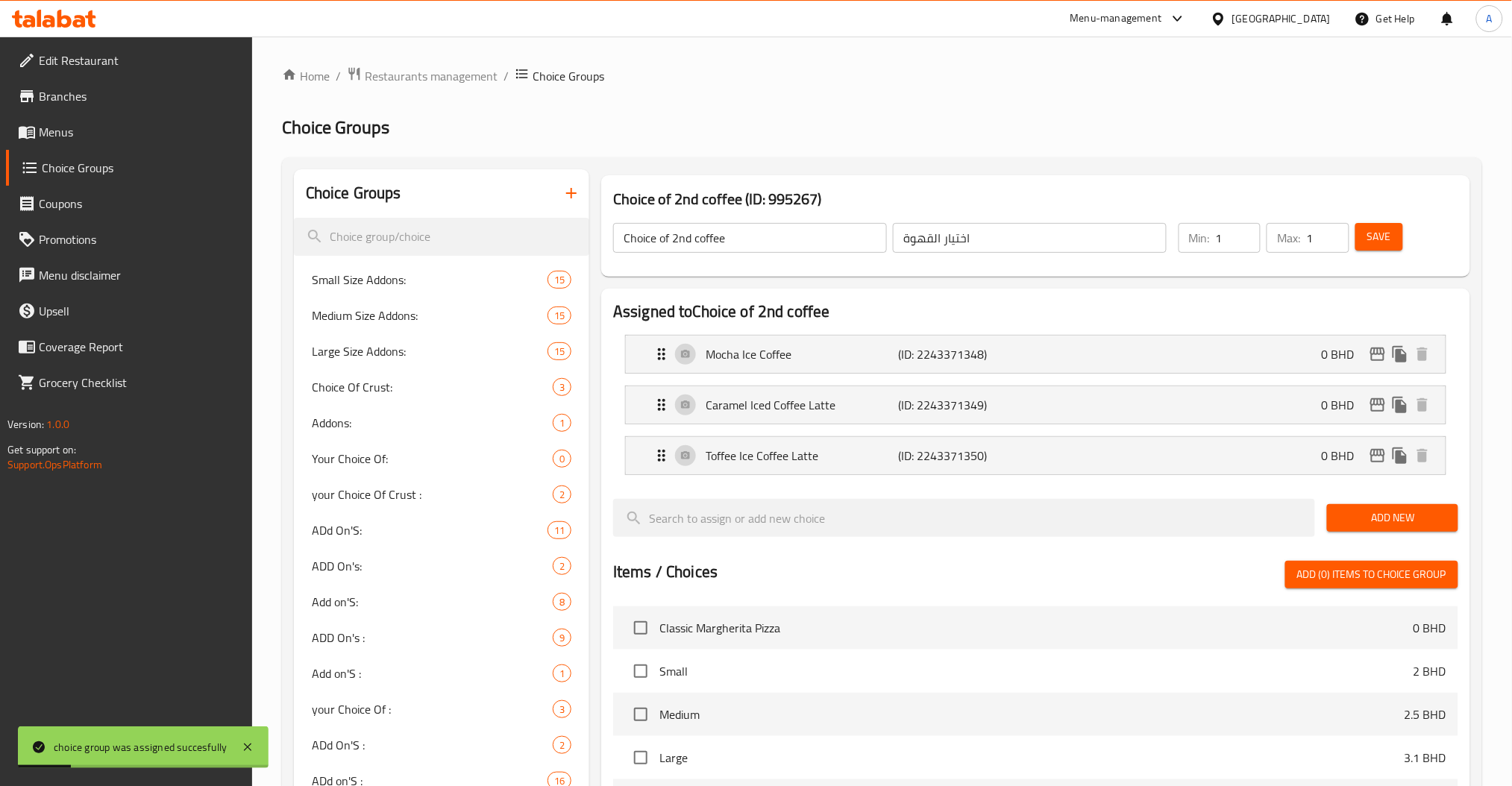
click at [70, 134] on span "Menus" at bounding box center [139, 132] width 202 height 18
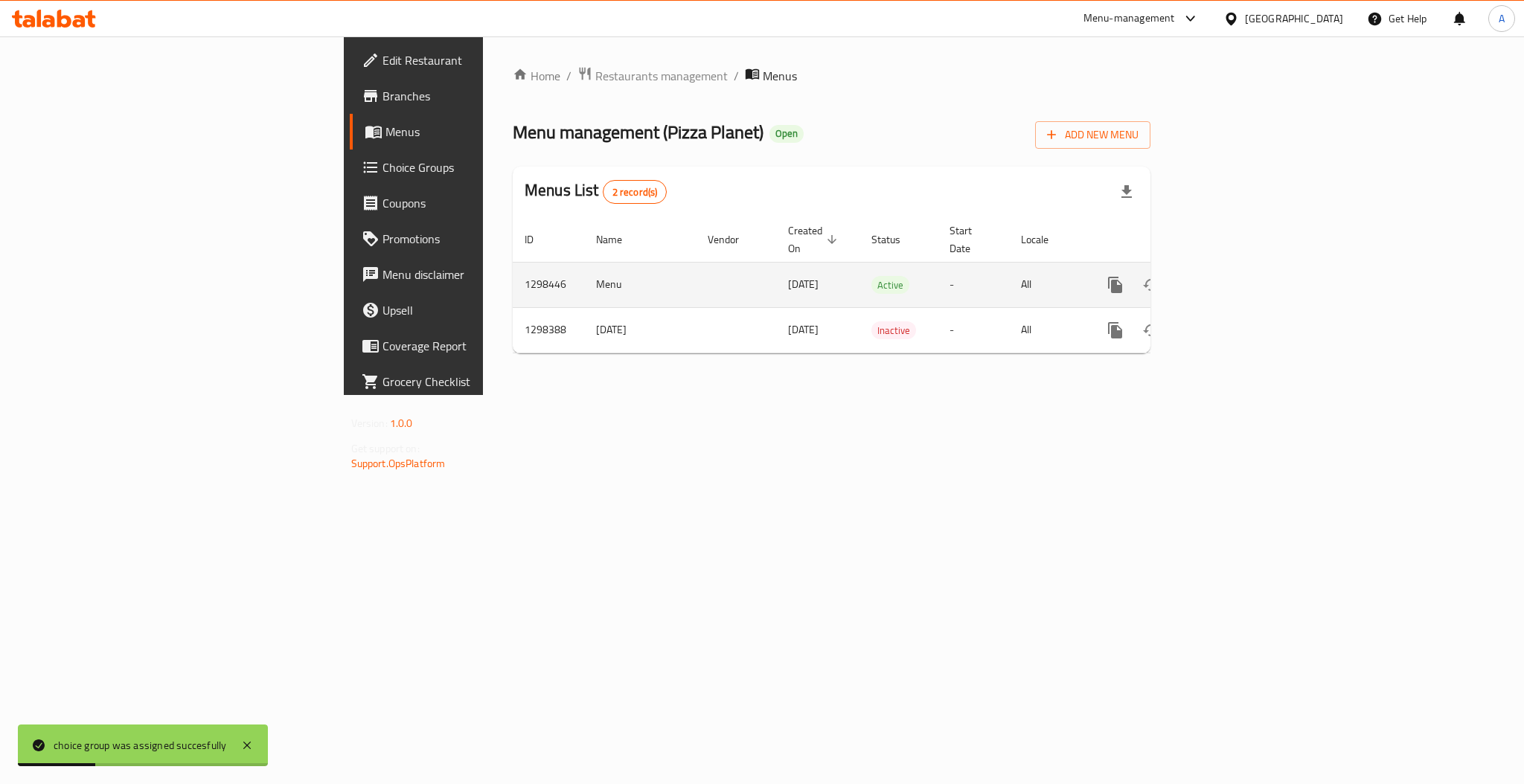
click at [1232, 276] on icon "enhanced table" at bounding box center [1223, 285] width 18 height 18
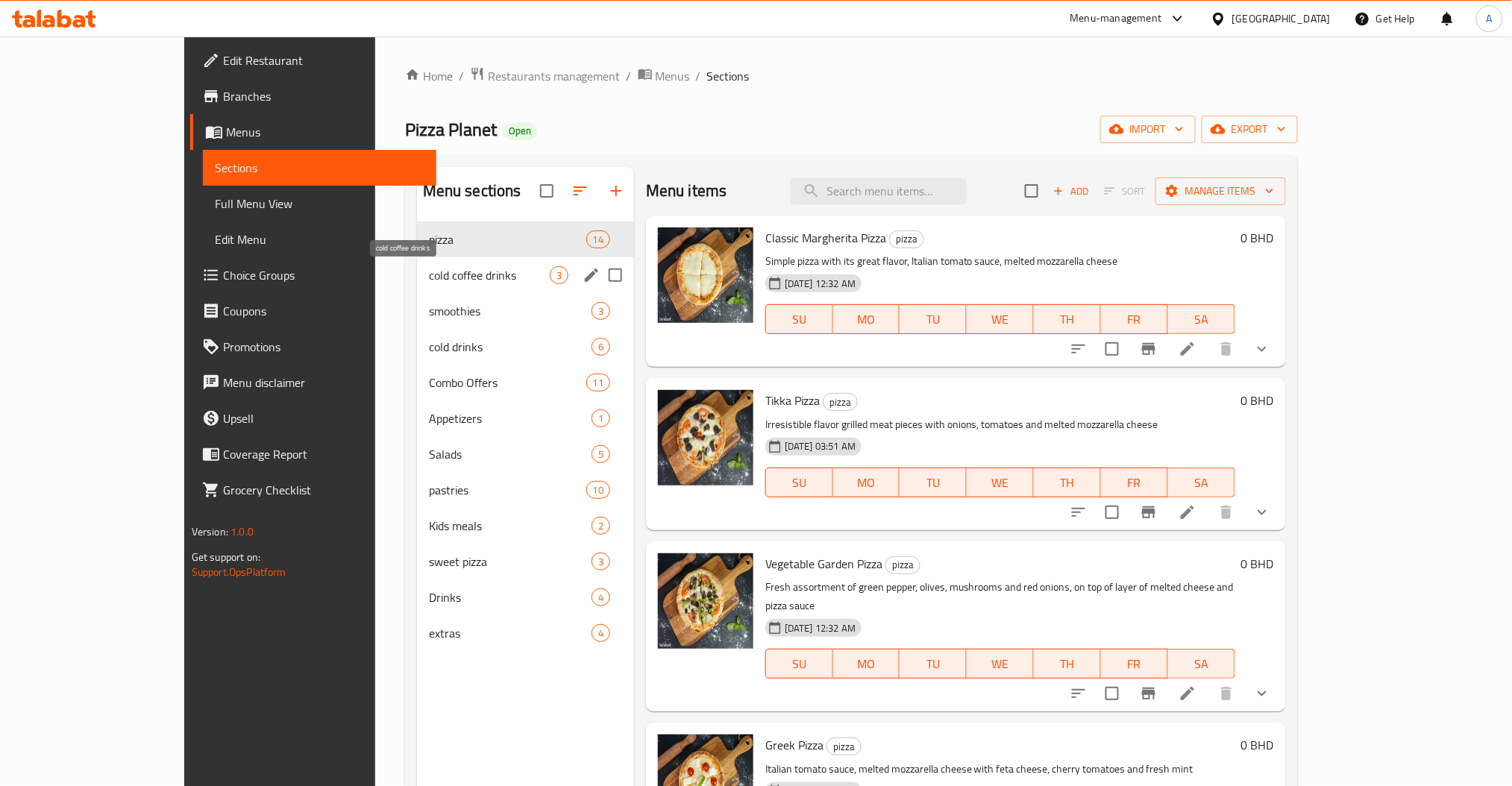
click at [429, 284] on span "cold coffee drinks" at bounding box center [490, 275] width 121 height 18
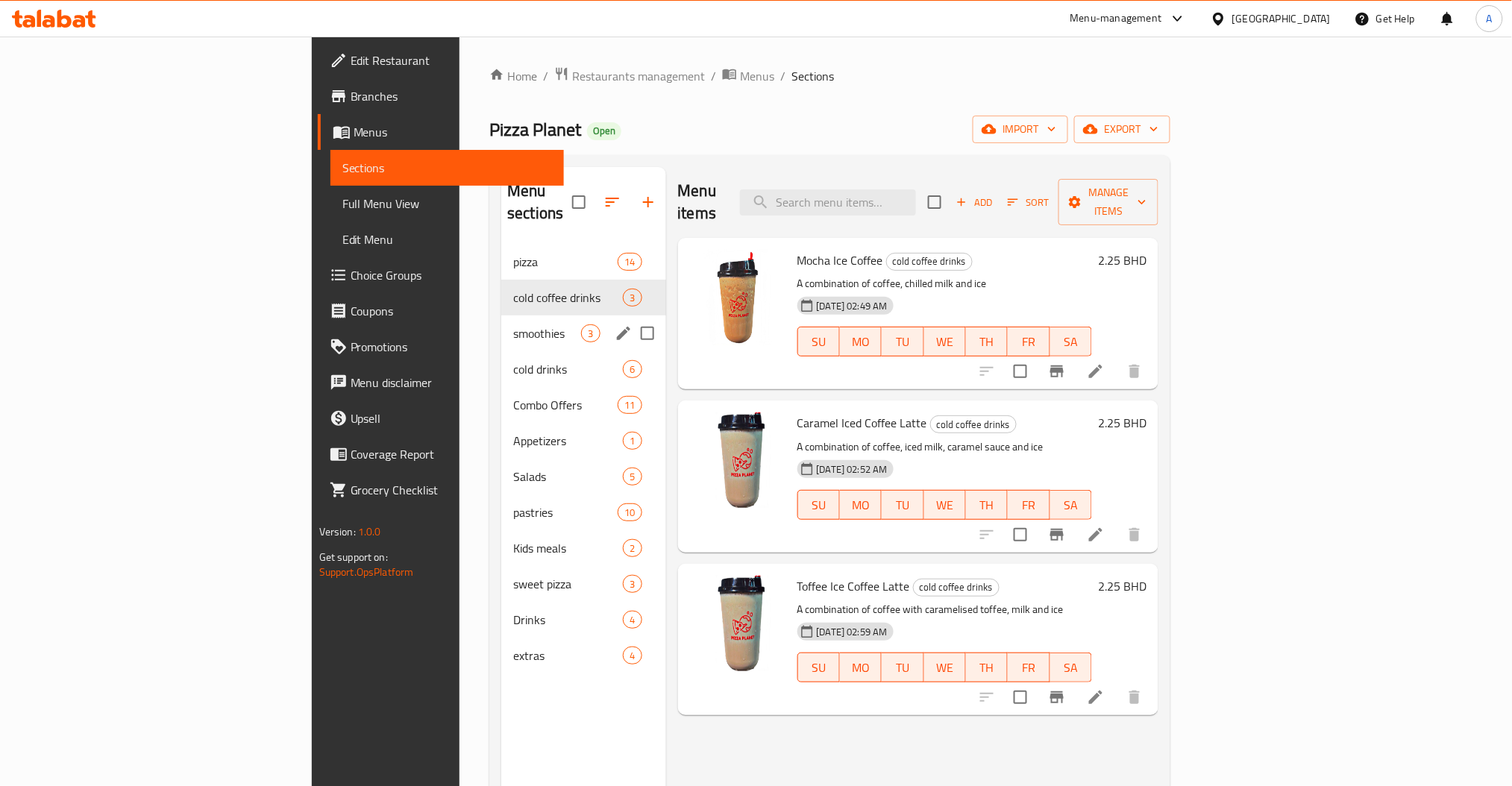
click at [513, 325] on span "smoothies" at bounding box center [547, 334] width 68 height 18
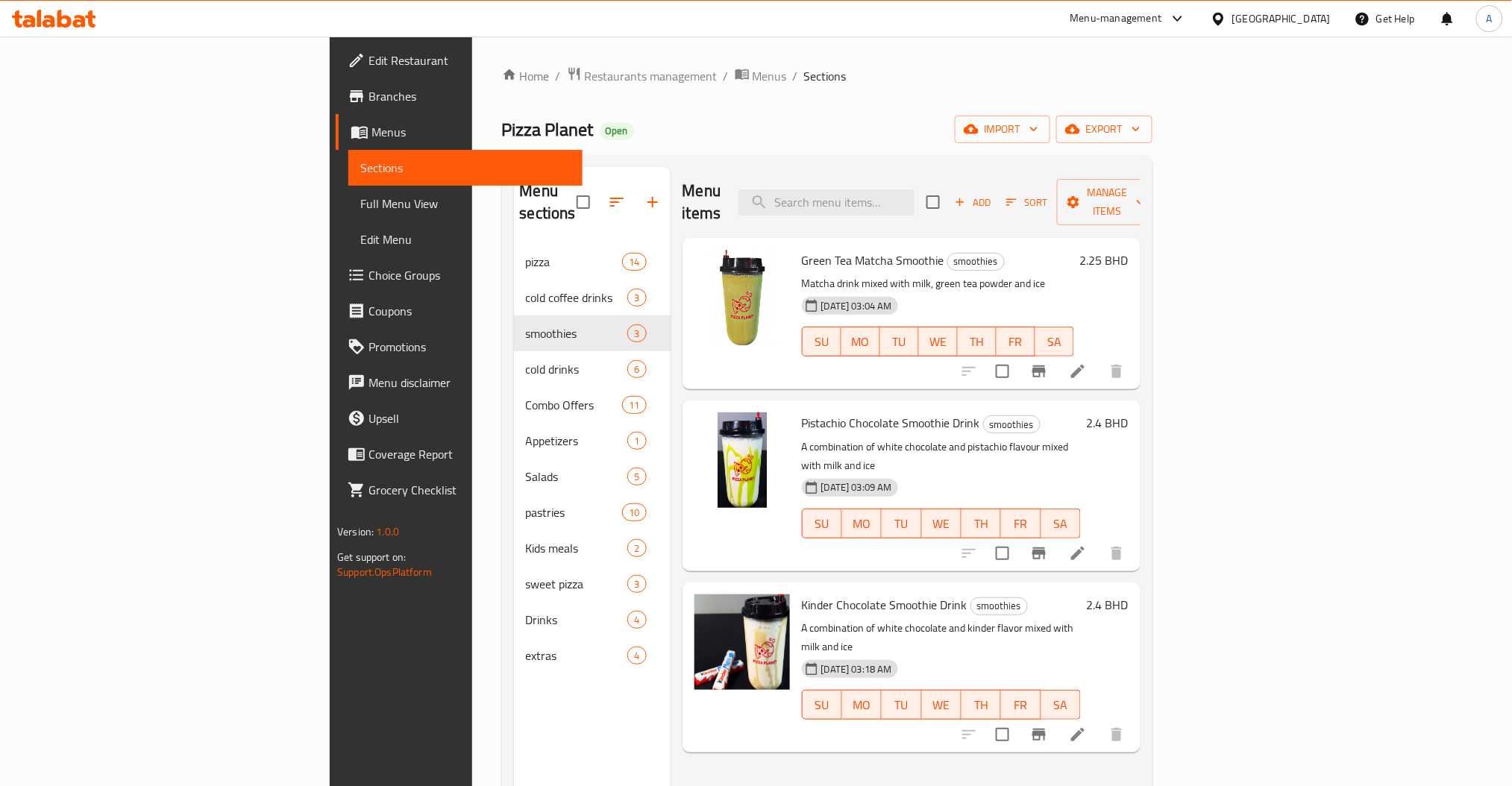
click at [526, 360] on span "cold drinks" at bounding box center [576, 369] width 102 height 18
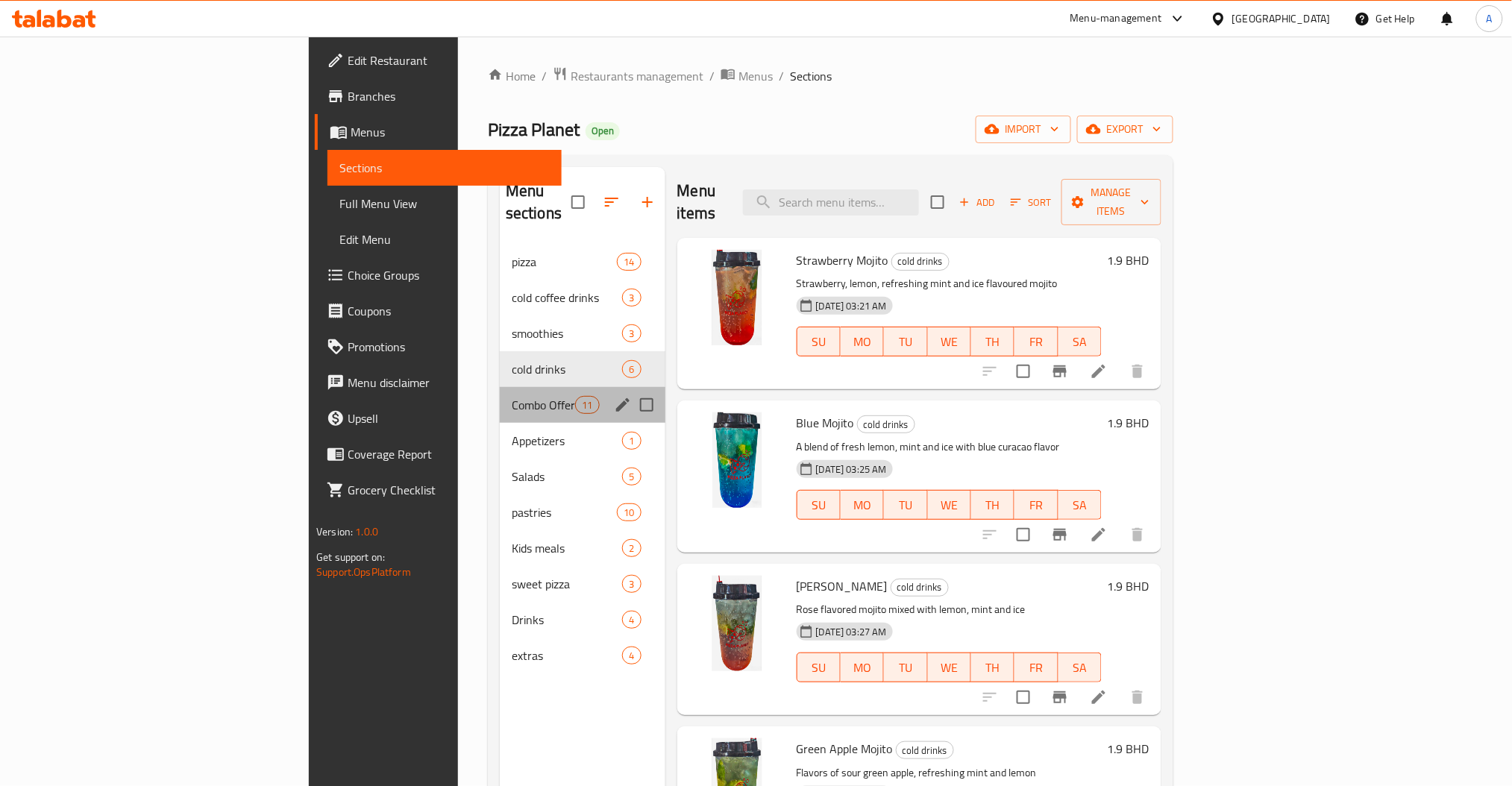
click at [499, 393] on div "Combo Offers 11" at bounding box center [582, 405] width 166 height 36
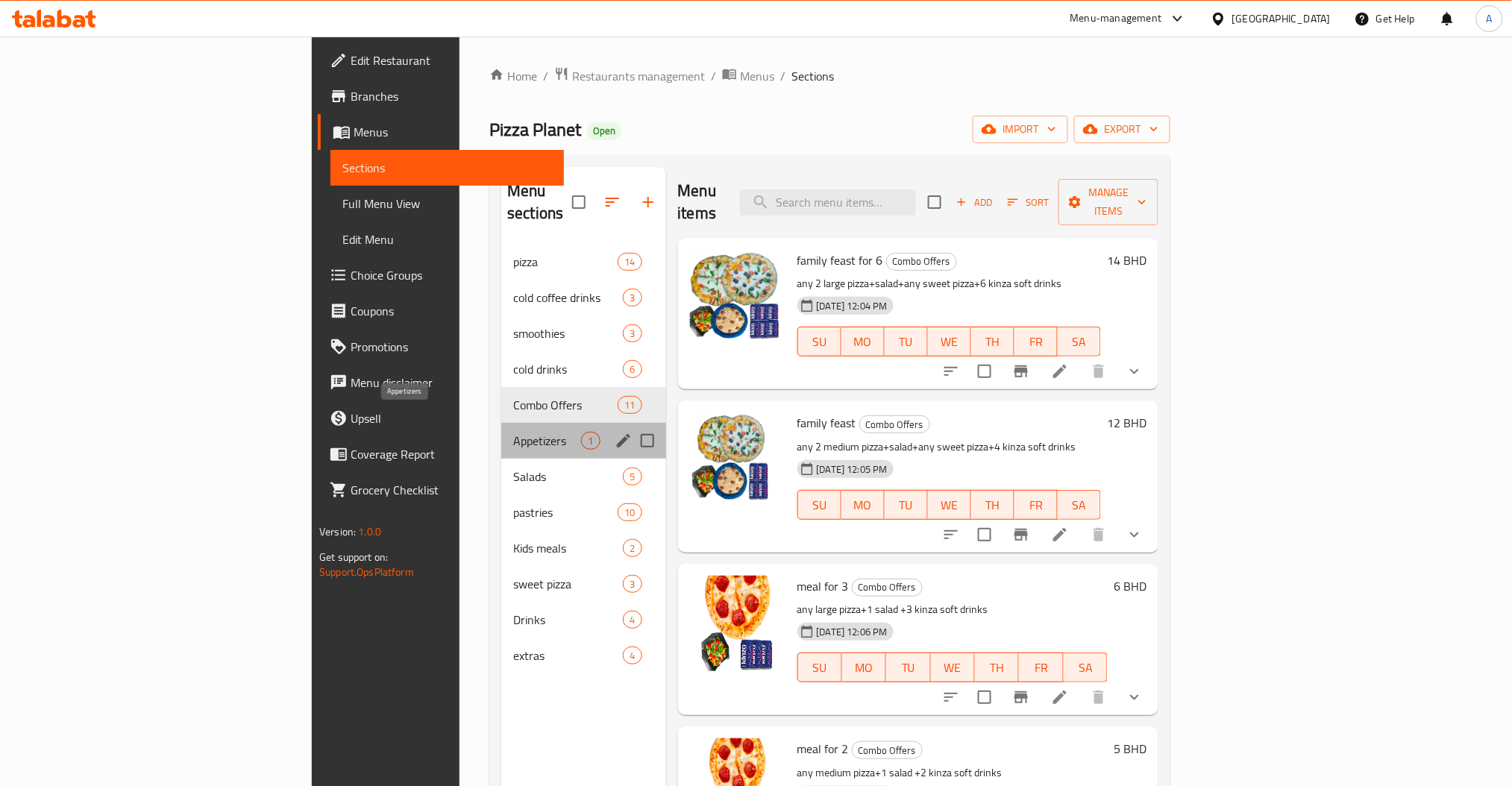
click at [513, 431] on span "Appetizers" at bounding box center [547, 440] width 68 height 18
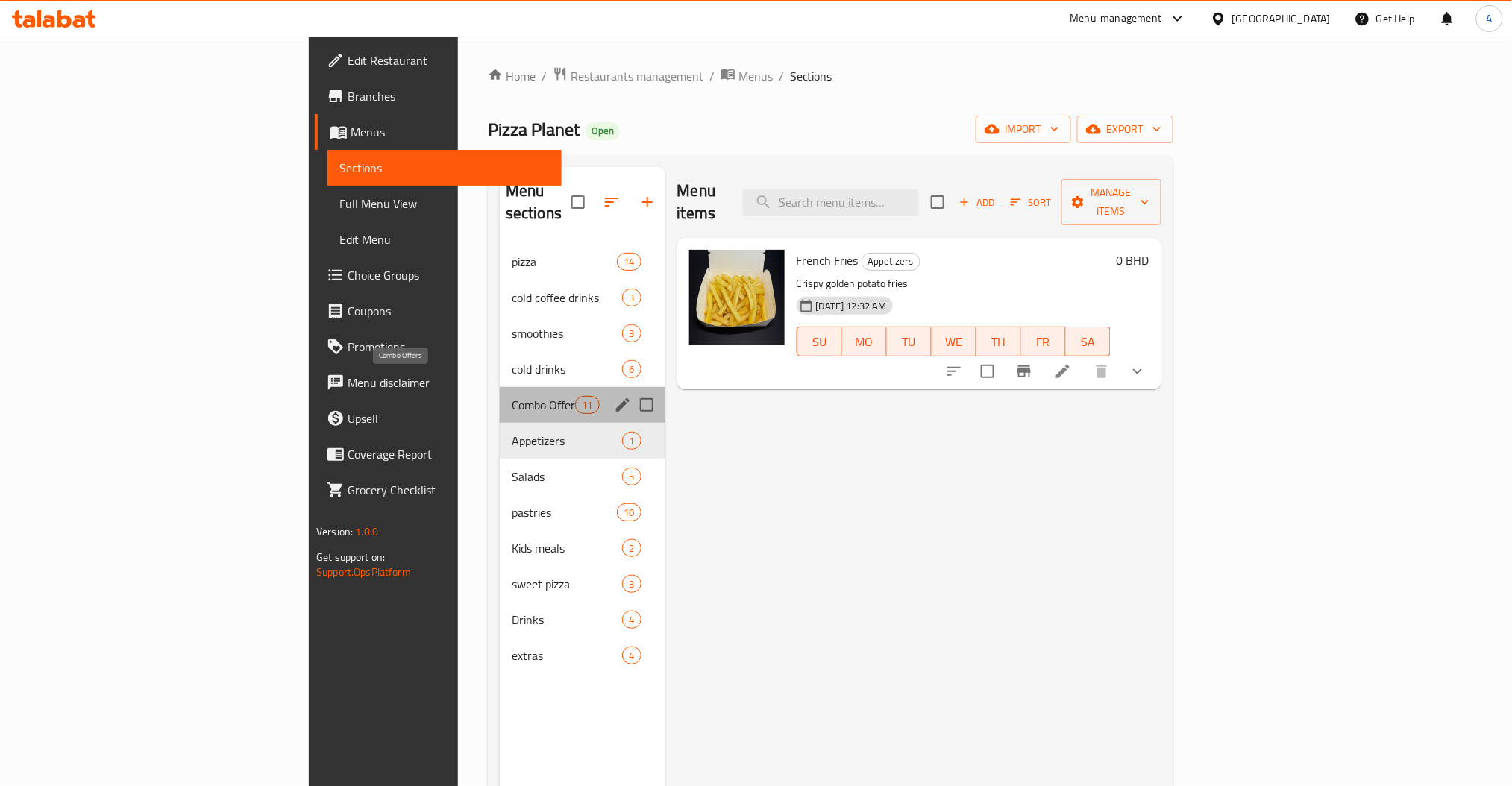
click at [512, 396] on span "Combo Offers" at bounding box center [544, 405] width 63 height 18
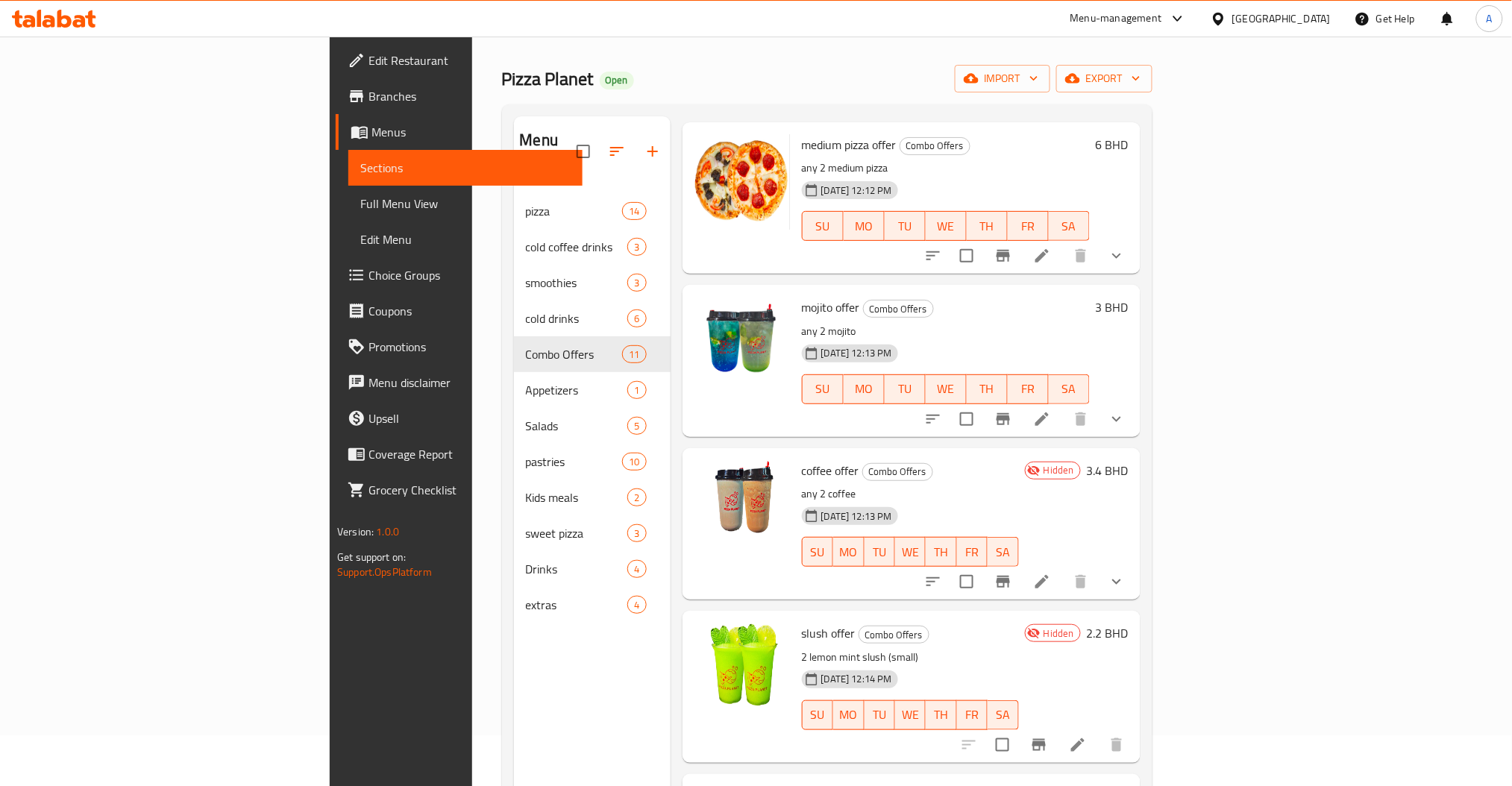
scroll to position [99, 0]
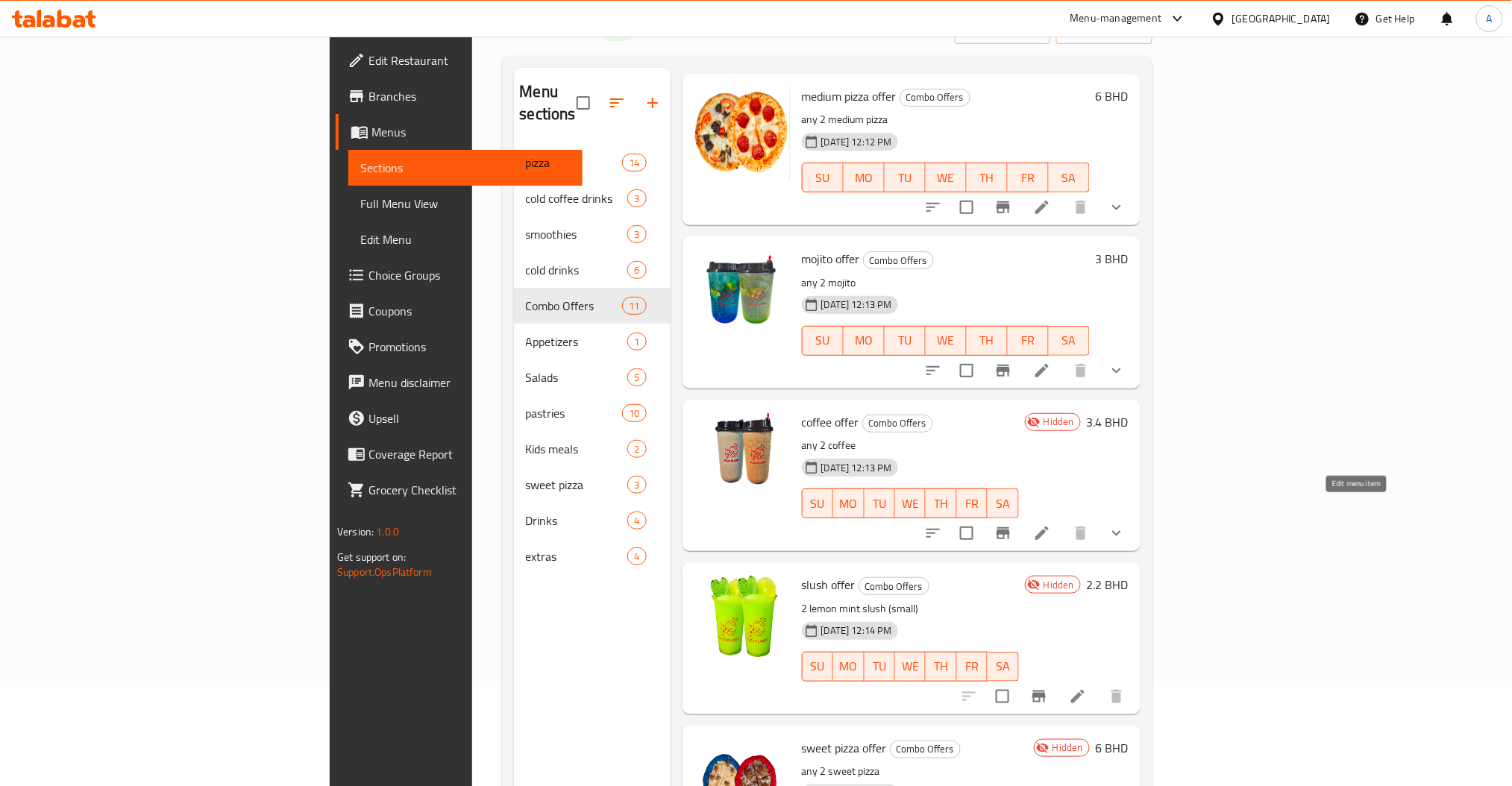
click at [1051, 525] on icon at bounding box center [1042, 534] width 18 height 18
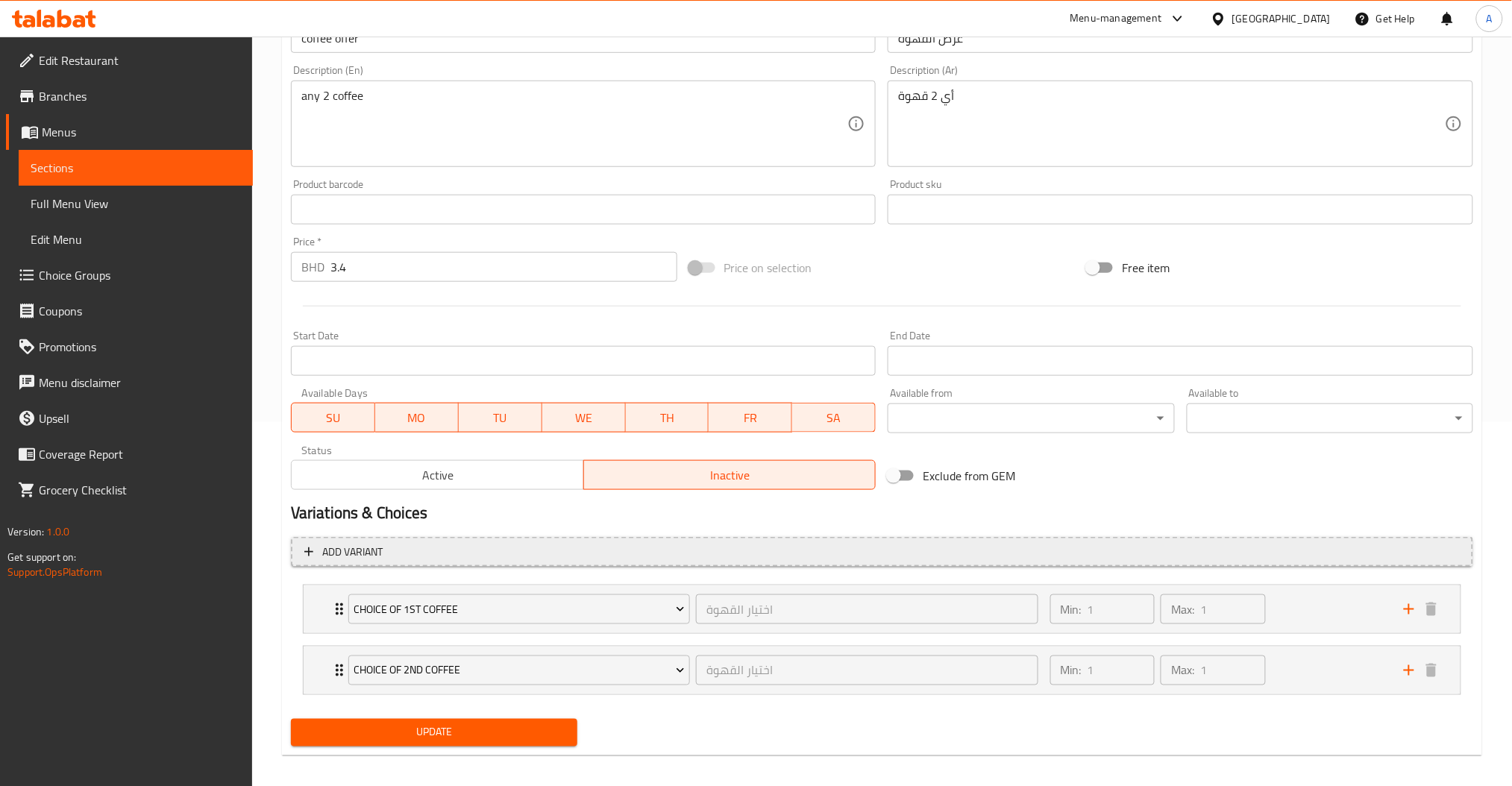
scroll to position [374, 0]
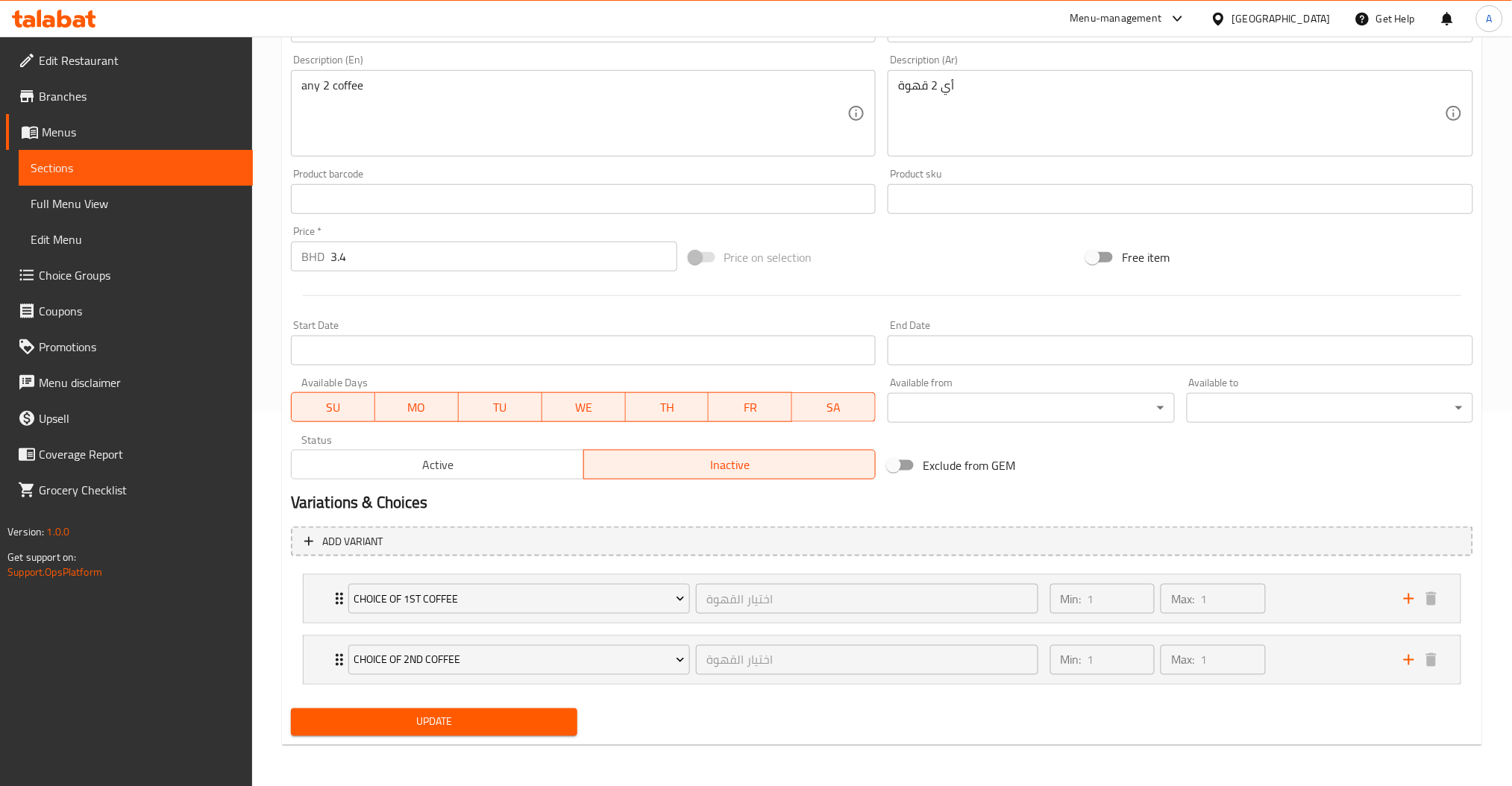
click at [413, 471] on span "Active" at bounding box center [438, 465] width 281 height 22
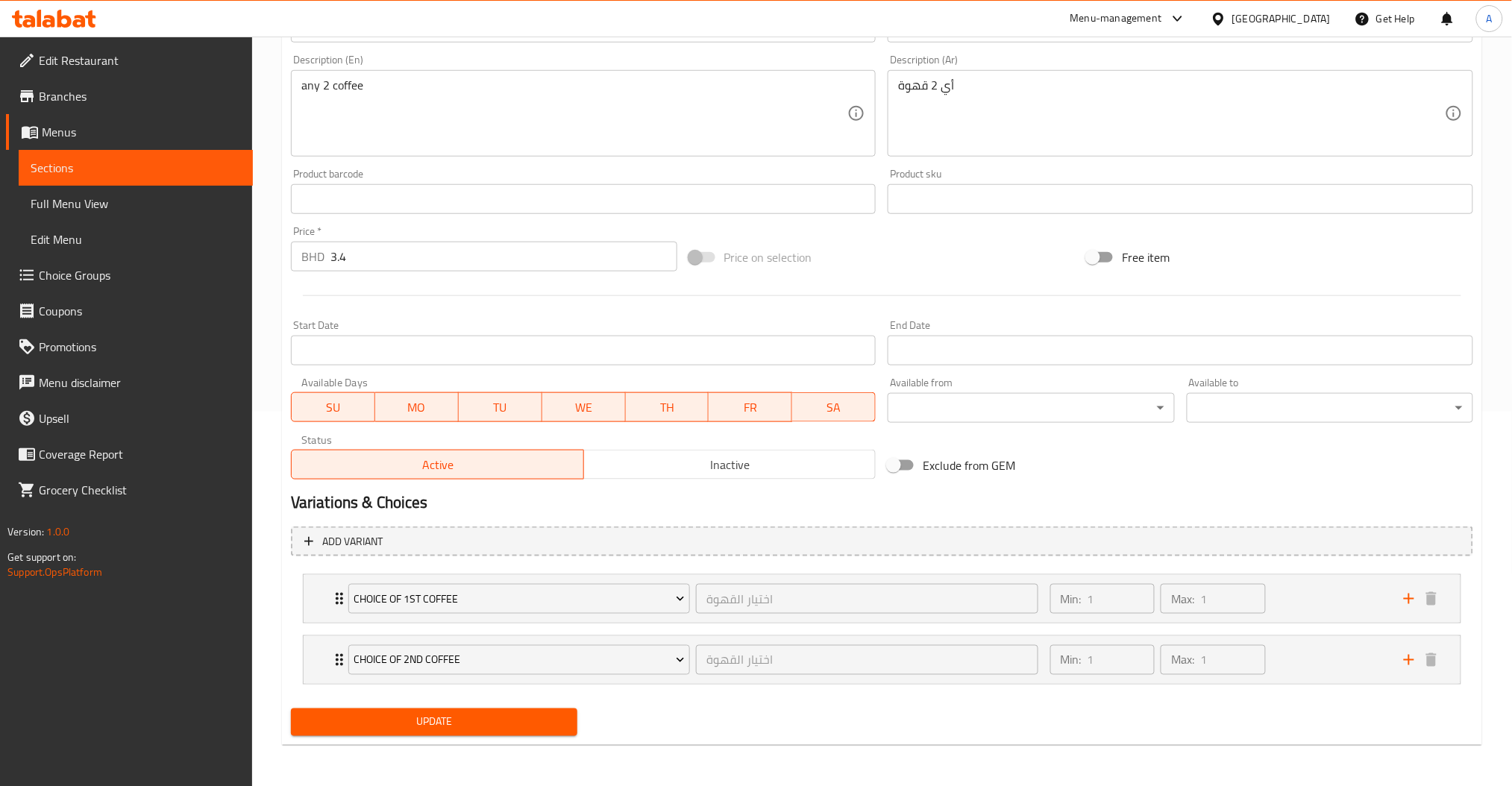
click at [463, 719] on span "Update" at bounding box center [434, 722] width 262 height 19
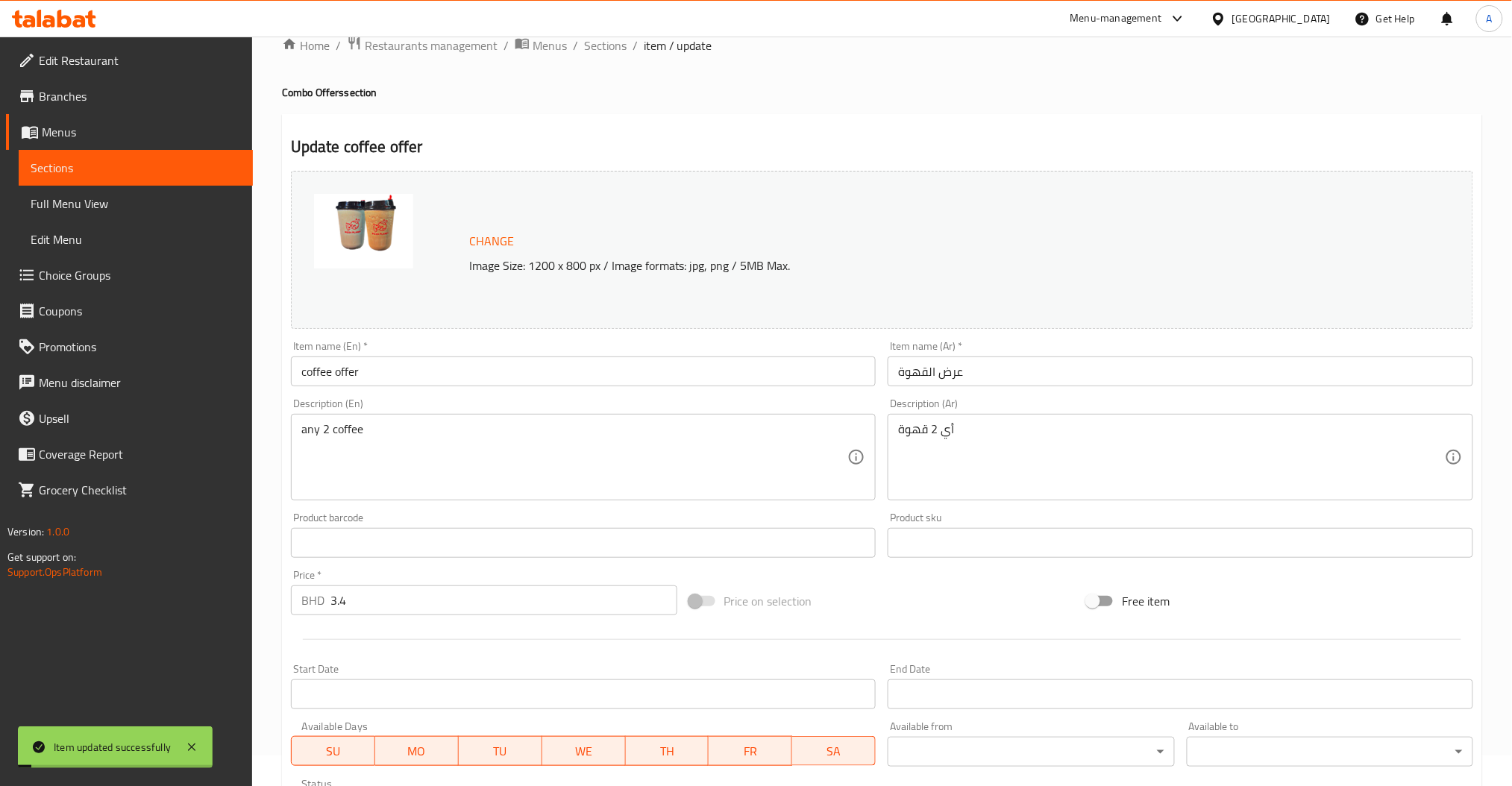
scroll to position [0, 0]
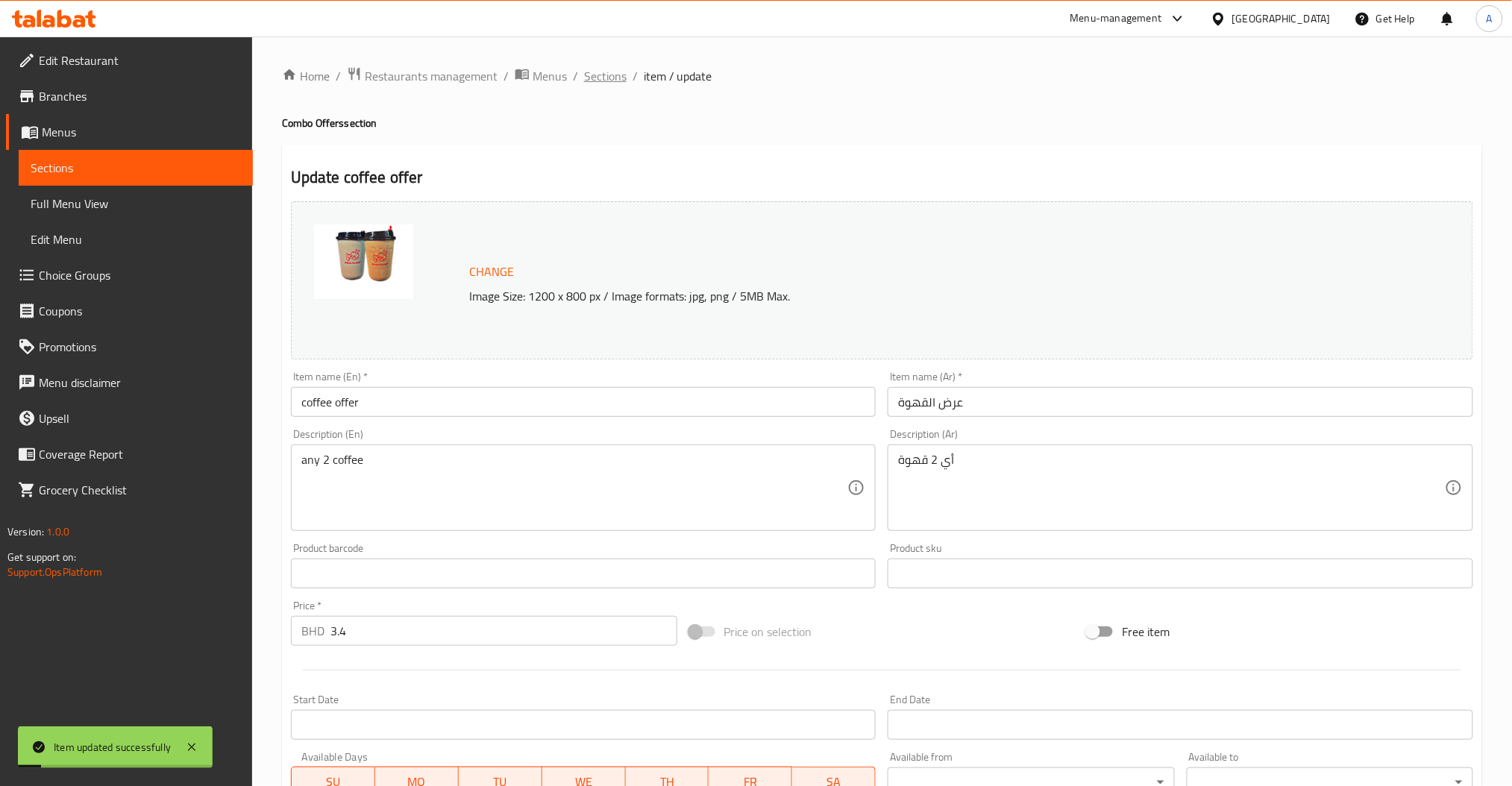
click at [610, 79] on span "Sections" at bounding box center [605, 76] width 43 height 18
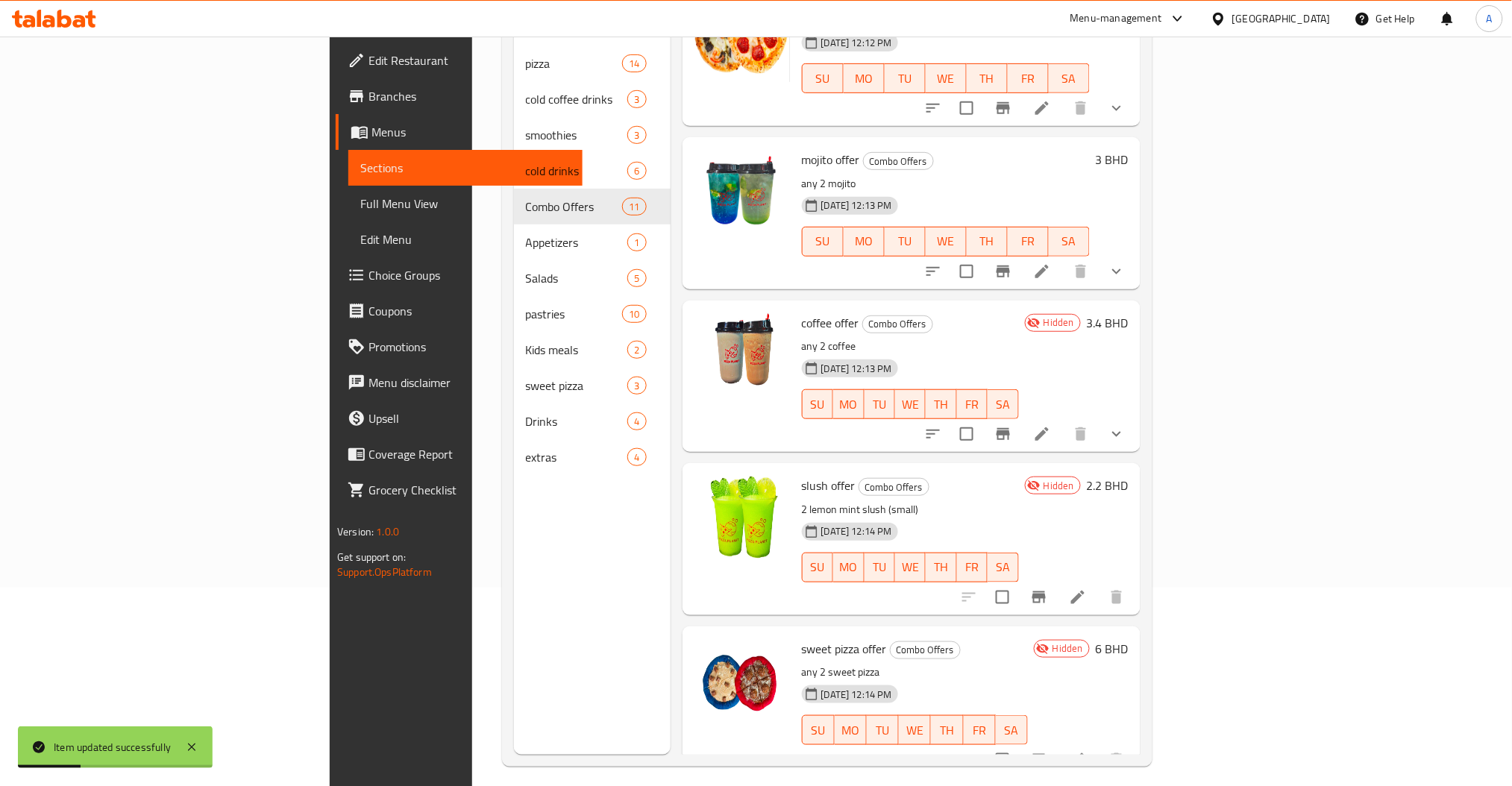
scroll to position [209, 0]
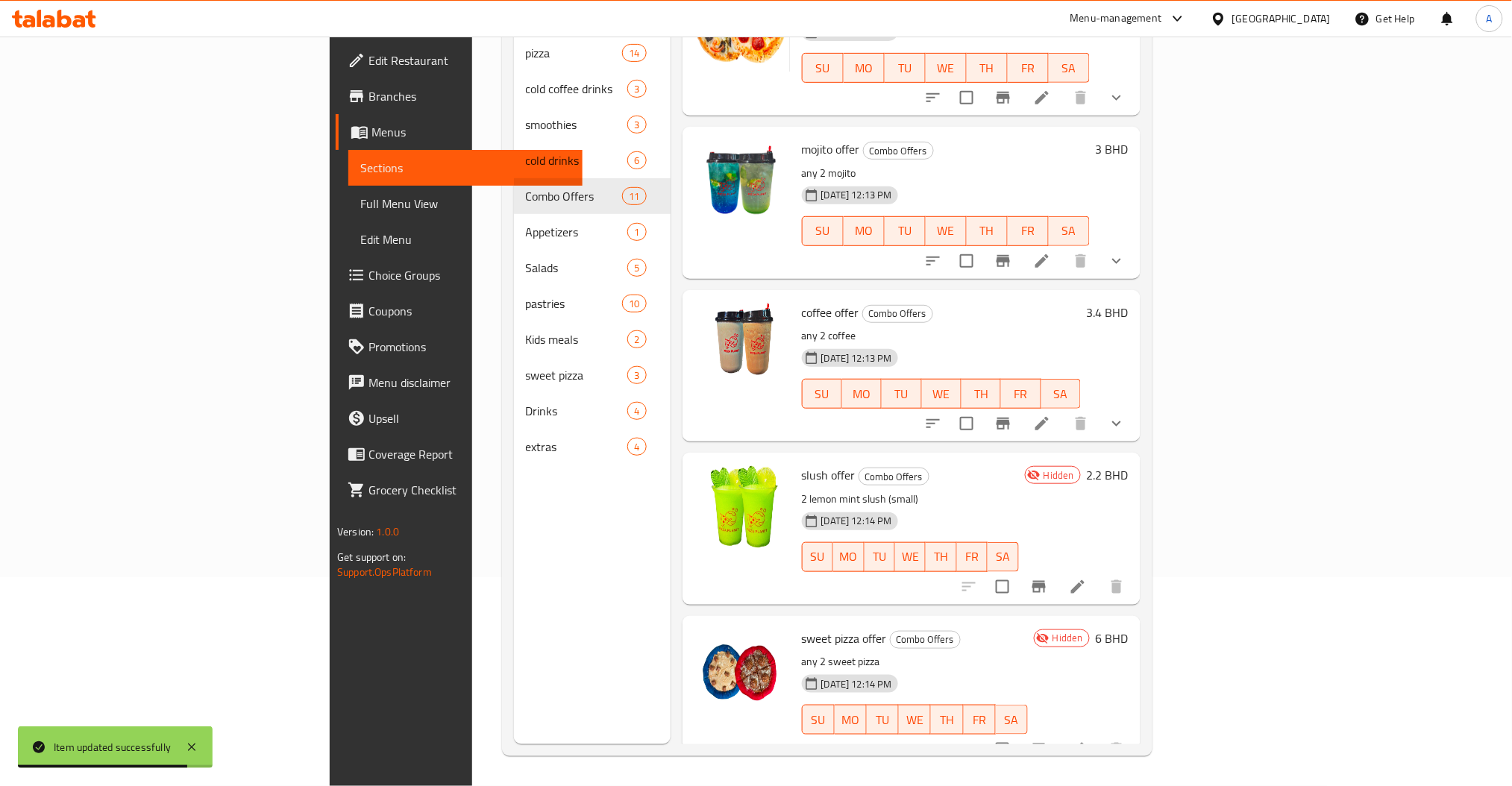
click at [1087, 578] on icon at bounding box center [1079, 587] width 18 height 18
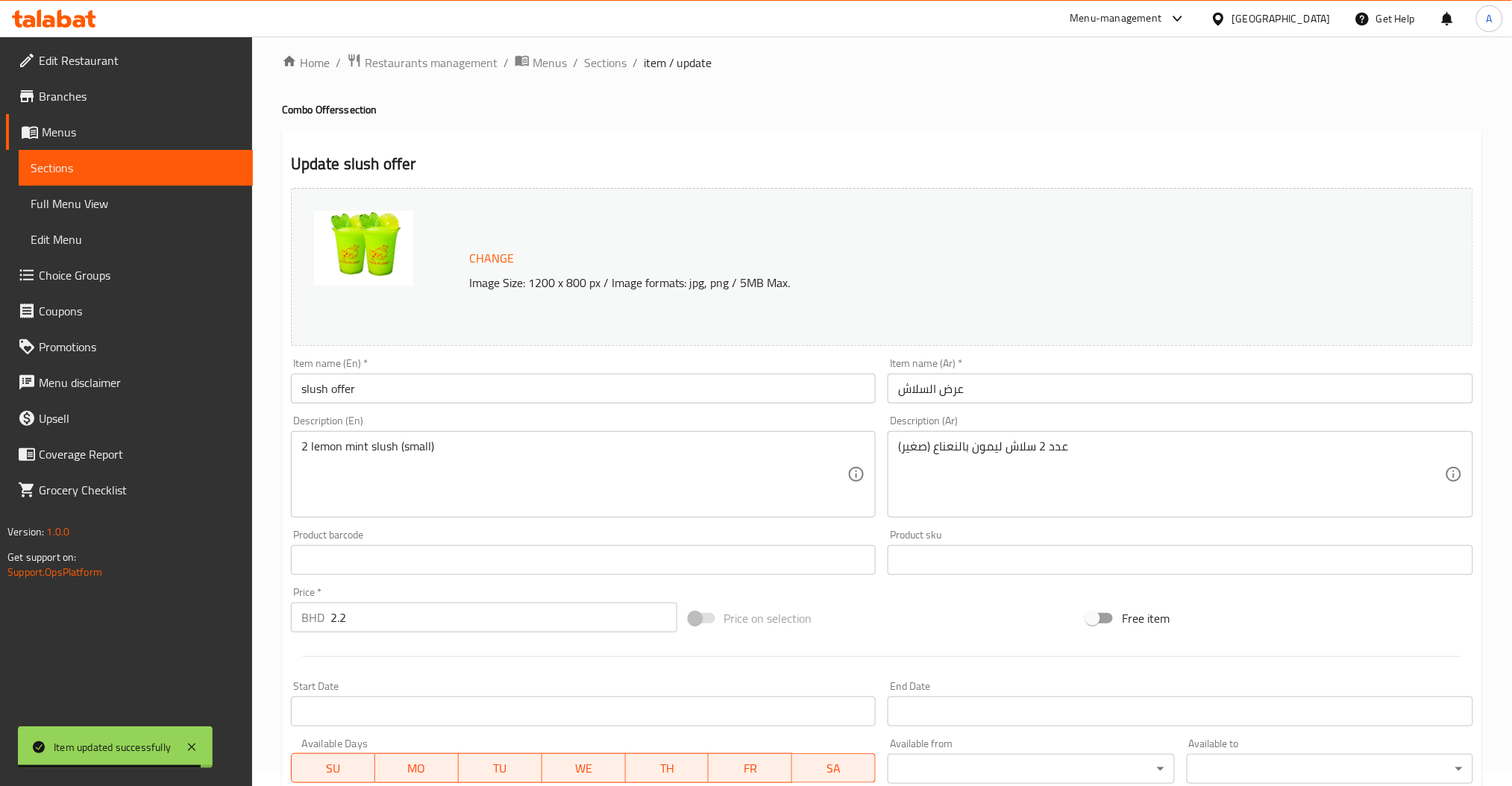
scroll to position [287, 0]
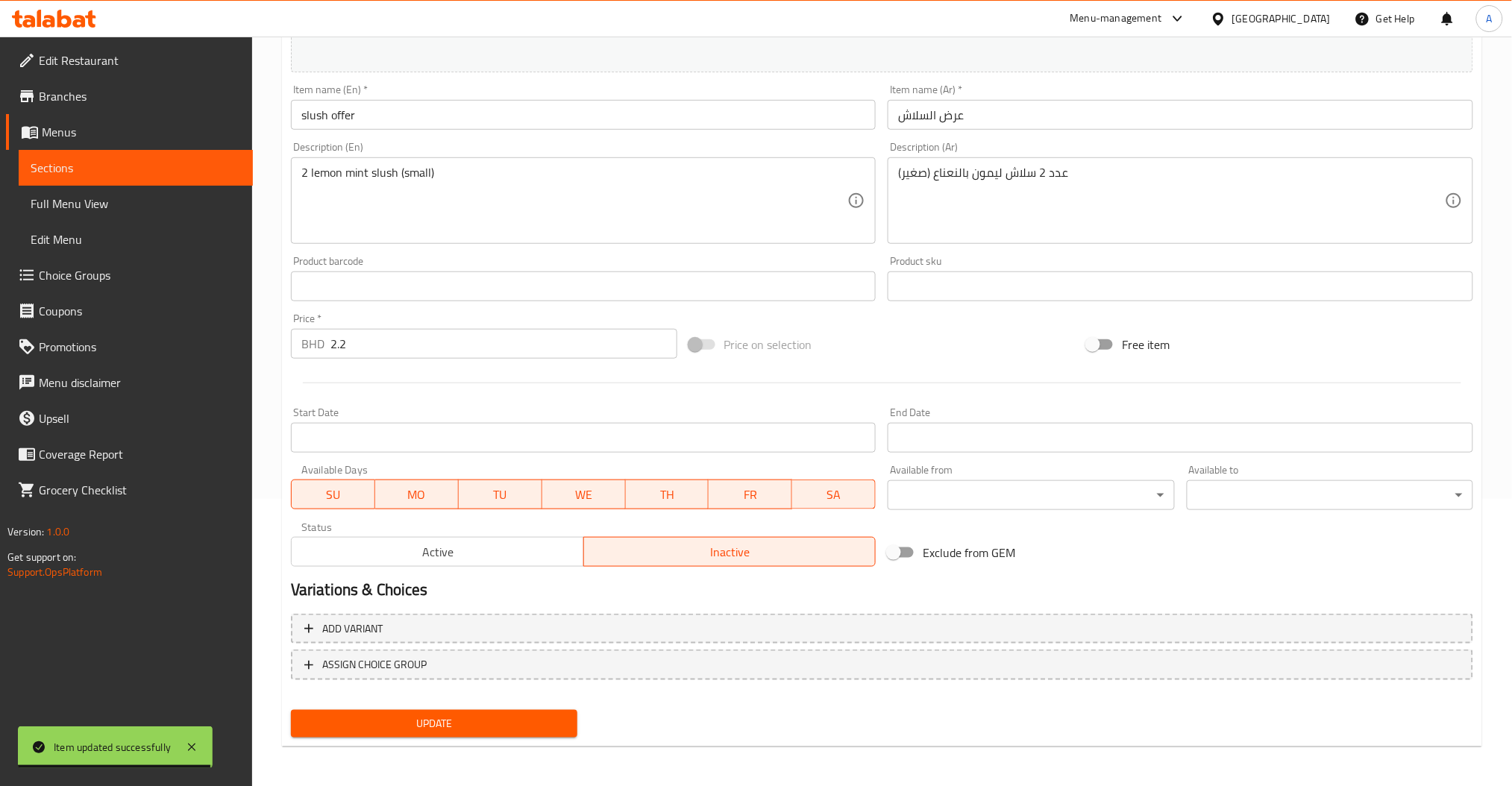
click at [380, 560] on span "Active" at bounding box center [438, 553] width 281 height 22
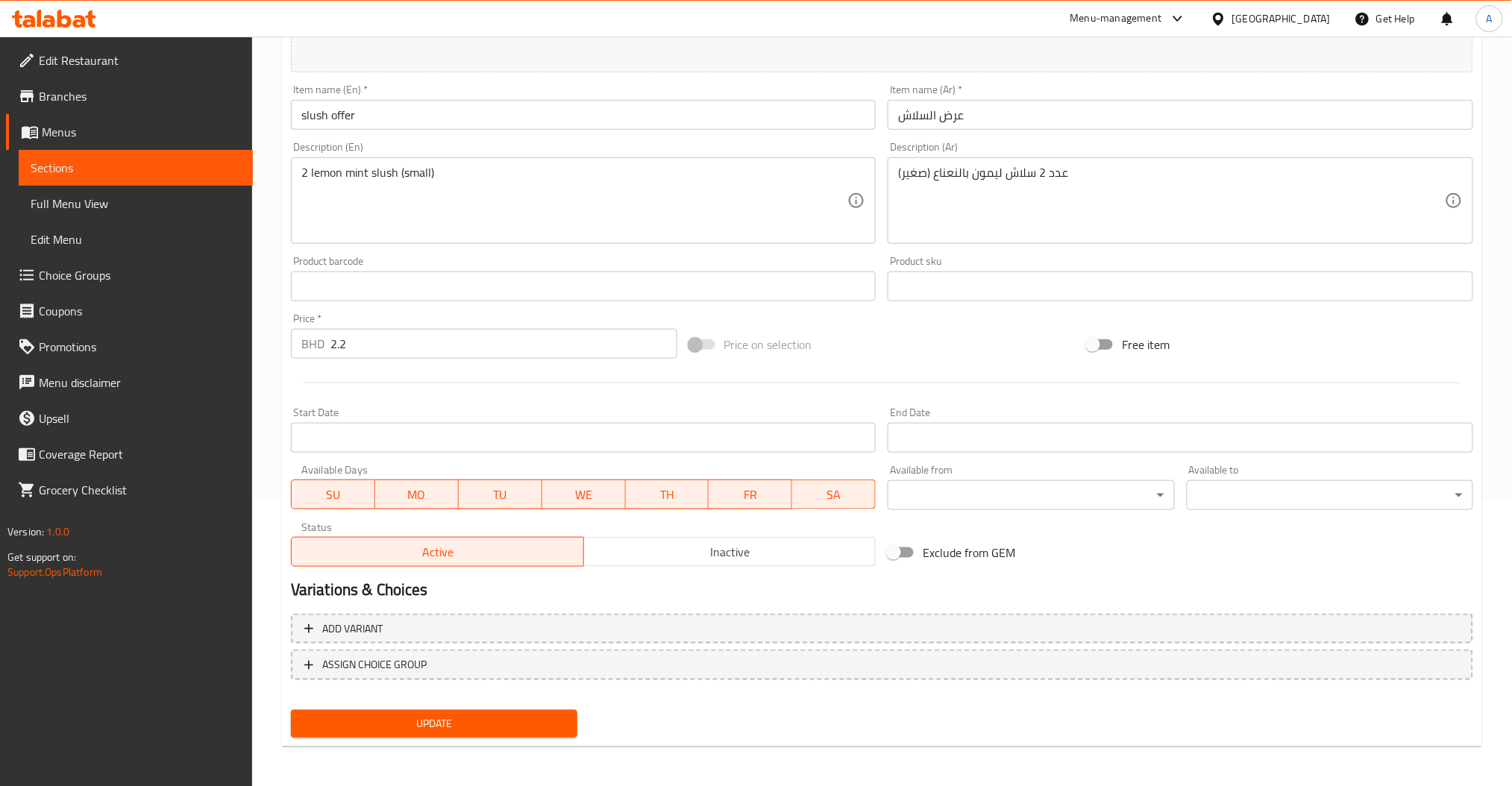
click at [451, 734] on button "Update" at bounding box center [434, 724] width 287 height 28
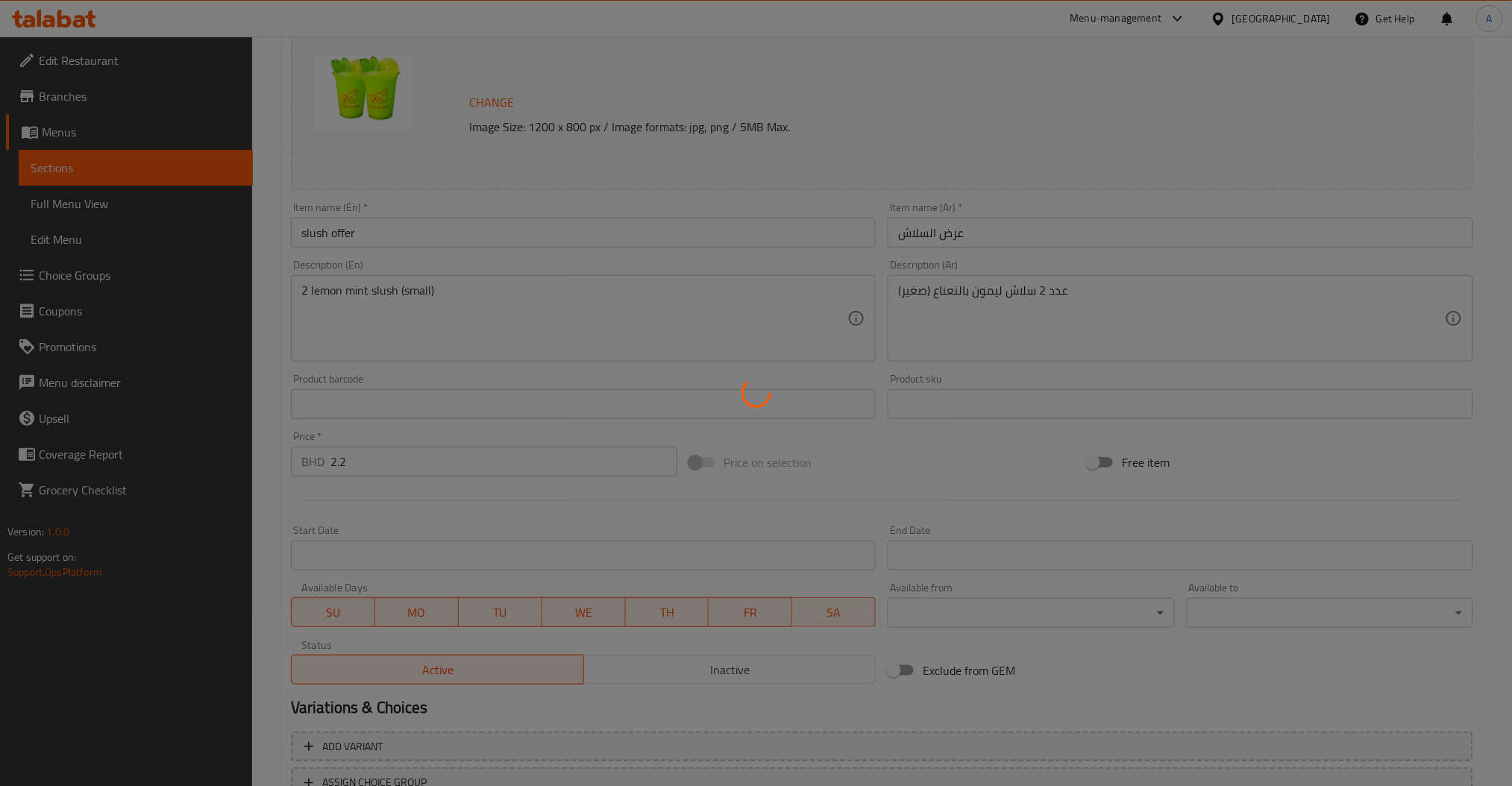
scroll to position [0, 0]
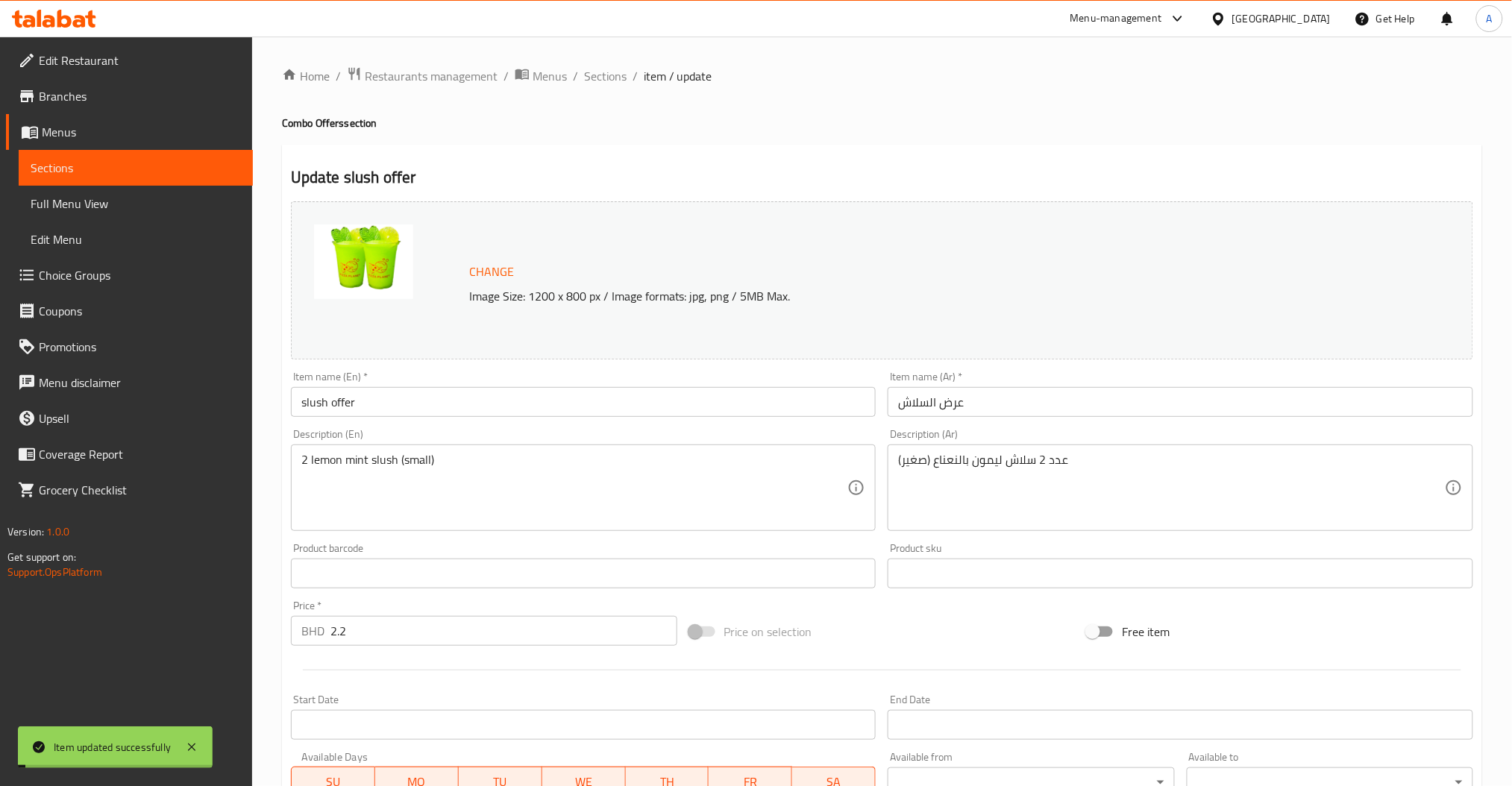
click at [611, 81] on span "Sections" at bounding box center [605, 76] width 43 height 18
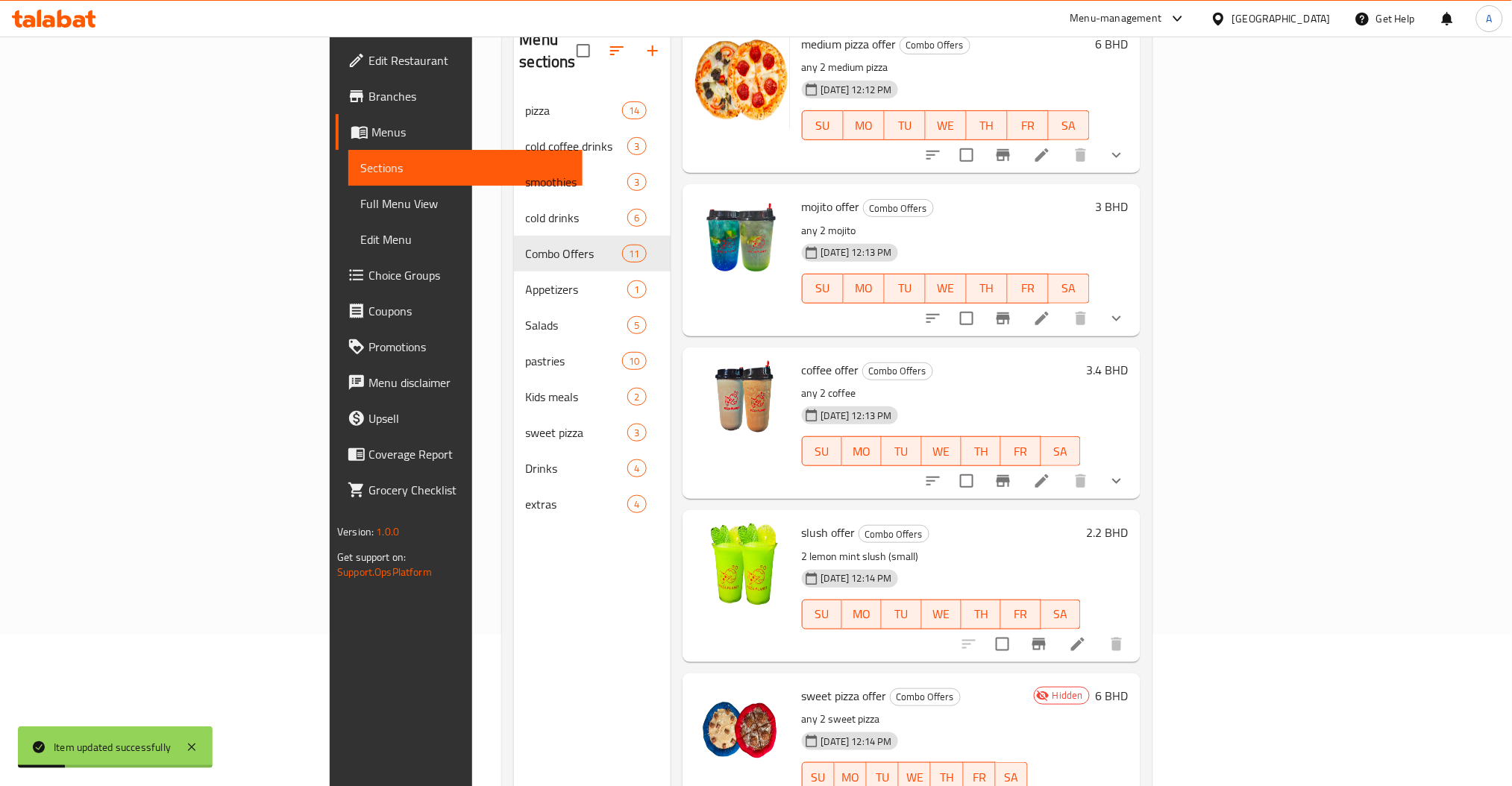
scroll to position [209, 0]
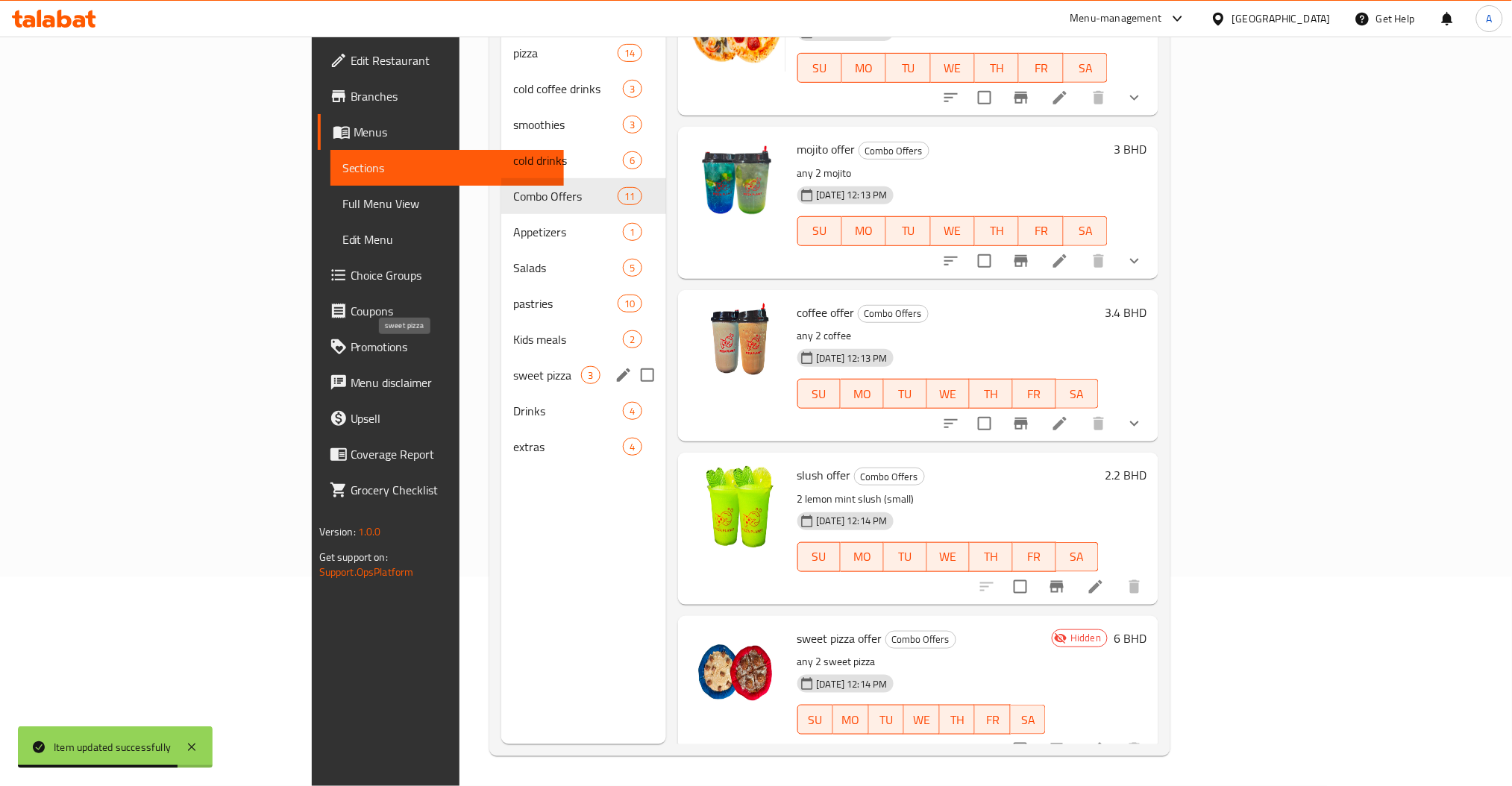
click at [513, 366] on span "sweet pizza" at bounding box center [547, 375] width 68 height 18
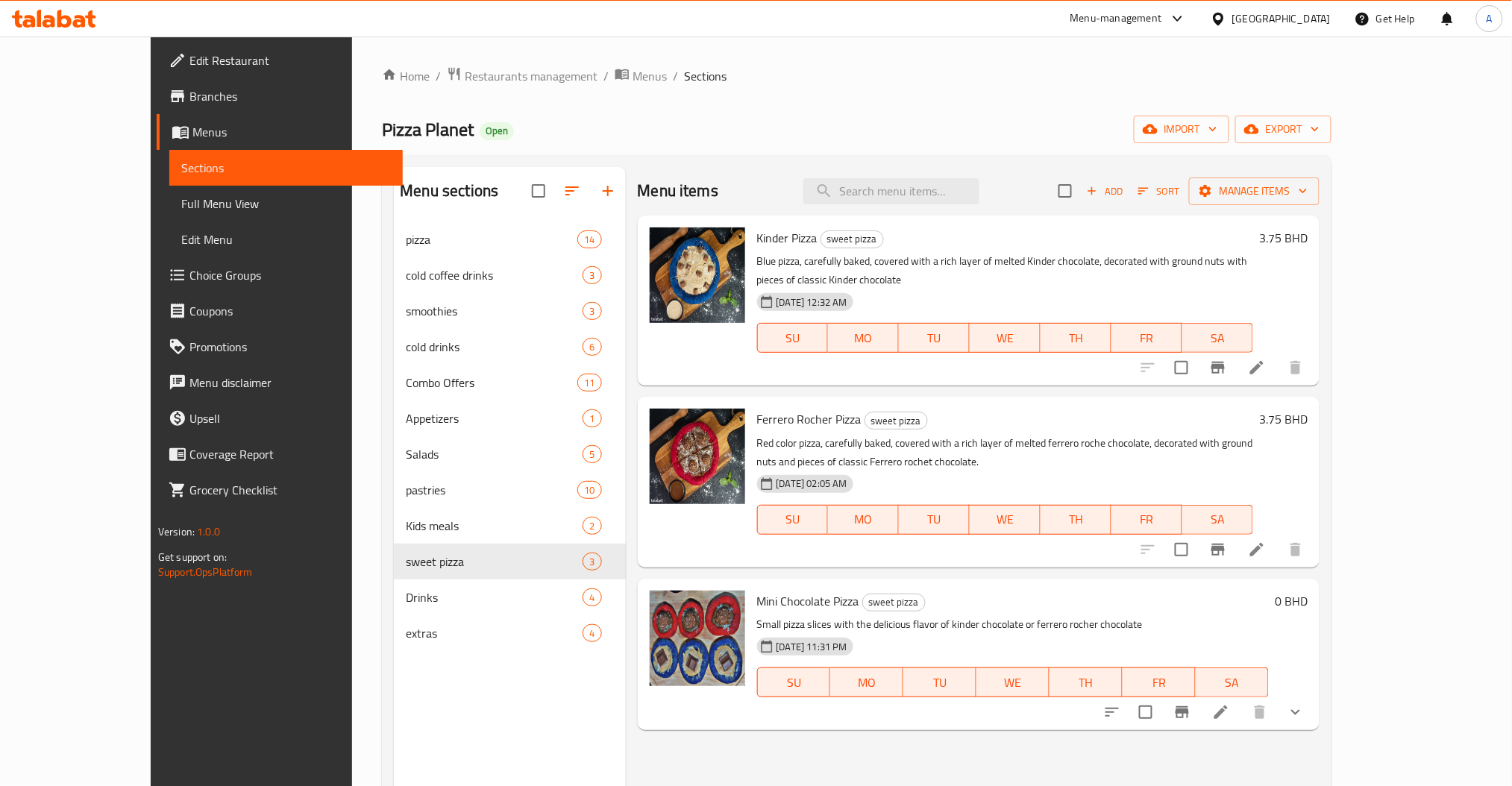
click at [757, 242] on span "Kinder Pizza" at bounding box center [787, 238] width 61 height 23
click at [189, 274] on span "Choice Groups" at bounding box center [290, 275] width 202 height 18
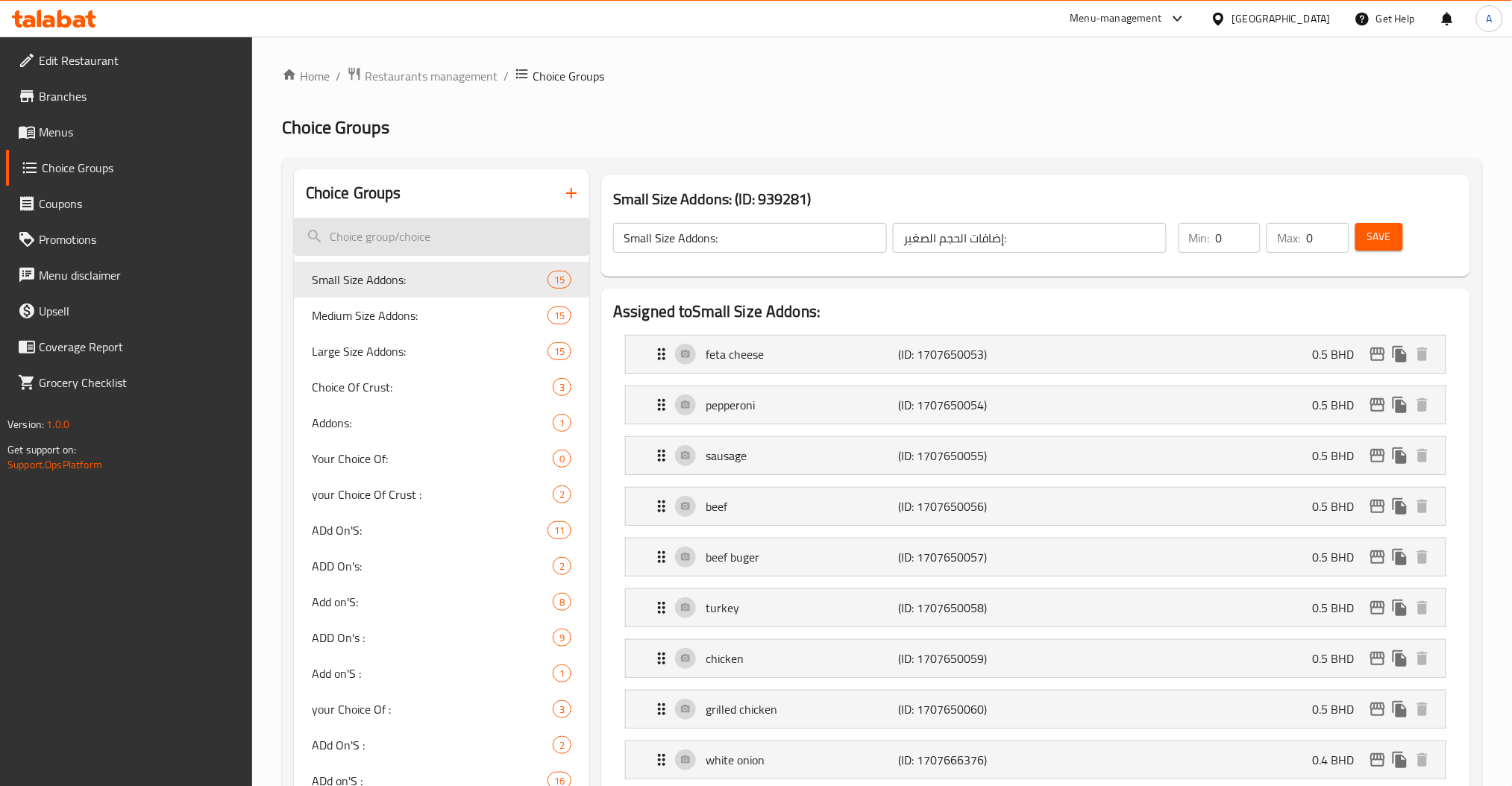
click at [479, 237] on input "search" at bounding box center [442, 237] width 296 height 38
type input "p"
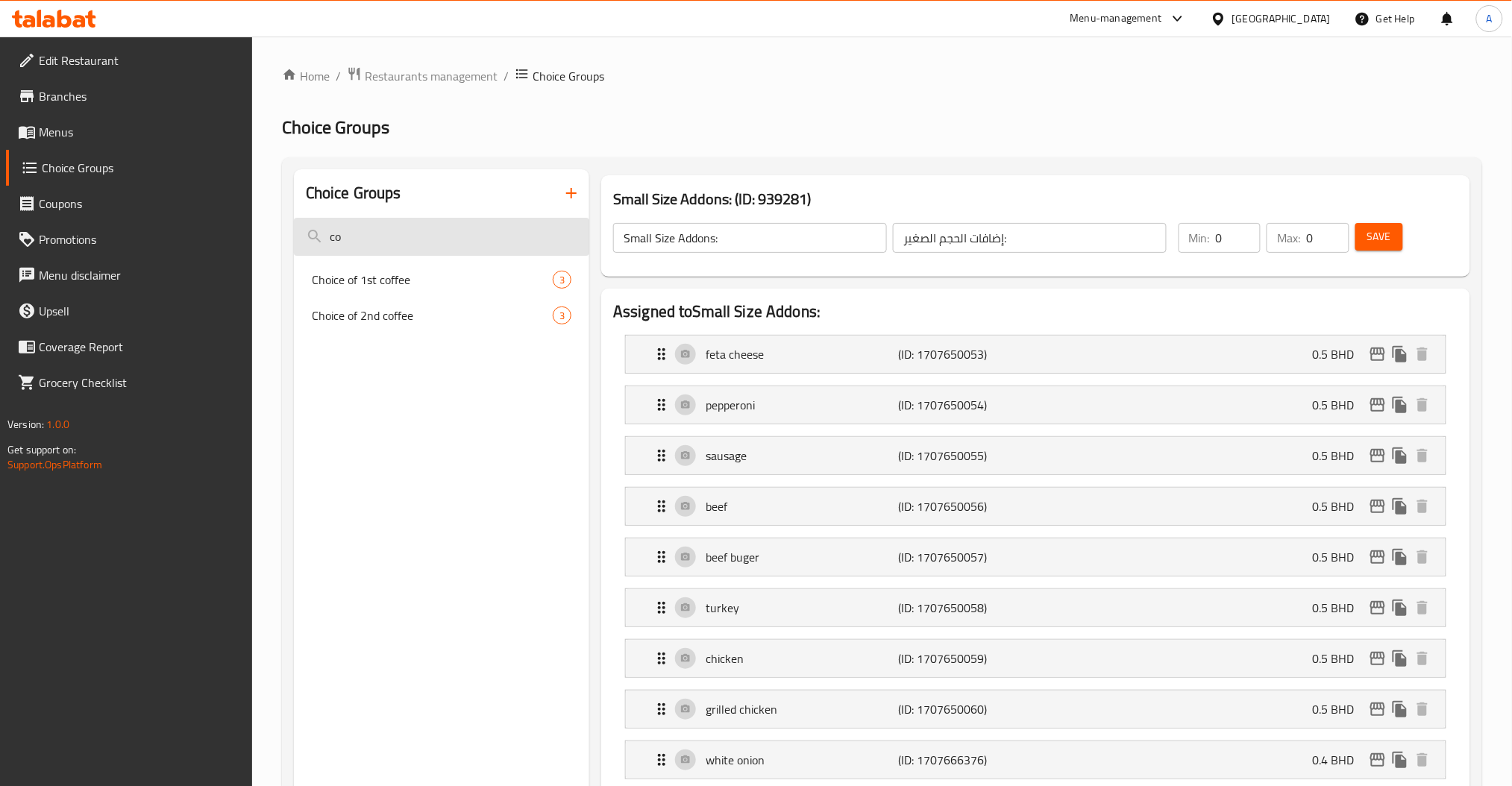
type input "c"
type input "s"
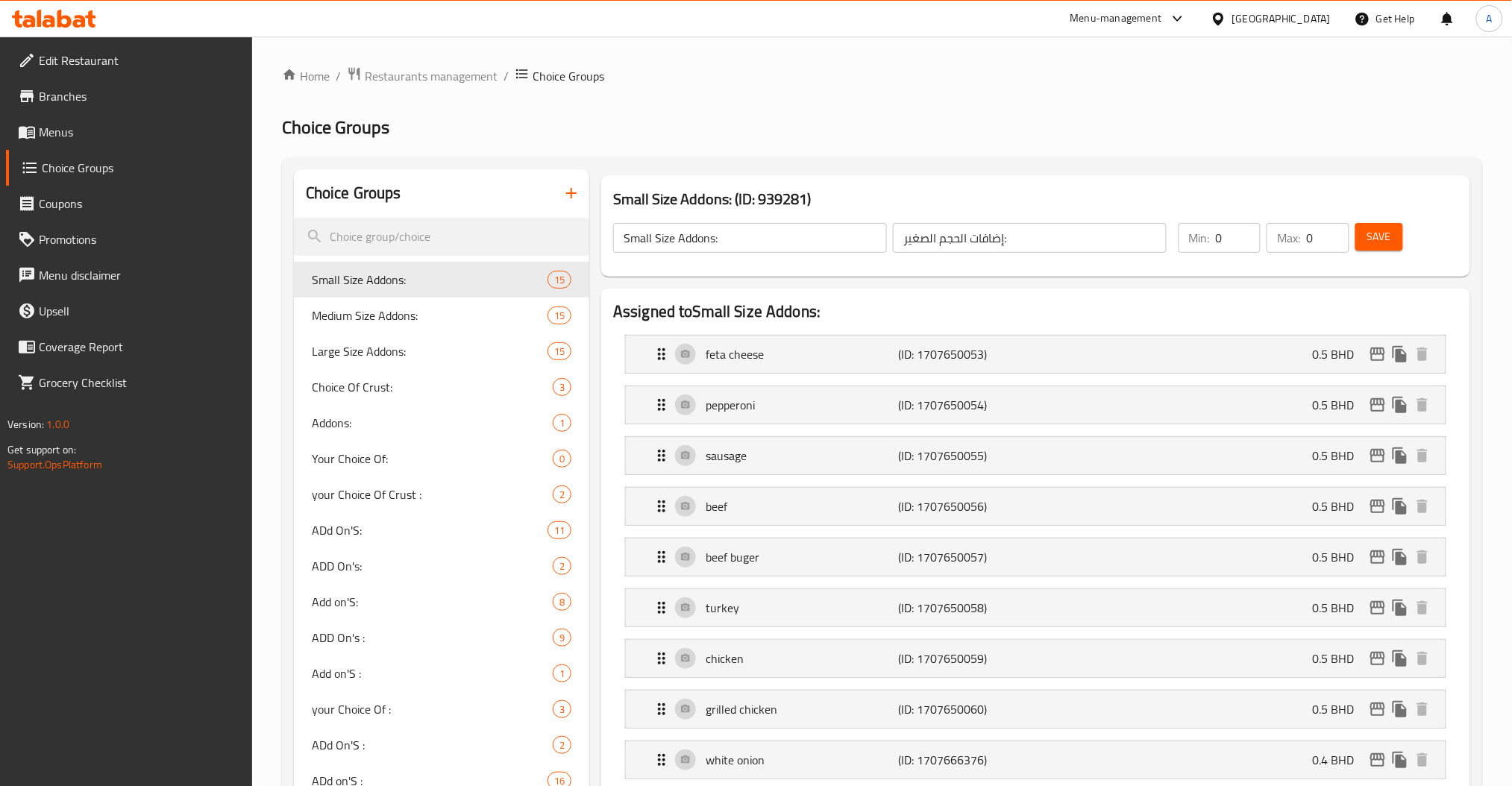
click at [572, 185] on icon "button" at bounding box center [572, 194] width 18 height 18
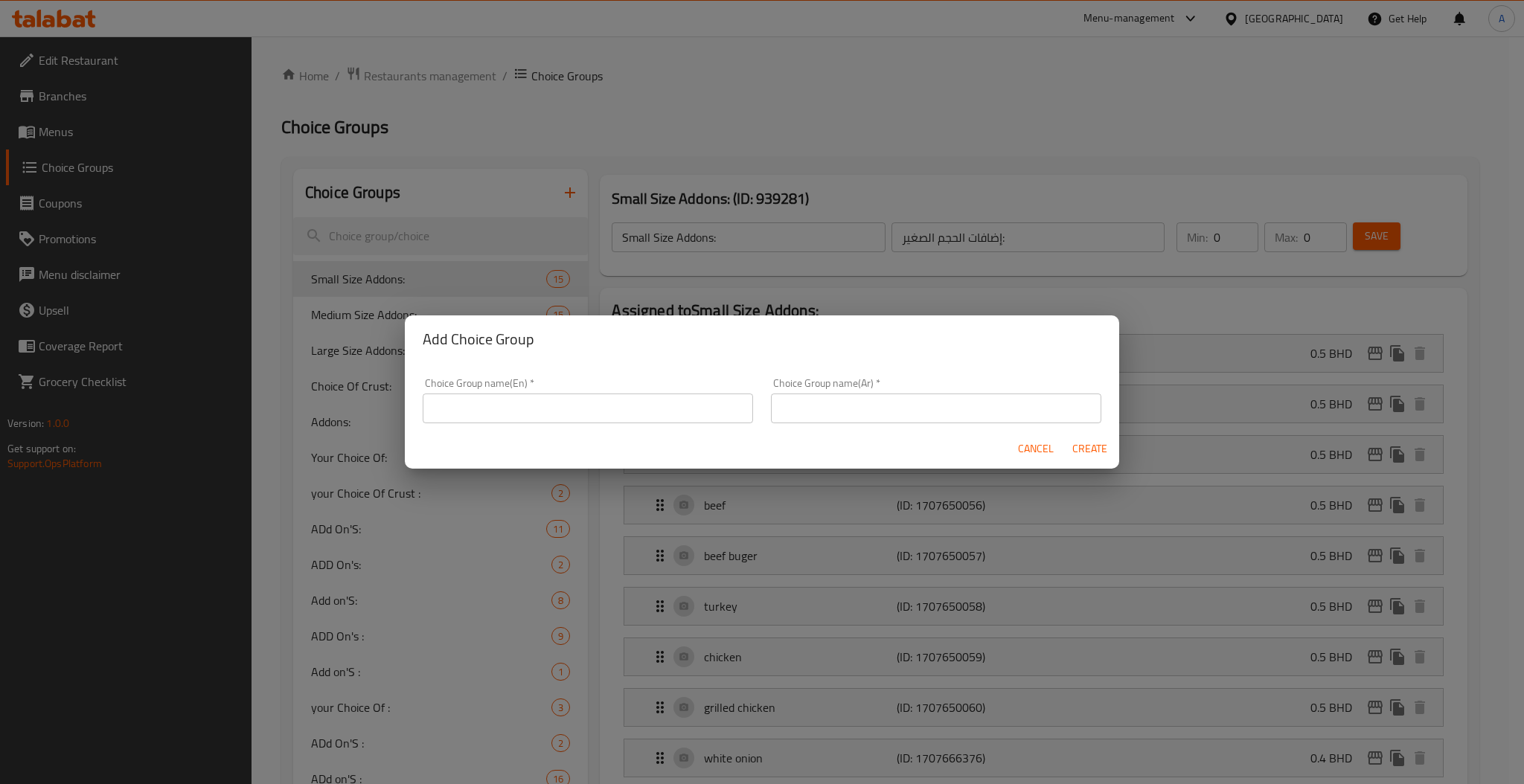
click at [553, 410] on input "text" at bounding box center [587, 408] width 330 height 30
type input "Select your 1st sweet pizza"
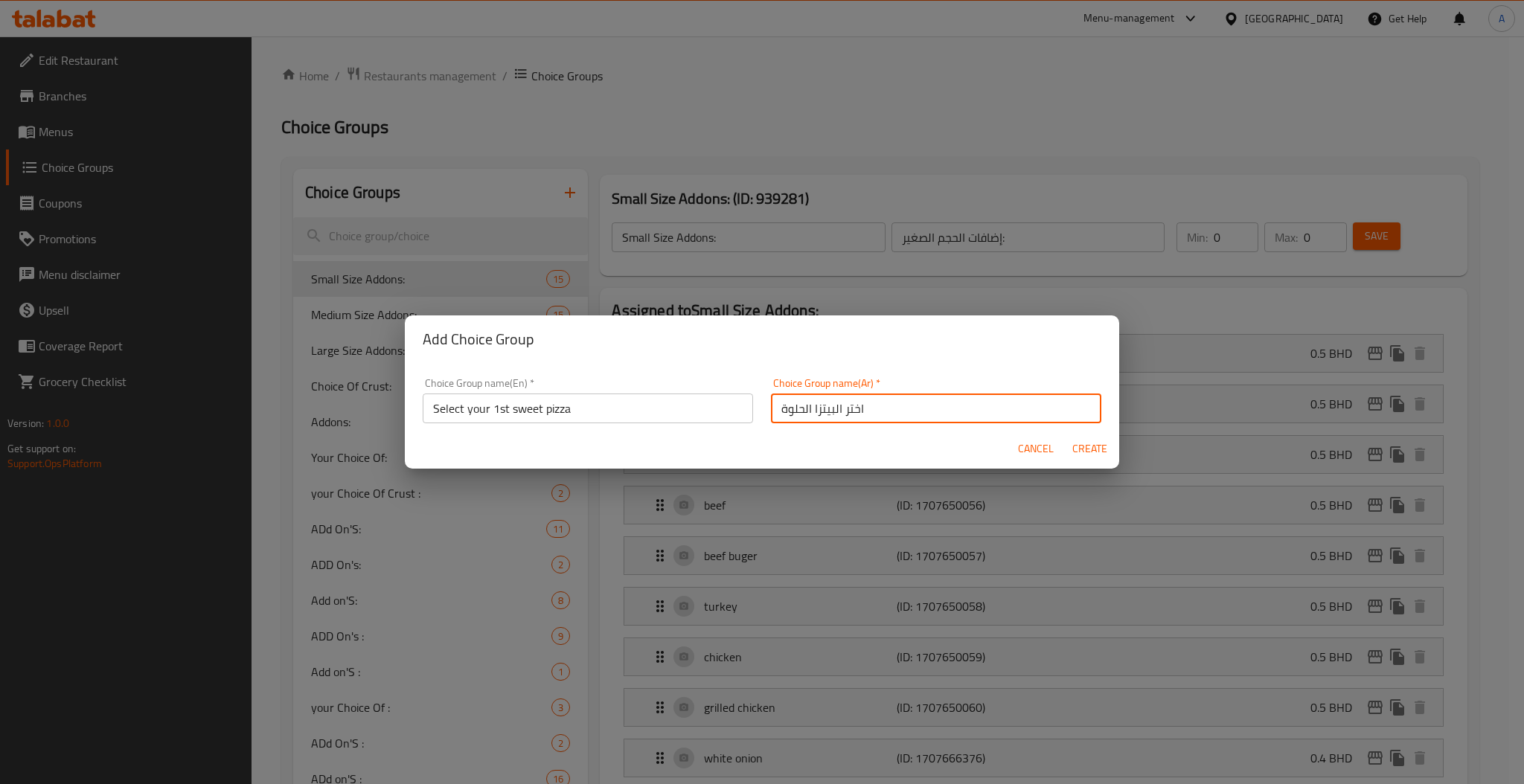
type input "اختر البيتزا الحلوة"
click at [1066, 435] on button "Create" at bounding box center [1089, 448] width 48 height 28
type input "Select your 1st sweet pizza"
type input "اختر البيتزا الحلوة"
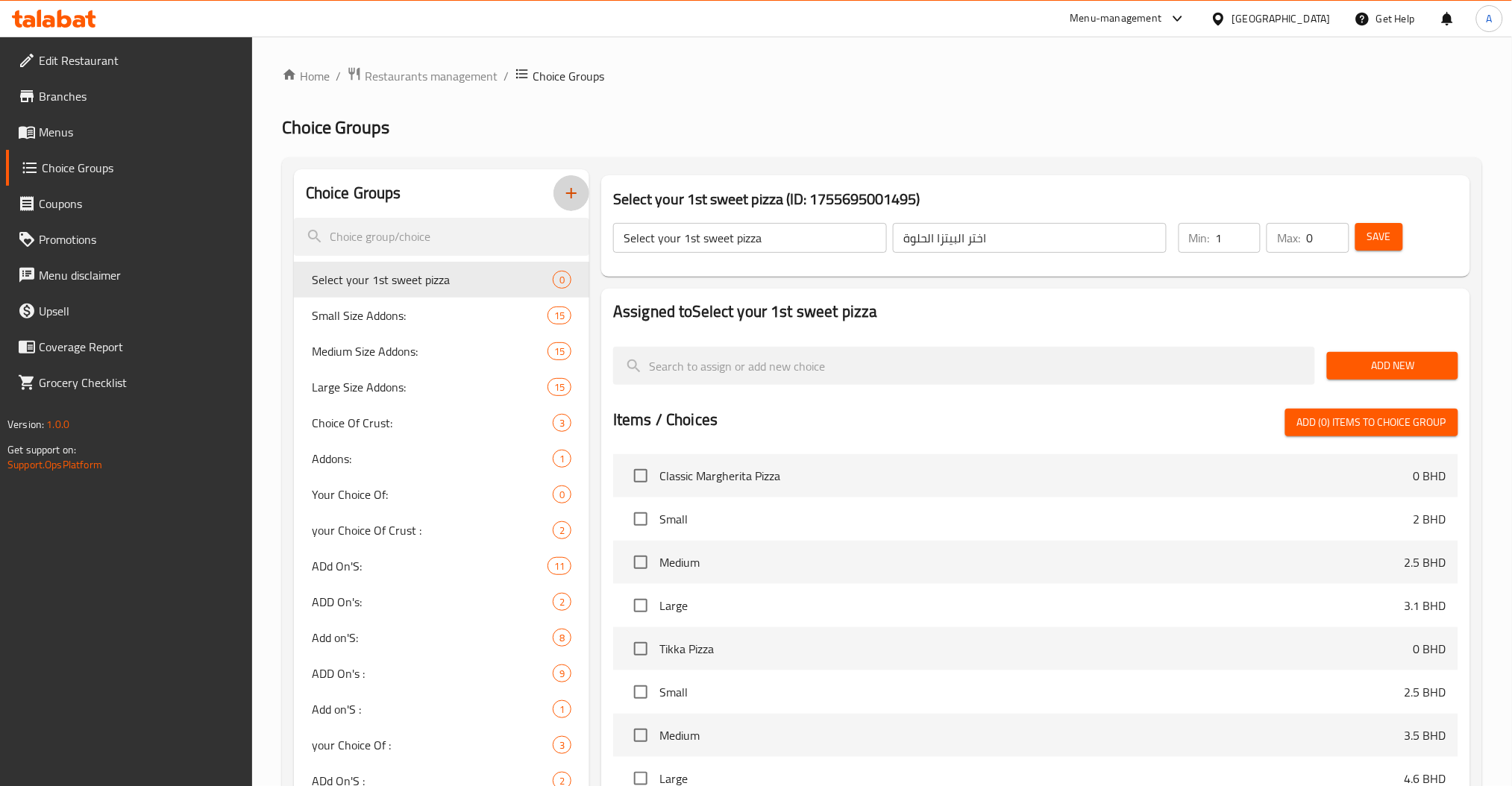
type input "1"
click at [1250, 233] on input "1" at bounding box center [1238, 238] width 44 height 30
click at [1316, 232] on input "0" at bounding box center [1327, 238] width 43 height 30
click at [1327, 232] on input "0" at bounding box center [1327, 238] width 43 height 30
click at [1340, 232] on input "0" at bounding box center [1327, 238] width 43 height 30
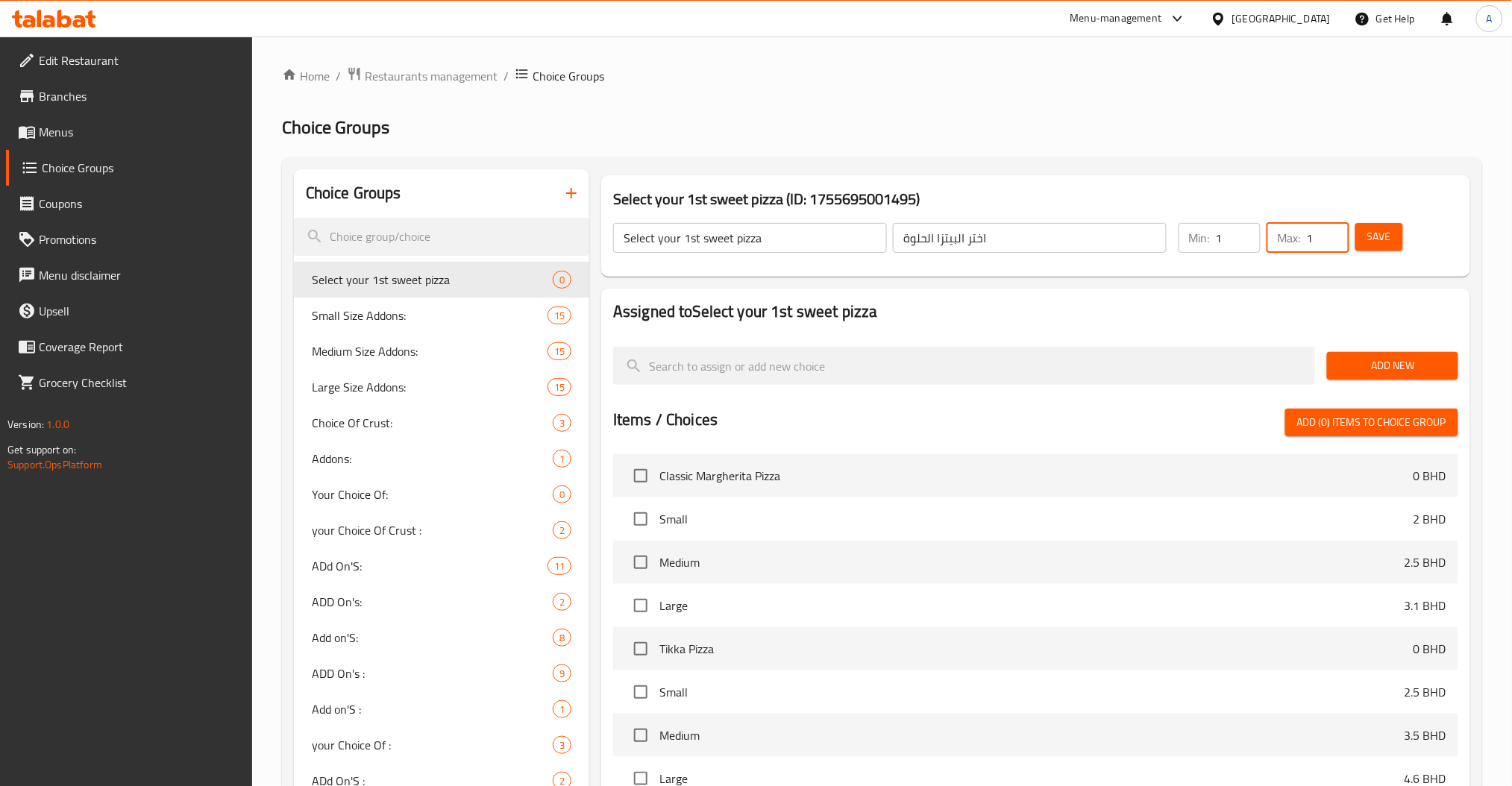
type input "1"
click at [1337, 233] on input "1" at bounding box center [1327, 238] width 43 height 30
click at [1364, 353] on button "Add New" at bounding box center [1393, 365] width 130 height 28
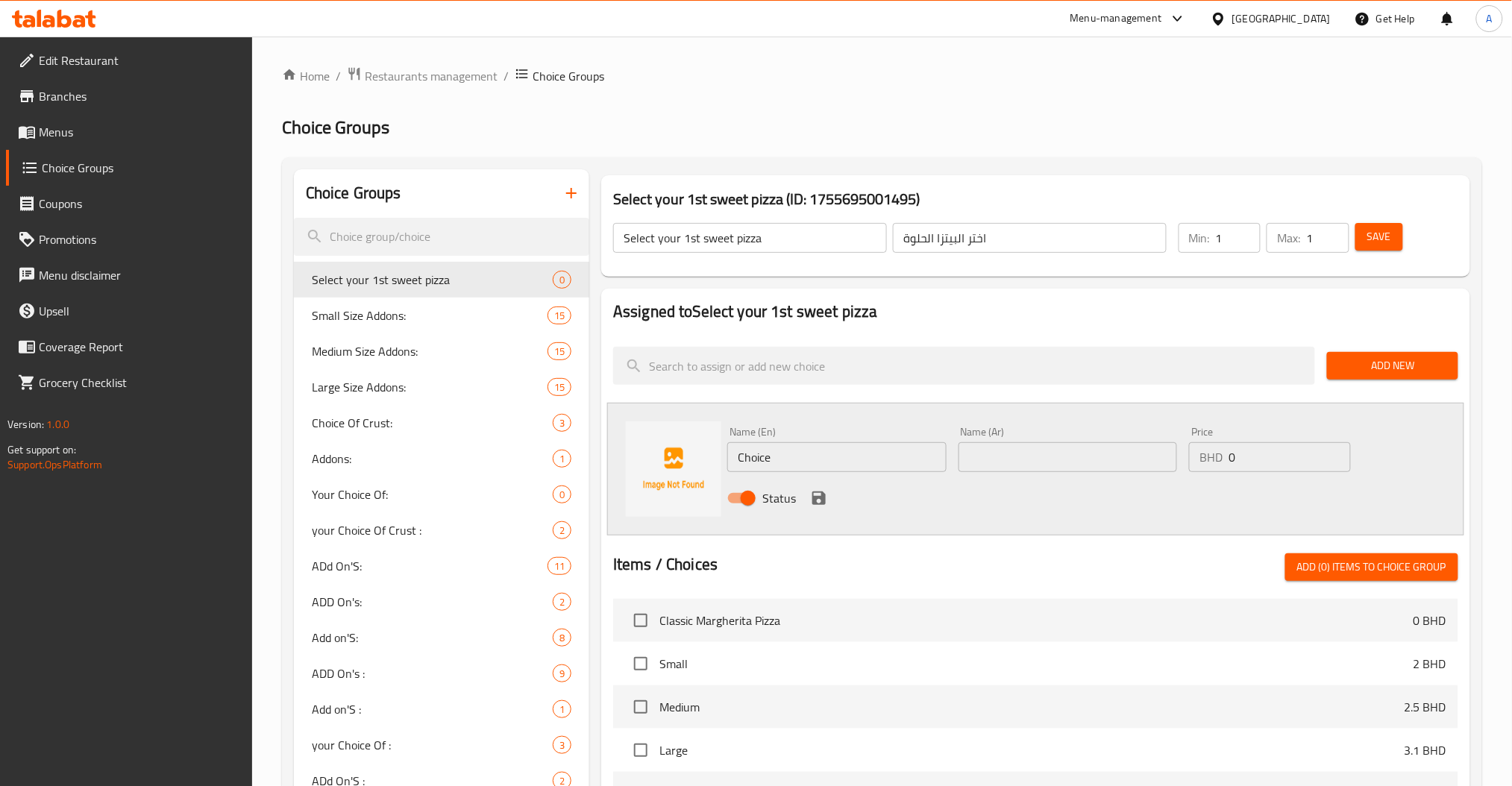
drag, startPoint x: 775, startPoint y: 453, endPoint x: 628, endPoint y: 463, distance: 147.3
click at [662, 455] on div "Name (En) Choice Name (En) Name (Ar) Name (Ar) Price BHD 0 Price Status" at bounding box center [1035, 469] width 857 height 133
paste input "of 1st coffee"
click at [801, 446] on input "Choice" at bounding box center [837, 457] width 219 height 30
click at [813, 459] on input "Choice" at bounding box center [837, 457] width 219 height 30
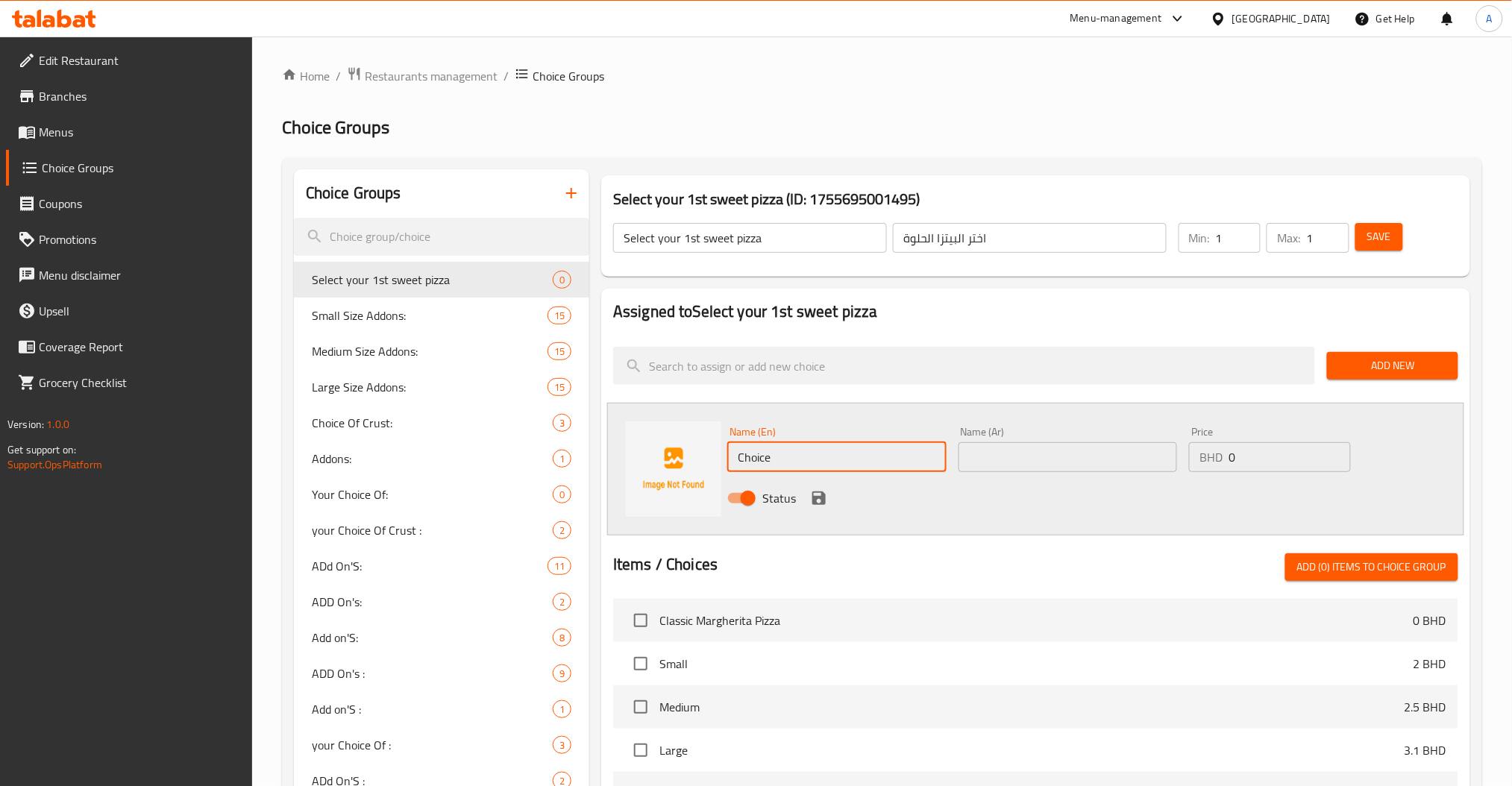
click at [812, 459] on input "Choice" at bounding box center [837, 457] width 219 height 30
paste input "Kinder Pizza"
type input "Kinder Pizza"
click at [1023, 461] on input "text" at bounding box center [1069, 457] width 219 height 30
paste input "بيتزا الكيندر"
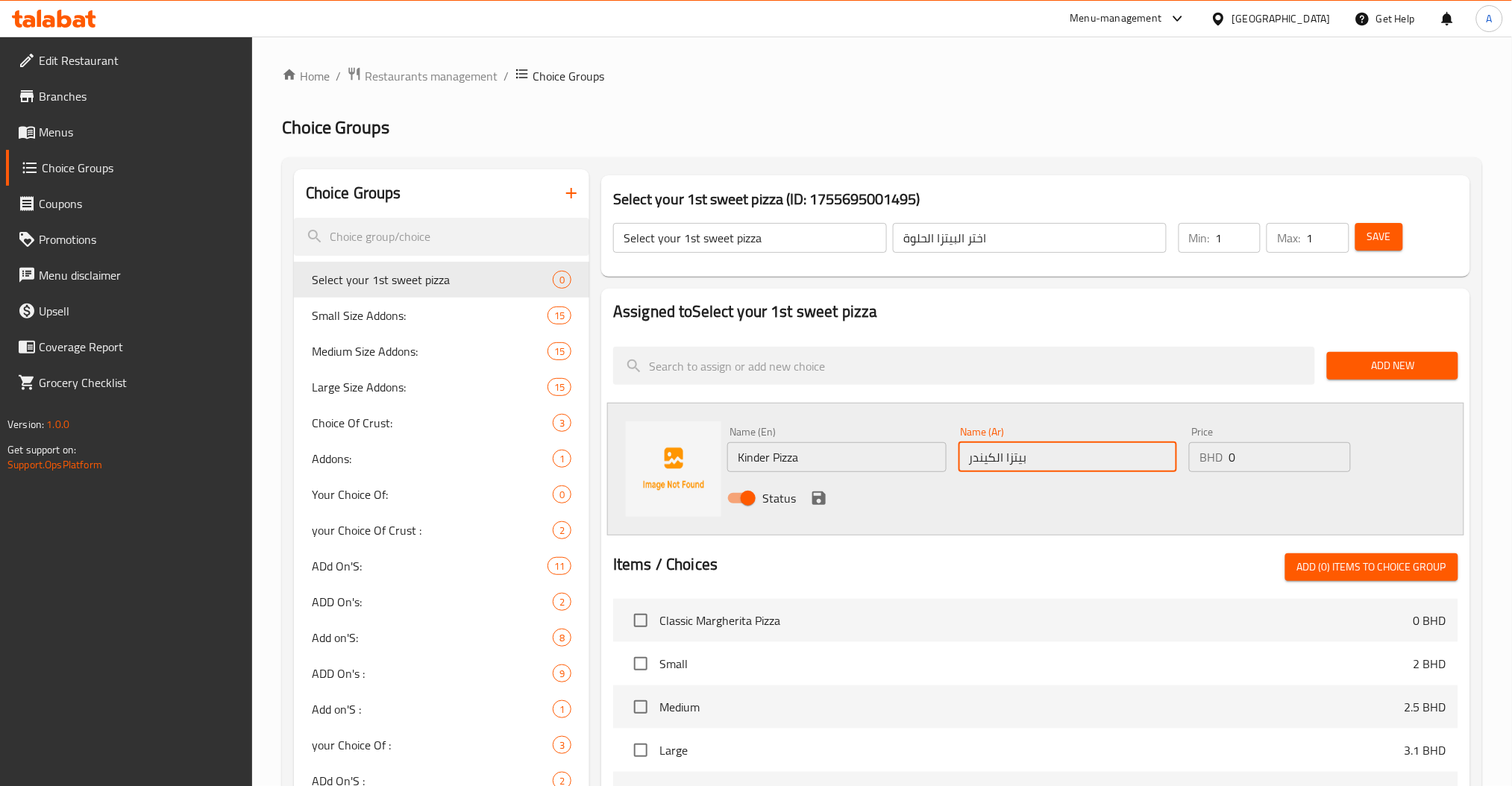
type input "بيتزا الكيندر"
click at [813, 492] on icon "save" at bounding box center [819, 497] width 14 height 14
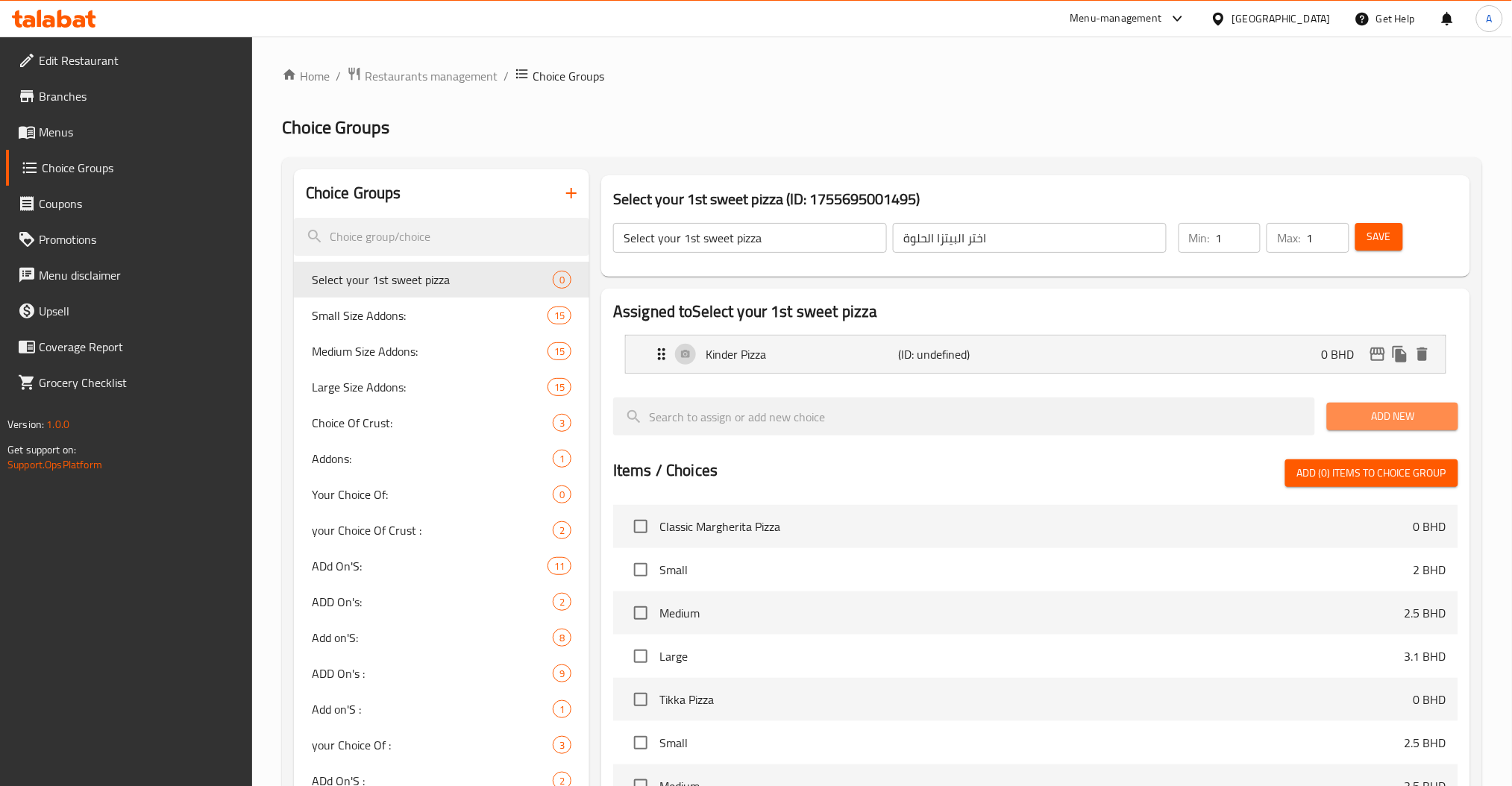
click at [1381, 431] on button "Add New" at bounding box center [1393, 416] width 130 height 28
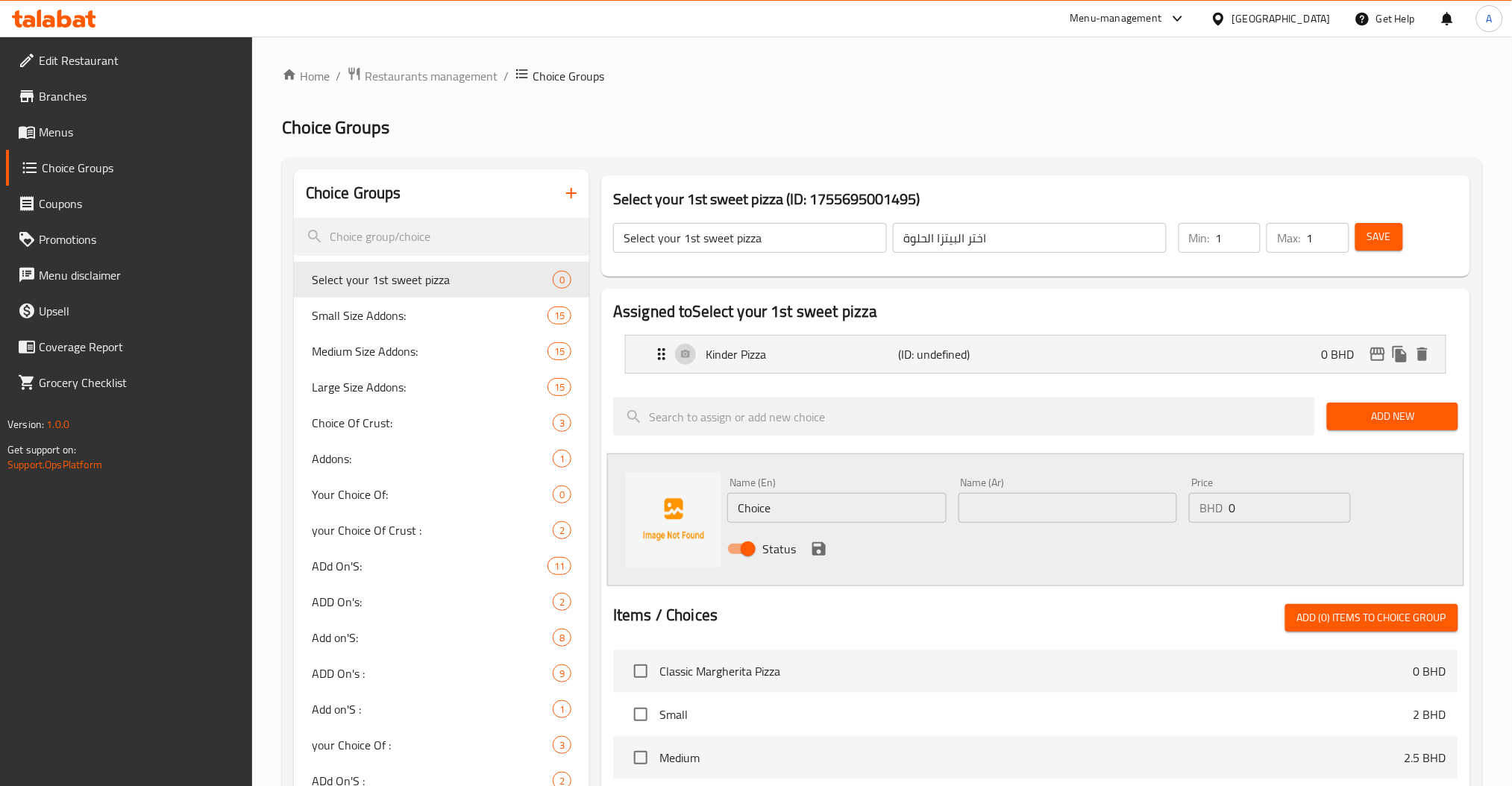
drag, startPoint x: 865, startPoint y: 507, endPoint x: 611, endPoint y: 499, distance: 254.1
click at [725, 507] on div "Name (En) Choice Name (En)" at bounding box center [837, 499] width 232 height 57
paste input "Ferrero Rocher Pizza"
type input "Ferrero Rocher Pizza"
click at [999, 507] on input "text" at bounding box center [1069, 507] width 219 height 30
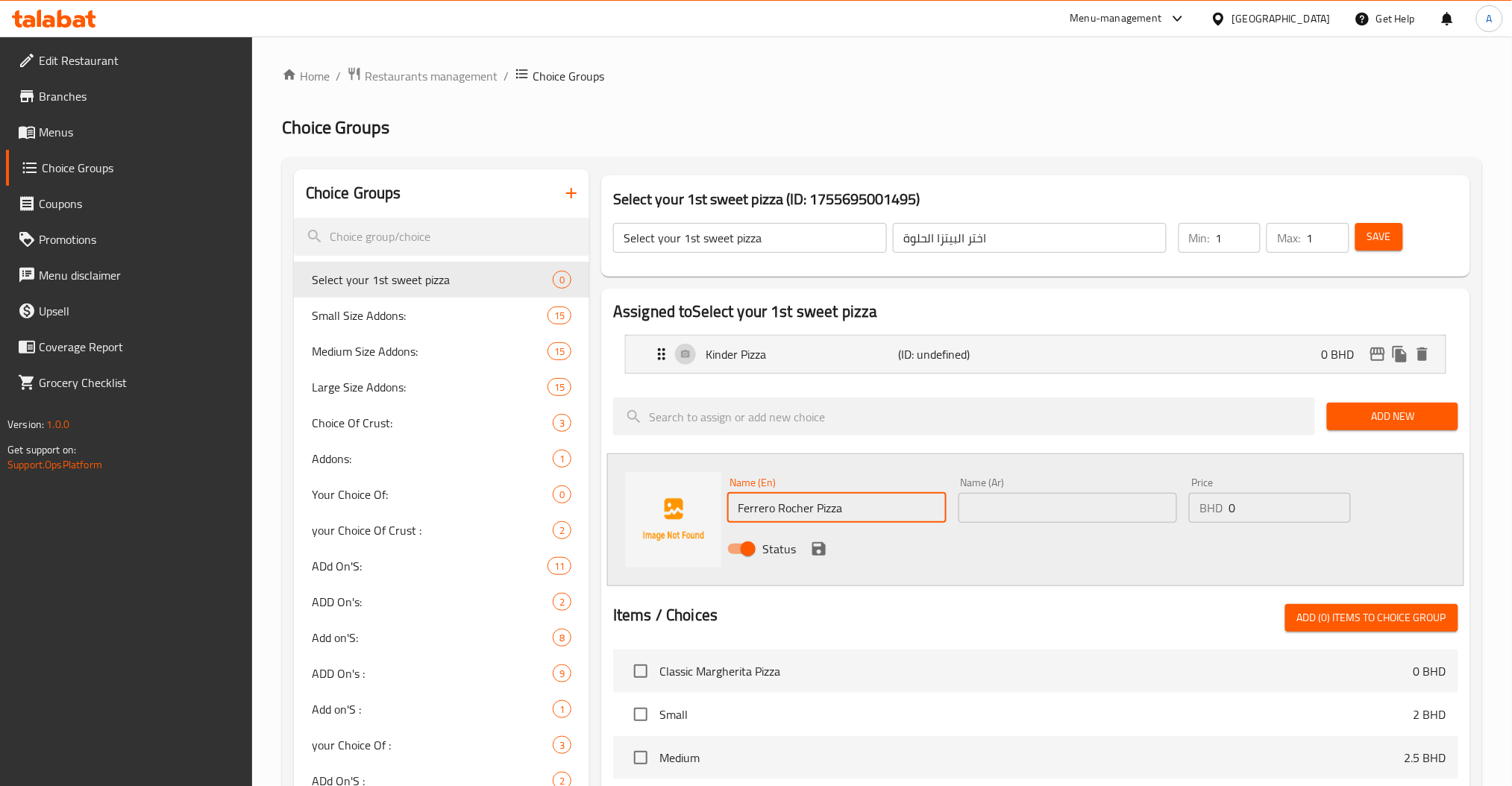
paste input "[PERSON_NAME]"
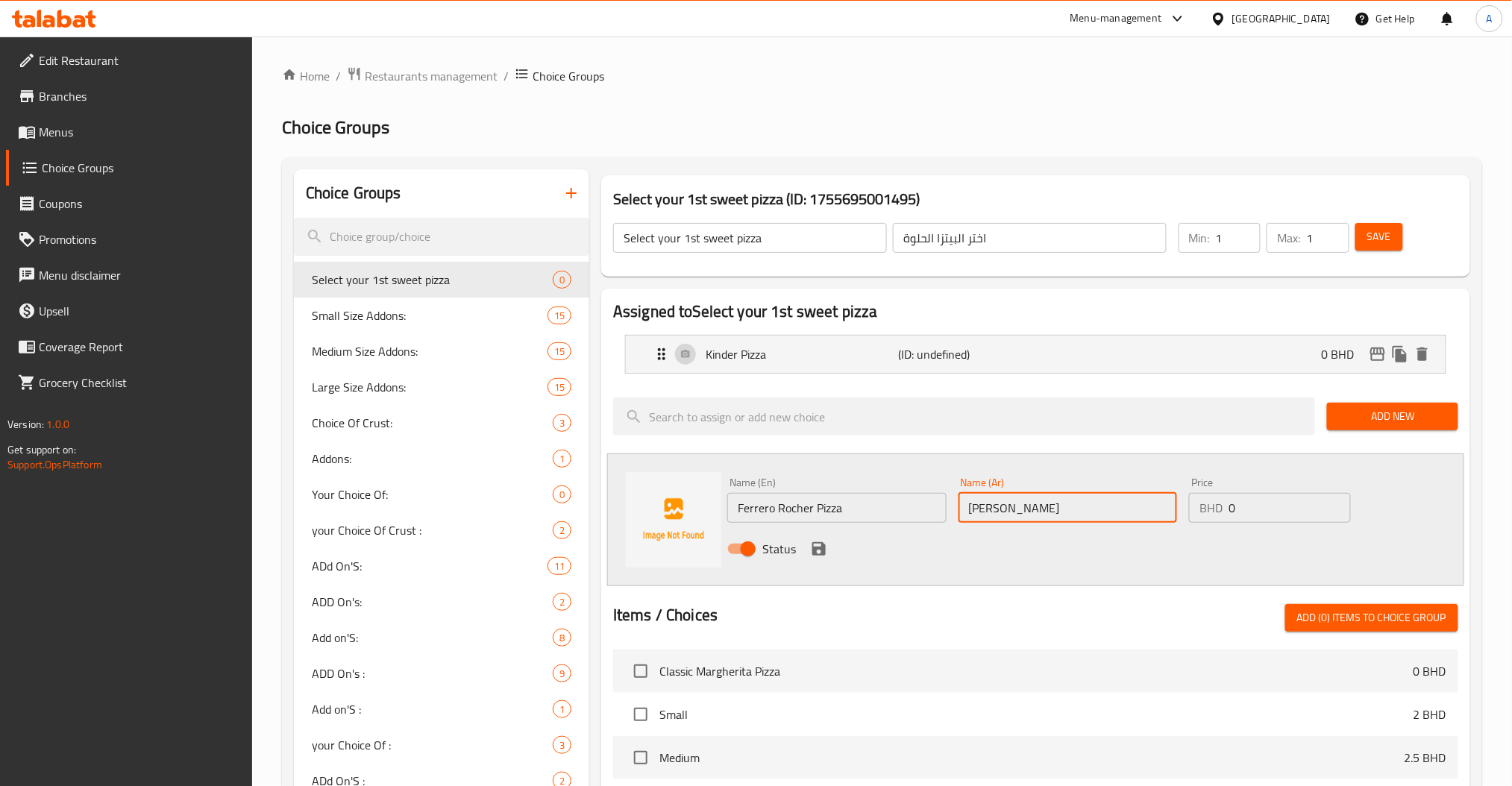
type input "[PERSON_NAME]"
click at [810, 545] on icon "save" at bounding box center [819, 549] width 18 height 18
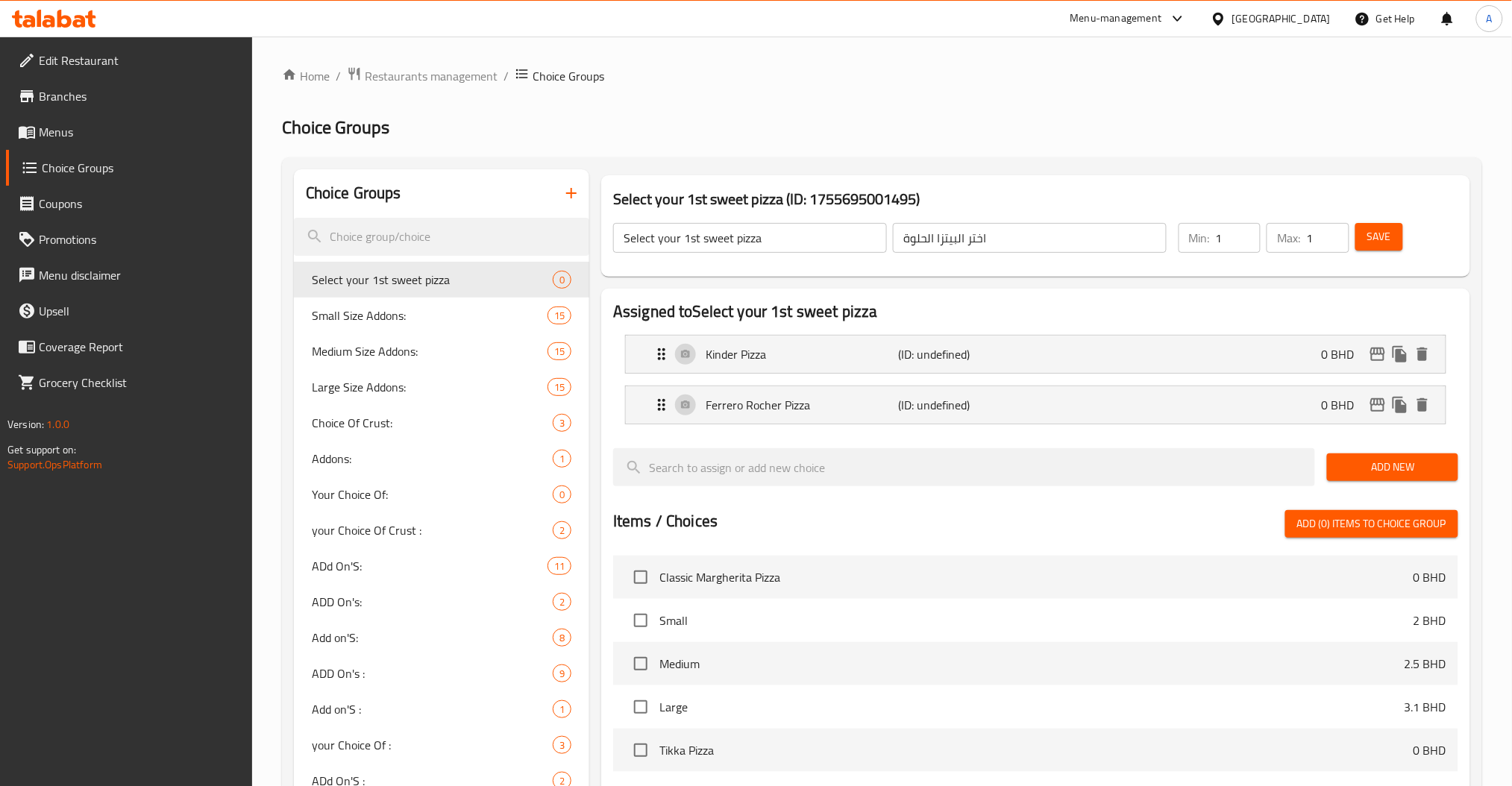
click at [1358, 460] on span "Add New" at bounding box center [1393, 467] width 107 height 19
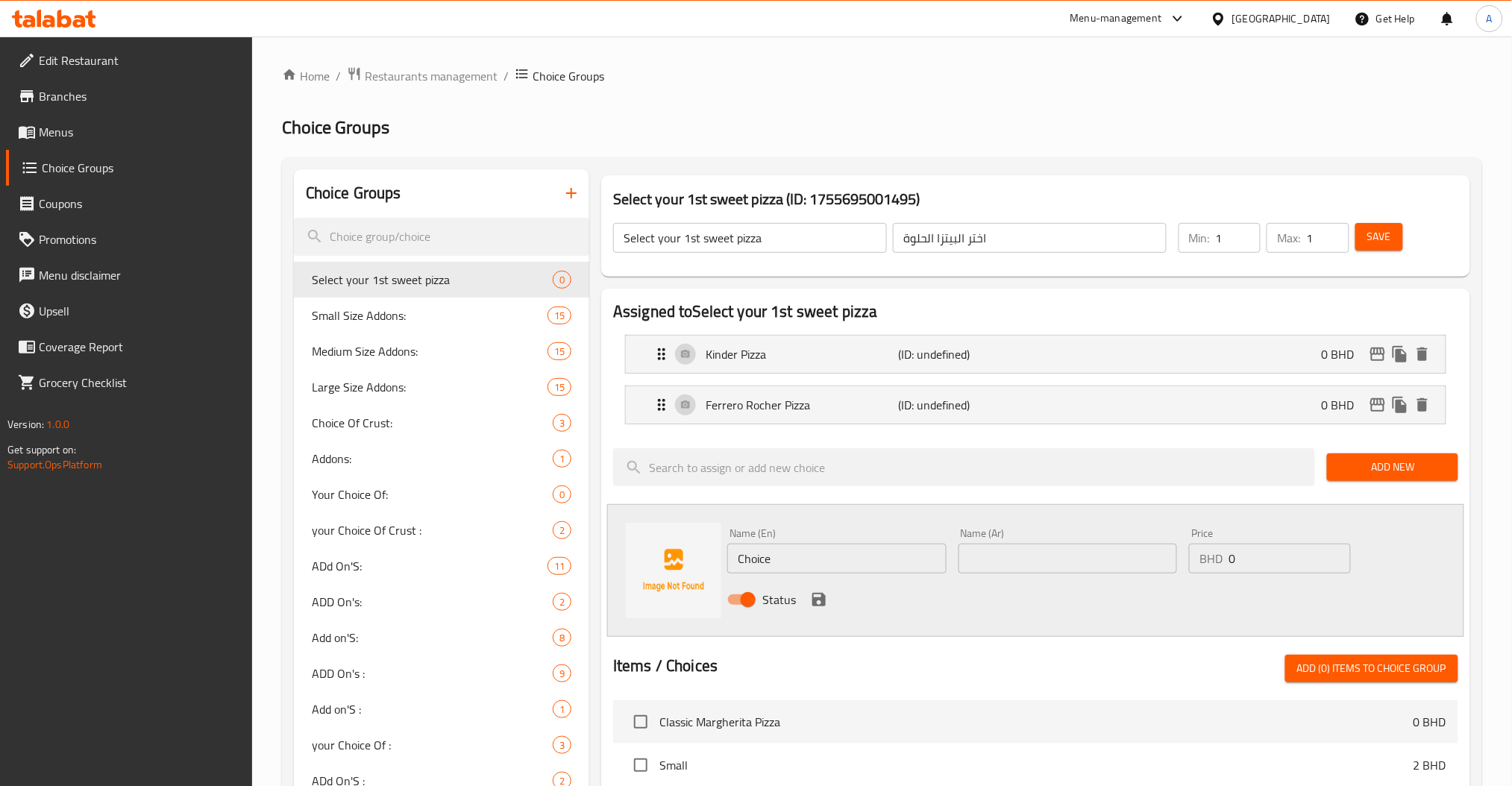
drag, startPoint x: 785, startPoint y: 572, endPoint x: 679, endPoint y: 572, distance: 106.0
click at [730, 572] on input "Choice" at bounding box center [837, 558] width 219 height 30
paste input "Mini Chocolate Pizza"
type input "Mini Chocolate Pizza"
click at [1037, 559] on input "text" at bounding box center [1069, 558] width 219 height 30
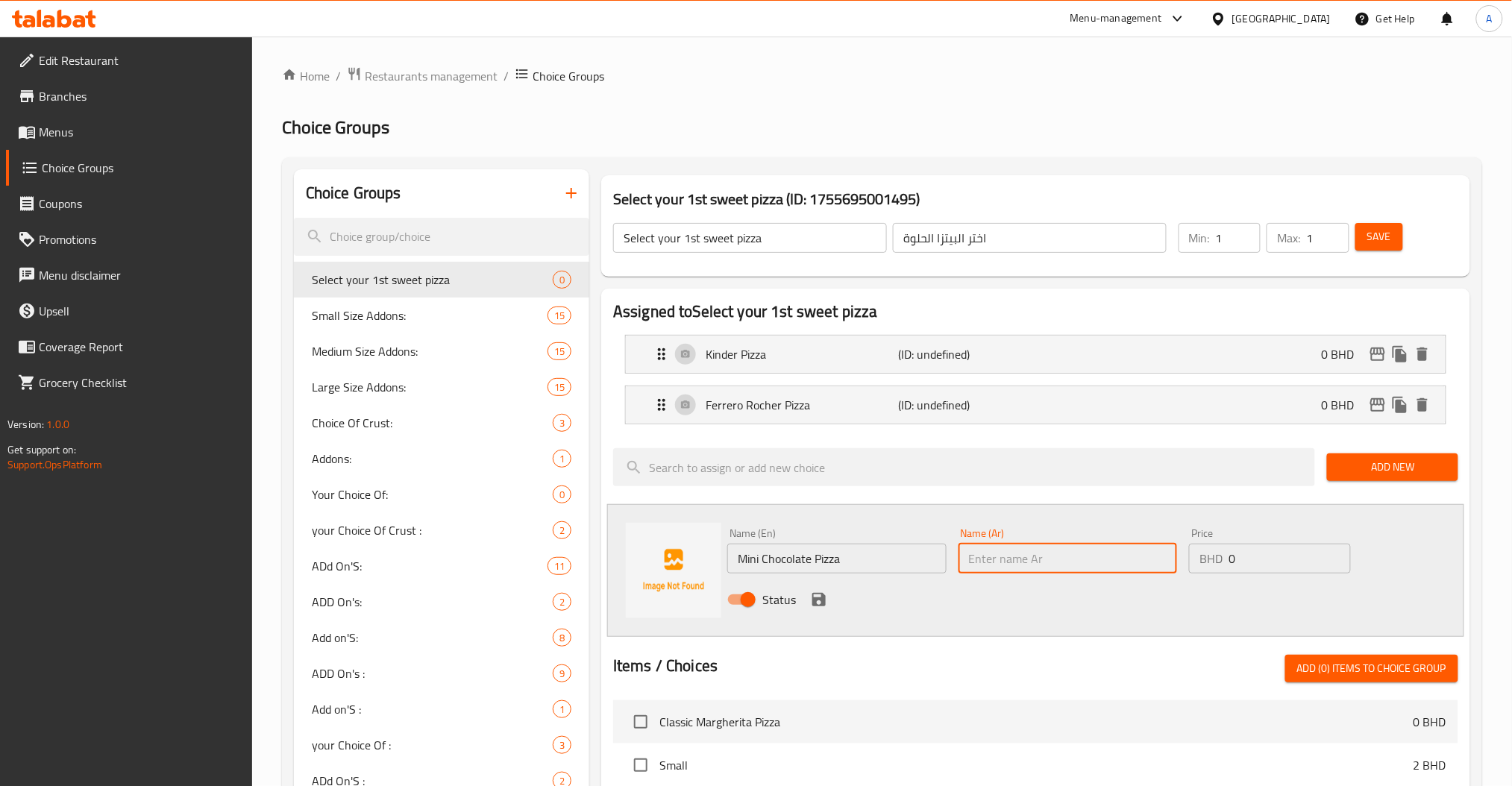
paste input "[PERSON_NAME] ميني"
type input "[PERSON_NAME] ميني"
click at [820, 602] on icon "save" at bounding box center [819, 600] width 18 height 18
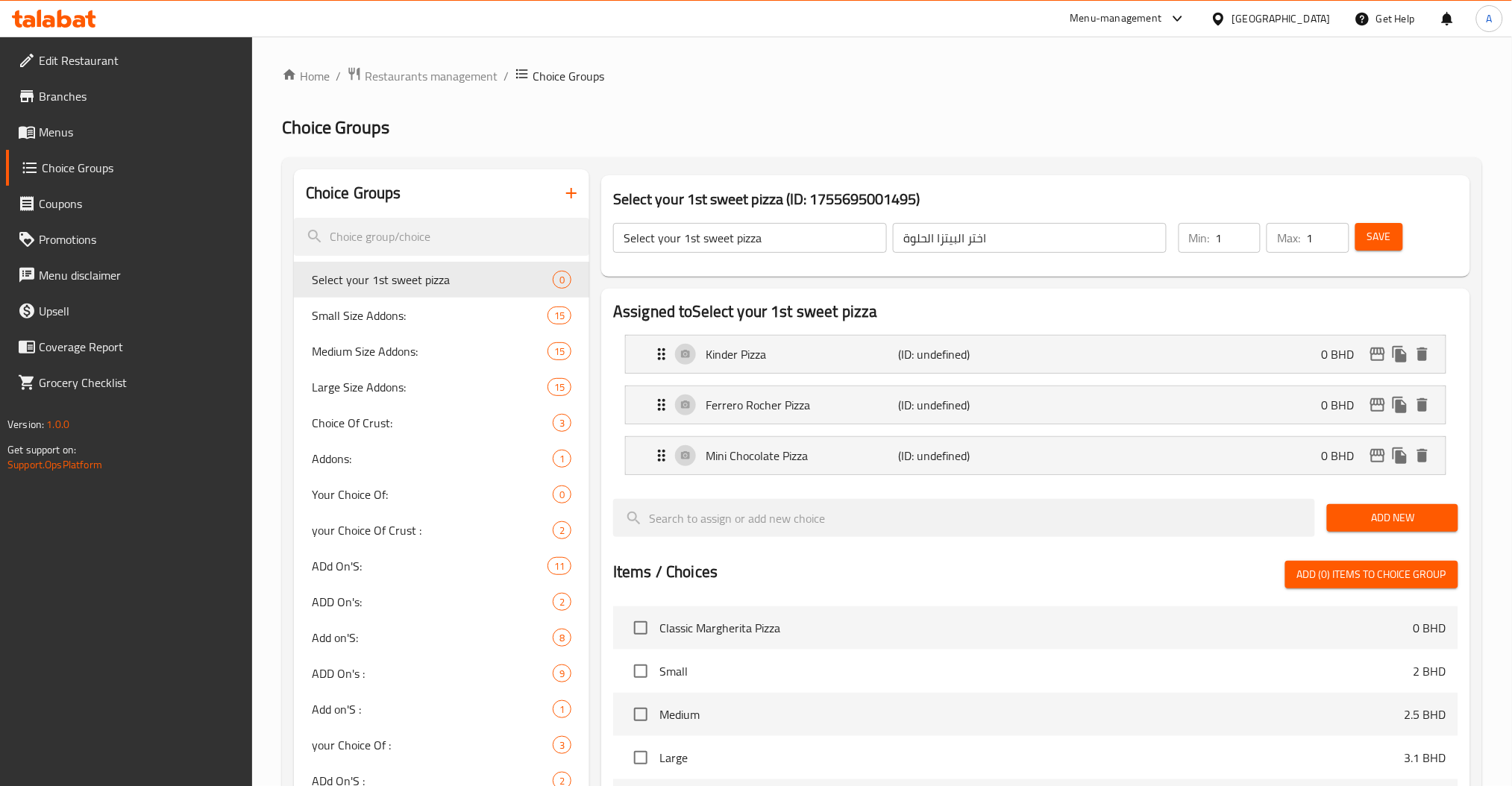
click at [1380, 249] on button "Save" at bounding box center [1379, 237] width 48 height 28
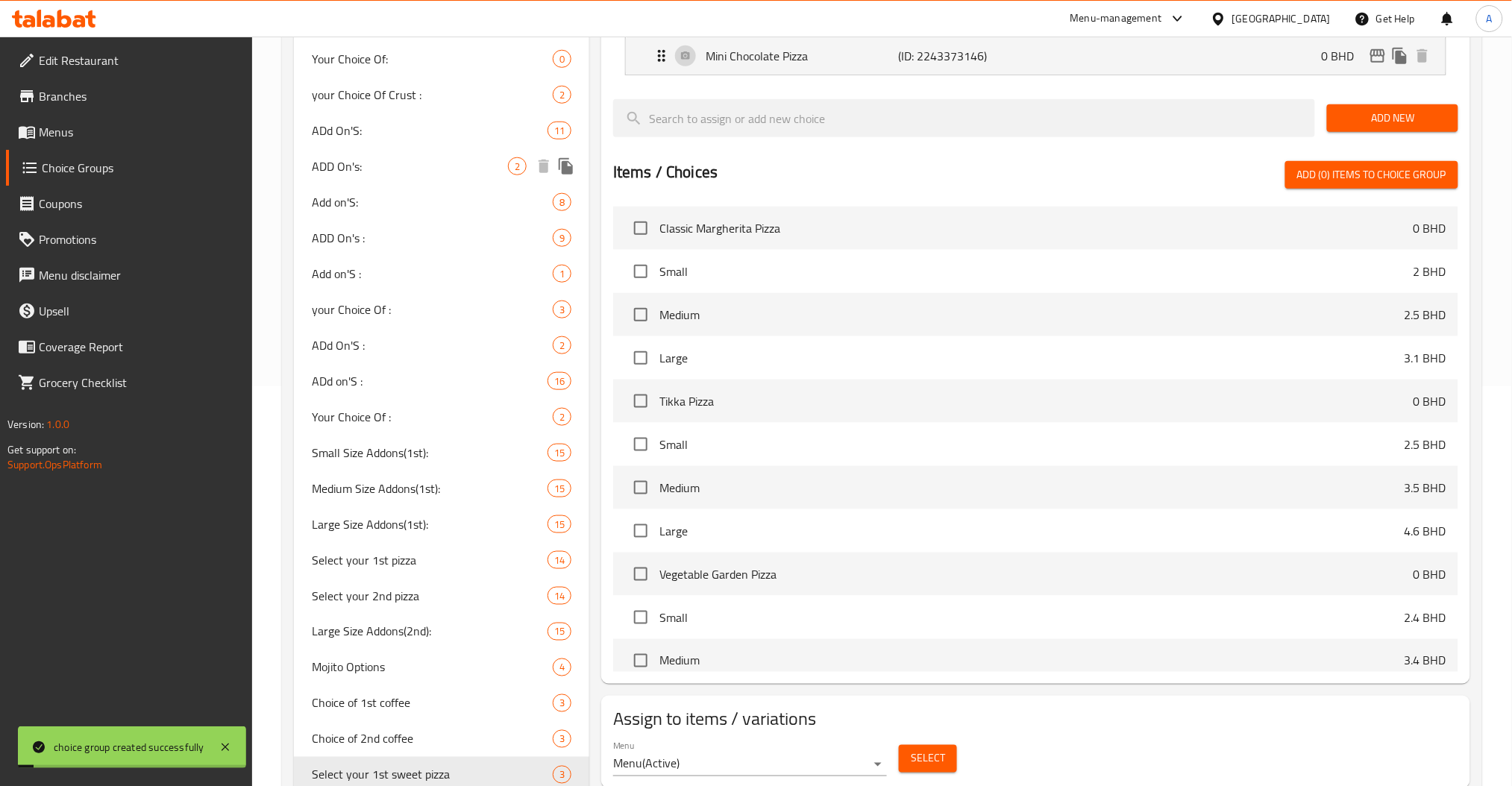
scroll to position [454, 0]
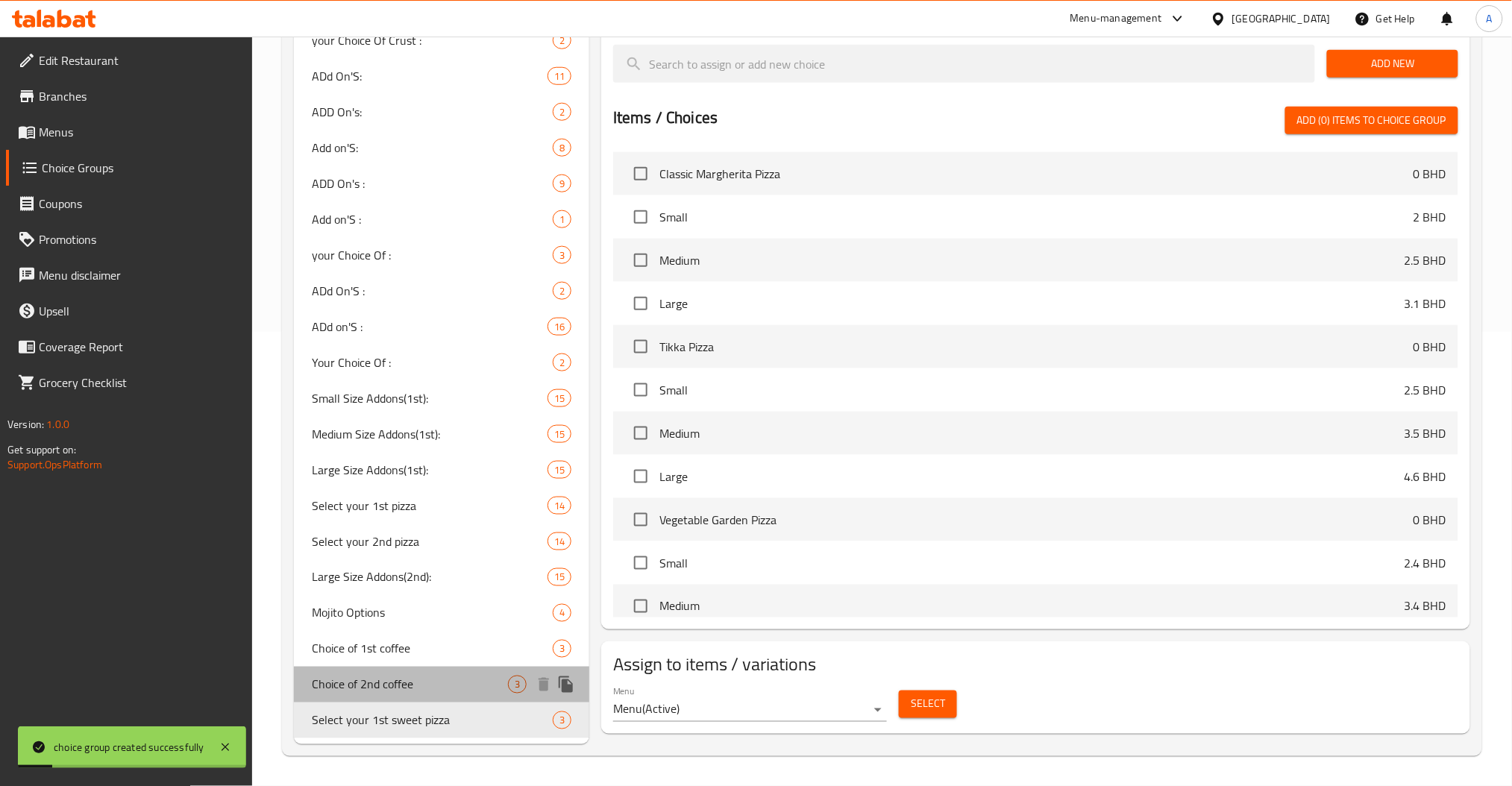
click at [404, 688] on span "Choice of 2nd coffee" at bounding box center [410, 685] width 196 height 18
type input "Choice of 2nd coffee"
type input "اختيار القهوة"
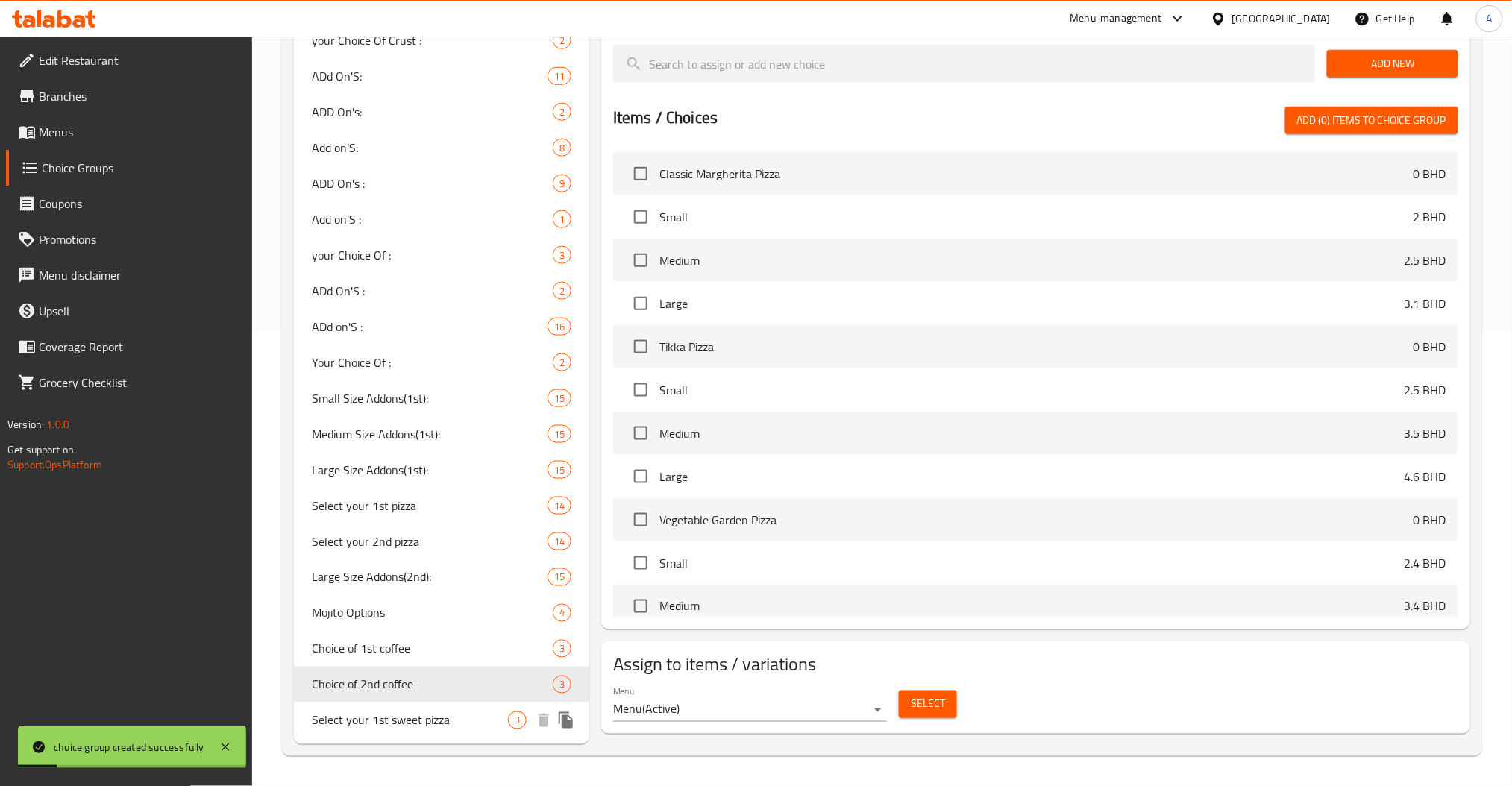
click at [402, 723] on span "Select your 1st sweet pizza" at bounding box center [410, 721] width 196 height 18
type input "Select your 1st sweet pizza"
type input "اختر البيتزا الحلوة"
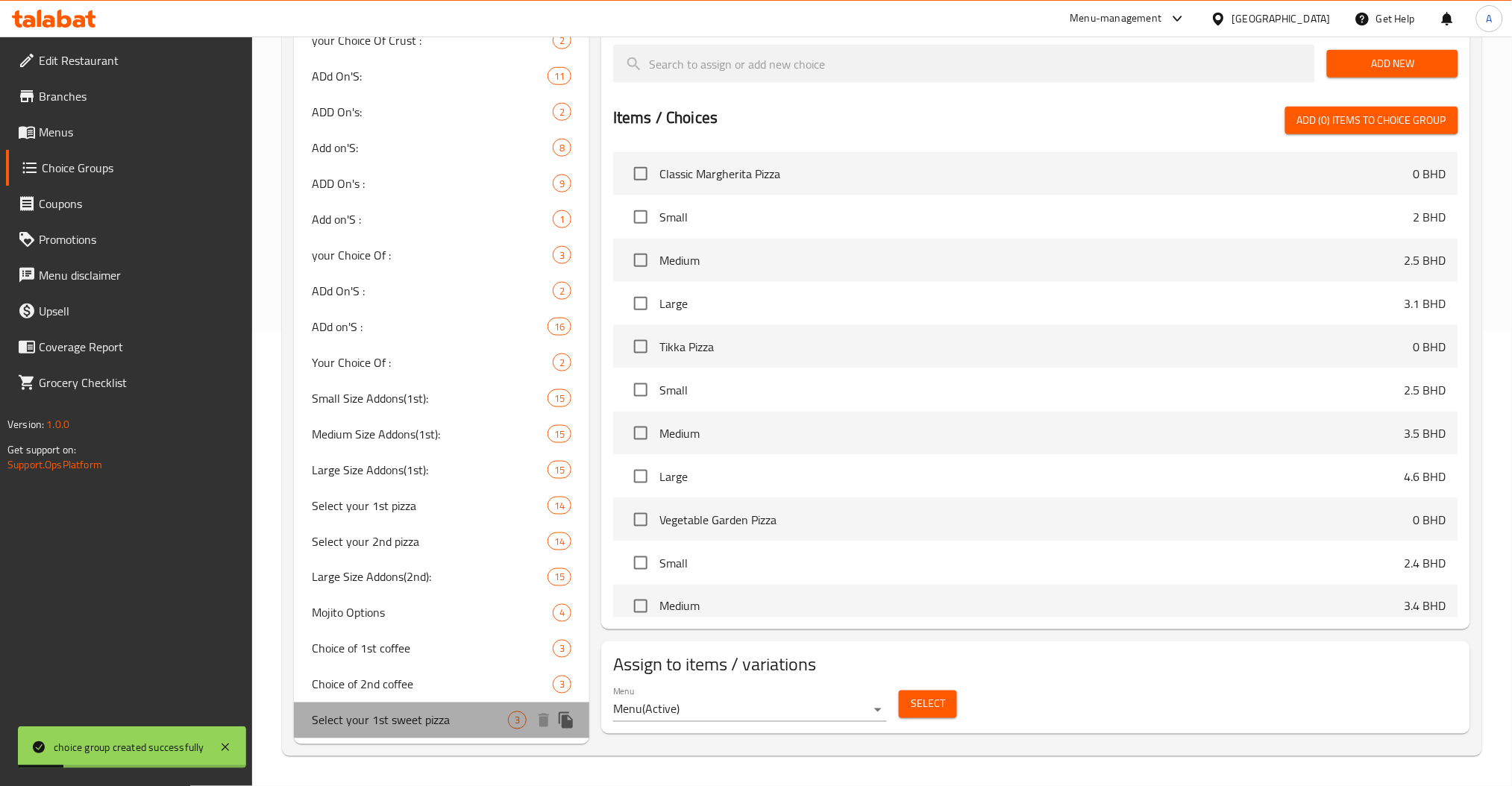
click at [402, 723] on span "Select your 1st sweet pizza" at bounding box center [410, 721] width 196 height 18
click at [393, 676] on span "Choice of 2nd coffee" at bounding box center [410, 685] width 196 height 18
type input "Choice of 2nd coffee"
type input "اختيار القهوة"
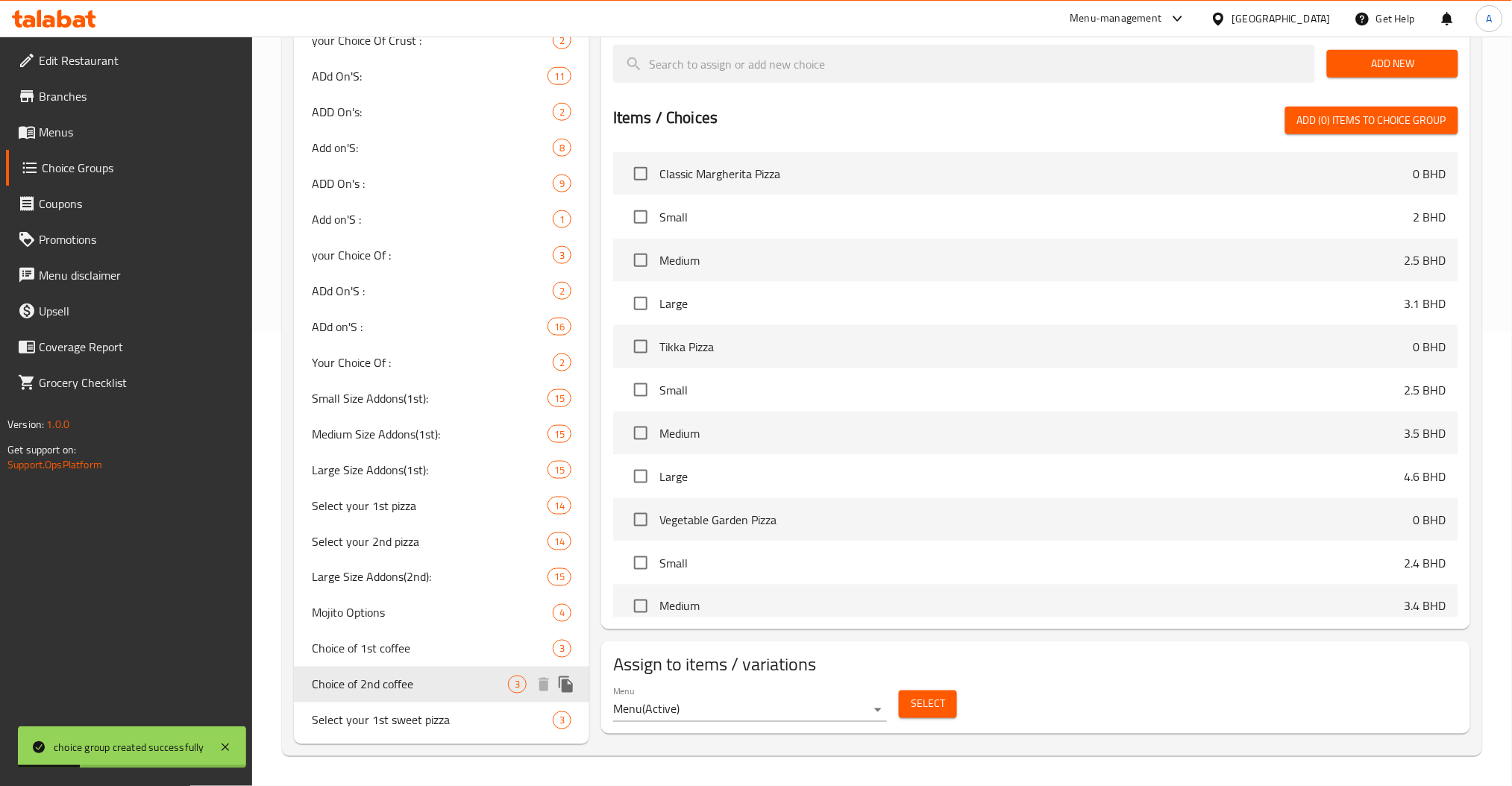
click at [393, 676] on span "Choice of 2nd coffee" at bounding box center [410, 685] width 196 height 18
click at [386, 724] on span "Select your 1st sweet pizza" at bounding box center [410, 721] width 196 height 18
type input "Select your 1st sweet pizza"
type input "اختر البيتزا الحلوة"
click at [386, 724] on span "Select your 1st sweet pizza" at bounding box center [410, 721] width 196 height 18
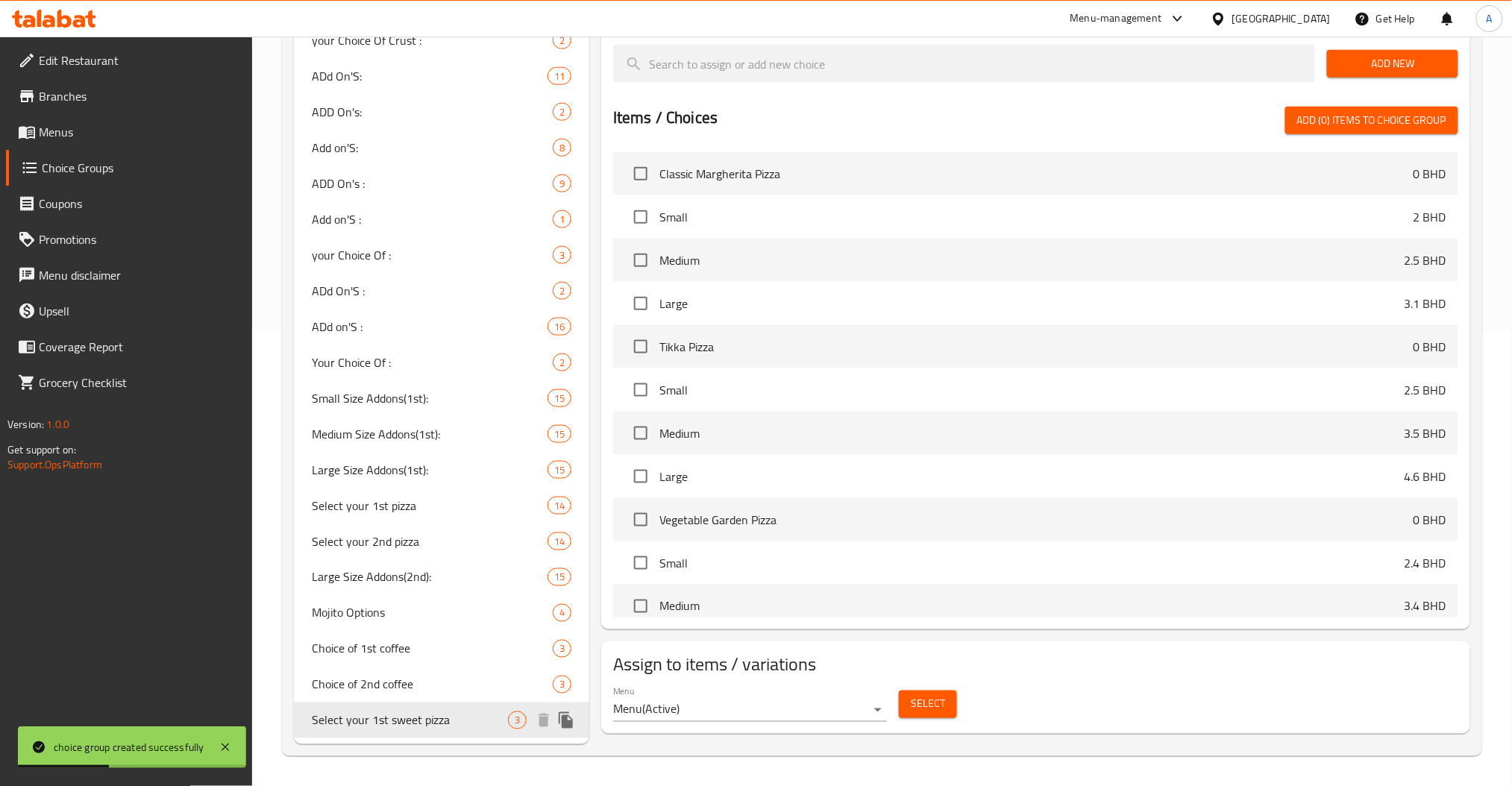
click at [423, 712] on span "Select your 1st sweet pizza" at bounding box center [410, 721] width 196 height 18
click at [569, 726] on icon "duplicate" at bounding box center [566, 720] width 14 height 16
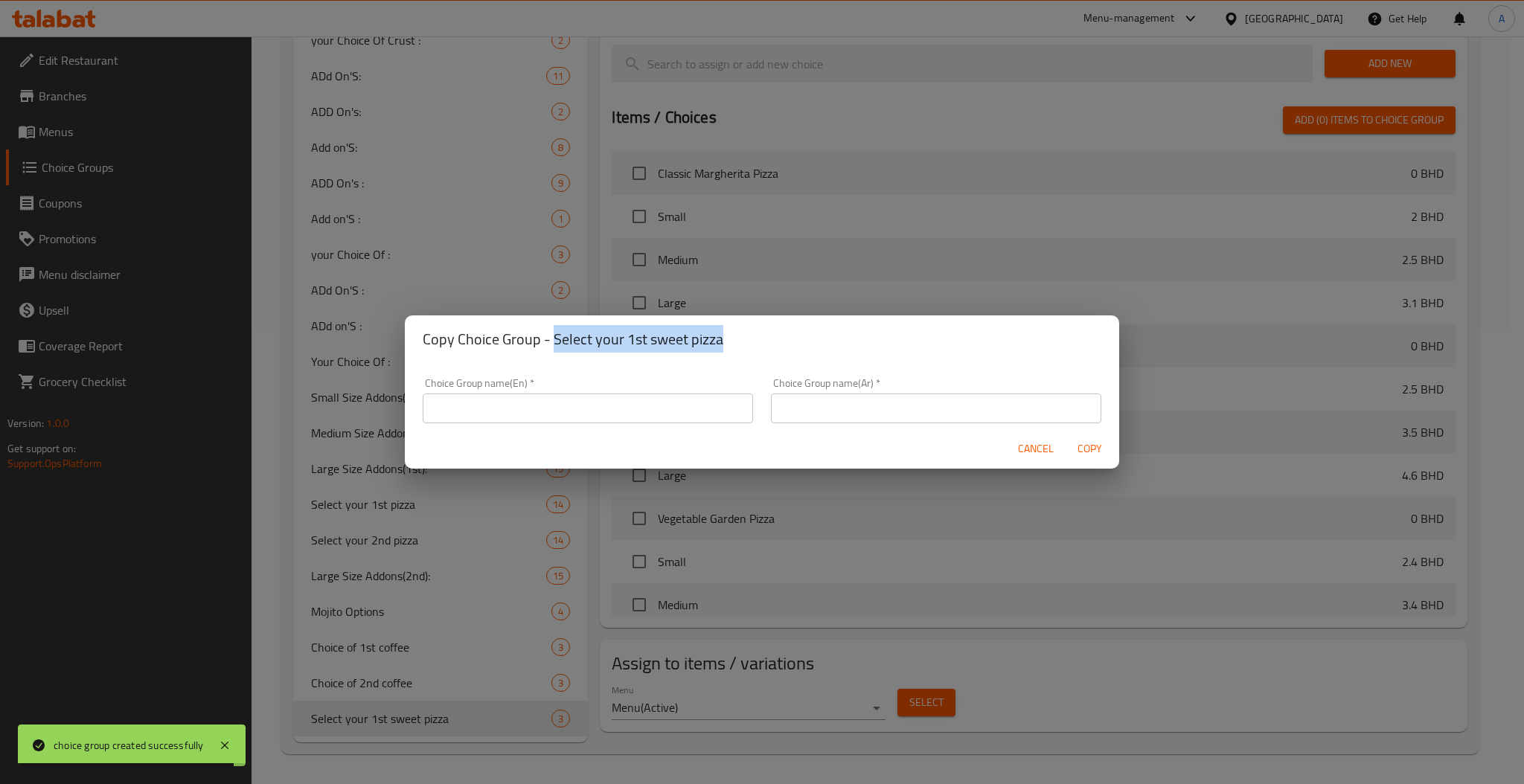
drag, startPoint x: 723, startPoint y: 341, endPoint x: 552, endPoint y: 356, distance: 171.7
click at [552, 356] on div "Copy Choice Group - Select your 1st sweet pizza" at bounding box center [762, 339] width 715 height 48
copy h2 "Select your 1st sweet pizza"
click at [527, 431] on div "Cancel Copy" at bounding box center [762, 449] width 715 height 40
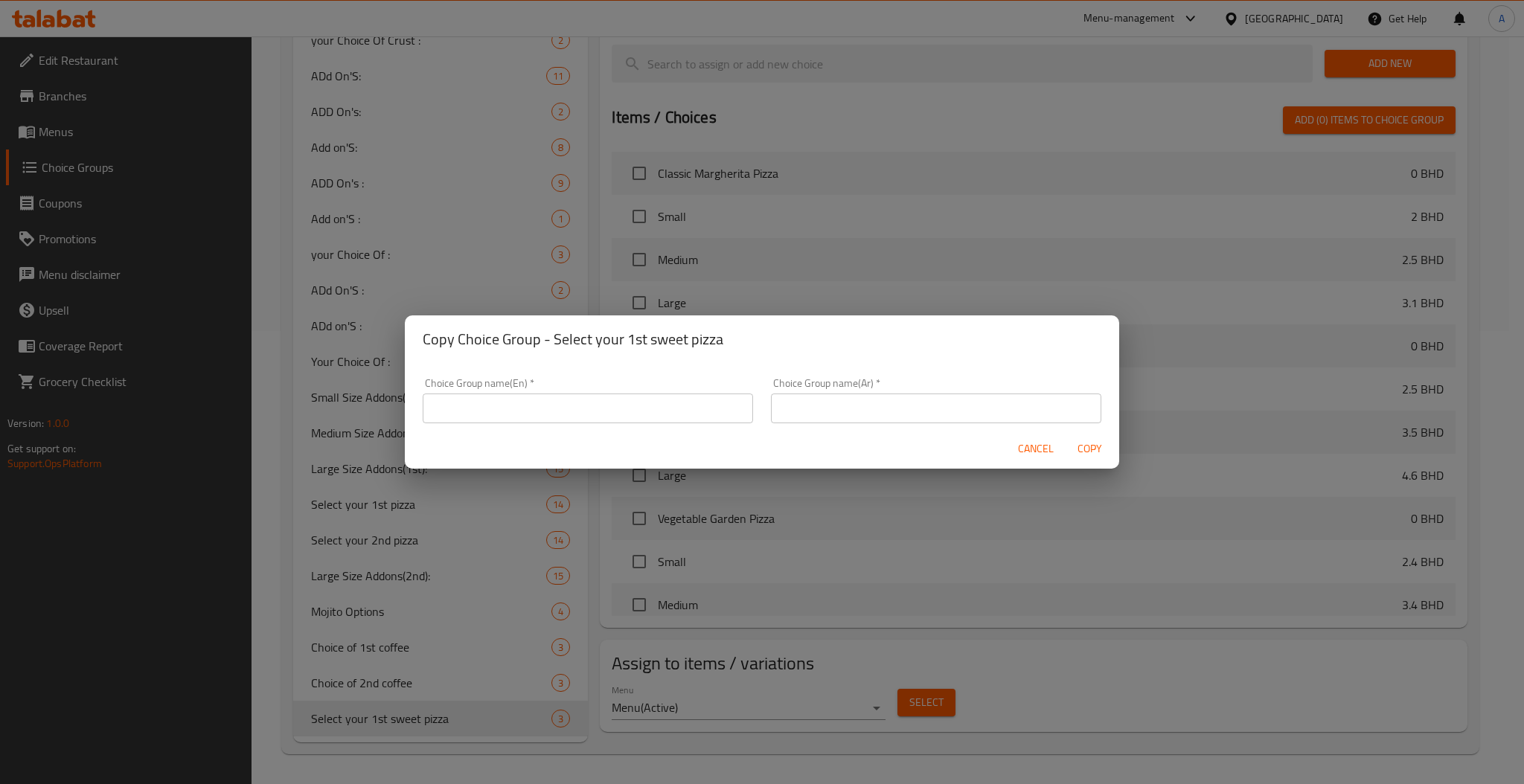
click at [523, 417] on input "text" at bounding box center [587, 408] width 330 height 30
paste input "Select your 1st sweet pizza"
click at [504, 405] on input "Select your 1st sweet pizza" at bounding box center [587, 408] width 330 height 30
type input "Select your 2nd sweet pizza"
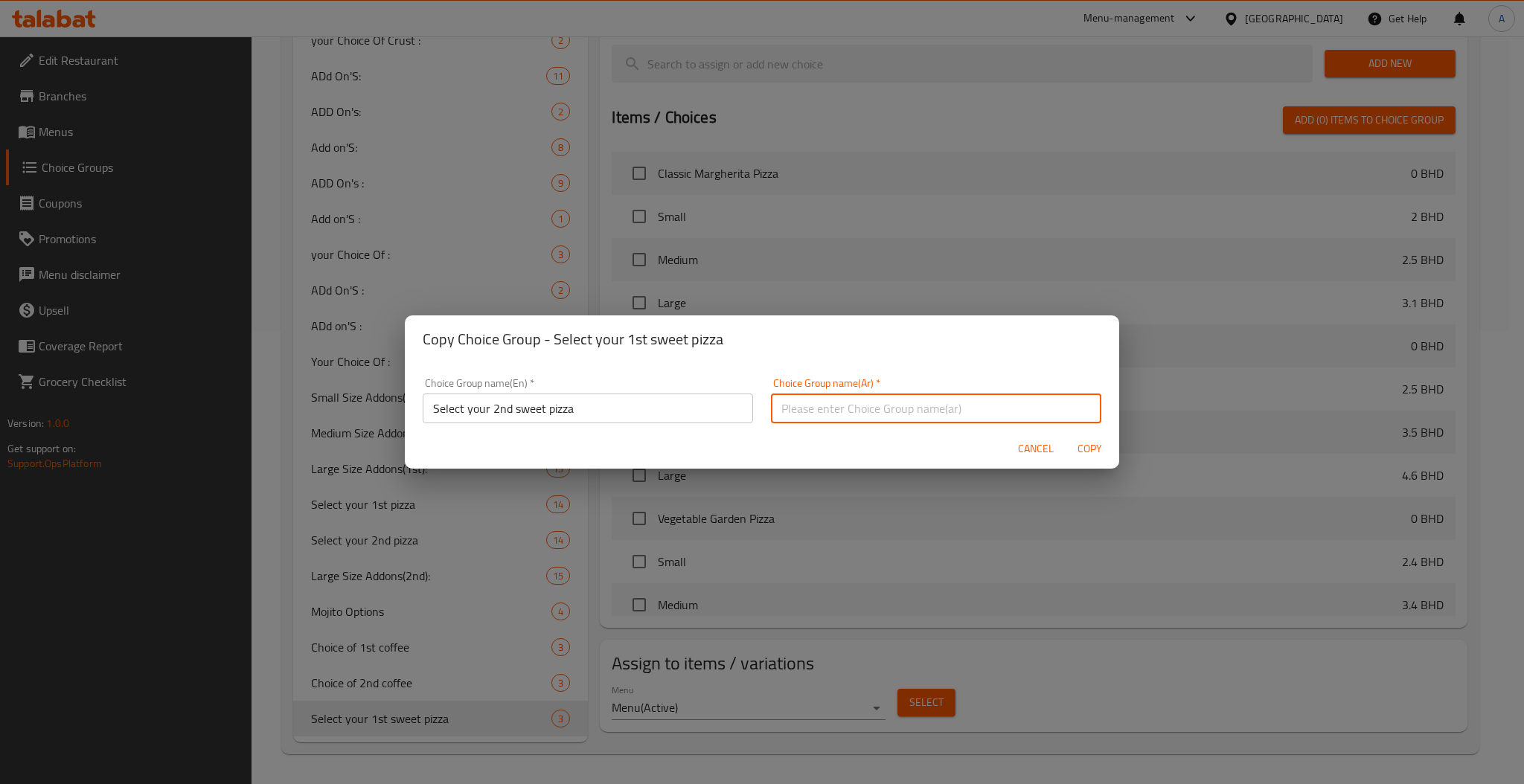
click at [849, 418] on input "text" at bounding box center [936, 408] width 330 height 30
type input "ا"
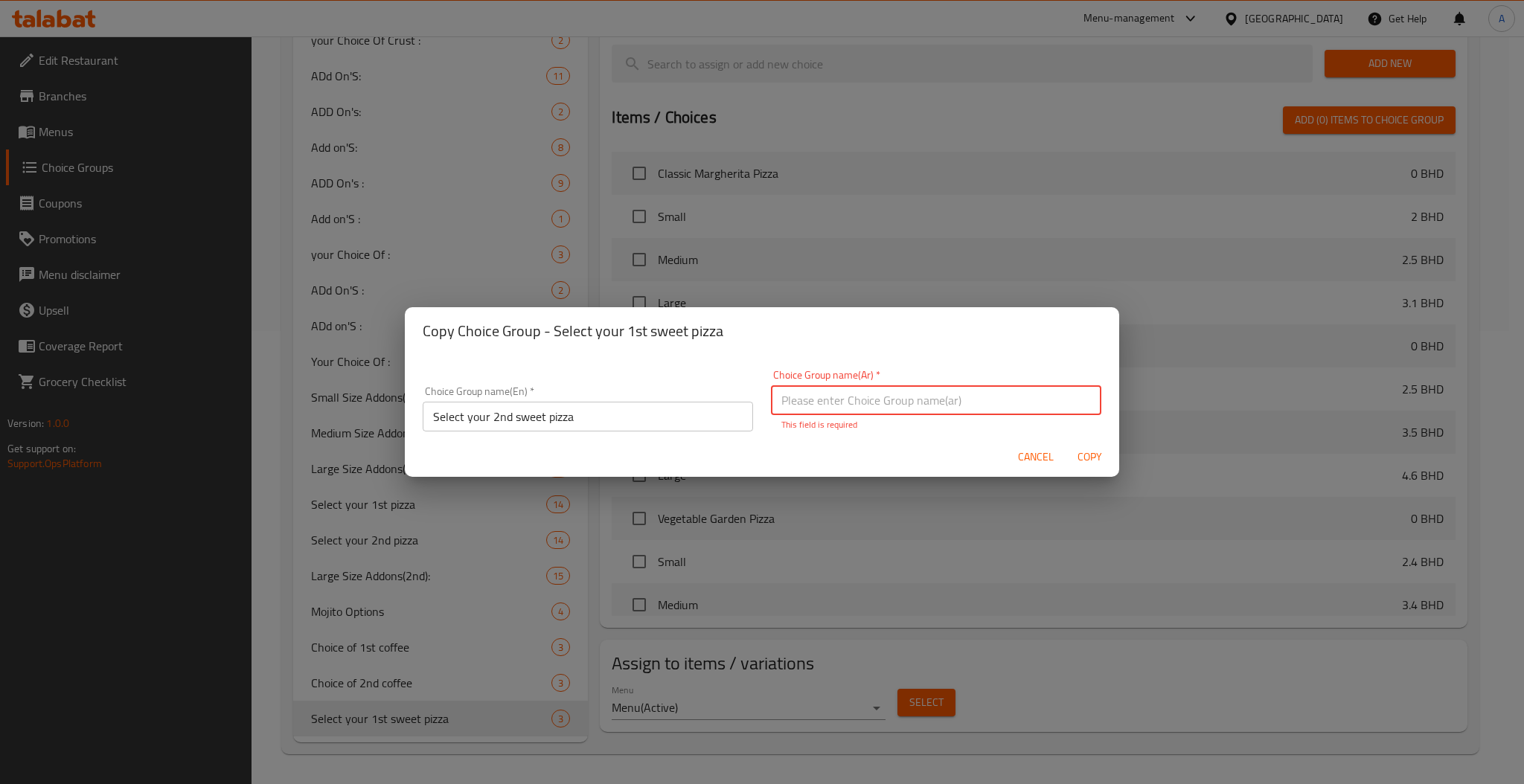
click at [1028, 468] on button "Cancel" at bounding box center [1035, 457] width 48 height 28
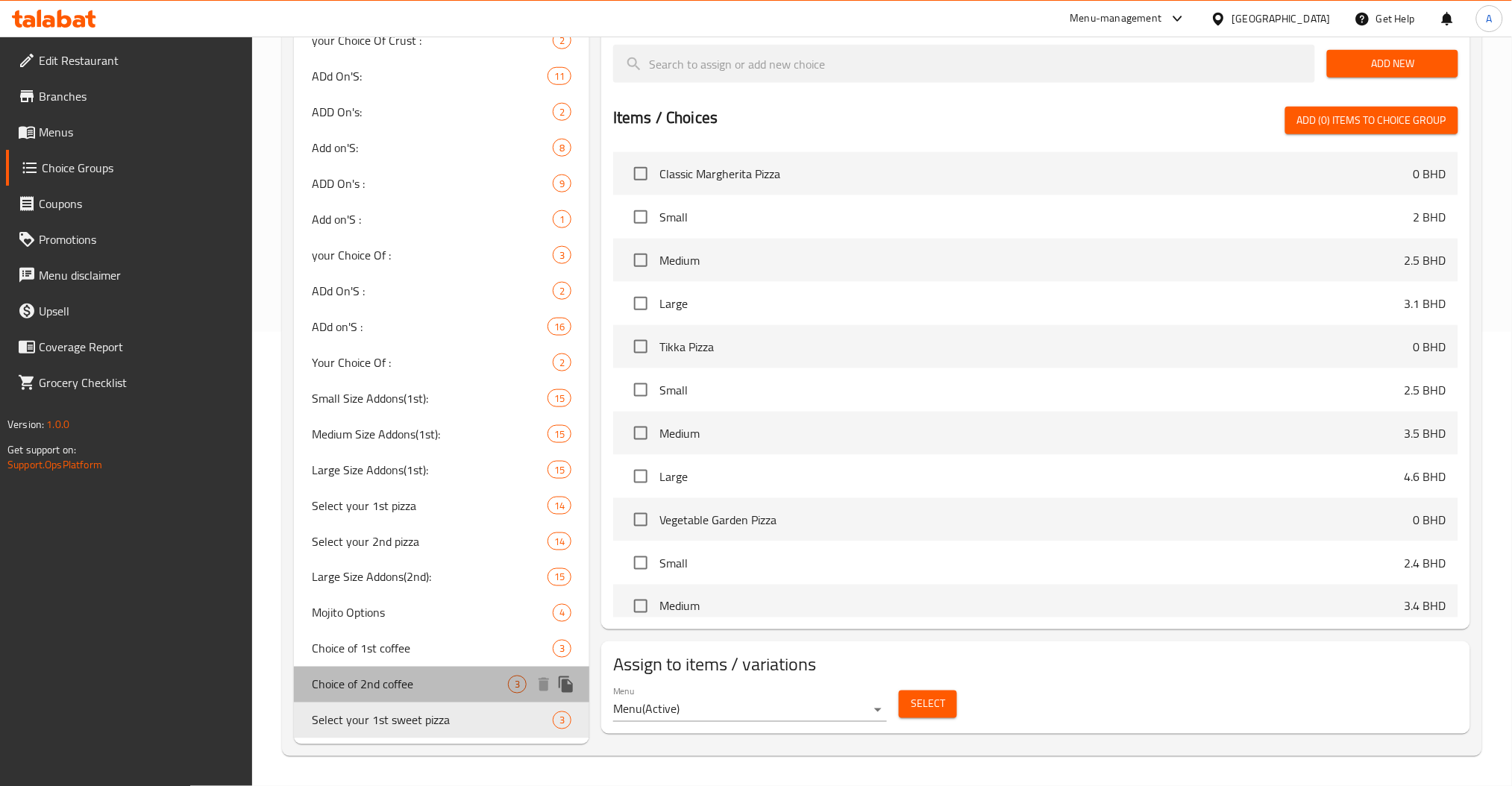
click at [442, 674] on div "Choice of 2nd coffee 3" at bounding box center [442, 685] width 296 height 36
type input "Choice of 2nd coffee"
type input "اختيار القهوة"
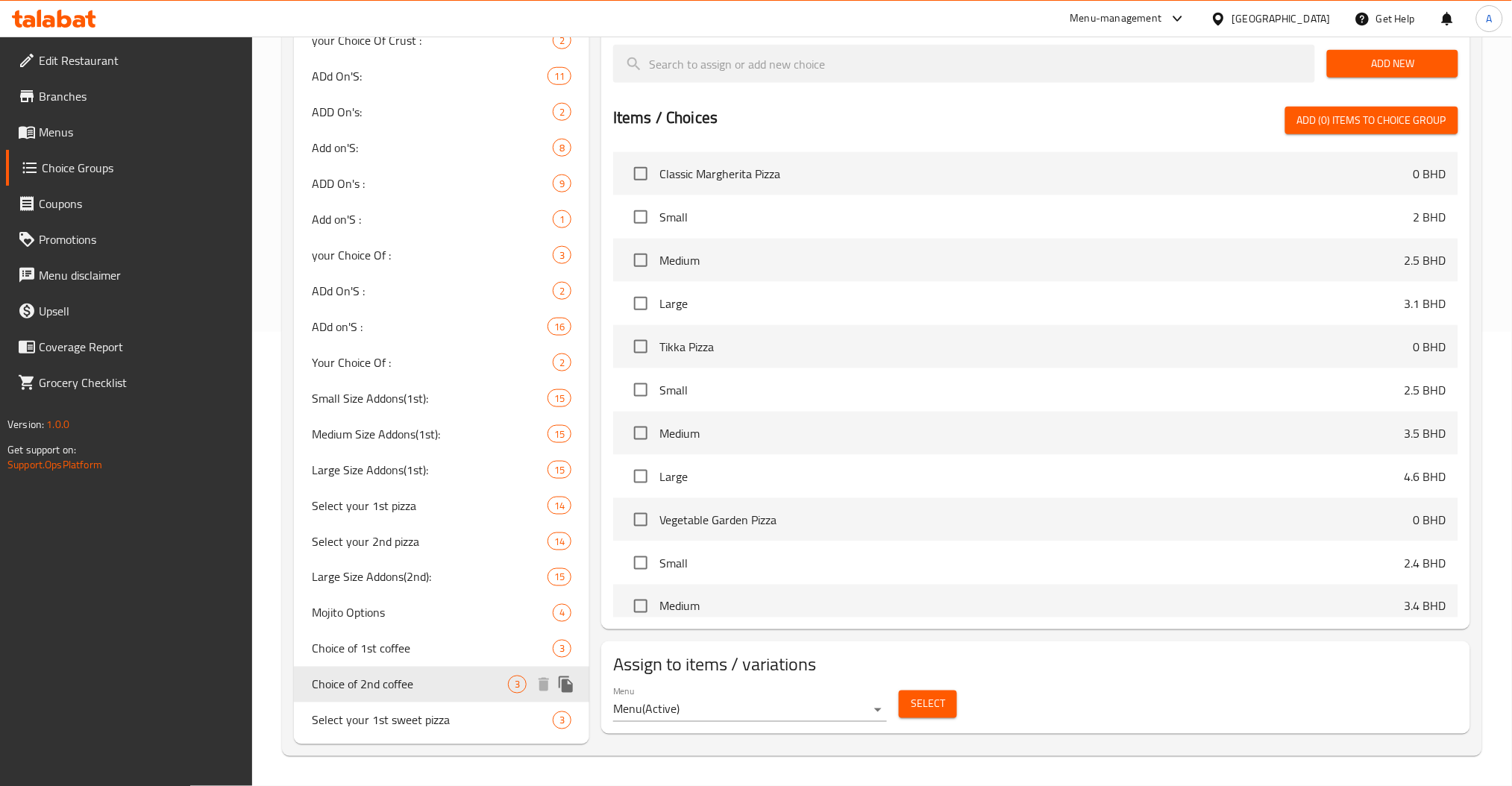
click at [442, 674] on div "Choice of 2nd coffee 3" at bounding box center [442, 685] width 296 height 36
click at [432, 712] on span "Select your 1st sweet pizza" at bounding box center [410, 721] width 196 height 18
type input "Select your 1st sweet pizza"
type input "اختر البيتزا الحلوة"
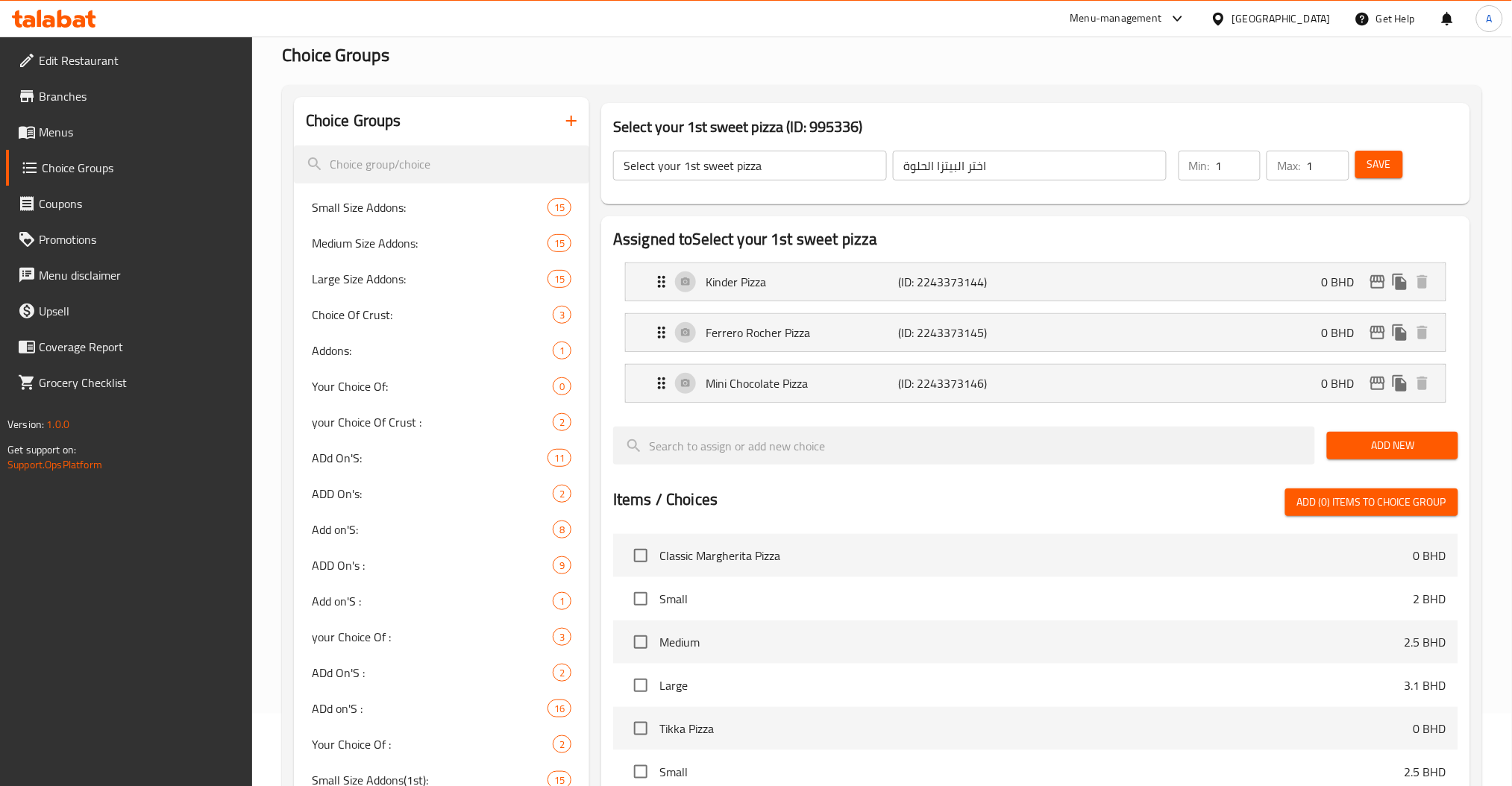
scroll to position [0, 0]
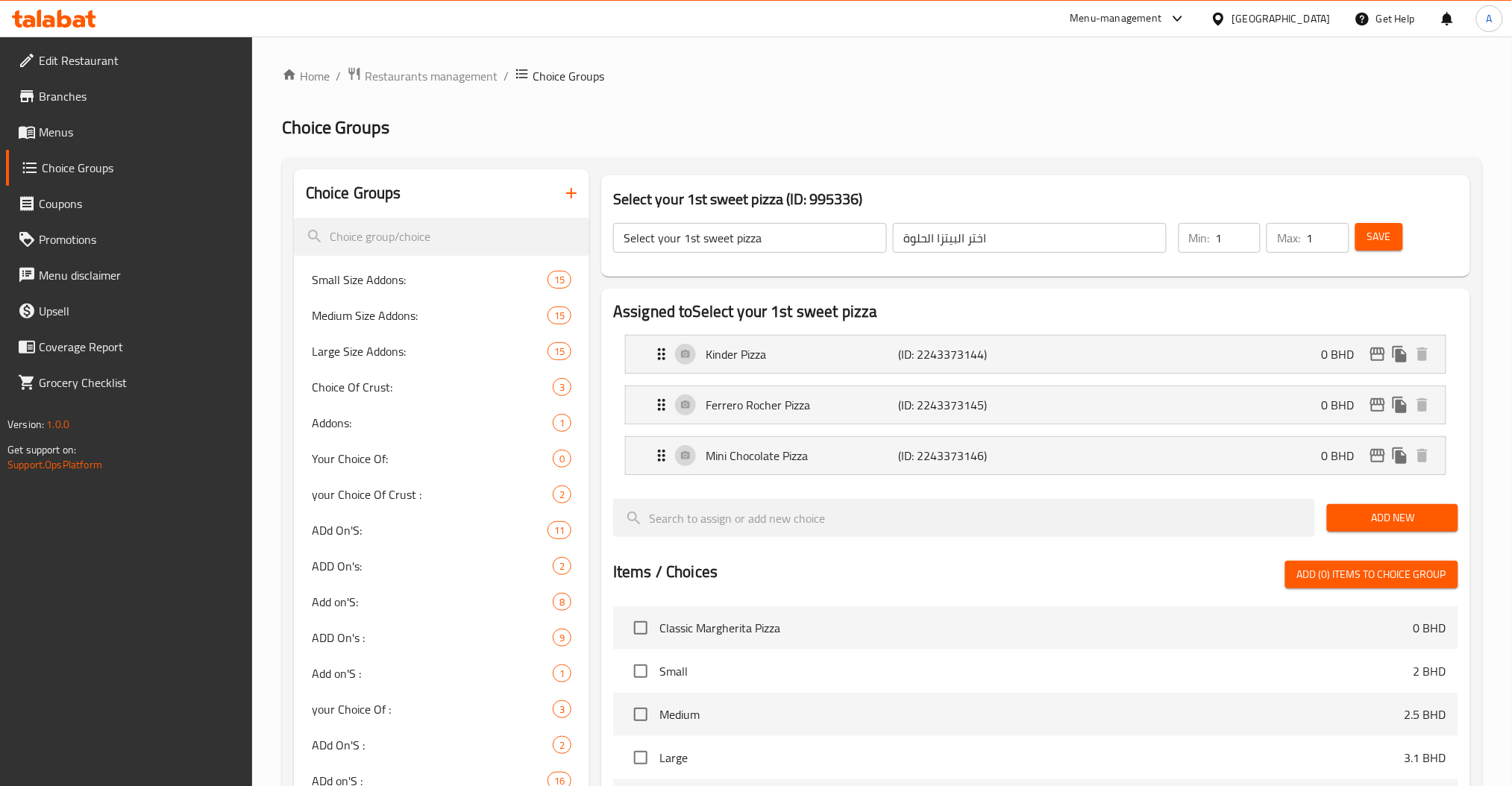
click at [1001, 241] on input "اختر البيتزا الحلوة" at bounding box center [1030, 238] width 274 height 30
click at [1000, 241] on input "اختر البيتزا الحلوة" at bounding box center [1030, 238] width 274 height 30
click at [999, 241] on input "اختر البيتزا الحلوة" at bounding box center [1030, 238] width 274 height 30
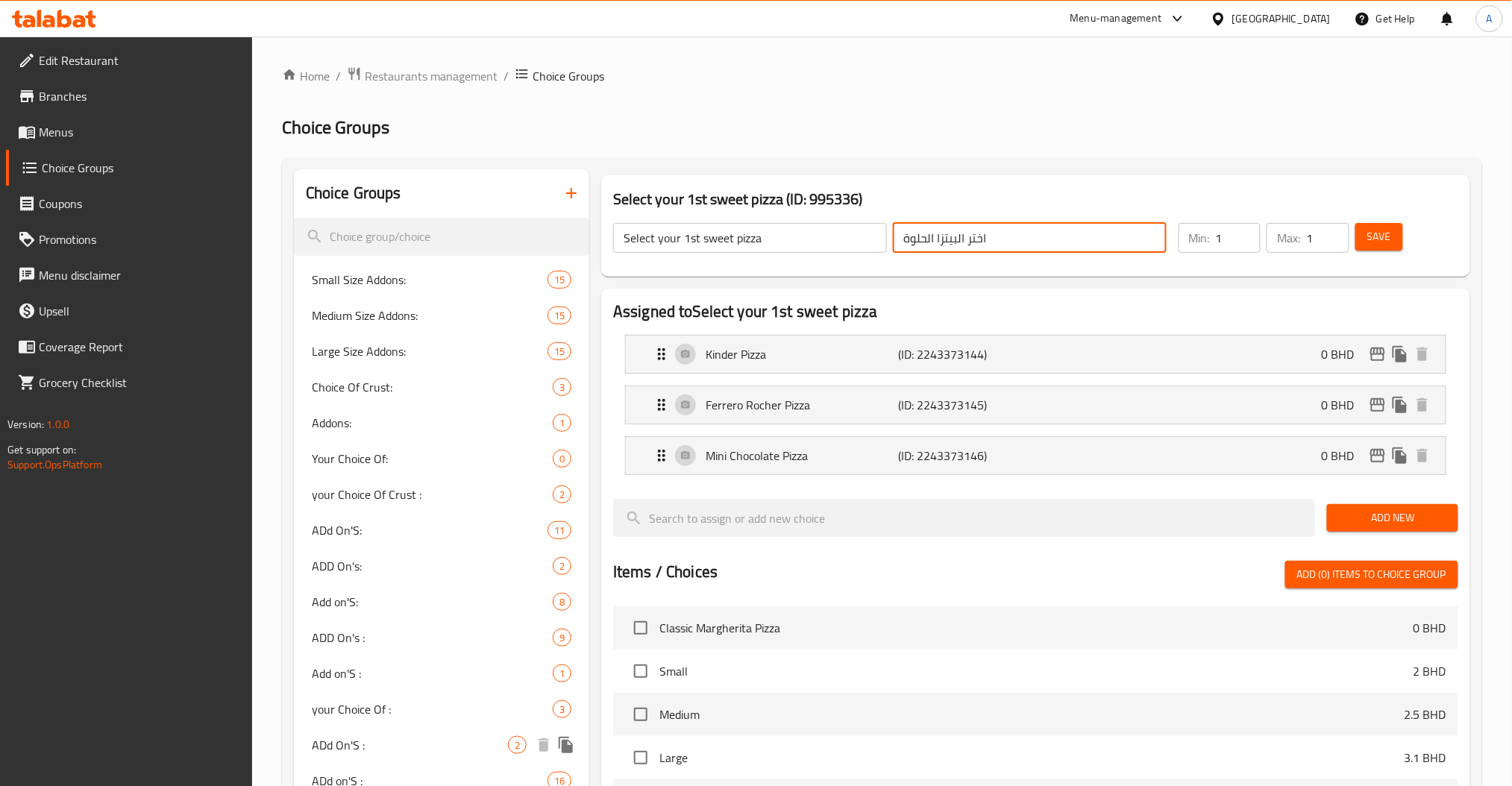
scroll to position [454, 0]
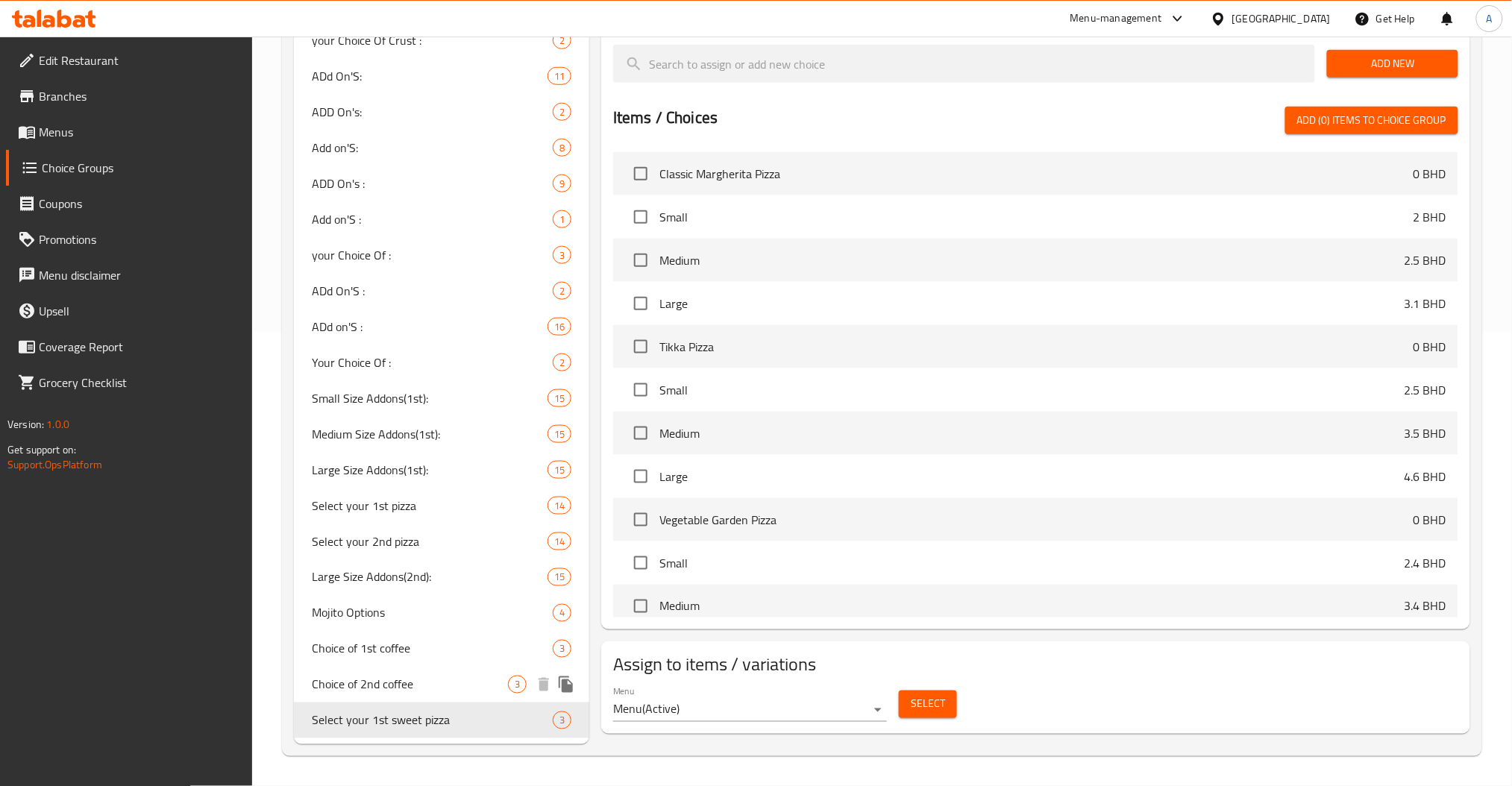
click at [406, 703] on div "Select your 1st sweet pizza 3" at bounding box center [442, 721] width 296 height 36
click at [409, 712] on span "Select your 1st sweet pizza" at bounding box center [410, 721] width 196 height 18
click at [567, 716] on icon "duplicate" at bounding box center [566, 721] width 18 height 18
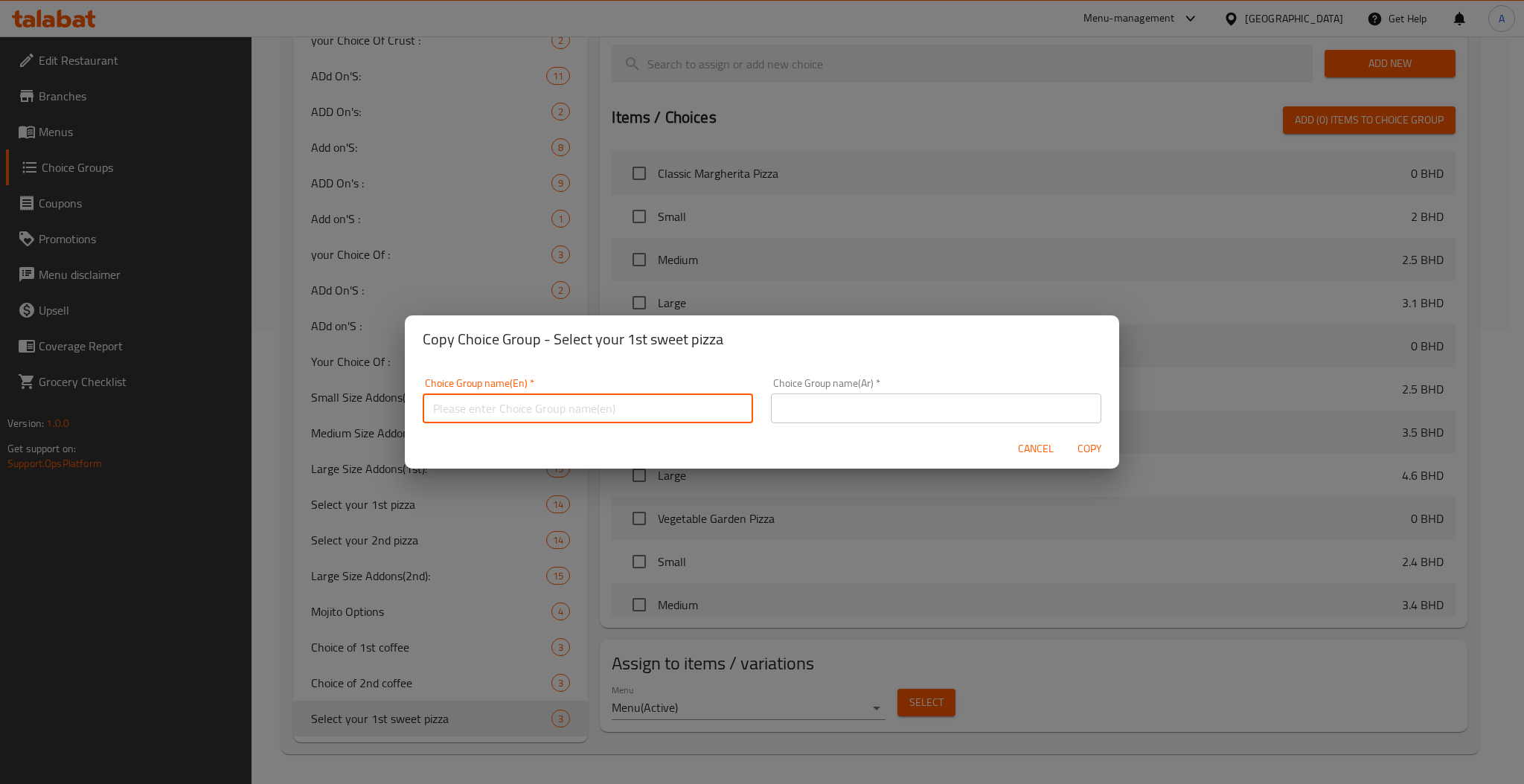
click at [585, 418] on input "text" at bounding box center [587, 408] width 330 height 30
click at [846, 415] on input "text" at bounding box center [936, 408] width 330 height 30
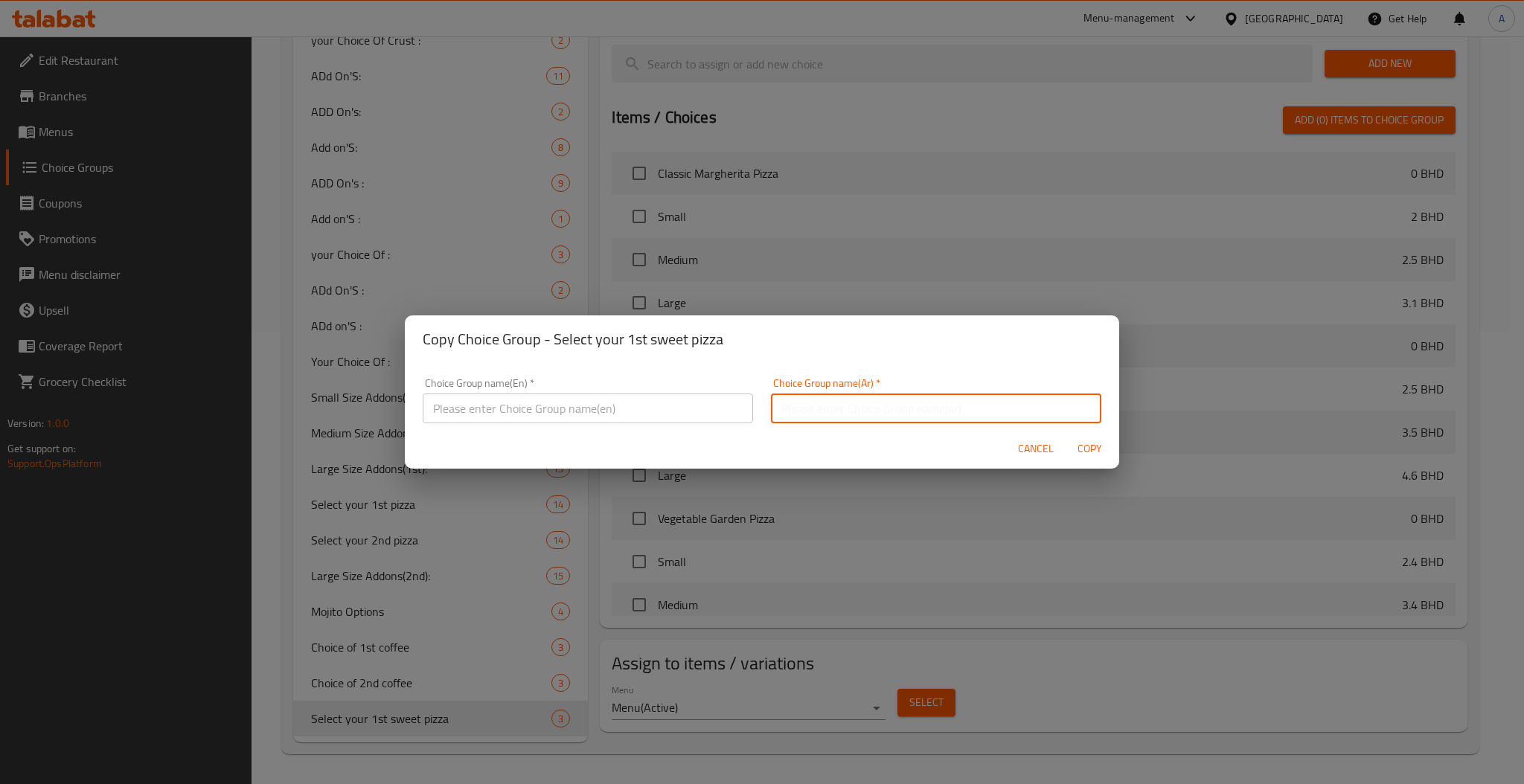
paste input "اختر البيتزا الحلوة"
type input "اختر البيتزا الحلوة"
click at [485, 409] on input "text" at bounding box center [587, 408] width 330 height 30
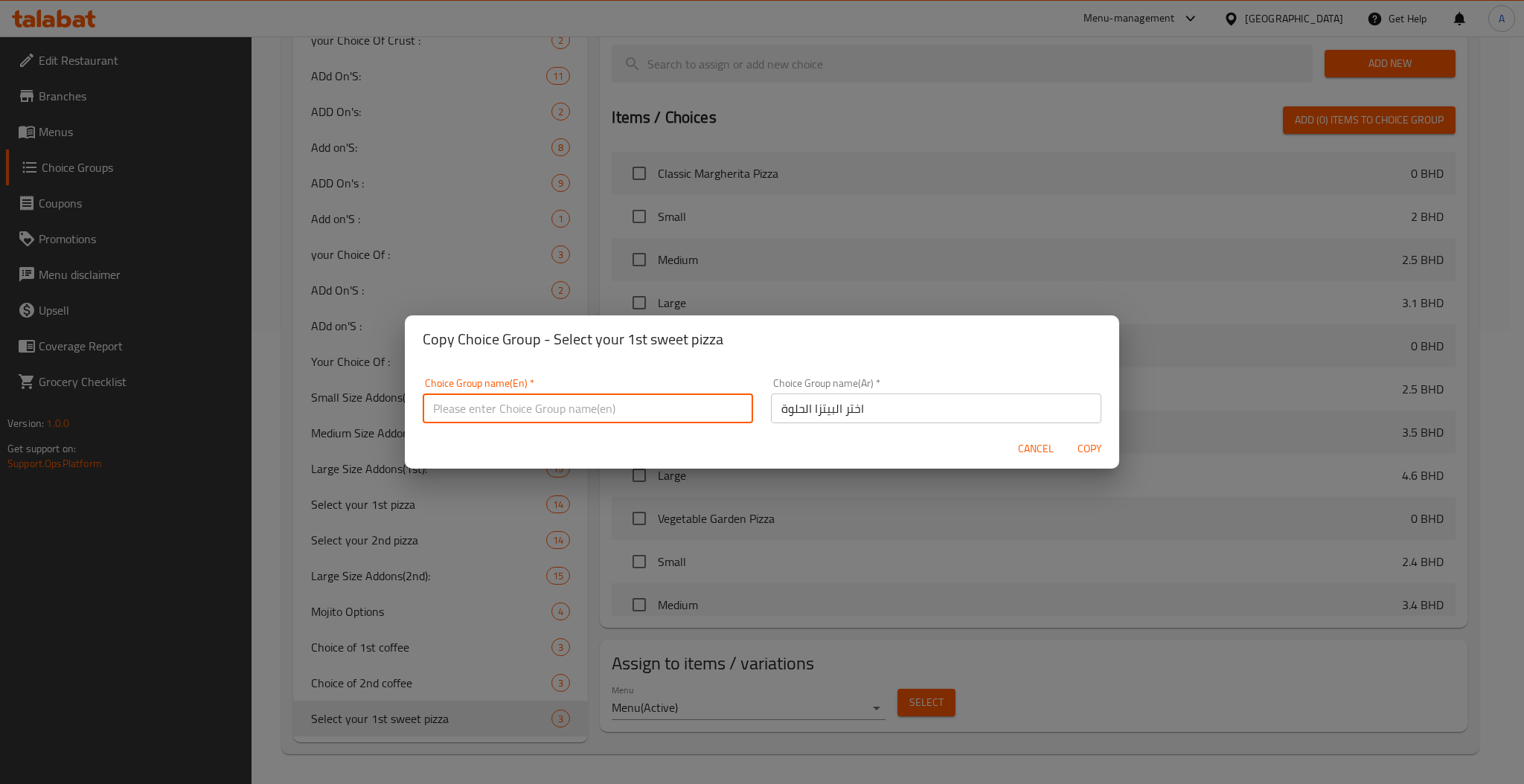
paste input "Select your 1st sweet pizza"
click at [506, 410] on input "Select your 1st sweet pizza" at bounding box center [587, 408] width 330 height 30
type input "Select your 2nd sweet pizza"
click at [1077, 449] on span "Copy" at bounding box center [1089, 448] width 36 height 19
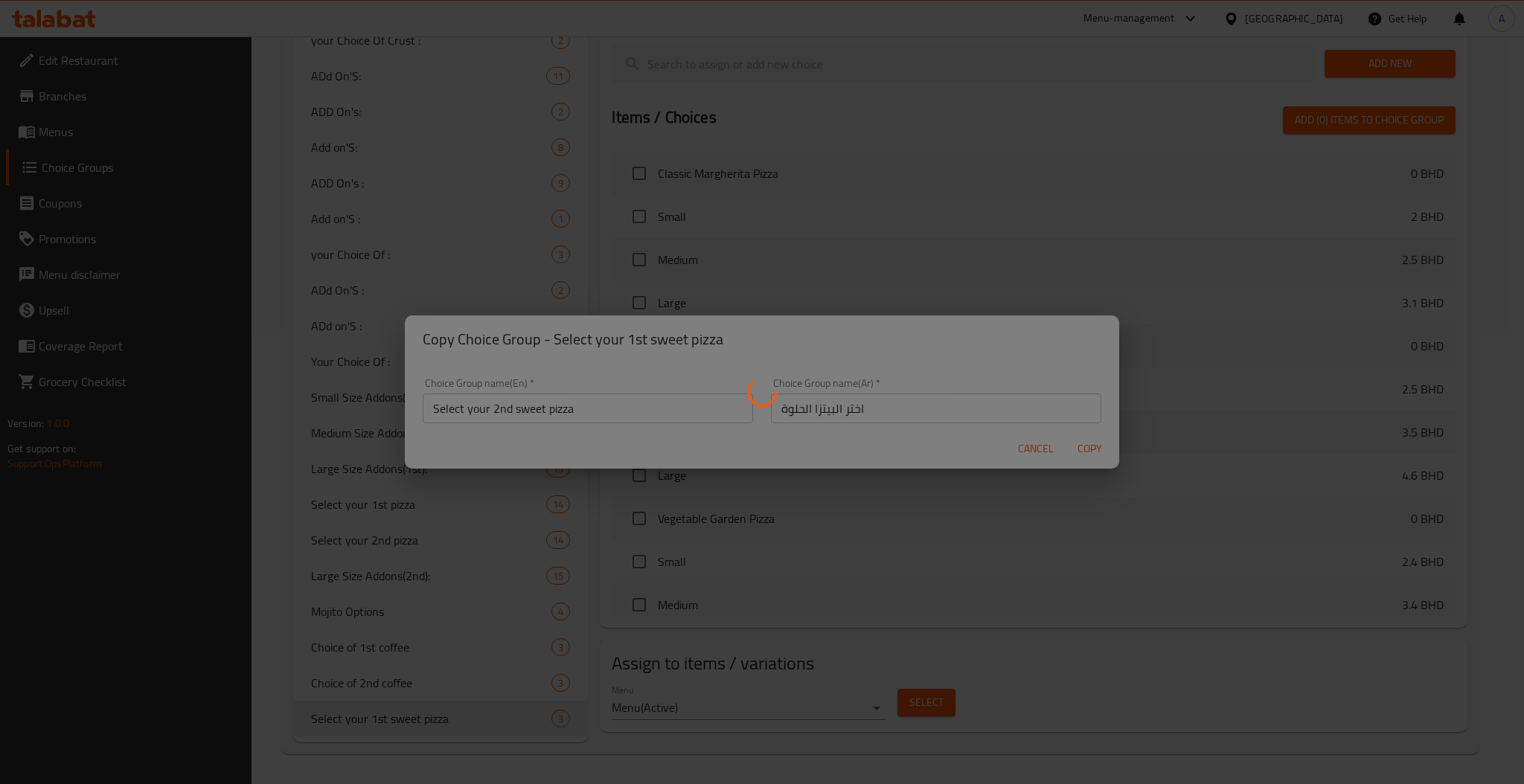
type input "Select your 2nd sweet pizza"
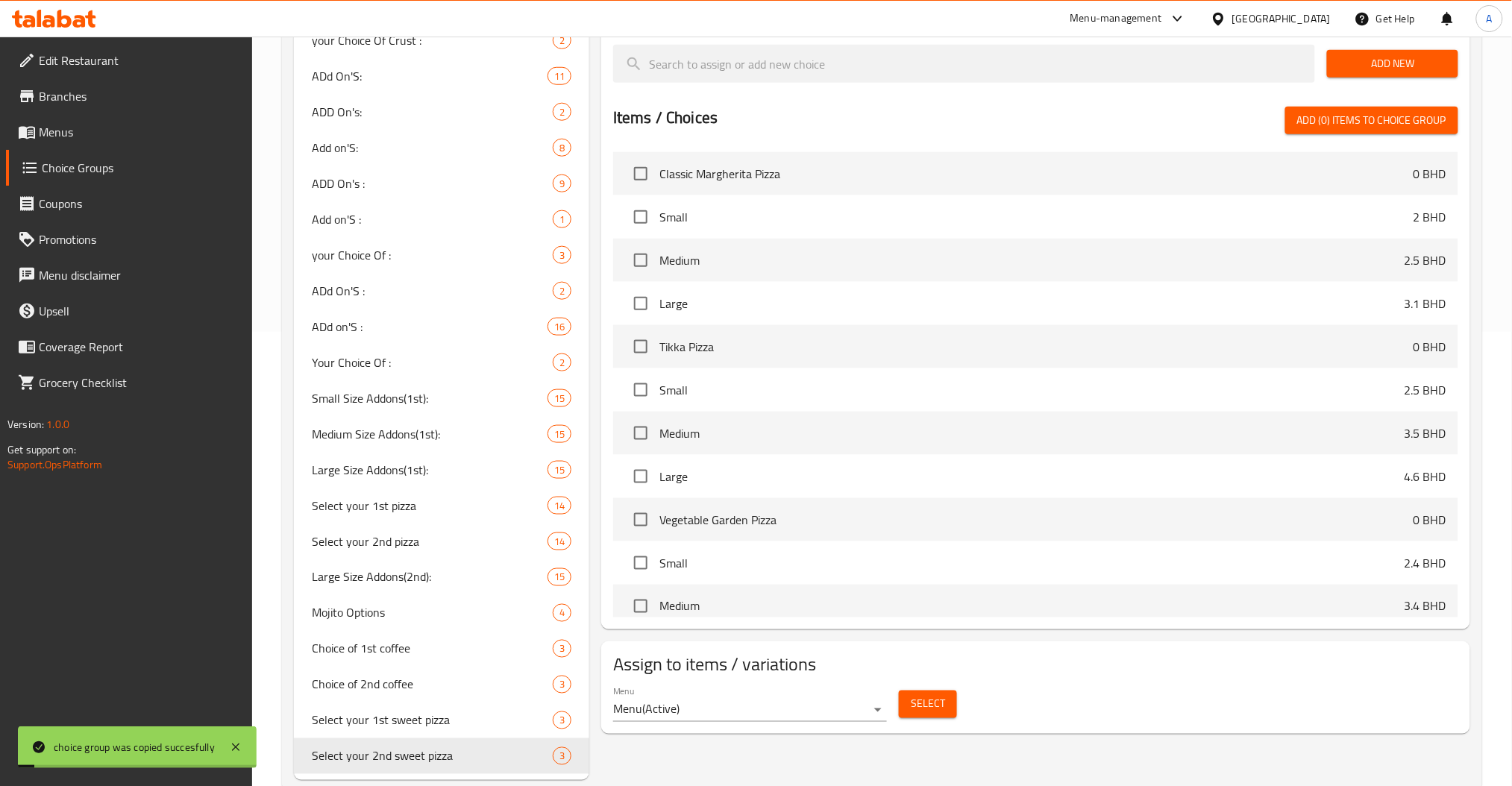
click at [66, 118] on link "Menus" at bounding box center [129, 132] width 247 height 36
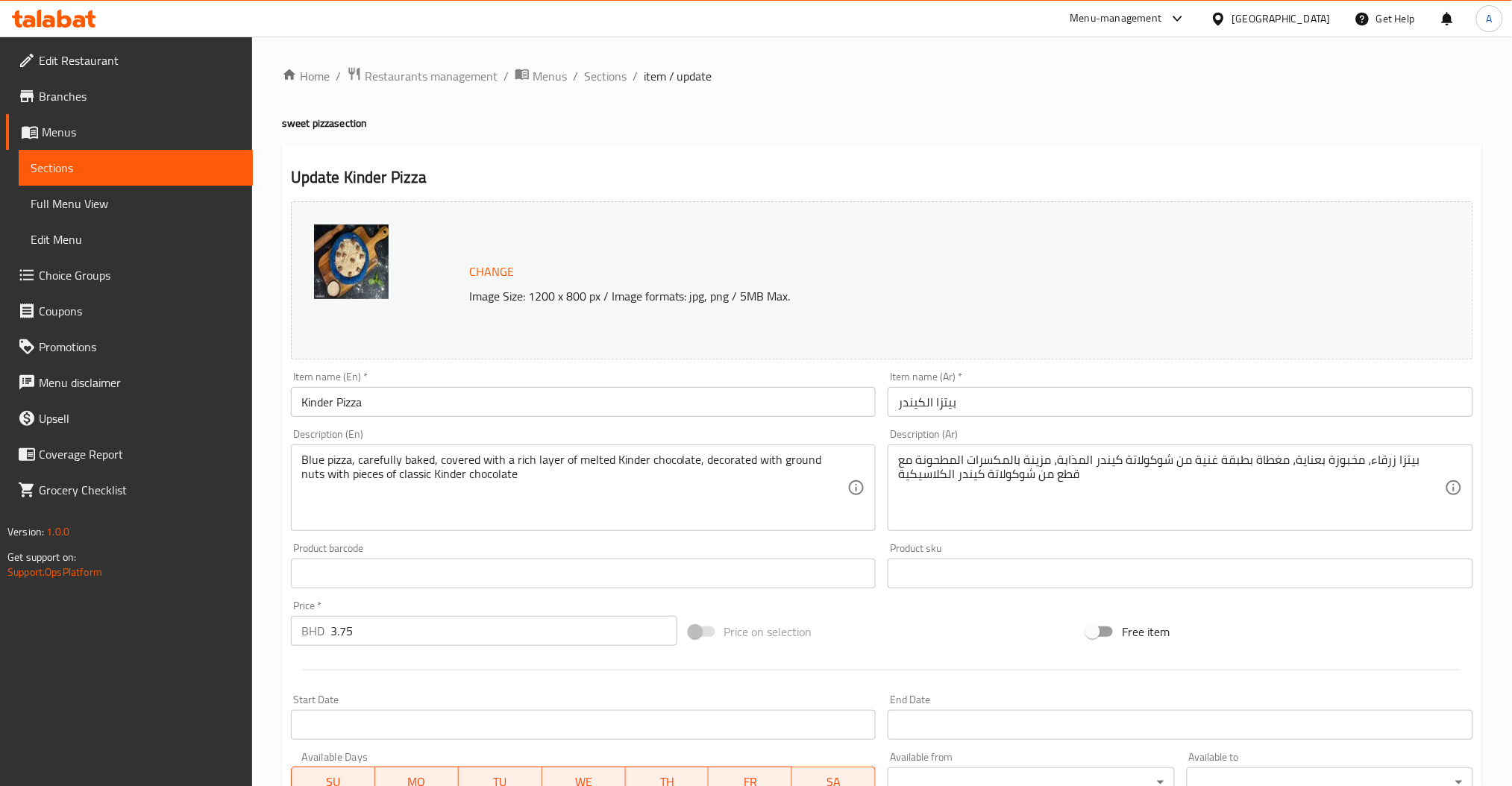
click at [493, 397] on input "Kinder Pizza" at bounding box center [584, 402] width 585 height 30
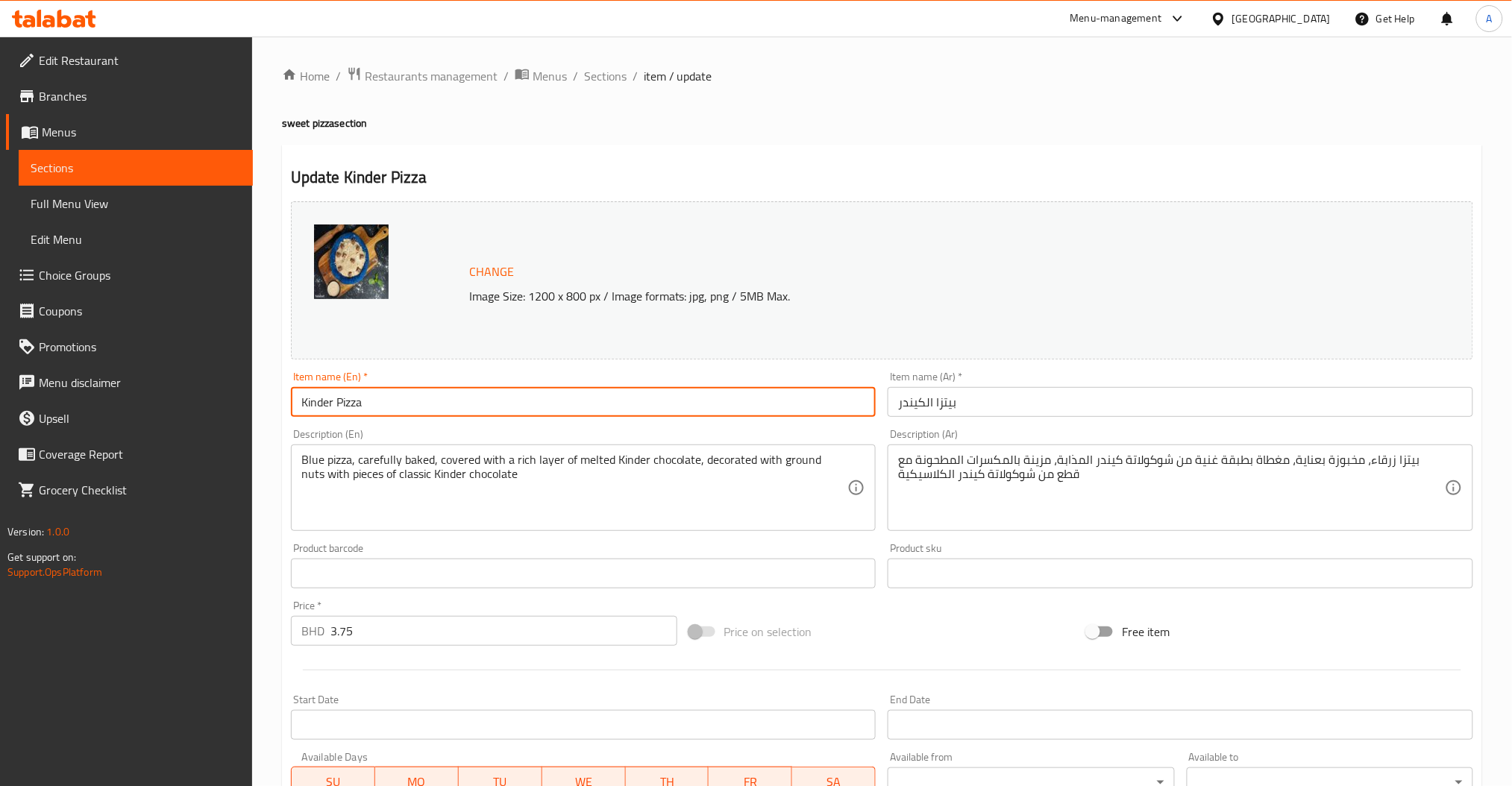
click at [493, 397] on input "Kinder Pizza" at bounding box center [584, 402] width 585 height 30
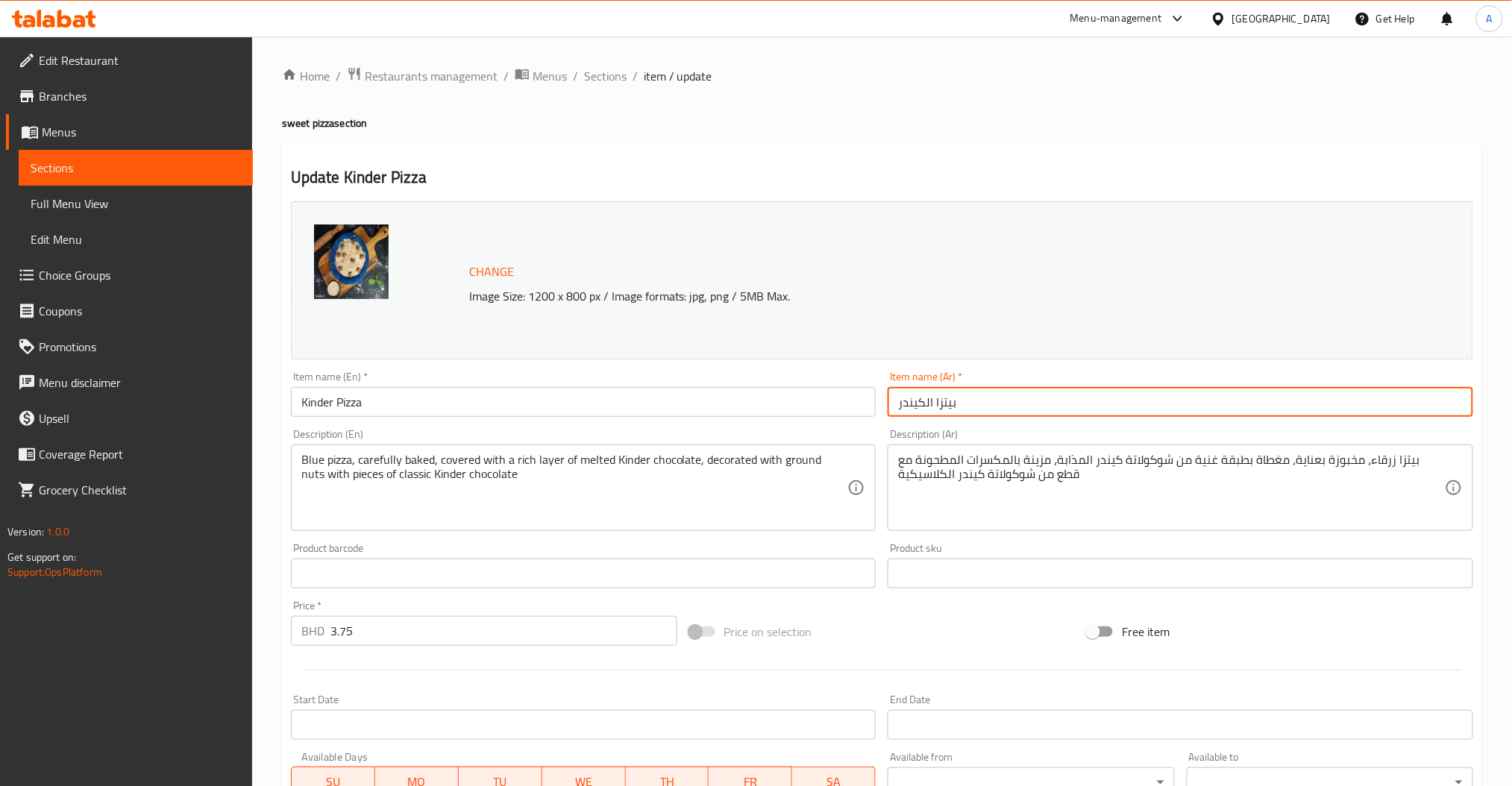
drag, startPoint x: 968, startPoint y: 402, endPoint x: 723, endPoint y: 364, distance: 247.9
click at [821, 402] on div "Change Image Size: 1200 x 800 px / Image formats: jpg, png / 5MB Max. Item name…" at bounding box center [882, 527] width 1194 height 665
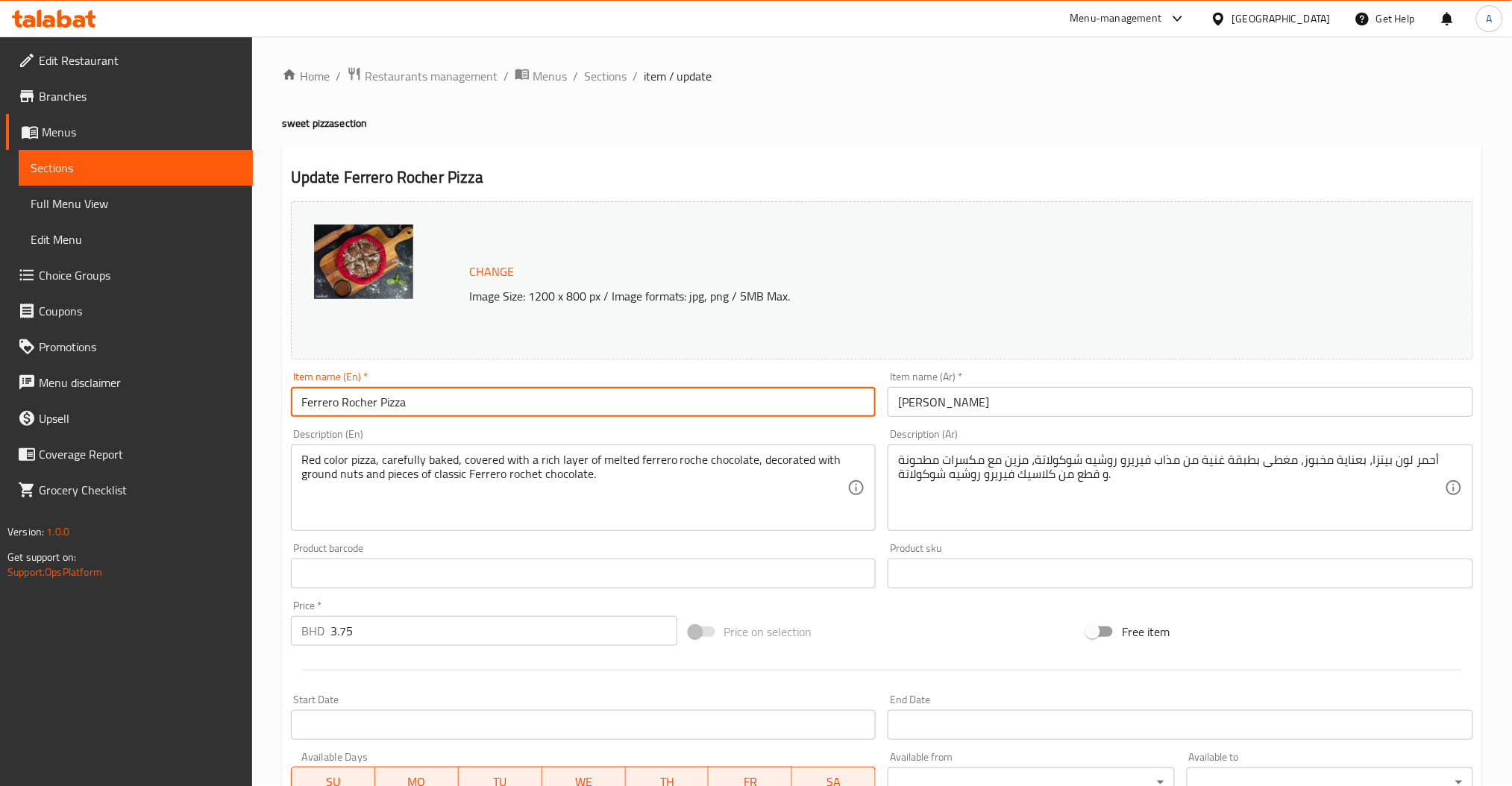
click at [423, 410] on input "Ferrero Rocher Pizza" at bounding box center [584, 402] width 585 height 30
click at [972, 401] on input "[PERSON_NAME]" at bounding box center [1180, 402] width 585 height 30
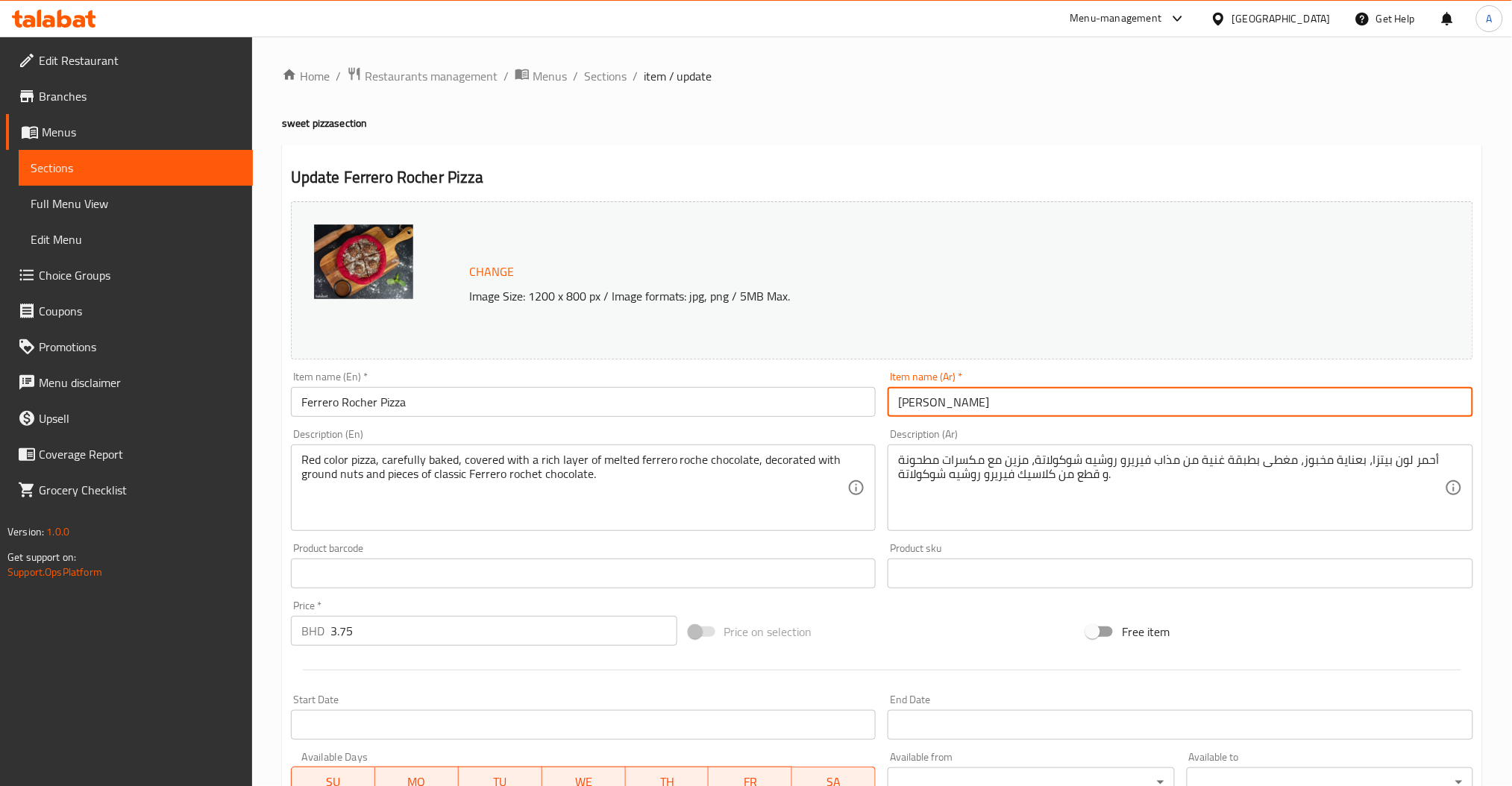
click at [972, 401] on input "[PERSON_NAME]" at bounding box center [1180, 402] width 585 height 30
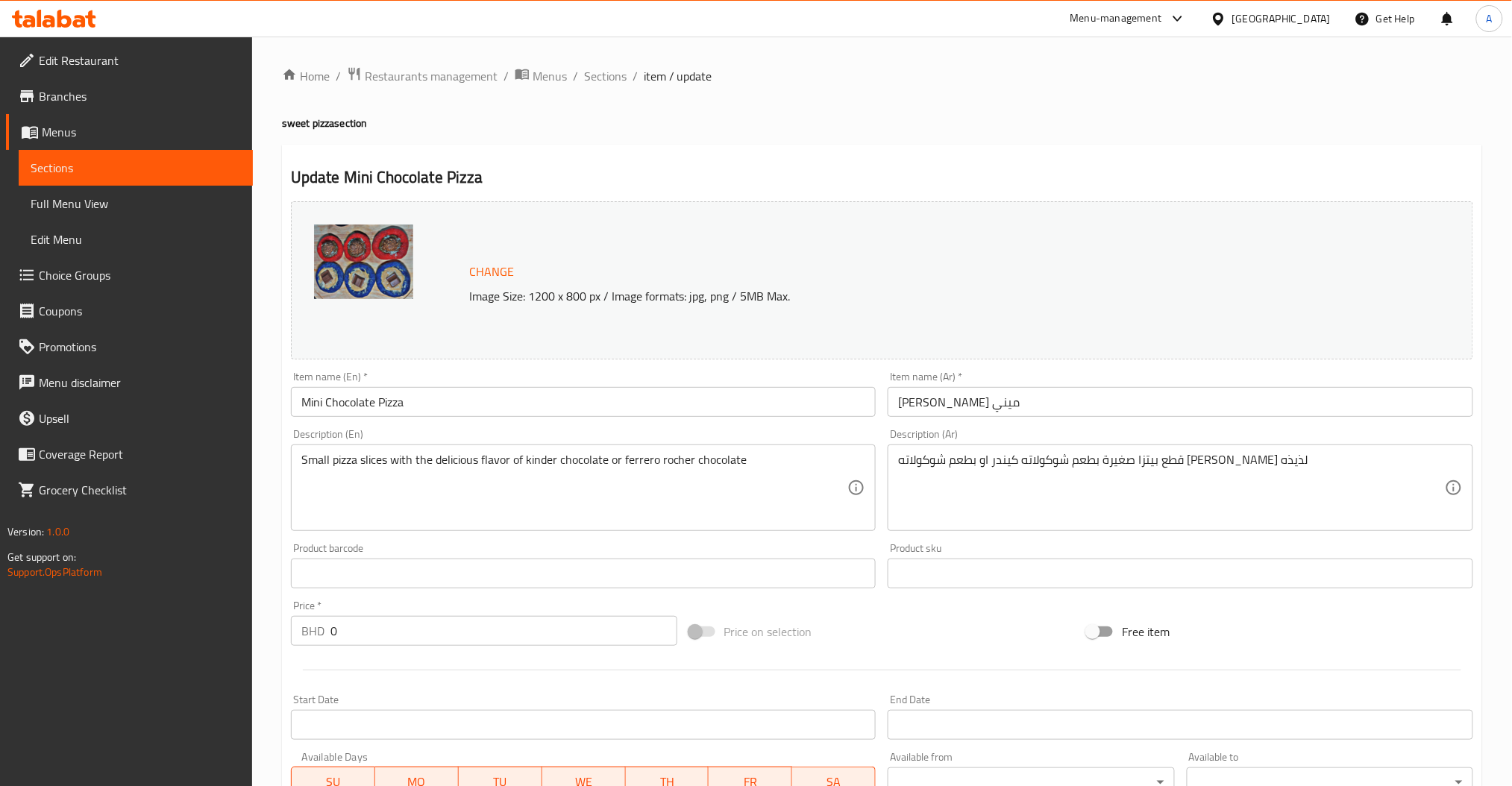
click at [464, 394] on input "Mini Chocolate Pizza" at bounding box center [584, 402] width 585 height 30
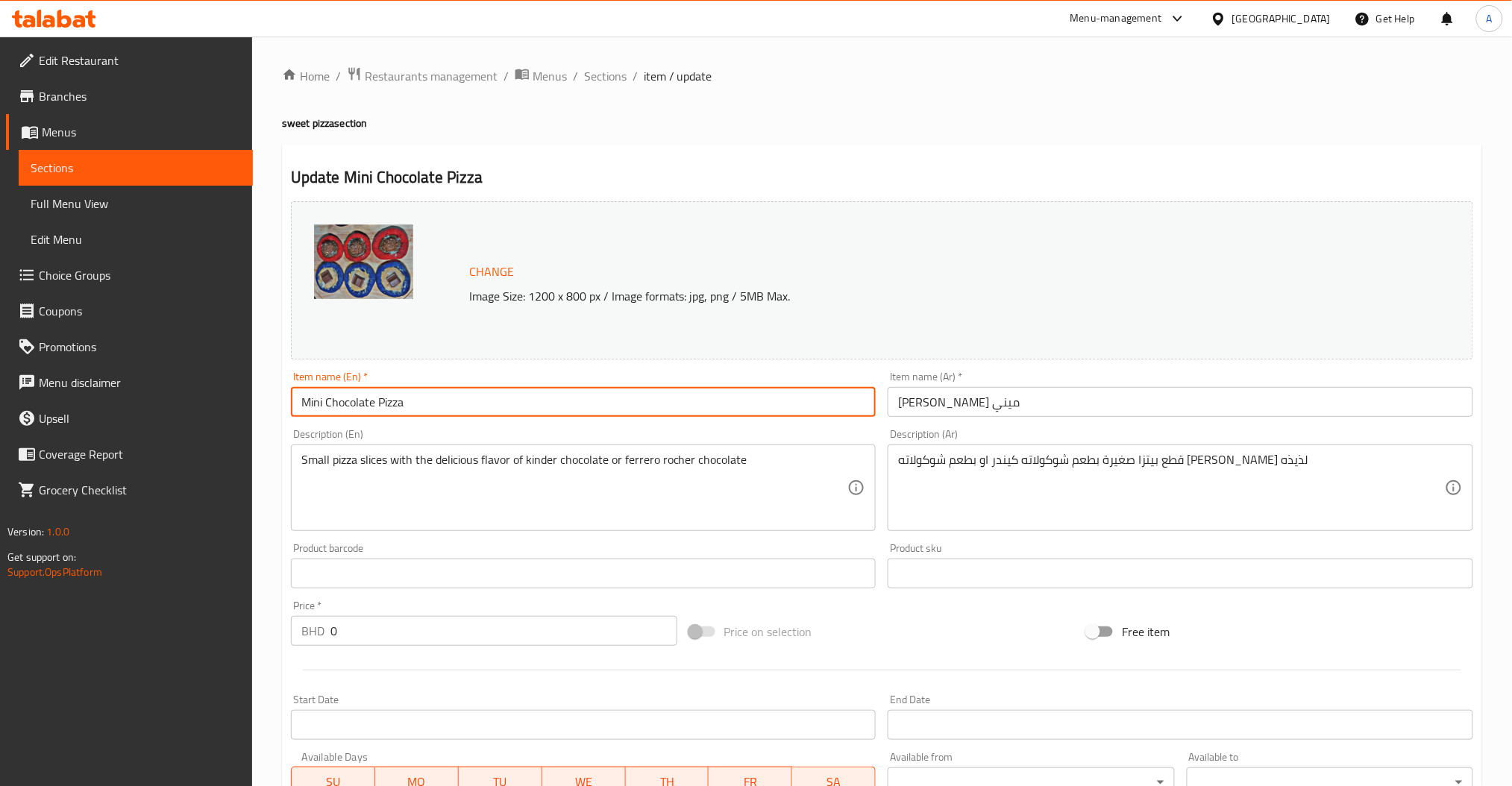
click at [464, 394] on input "Mini Chocolate Pizza" at bounding box center [584, 402] width 585 height 30
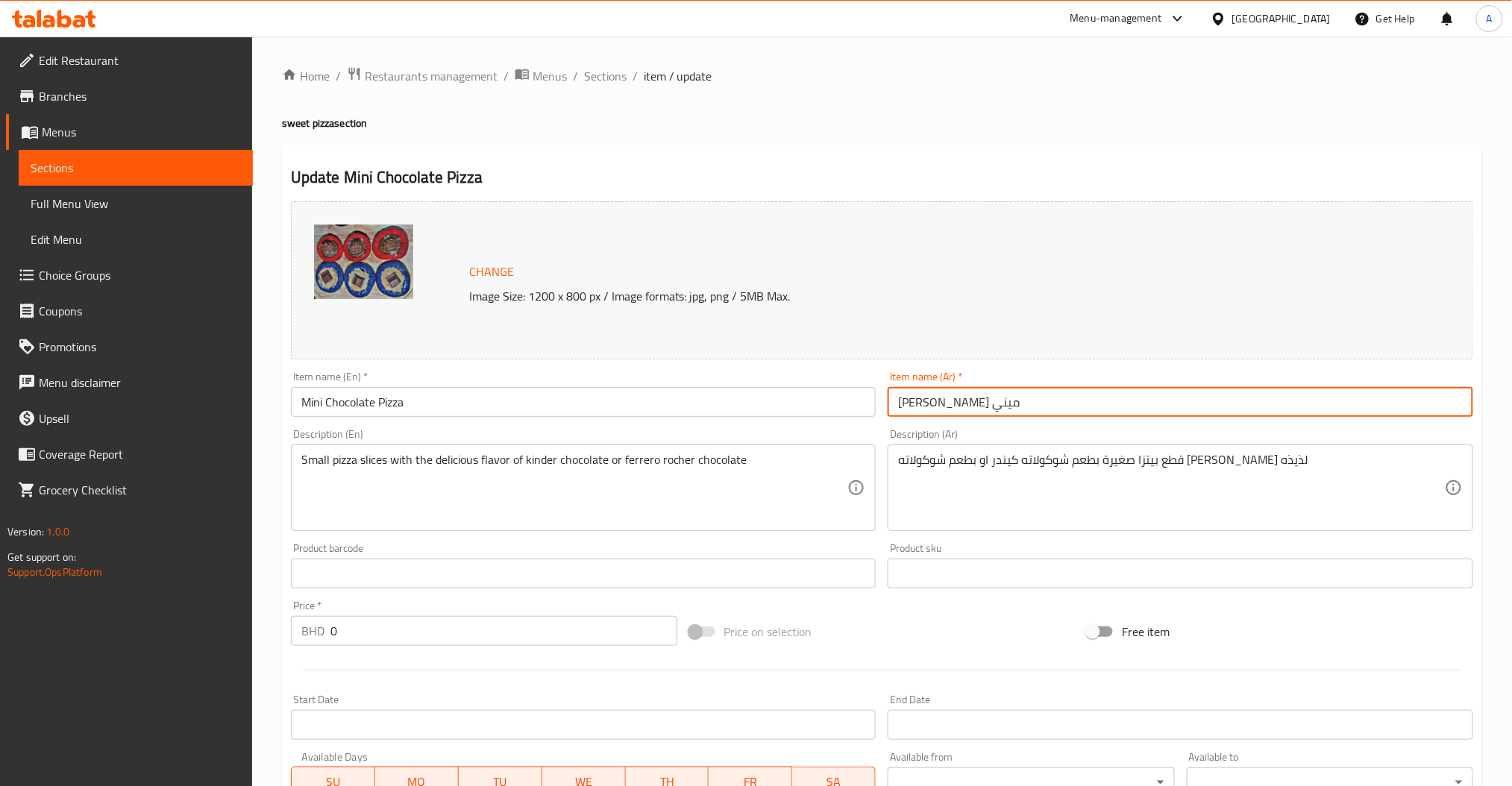
click at [953, 414] on input "[PERSON_NAME] ميني" at bounding box center [1180, 402] width 585 height 30
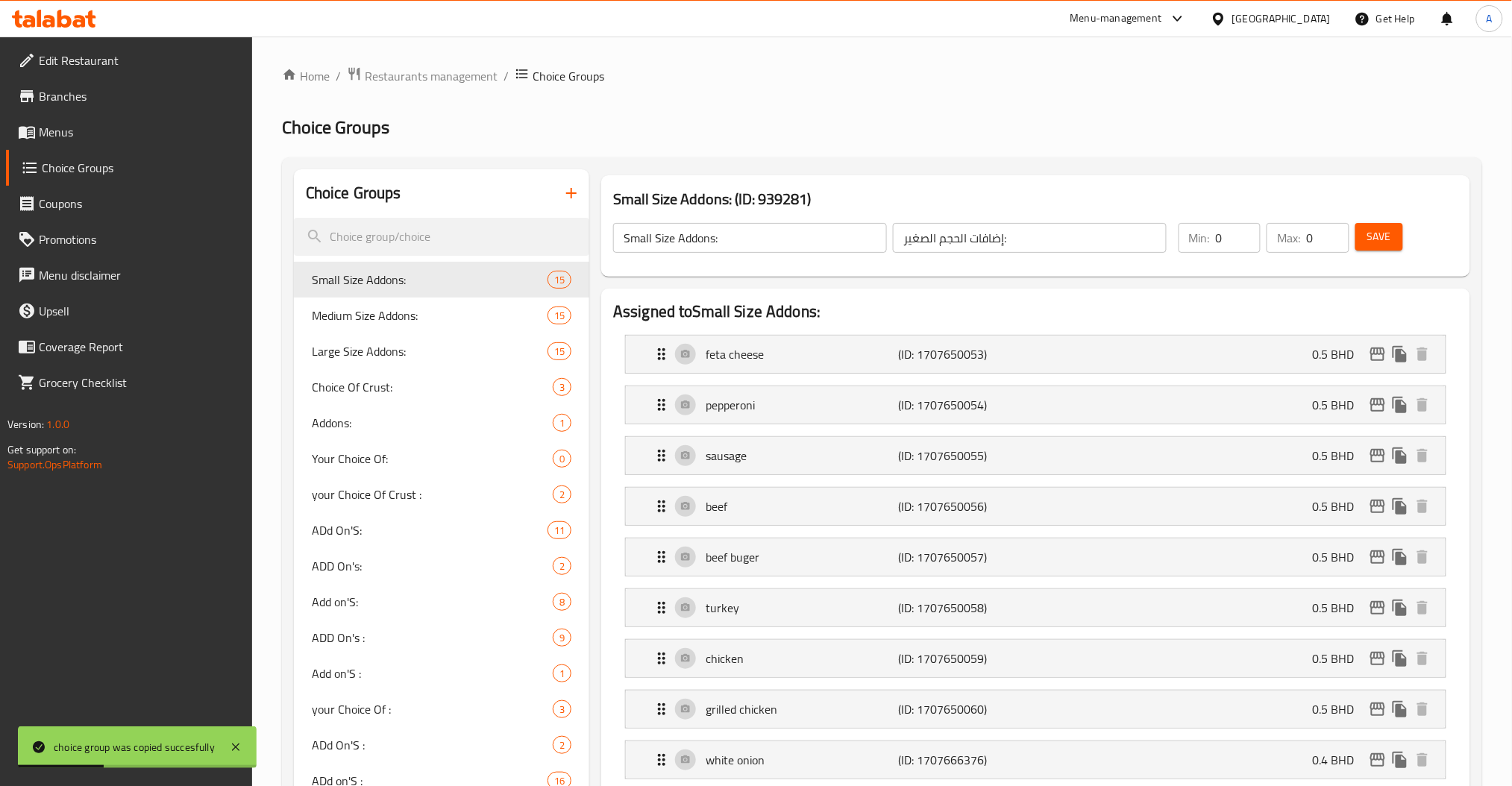
click at [91, 128] on span "Menus" at bounding box center [139, 132] width 202 height 18
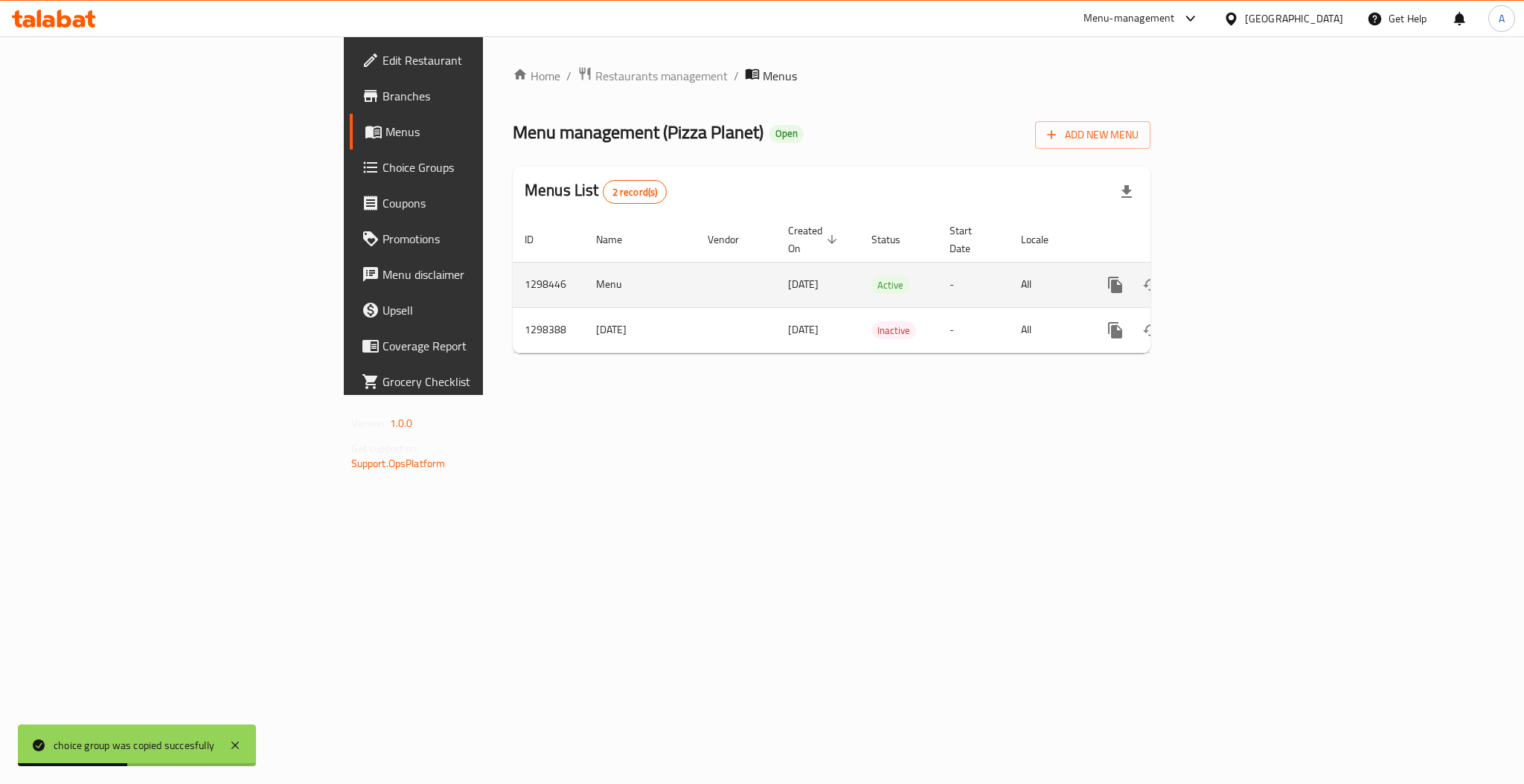
click at [1232, 276] on icon "enhanced table" at bounding box center [1223, 285] width 18 height 18
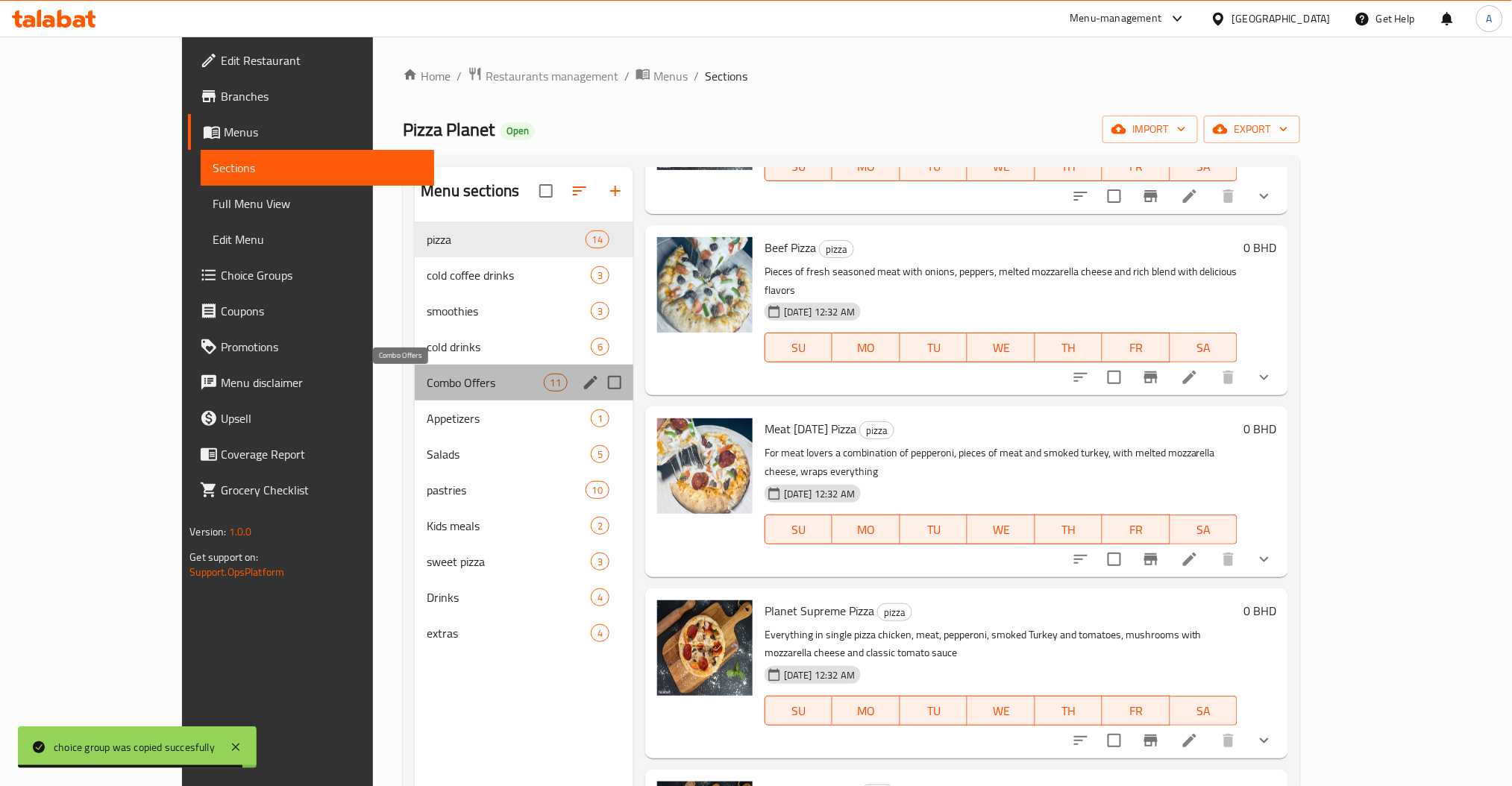
click at [427, 376] on span "Combo Offers" at bounding box center [485, 383] width 117 height 18
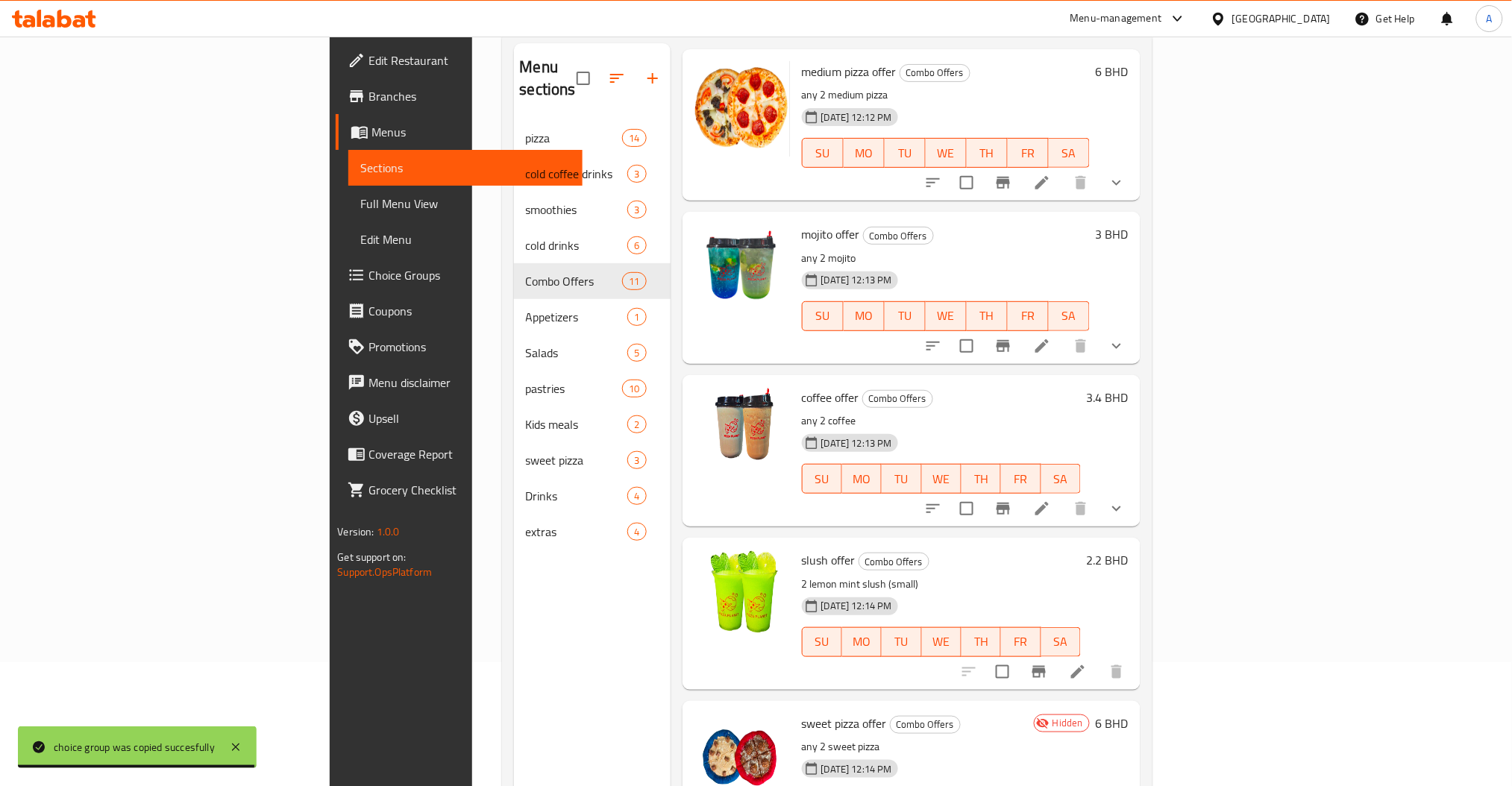
scroll to position [209, 0]
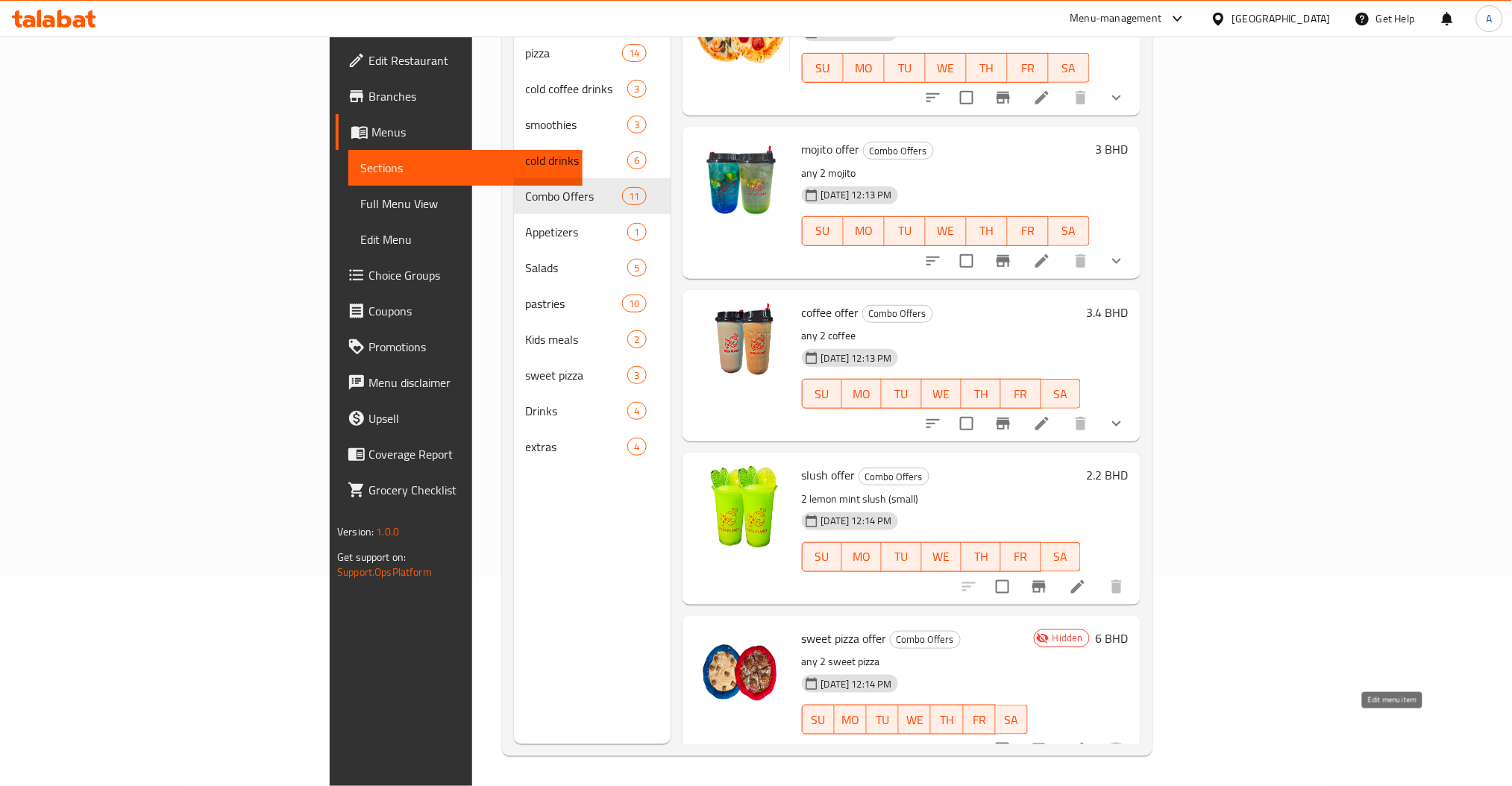
click at [1087, 741] on icon at bounding box center [1079, 750] width 18 height 18
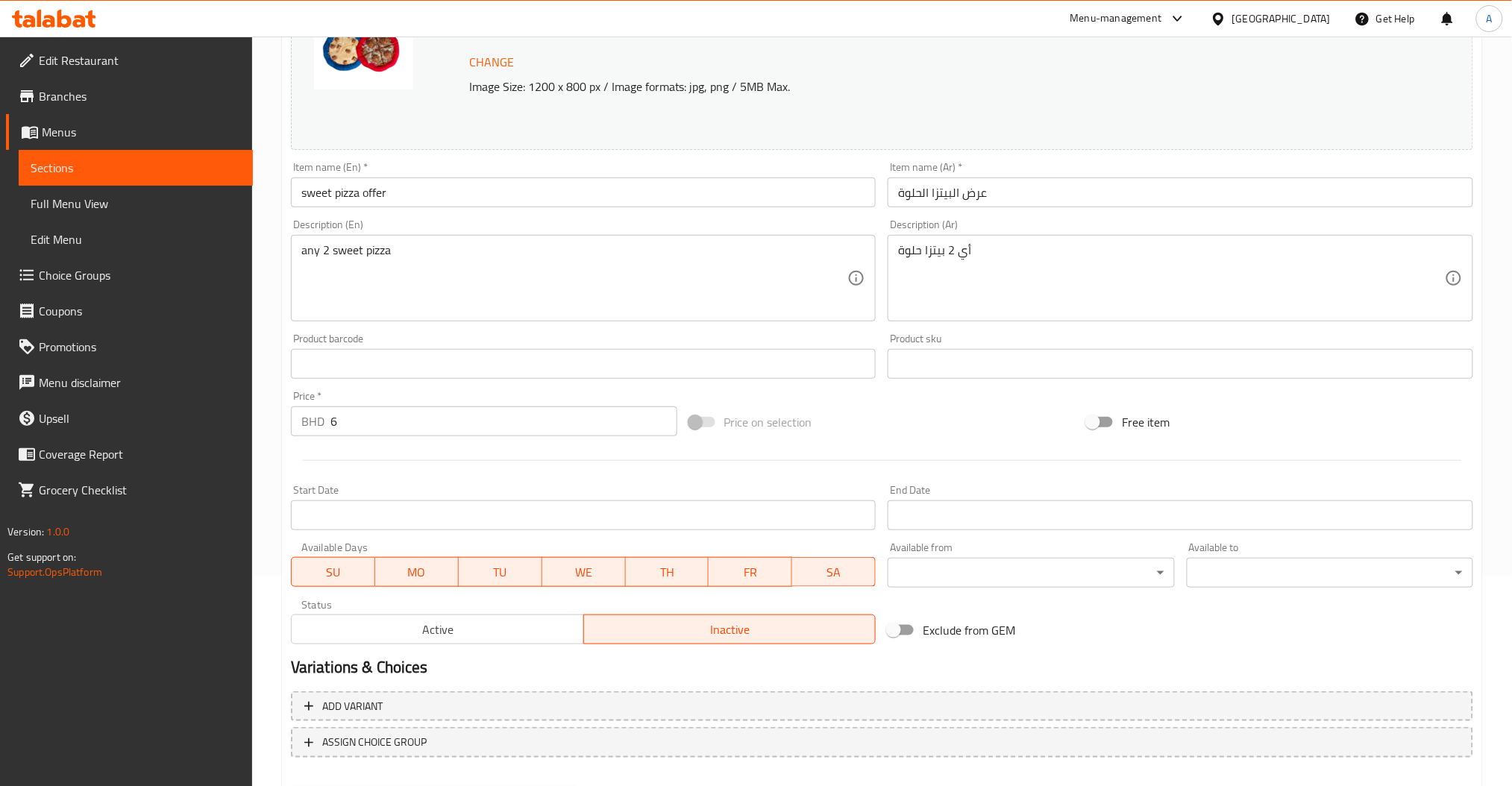
scroll to position [287, 0]
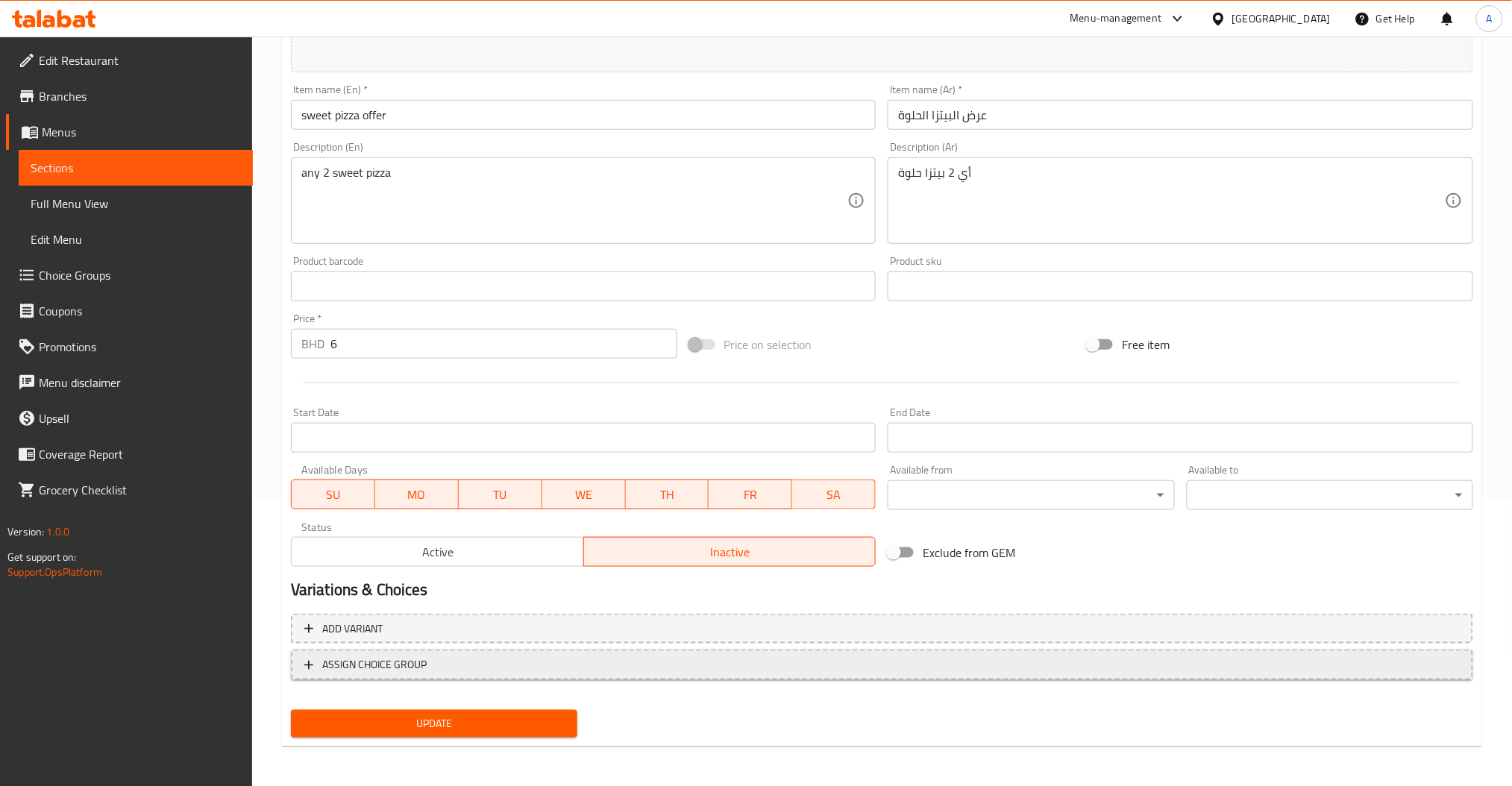
click at [384, 661] on span "ASSIGN CHOICE GROUP" at bounding box center [374, 665] width 104 height 19
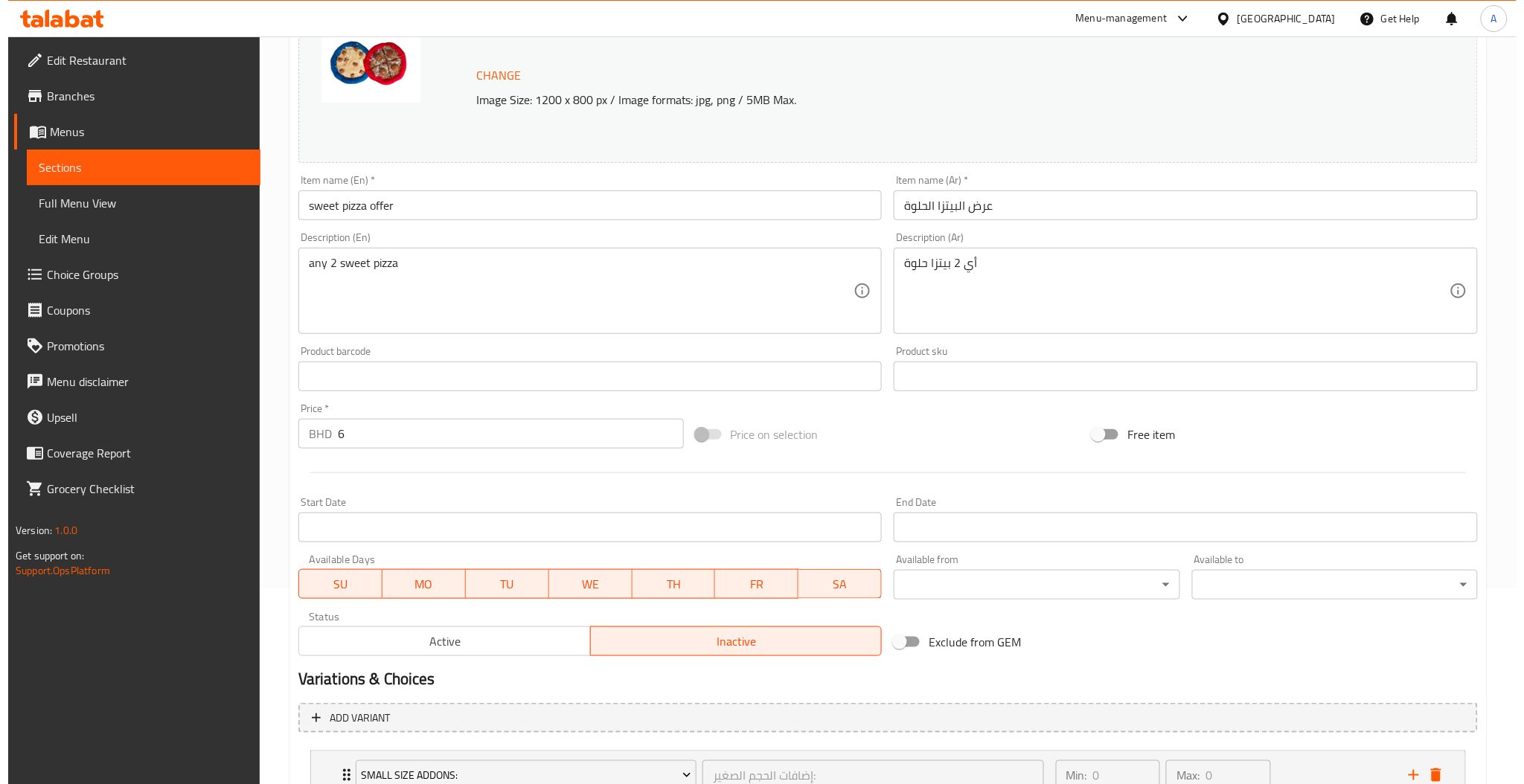
scroll to position [312, 0]
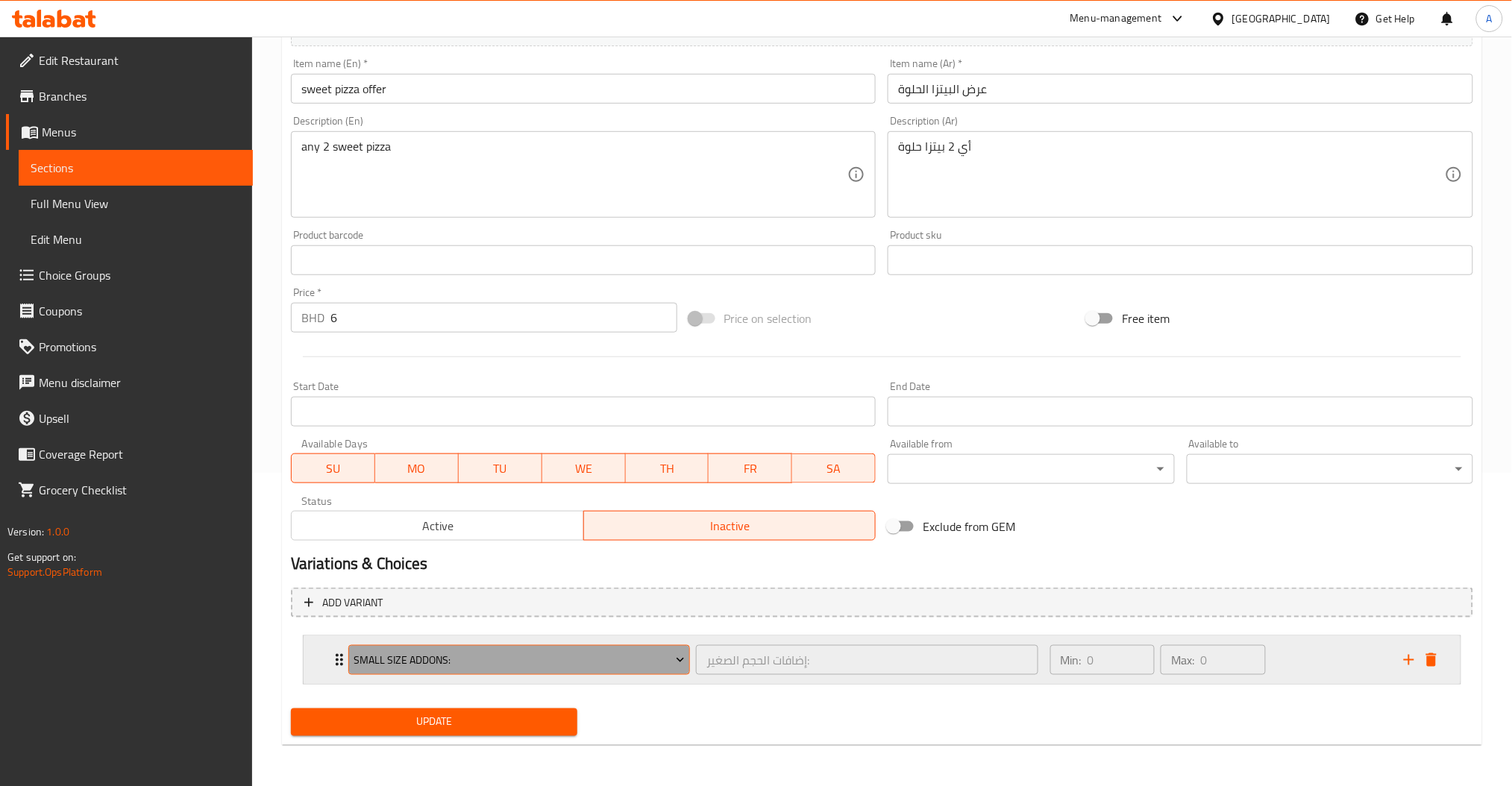
click at [415, 668] on span "Small Size Addons:" at bounding box center [519, 660] width 331 height 19
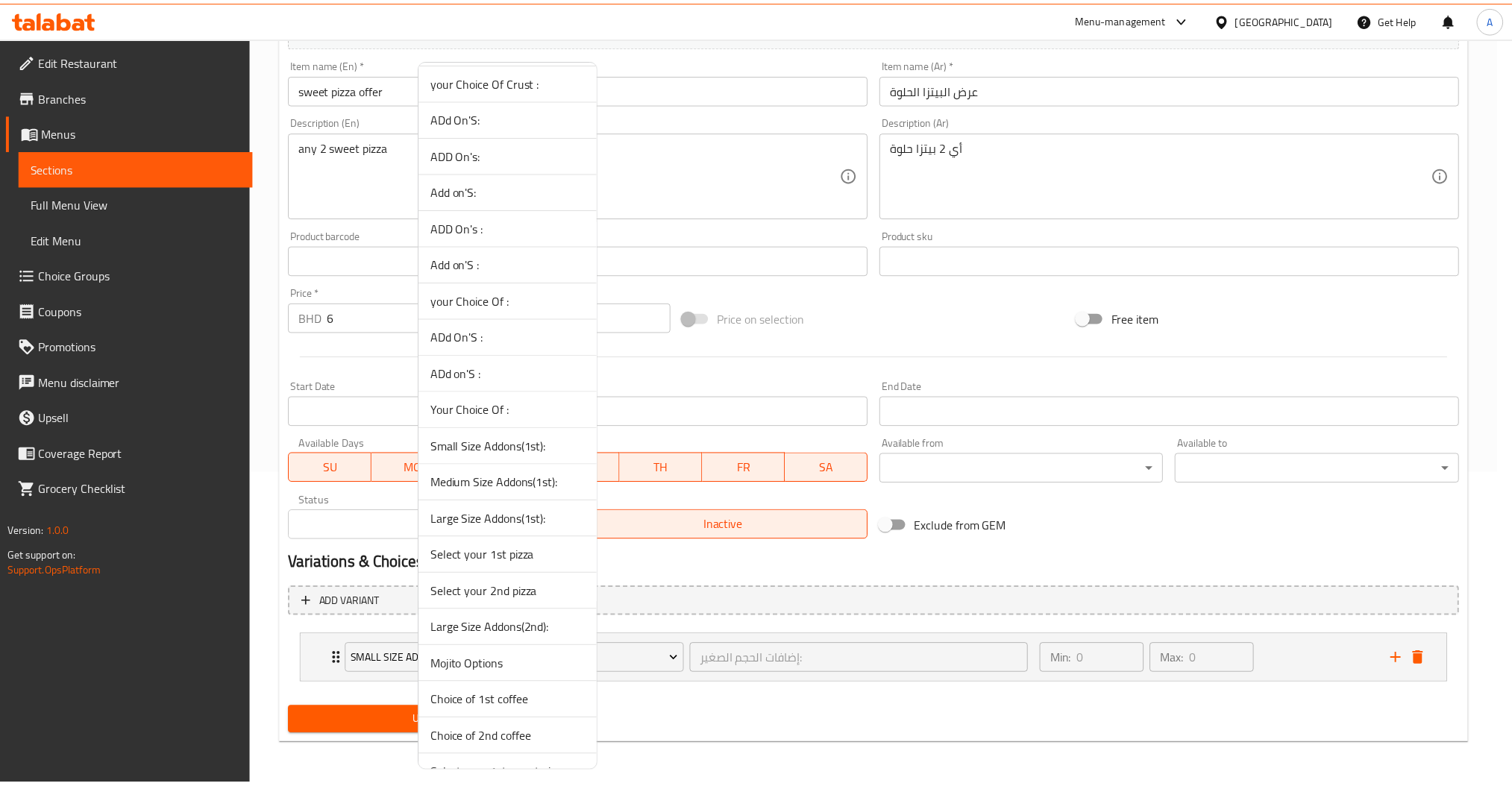
scroll to position [285, 0]
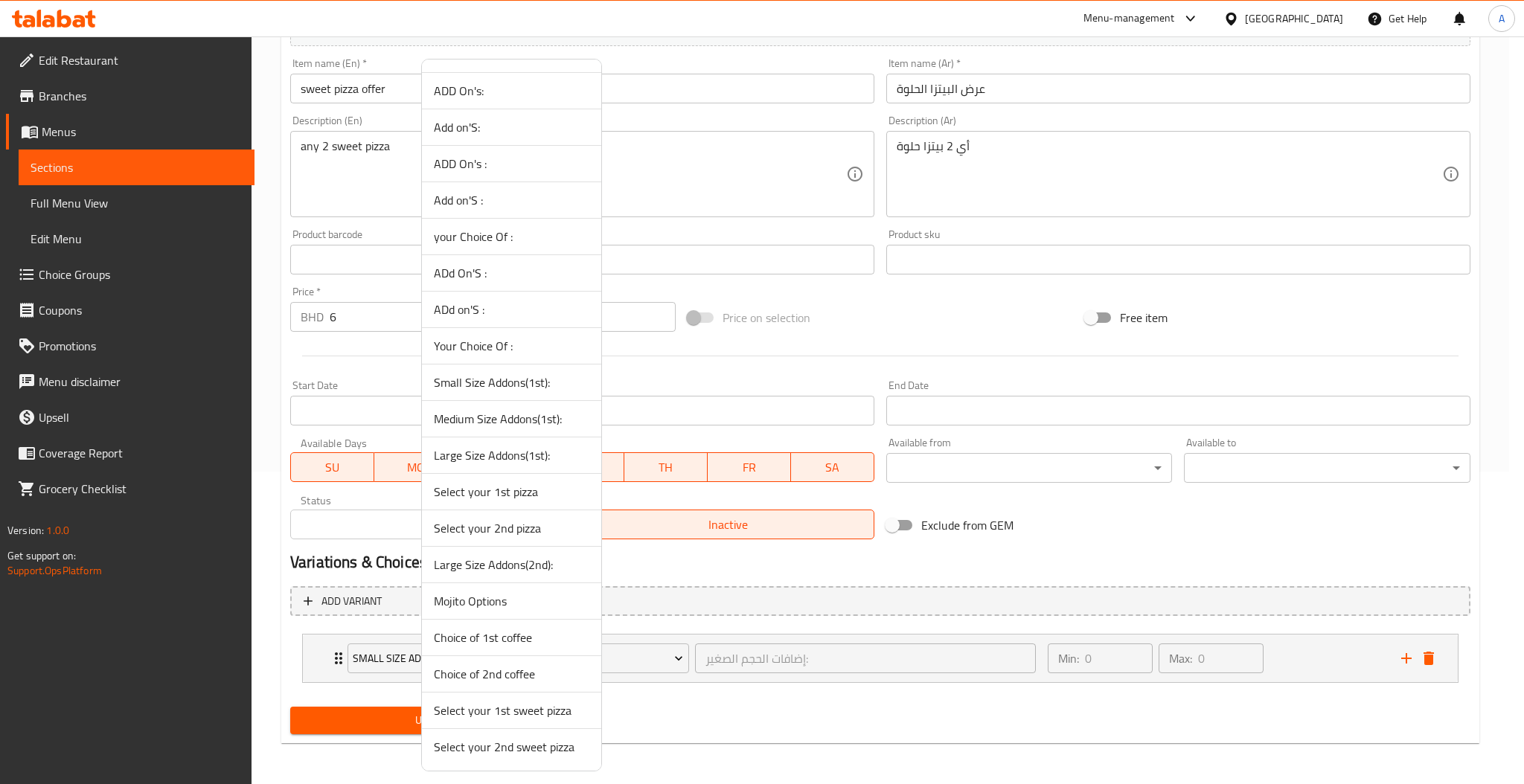
click at [513, 708] on span "Select your 1st sweet pizza" at bounding box center [512, 711] width 155 height 18
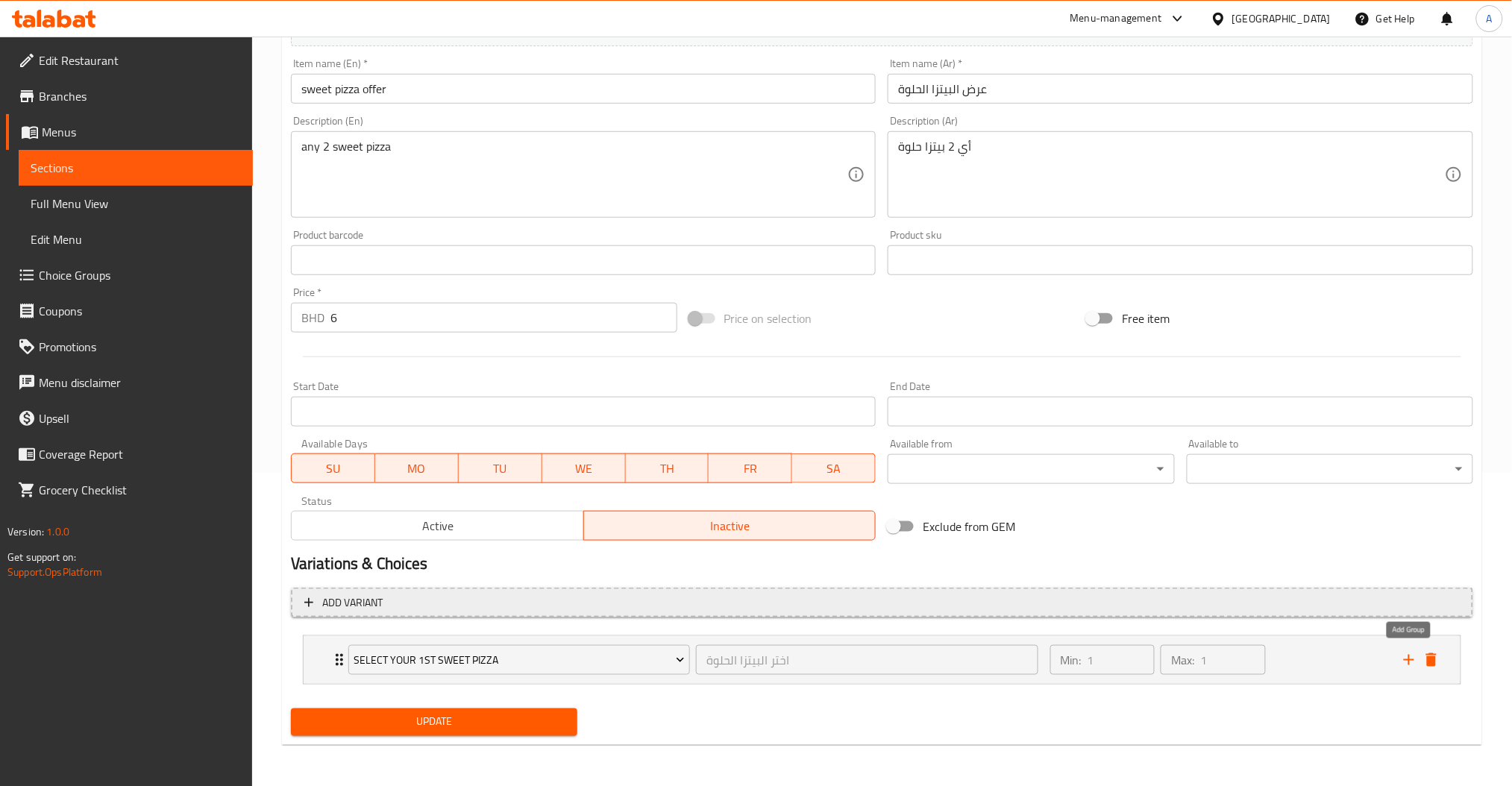
click at [1409, 661] on icon "add" at bounding box center [1410, 660] width 18 height 18
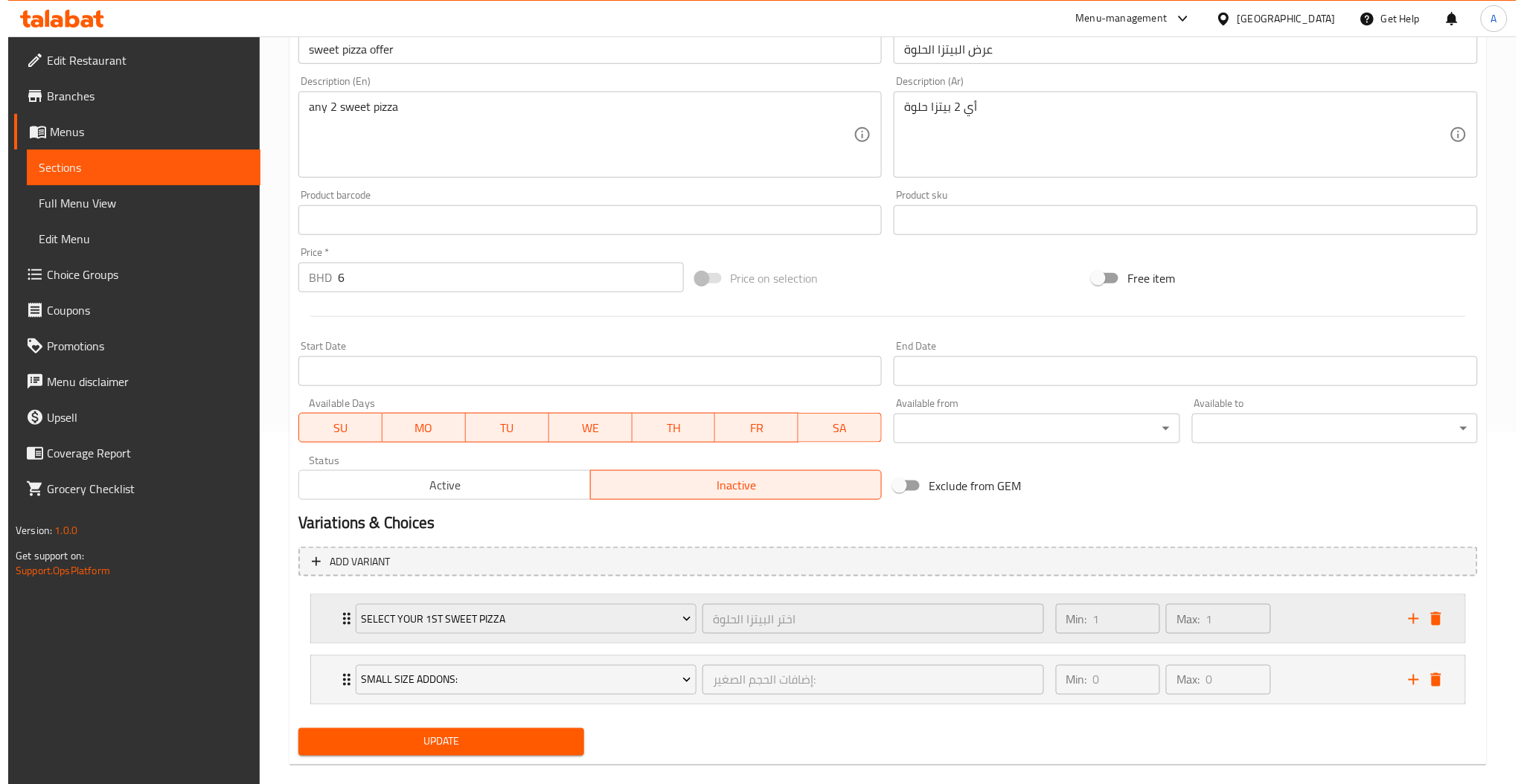
scroll to position [374, 0]
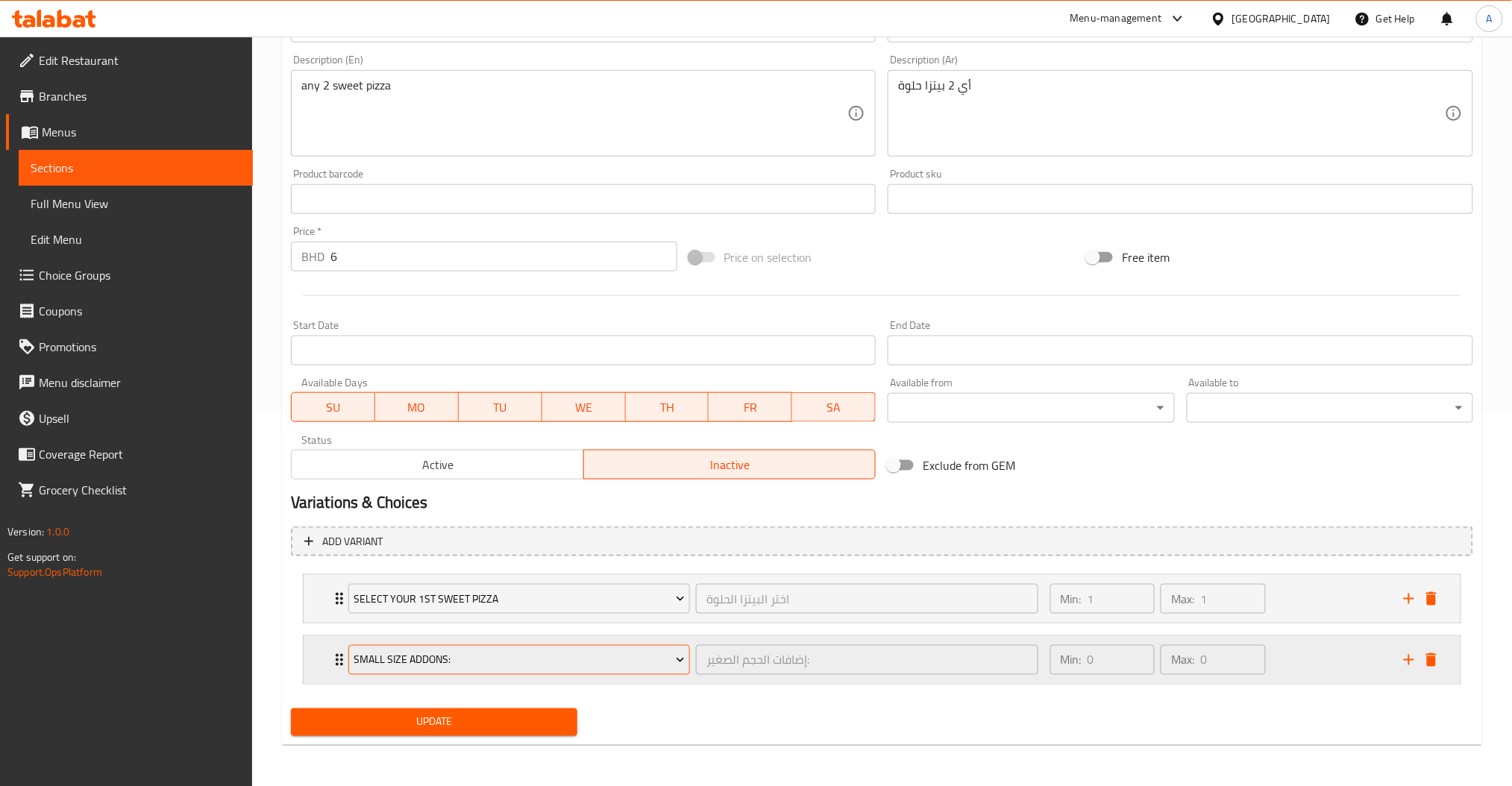
click at [475, 668] on span "Small Size Addons:" at bounding box center [519, 660] width 331 height 19
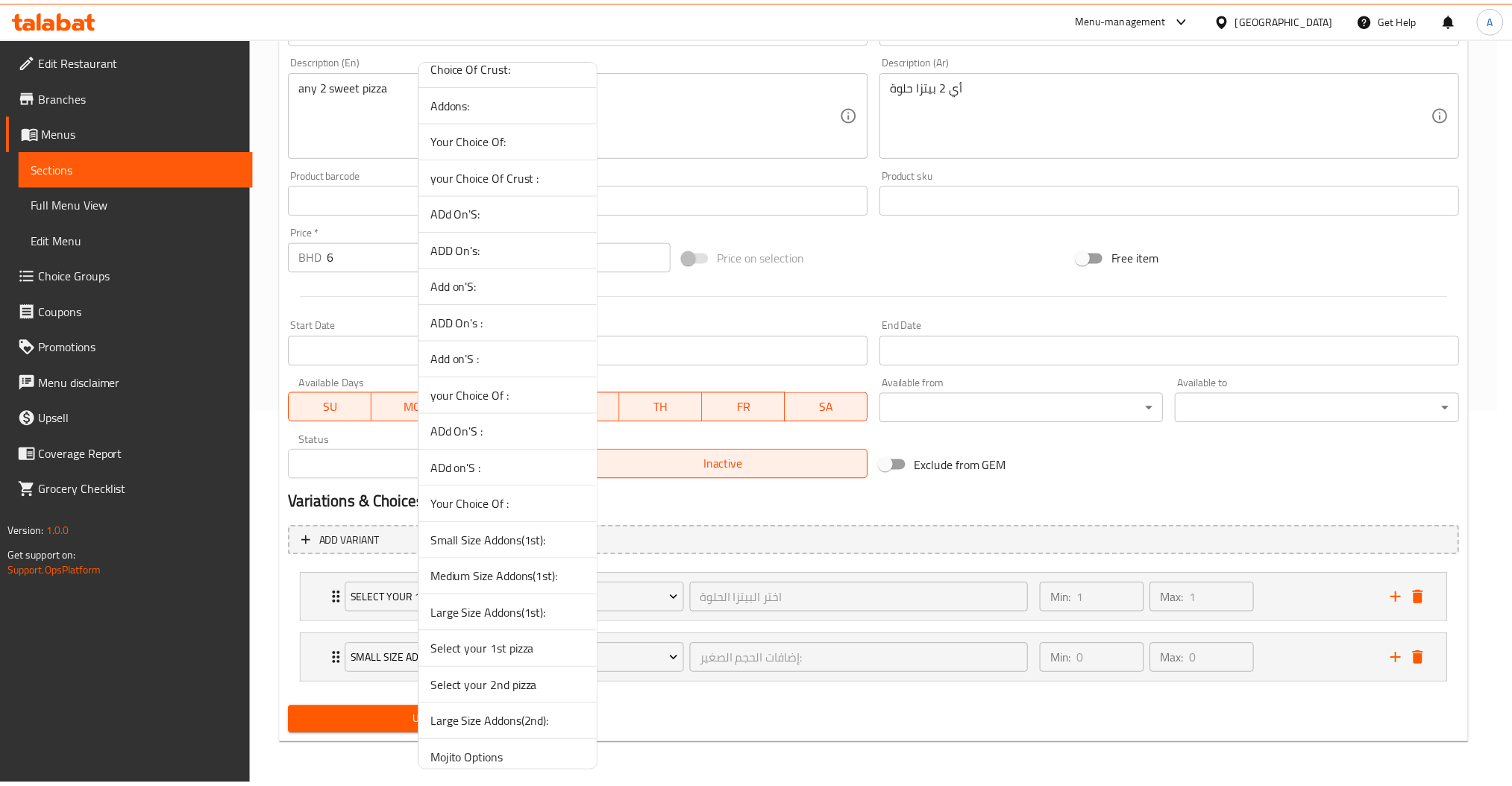
scroll to position [285, 0]
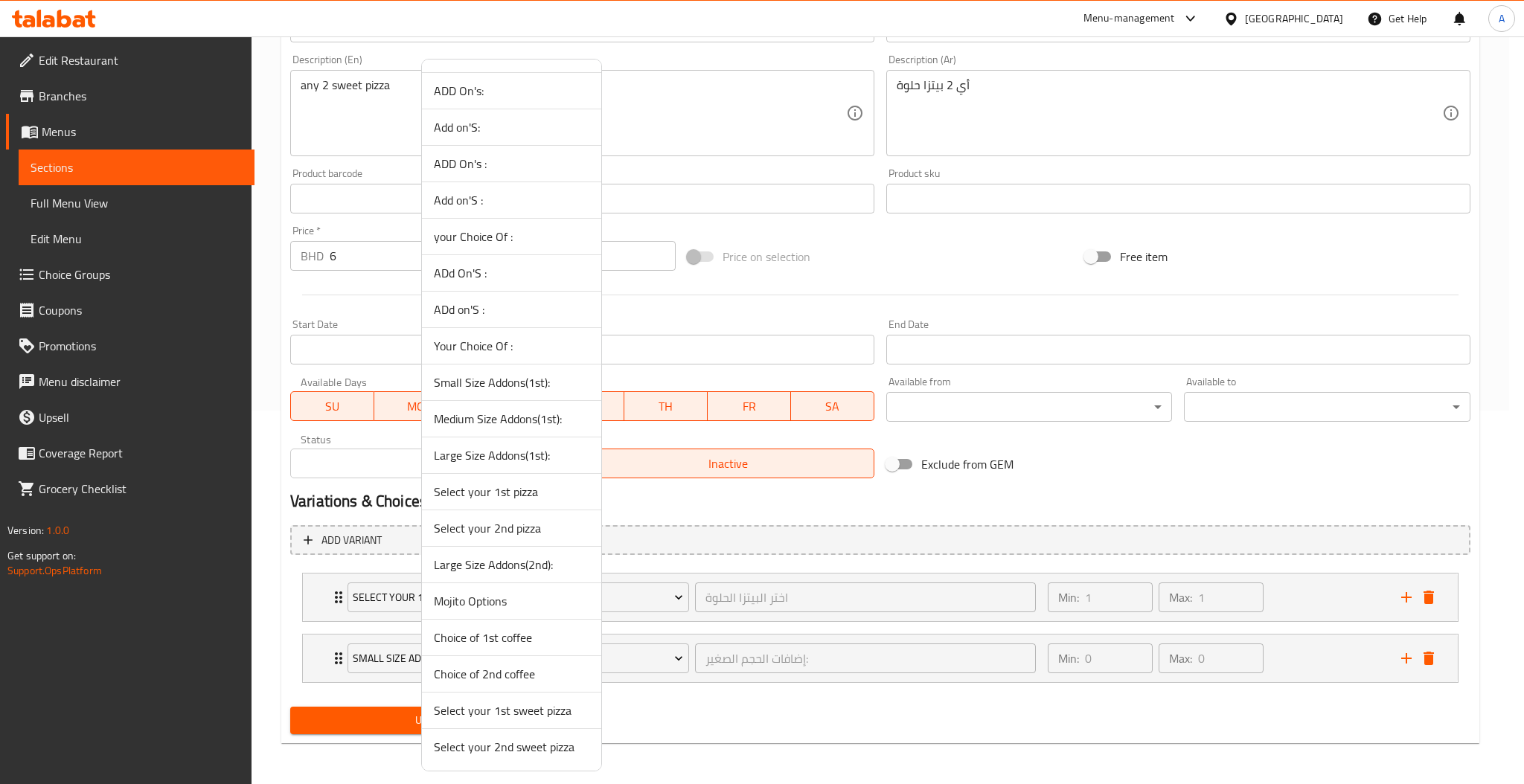
click at [538, 749] on span "Select your 2nd sweet pizza" at bounding box center [512, 747] width 155 height 18
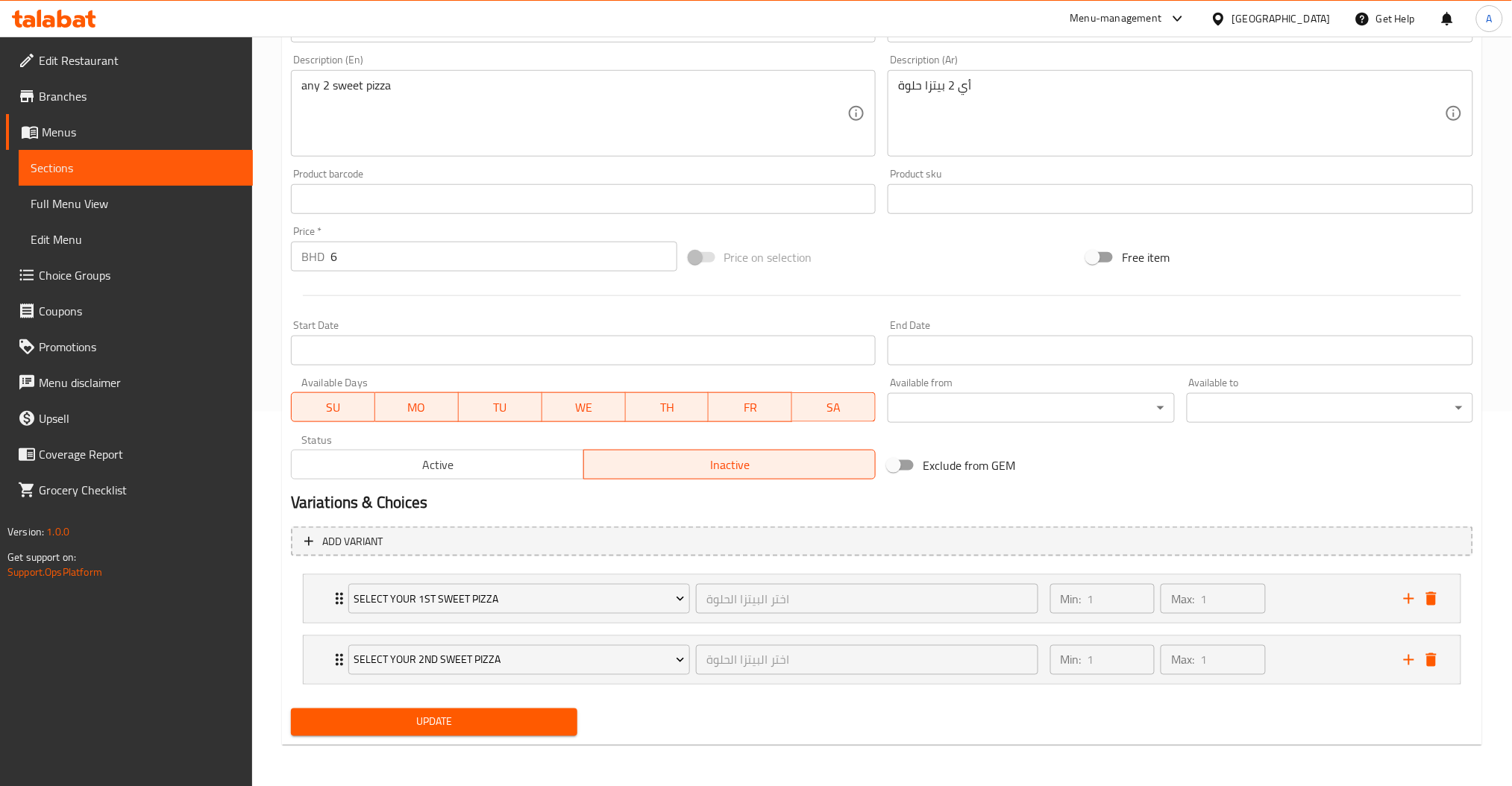
click at [457, 707] on div "Update" at bounding box center [434, 723] width 299 height 40
click at [458, 723] on span "Update" at bounding box center [434, 722] width 262 height 19
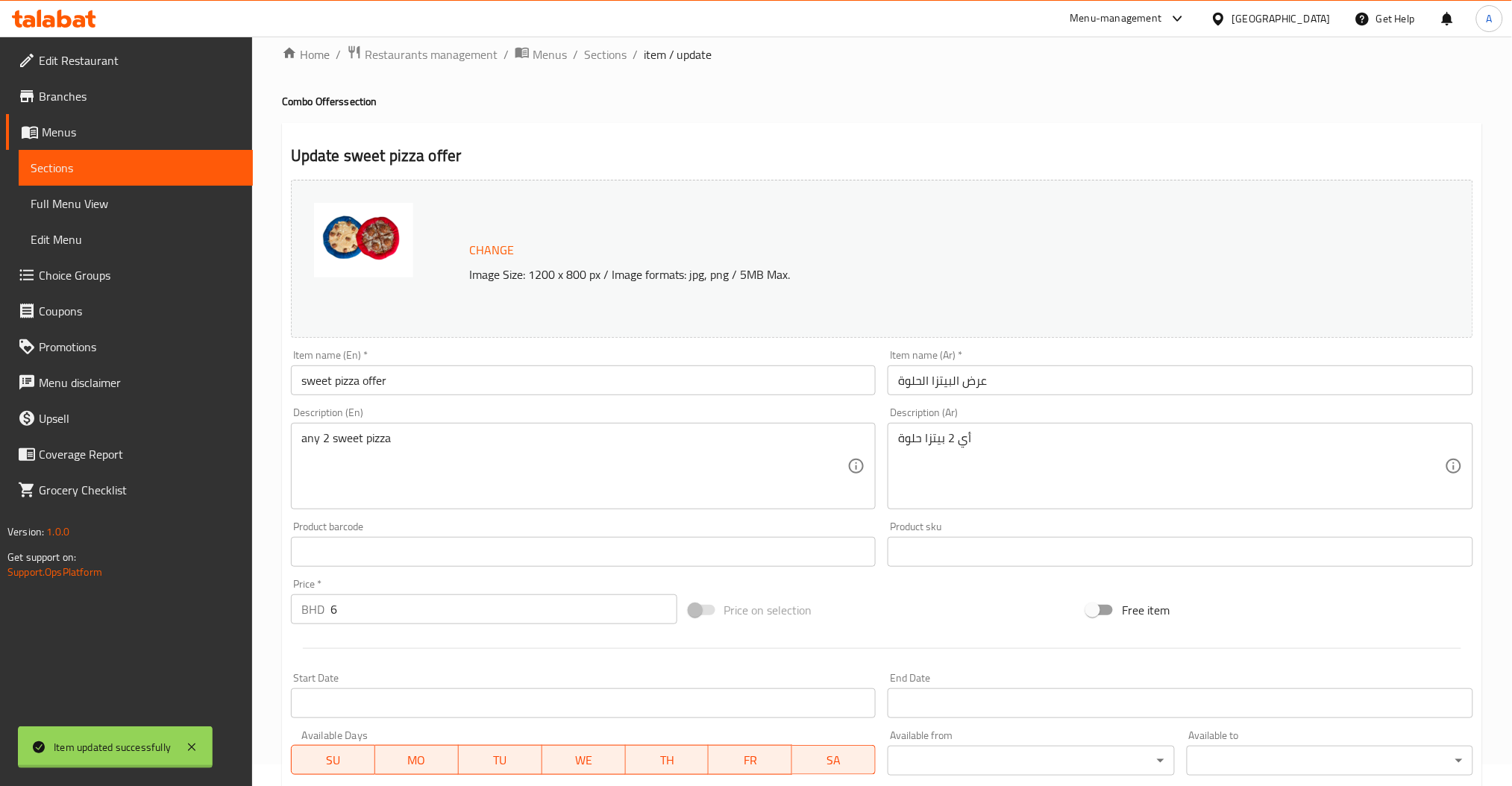
scroll to position [0, 0]
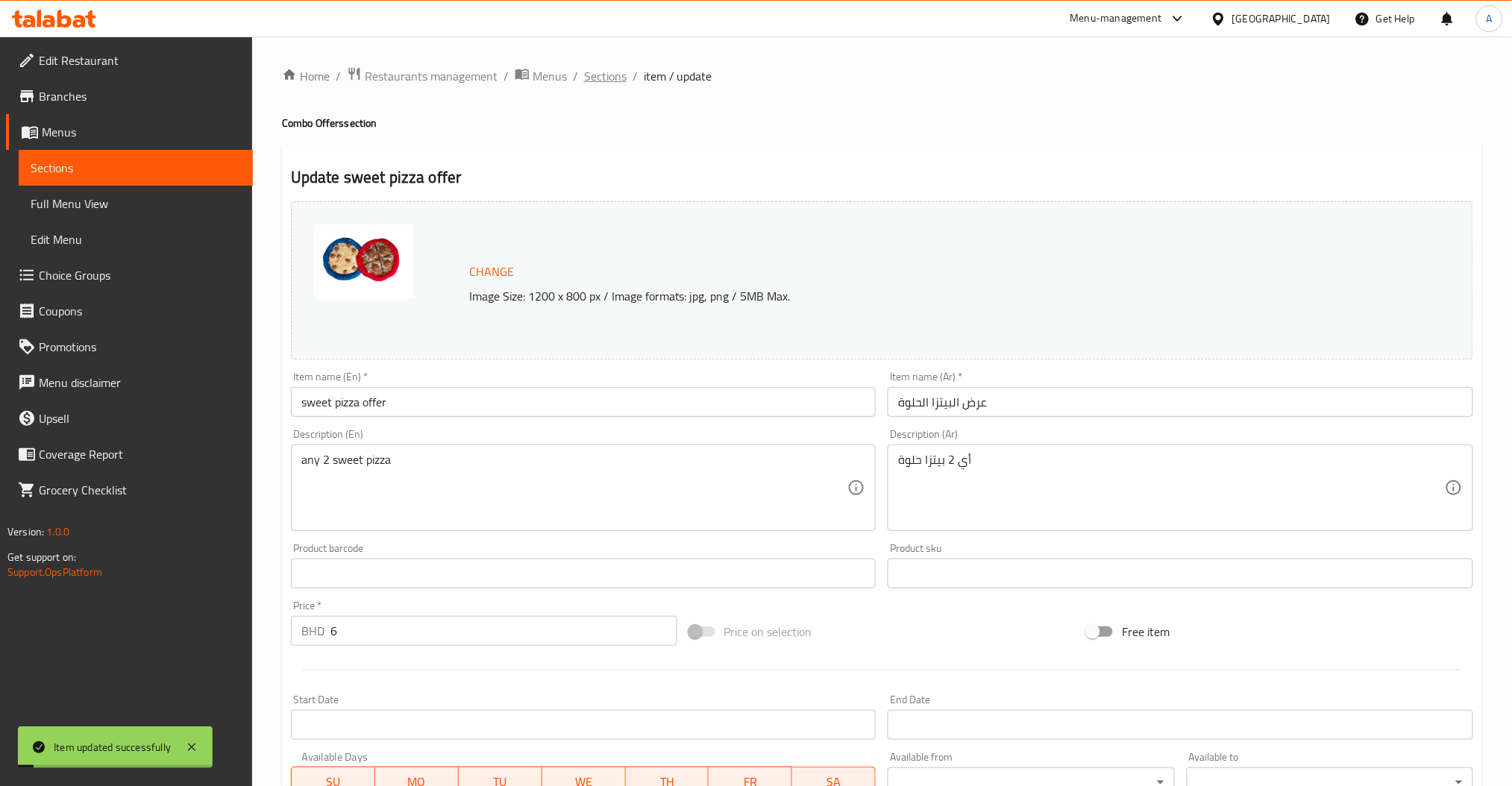
click at [614, 73] on span "Sections" at bounding box center [605, 76] width 43 height 18
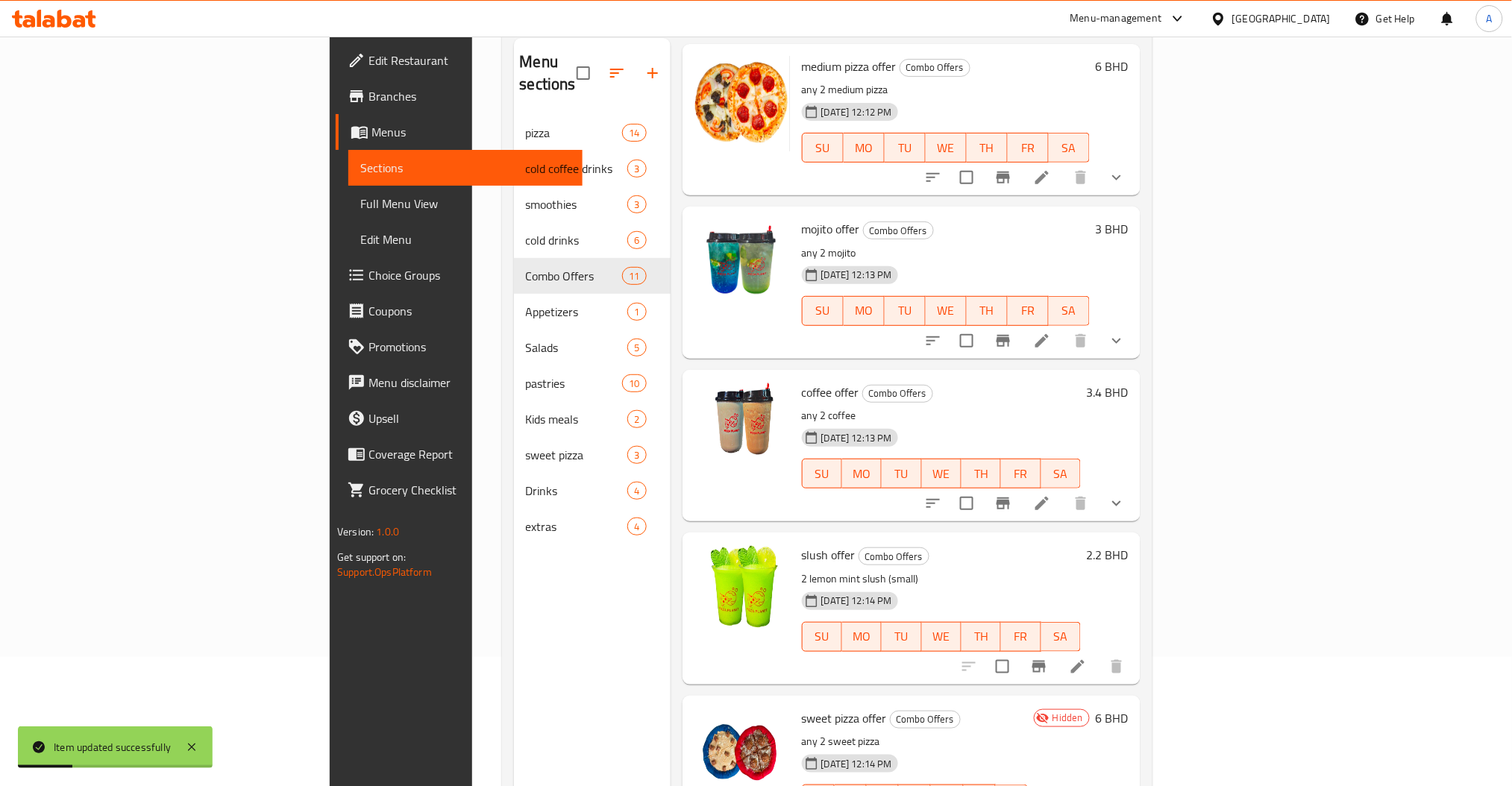
scroll to position [209, 0]
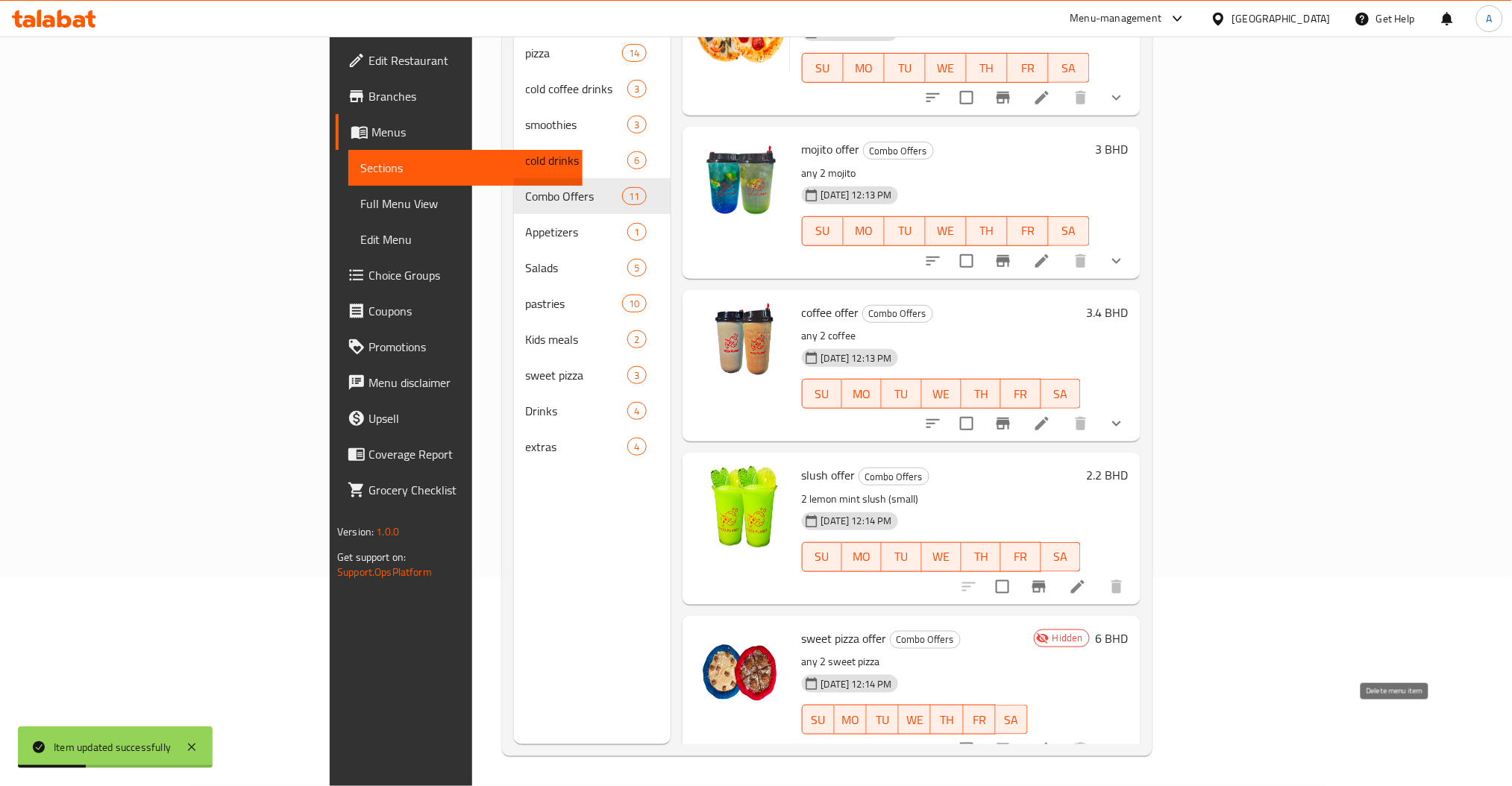
click at [1063, 736] on li at bounding box center [1042, 750] width 42 height 27
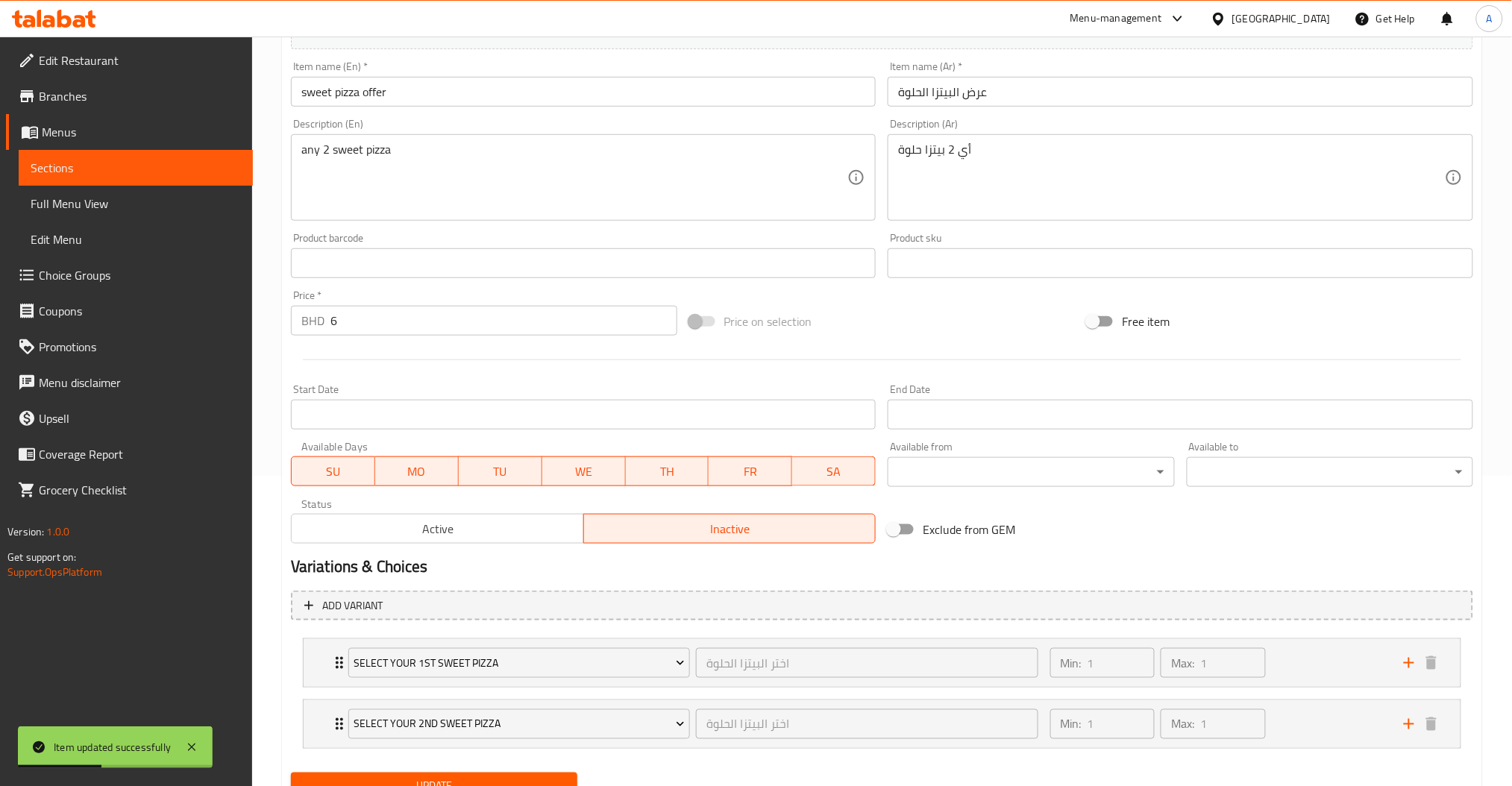
scroll to position [374, 0]
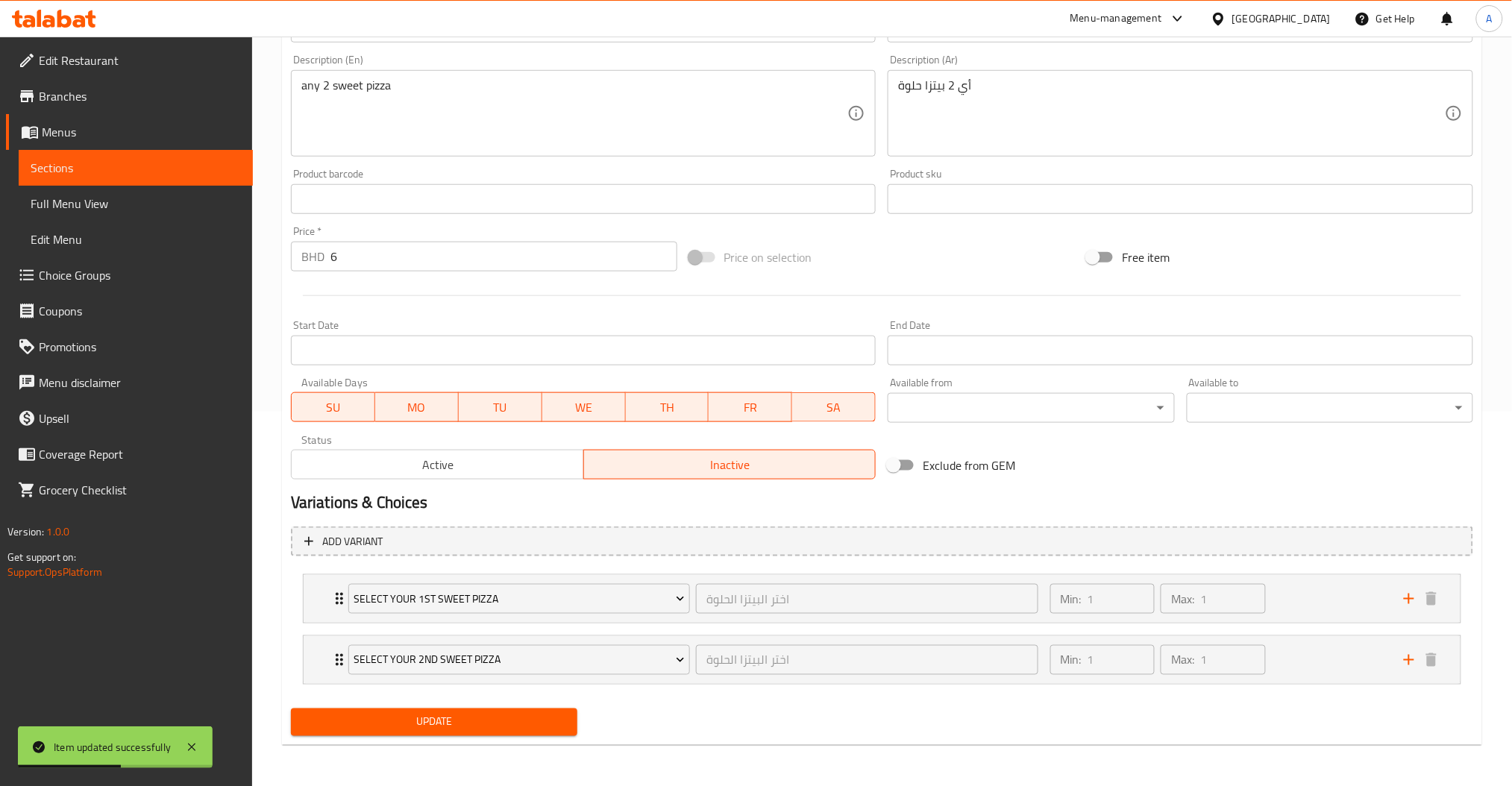
click at [428, 473] on span "Active" at bounding box center [438, 465] width 281 height 22
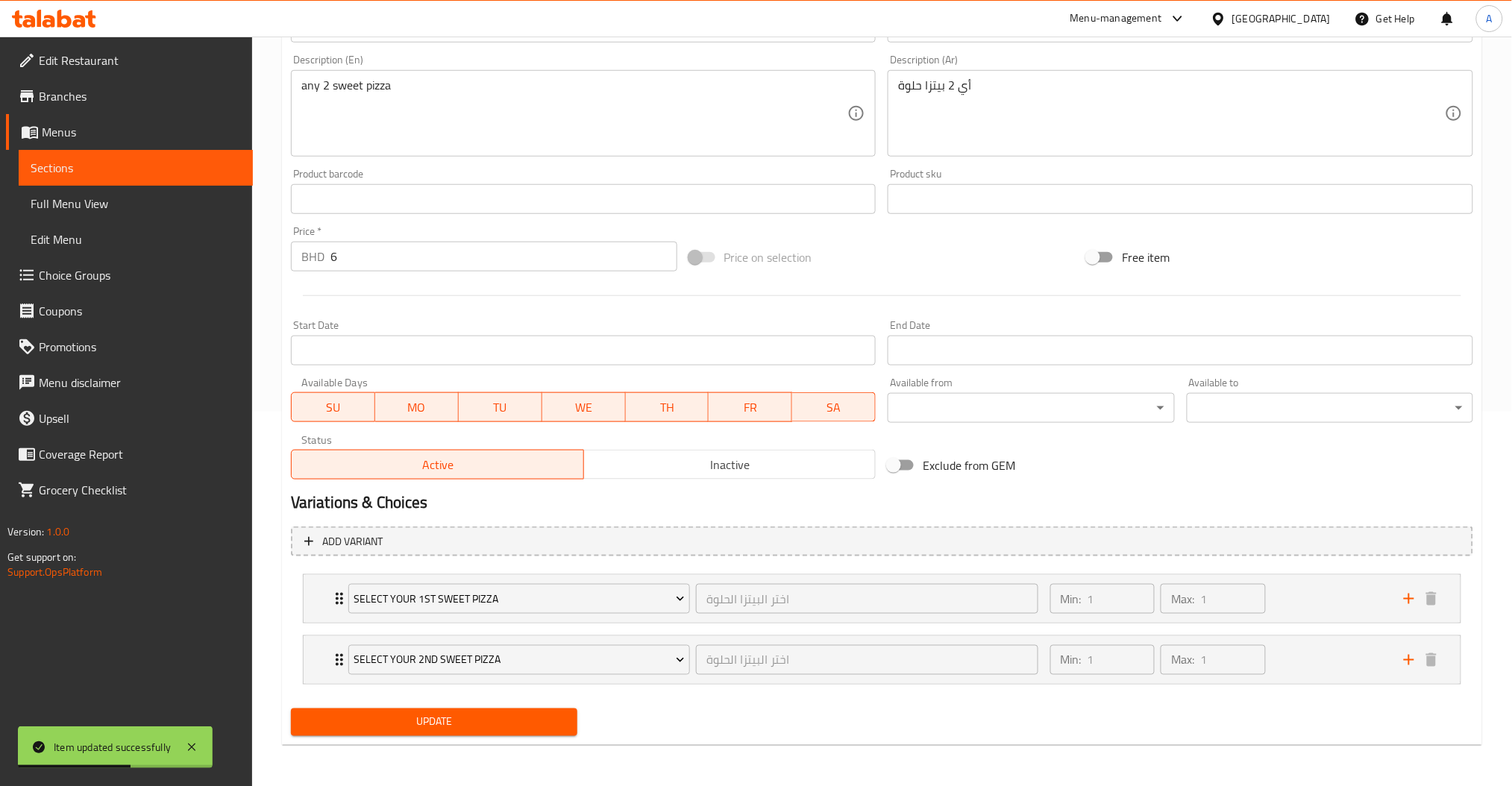
click at [470, 713] on span "Update" at bounding box center [434, 722] width 262 height 19
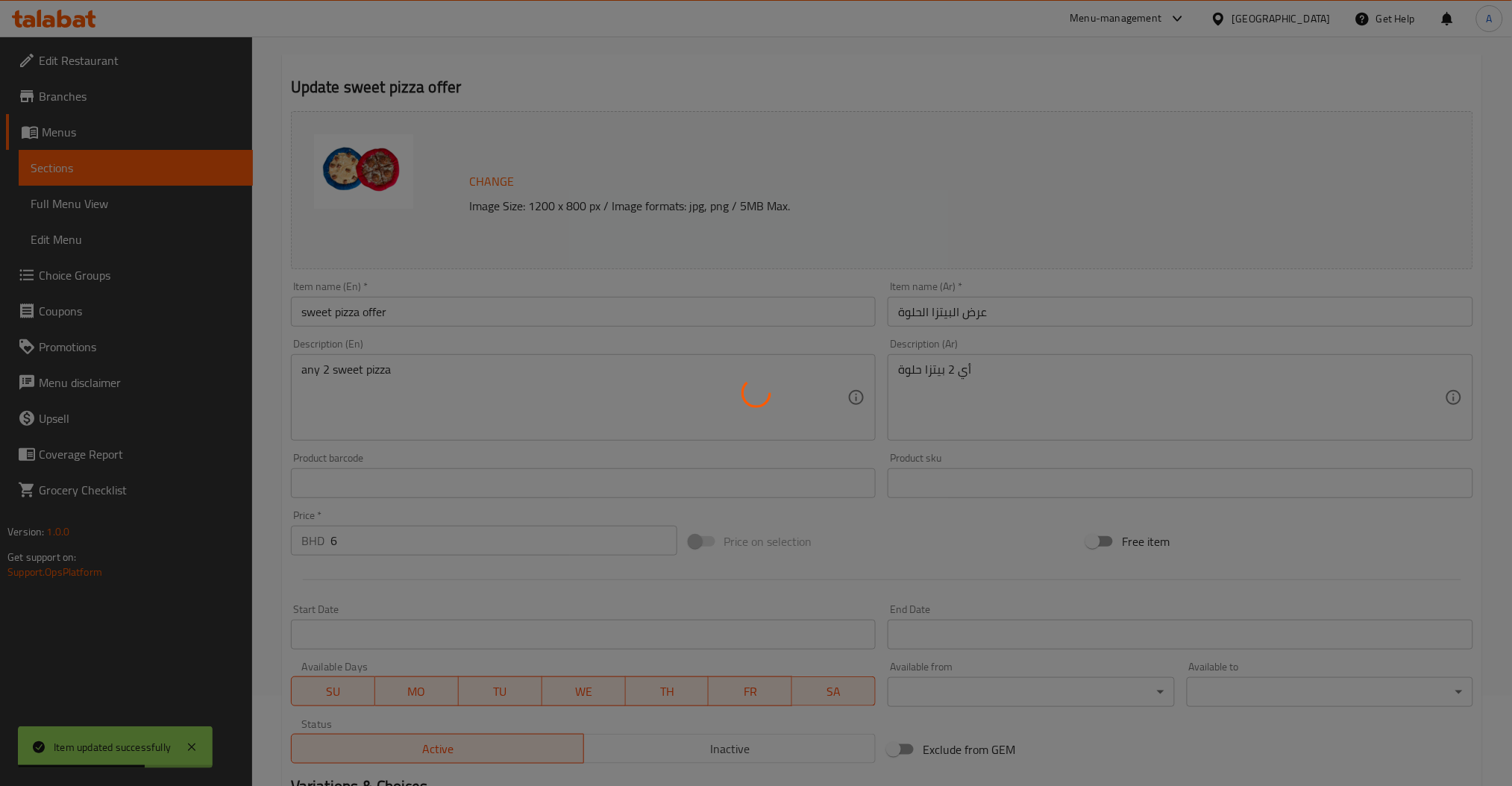
scroll to position [0, 0]
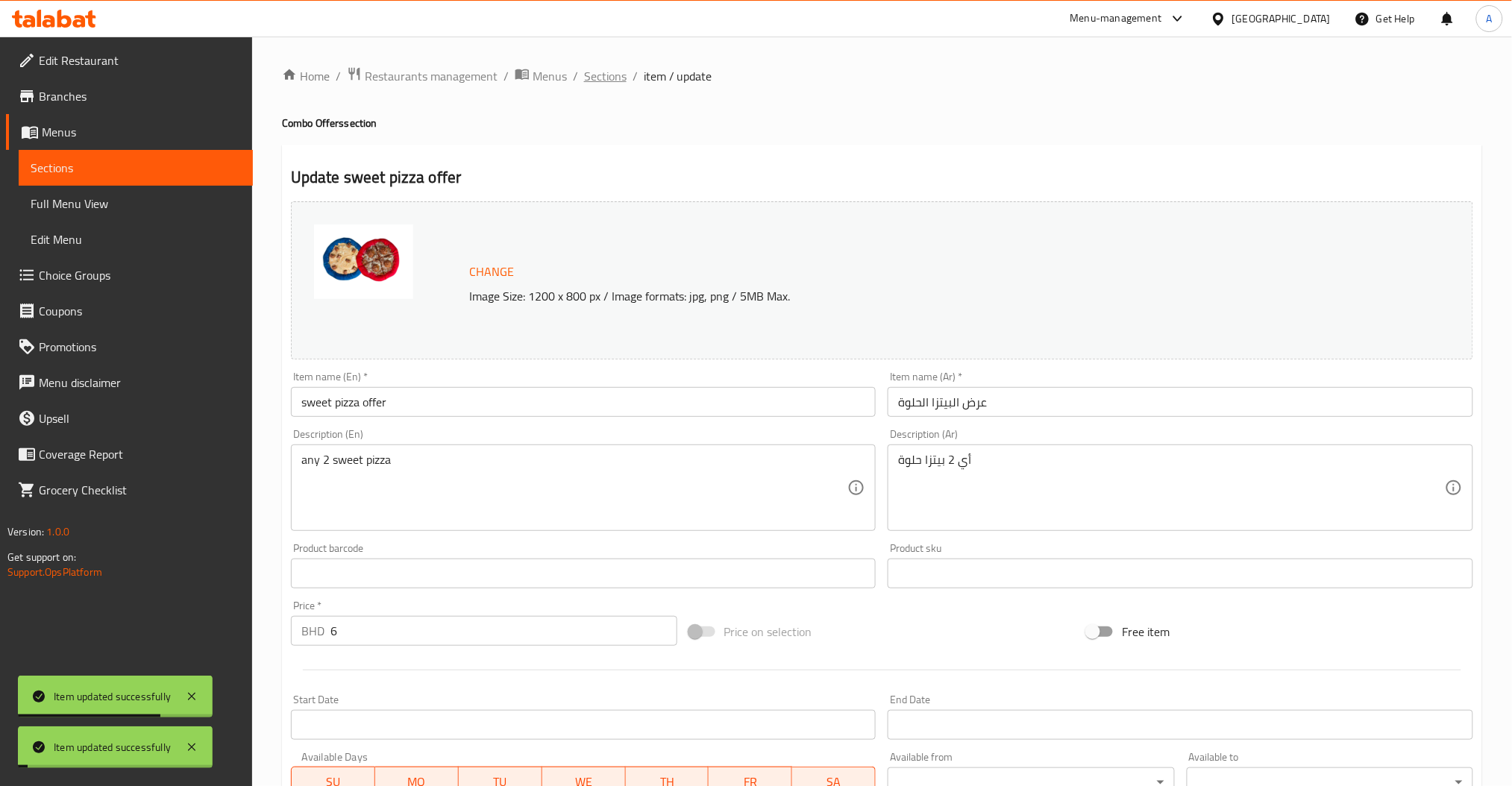
click at [606, 83] on span "Sections" at bounding box center [605, 76] width 43 height 18
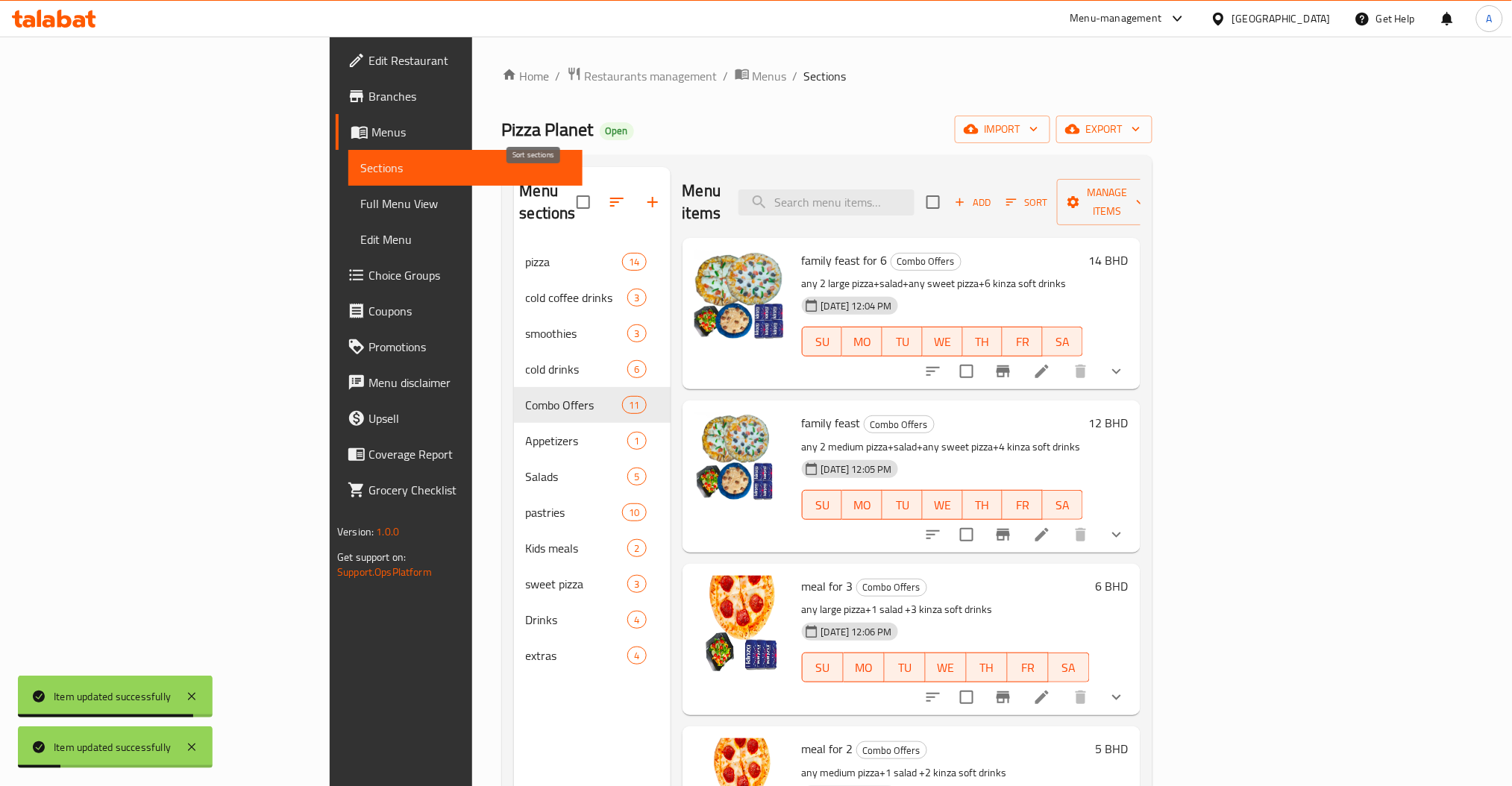
click at [610, 197] on icon "button" at bounding box center [616, 202] width 14 height 9
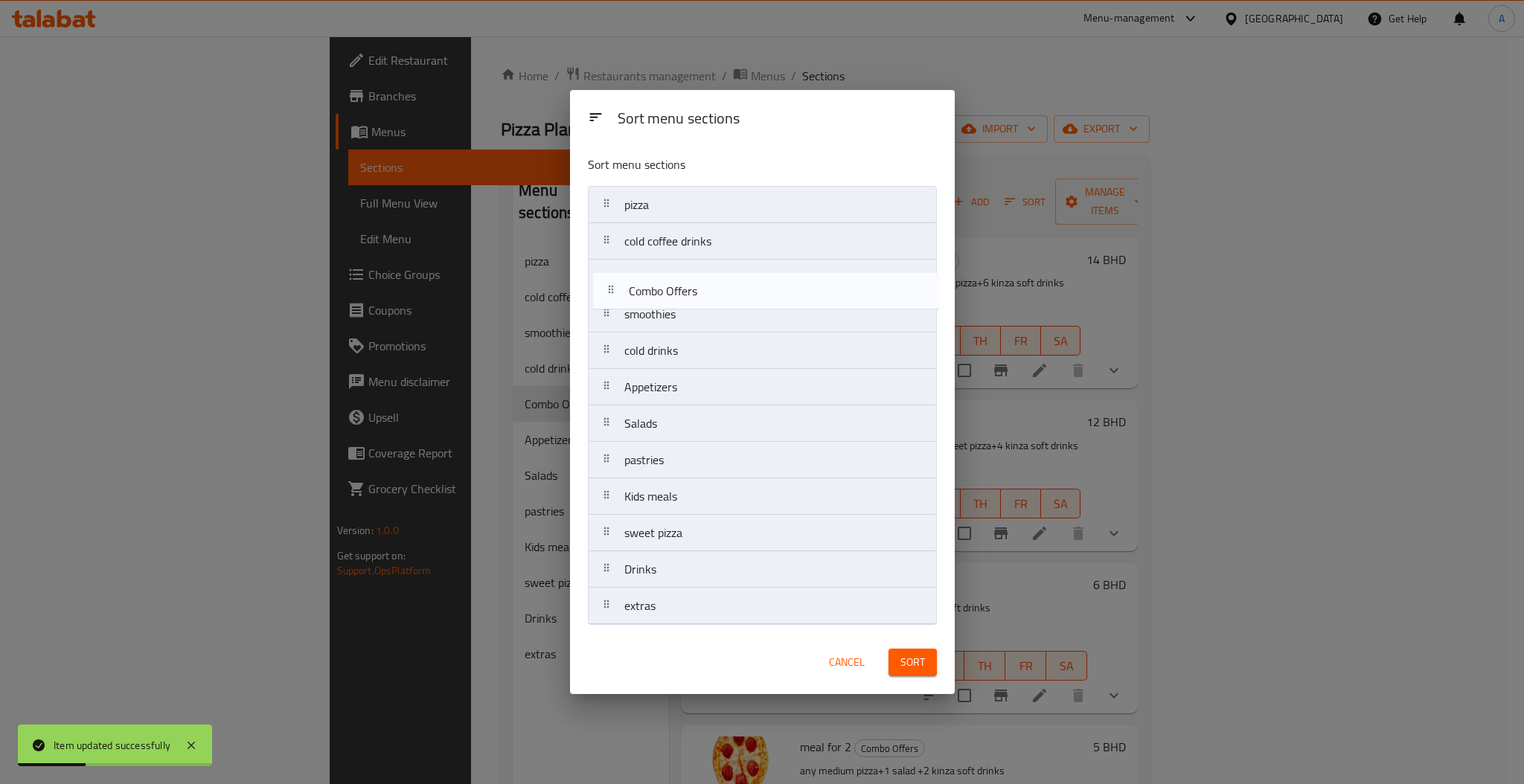
drag, startPoint x: 605, startPoint y: 340, endPoint x: 610, endPoint y: 162, distance: 178.1
click at [610, 162] on div "Sort menu sections pizza cold coffee drinks smoothies cold drinks Combo Offers …" at bounding box center [762, 387] width 384 height 487
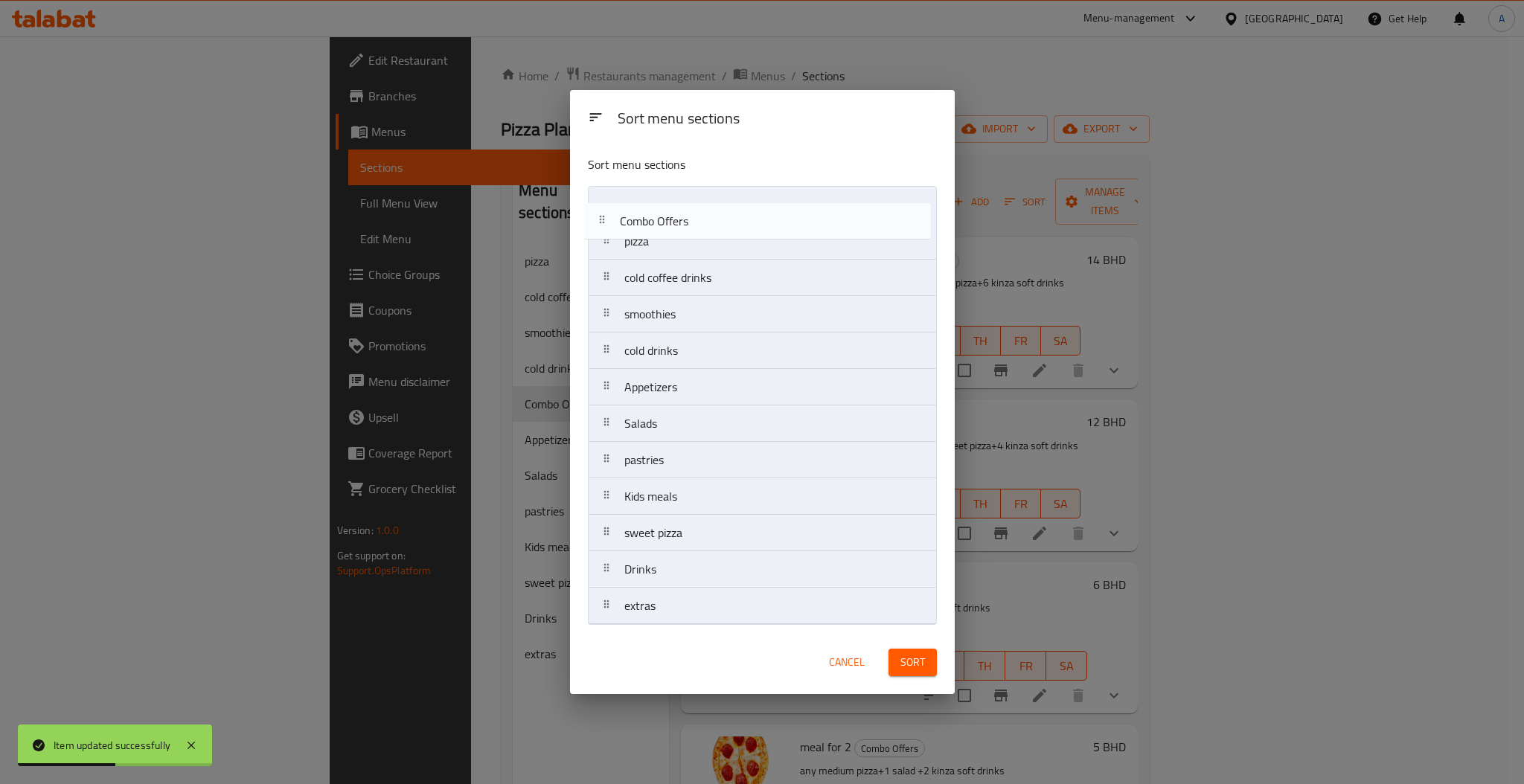
drag, startPoint x: 616, startPoint y: 350, endPoint x: 619, endPoint y: 196, distance: 154.0
click at [619, 202] on nav "pizza cold coffee drinks smoothies cold drinks Combo Offers Appetizers Salads p…" at bounding box center [762, 405] width 349 height 438
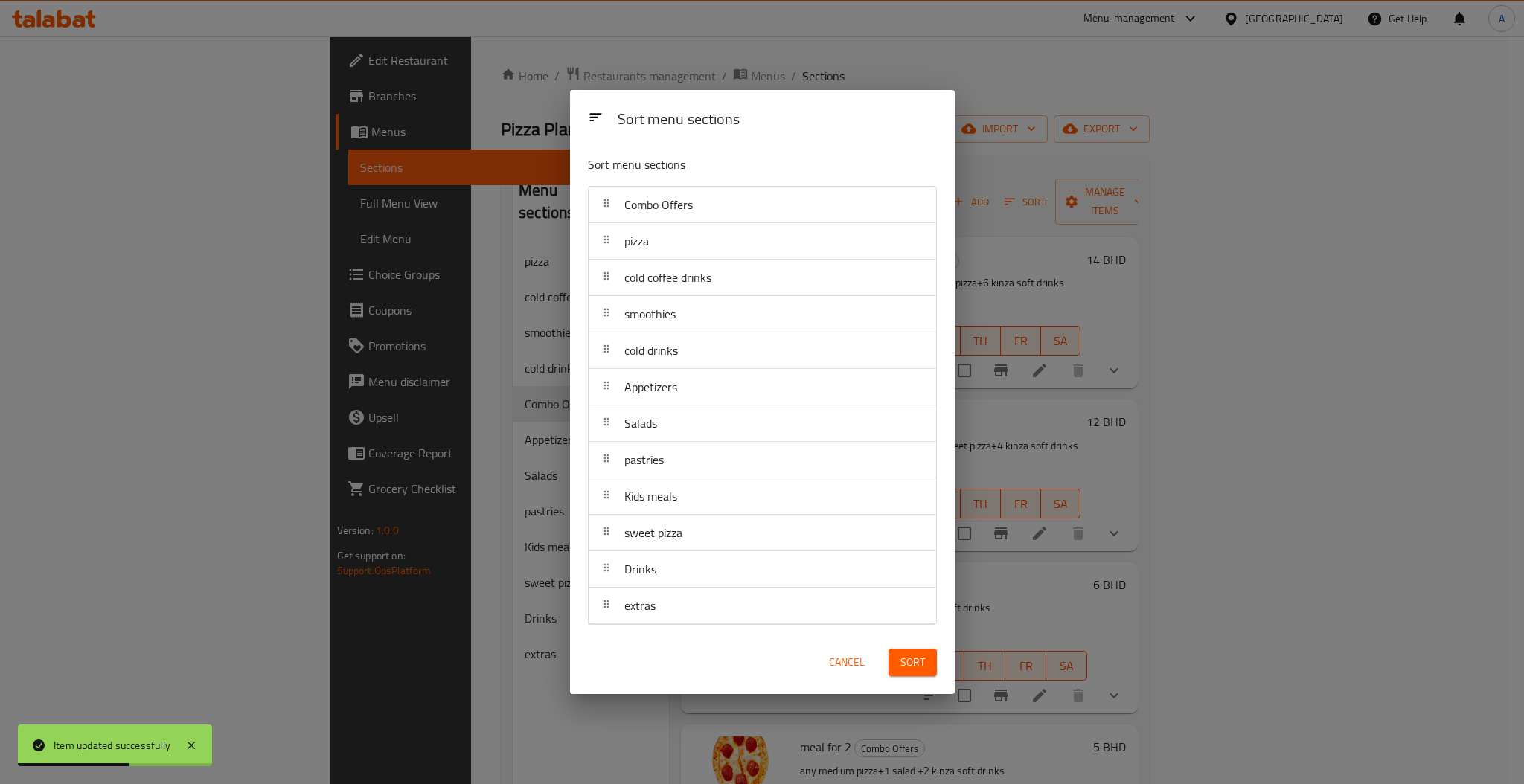
click at [898, 660] on button "Sort" at bounding box center [912, 662] width 49 height 28
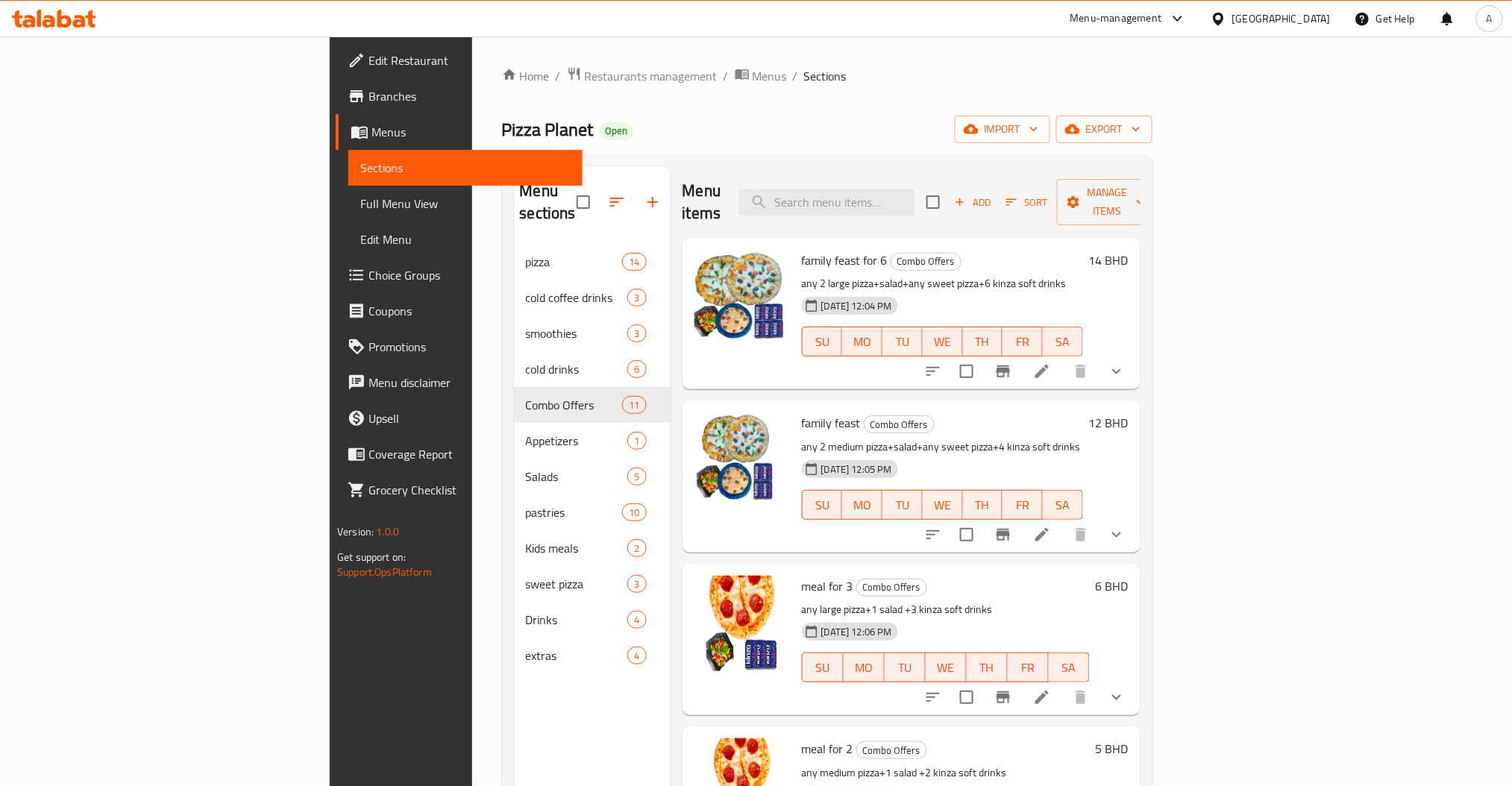
click at [1090, 576] on h6 "meal for 3 Combo Offers" at bounding box center [946, 586] width 288 height 21
click at [637, 99] on div "Home / Restaurants management / Menus / Sections Pizza Planet Open import expor…" at bounding box center [827, 516] width 651 height 899
click at [585, 79] on span "Restaurants management" at bounding box center [651, 76] width 133 height 18
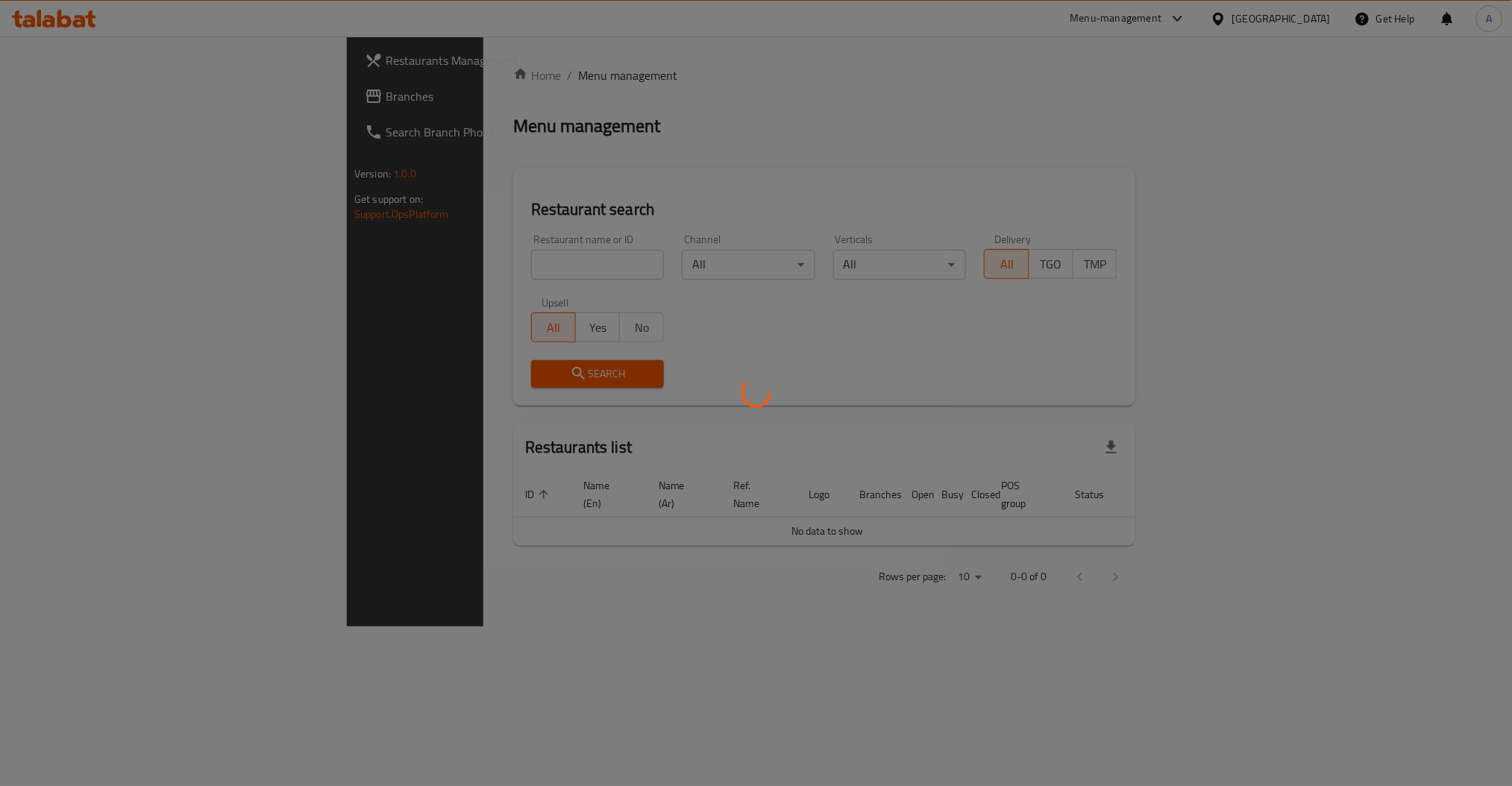
click at [359, 270] on div at bounding box center [756, 393] width 1512 height 786
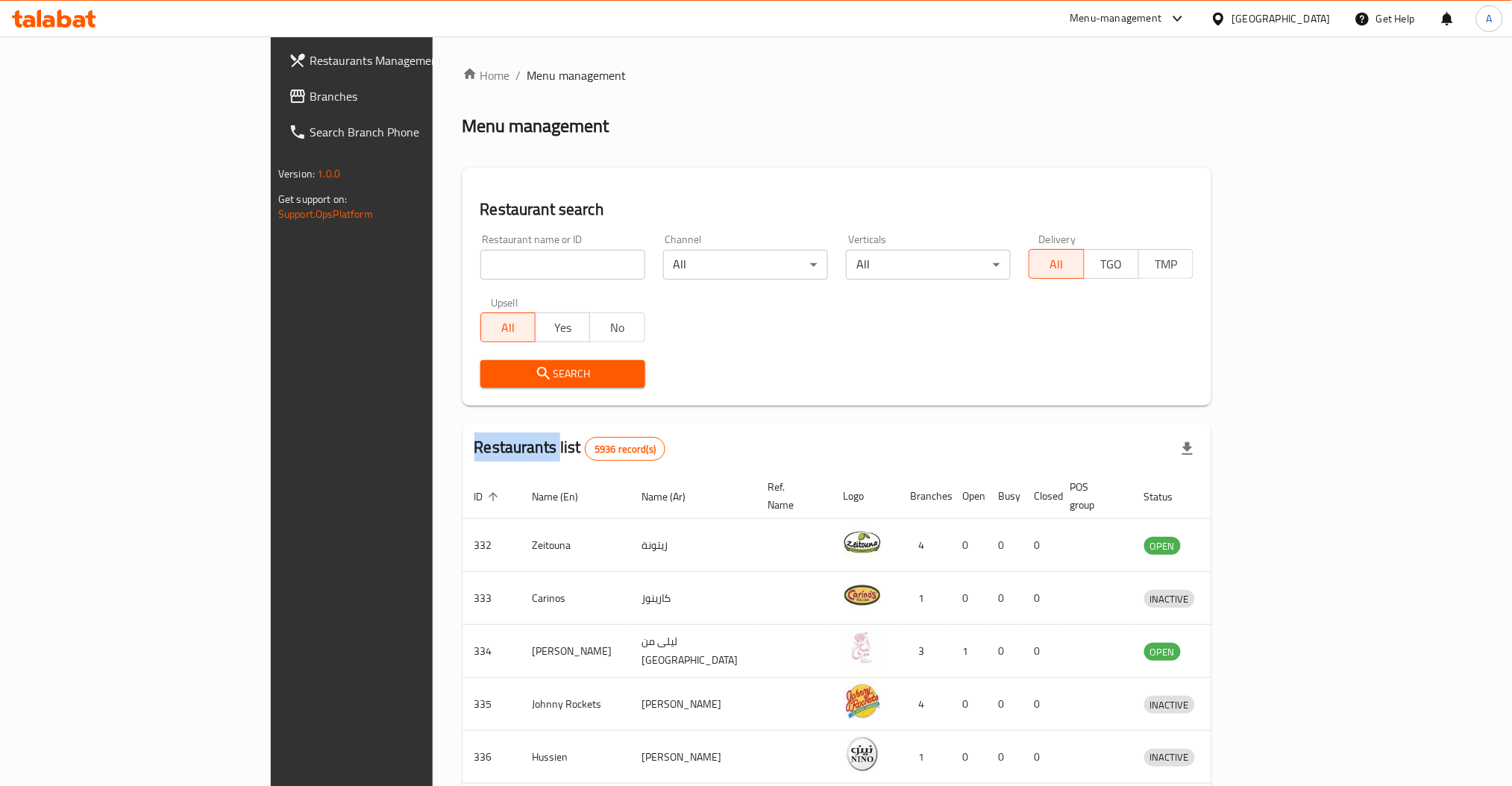
click at [359, 270] on div at bounding box center [756, 393] width 1512 height 786
click at [480, 270] on input "search" at bounding box center [563, 264] width 165 height 30
type input "[PERSON_NAME]"
click button "Search" at bounding box center [563, 374] width 165 height 28
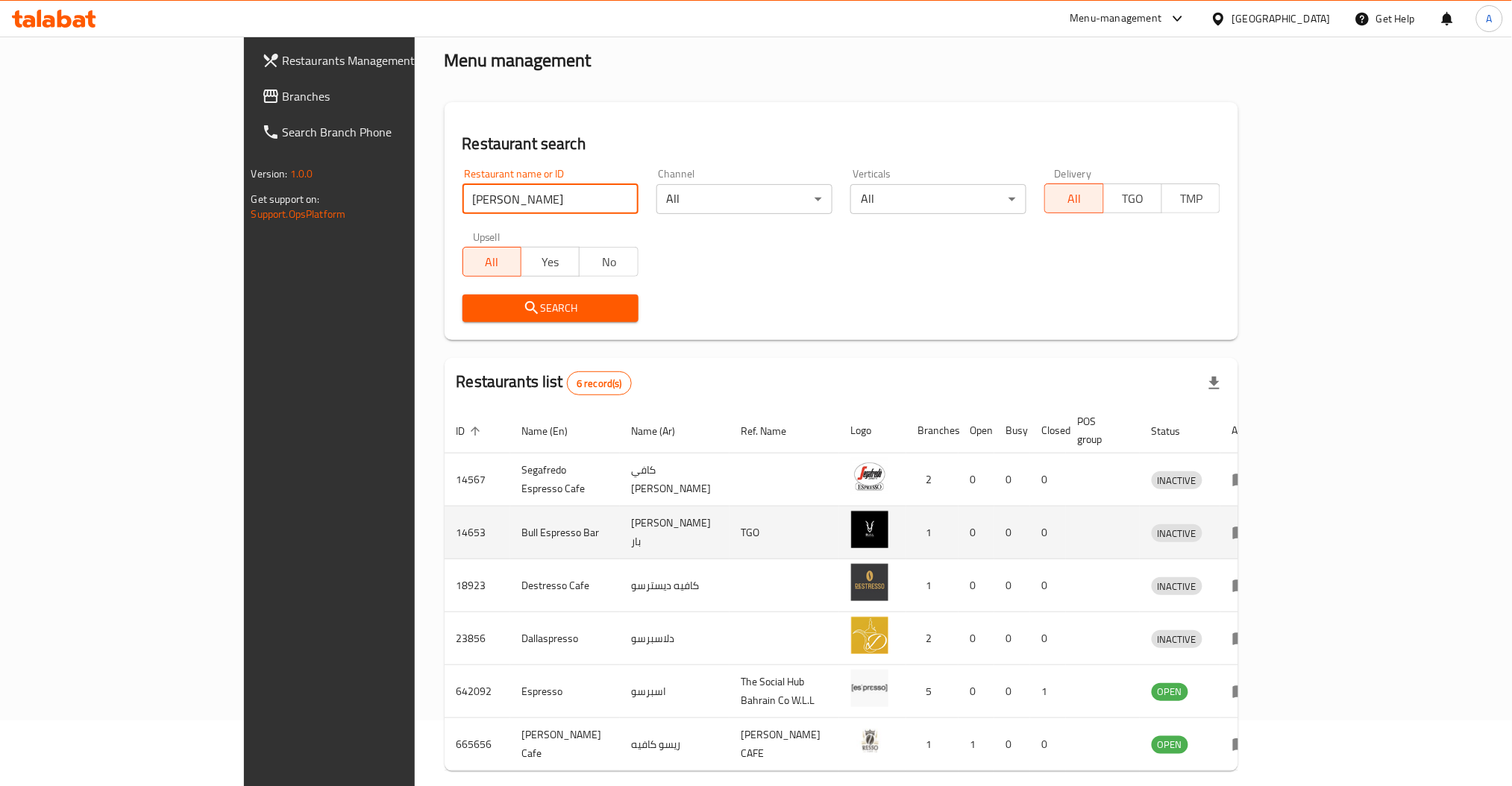
scroll to position [114, 0]
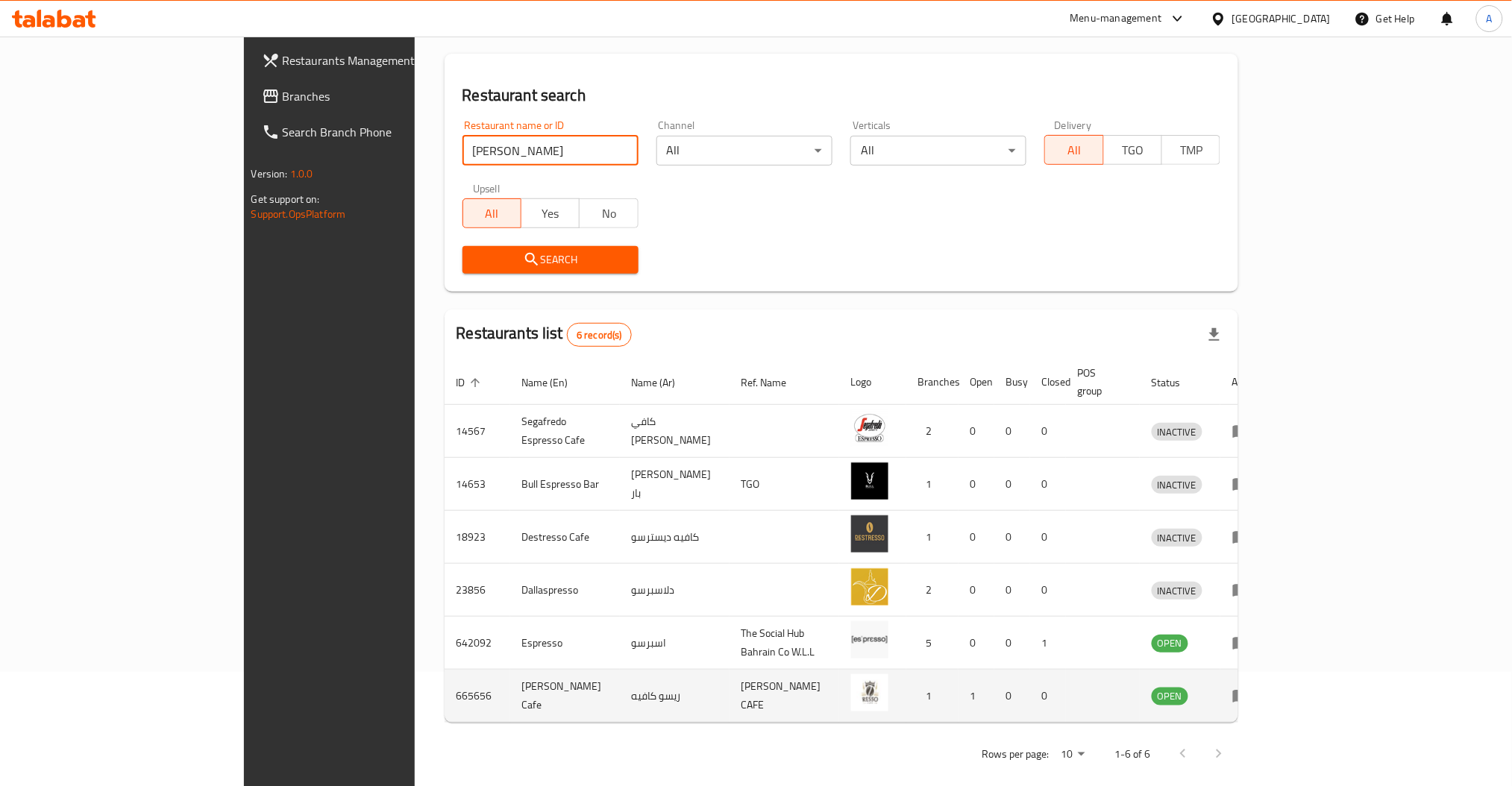
click at [1248, 694] on icon "enhanced table" at bounding box center [1245, 696] width 5 height 6
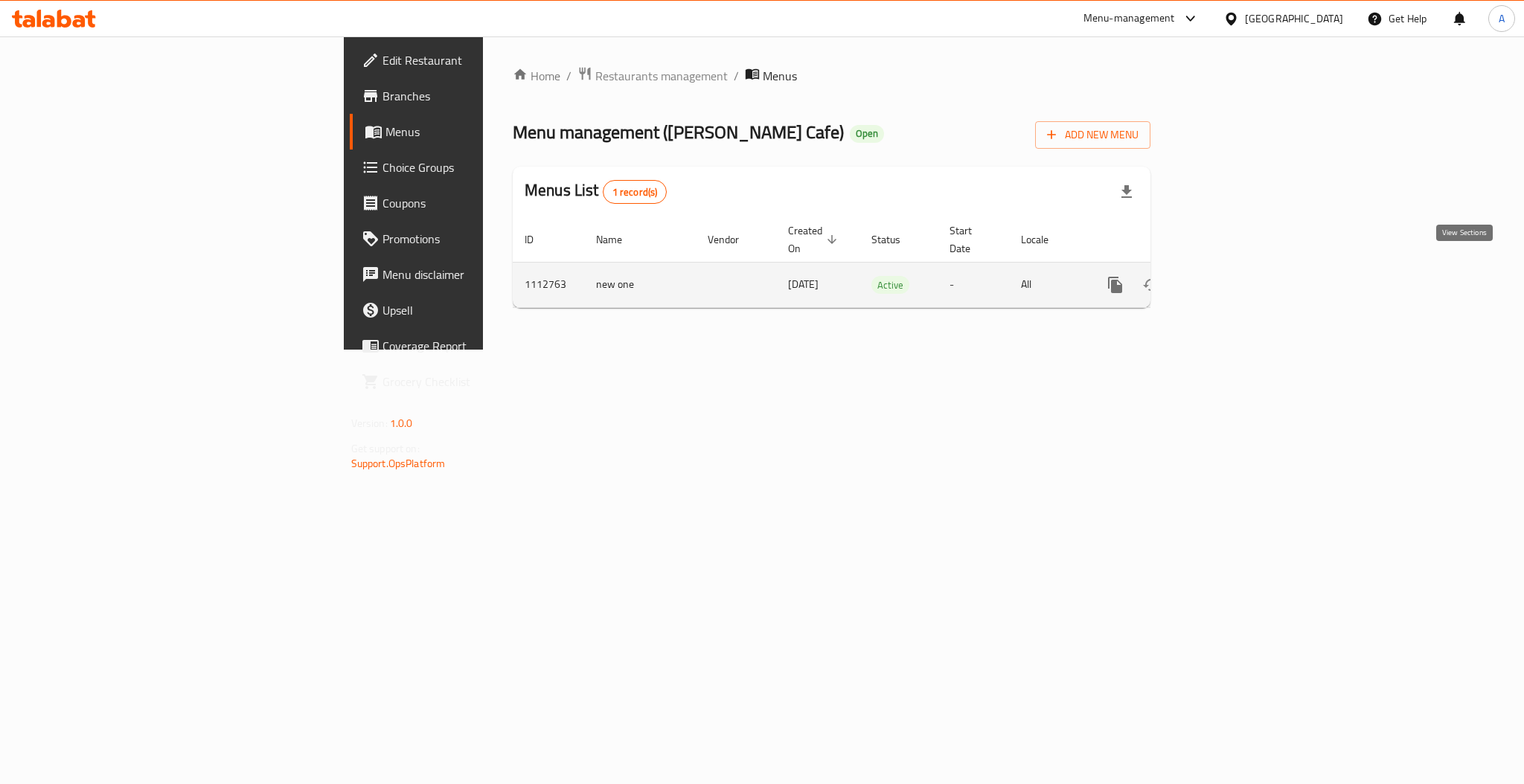
click at [1232, 276] on icon "enhanced table" at bounding box center [1223, 285] width 18 height 18
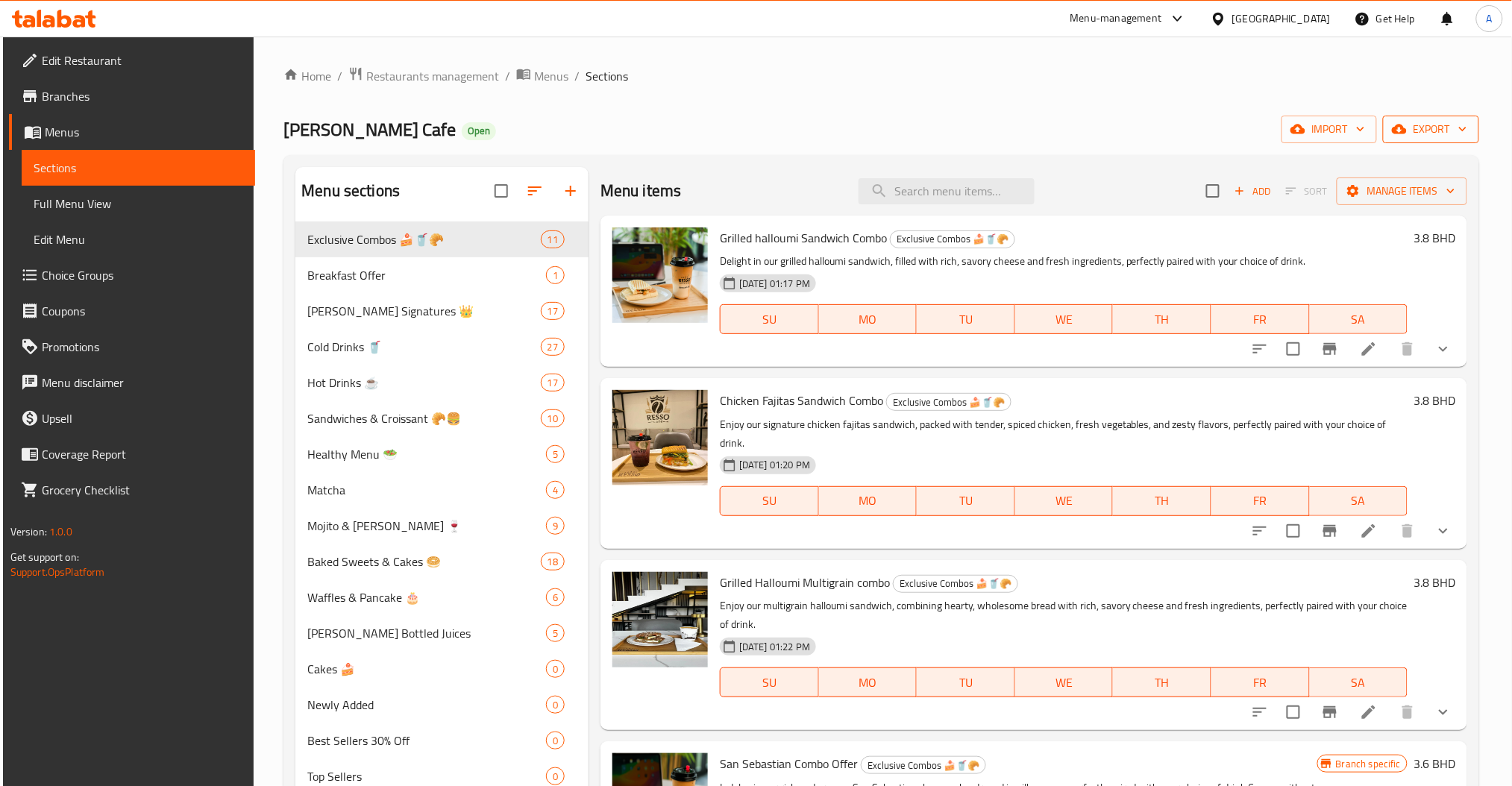
click at [1441, 129] on span "export" at bounding box center [1431, 129] width 72 height 19
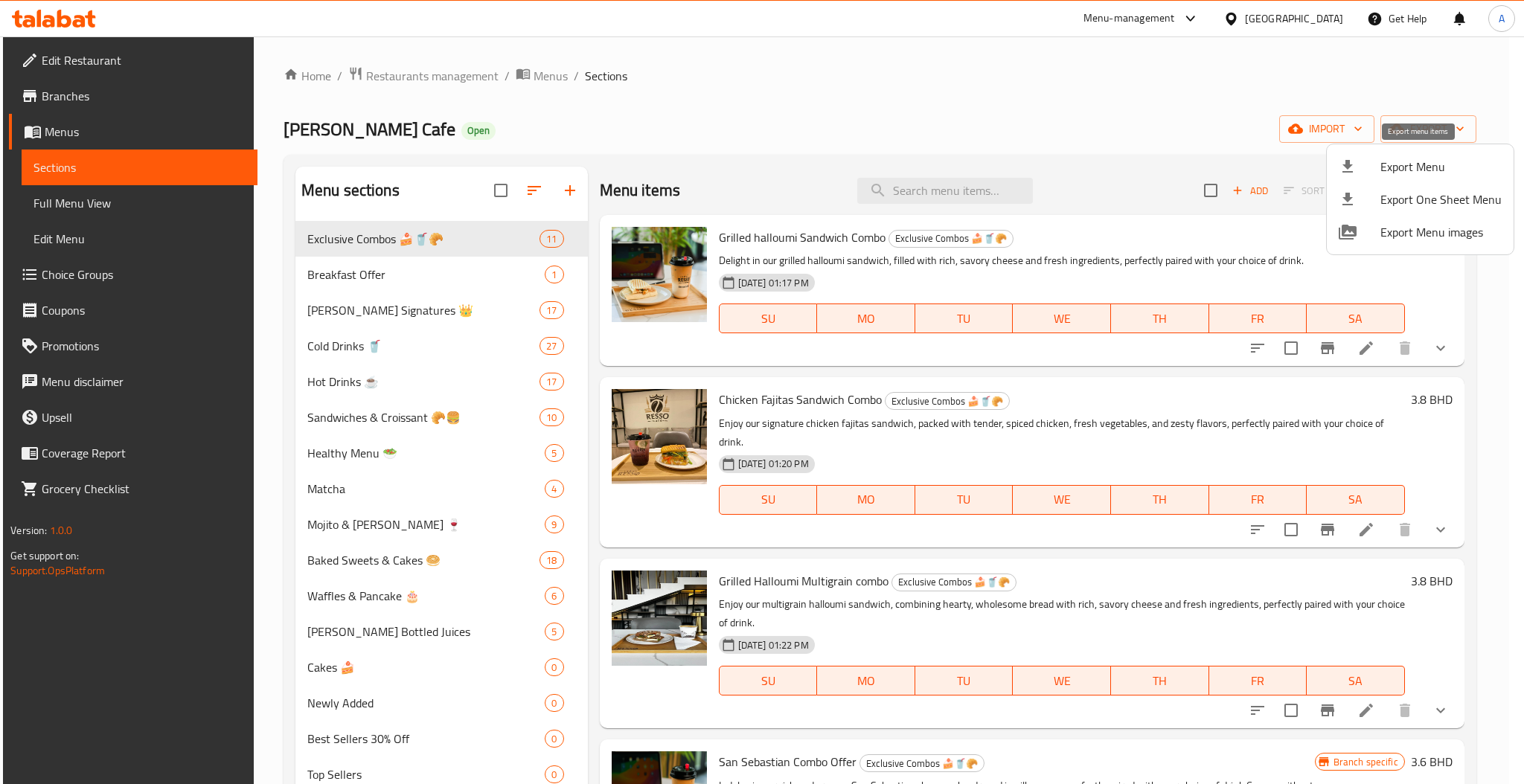
click at [1391, 176] on span "Export Menu" at bounding box center [1440, 167] width 121 height 18
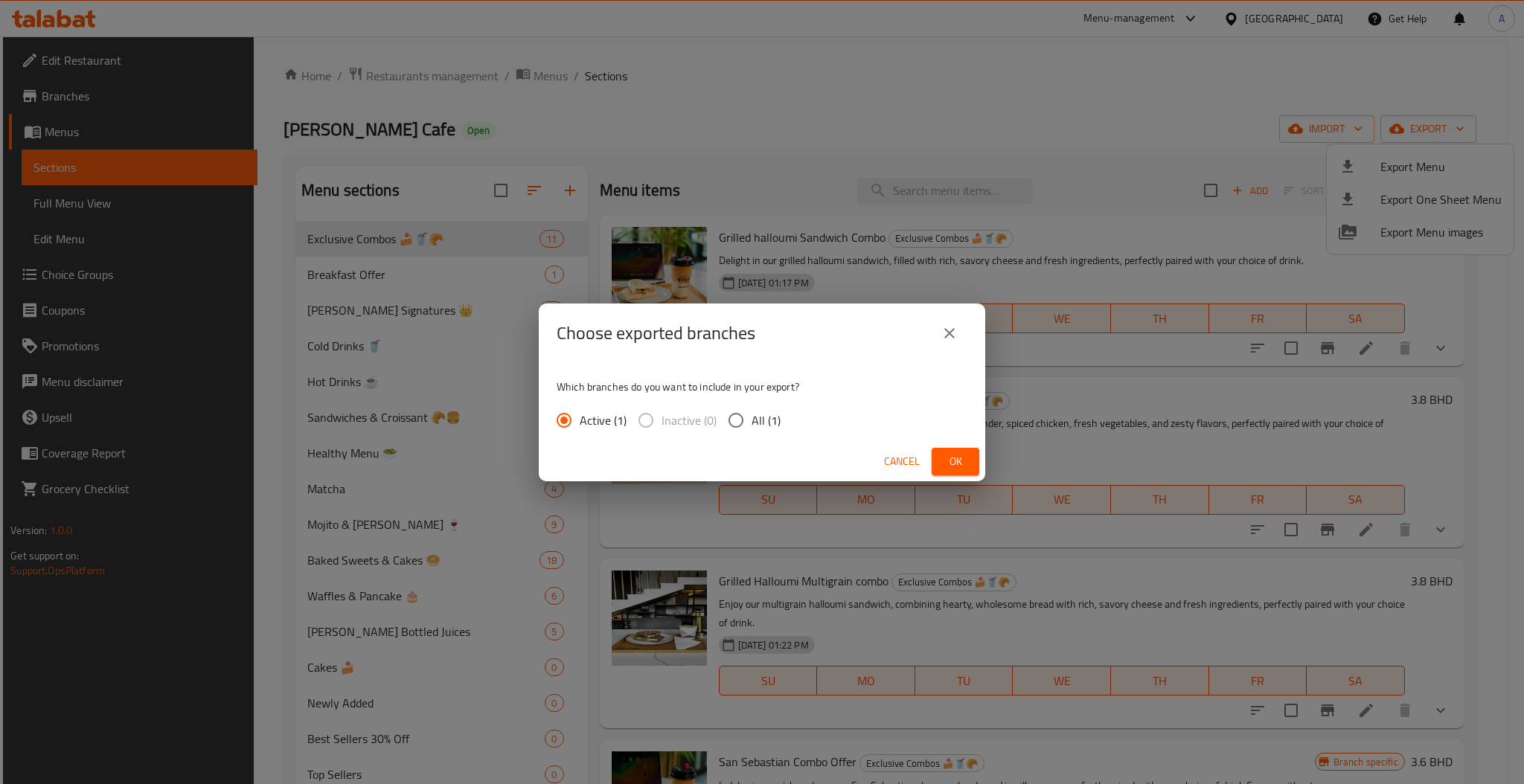
click at [947, 459] on span "Ok" at bounding box center [955, 461] width 23 height 19
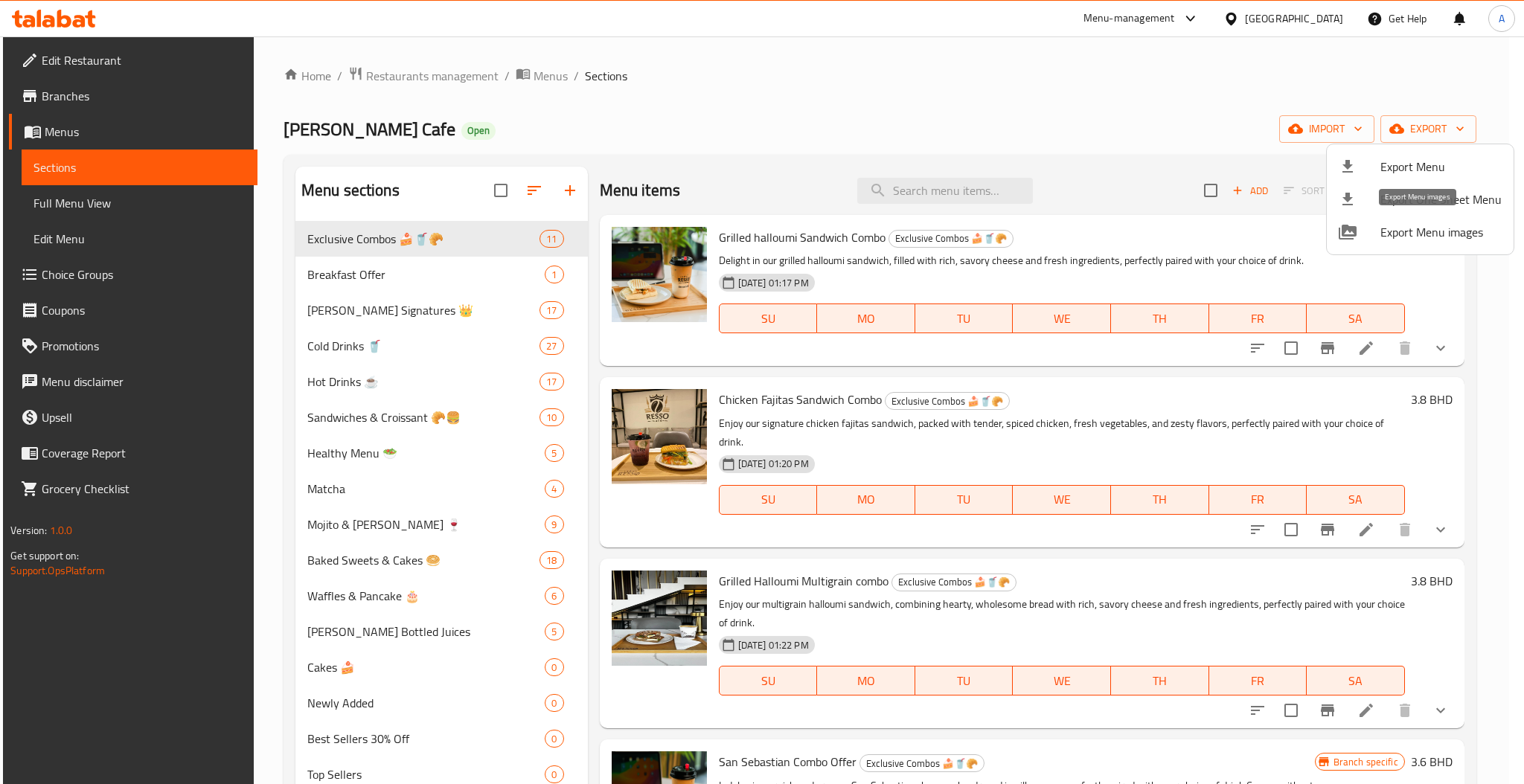
click at [1418, 232] on span "Export Menu images" at bounding box center [1440, 232] width 121 height 18
click at [930, 32] on div at bounding box center [762, 392] width 1524 height 784
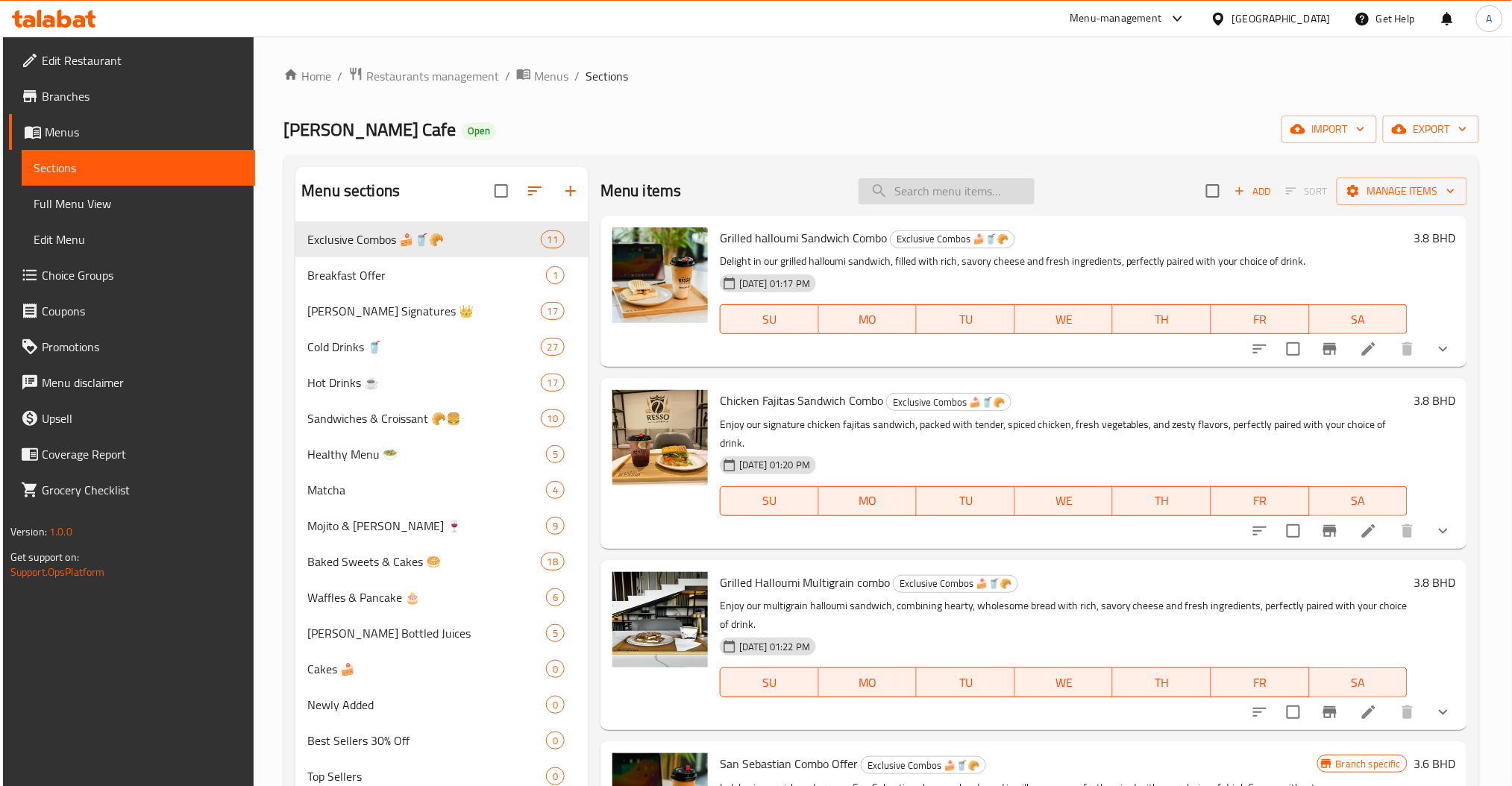
click at [941, 199] on input "search" at bounding box center [946, 191] width 176 height 26
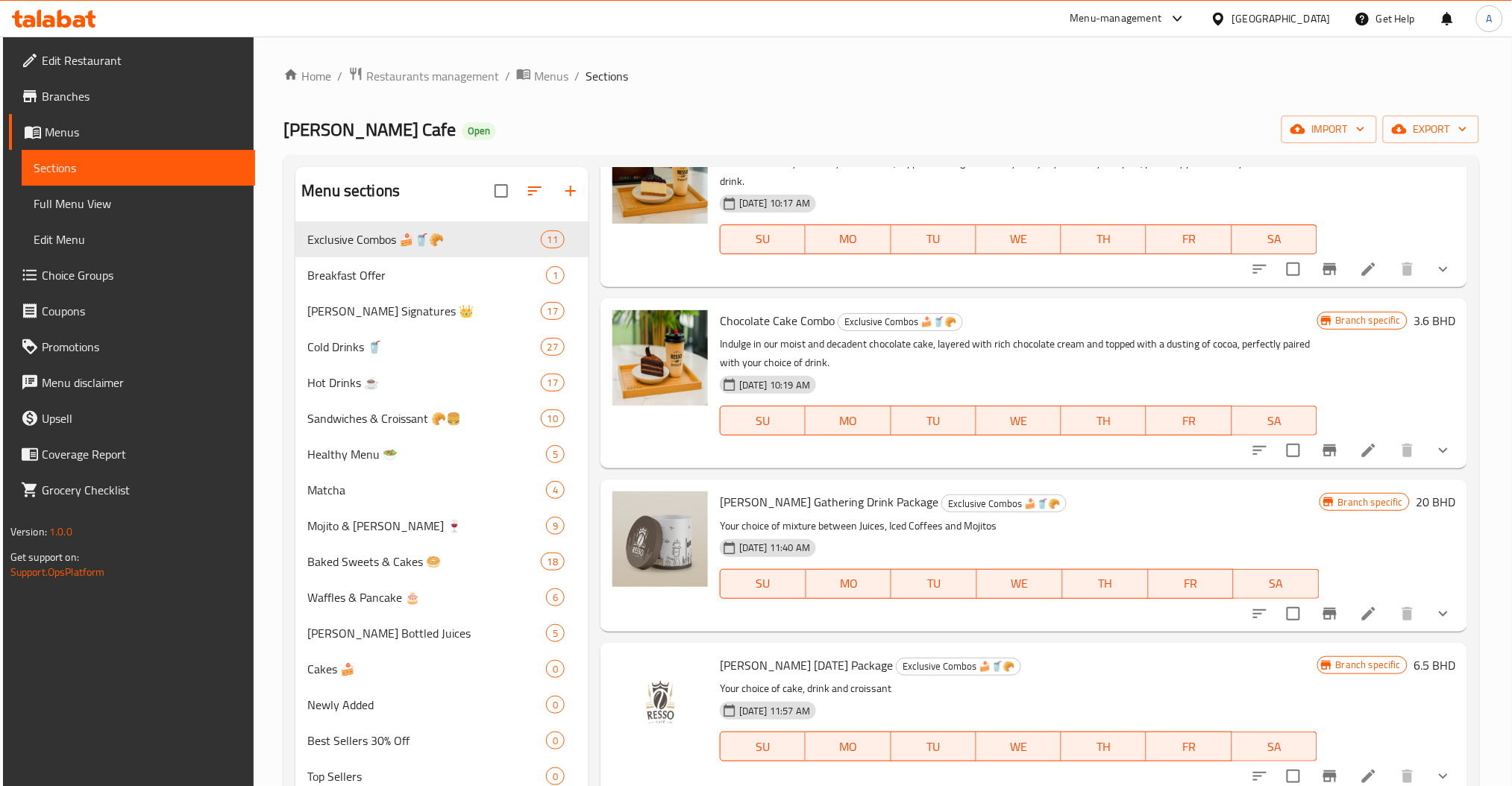
scroll to position [994, 0]
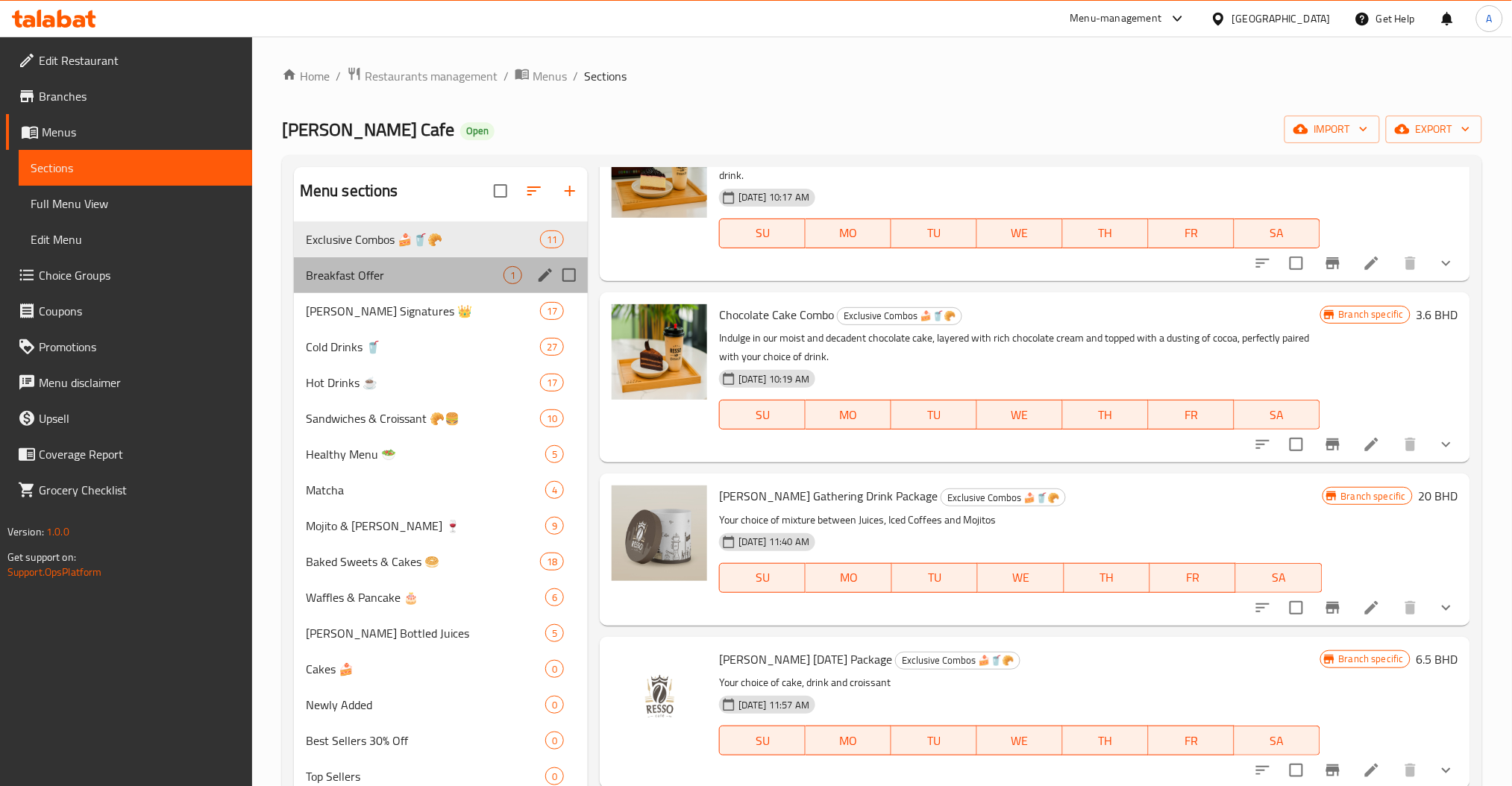
click at [395, 292] on div "Breakfast Offer 1" at bounding box center [441, 275] width 294 height 36
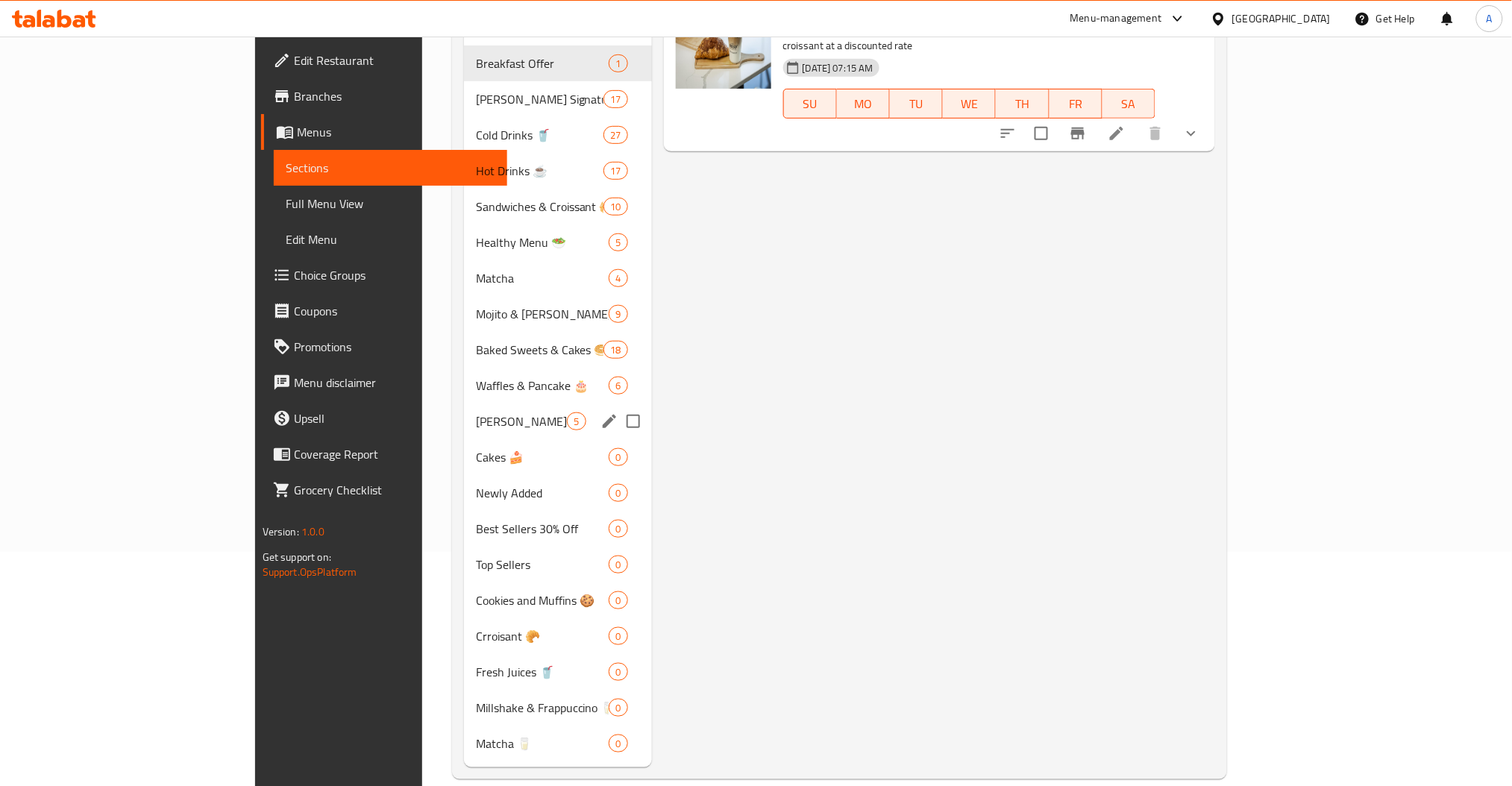
click at [464, 367] on div "Waffles & Pancake 🎂 6" at bounding box center [558, 385] width 188 height 36
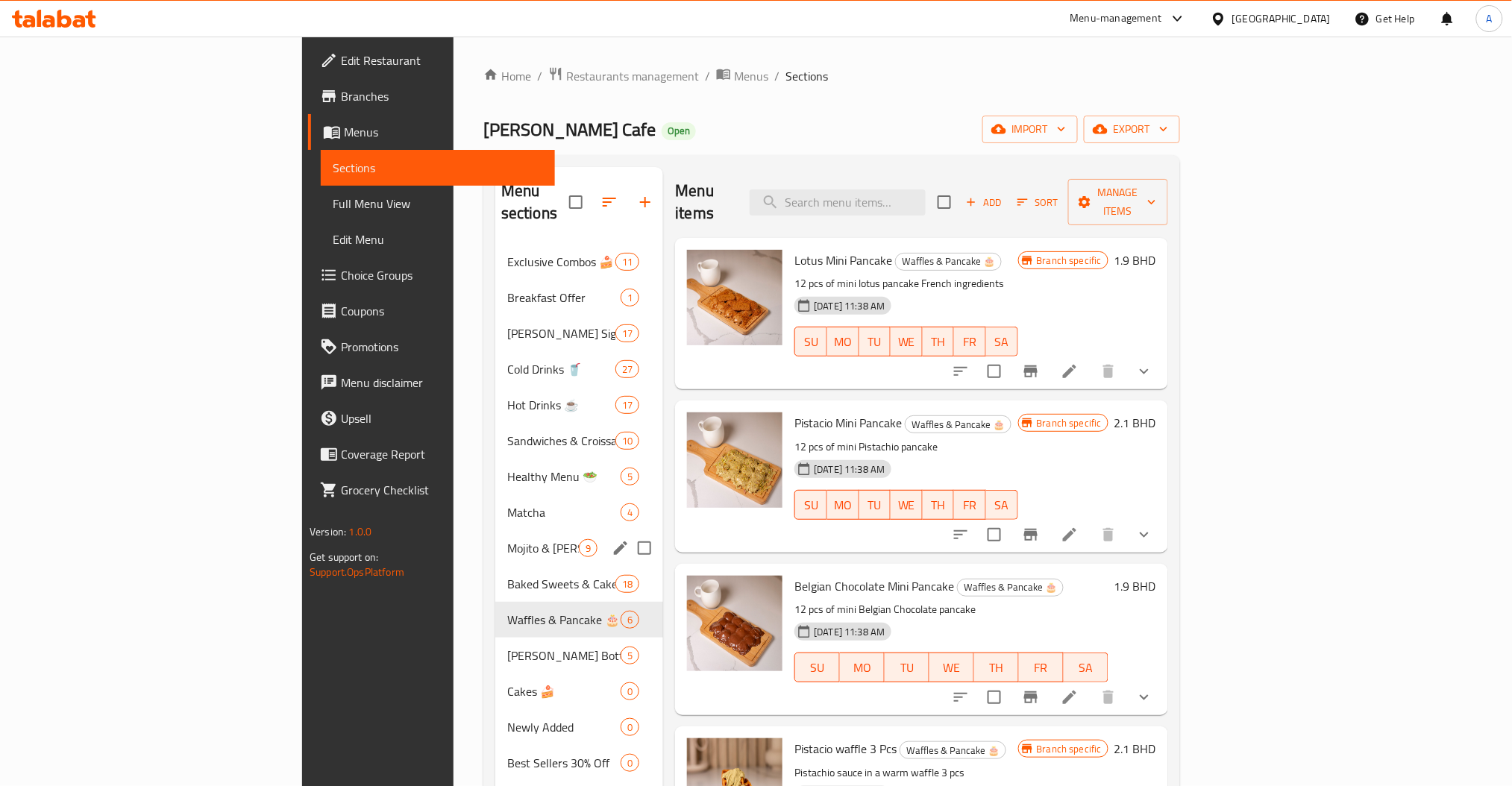
click at [495, 537] on div "Mojito & [PERSON_NAME] 🍷 9" at bounding box center [579, 548] width 168 height 36
